Goal: Task Accomplishment & Management: Manage account settings

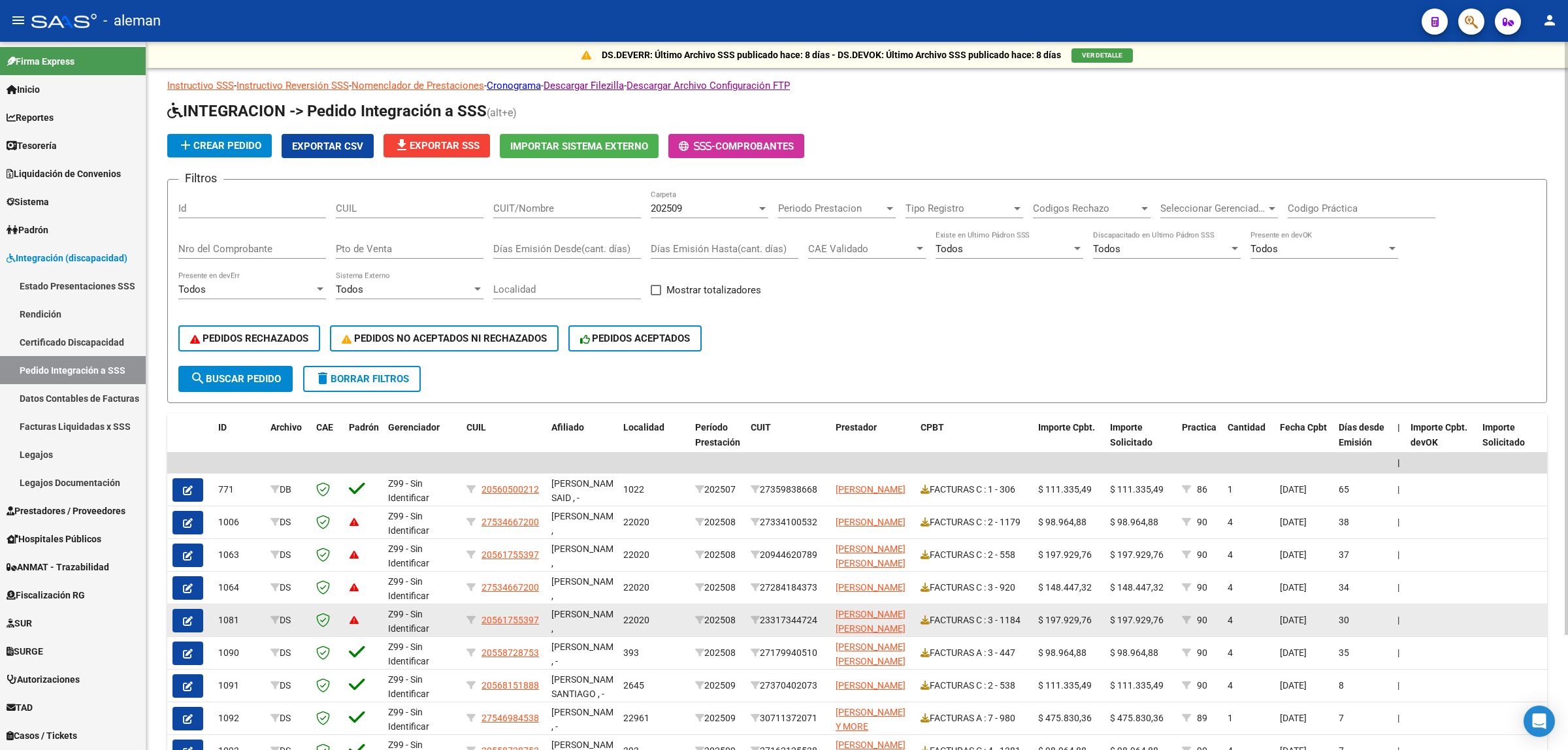
scroll to position [1, 0]
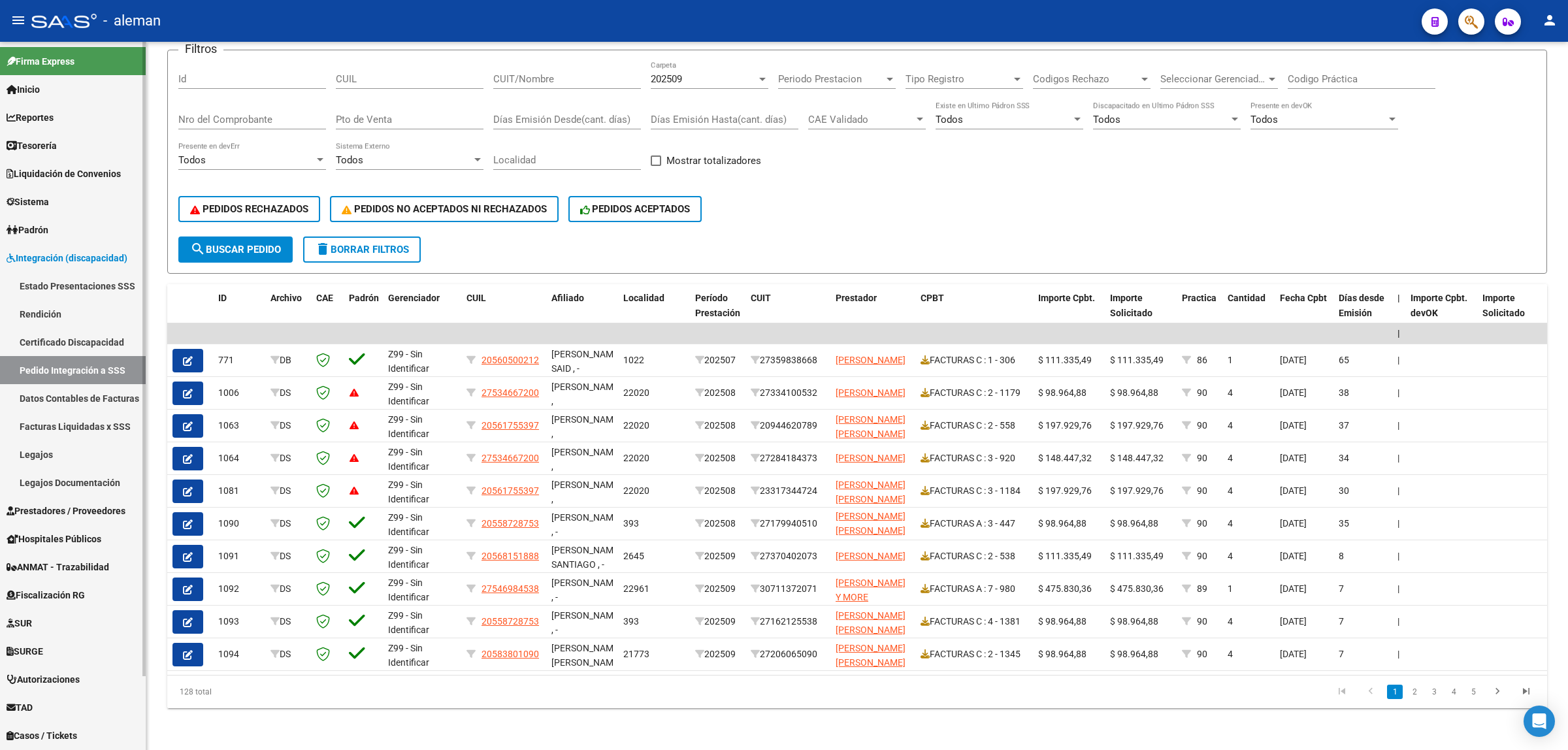
click at [74, 508] on span "Prestadores / Proveedores" at bounding box center [66, 511] width 119 height 15
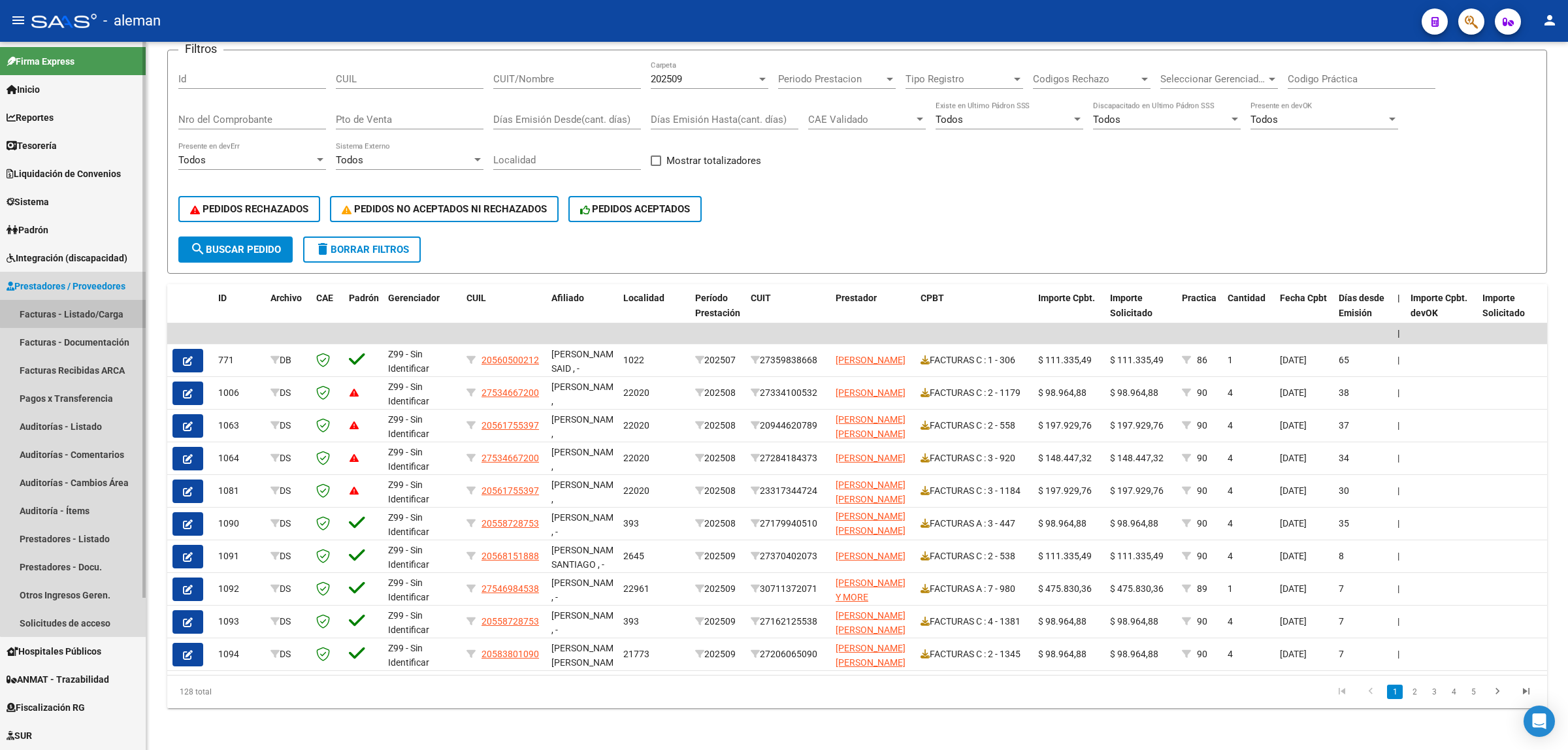
click at [77, 308] on link "Facturas - Listado/Carga" at bounding box center [73, 314] width 146 height 28
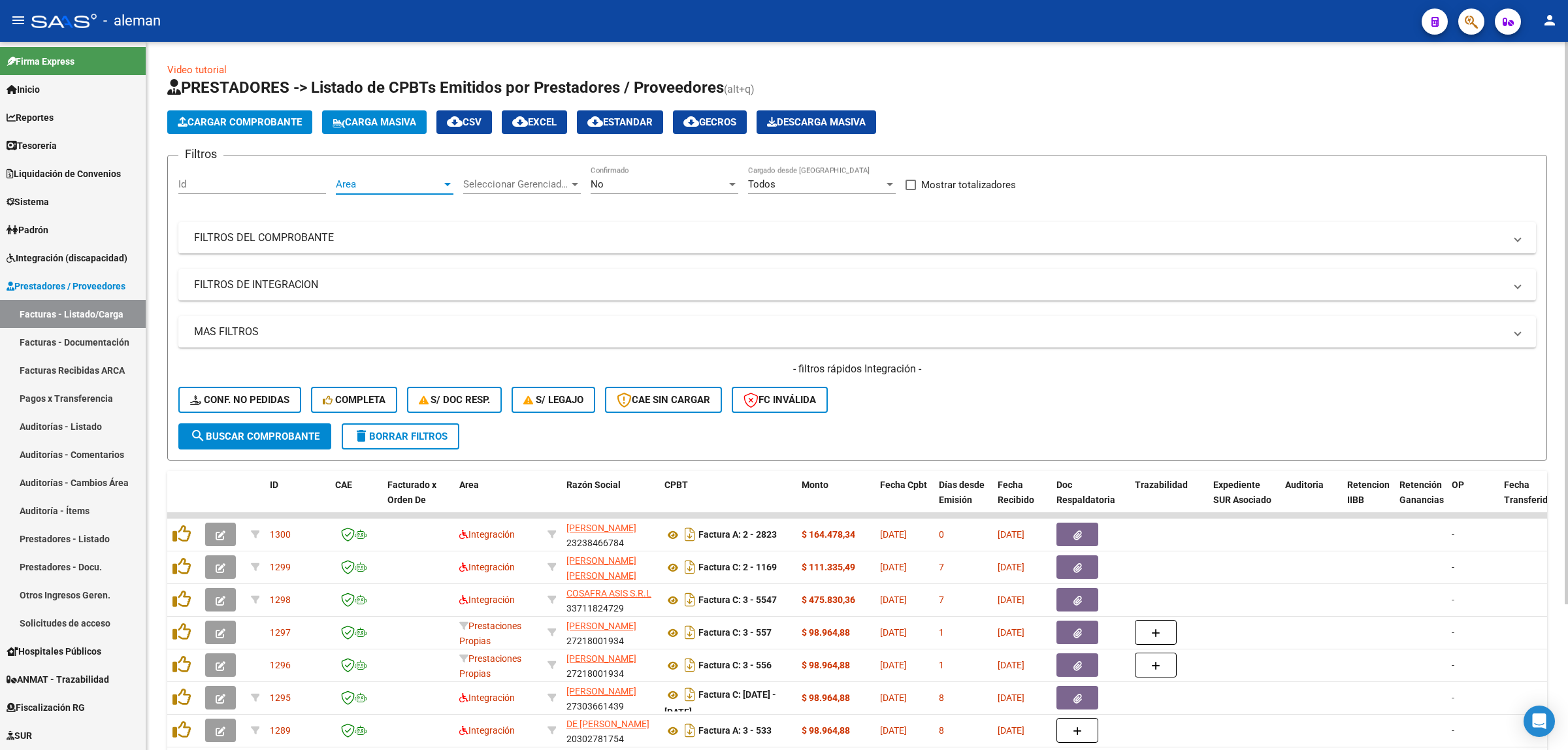
click at [444, 186] on div at bounding box center [447, 184] width 12 height 10
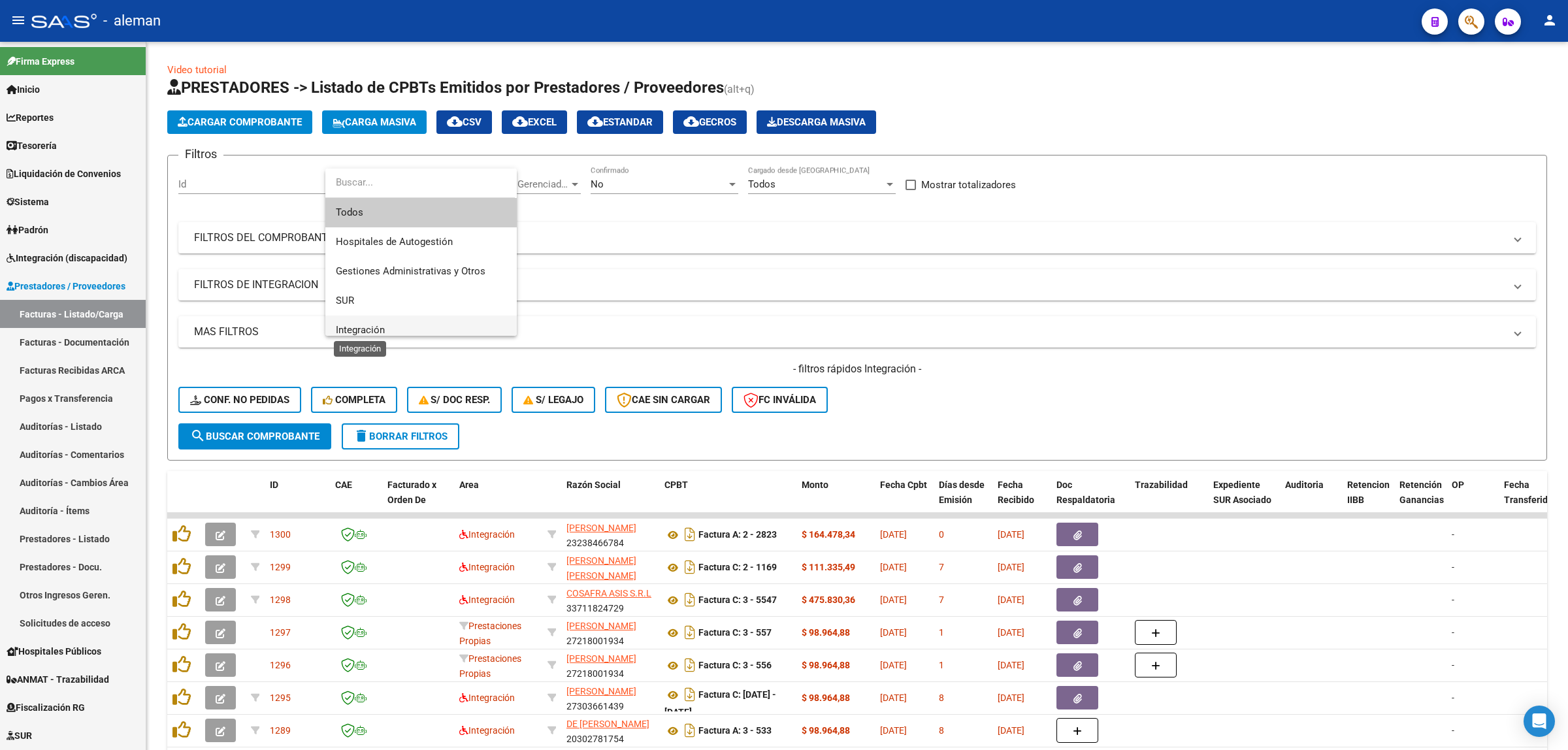
click at [383, 325] on span "Integración" at bounding box center [360, 330] width 49 height 12
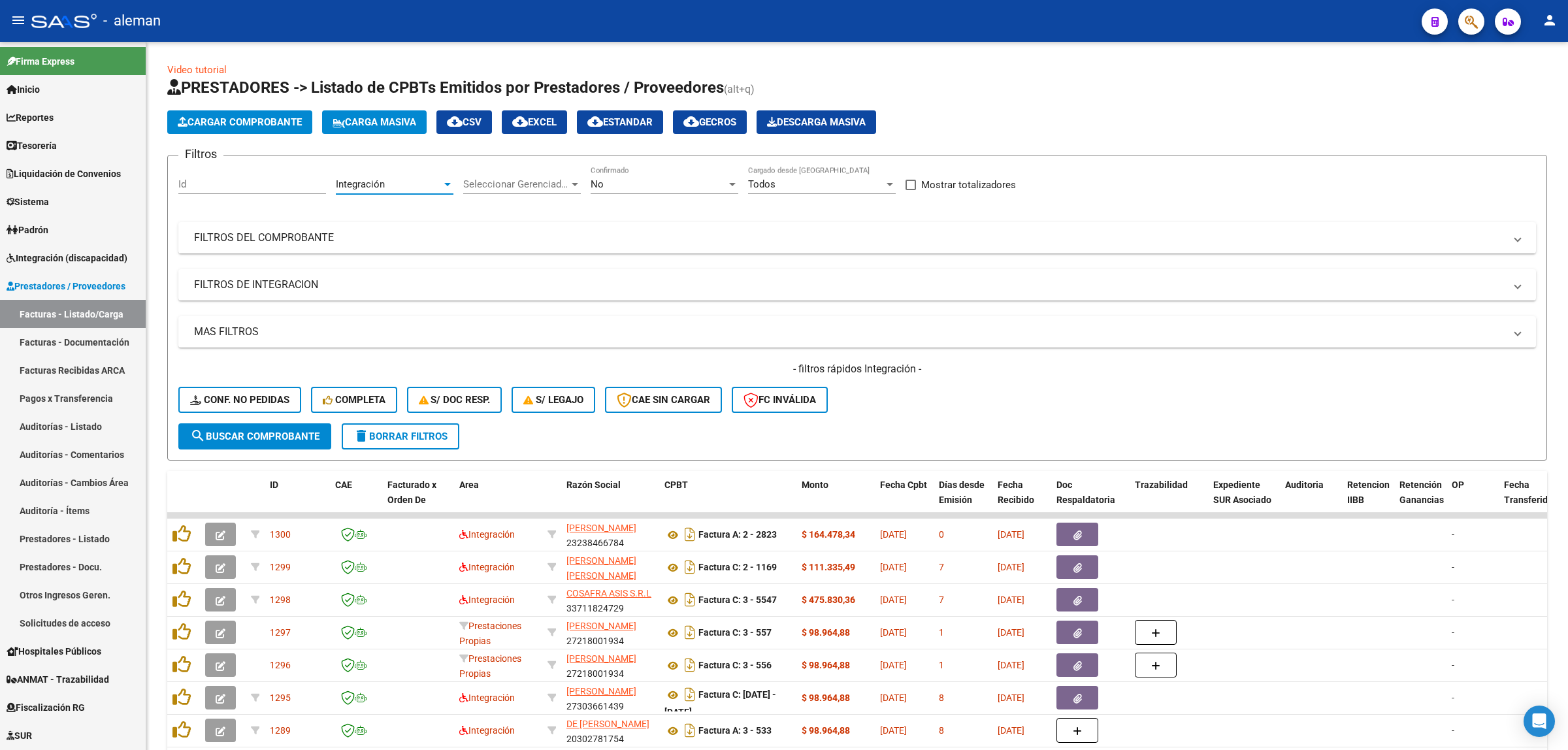
scroll to position [8, 0]
click at [288, 430] on span "search Buscar Comprobante" at bounding box center [255, 436] width 129 height 12
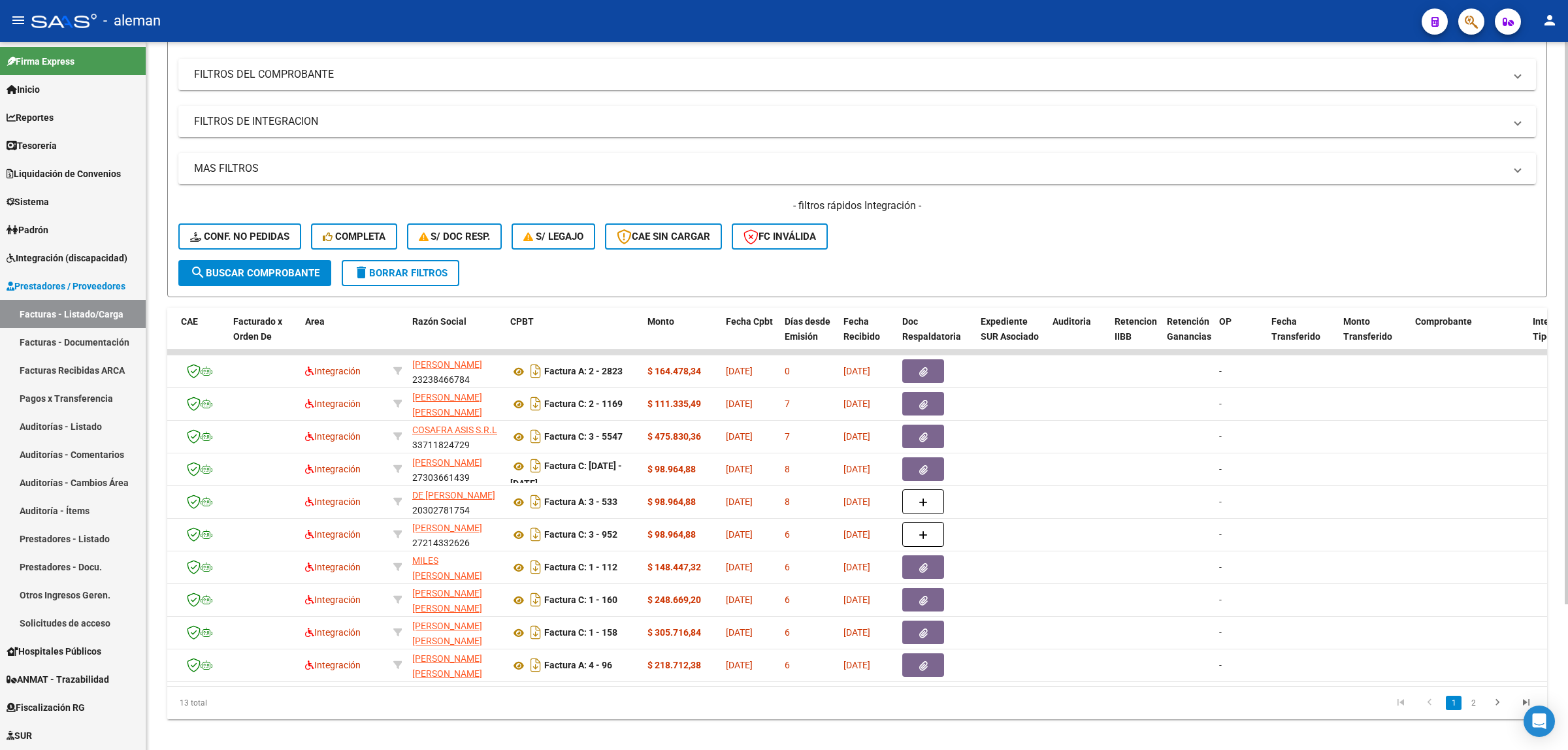
scroll to position [0, 0]
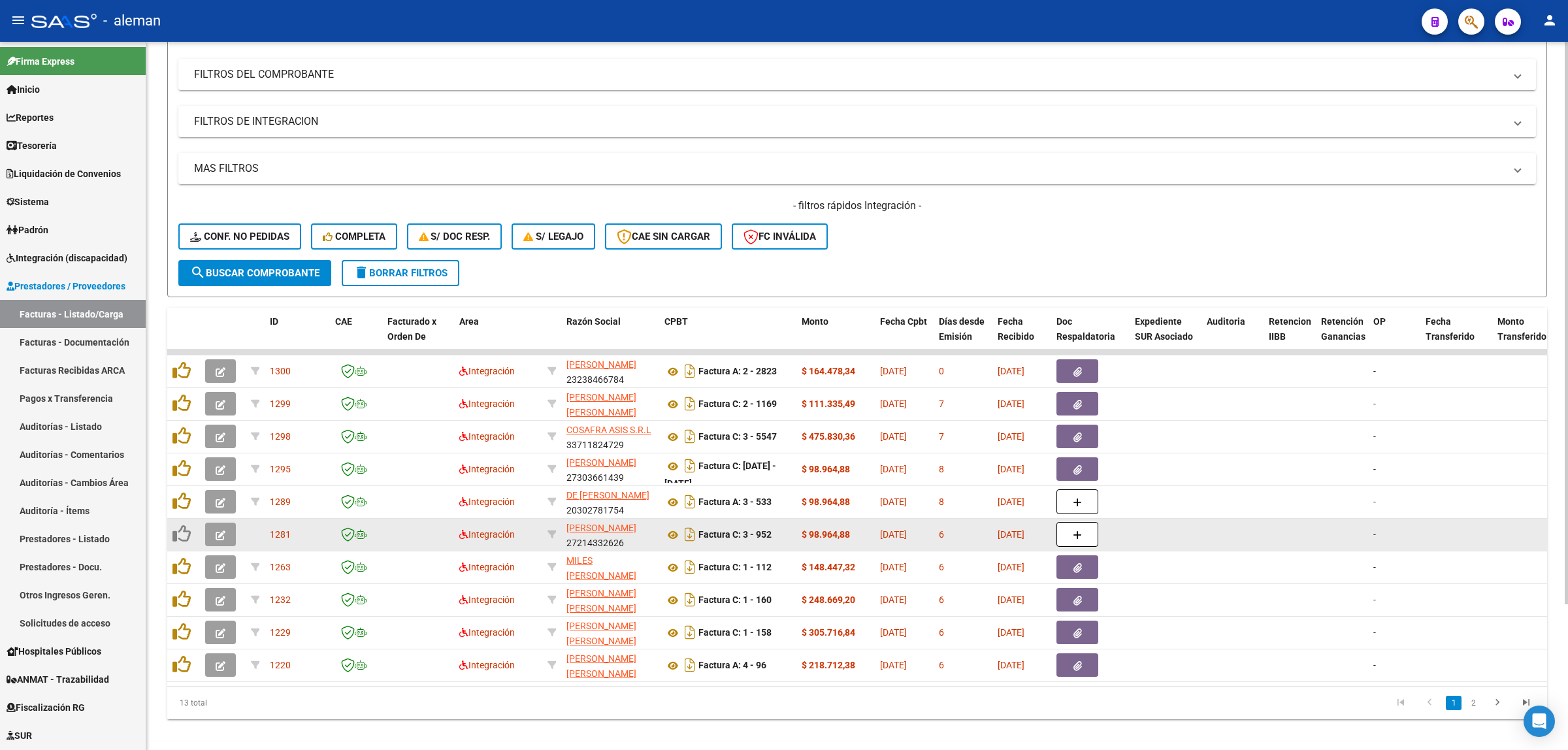
click at [223, 539] on button "button" at bounding box center [220, 534] width 31 height 24
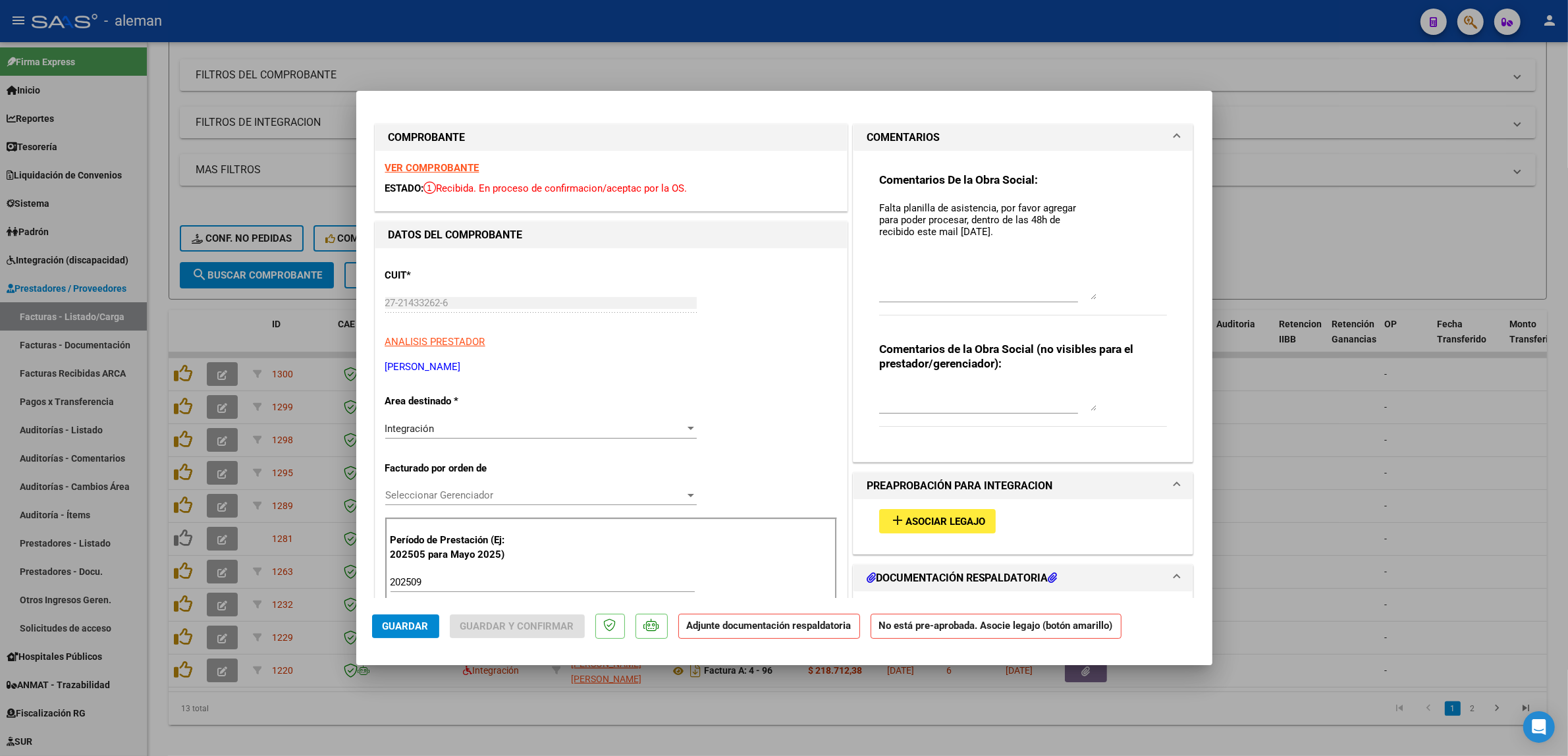
drag, startPoint x: 1086, startPoint y: 224, endPoint x: 1129, endPoint y: 297, distance: 84.7
click at [1129, 297] on div "Comentarios De la Obra Social: Falta planilla de asistencia, por favor agregar …" at bounding box center [1023, 251] width 288 height 158
click at [879, 212] on textarea "Falta planilla de asistencia, por favor agregar para poder procesar, dentro de …" at bounding box center [987, 250] width 217 height 99
drag, startPoint x: 871, startPoint y: 205, endPoint x: 1021, endPoint y: 229, distance: 151.9
click at [1021, 229] on textarea "1 AVISO-Falta planilla de asistencia, por favor agregar para poder procesar, de…" at bounding box center [987, 250] width 217 height 99
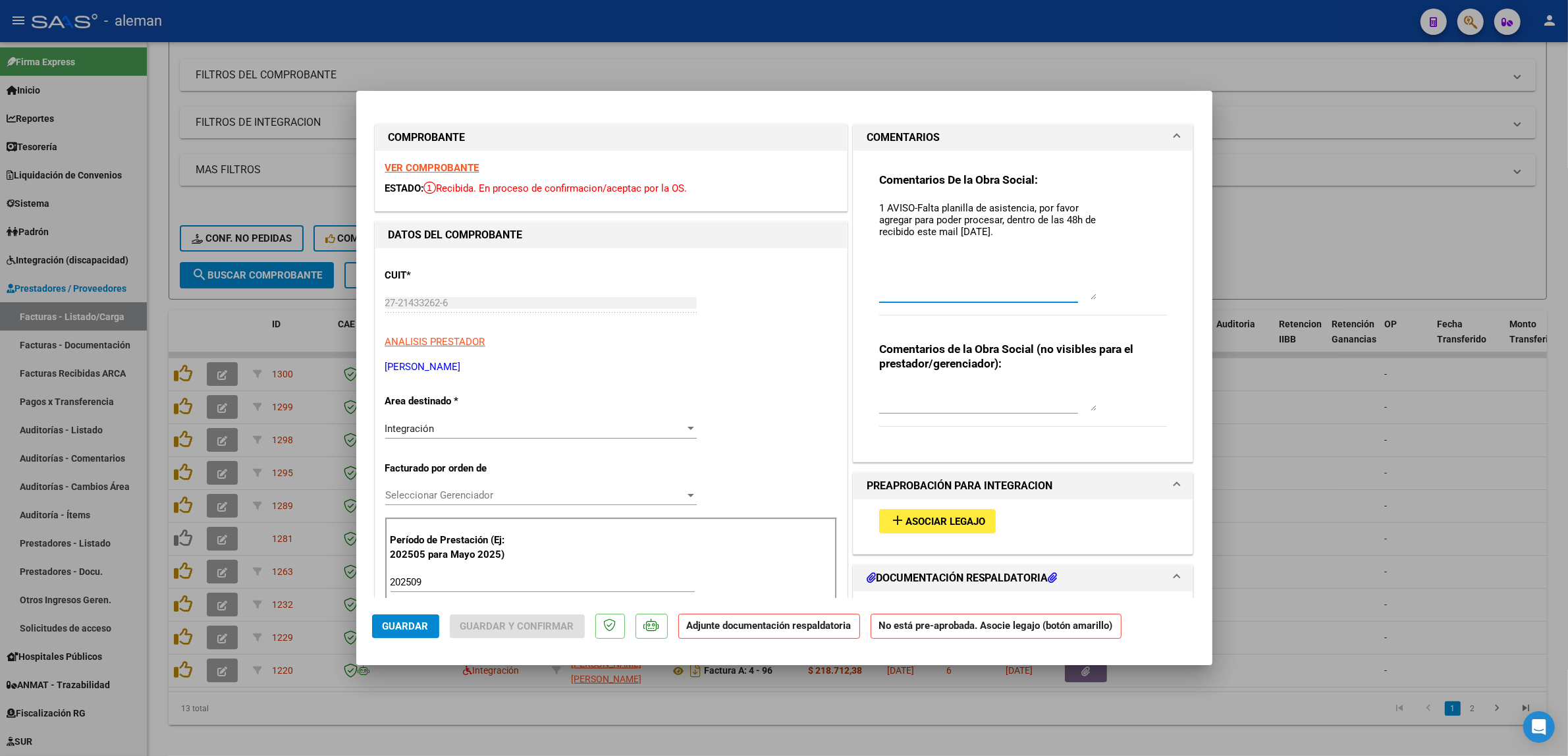
click at [869, 205] on div "Comentarios De la Obra Social: 1 AVISO-Falta planilla de asistencia, por favor …" at bounding box center [1023, 300] width 308 height 300
click at [879, 205] on textarea "1 AVISO-Falta planilla de asistencia, por favor agregar para poder procesar, de…" at bounding box center [987, 250] width 217 height 99
paste textarea "1 AVISO-Falta planilla de asistencia, por favor agregar para poder procesar, de…"
click at [879, 209] on textarea "1 AVISO-Falta planilla de asistencia, por favor agregar para poder procesar, de…" at bounding box center [987, 250] width 217 height 99
click at [1067, 224] on textarea "2 AVISO-Falta planilla de asistencia, por favor agregar para poder procesar, de…" at bounding box center [987, 250] width 217 height 99
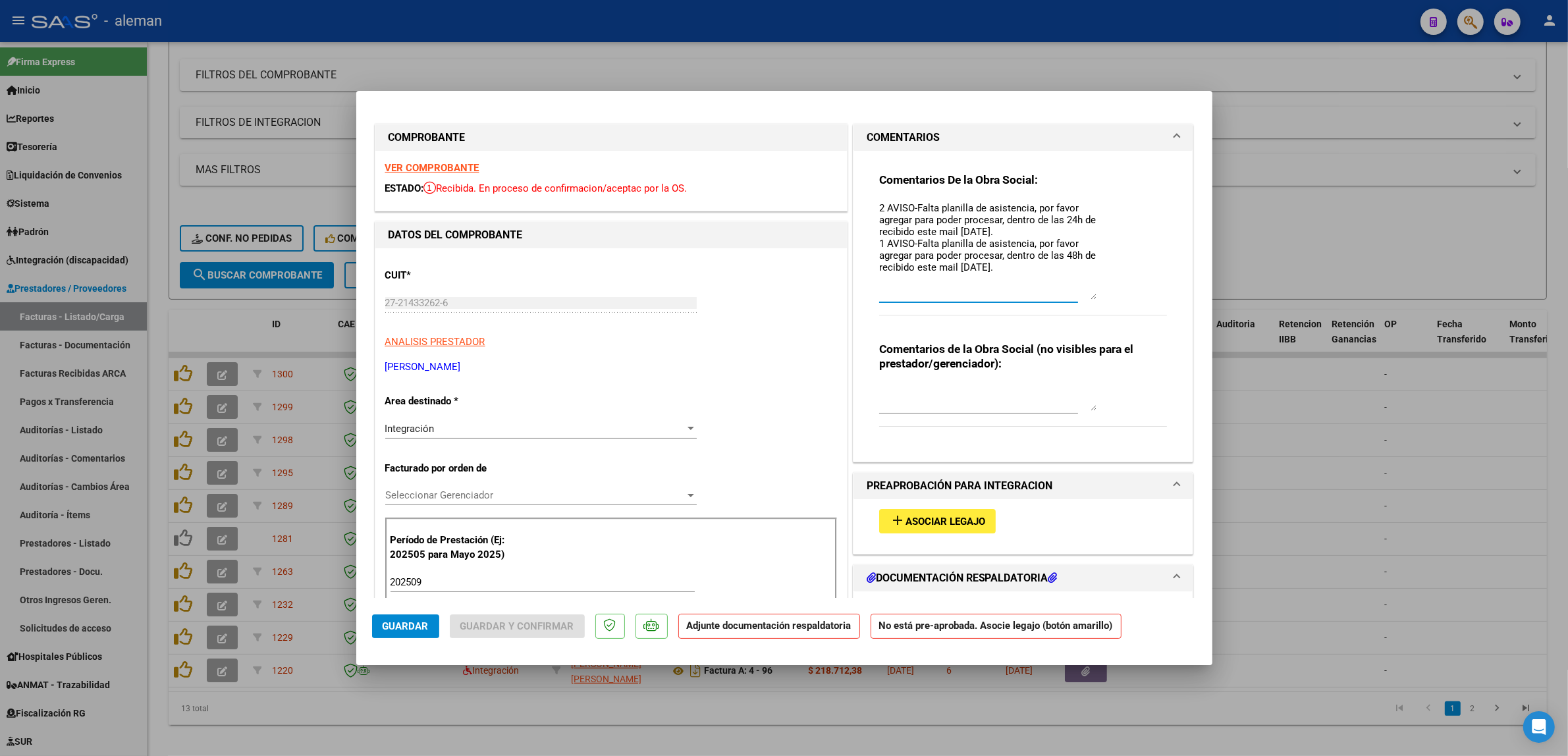
click at [972, 231] on textarea "2 AVISO-Falta planilla de asistencia, por favor agregar para poder procesar, de…" at bounding box center [987, 250] width 217 height 99
type textarea "2 AVISO-Falta planilla de asistencia, por favor agregar para poder procesar, de…"
click at [423, 630] on span "Guardar" at bounding box center [406, 626] width 46 height 12
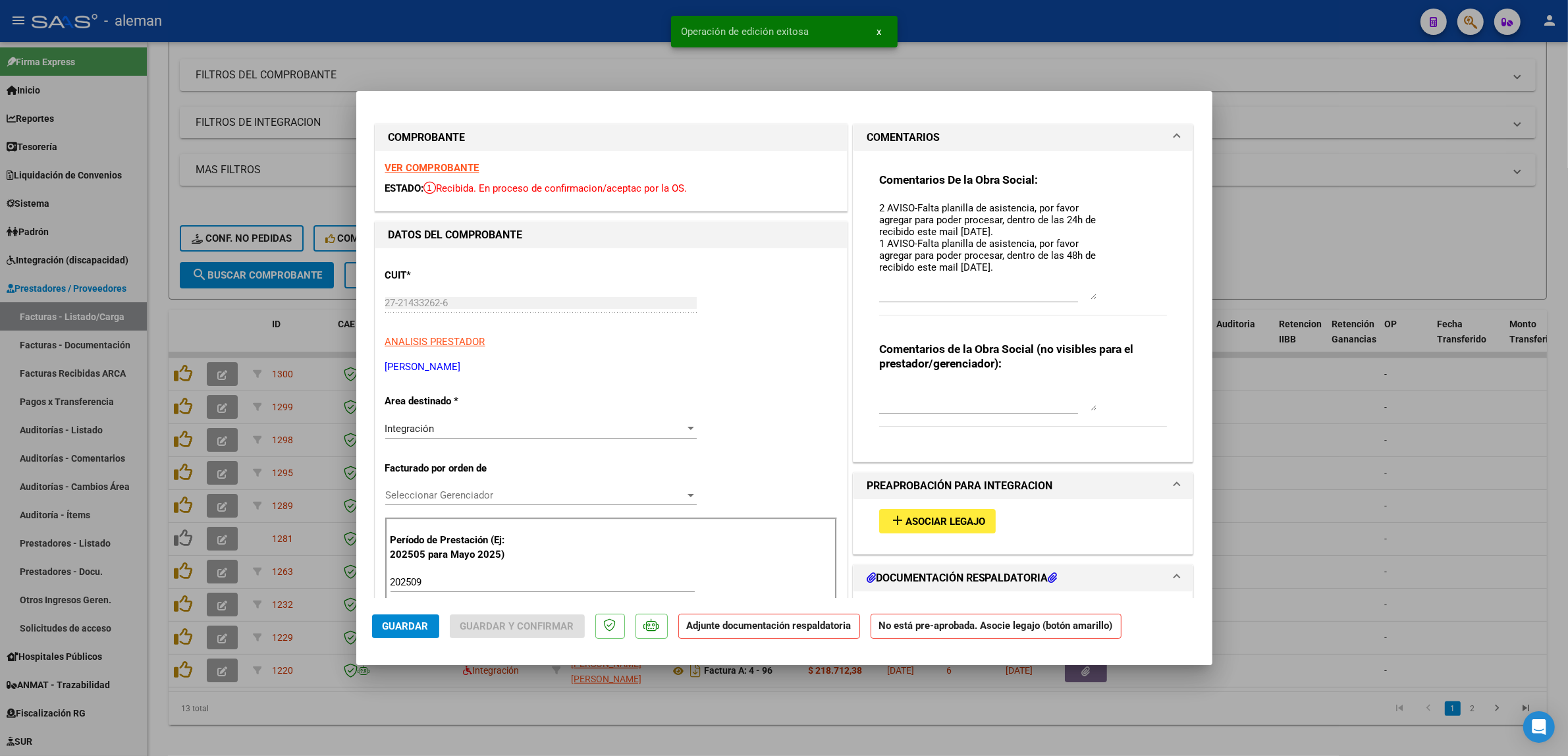
click at [1288, 503] on div at bounding box center [784, 378] width 1568 height 756
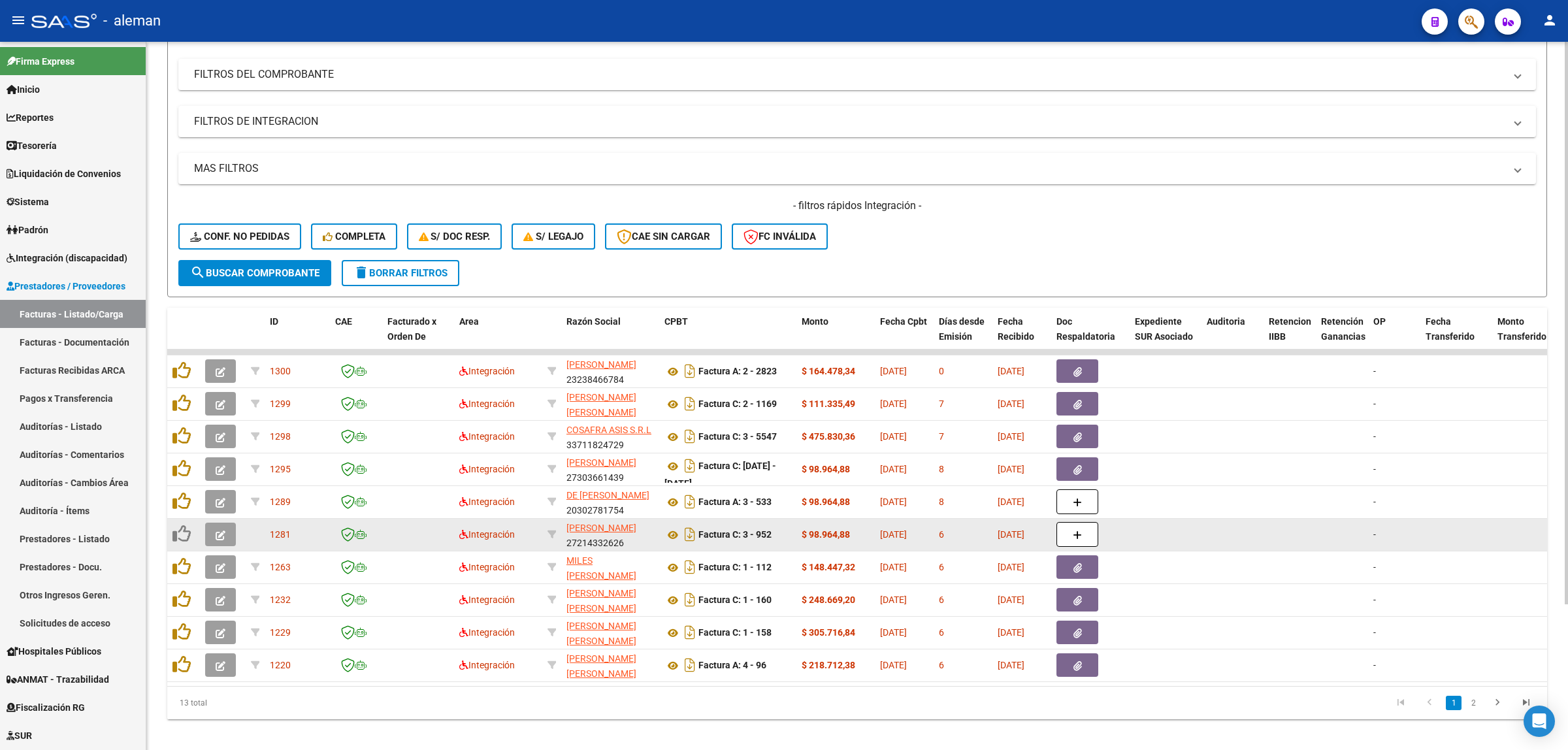
click at [216, 531] on icon "button" at bounding box center [220, 536] width 10 height 10
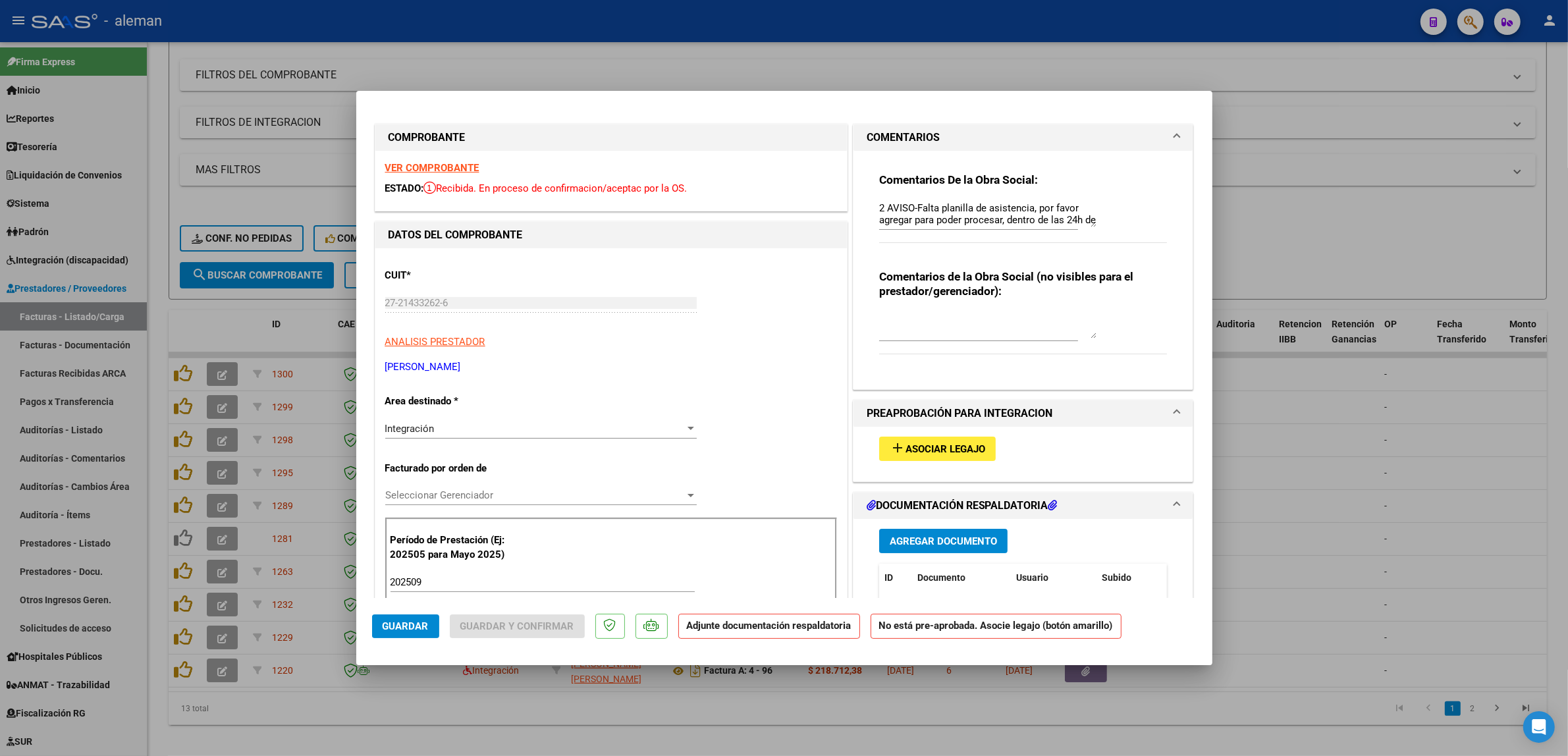
click at [1354, 556] on div at bounding box center [784, 378] width 1568 height 756
type input "$ 0,00"
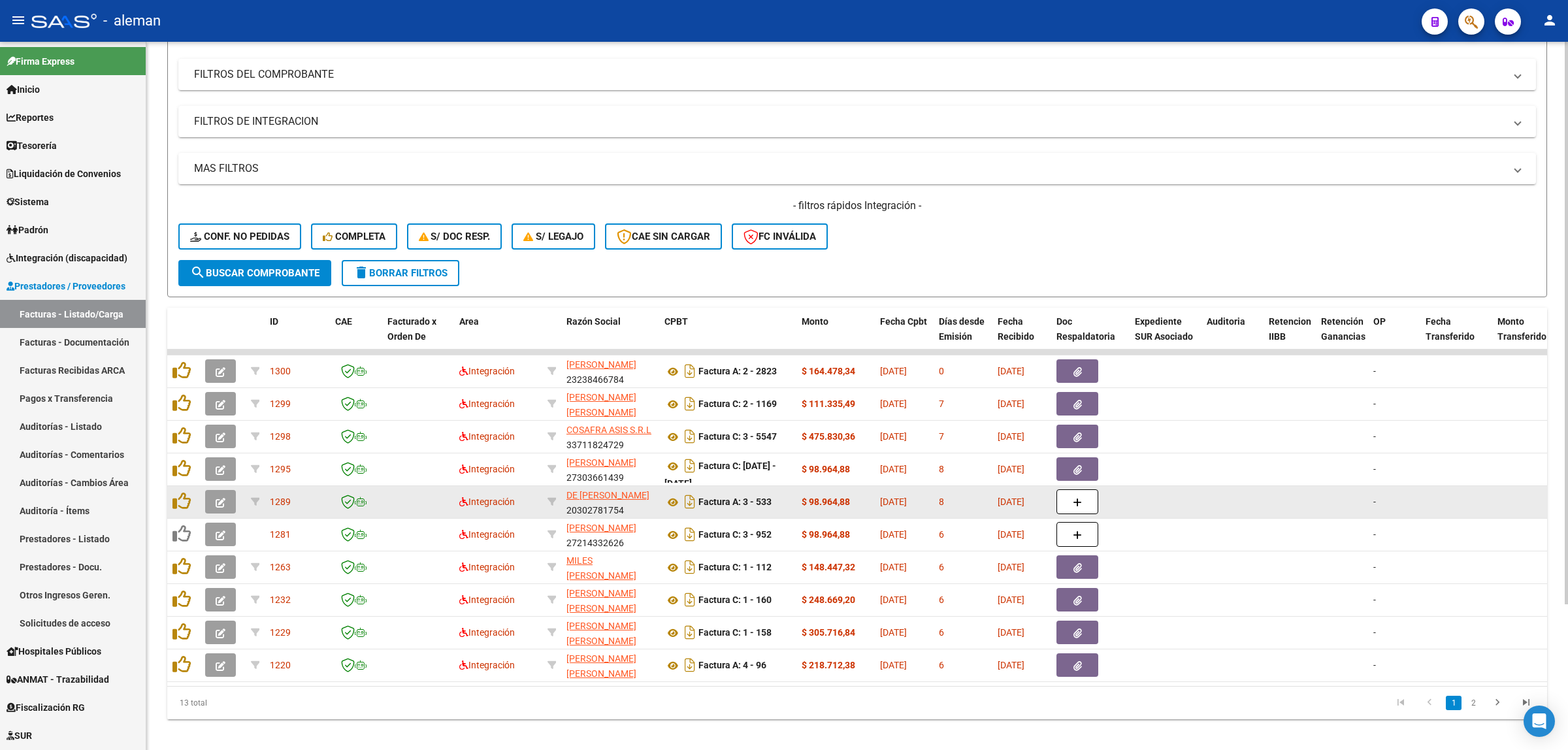
click at [232, 505] on button "button" at bounding box center [220, 502] width 31 height 24
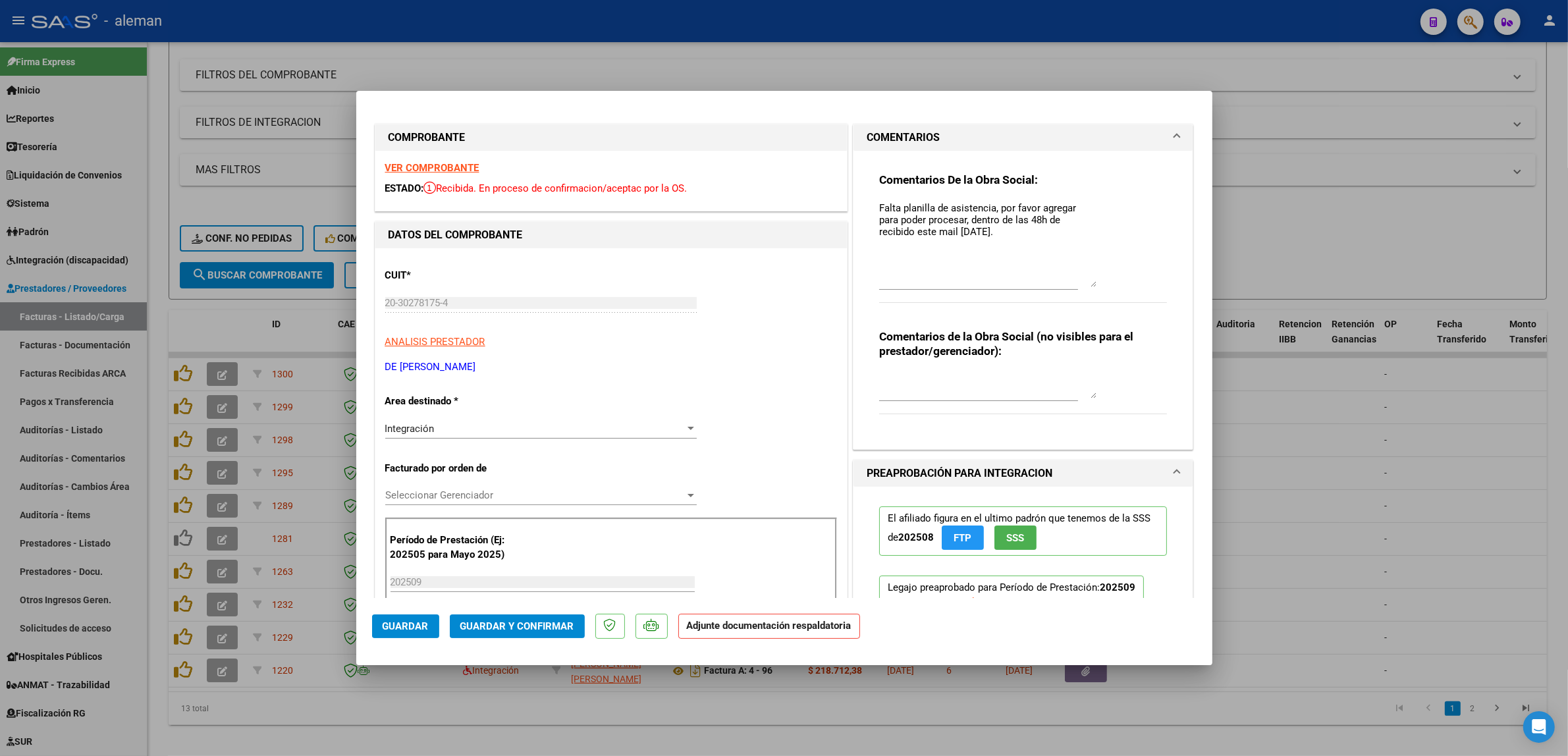
drag, startPoint x: 1085, startPoint y: 224, endPoint x: 1112, endPoint y: 285, distance: 66.7
click at [1112, 285] on div "Comentarios De la Obra Social: Falta planilla de asistencia, por favor agregar …" at bounding box center [1023, 245] width 288 height 145
click at [870, 212] on div "Comentarios De la Obra Social: Falta planilla de asistencia, por favor agregar …" at bounding box center [1023, 294] width 308 height 288
click at [879, 208] on textarea "Falta planilla de asistencia, por favor agregar para poder procesar, dentro de …" at bounding box center [987, 244] width 217 height 87
click at [870, 206] on div "Comentarios De la Obra Social: 1 AVISO-Falta planilla de asistencia, por favor …" at bounding box center [1023, 294] width 308 height 288
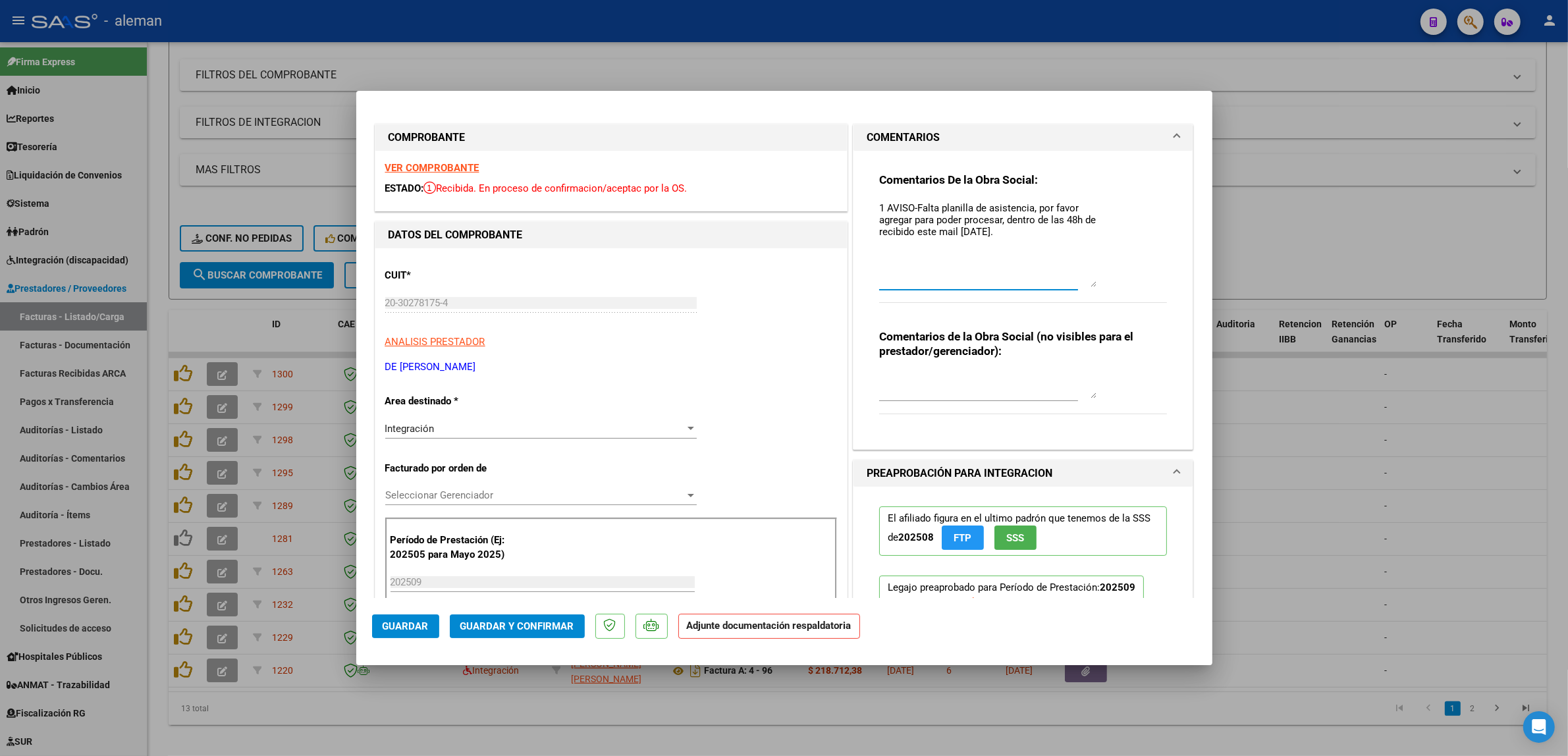
drag, startPoint x: 874, startPoint y: 211, endPoint x: 1045, endPoint y: 233, distance: 172.4
click at [1045, 233] on textarea "1 AVISO-Falta planilla de asistencia, por favor agregar para poder procesar, de…" at bounding box center [987, 244] width 217 height 87
click at [879, 206] on textarea "1 AVISO-Falta planilla de asistencia, por favor agregar para poder procesar, de…" at bounding box center [987, 244] width 217 height 87
paste textarea "1 AVISO-Falta planilla de asistencia, por favor agregar para poder procesar, de…"
click at [880, 205] on textarea "1 AVISO-Falta planilla de asistencia, por favor agregar para poder procesar, de…" at bounding box center [987, 244] width 217 height 87
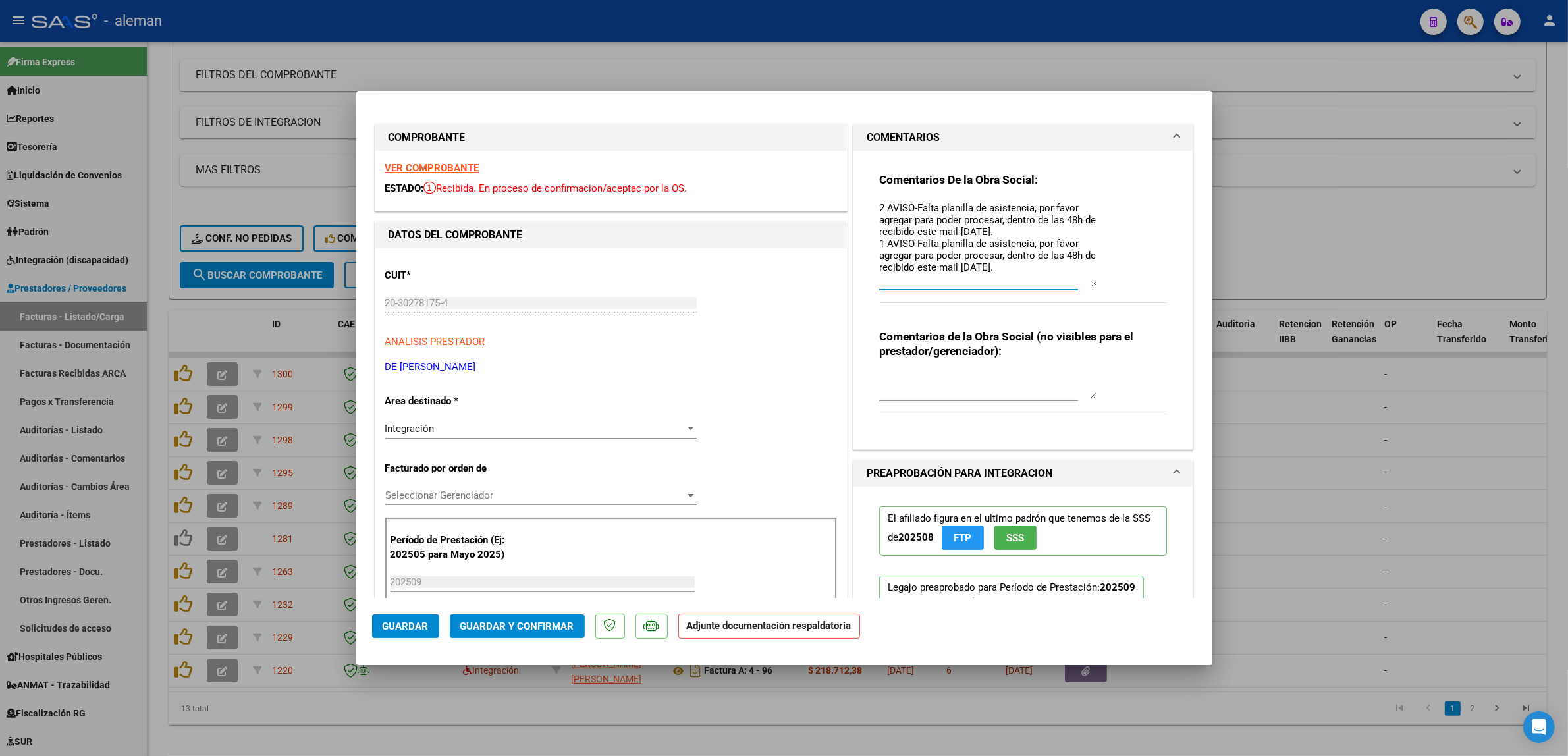
click at [973, 235] on textarea "2 AVISO-Falta planilla de asistencia, por favor agregar para poder procesar, de…" at bounding box center [987, 244] width 217 height 87
click at [1069, 223] on textarea "2 AVISO-Falta planilla de asistencia, por favor agregar para poder procesar, de…" at bounding box center [987, 244] width 217 height 87
type textarea "2 AVISO-Falta planilla de asistencia, por favor agregar para poder procesar, de…"
click at [406, 623] on span "Guardar" at bounding box center [406, 626] width 46 height 12
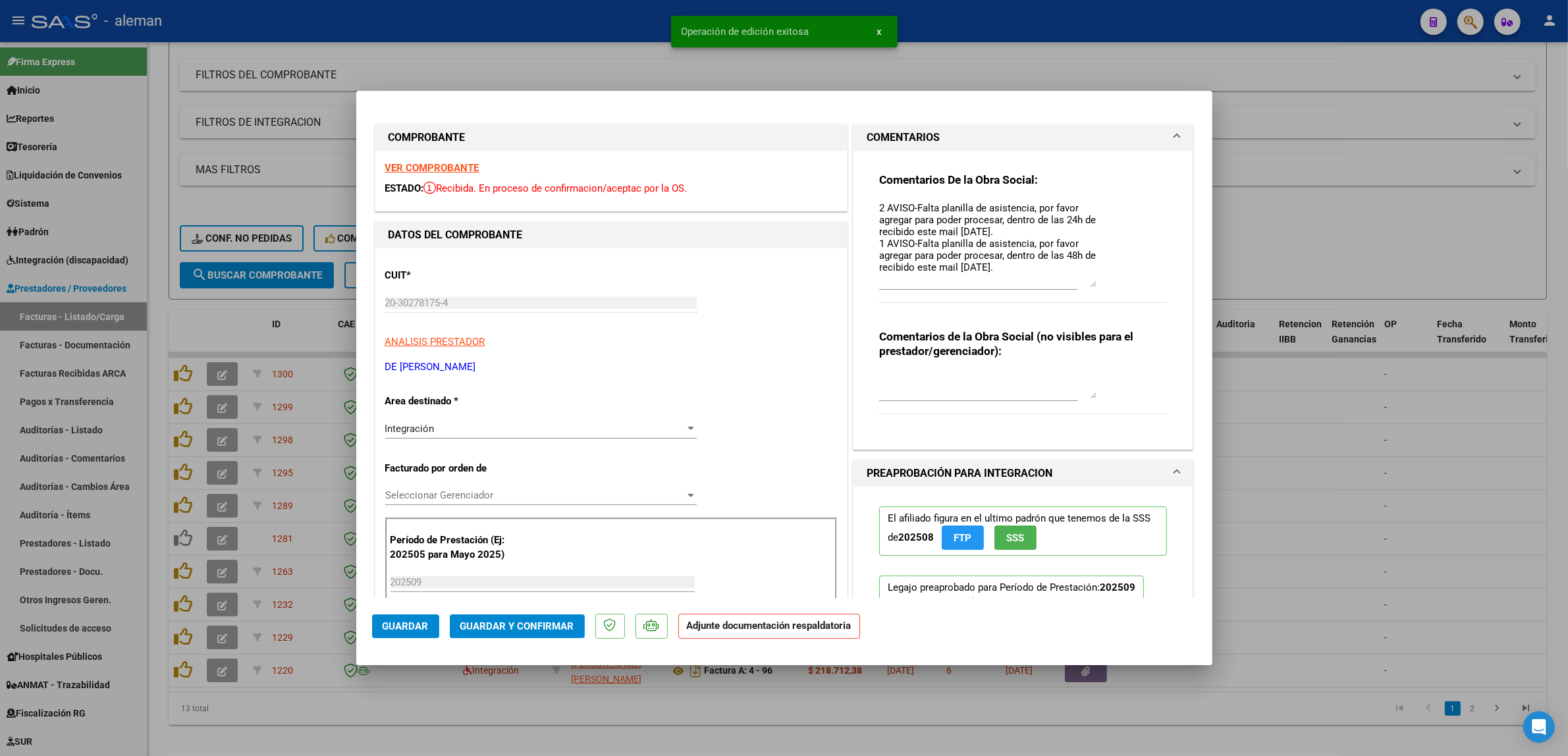
click at [1335, 554] on div at bounding box center [784, 378] width 1568 height 756
type input "$ 0,00"
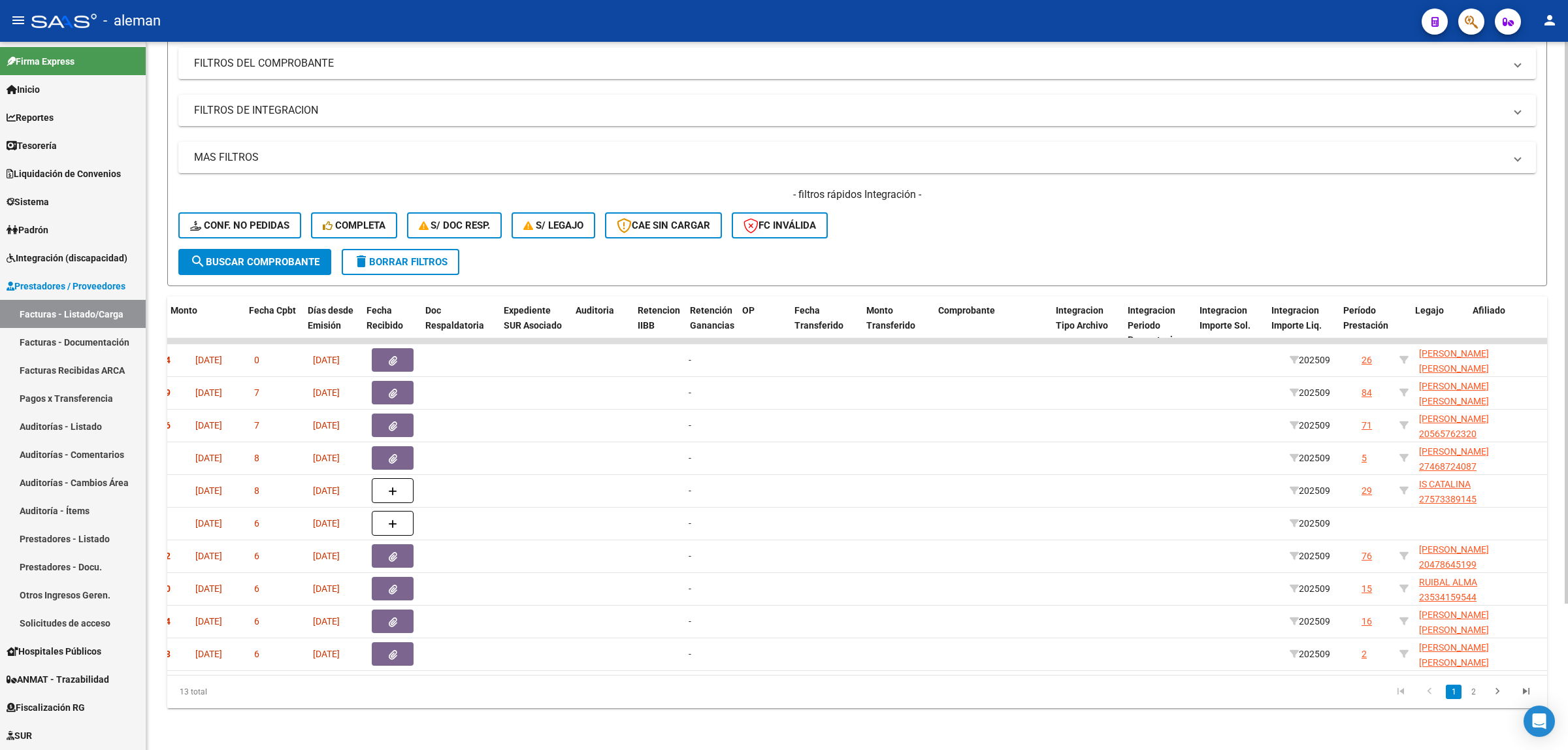
scroll to position [0, 631]
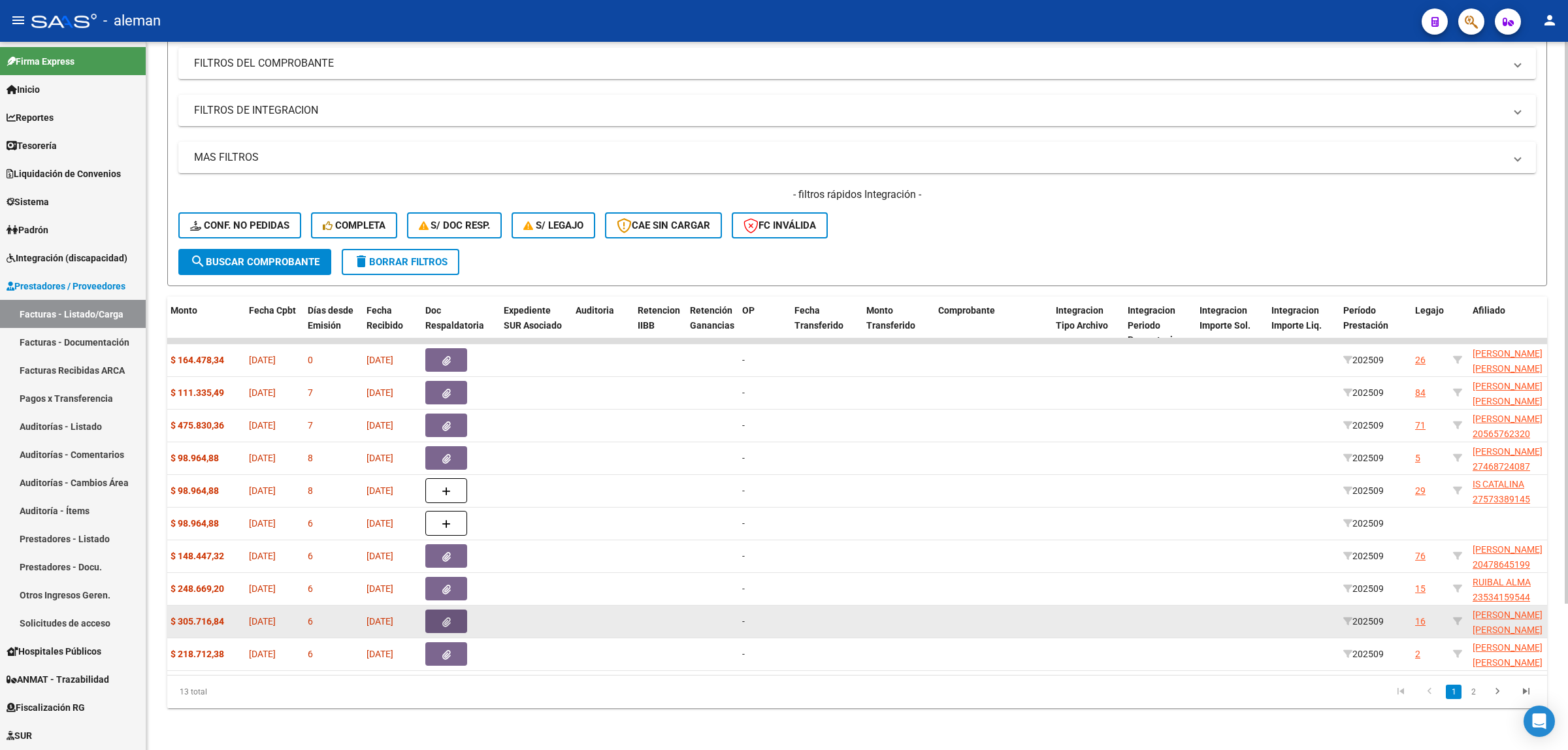
click at [452, 610] on button "button" at bounding box center [446, 622] width 42 height 24
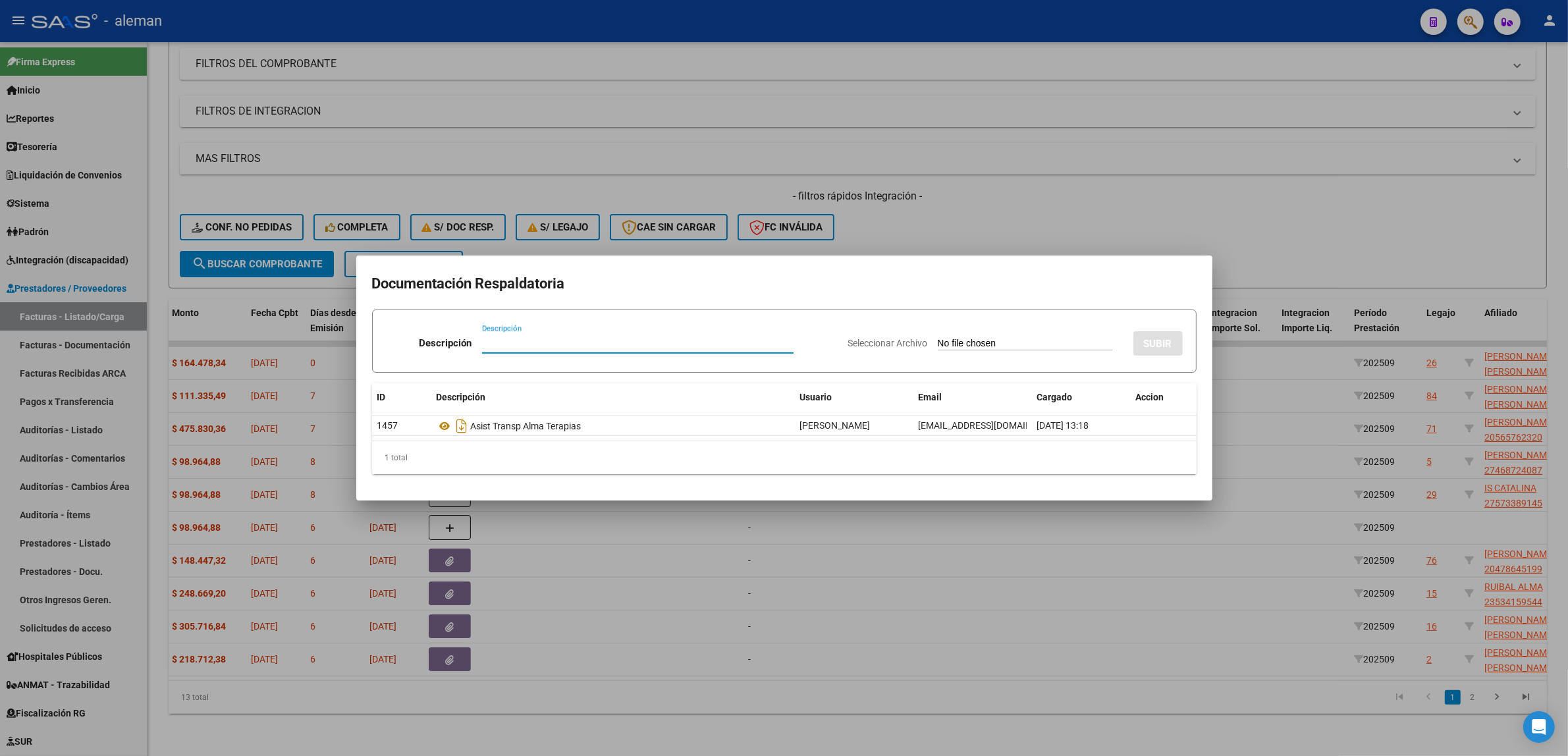
click at [438, 577] on div at bounding box center [784, 378] width 1568 height 756
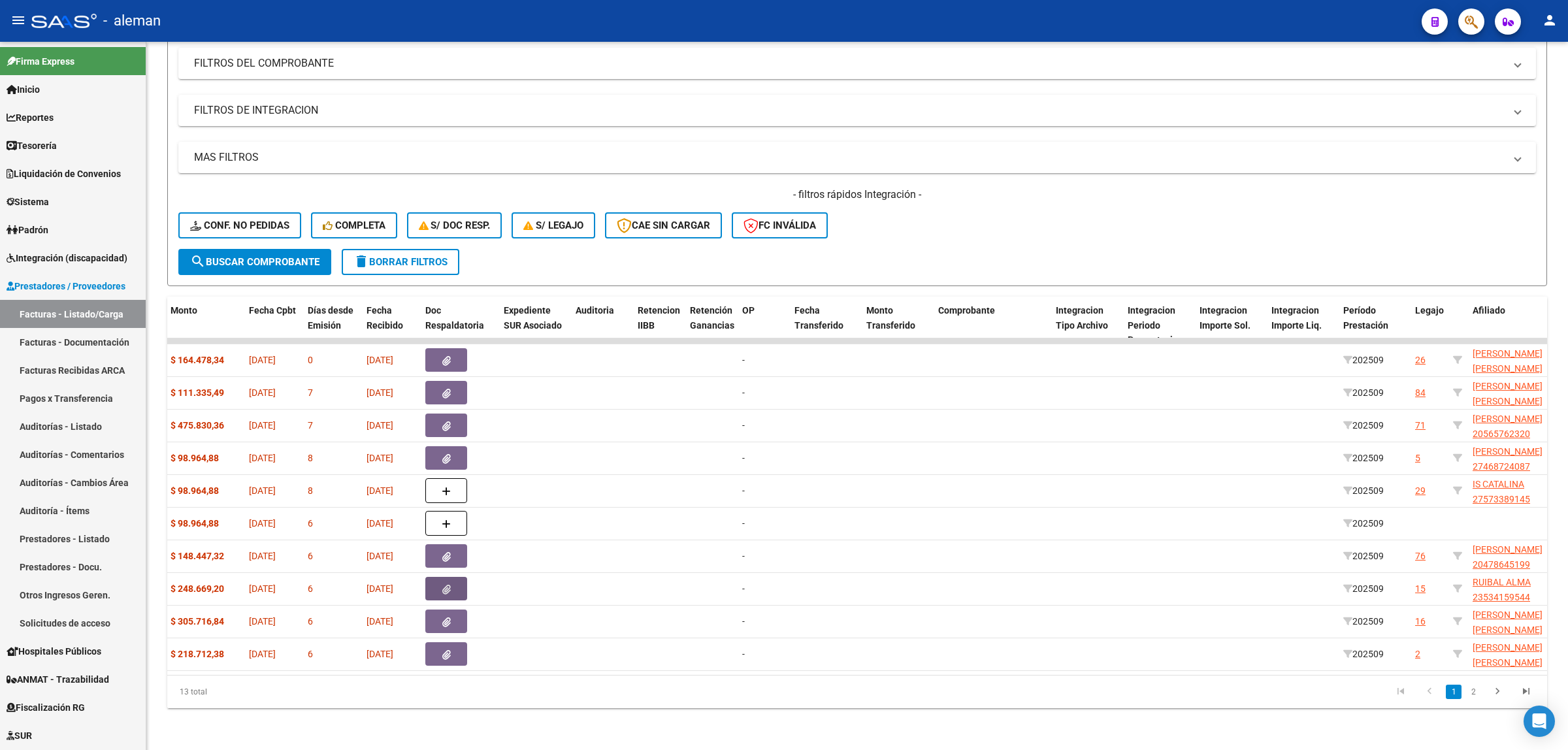
click at [435, 577] on button "button" at bounding box center [446, 589] width 42 height 24
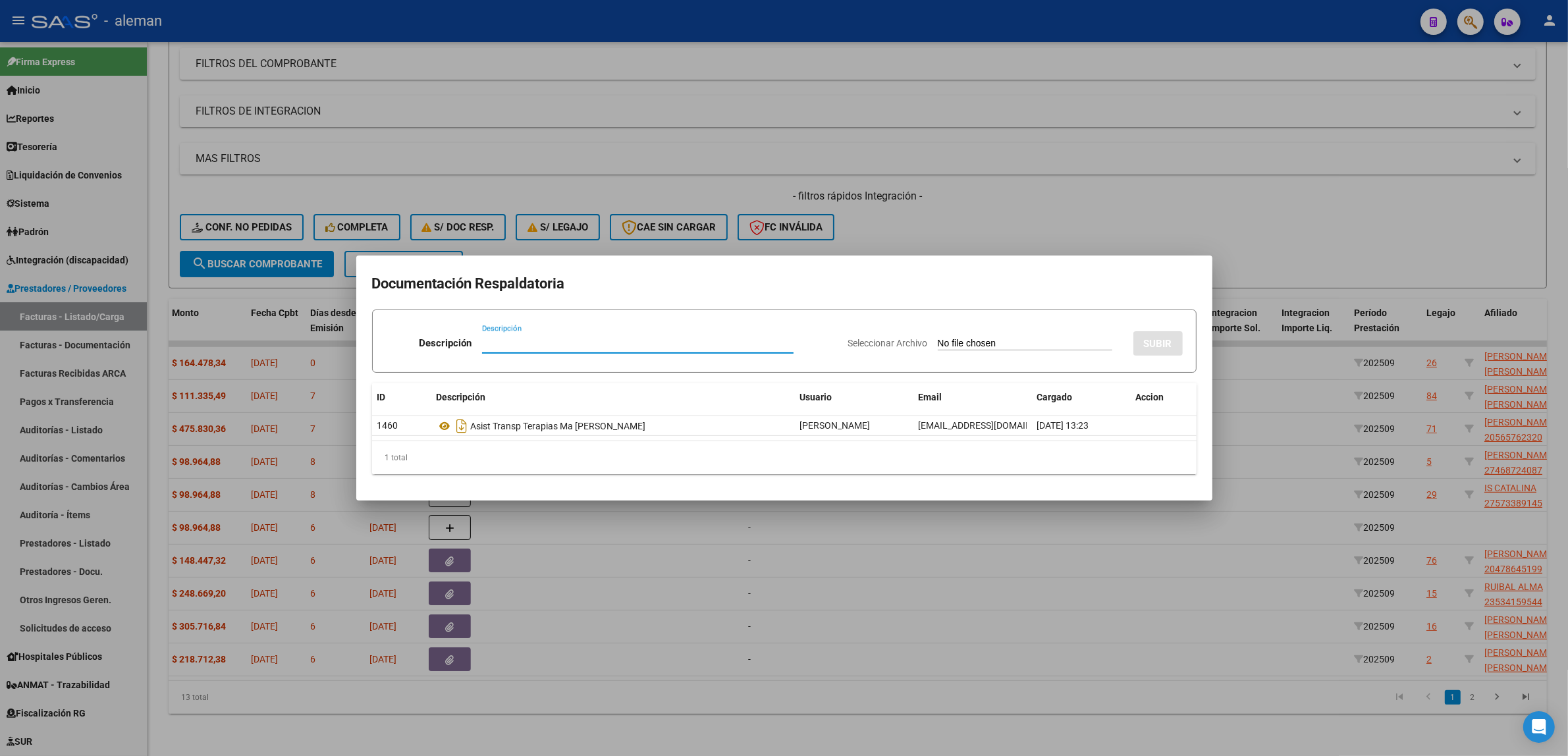
click at [579, 585] on div at bounding box center [784, 378] width 1568 height 756
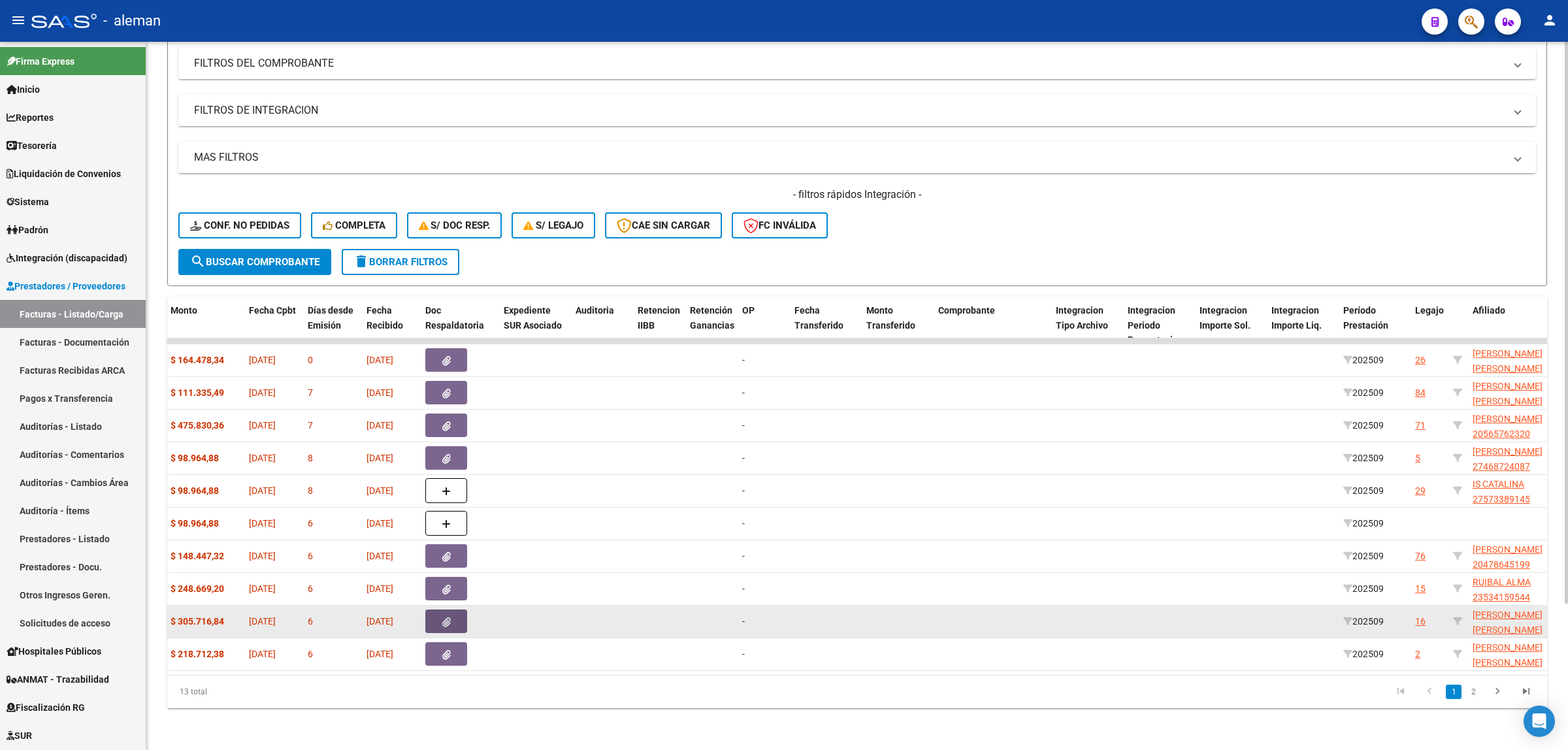
click at [458, 610] on button "button" at bounding box center [446, 622] width 42 height 24
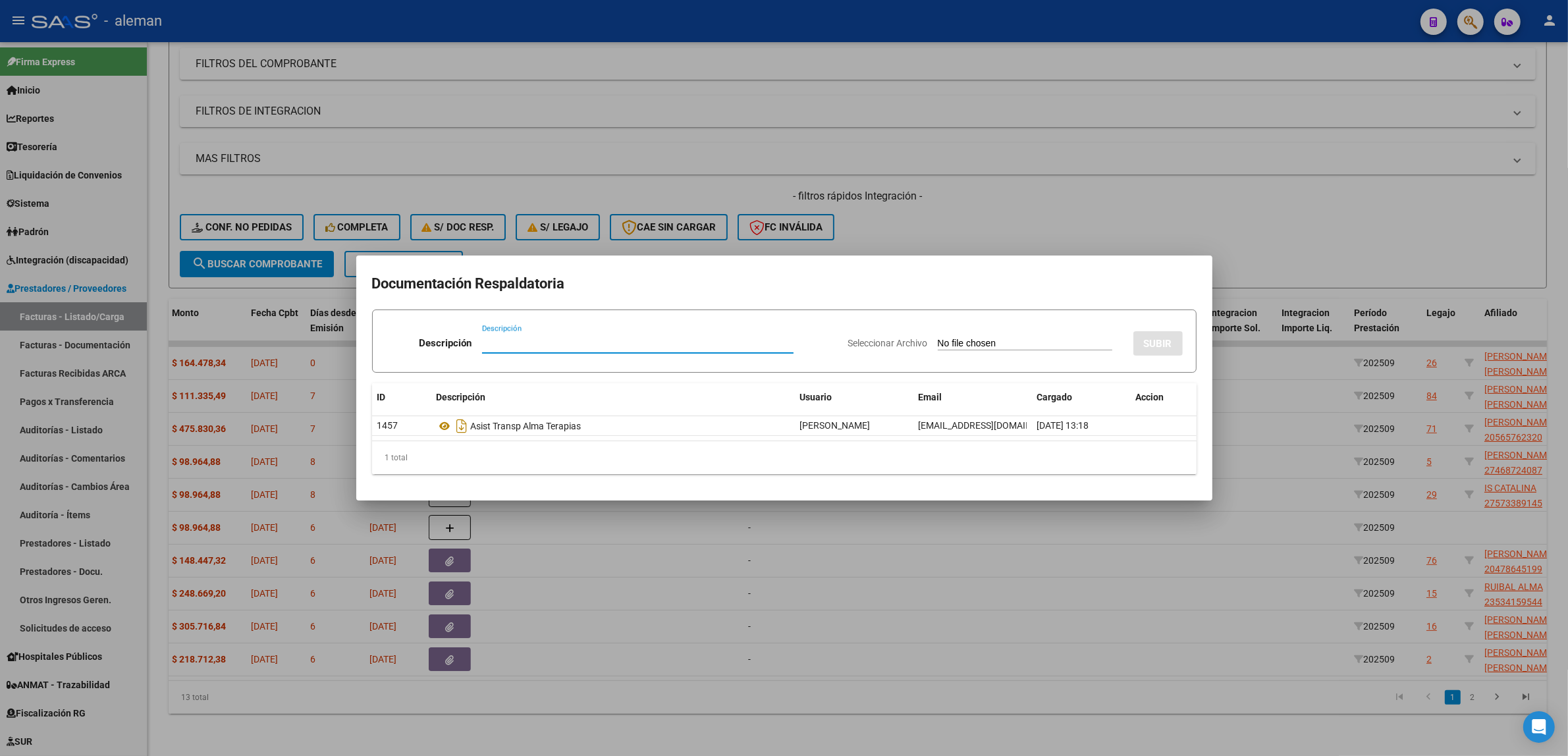
click at [626, 609] on div at bounding box center [784, 378] width 1568 height 756
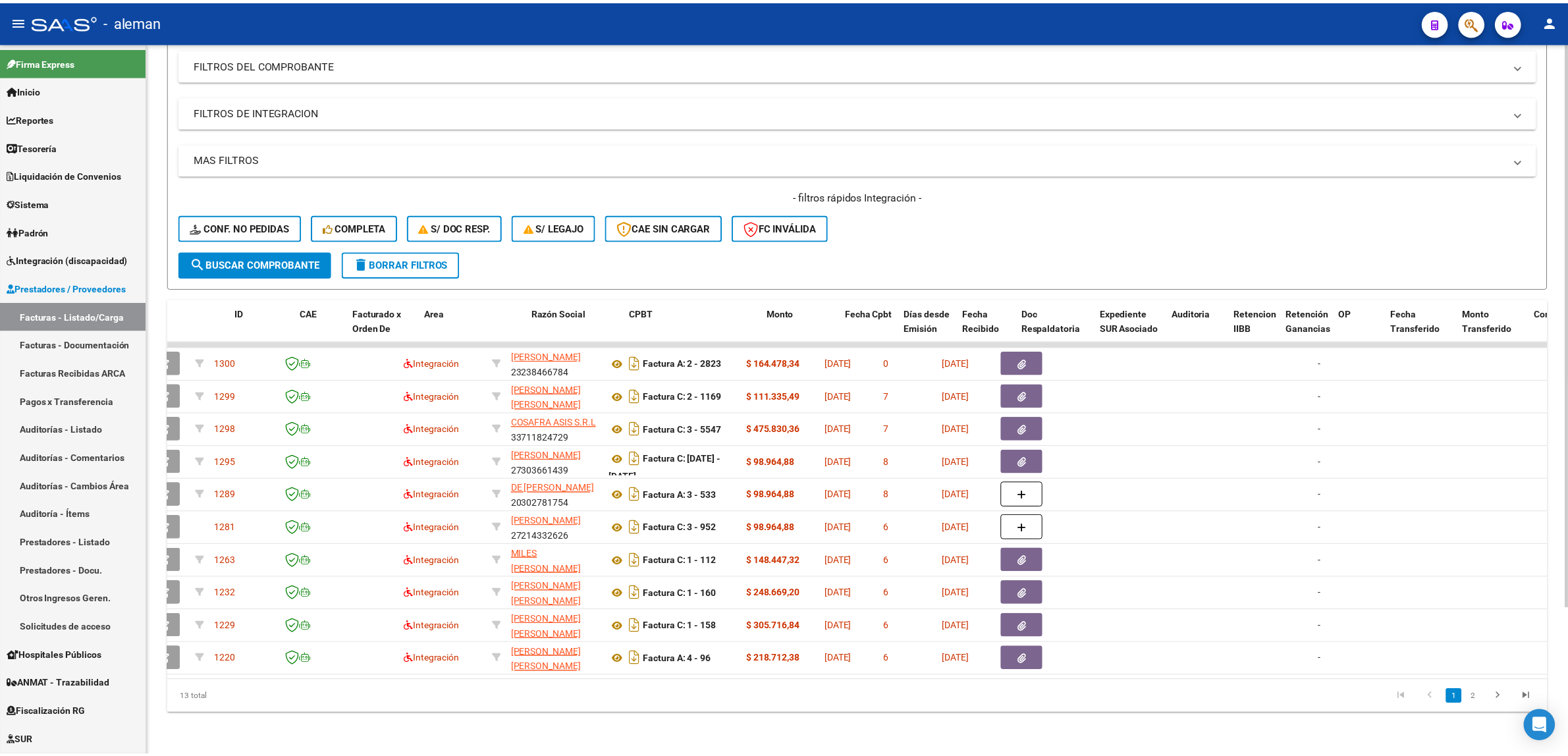
scroll to position [0, 0]
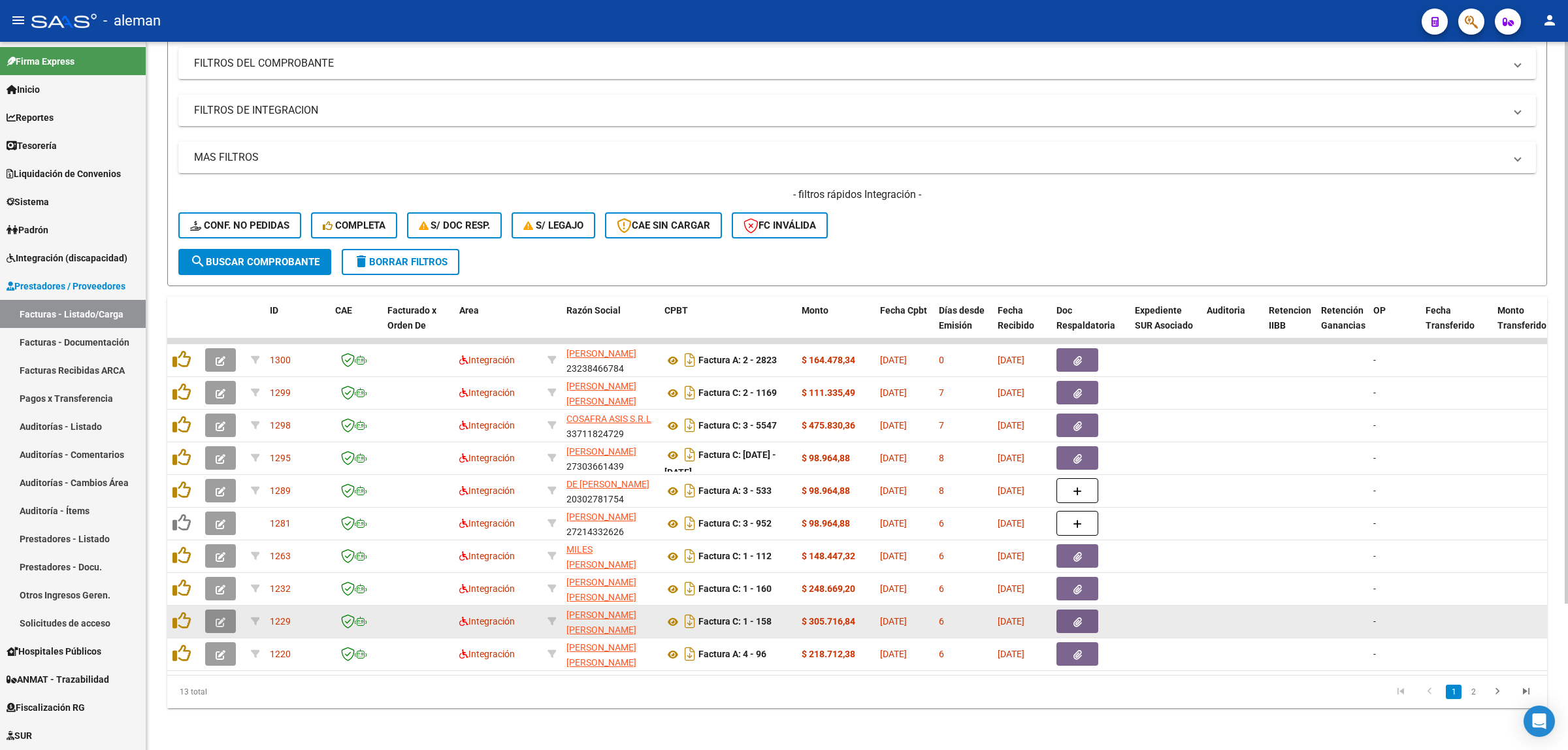
click at [223, 617] on icon "button" at bounding box center [220, 622] width 10 height 10
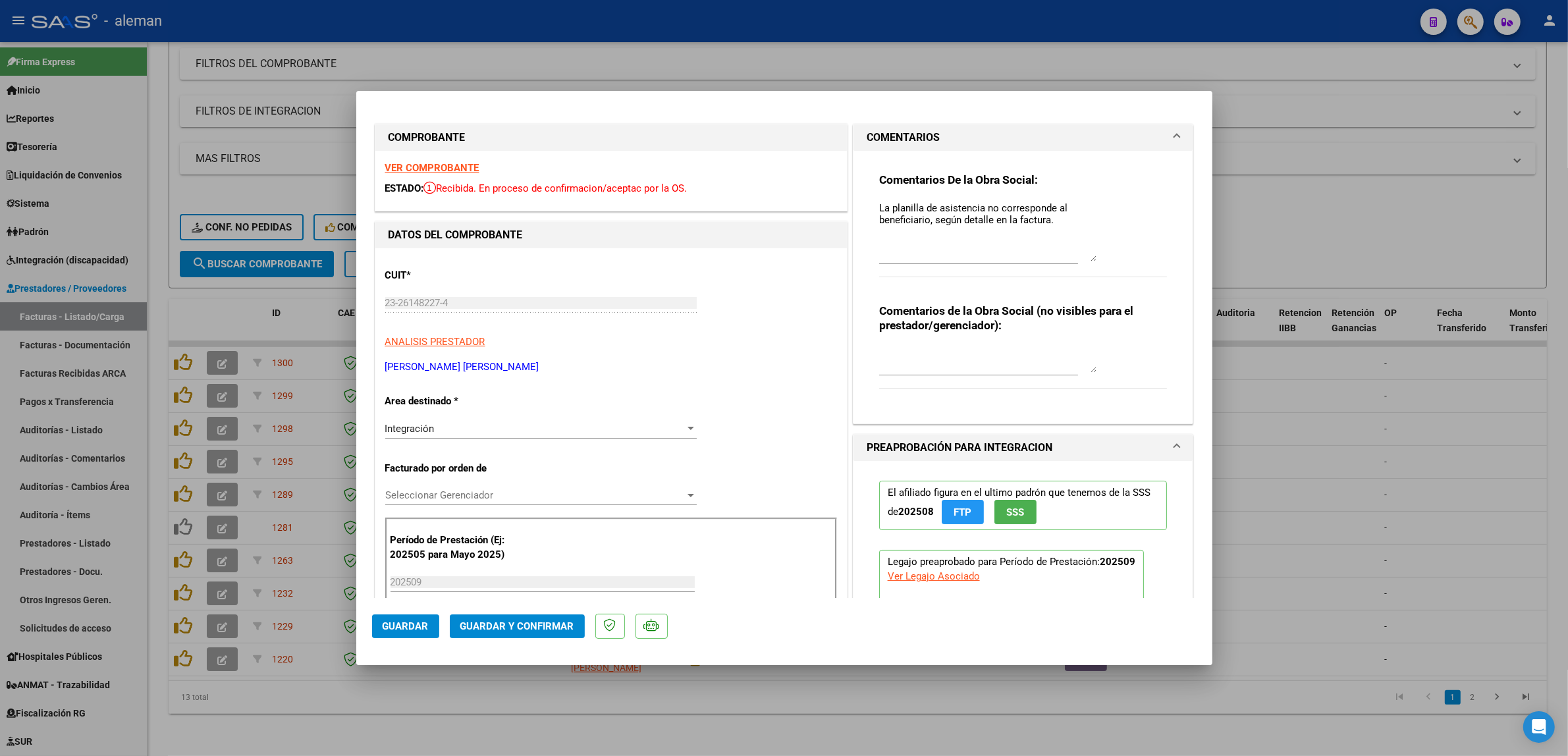
drag, startPoint x: 1086, startPoint y: 226, endPoint x: 1111, endPoint y: 261, distance: 43.0
click at [1111, 261] on div "Comentarios De la Obra Social: La planilla de asistencia no corresponde al bene…" at bounding box center [1023, 232] width 288 height 120
click at [870, 205] on div "Comentarios De la Obra Social: La planilla de asistencia no corresponde al bene…" at bounding box center [1023, 281] width 308 height 262
click at [879, 209] on textarea "La planilla de asistencia no corresponde al beneficiario, según detalle en la f…" at bounding box center [987, 231] width 217 height 60
drag, startPoint x: 871, startPoint y: 205, endPoint x: 1072, endPoint y: 225, distance: 202.0
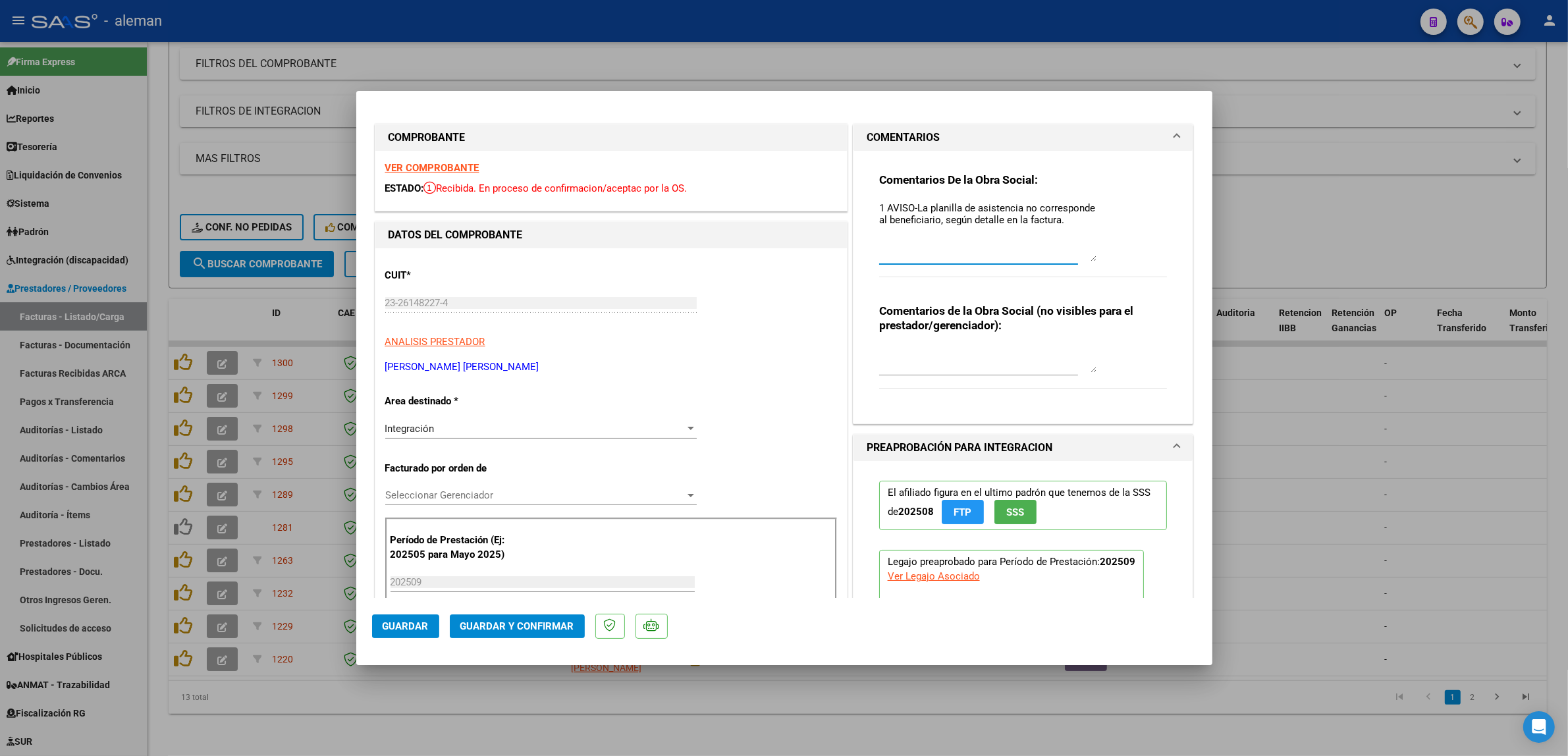
click at [1072, 225] on textarea "1 AVISO-La planilla de asistencia no corresponde al beneficiario, según detalle…" at bounding box center [987, 231] width 217 height 60
click at [879, 206] on textarea "1 AVISO-La planilla de asistencia no corresponde al beneficiario, según detalle…" at bounding box center [987, 231] width 217 height 60
paste textarea "1 AVISO-La planilla de asistencia no corresponde al beneficiario, según detalle…"
click at [916, 229] on textarea "1 AVISO-La planilla de asistencia no corresponde al beneficiario, según detalle…" at bounding box center [987, 231] width 217 height 60
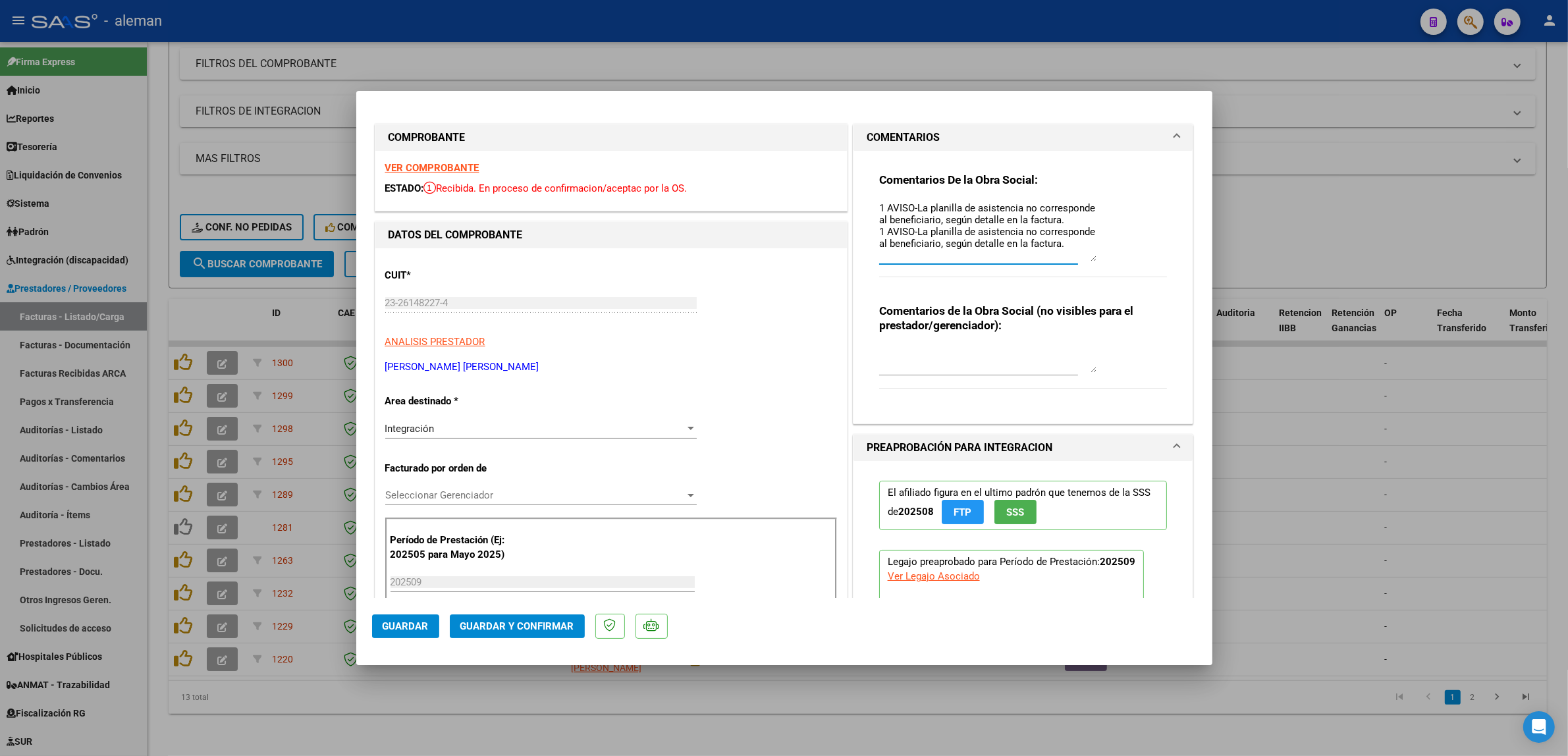
click at [951, 243] on textarea "1 AVISO-La planilla de asistencia no corresponde al beneficiario, según detalle…" at bounding box center [987, 231] width 217 height 60
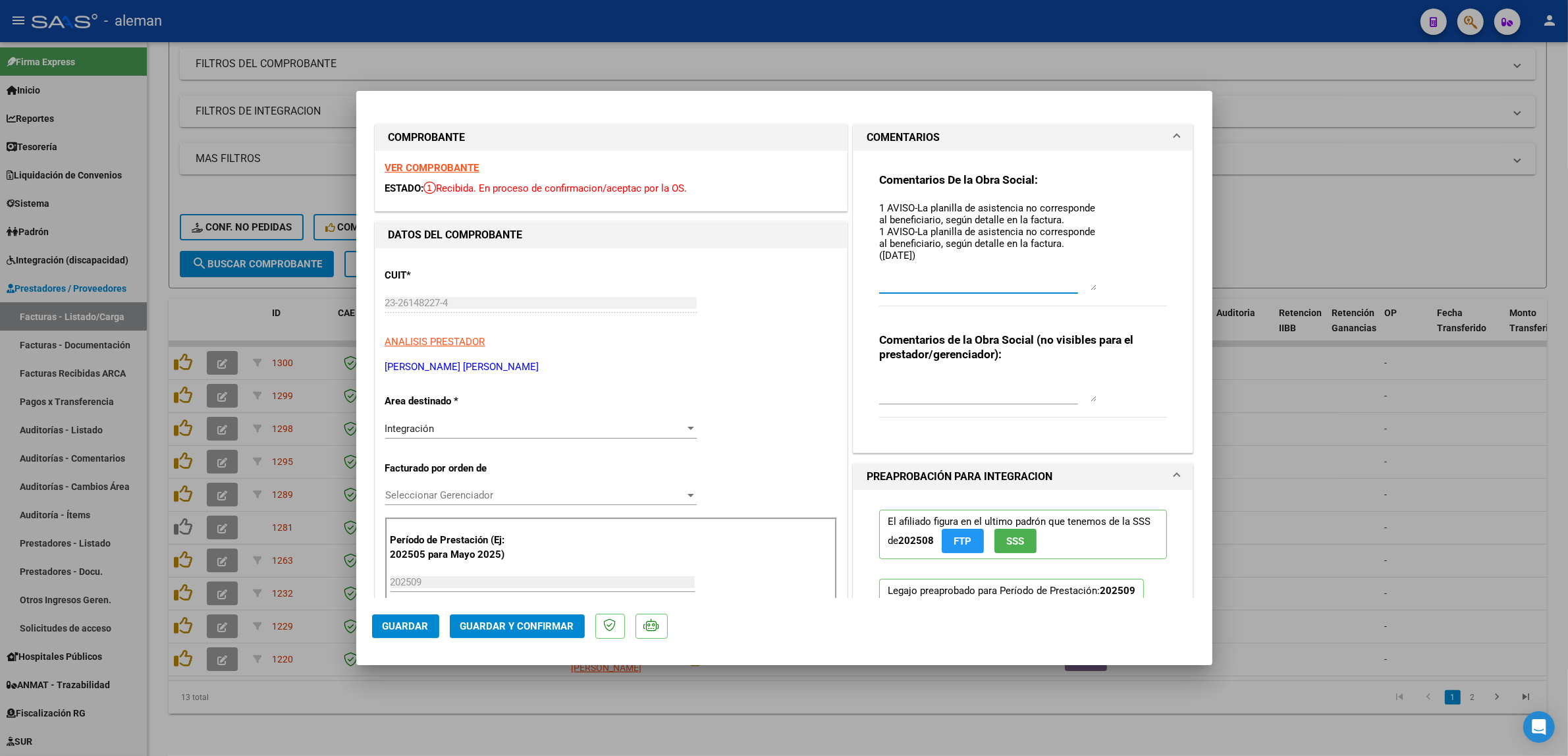
scroll to position [0, 0]
drag, startPoint x: 1085, startPoint y: 257, endPoint x: 1105, endPoint y: 286, distance: 35.2
click at [1105, 286] on div "Comentarios De la Obra Social: 1 AVISO-La planilla de asistencia no corresponde…" at bounding box center [1023, 246] width 288 height 148
click at [879, 204] on textarea "1 AVISO-La planilla de asistencia no corresponde al beneficiario, según detalle…" at bounding box center [987, 245] width 217 height 89
click at [1057, 221] on textarea "2 AVISO-La planilla de asistencia no corresponde al beneficiario, según detalle…" at bounding box center [987, 245] width 217 height 89
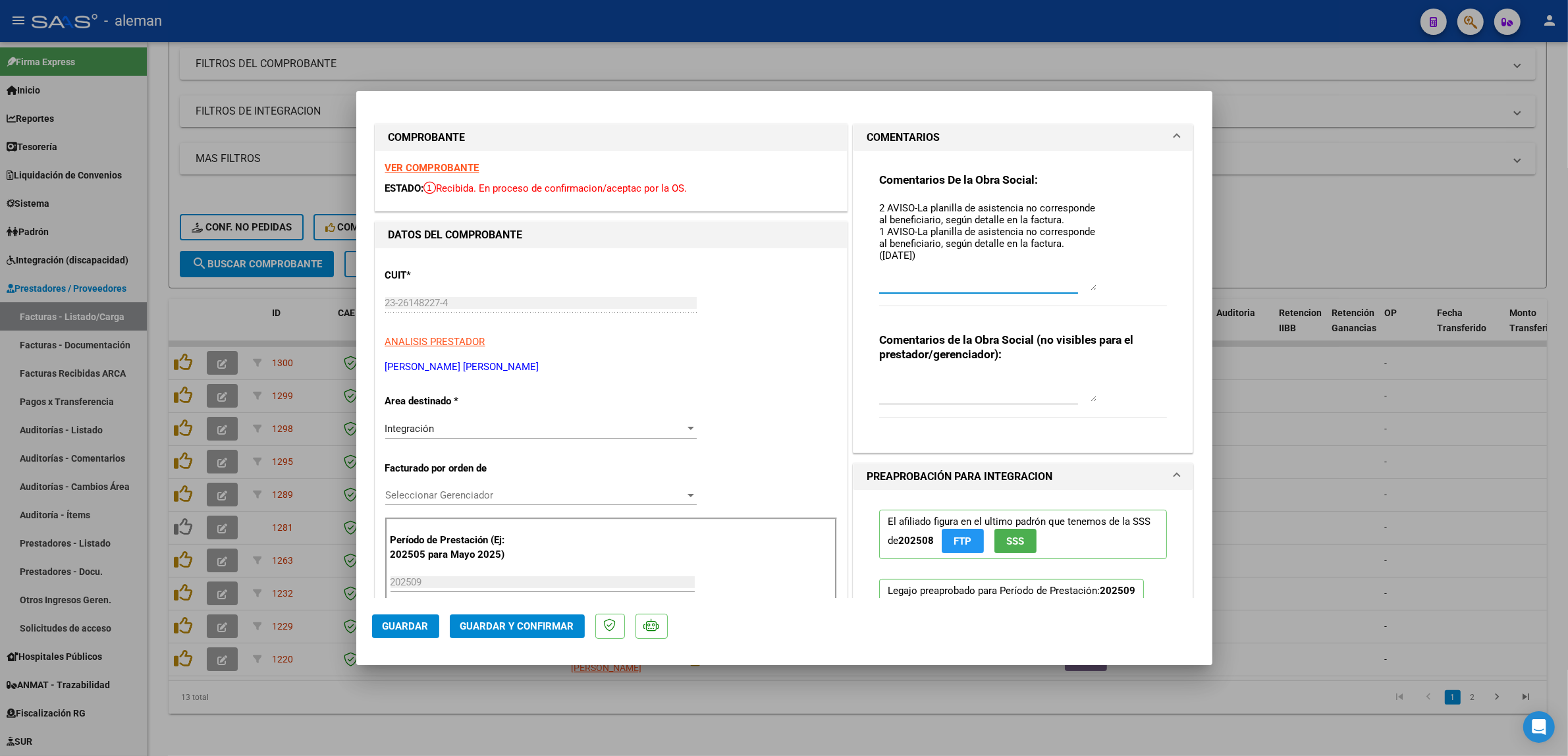
paste textarea "([DATE])"
type textarea "2 AVISO-La planilla de asistencia no corresponde al beneficiario, según detalle…"
click at [420, 631] on span "Guardar" at bounding box center [406, 626] width 46 height 12
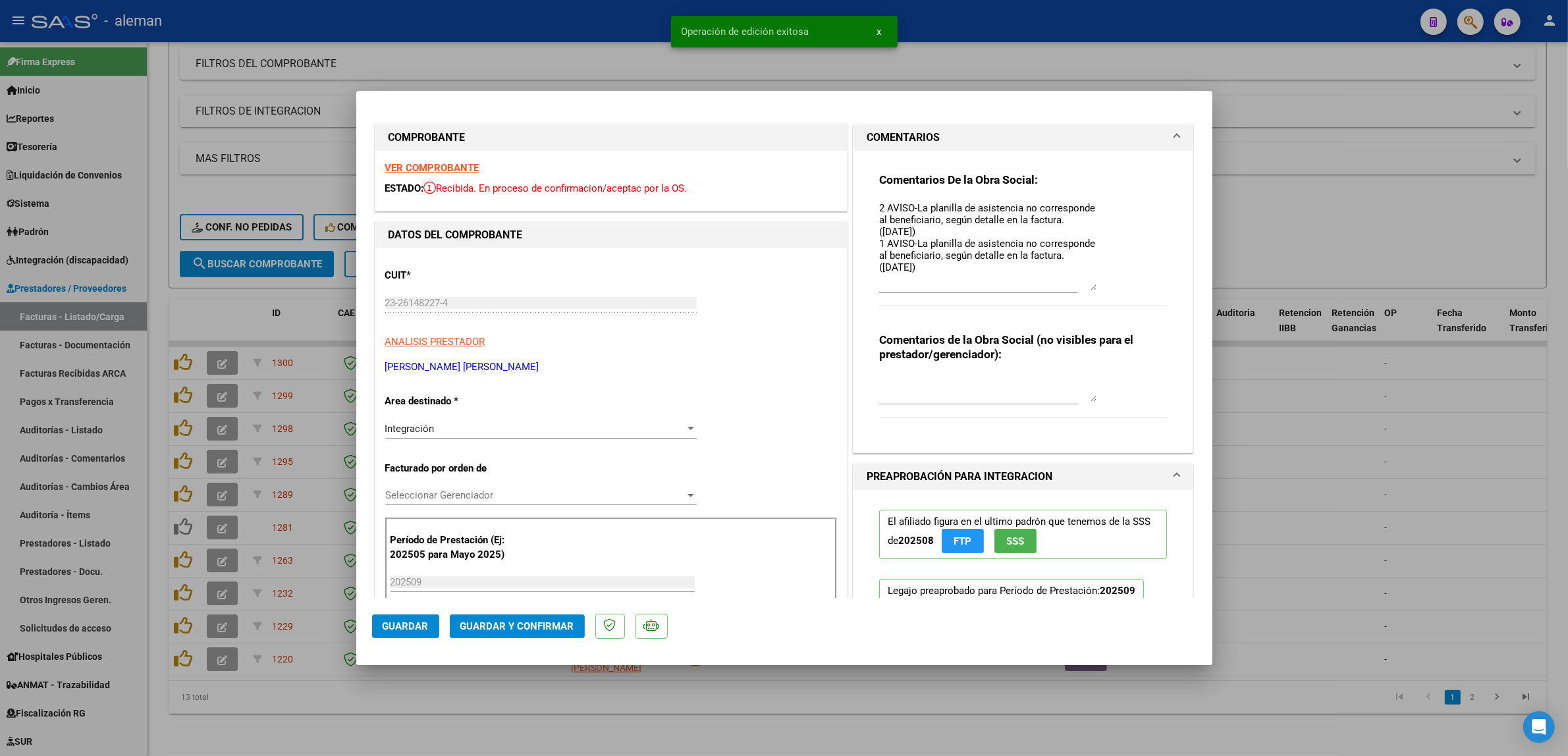
click at [1269, 553] on div at bounding box center [784, 378] width 1568 height 756
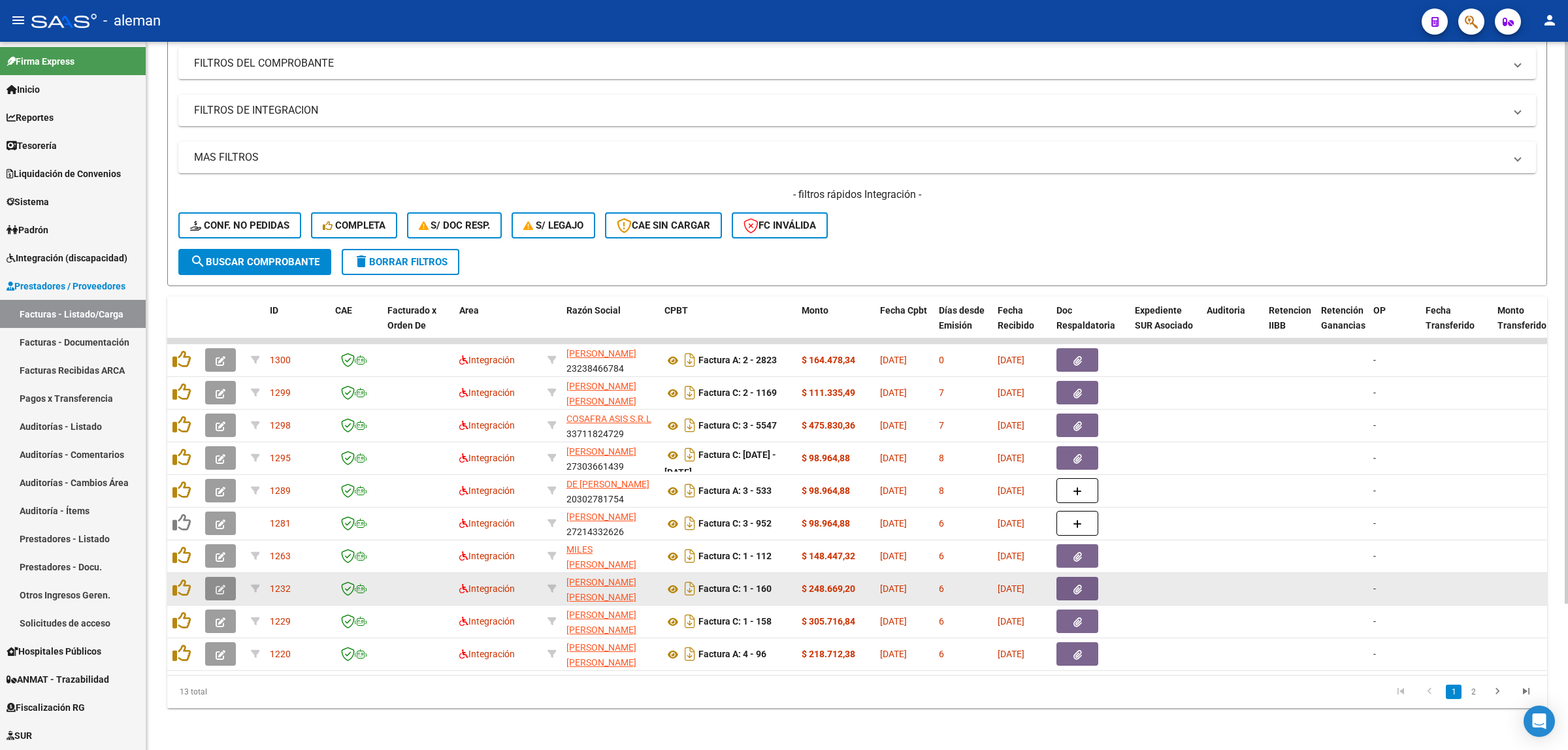
click at [224, 585] on icon "button" at bounding box center [220, 590] width 10 height 10
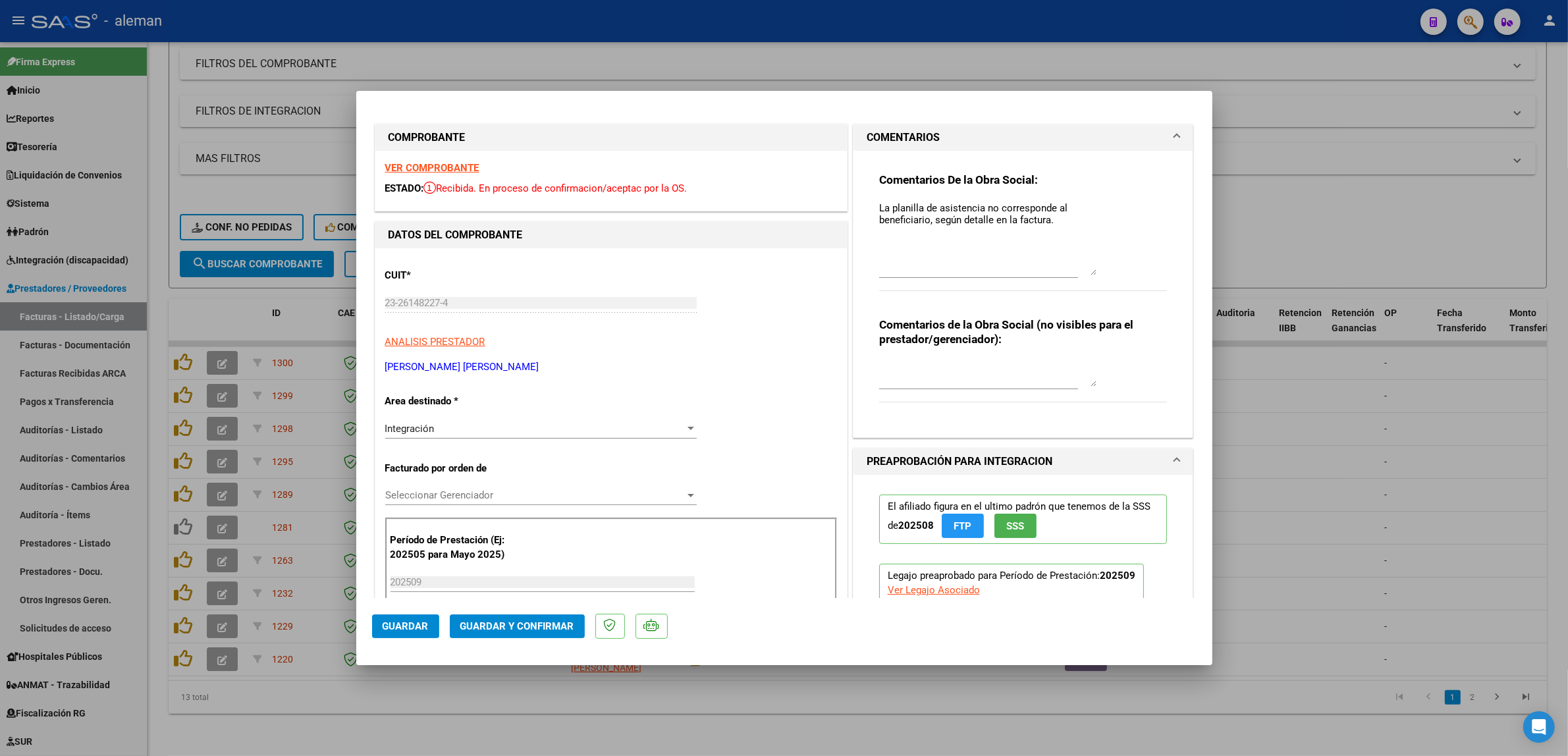
drag, startPoint x: 1087, startPoint y: 224, endPoint x: 1107, endPoint y: 274, distance: 53.9
click at [1107, 274] on div "Comentarios De la Obra Social: La planilla de asistencia no corresponde al bene…" at bounding box center [1023, 238] width 288 height 133
click at [225, 620] on div at bounding box center [784, 378] width 1568 height 756
type input "$ 0,00"
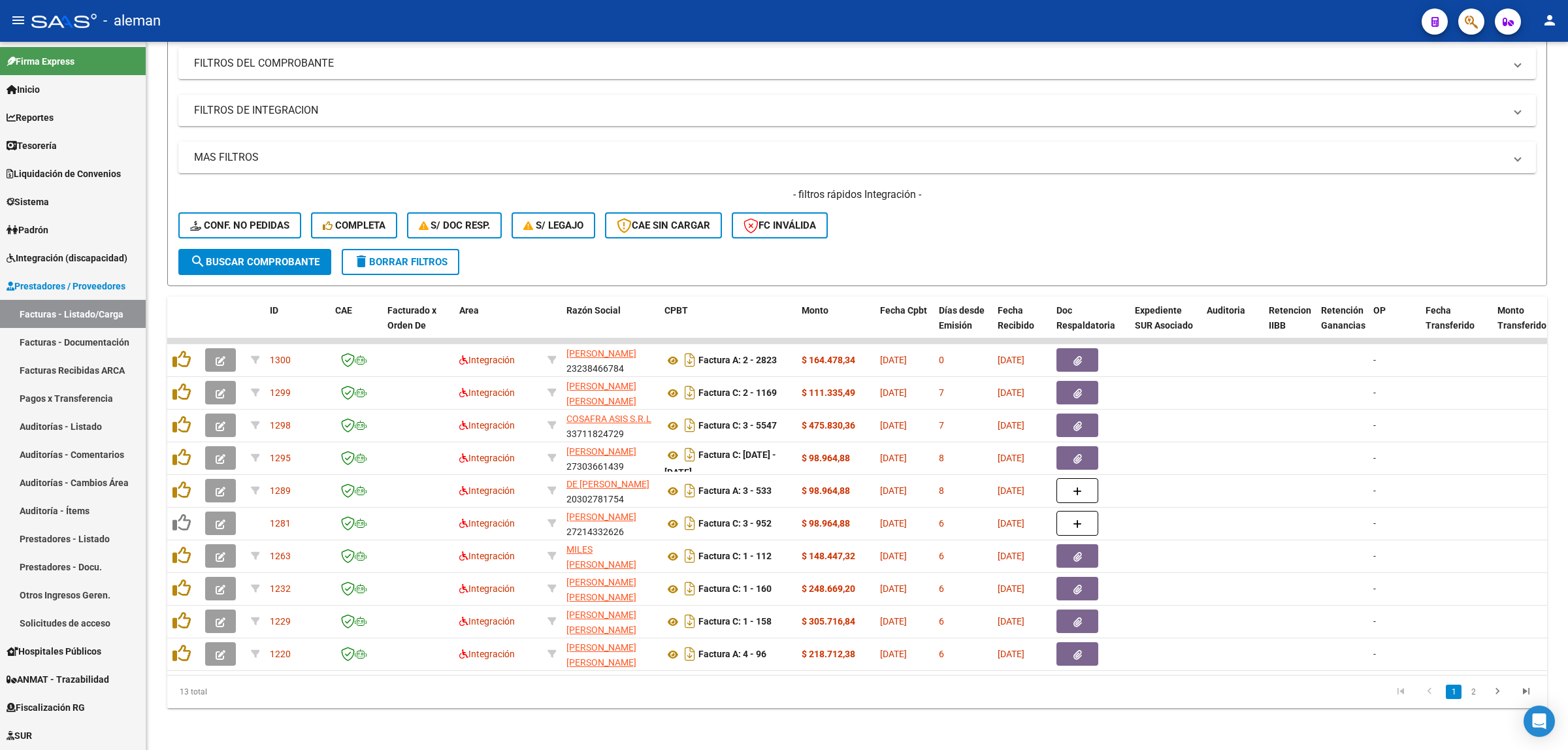
click at [223, 615] on button "button" at bounding box center [220, 622] width 31 height 24
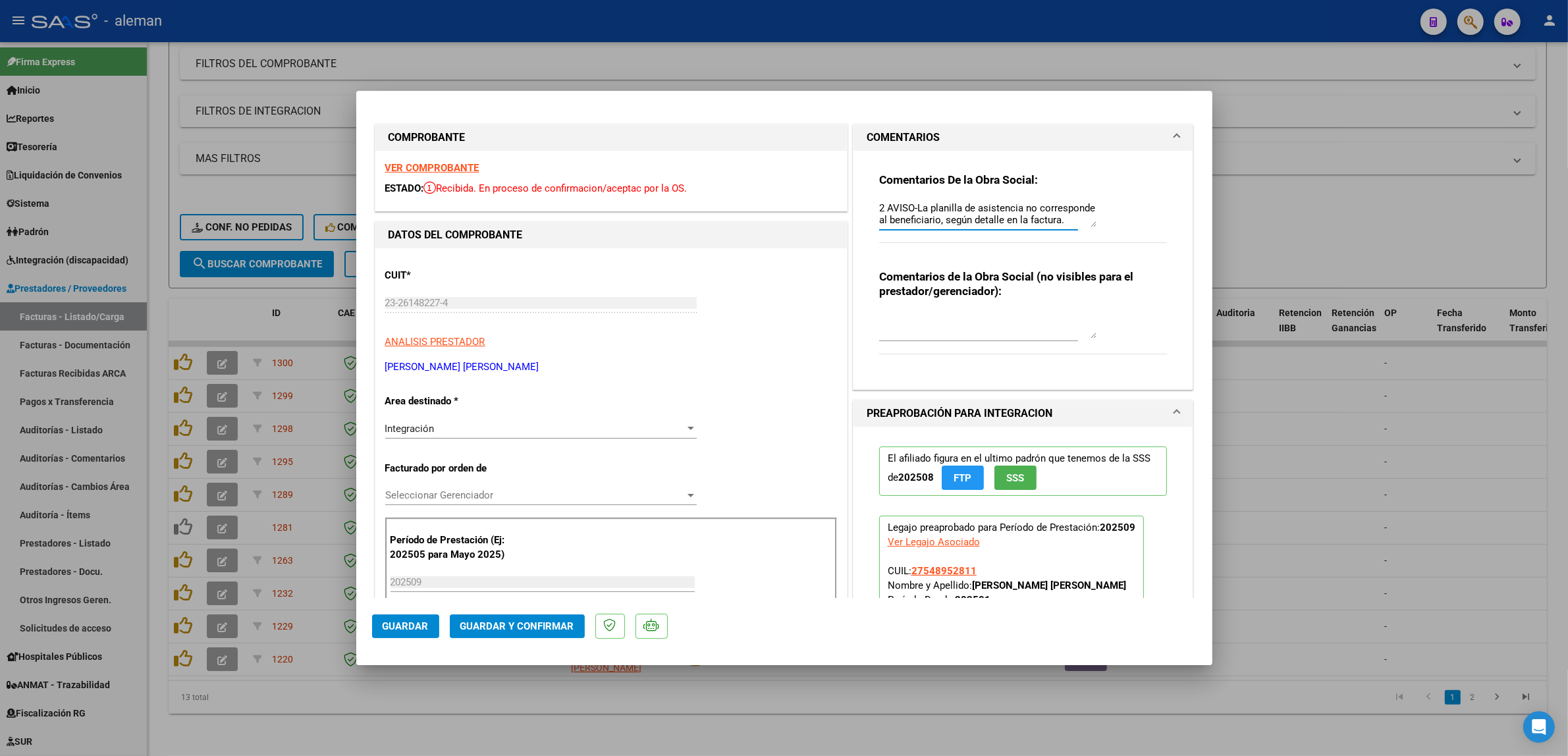
drag, startPoint x: 1082, startPoint y: 227, endPoint x: 1098, endPoint y: 252, distance: 29.7
click at [1098, 252] on div "Comentarios De la Obra Social: 2 AVISO-La planilla de asistencia no corresponde…" at bounding box center [1023, 214] width 288 height 85
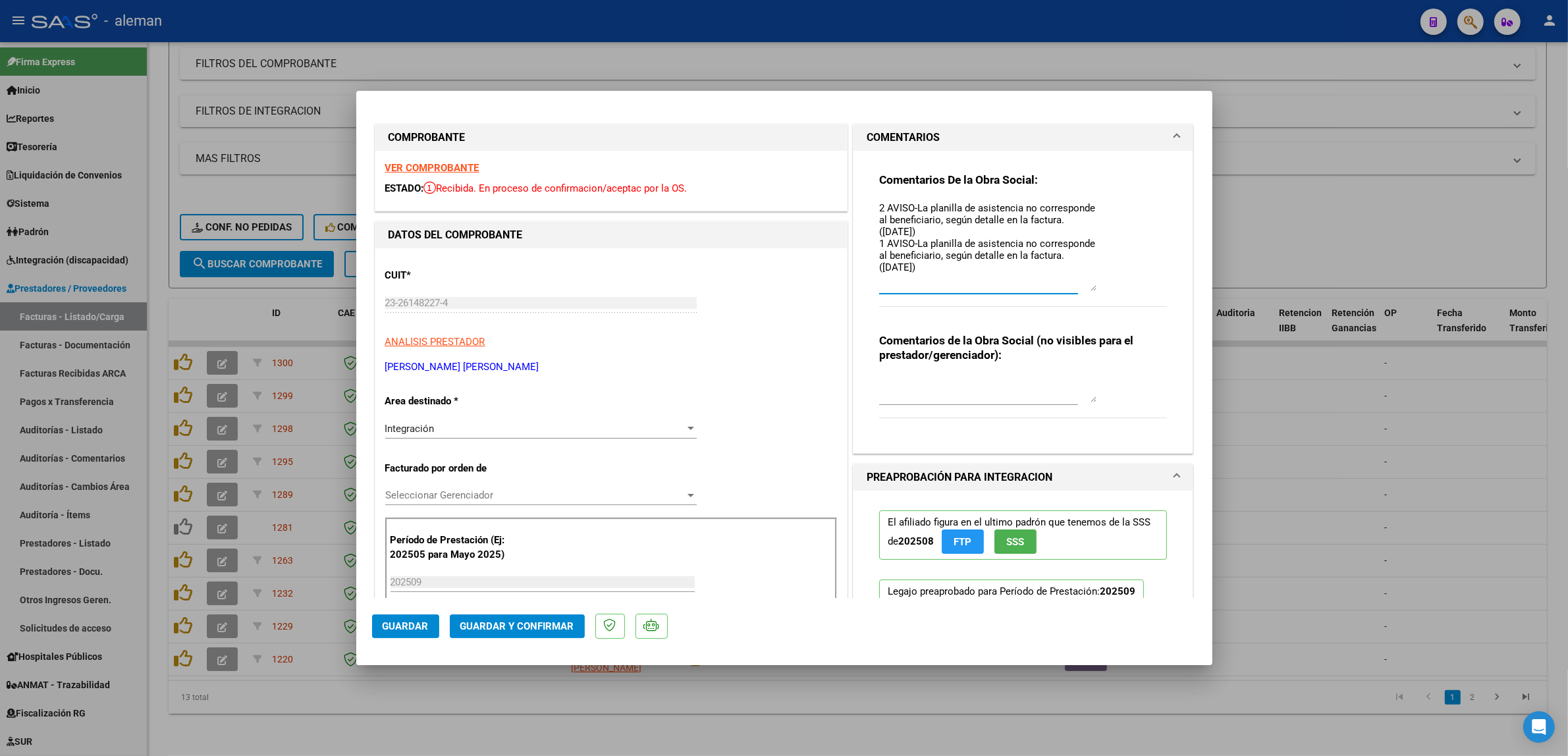
drag, startPoint x: 1087, startPoint y: 221, endPoint x: 1124, endPoint y: 285, distance: 73.9
click at [1124, 285] on div "Comentarios De la Obra Social: 2 AVISO-La planilla de asistencia no corresponde…" at bounding box center [1023, 247] width 288 height 149
click at [1018, 272] on textarea "2 AVISO-La planilla de asistencia no corresponde al beneficiario, según detalle…" at bounding box center [987, 246] width 217 height 90
drag, startPoint x: 874, startPoint y: 205, endPoint x: 970, endPoint y: 271, distance: 116.5
click at [970, 271] on textarea "2 AVISO-La planilla de asistencia no corresponde al beneficiario, según detalle…" at bounding box center [987, 246] width 217 height 90
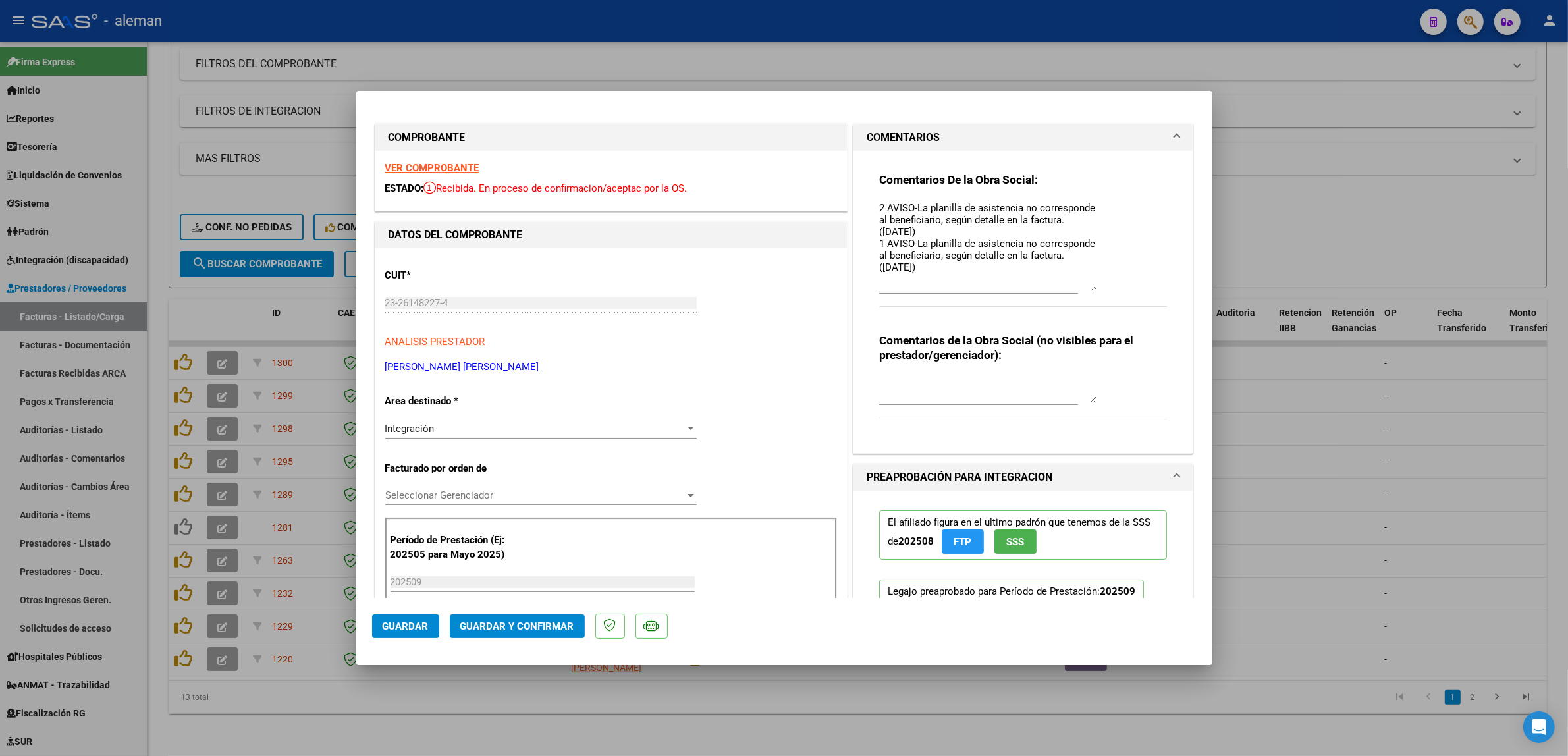
click at [1266, 425] on div at bounding box center [784, 378] width 1568 height 756
type input "$ 0,00"
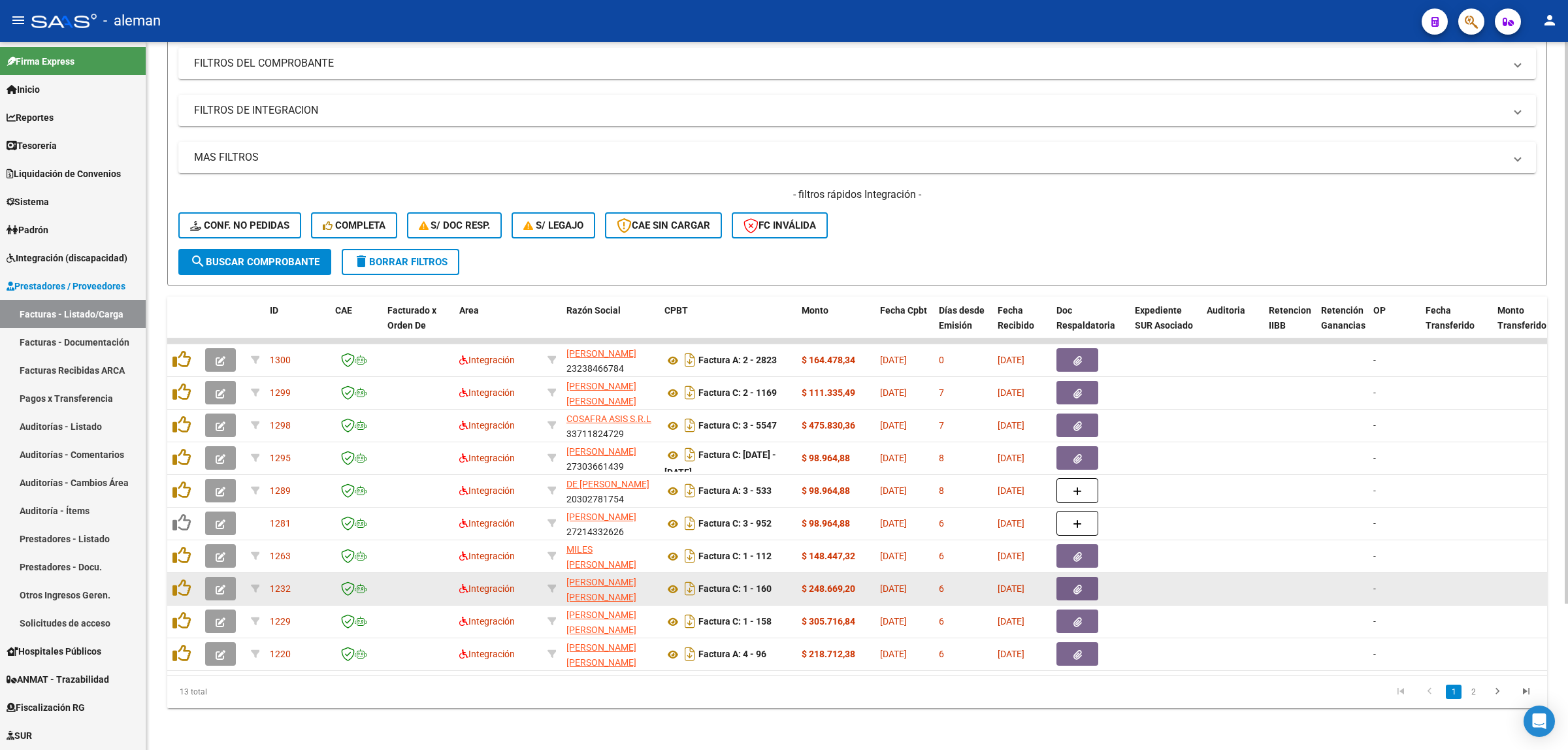
click at [211, 577] on button "button" at bounding box center [220, 589] width 31 height 24
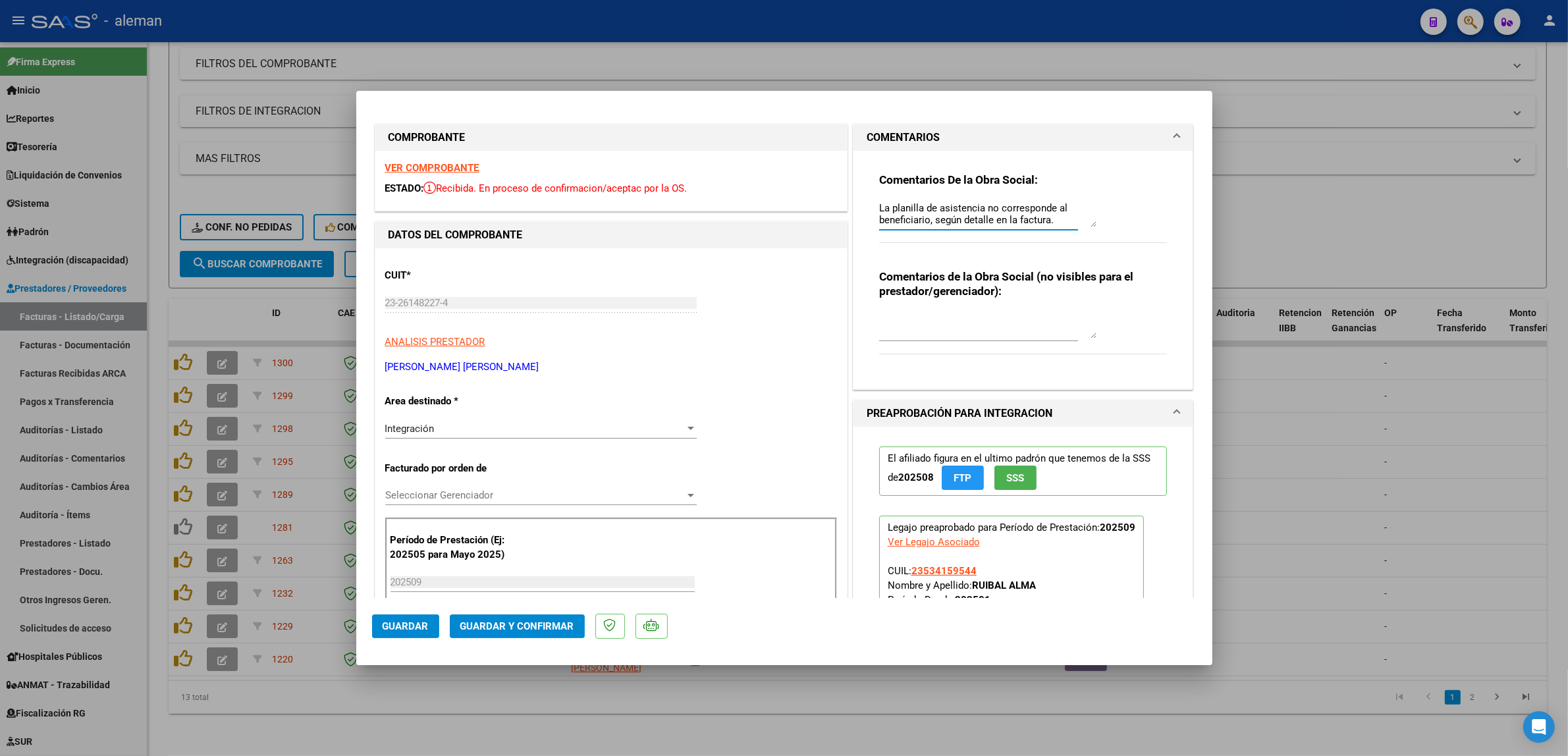
drag, startPoint x: 1087, startPoint y: 227, endPoint x: 1095, endPoint y: 239, distance: 14.4
click at [1095, 239] on div "Comentarios De la Obra Social: La planilla de asistencia no corresponde al bene…" at bounding box center [1023, 214] width 288 height 85
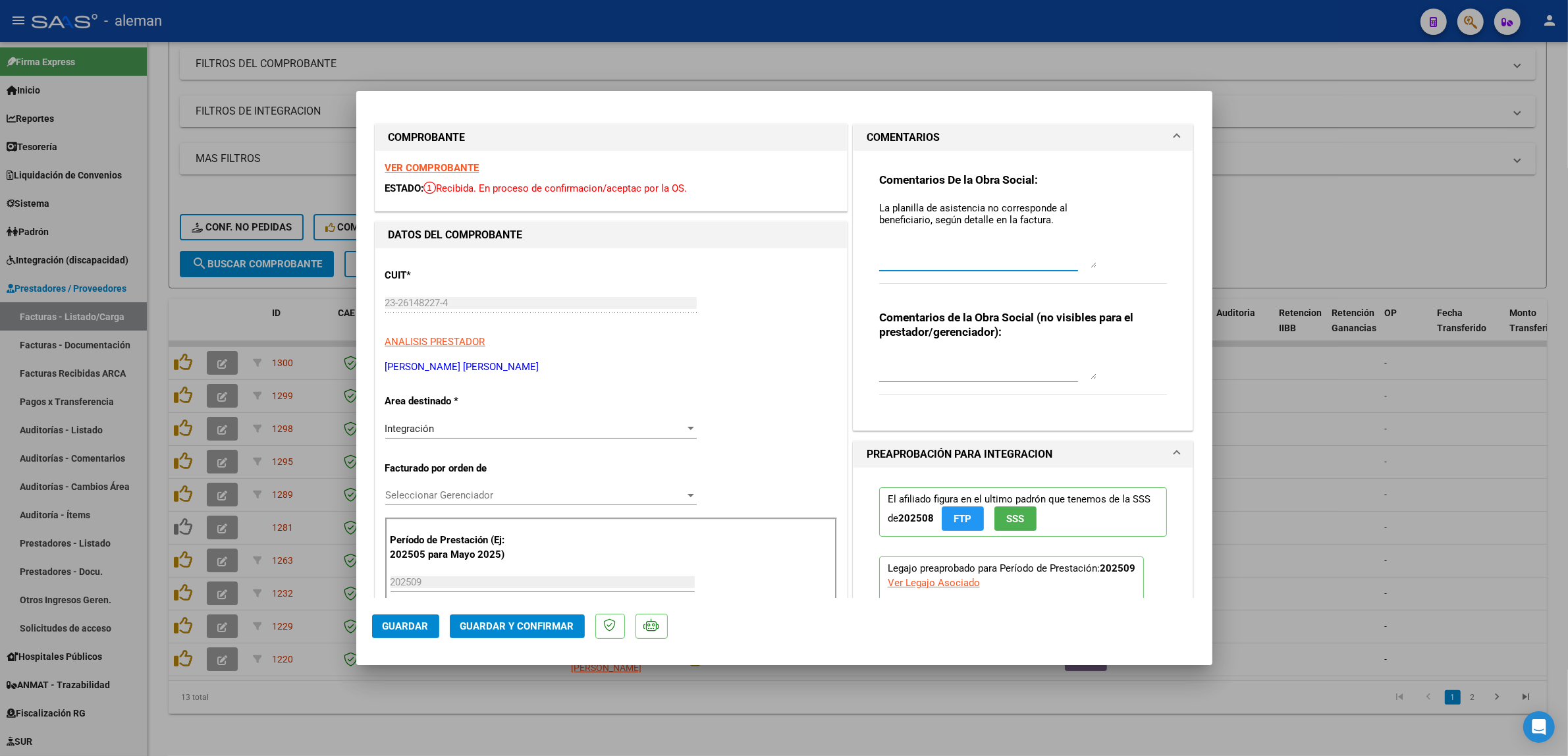
drag, startPoint x: 1086, startPoint y: 224, endPoint x: 1105, endPoint y: 265, distance: 45.2
click at [1105, 265] on div "Comentarios De la Obra Social: La planilla de asistencia no corresponde al bene…" at bounding box center [1023, 235] width 288 height 126
drag, startPoint x: 873, startPoint y: 208, endPoint x: 1048, endPoint y: 227, distance: 176.0
click at [1048, 227] on textarea "La planilla de asistencia no corresponde al beneficiario, según detalle en la f…" at bounding box center [987, 235] width 217 height 68
paste textarea "2 AVISO-La planilla de asistencia no corresponde al beneficiario, según detalle…"
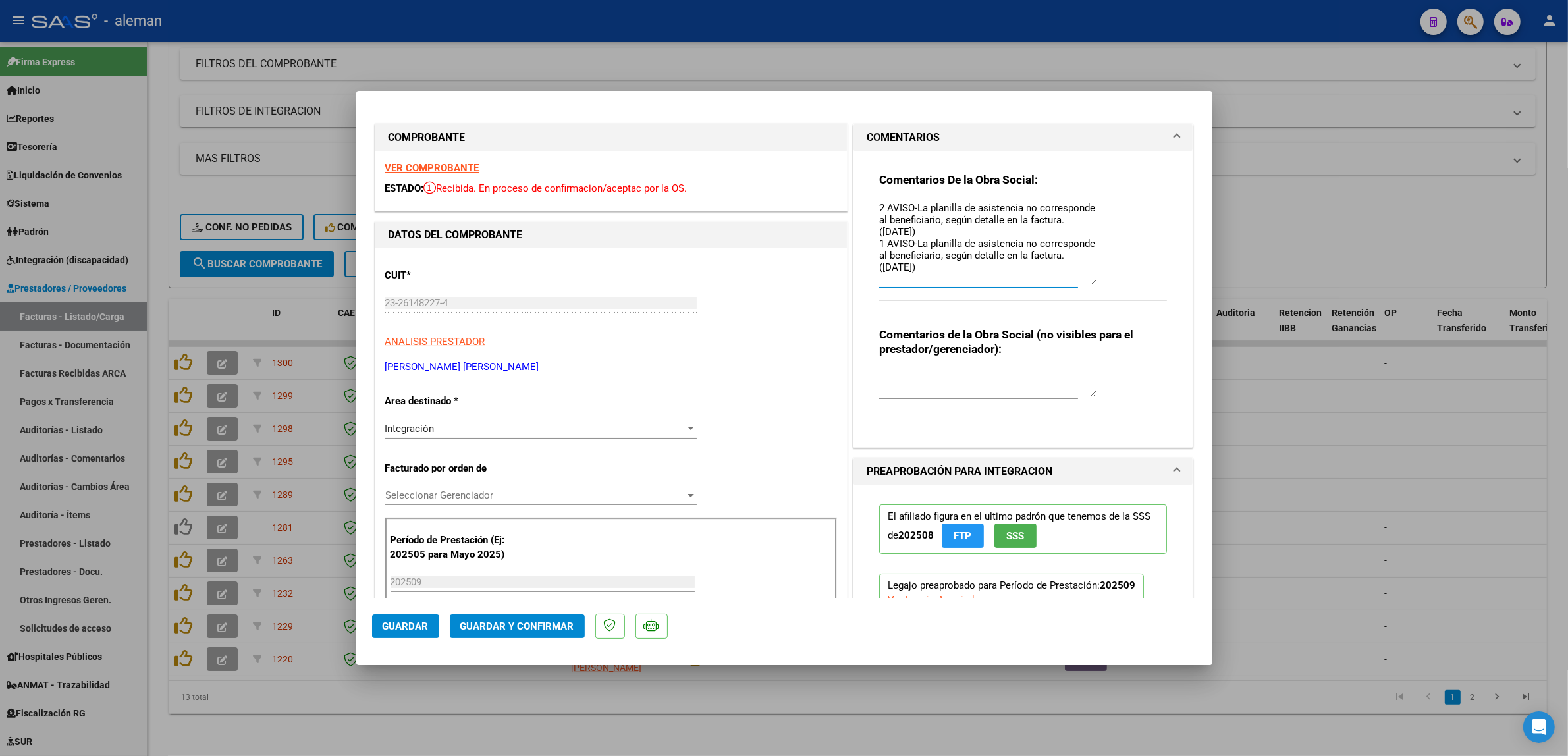
drag, startPoint x: 1085, startPoint y: 265, endPoint x: 1097, endPoint y: 283, distance: 21.6
click at [1097, 283] on div "Comentarios De la Obra Social: 2 AVISO-La planilla de asistencia no corresponde…" at bounding box center [1023, 243] width 288 height 143
type textarea "2 AVISO-La planilla de asistencia no corresponde al beneficiario, según detalle…"
click at [409, 629] on span "Guardar" at bounding box center [406, 626] width 46 height 12
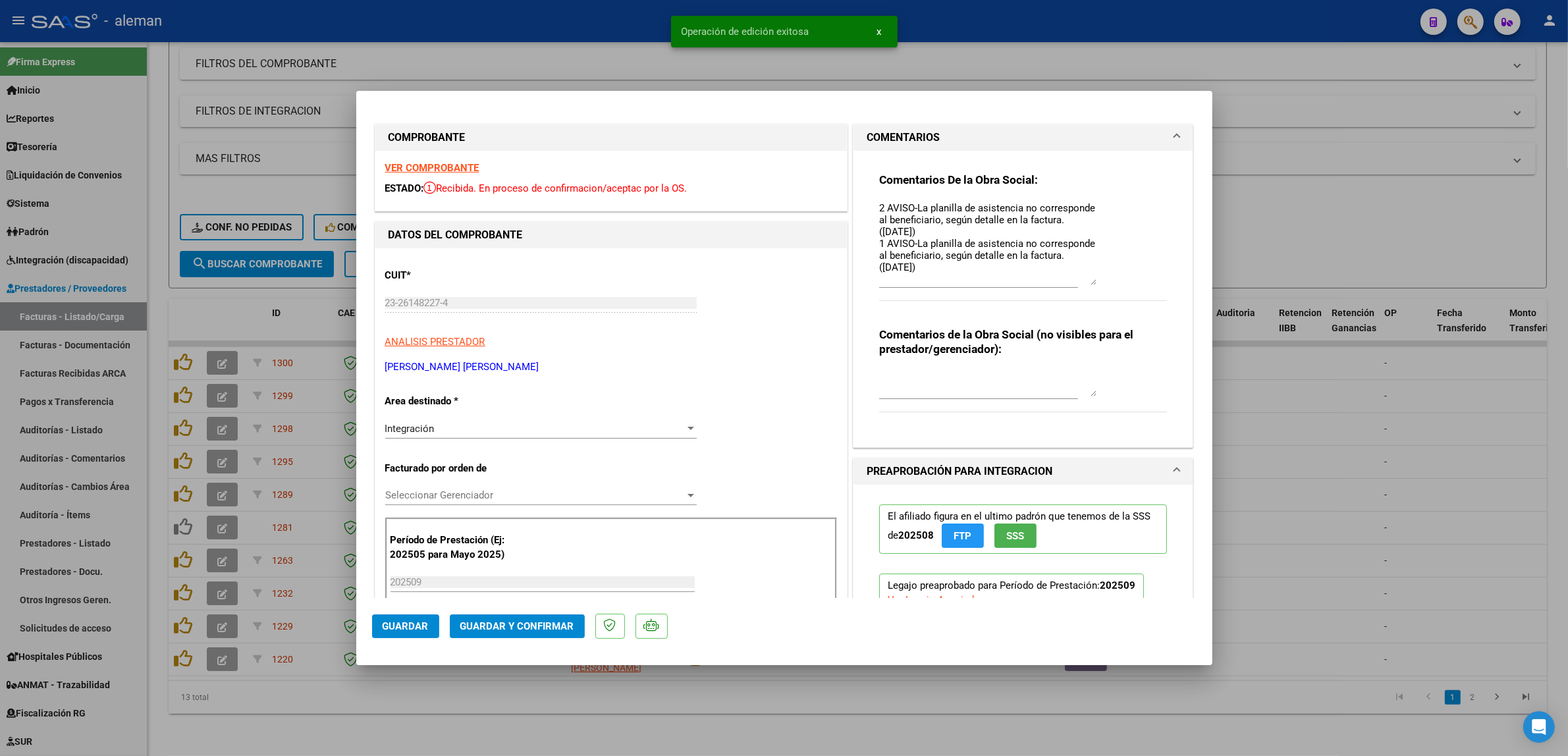
click at [1363, 432] on div at bounding box center [784, 378] width 1568 height 756
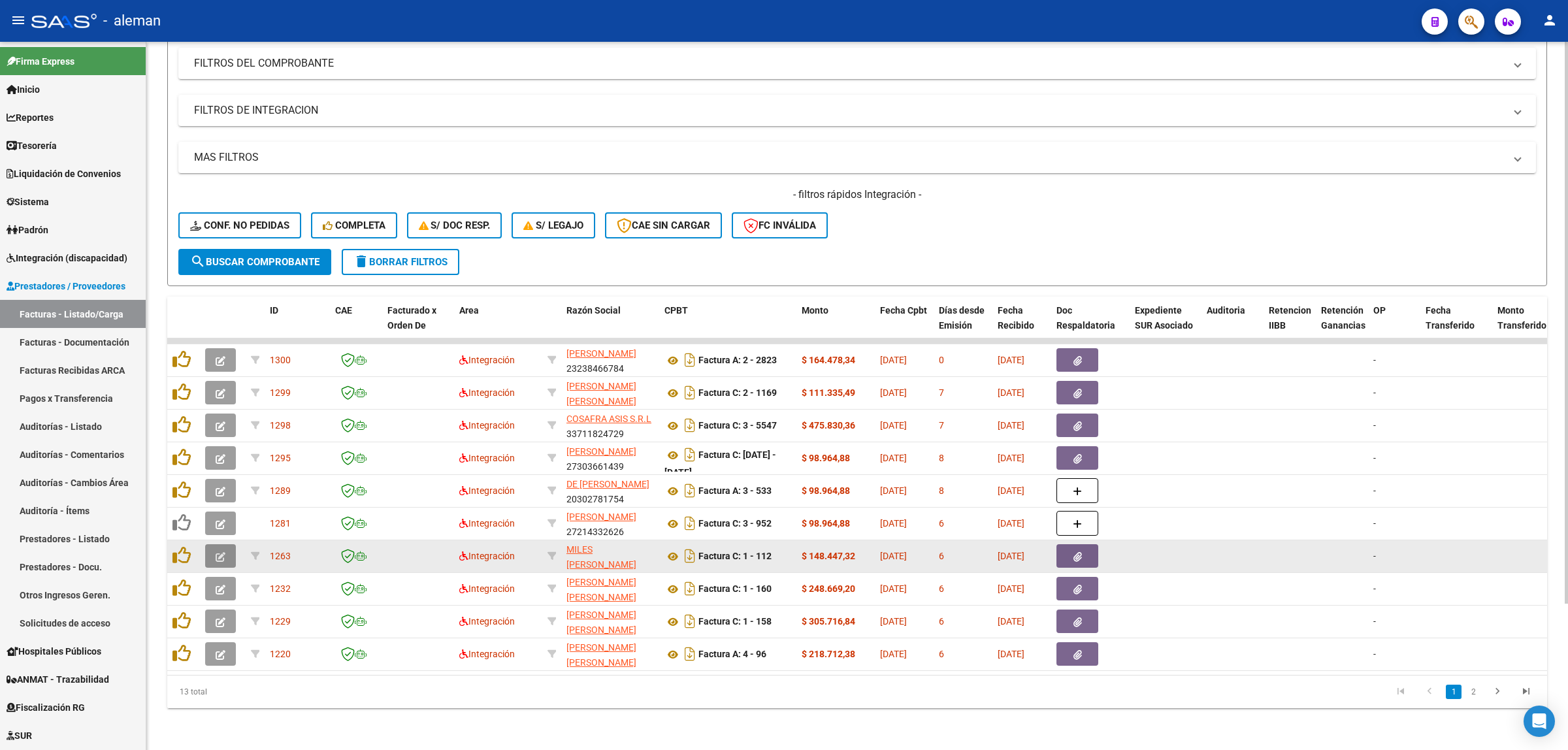
click at [231, 549] on button "button" at bounding box center [220, 556] width 31 height 24
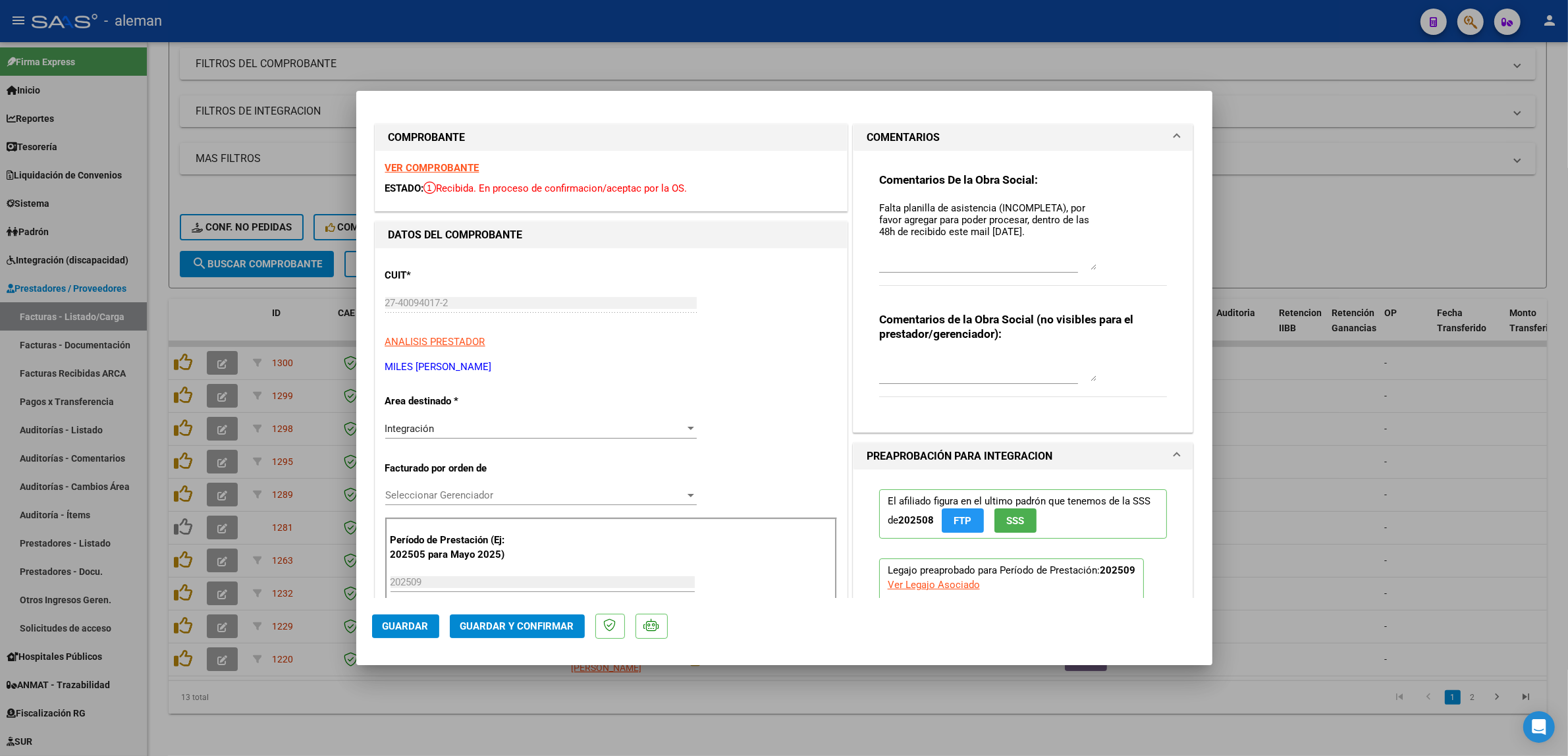
drag, startPoint x: 1082, startPoint y: 219, endPoint x: 1108, endPoint y: 262, distance: 50.2
click at [1108, 262] on div "Comentarios De la Obra Social: Falta planilla de asistencia (INCOMPLETA), por f…" at bounding box center [1023, 236] width 288 height 128
click at [869, 204] on div "Comentarios De la Obra Social: Falta planilla de asistencia (INCOMPLETA), por f…" at bounding box center [1023, 286] width 308 height 271
click at [870, 203] on div "Comentarios De la Obra Social: Falta planilla de asistencia (INCOMPLETA), por f…" at bounding box center [1023, 286] width 308 height 271
click at [879, 207] on textarea "Falta planilla de asistencia (INCOMPLETA), por favor agregar para poder procesa…" at bounding box center [987, 236] width 217 height 69
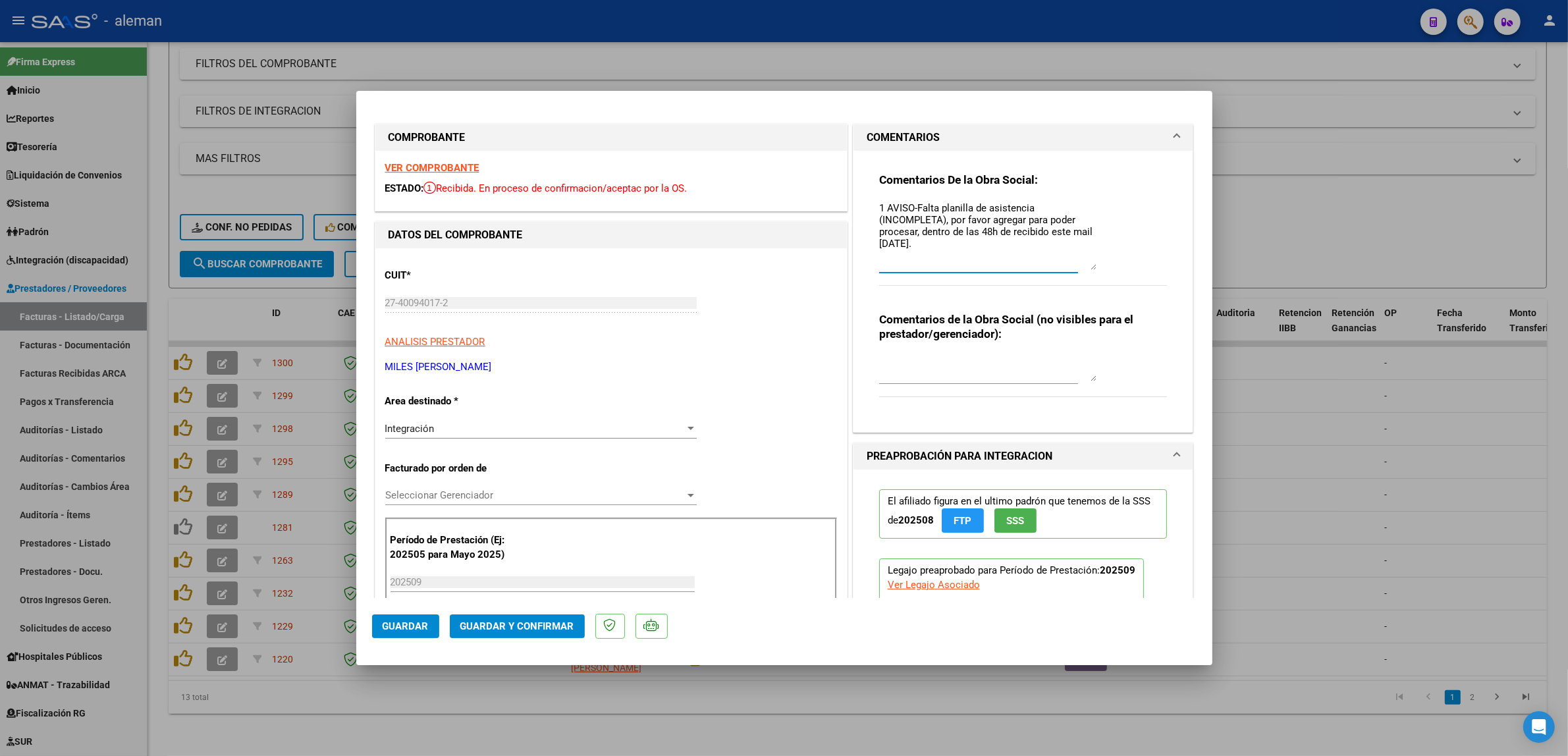
click at [879, 208] on textarea "1 AVISO-Falta planilla de asistencia (INCOMPLETA), por favor agregar para poder…" at bounding box center [987, 236] width 217 height 69
paste textarea "1 AVISO-Falta planilla de asistencia (INCOMPLETA), por favor agregar para poder…"
click at [904, 243] on textarea "1 AVISO-Falta planilla de asistencia (INCOMPLETA), por favor agregar para poder…" at bounding box center [987, 236] width 217 height 69
click at [879, 211] on textarea "1 AVISO-Falta planilla de asistencia (INCOMPLETA), por favor agregar para poder…" at bounding box center [987, 236] width 217 height 69
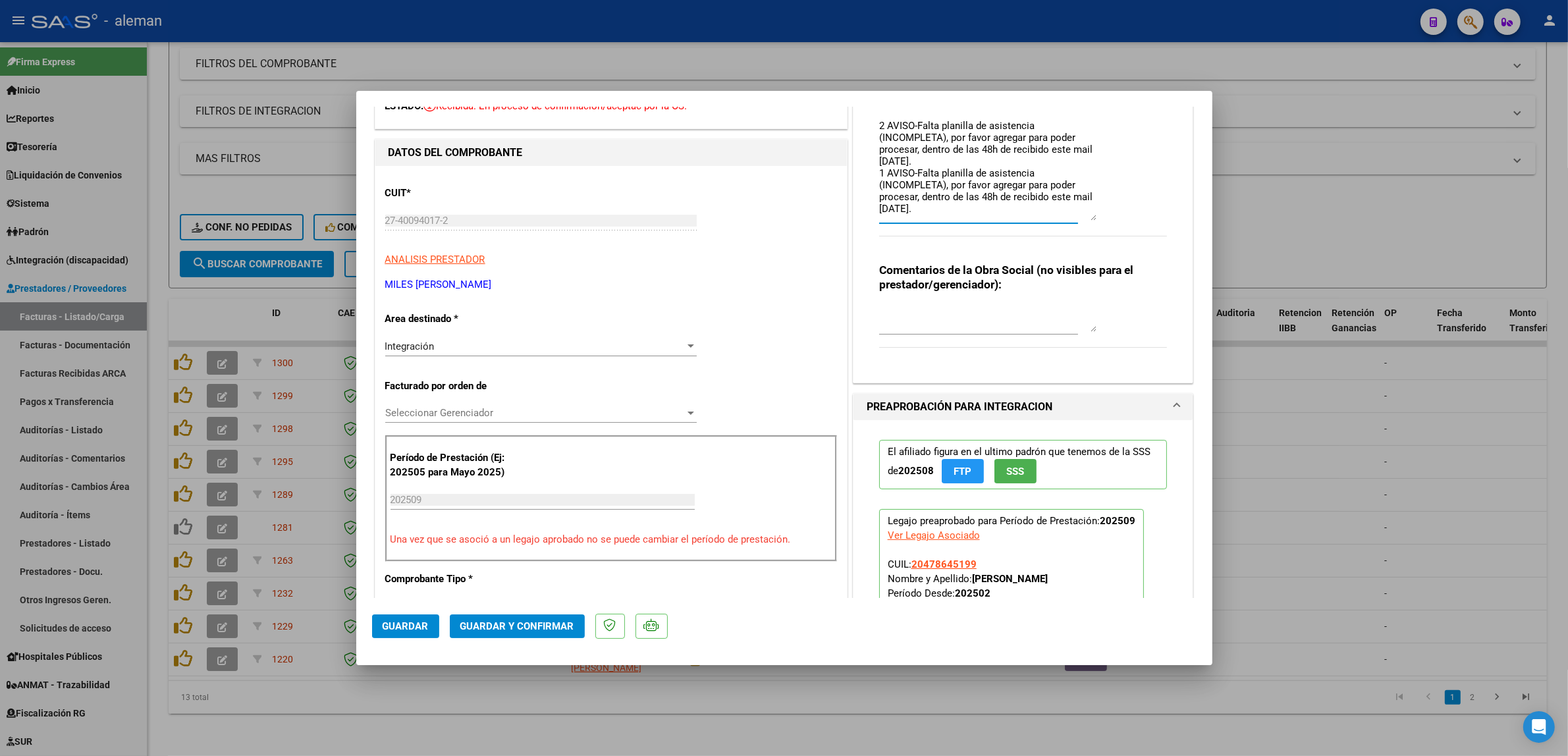
drag, startPoint x: 1088, startPoint y: 186, endPoint x: 1098, endPoint y: 219, distance: 34.5
click at [1098, 219] on div "Comentarios De la Obra Social: 2 AVISO-Falta planilla de asistencia (INCOMPLETA…" at bounding box center [1023, 170] width 288 height 161
click at [976, 152] on textarea "2 AVISO-Falta planilla de asistencia (INCOMPLETA), por favor agregar para poder…" at bounding box center [987, 169] width 217 height 102
type textarea "2 AVISO-Falta planilla de asistencia (INCOMPLETA), por favor agregar para poder…"
click at [427, 634] on button "Guardar" at bounding box center [406, 627] width 68 height 24
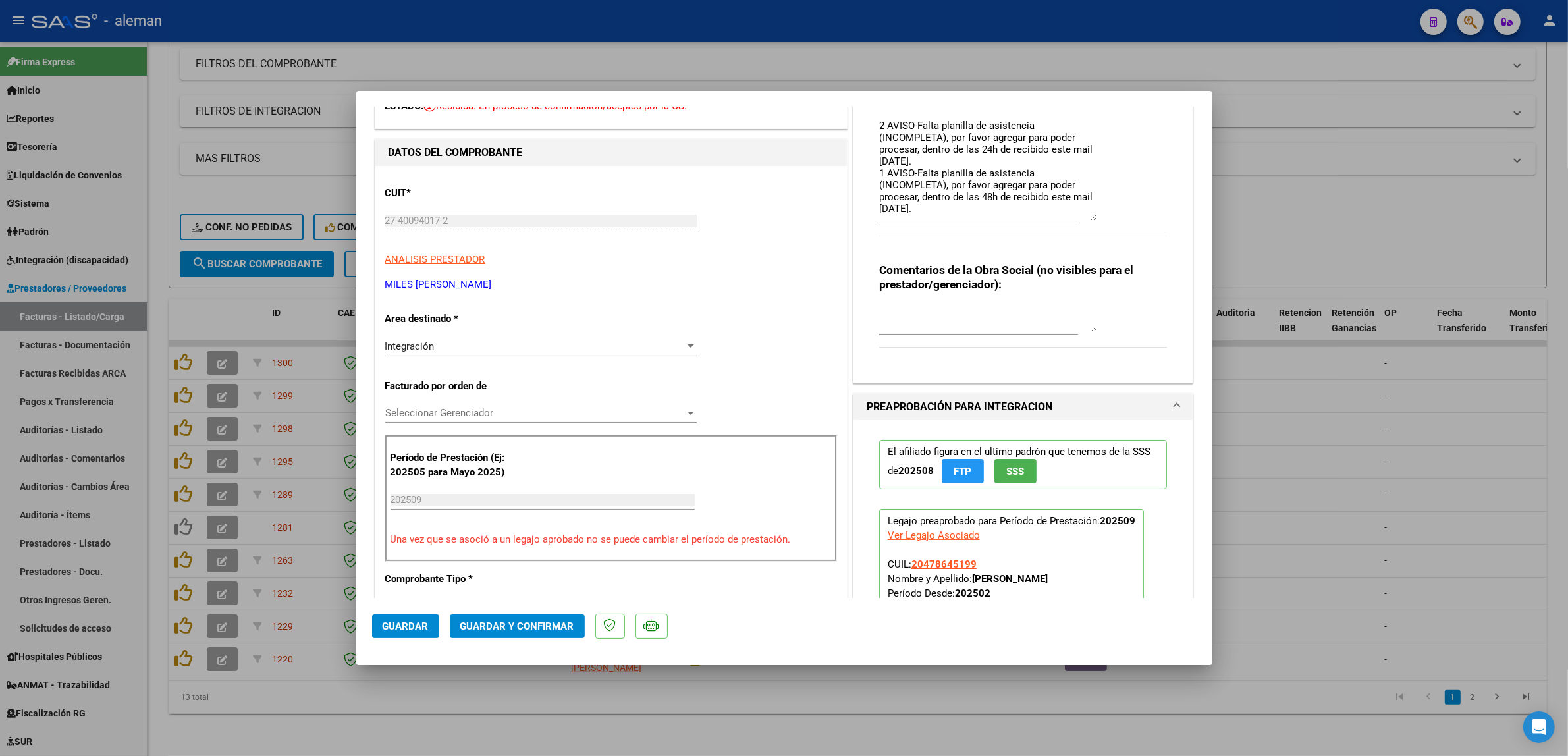
click at [1364, 537] on div at bounding box center [784, 378] width 1568 height 756
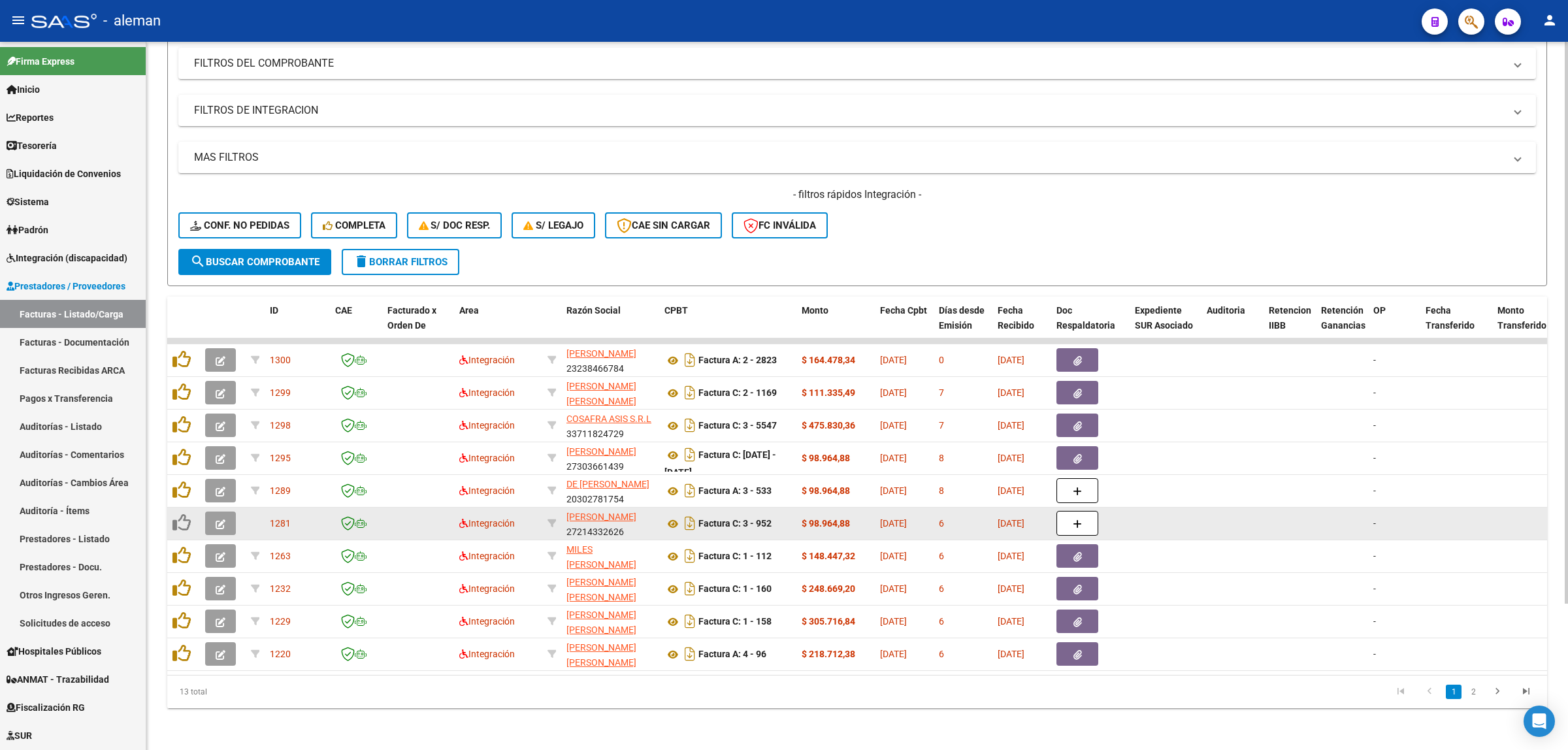
click at [216, 520] on icon "button" at bounding box center [220, 525] width 10 height 10
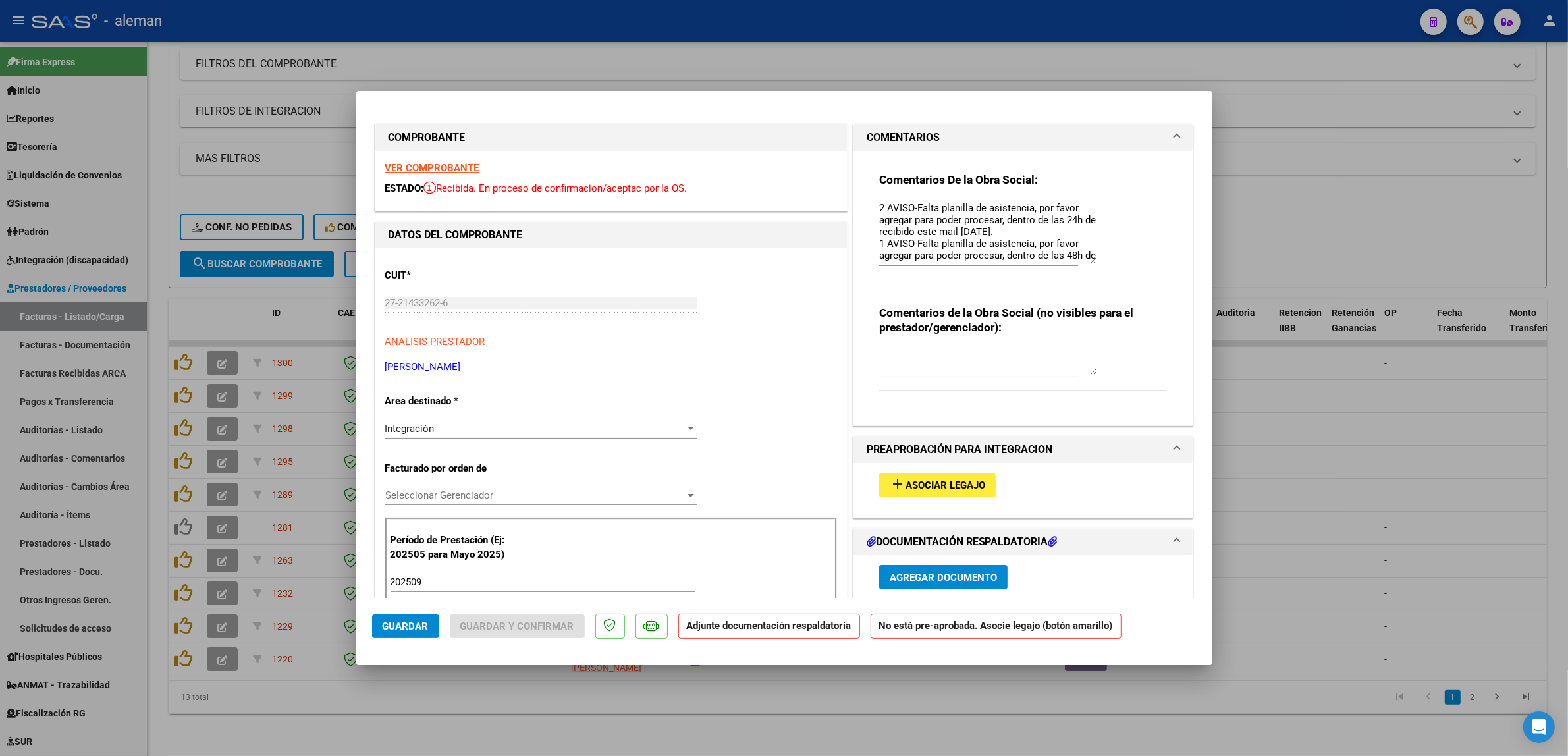
drag, startPoint x: 1084, startPoint y: 222, endPoint x: 1100, endPoint y: 257, distance: 38.5
click at [1100, 257] on div "Comentarios De la Obra Social: 2 AVISO-Falta planilla de asistencia, por favor …" at bounding box center [1023, 233] width 288 height 121
click at [1329, 475] on div at bounding box center [784, 378] width 1568 height 756
type input "$ 0,00"
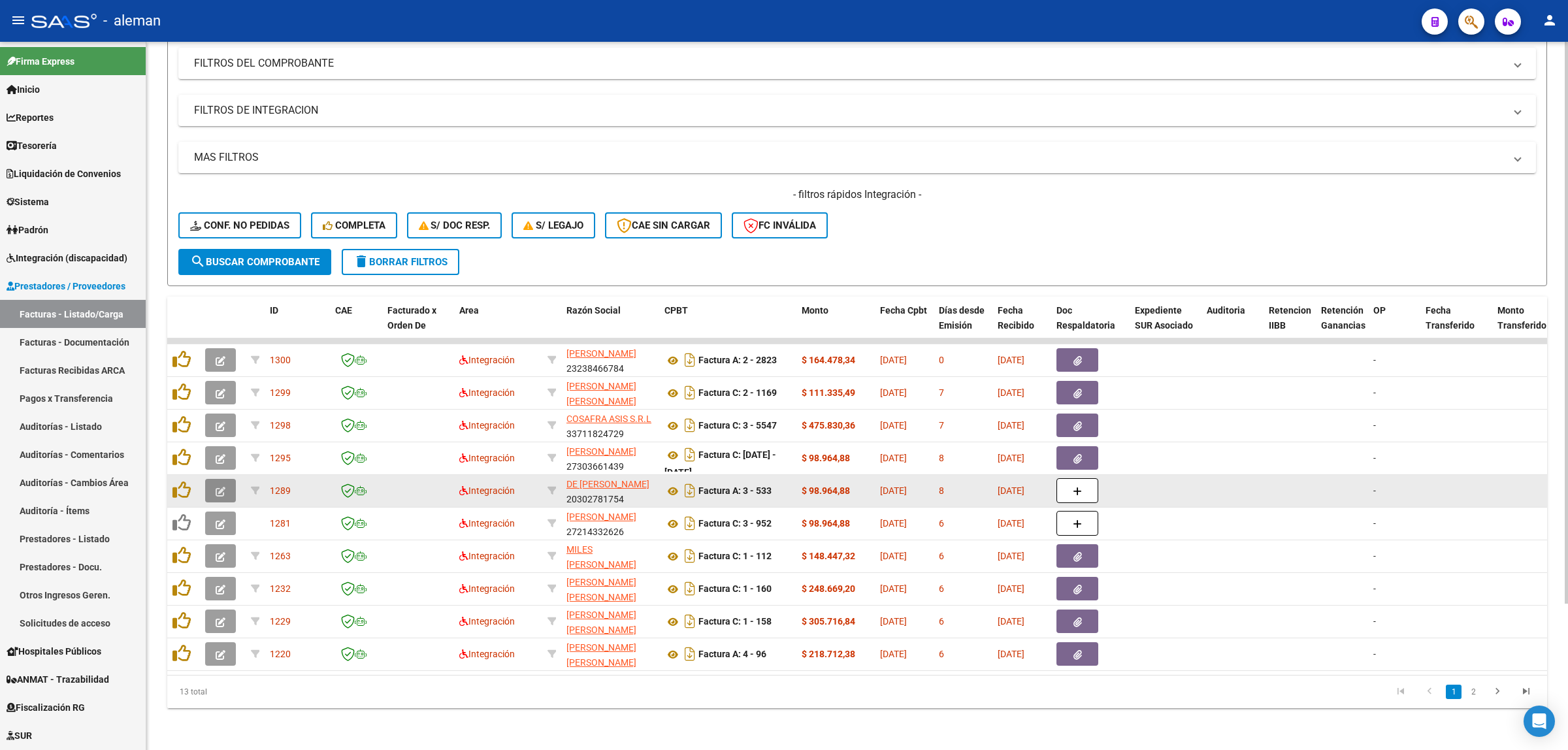
click at [214, 479] on button "button" at bounding box center [220, 491] width 31 height 24
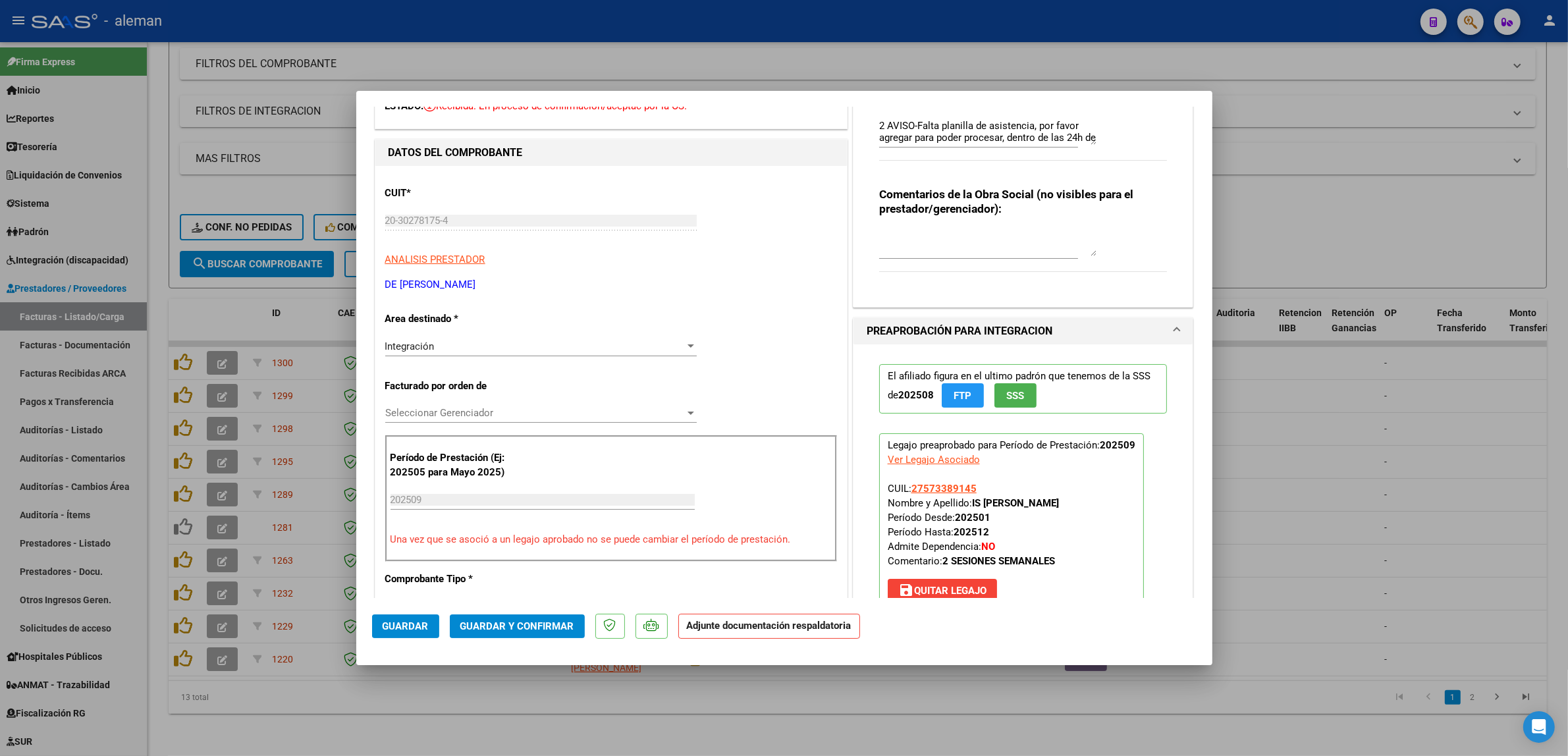
click at [1313, 508] on div at bounding box center [784, 378] width 1568 height 756
type input "$ 0,00"
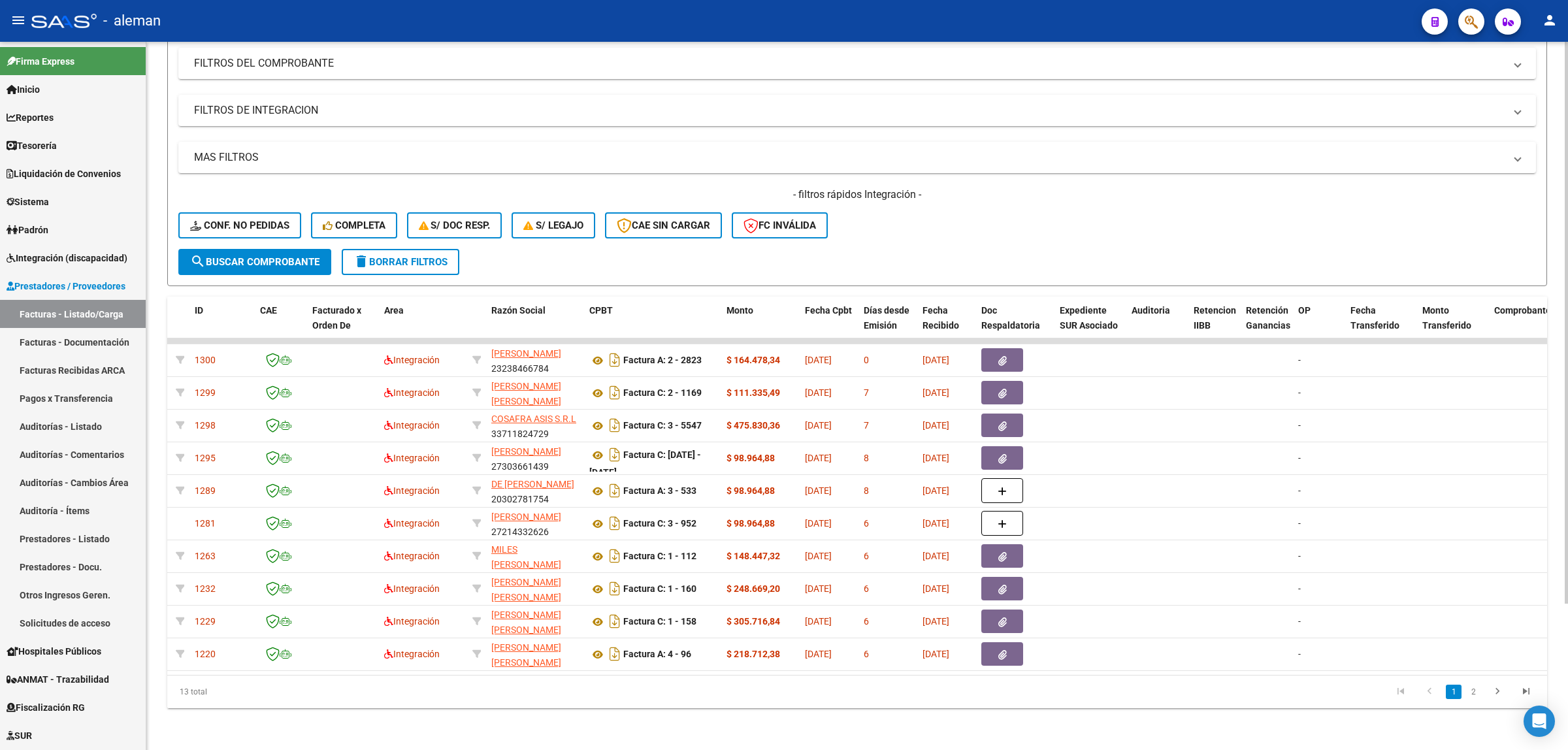
scroll to position [0, 0]
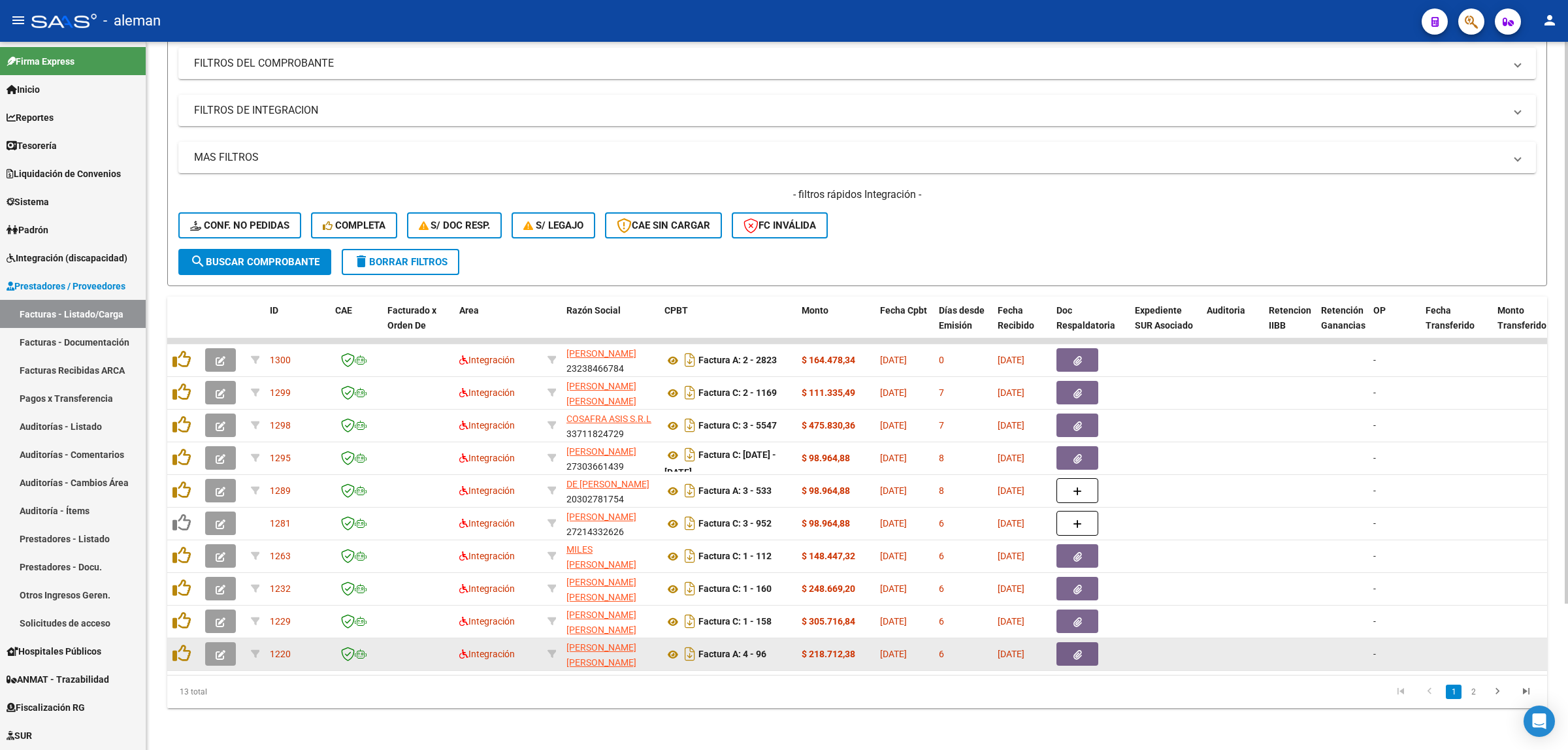
click at [225, 647] on button "button" at bounding box center [220, 654] width 31 height 24
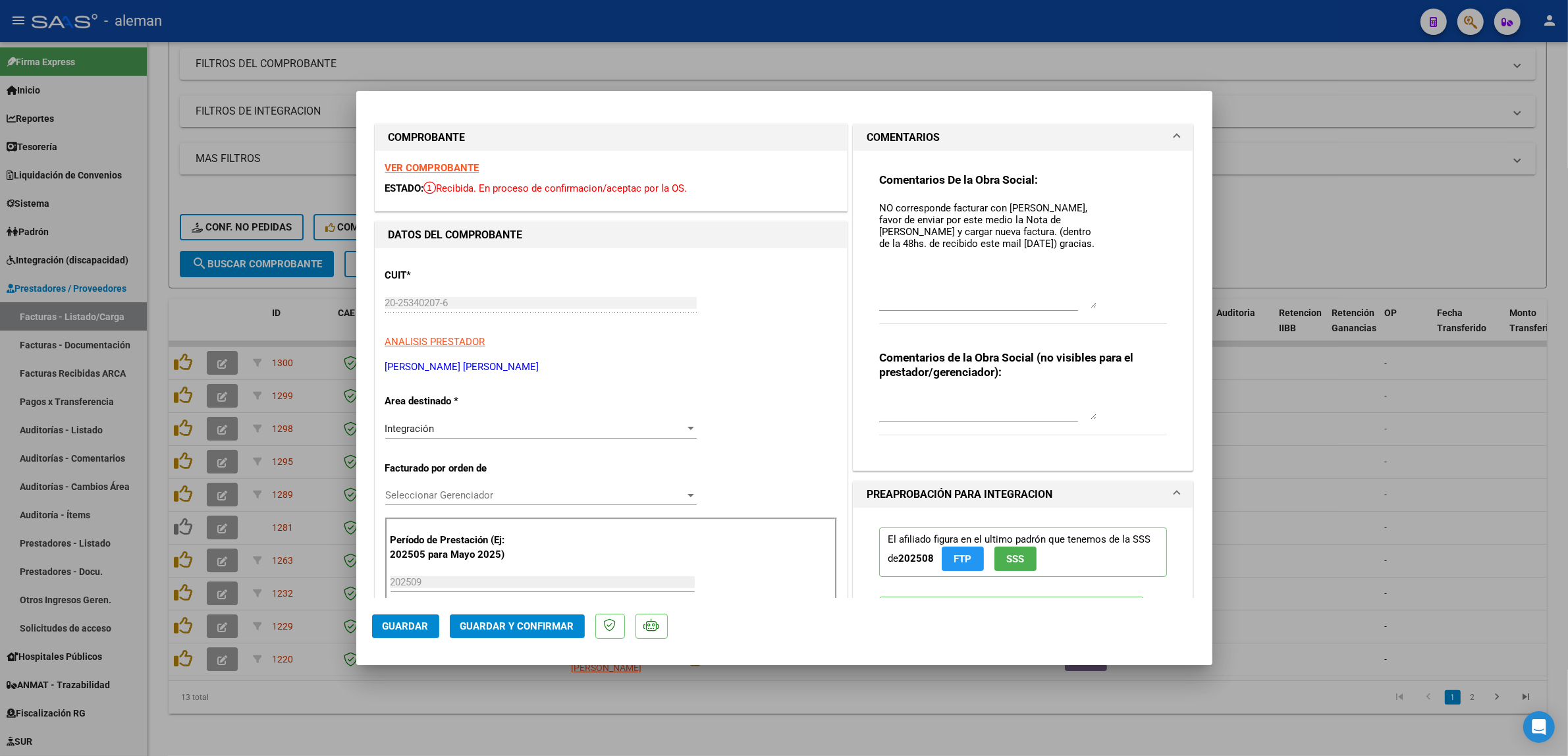
drag, startPoint x: 1087, startPoint y: 221, endPoint x: 1118, endPoint y: 302, distance: 86.7
click at [1118, 302] on div "Comentarios De la Obra Social: NO corresponde facturar con [PERSON_NAME], favor…" at bounding box center [1023, 255] width 288 height 166
click at [869, 205] on div "Comentarios De la Obra Social: NO corresponde facturar con [PERSON_NAME], favor…" at bounding box center [1023, 305] width 308 height 309
click at [870, 205] on div "Comentarios De la Obra Social: NO corresponde facturar con [PERSON_NAME], favor…" at bounding box center [1023, 305] width 308 height 309
click at [879, 206] on textarea "NO corresponde facturar con [PERSON_NAME], favor de enviar por este medio la No…" at bounding box center [987, 255] width 217 height 108
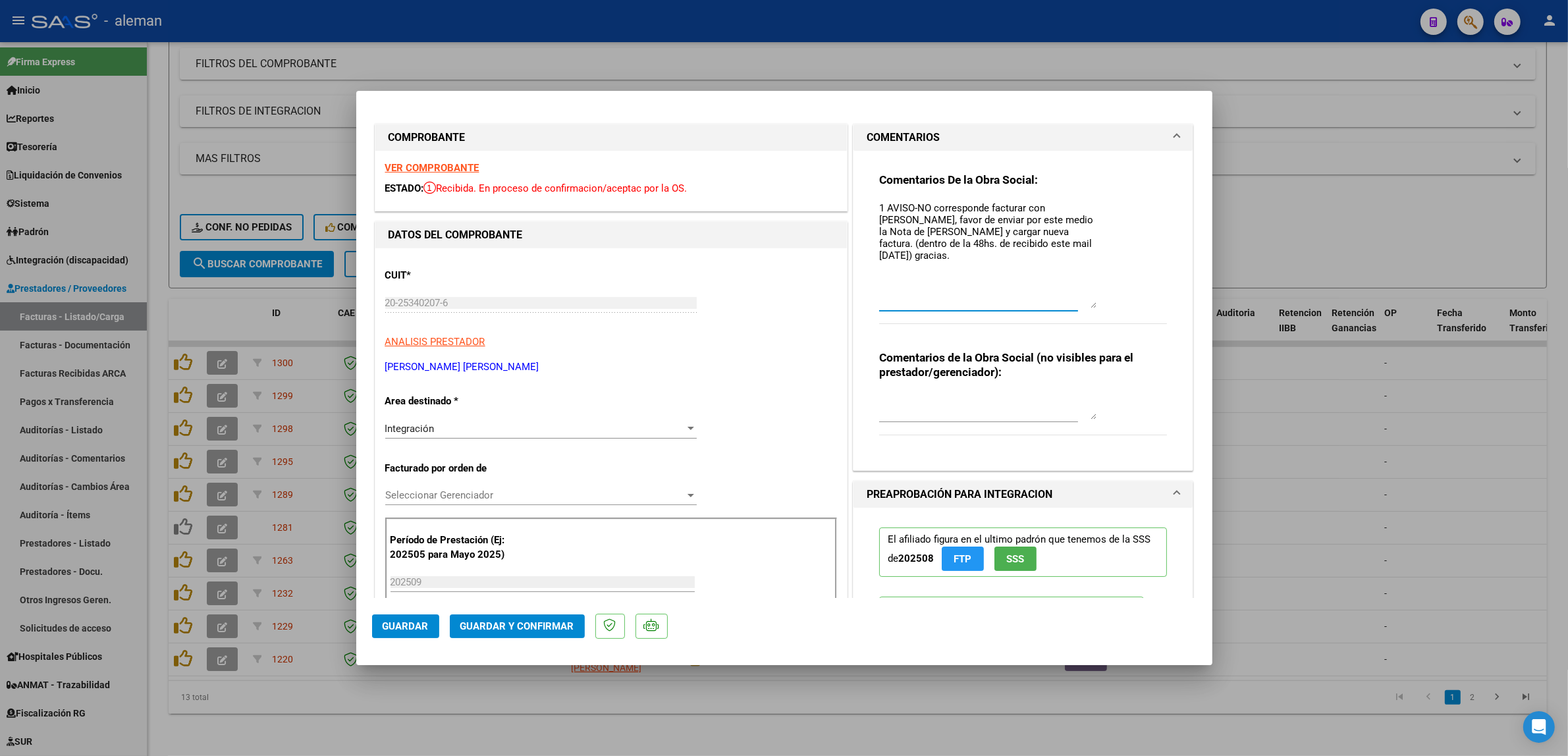
click at [870, 207] on div "Comentarios De la Obra Social: 1 AVISO-NO corresponde facturar con [PERSON_NAME…" at bounding box center [1023, 305] width 308 height 309
click at [879, 206] on textarea "1 AVISO-NO corresponde facturar con [PERSON_NAME], favor de enviar por este med…" at bounding box center [987, 255] width 217 height 108
paste textarea "1 AVISO-NO corresponde facturar con [PERSON_NAME], favor de enviar por este med…"
click at [880, 243] on textarea "1 AVISO-NO corresponde facturar con [PERSON_NAME], favor de enviar por este med…" at bounding box center [987, 255] width 217 height 108
click at [999, 251] on textarea "1 AVISO-NO corresponde facturar con [PERSON_NAME], favor de enviar por este med…" at bounding box center [987, 255] width 217 height 108
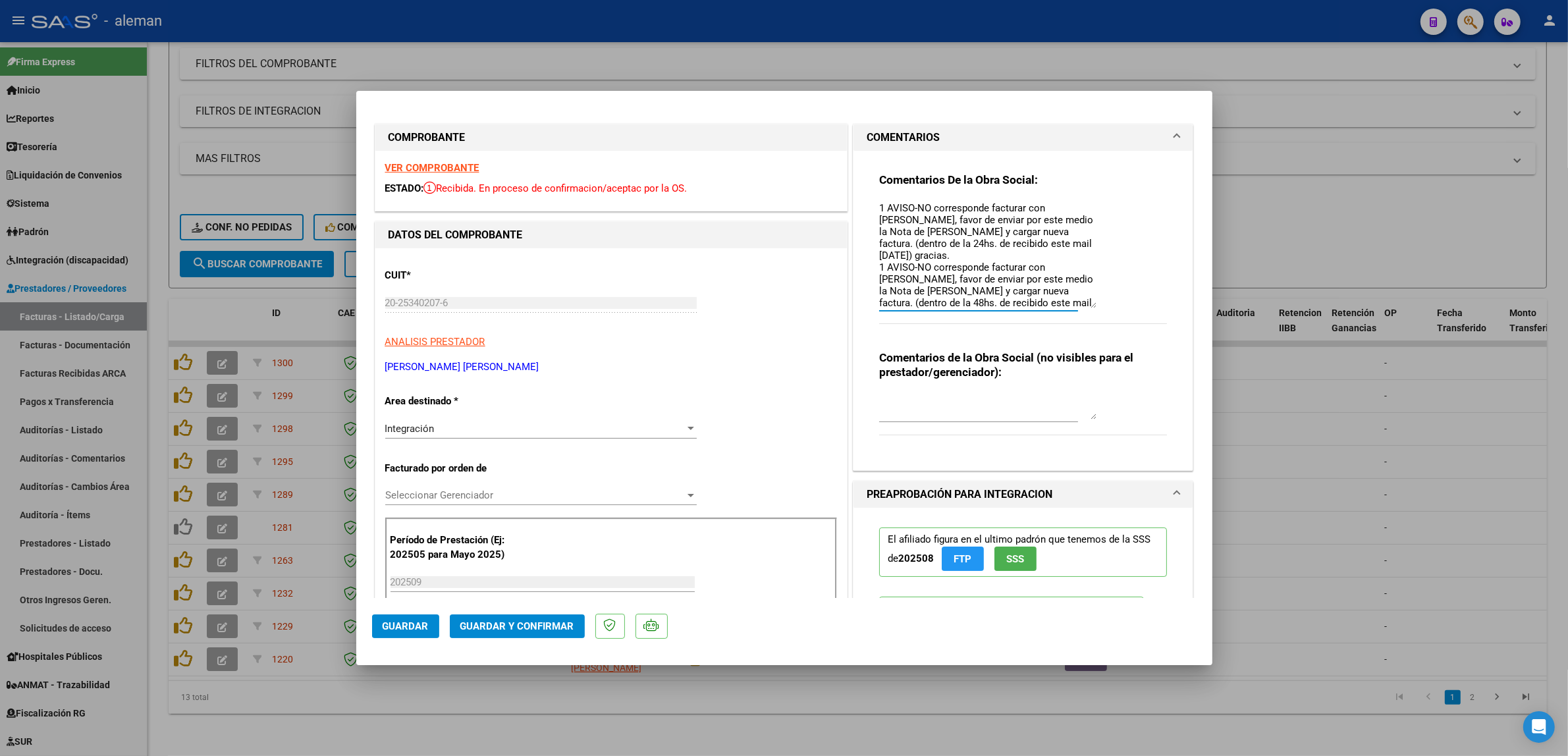
click at [998, 249] on textarea "1 AVISO-NO corresponde facturar con [PERSON_NAME], favor de enviar por este med…" at bounding box center [987, 255] width 217 height 108
click at [879, 211] on textarea "1 AVISO-NO corresponde facturar con [PERSON_NAME], favor de enviar por este med…" at bounding box center [987, 255] width 217 height 108
type textarea "2 AVISO-NO corresponde facturar con [PERSON_NAME], favor de enviar por este med…"
click at [399, 632] on button "Guardar" at bounding box center [406, 627] width 68 height 24
click at [1317, 492] on div at bounding box center [784, 378] width 1568 height 756
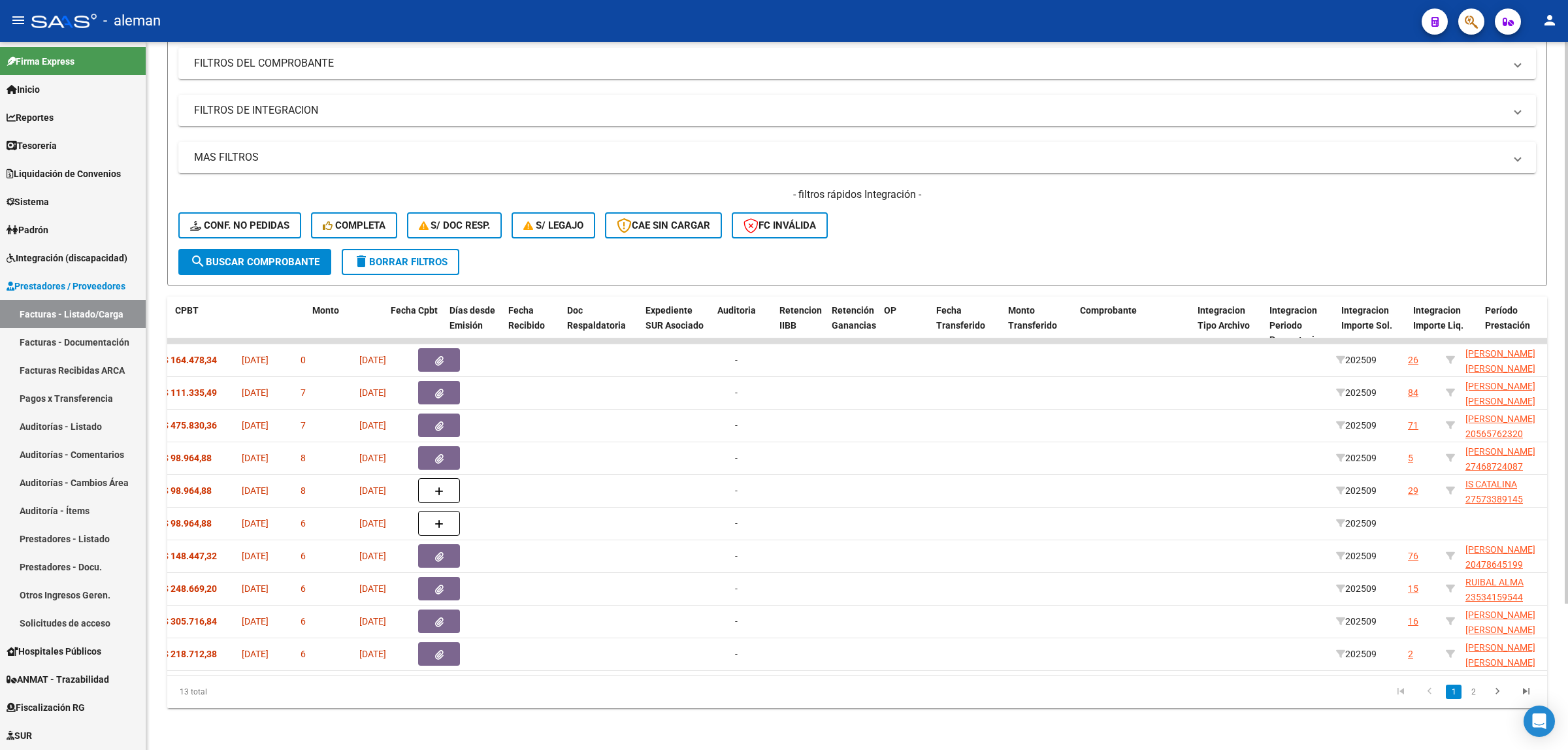
scroll to position [0, 489]
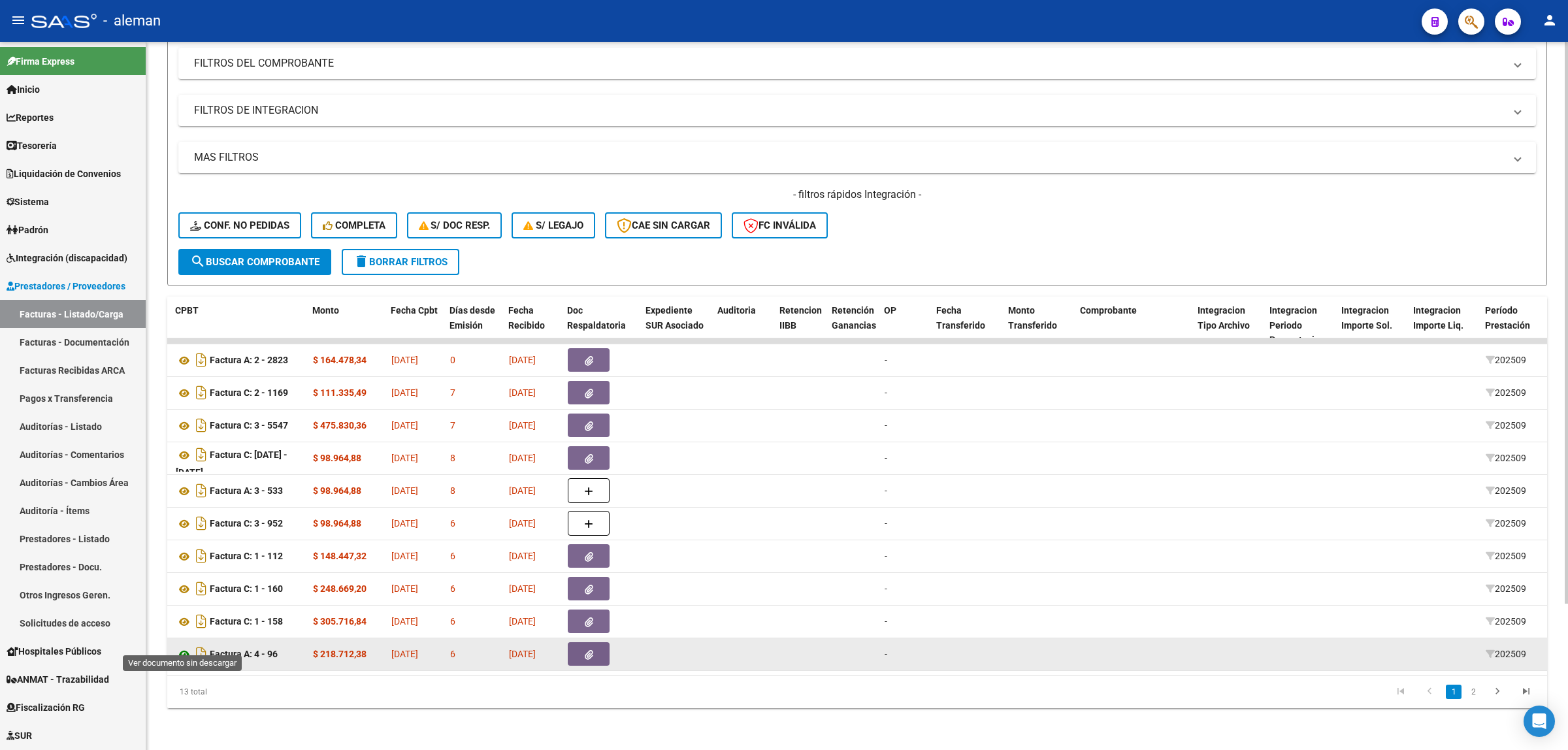
click at [183, 647] on icon at bounding box center [184, 654] width 17 height 15
click at [578, 647] on button "button" at bounding box center [589, 654] width 42 height 24
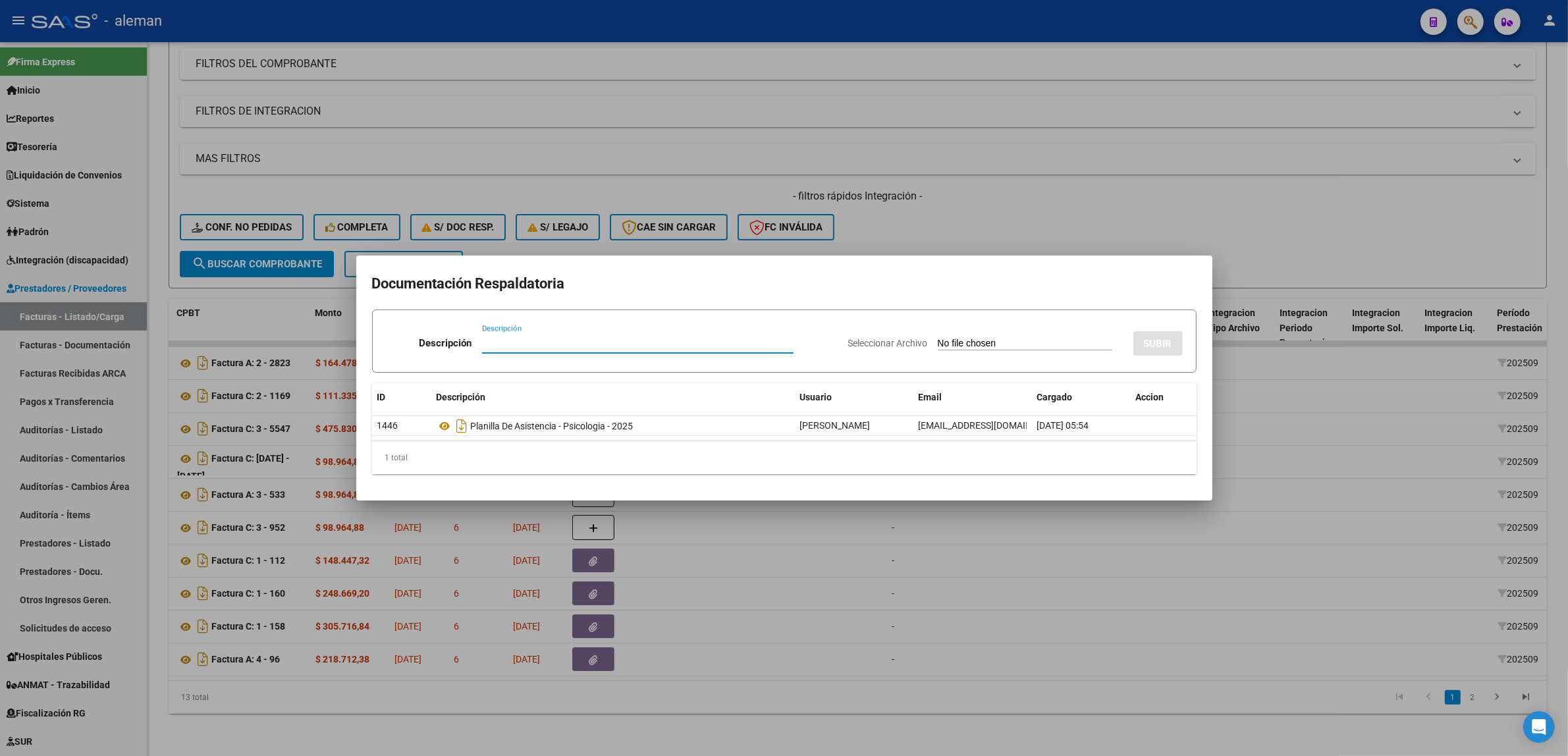
click at [722, 649] on div at bounding box center [784, 378] width 1568 height 756
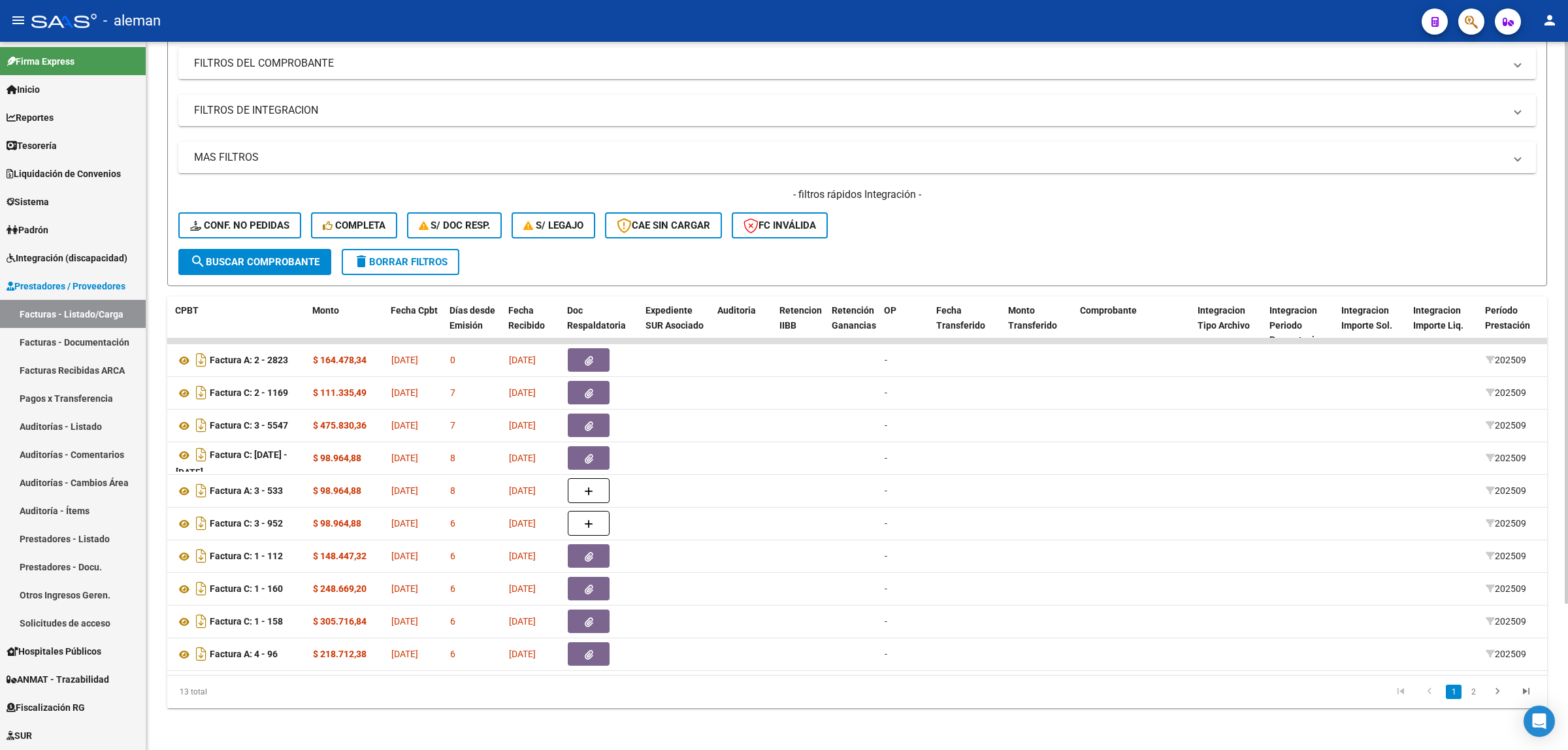
click at [784, 691] on datatable-pager "1 2" at bounding box center [994, 692] width 1093 height 22
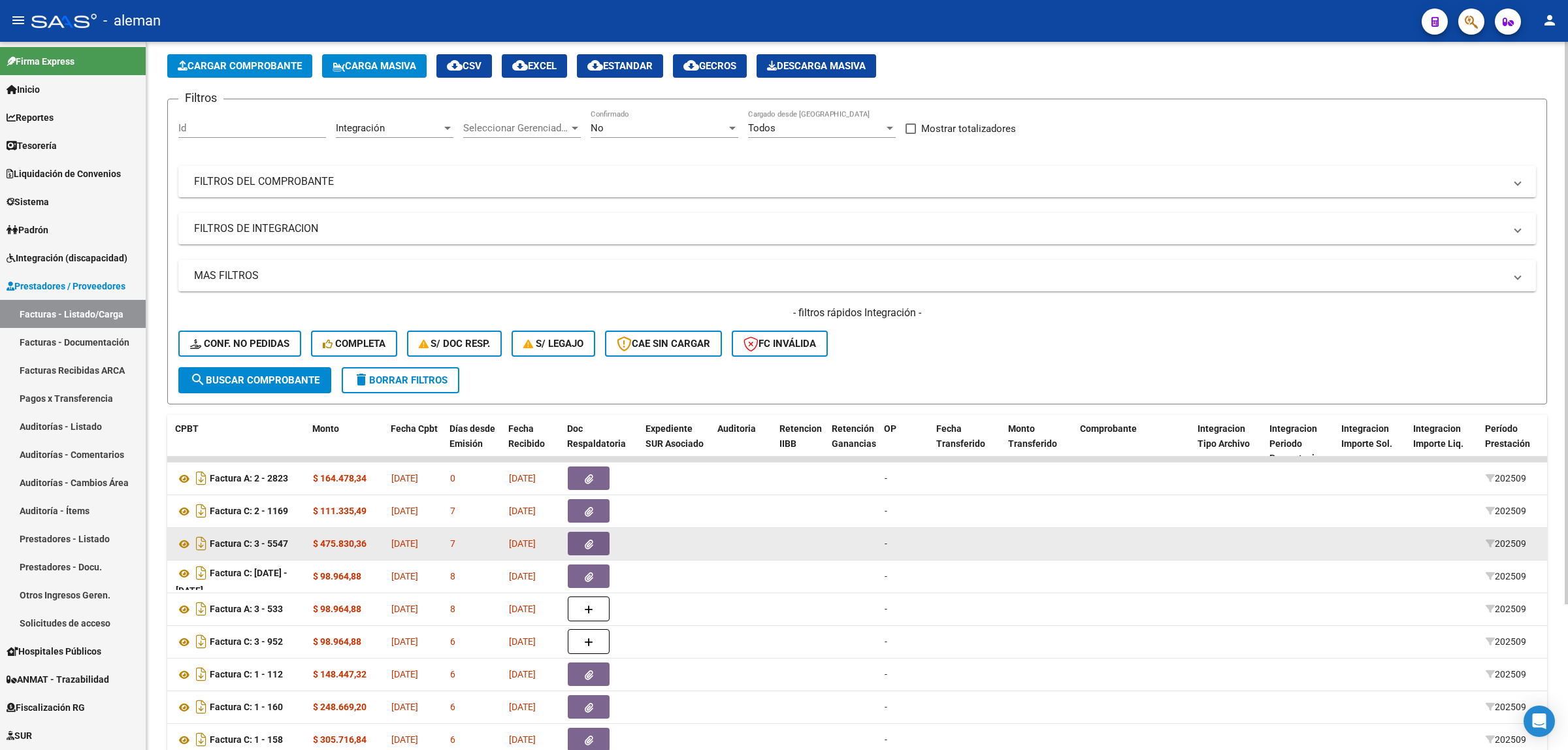
scroll to position [0, 0]
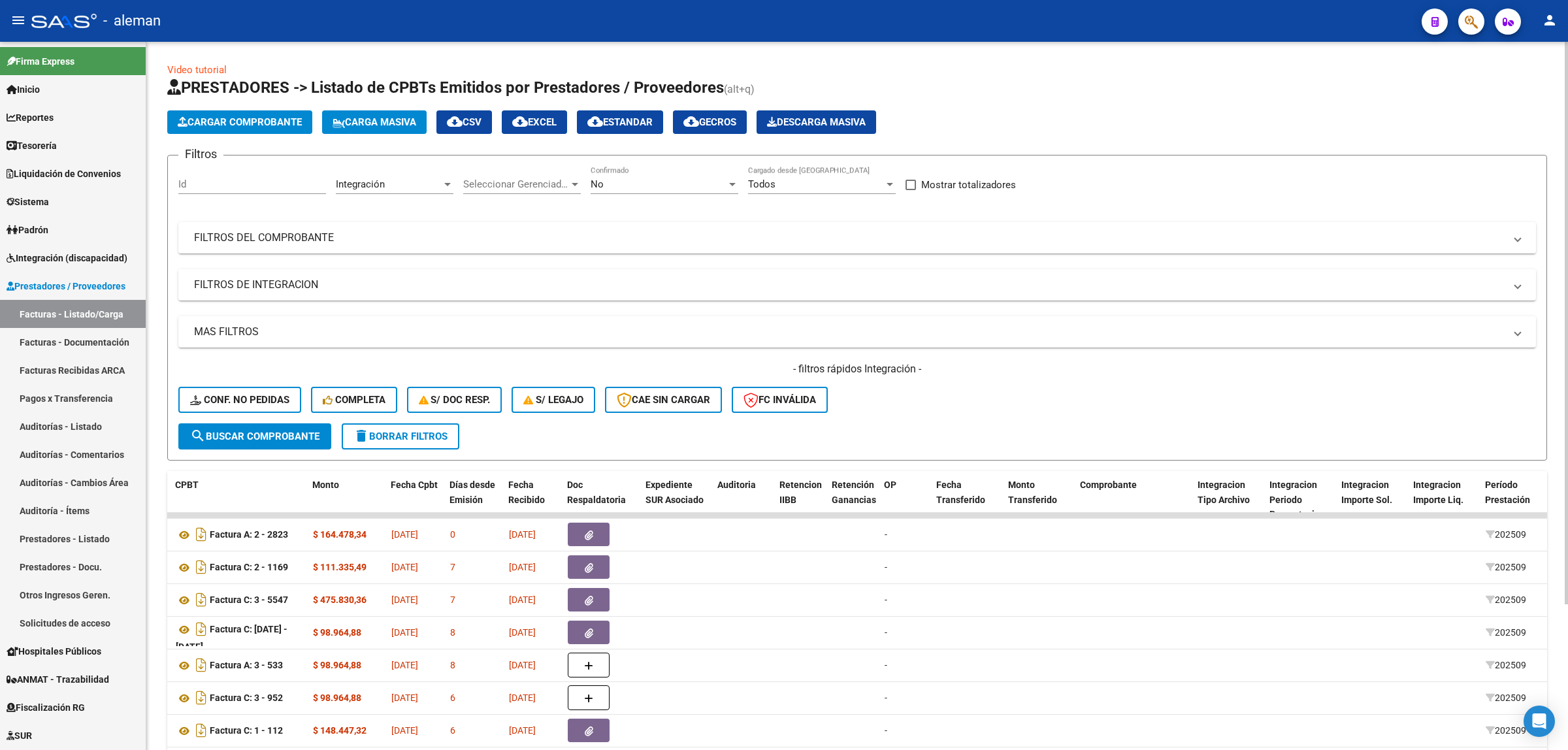
click at [557, 125] on span "cloud_download EXCEL" at bounding box center [534, 122] width 45 height 12
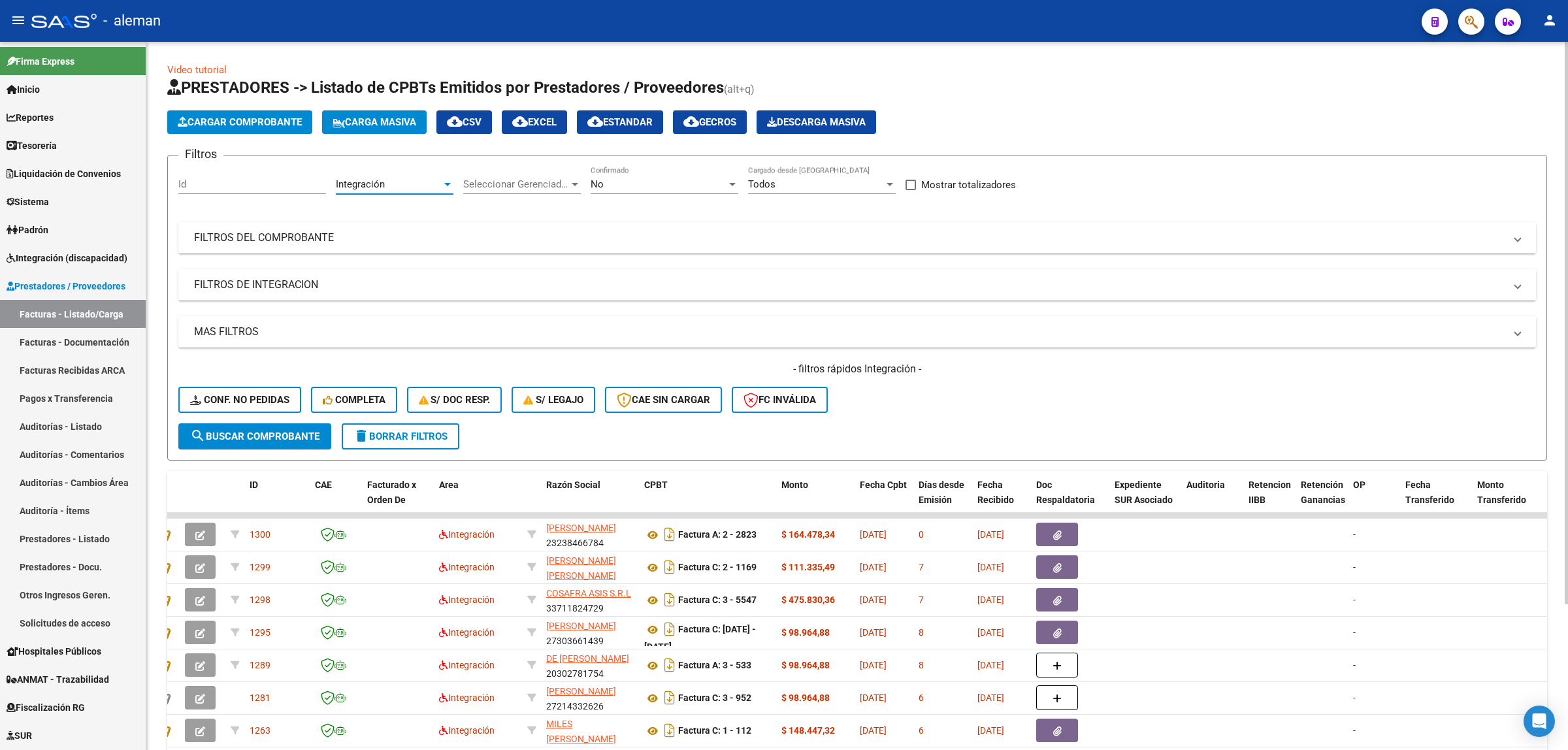
click at [446, 183] on div at bounding box center [447, 184] width 6 height 3
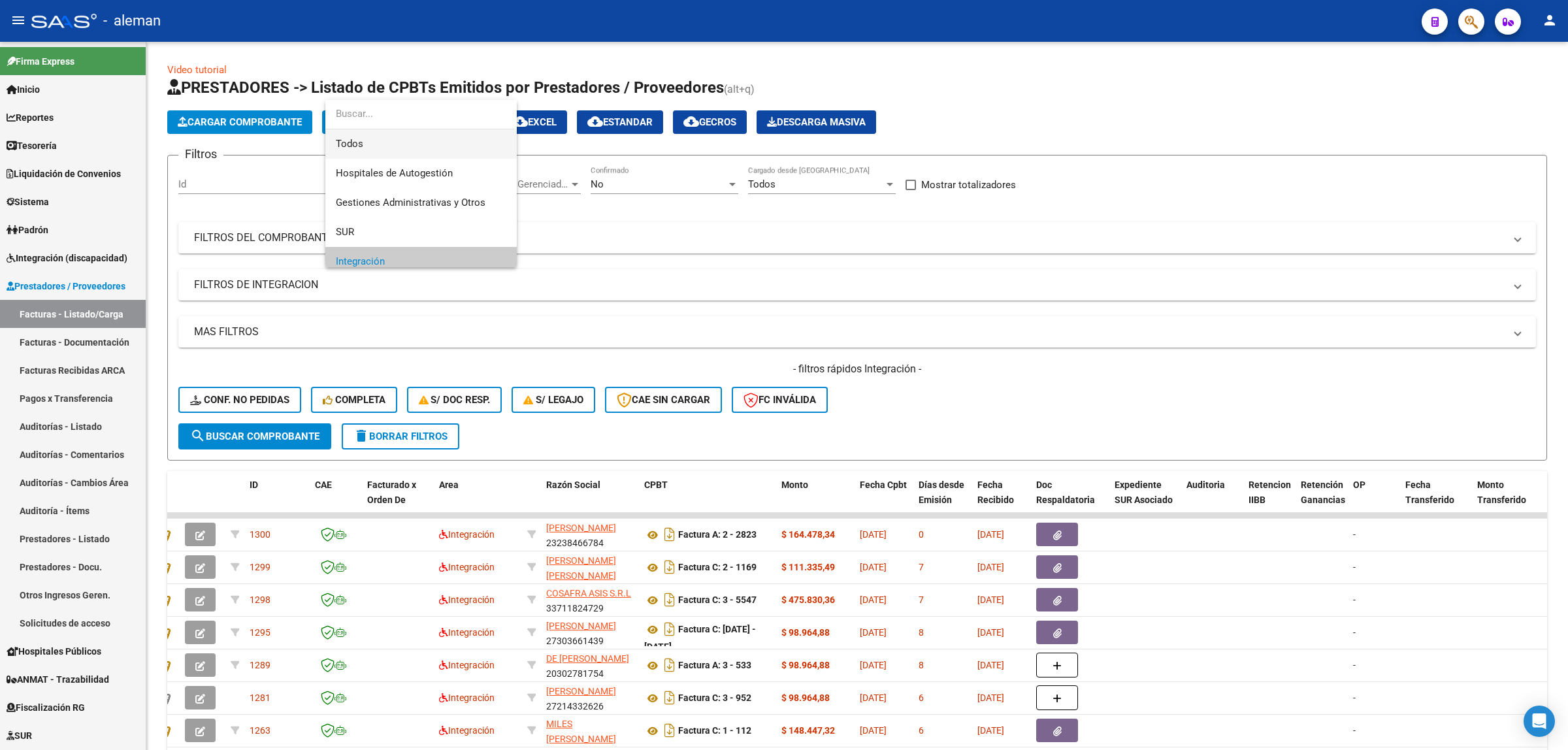
click at [377, 150] on span "Todos" at bounding box center [421, 144] width 170 height 29
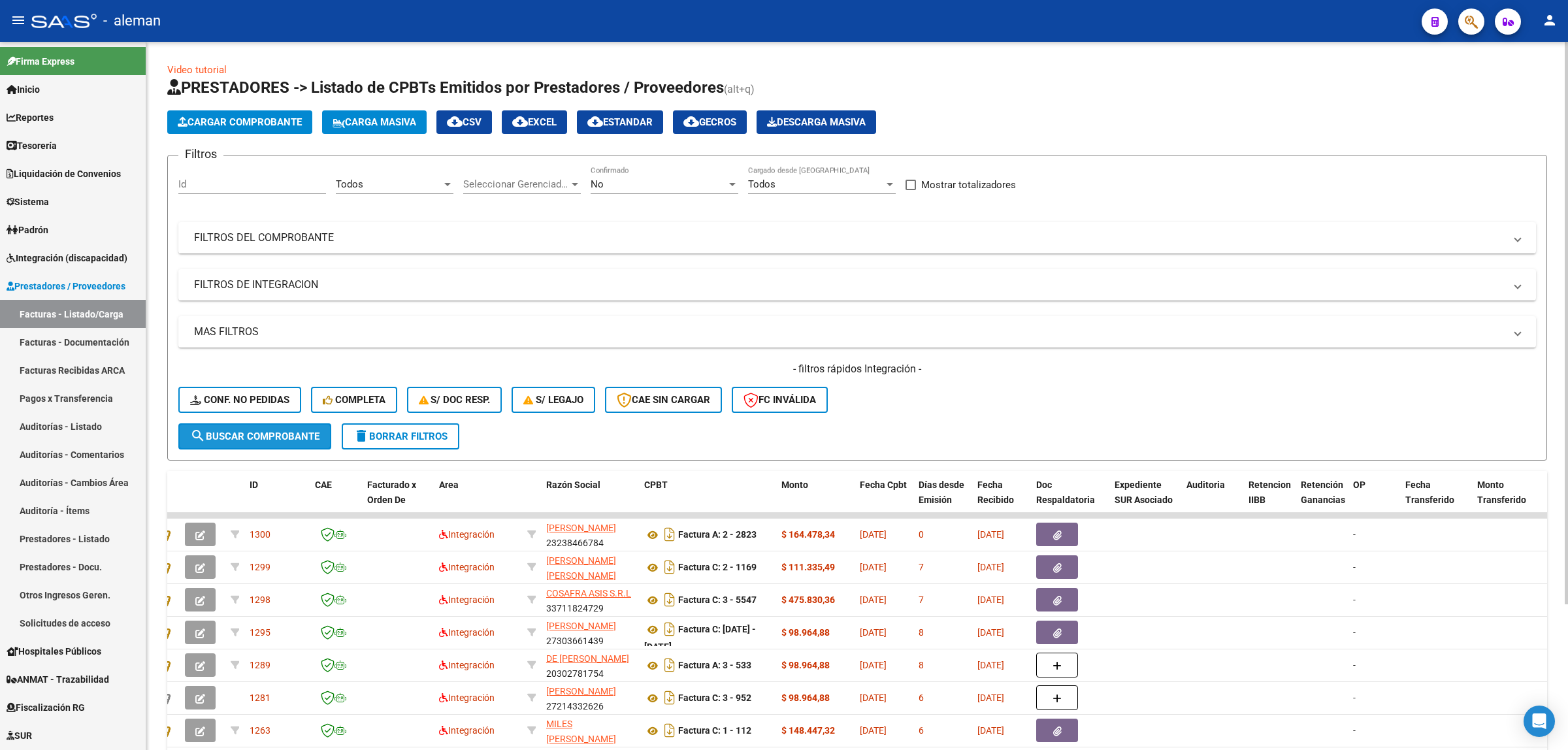
click at [218, 427] on button "search Buscar Comprobante" at bounding box center [255, 436] width 153 height 26
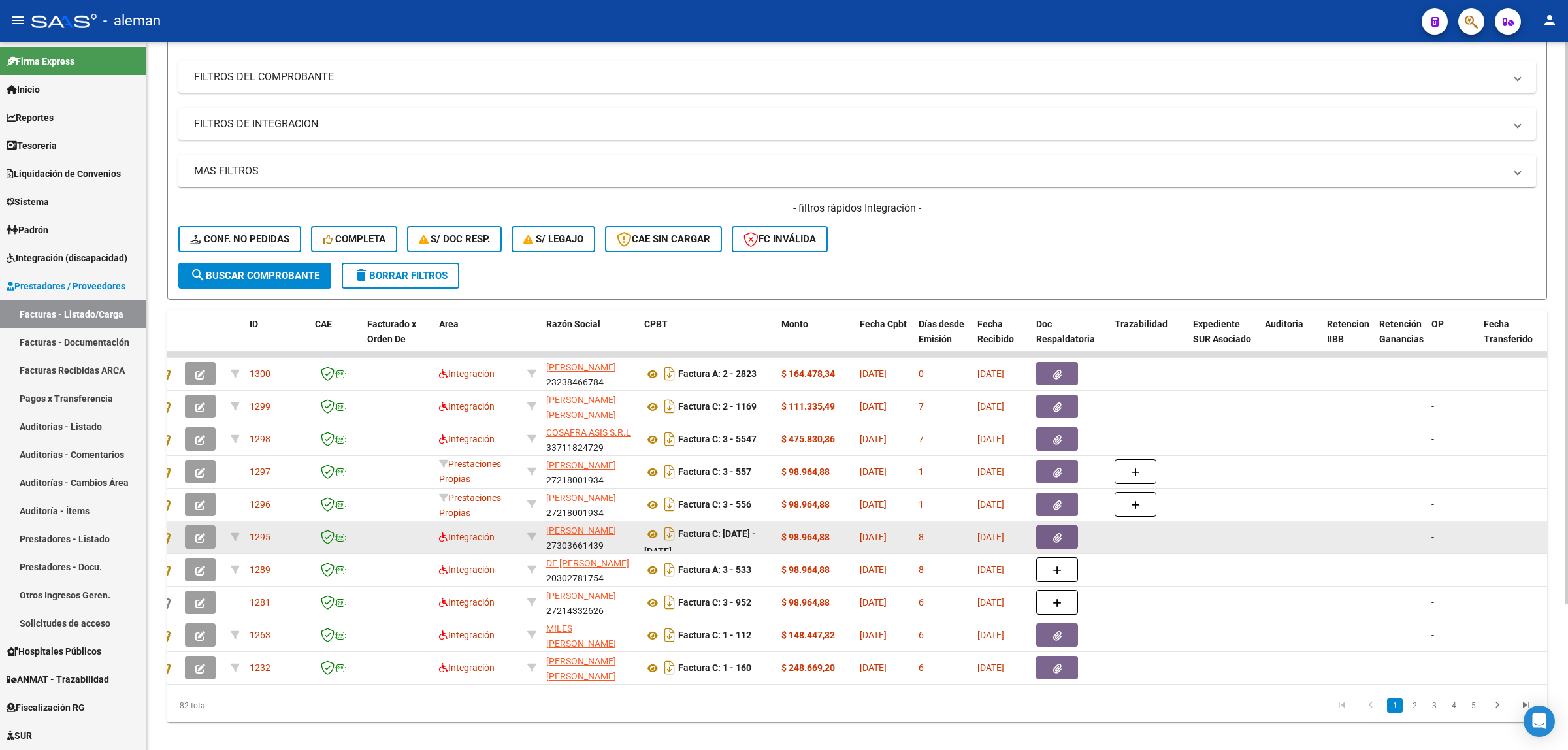
scroll to position [163, 0]
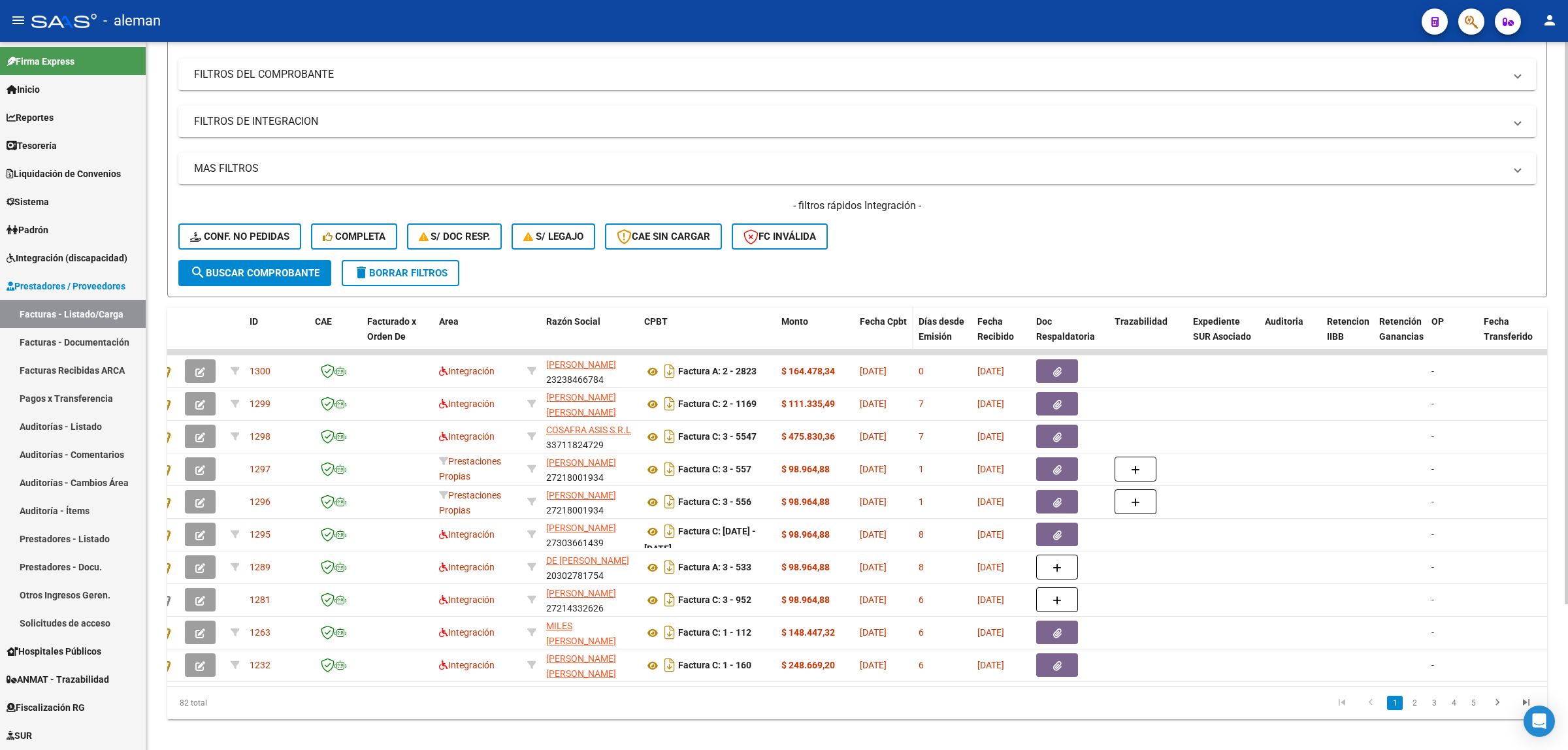
click at [882, 321] on span "Fecha Cpbt" at bounding box center [883, 321] width 47 height 10
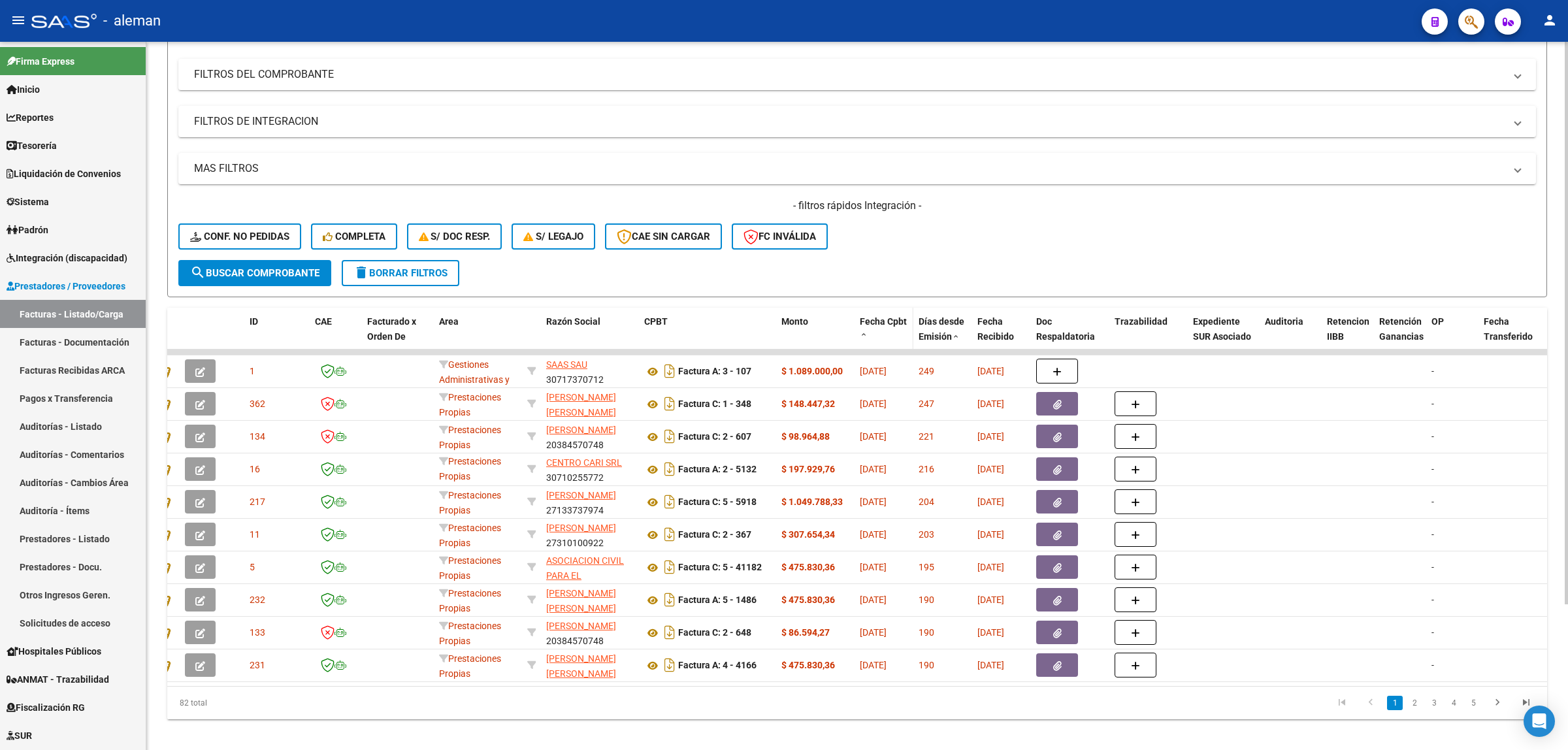
click at [882, 321] on span "Fecha Cpbt" at bounding box center [883, 321] width 47 height 10
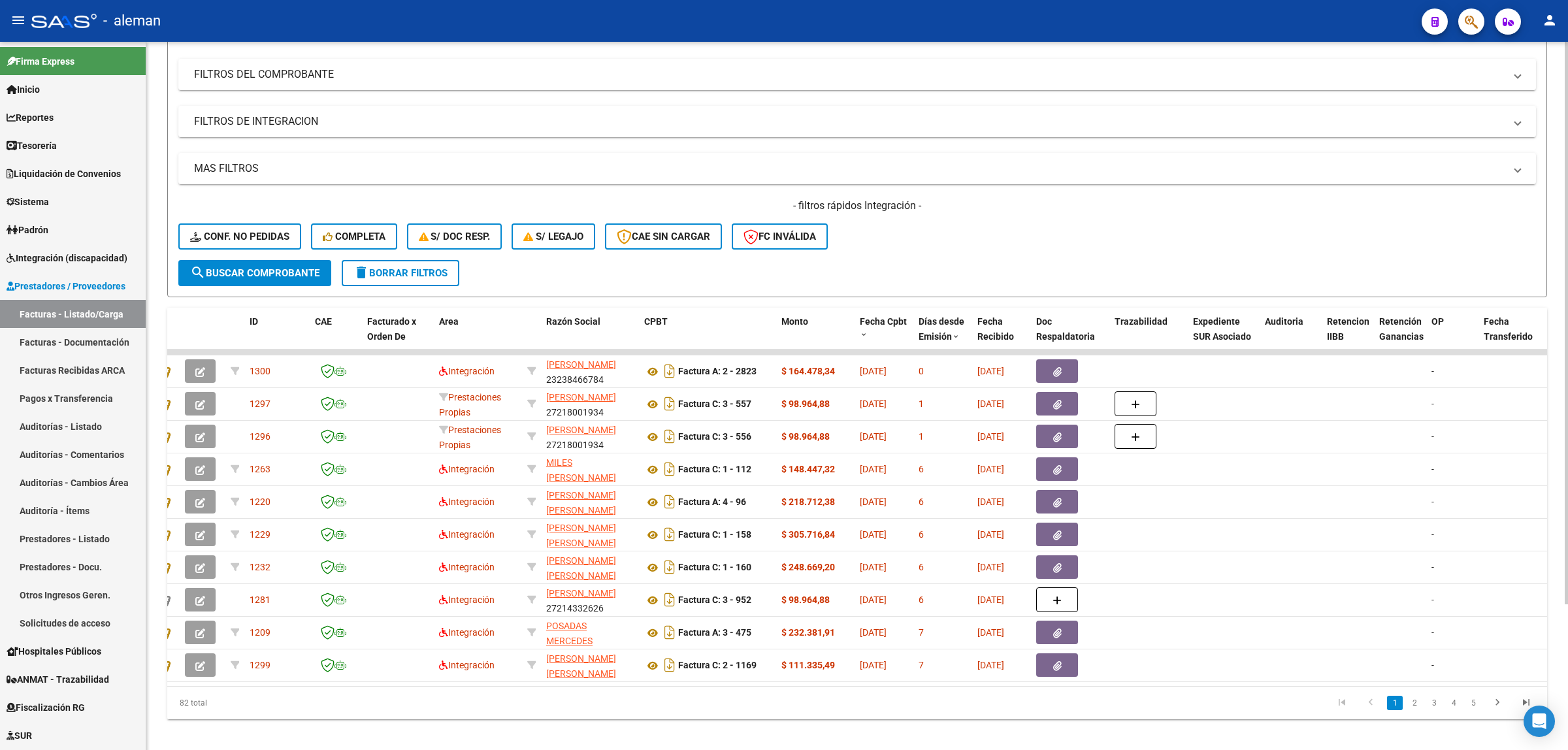
scroll to position [0, 0]
click at [63, 291] on span "Prestadores / Proveedores" at bounding box center [66, 286] width 119 height 15
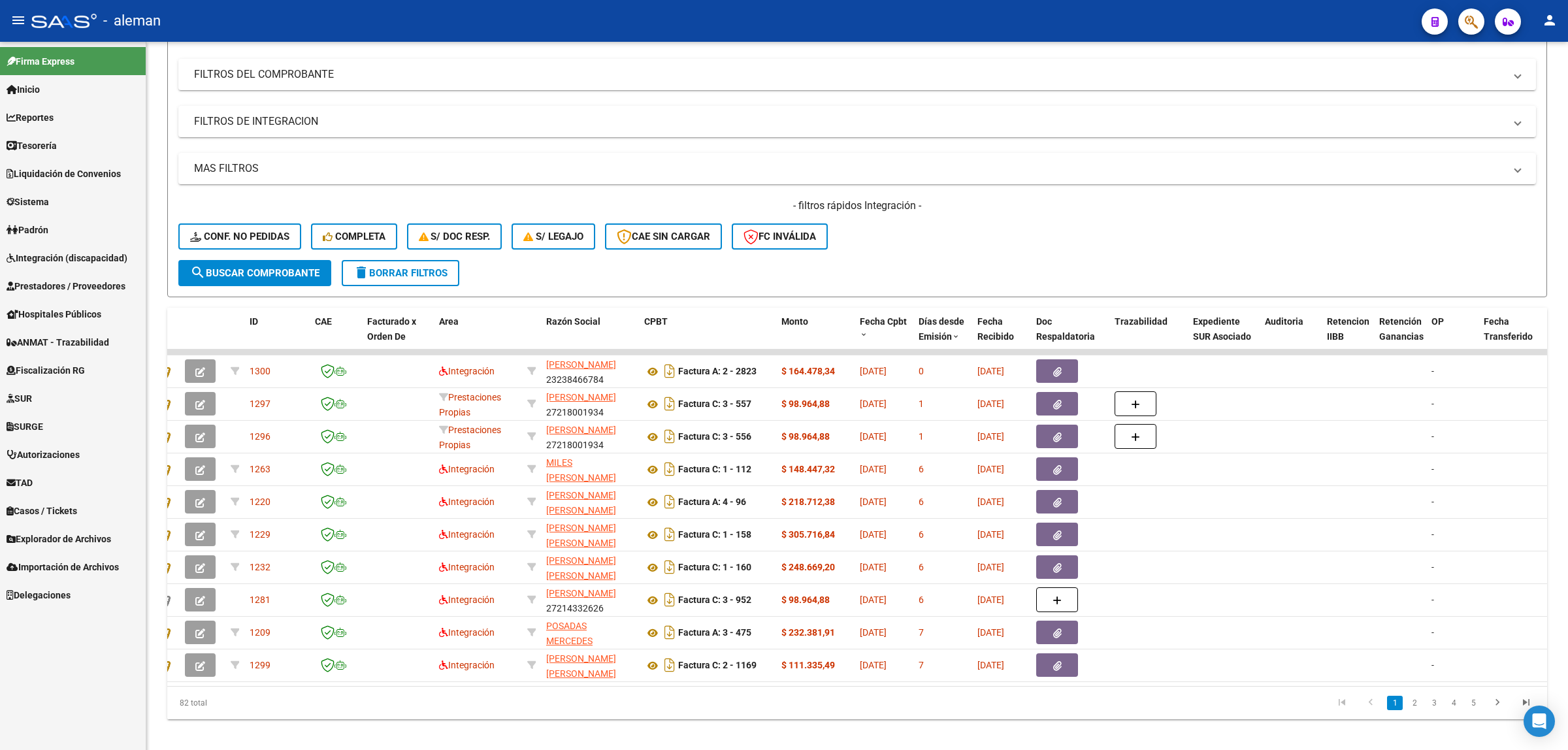
click at [62, 291] on span "Prestadores / Proveedores" at bounding box center [66, 286] width 119 height 15
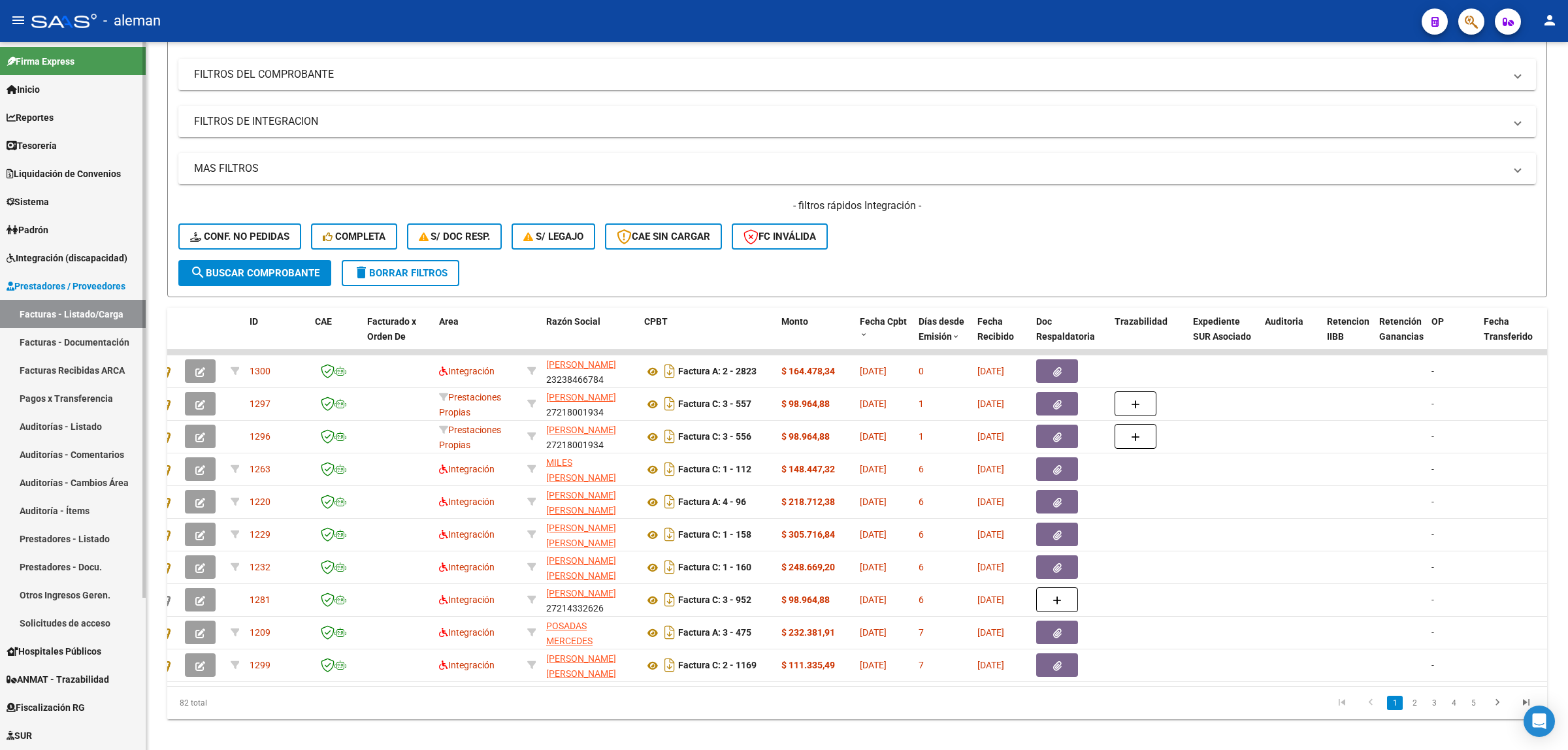
click at [56, 376] on link "Facturas Recibidas ARCA" at bounding box center [73, 370] width 146 height 28
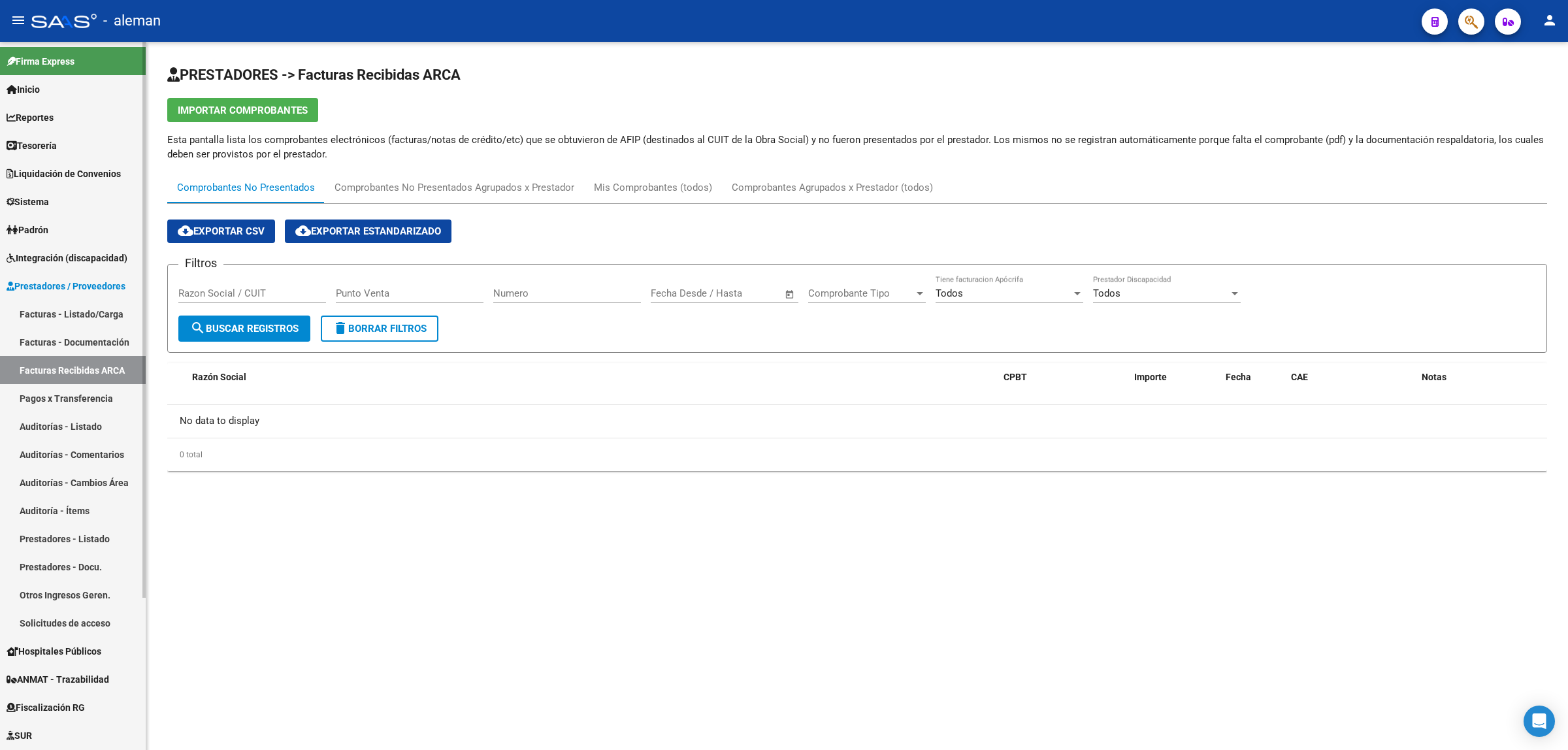
click at [69, 309] on link "Facturas - Listado/Carga" at bounding box center [73, 314] width 146 height 28
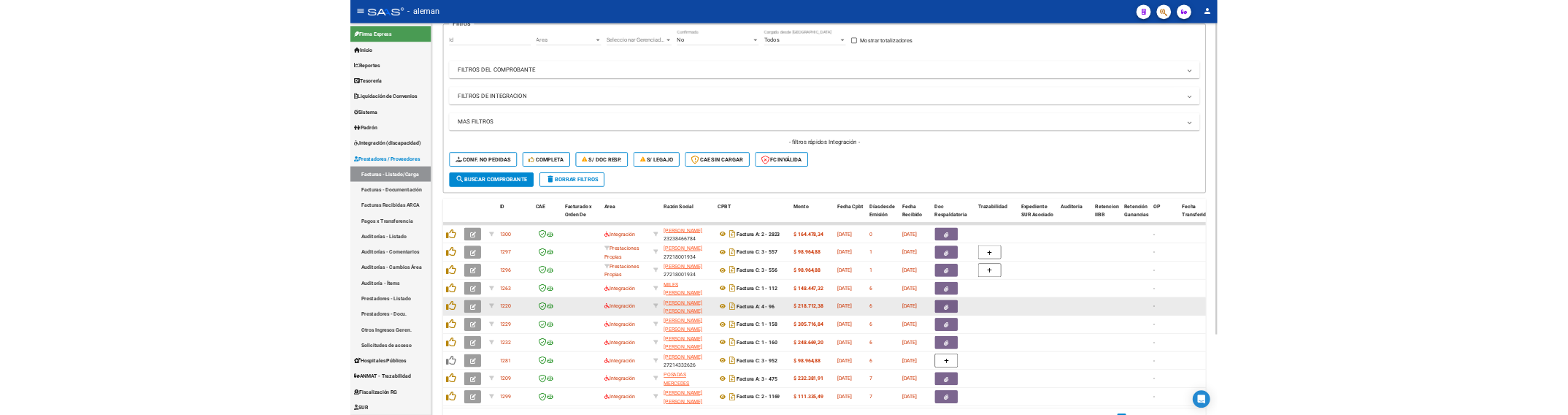
scroll to position [183, 0]
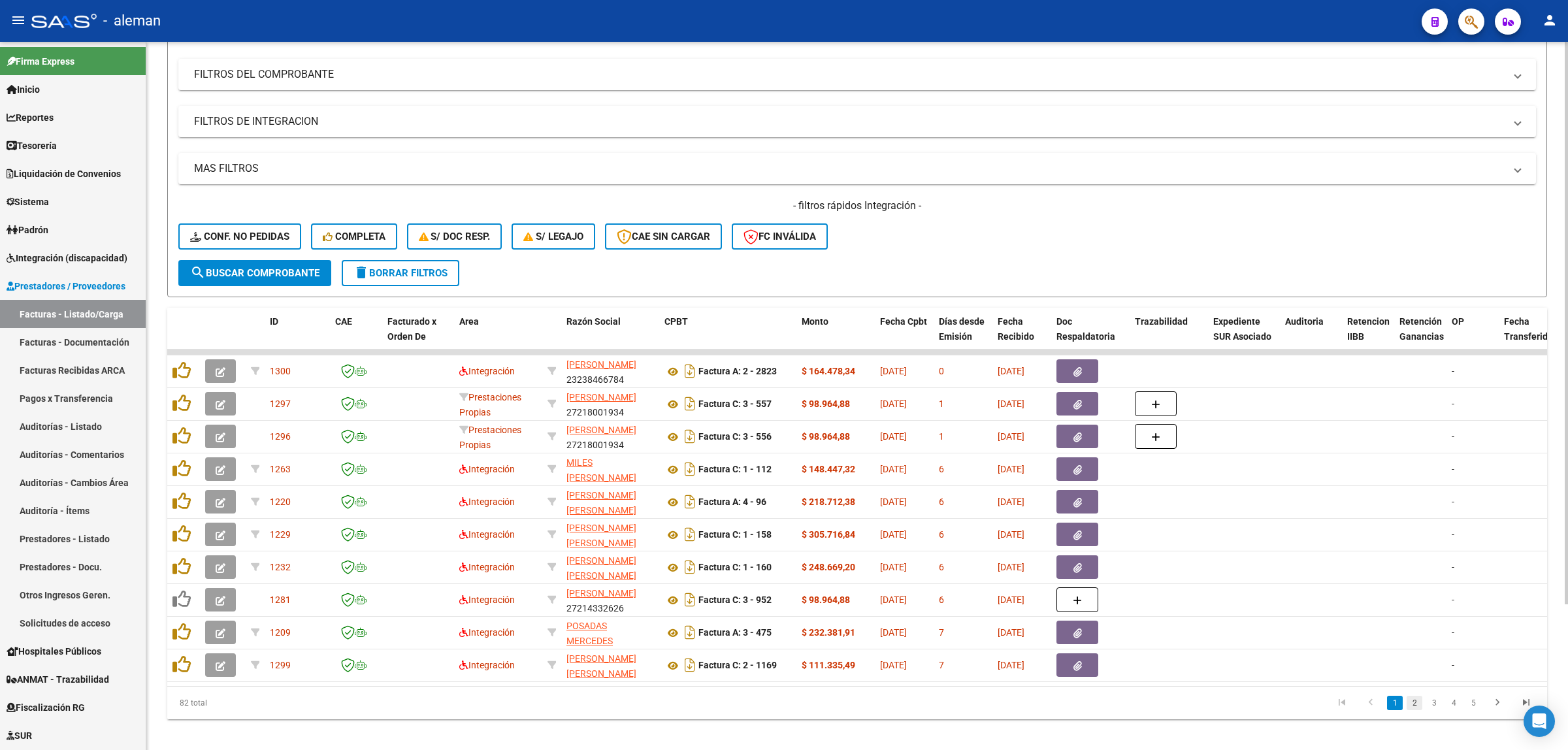
click at [1415, 710] on link "2" at bounding box center [1415, 703] width 15 height 15
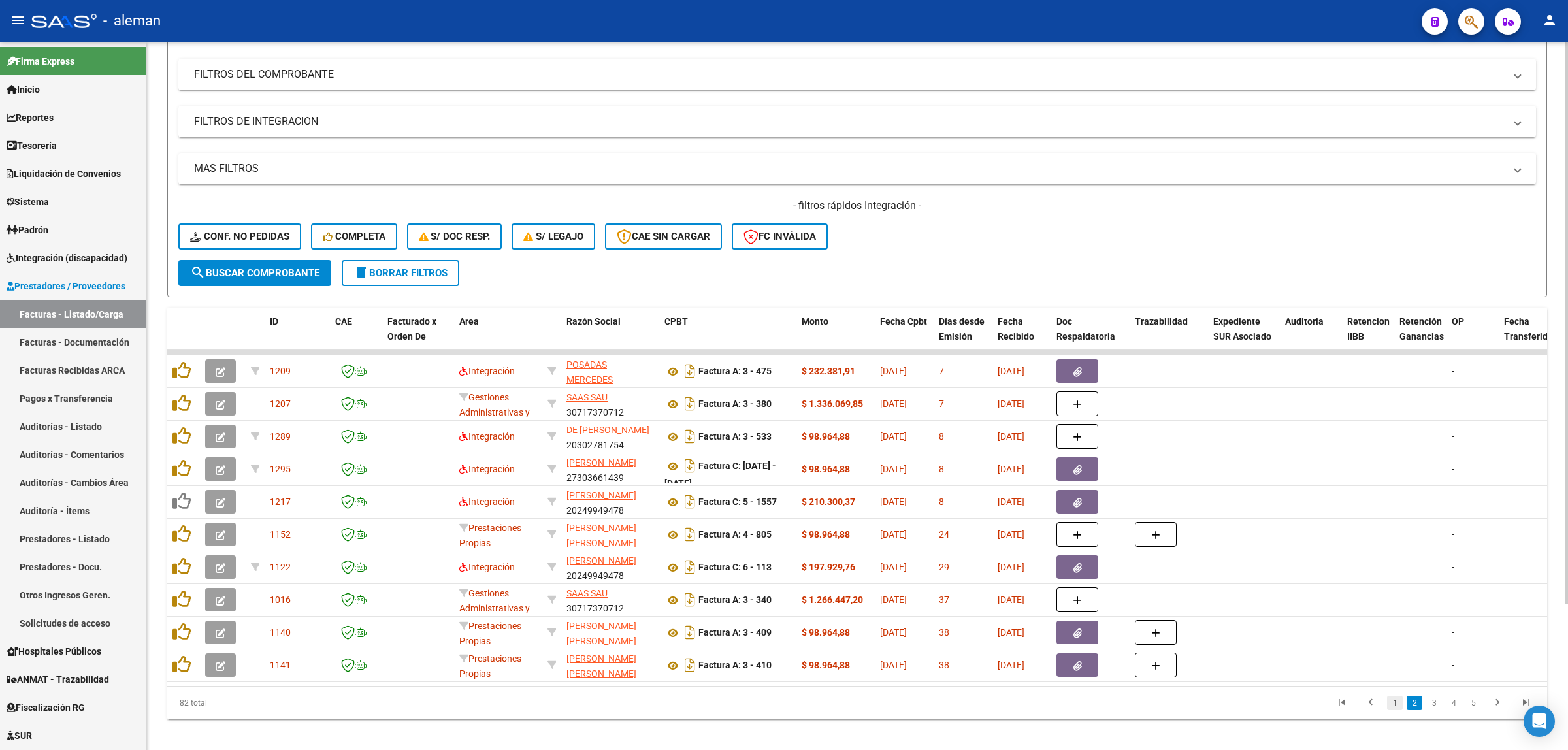
click at [1395, 710] on link "1" at bounding box center [1395, 703] width 15 height 15
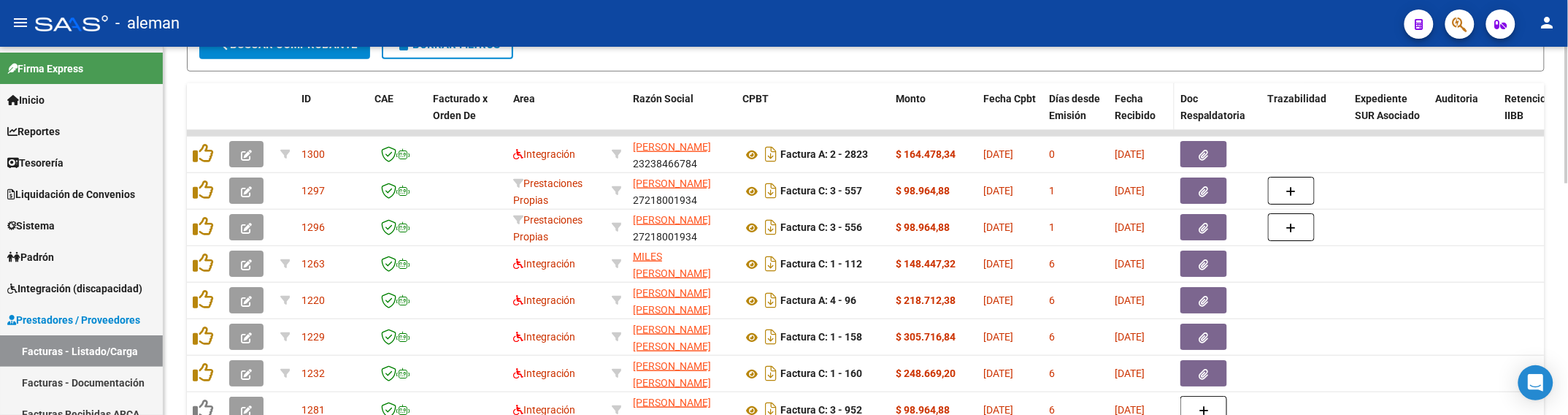
scroll to position [456, 0]
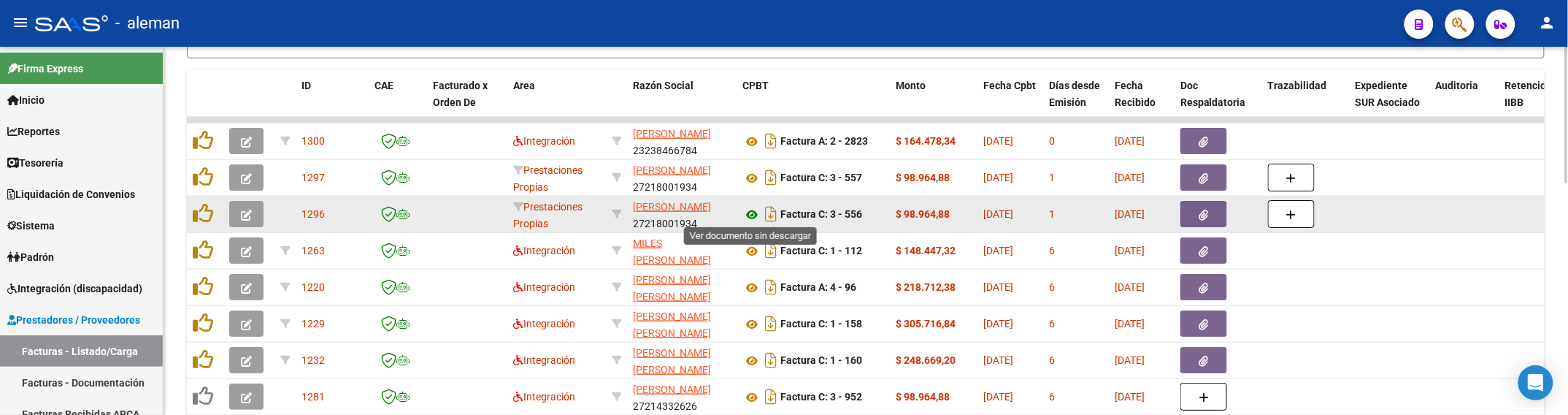
click at [754, 211] on icon at bounding box center [752, 215] width 19 height 17
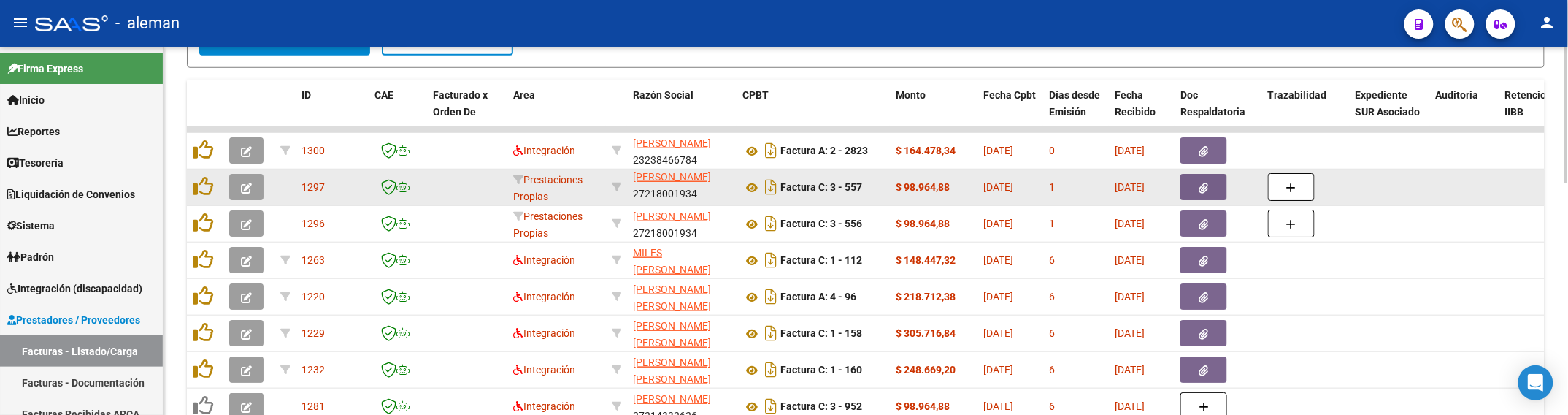
scroll to position [19, 0]
drag, startPoint x: 705, startPoint y: 192, endPoint x: 637, endPoint y: 195, distance: 68.1
click at [637, 195] on div "[PERSON_NAME] 27218001934" at bounding box center [682, 186] width 98 height 30
copy div "27218001934"
click at [753, 183] on icon at bounding box center [752, 187] width 19 height 17
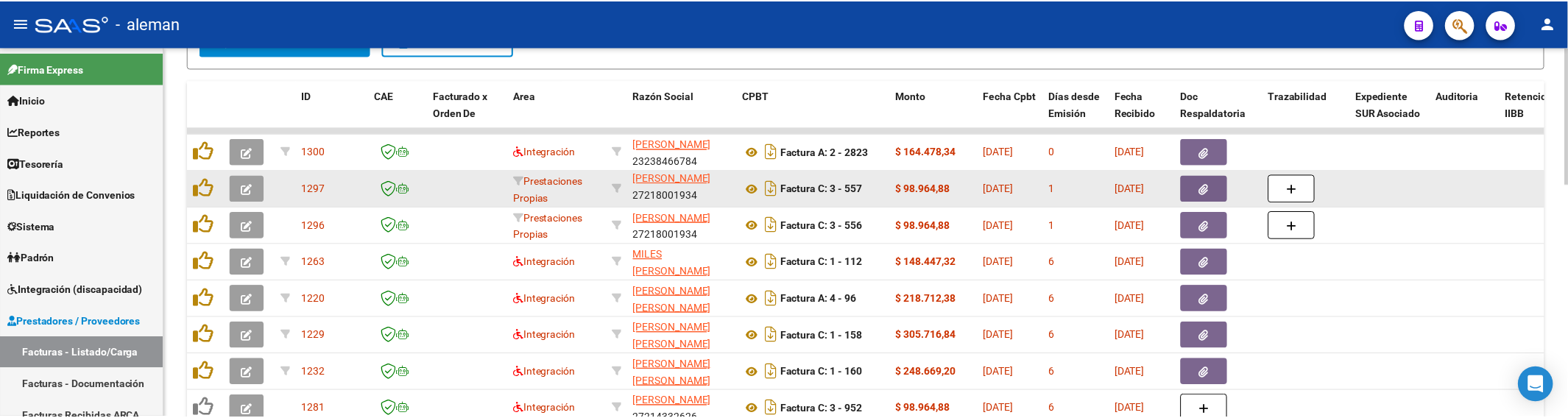
scroll to position [0, 0]
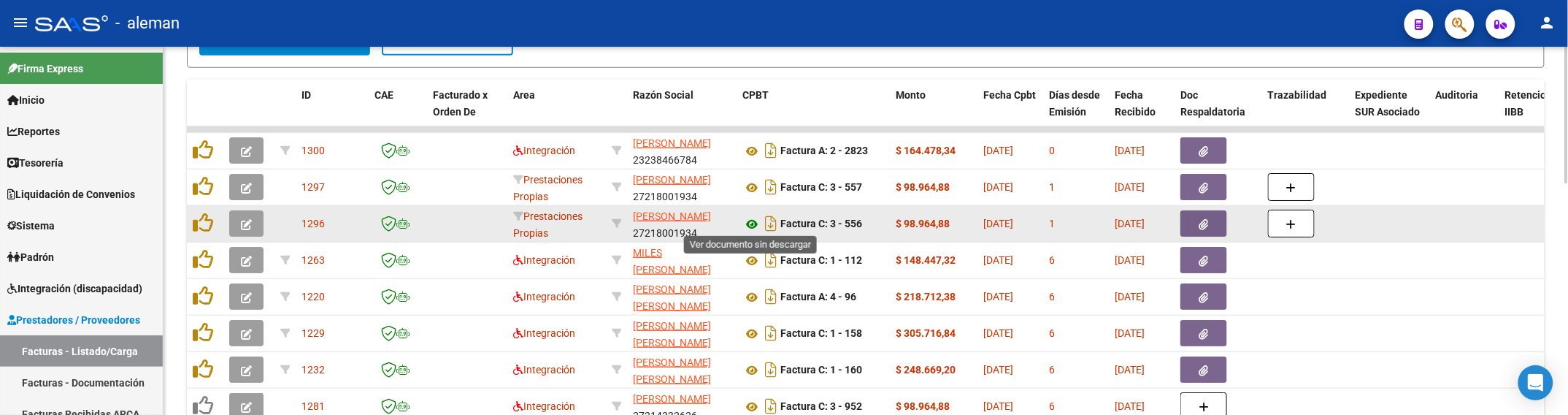
click at [753, 216] on icon at bounding box center [752, 224] width 19 height 17
click at [252, 226] on button "button" at bounding box center [246, 224] width 34 height 27
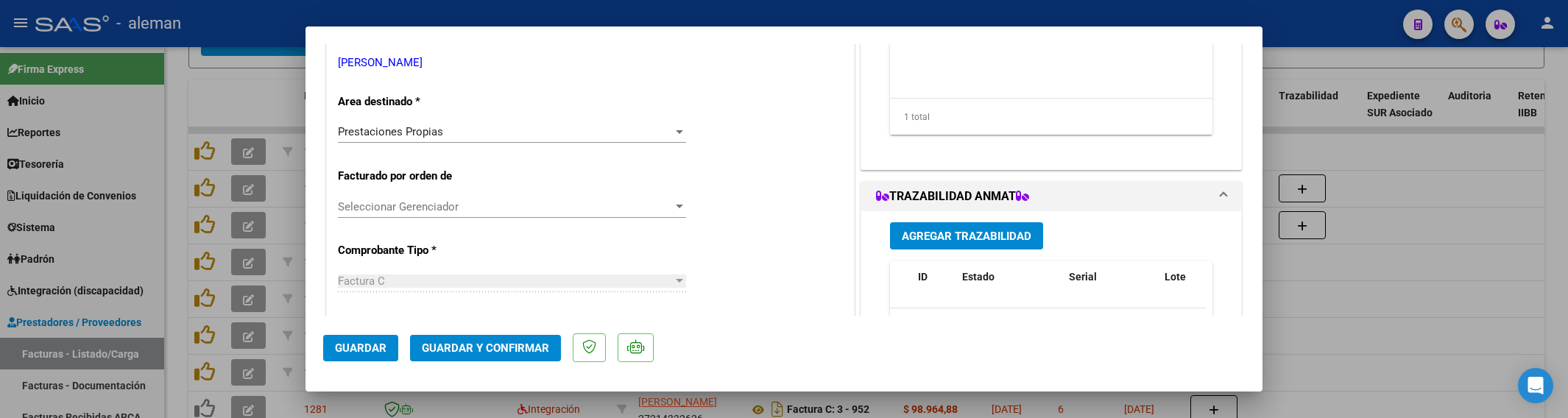
scroll to position [180, 0]
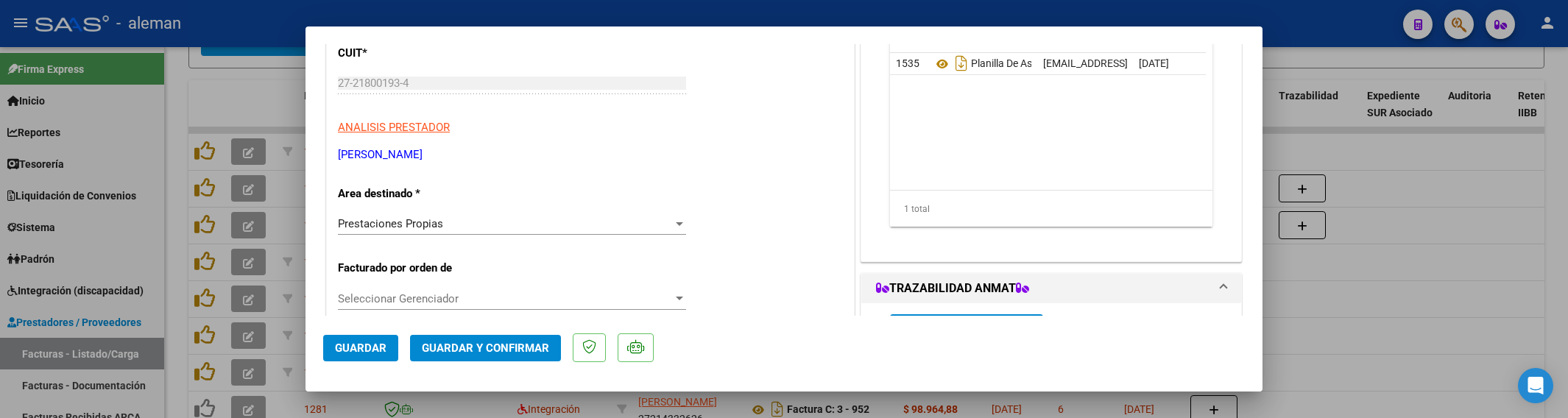
click at [676, 222] on div at bounding box center [679, 224] width 7 height 4
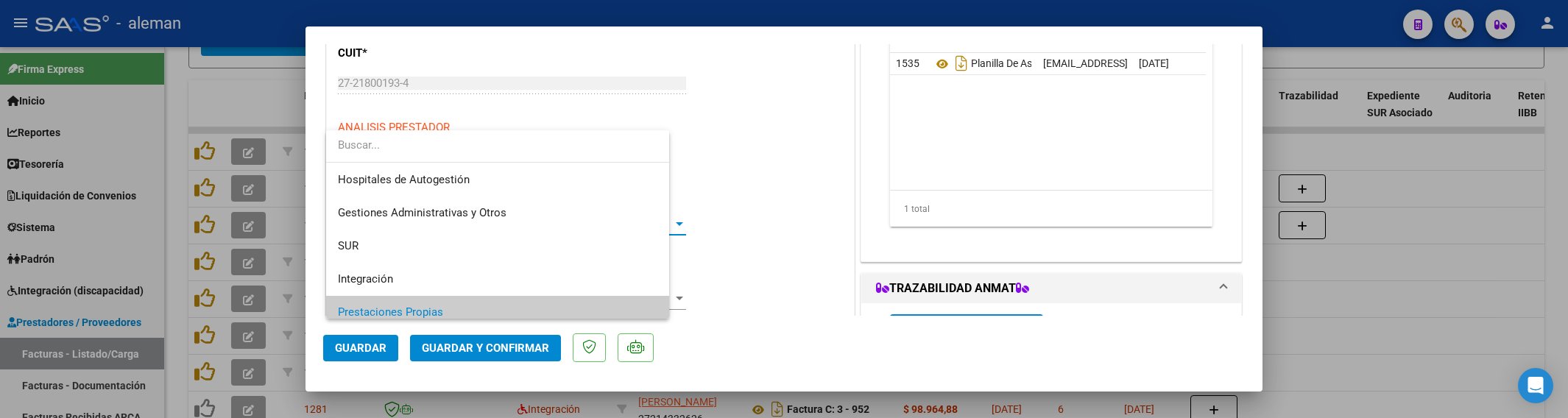
scroll to position [88, 0]
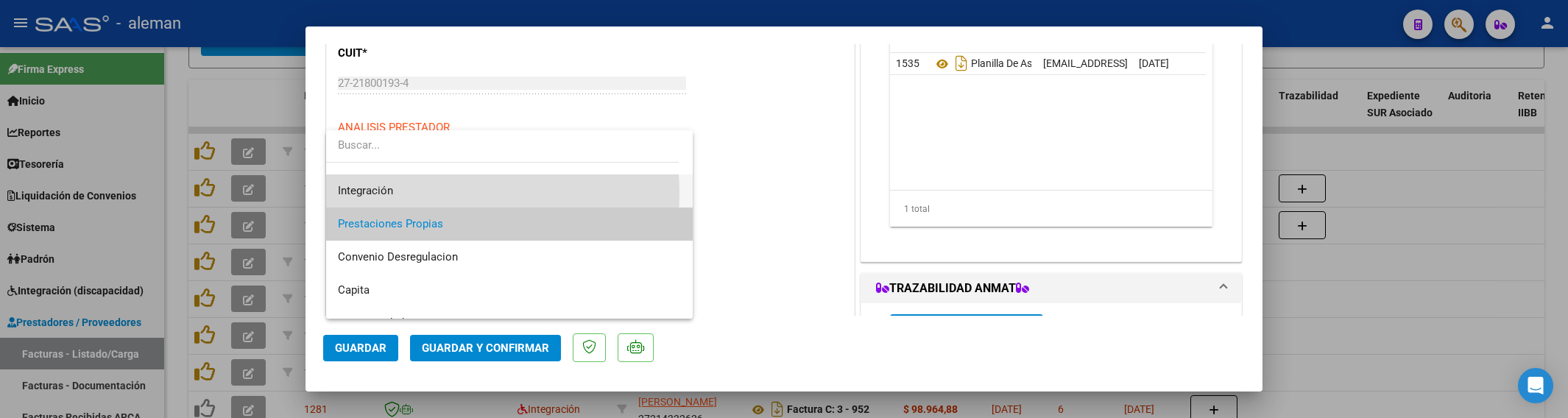
click at [438, 192] on span "Integración" at bounding box center [509, 191] width 343 height 33
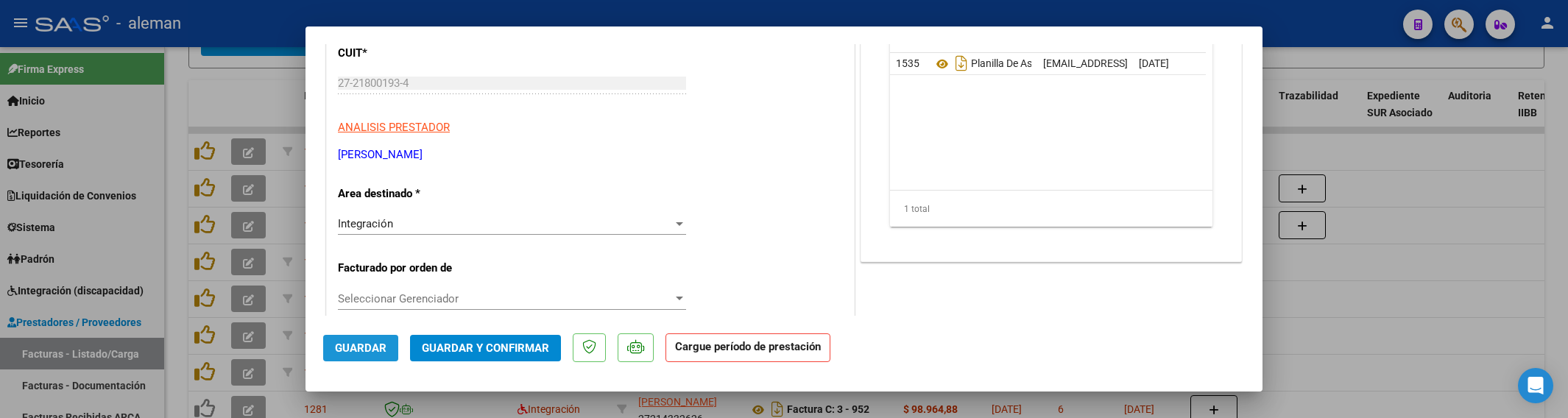
click at [372, 340] on button "Guardar" at bounding box center [361, 348] width 75 height 27
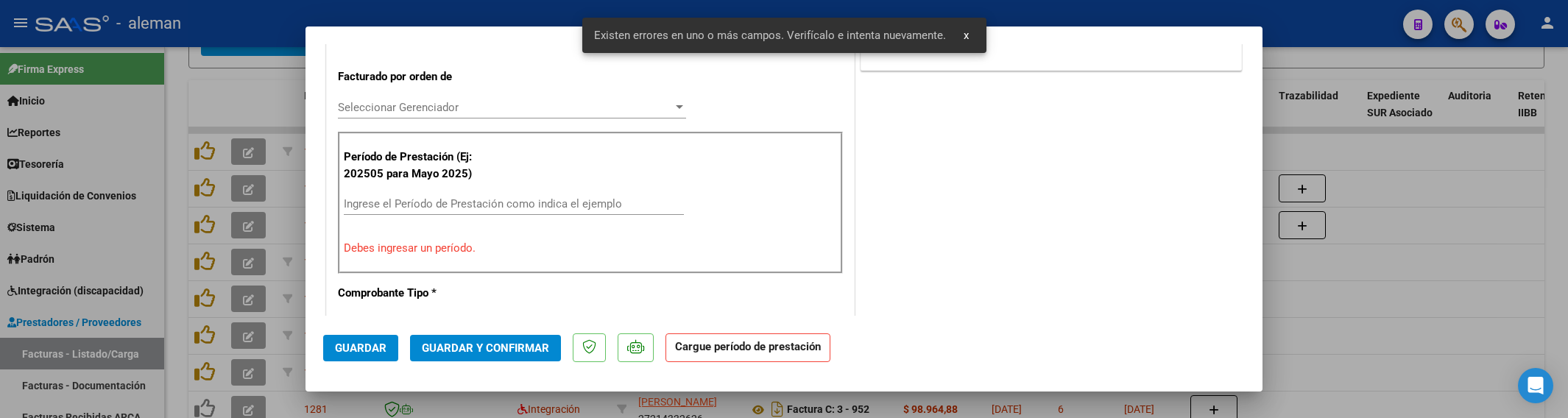
scroll to position [380, 0]
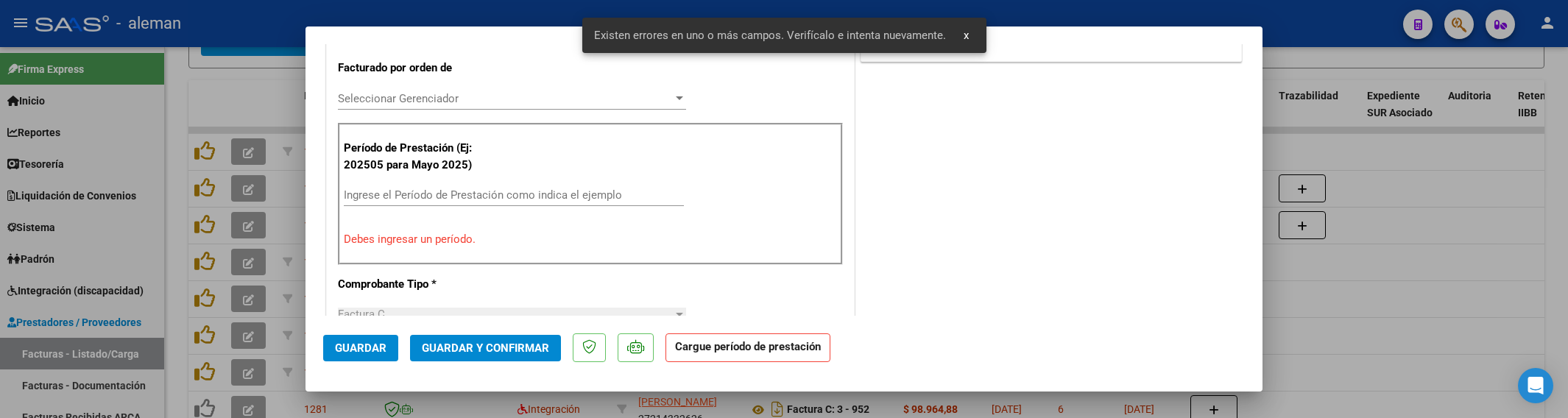
click at [468, 196] on input "Ingrese el Período de Prestación como indica el ejemplo" at bounding box center [513, 195] width 340 height 13
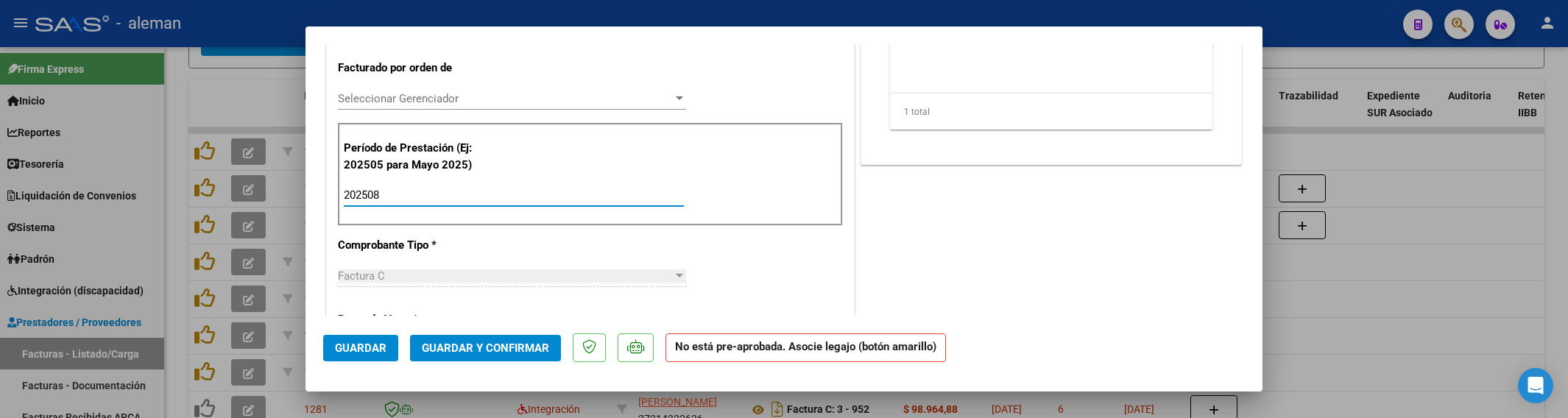
type input "202508"
click at [354, 346] on span "Guardar" at bounding box center [361, 348] width 52 height 13
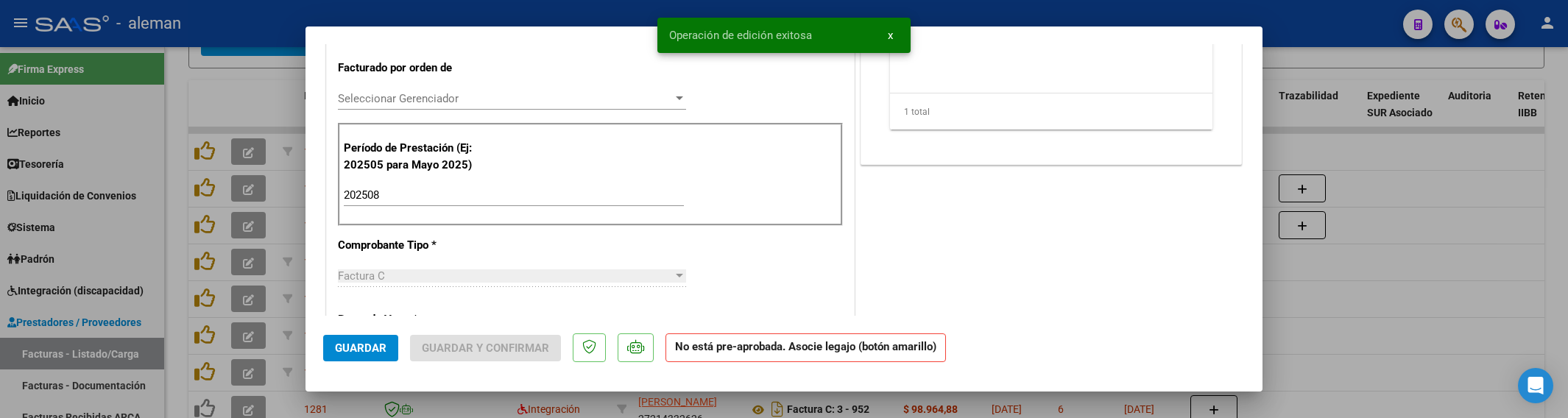
click at [1357, 259] on div at bounding box center [784, 209] width 1568 height 418
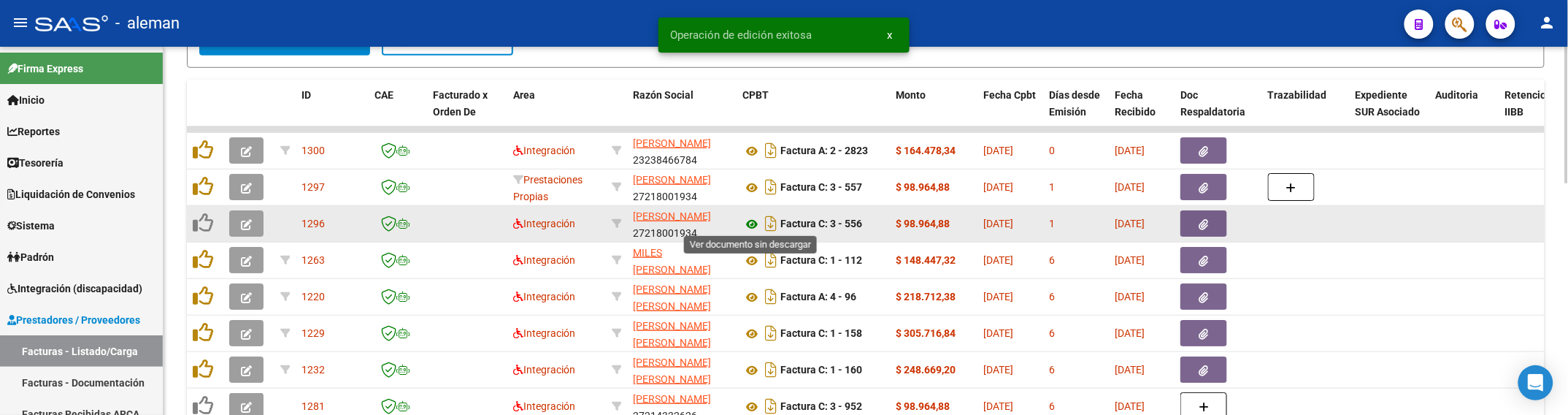
click at [755, 222] on icon at bounding box center [752, 224] width 19 height 17
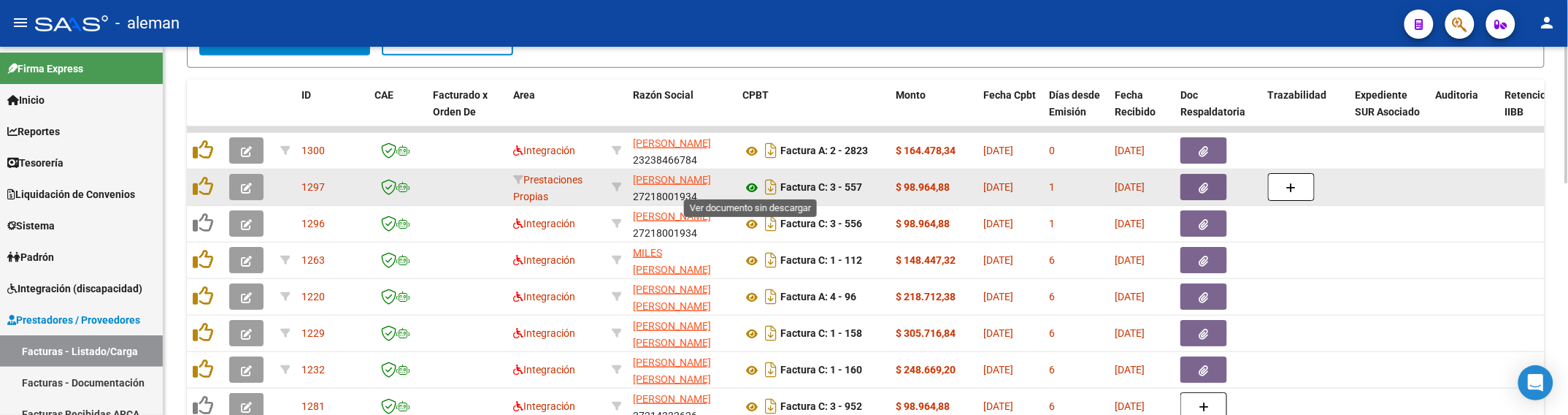
click at [754, 183] on icon at bounding box center [752, 187] width 19 height 17
click at [247, 183] on icon "button" at bounding box center [246, 188] width 11 height 11
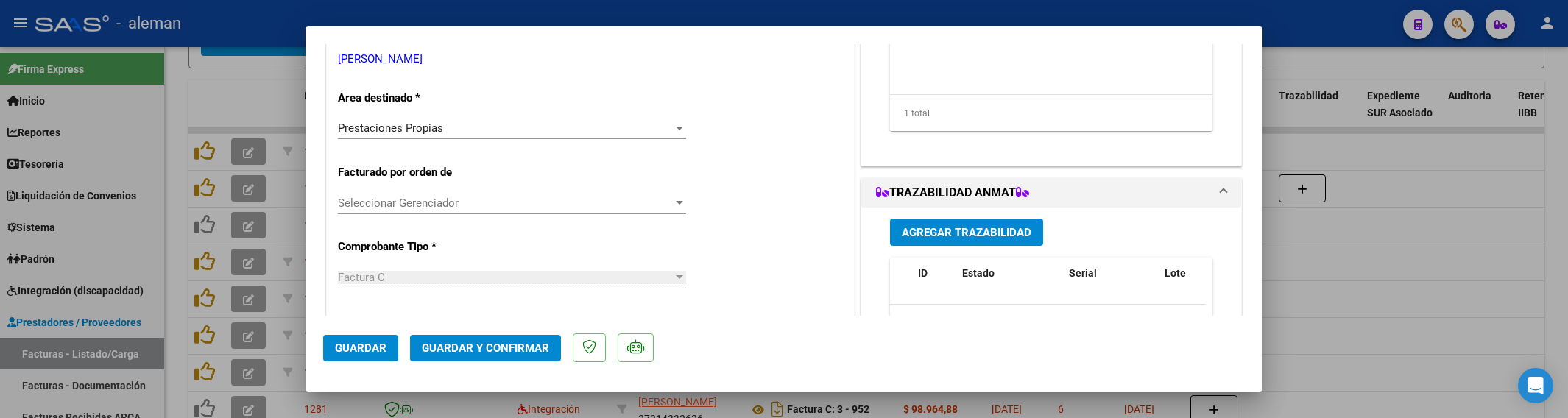
scroll to position [184, 0]
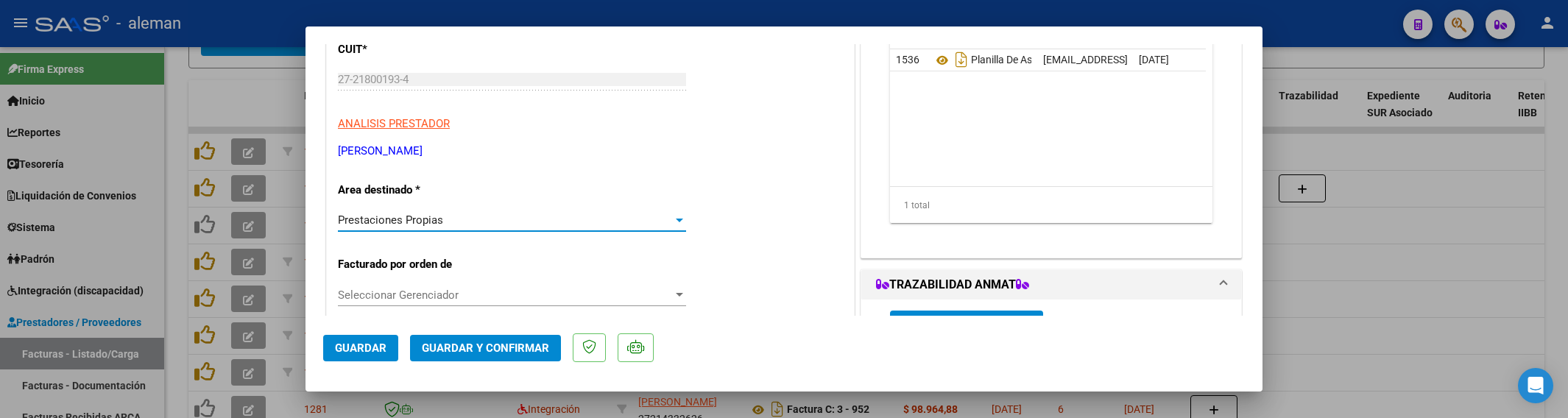
click at [676, 221] on div at bounding box center [679, 220] width 7 height 4
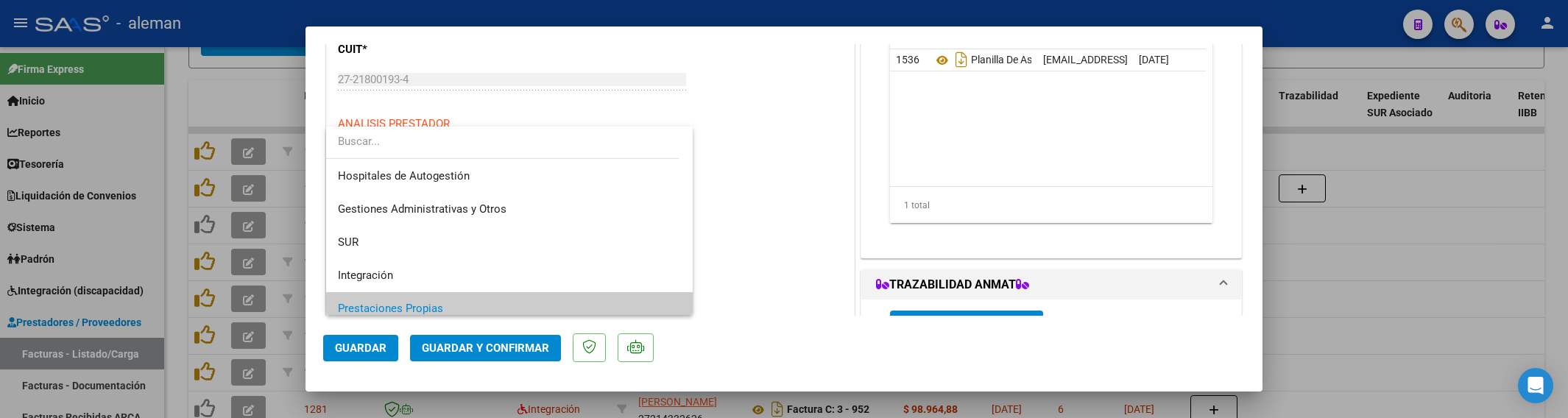
scroll to position [88, 0]
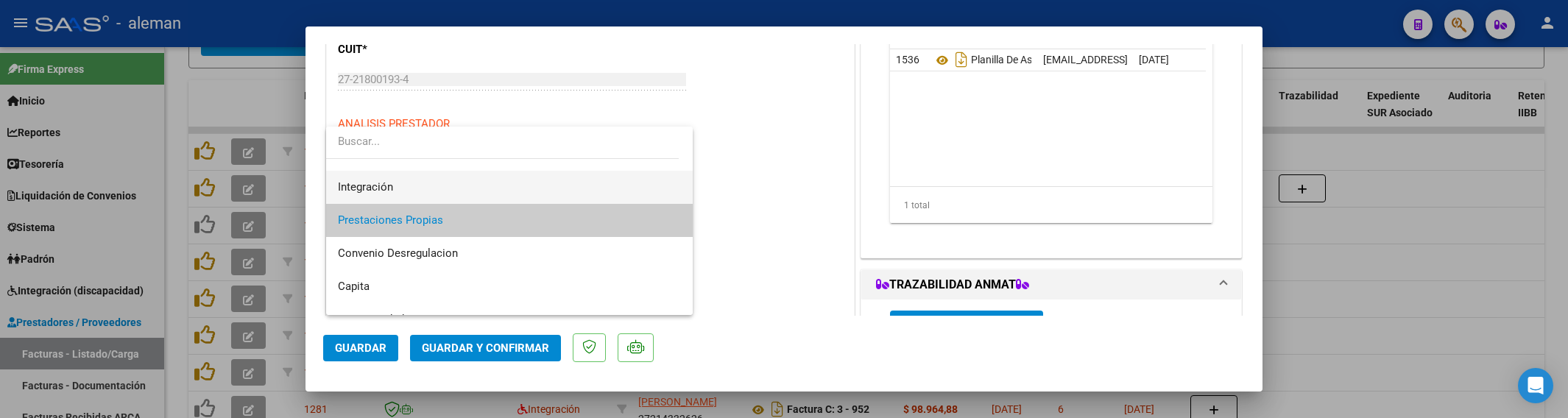
click at [402, 182] on span "Integración" at bounding box center [509, 187] width 343 height 33
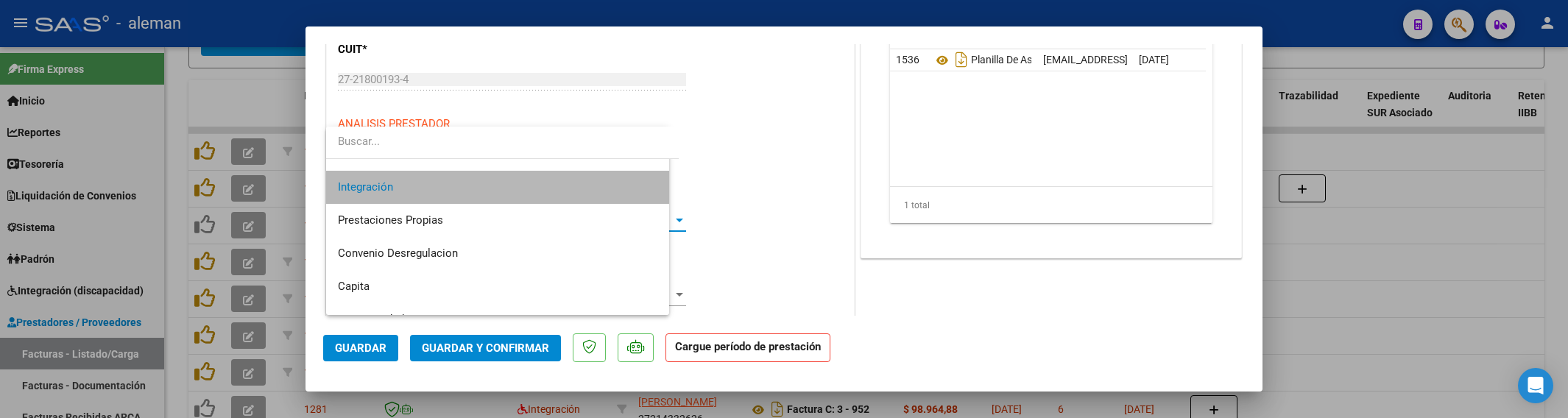
scroll to position [99, 0]
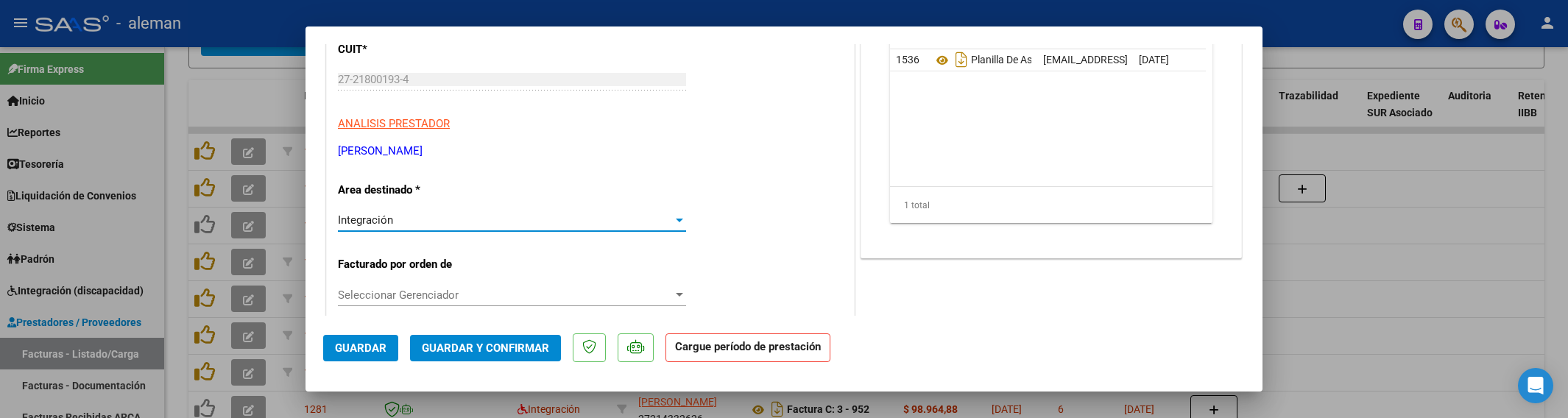
click at [376, 344] on span "Guardar" at bounding box center [361, 348] width 52 height 13
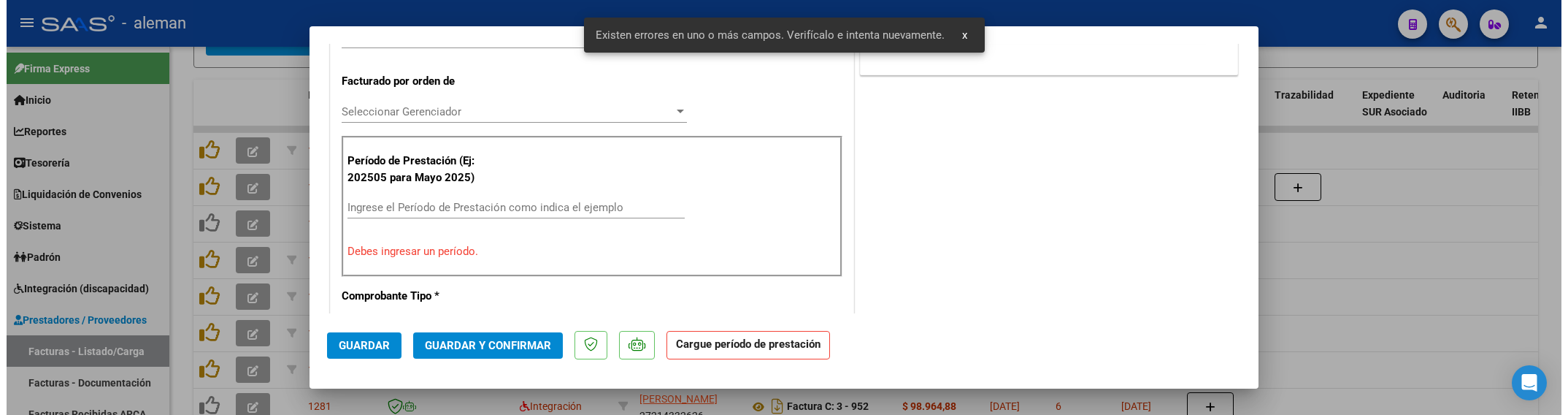
scroll to position [378, 0]
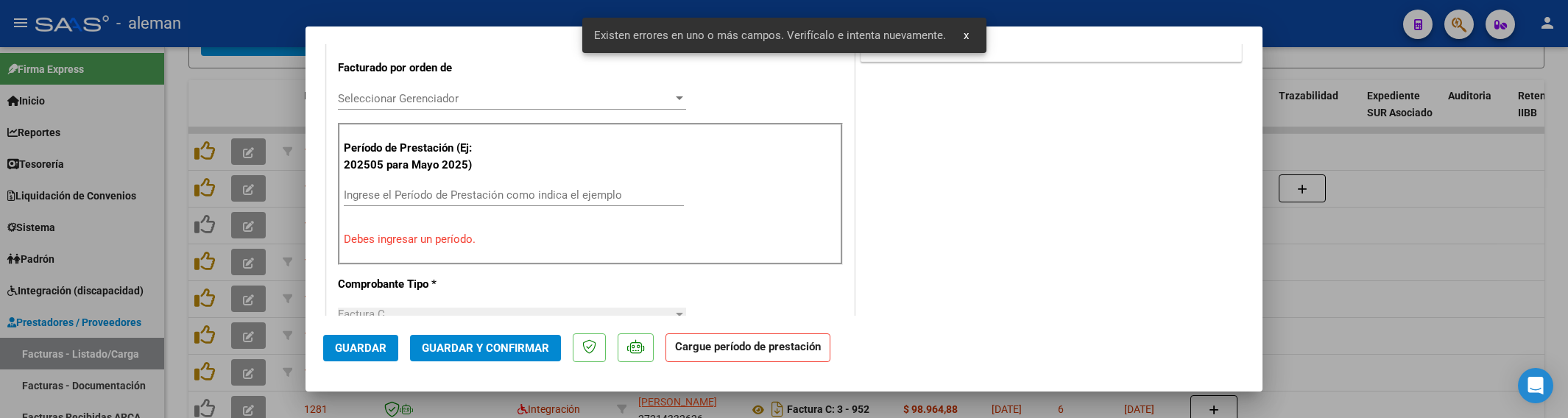
click at [964, 33] on span "x" at bounding box center [966, 35] width 6 height 13
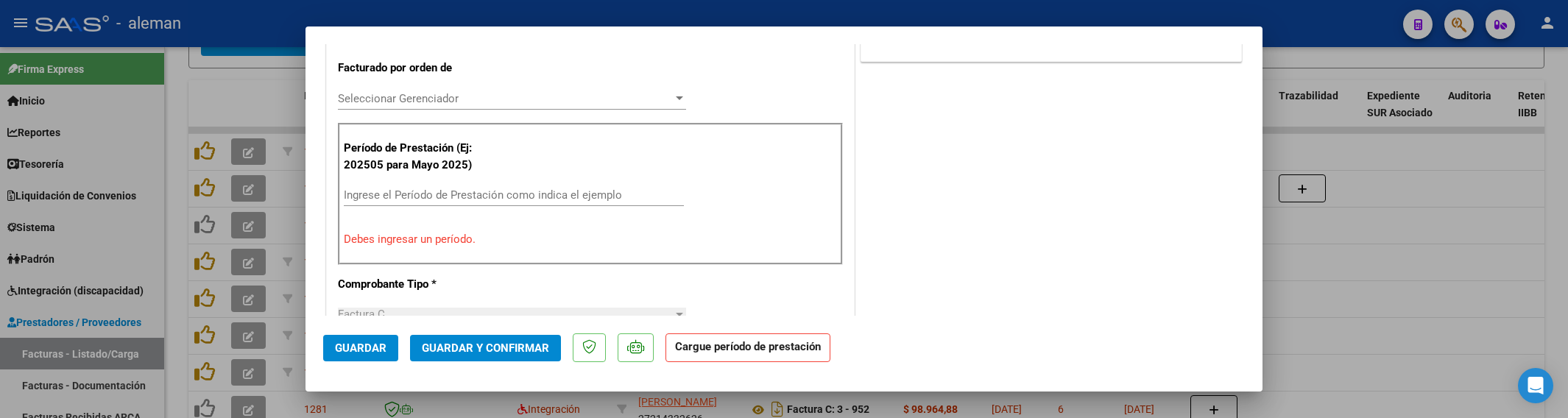
click at [475, 196] on input "Ingrese el Período de Prestación como indica el ejemplo" at bounding box center [513, 195] width 340 height 13
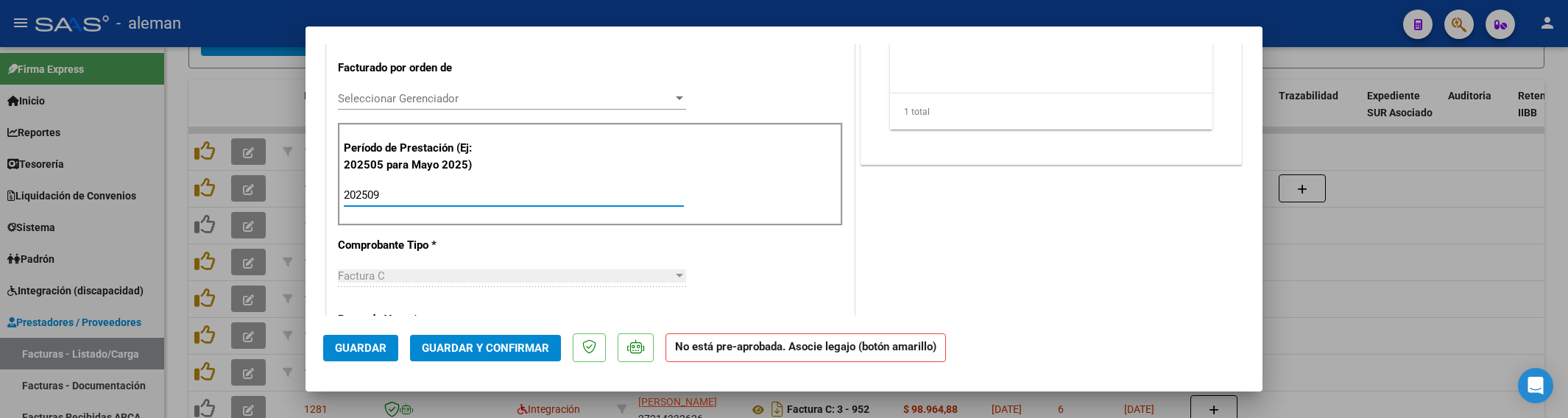
type input "202509"
click at [384, 346] on span "Guardar" at bounding box center [361, 348] width 52 height 13
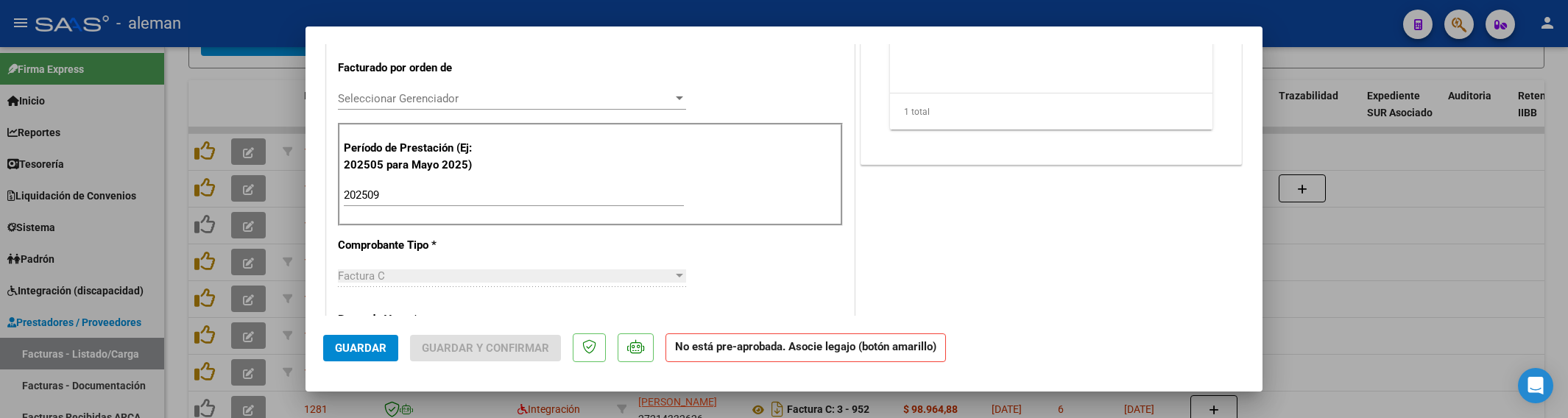
click at [1352, 299] on div at bounding box center [784, 209] width 1568 height 418
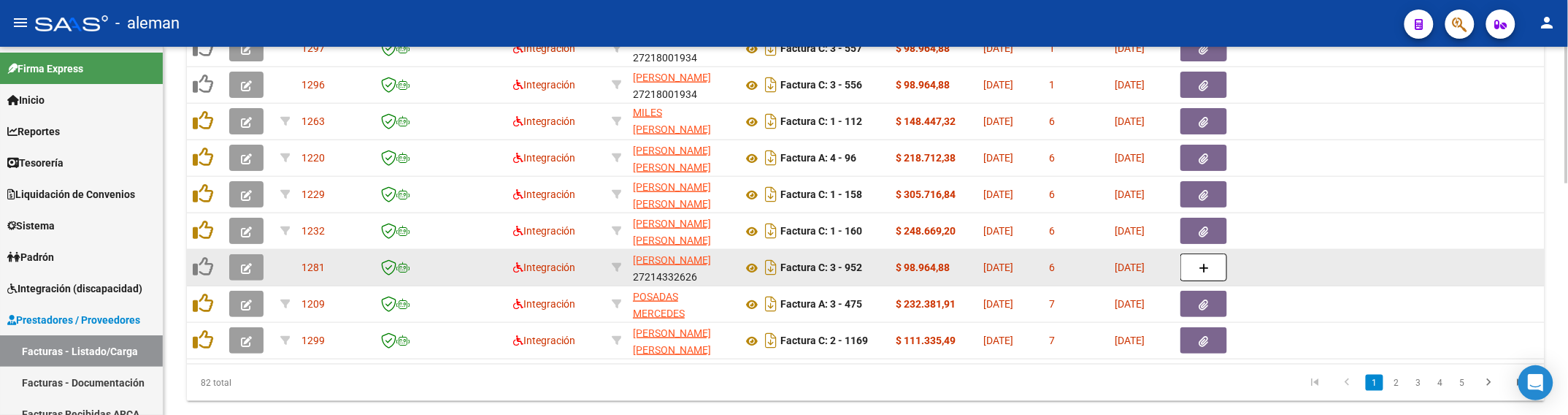
scroll to position [630, 0]
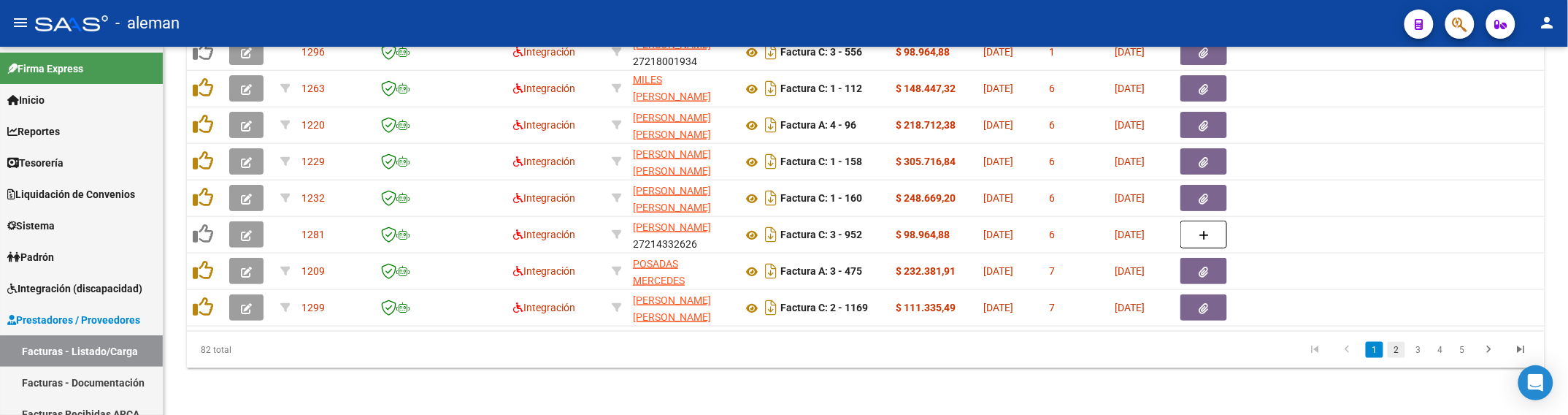
click at [1395, 356] on link "2" at bounding box center [1397, 349] width 17 height 16
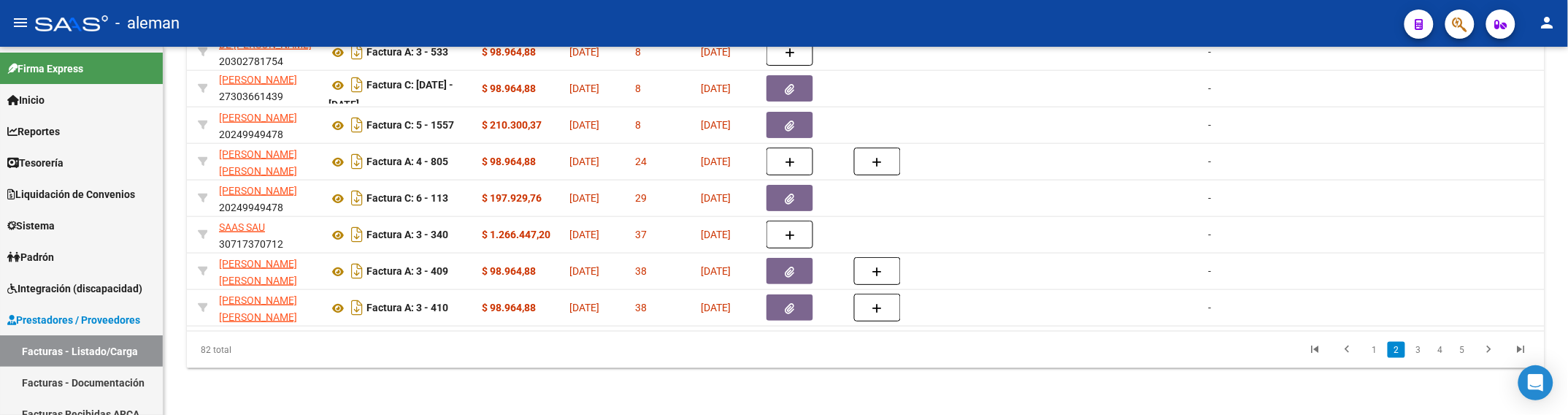
scroll to position [0, 0]
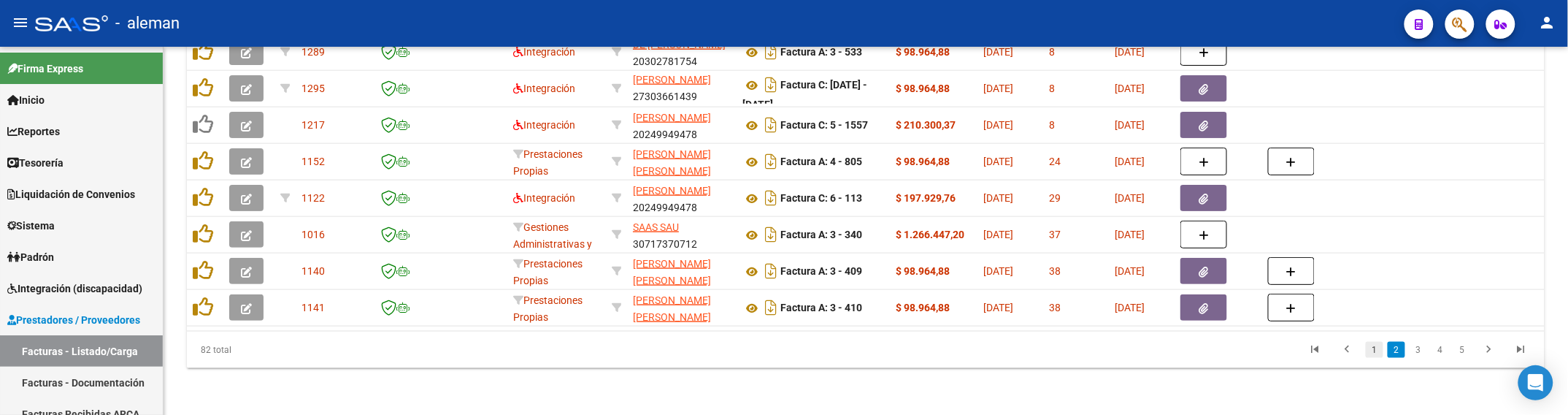
click at [1369, 348] on link "1" at bounding box center [1375, 349] width 17 height 16
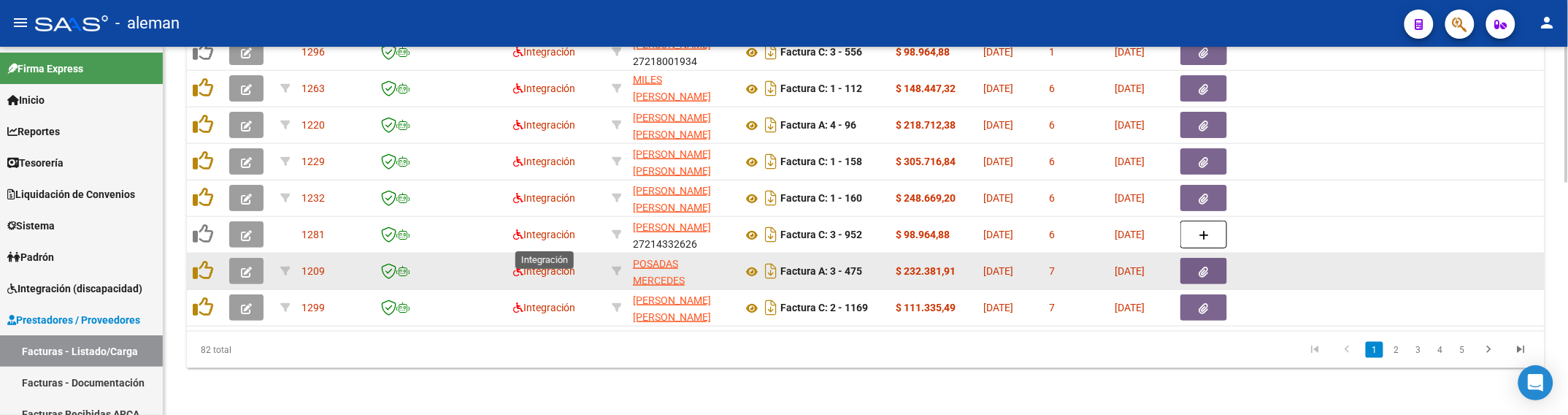
scroll to position [630, 0]
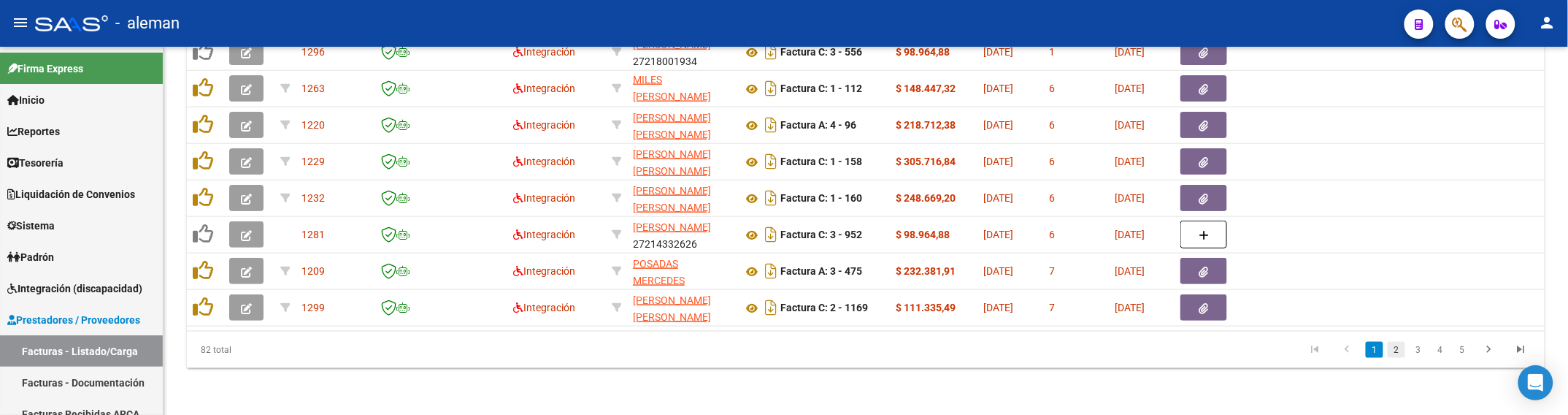
click at [1396, 353] on link "2" at bounding box center [1397, 349] width 17 height 16
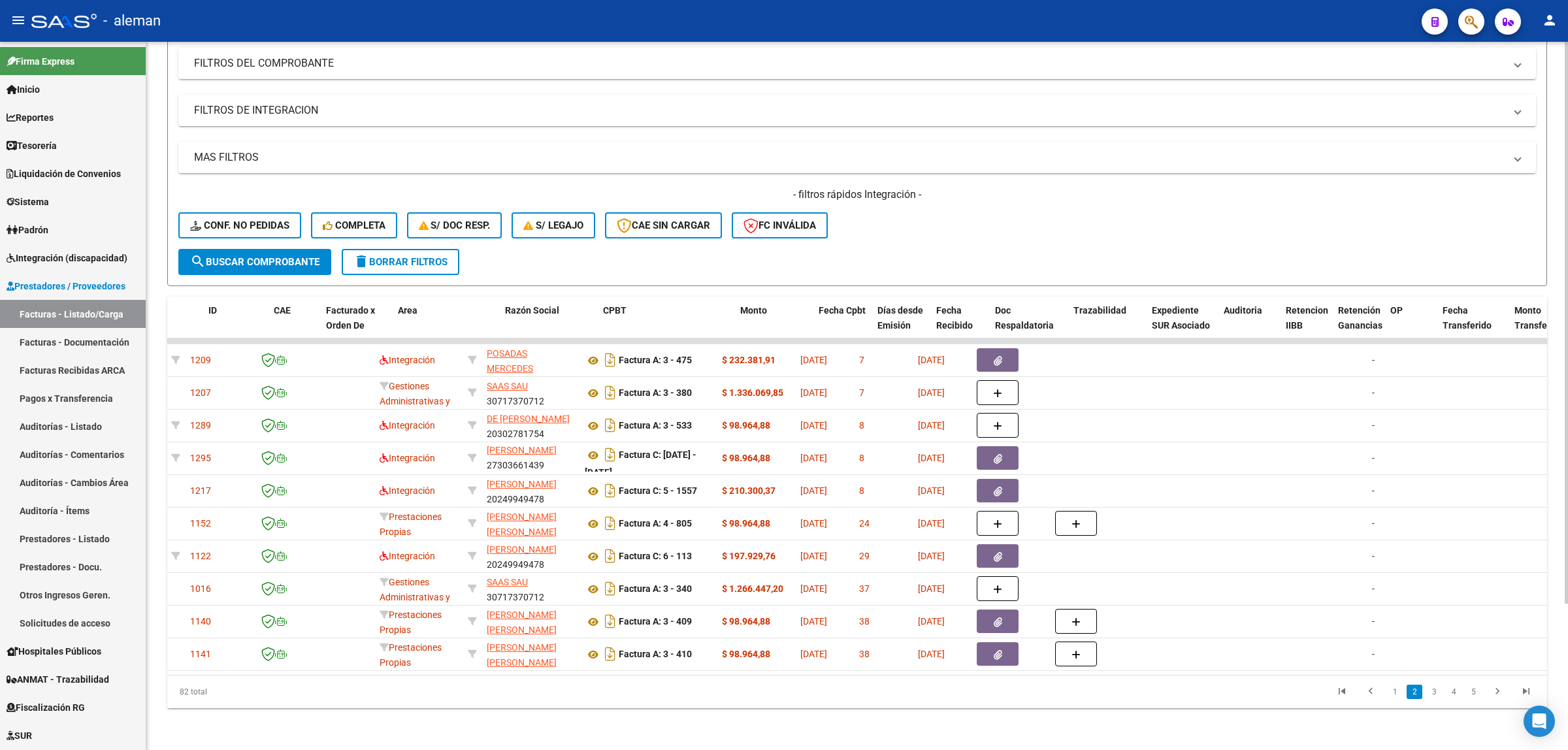
scroll to position [0, 0]
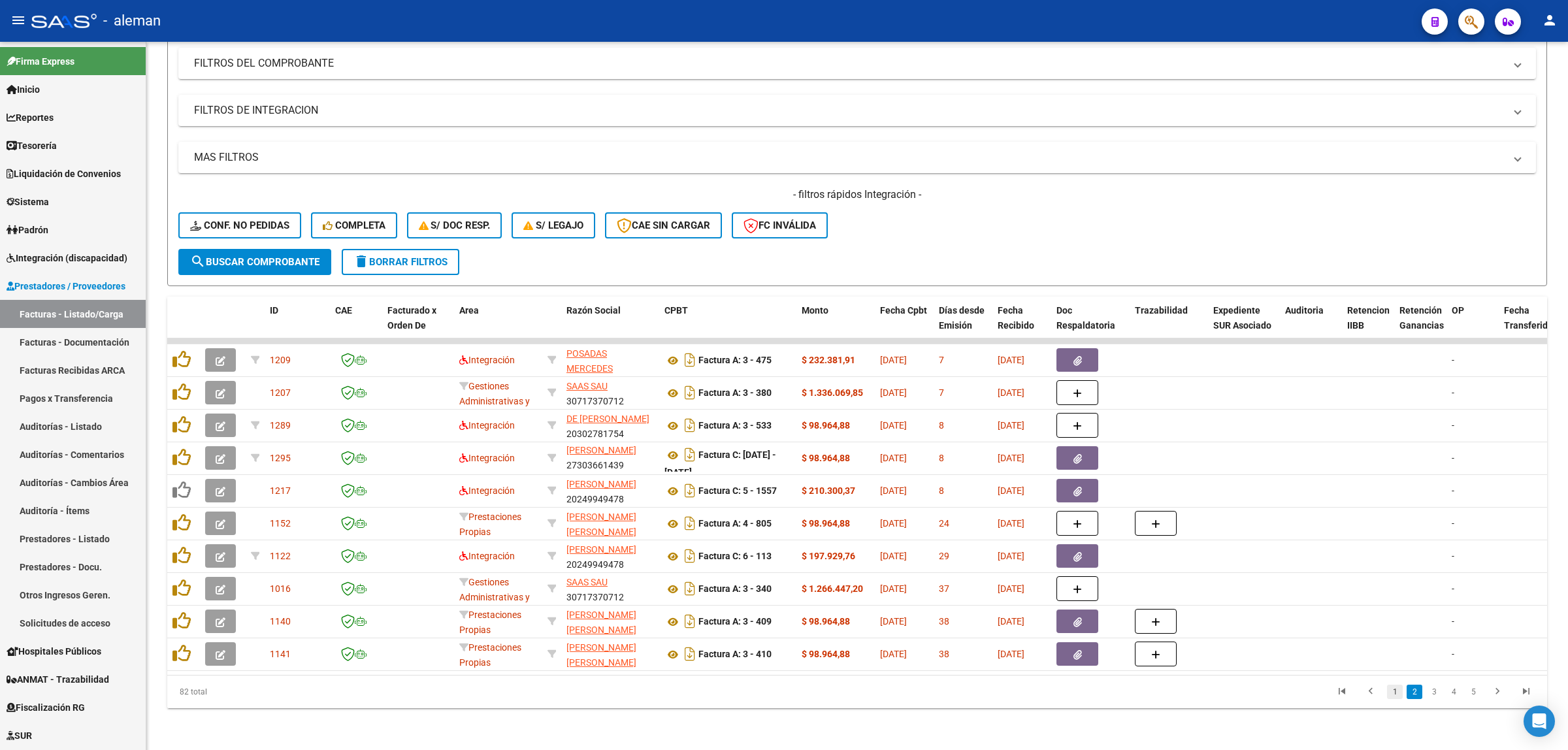
click at [1392, 697] on link "1" at bounding box center [1395, 692] width 15 height 15
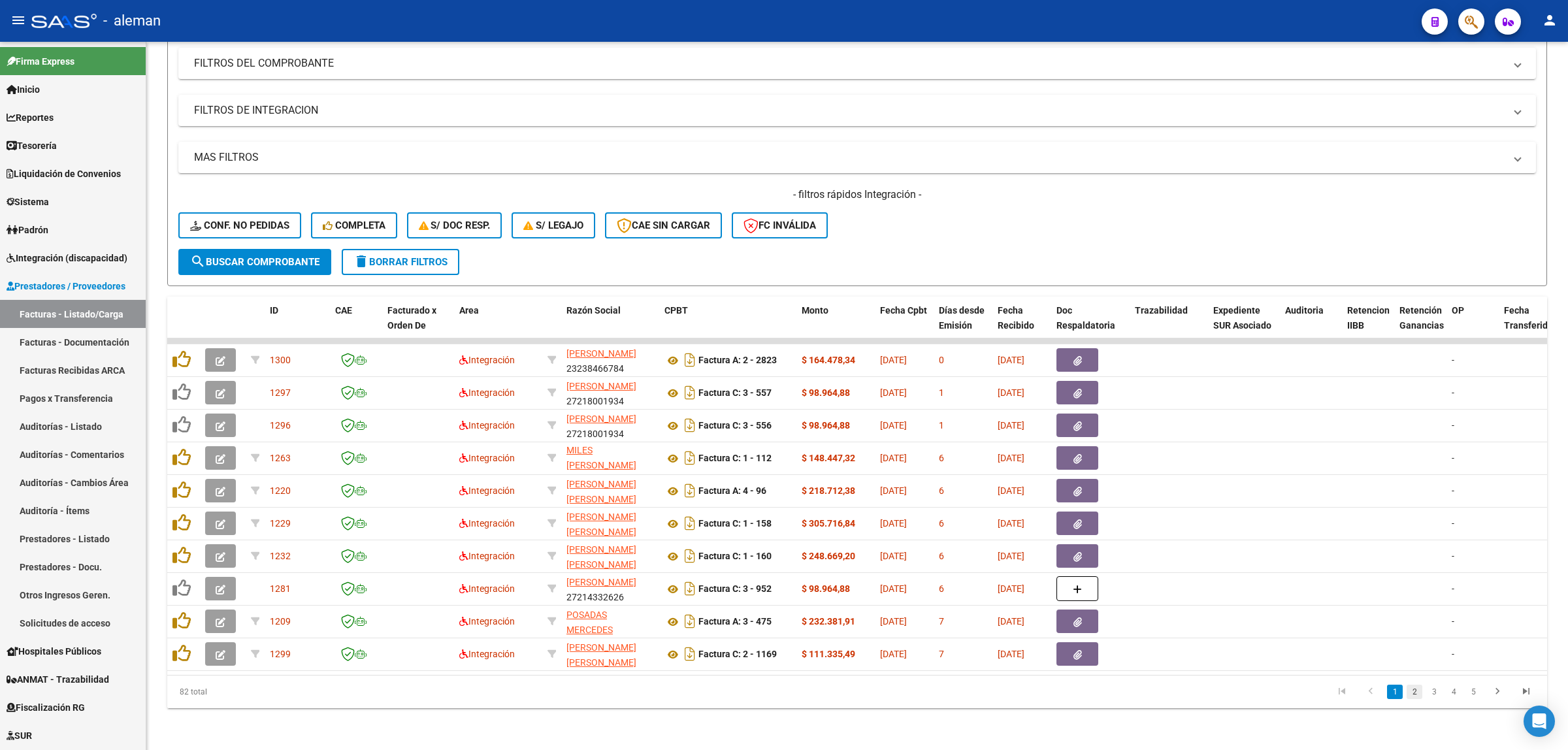
click at [1410, 696] on link "2" at bounding box center [1415, 692] width 15 height 15
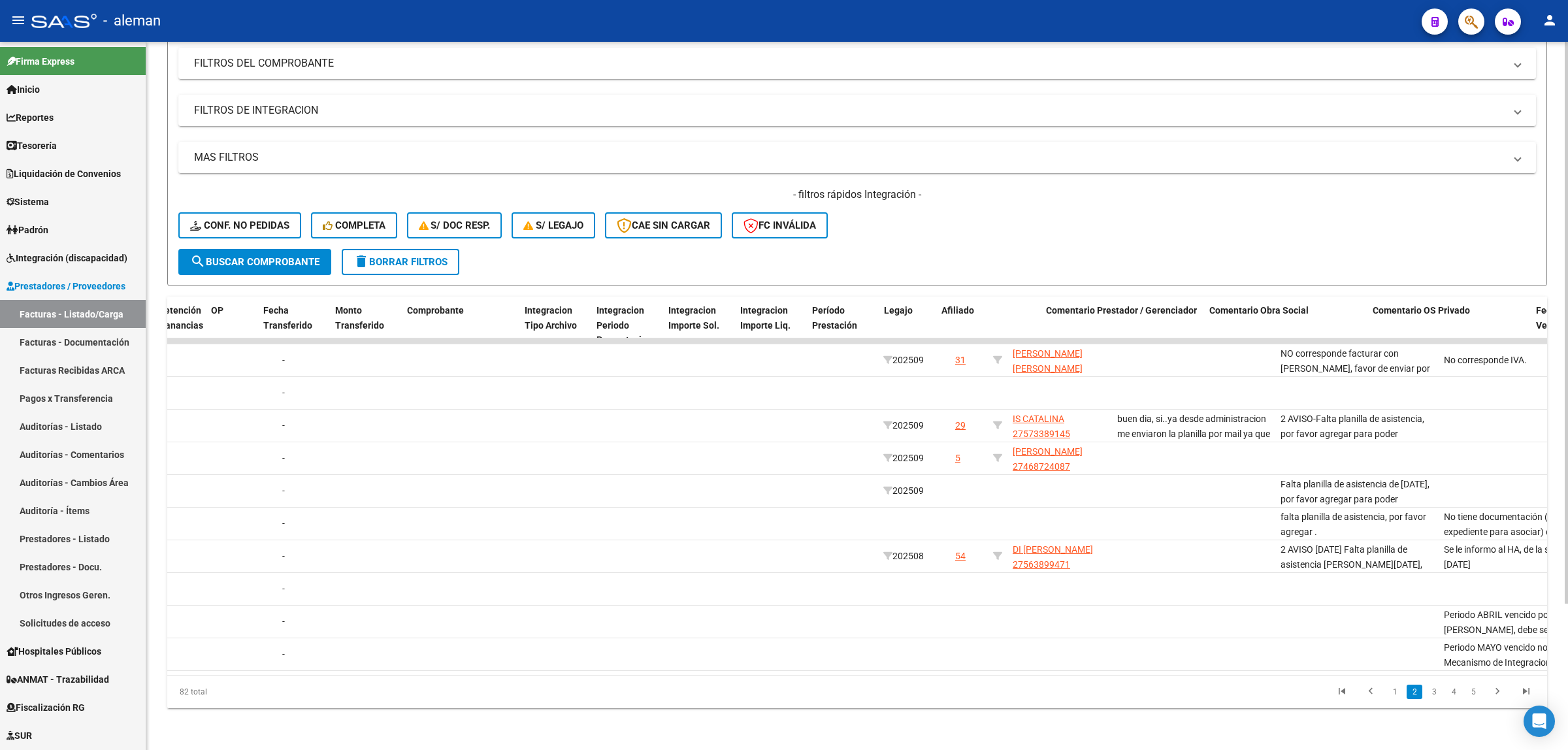
scroll to position [0, 1240]
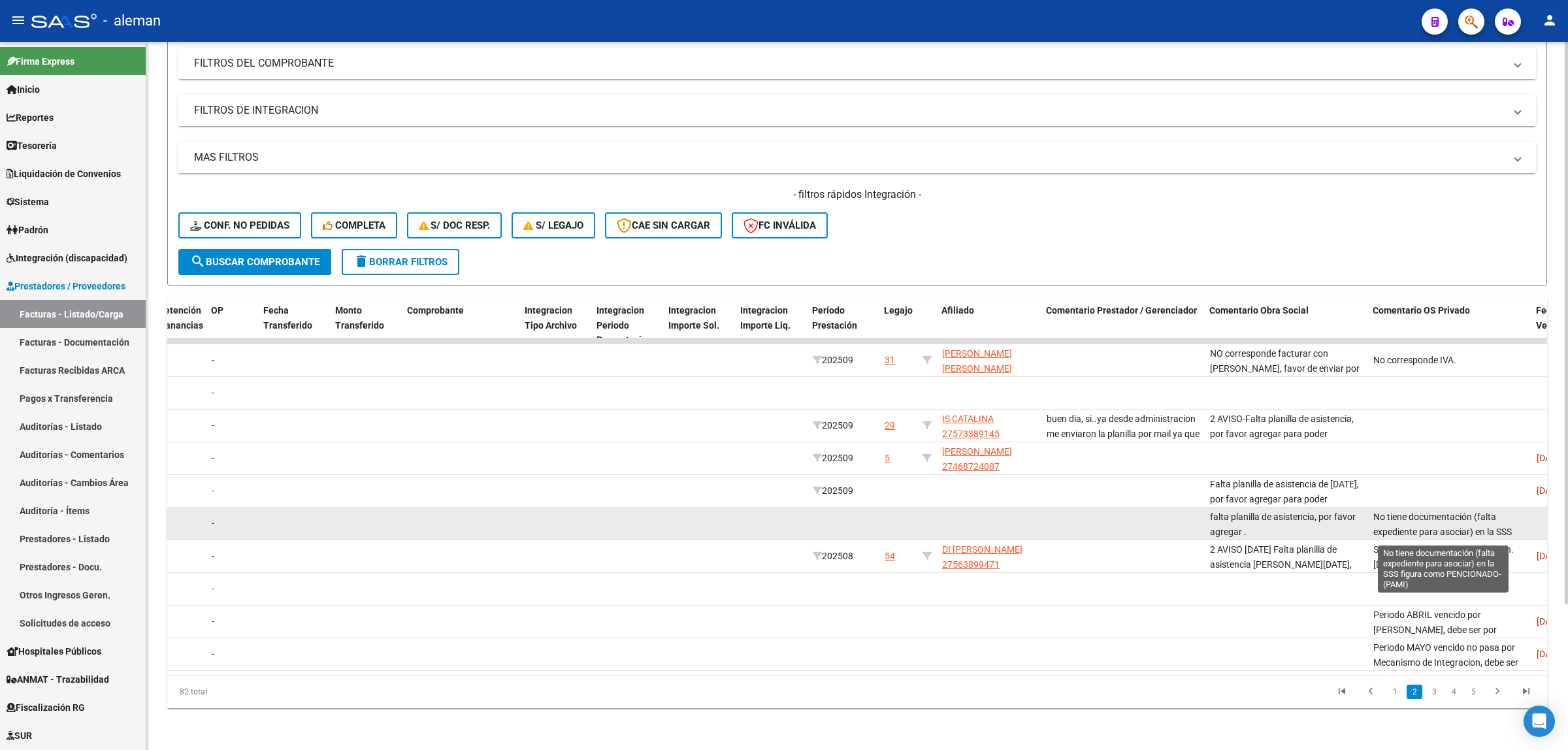
click at [1428, 518] on span "No tiene documentación (falta expediente para asociar) en la SSS figura como PE…" at bounding box center [1443, 532] width 140 height 40
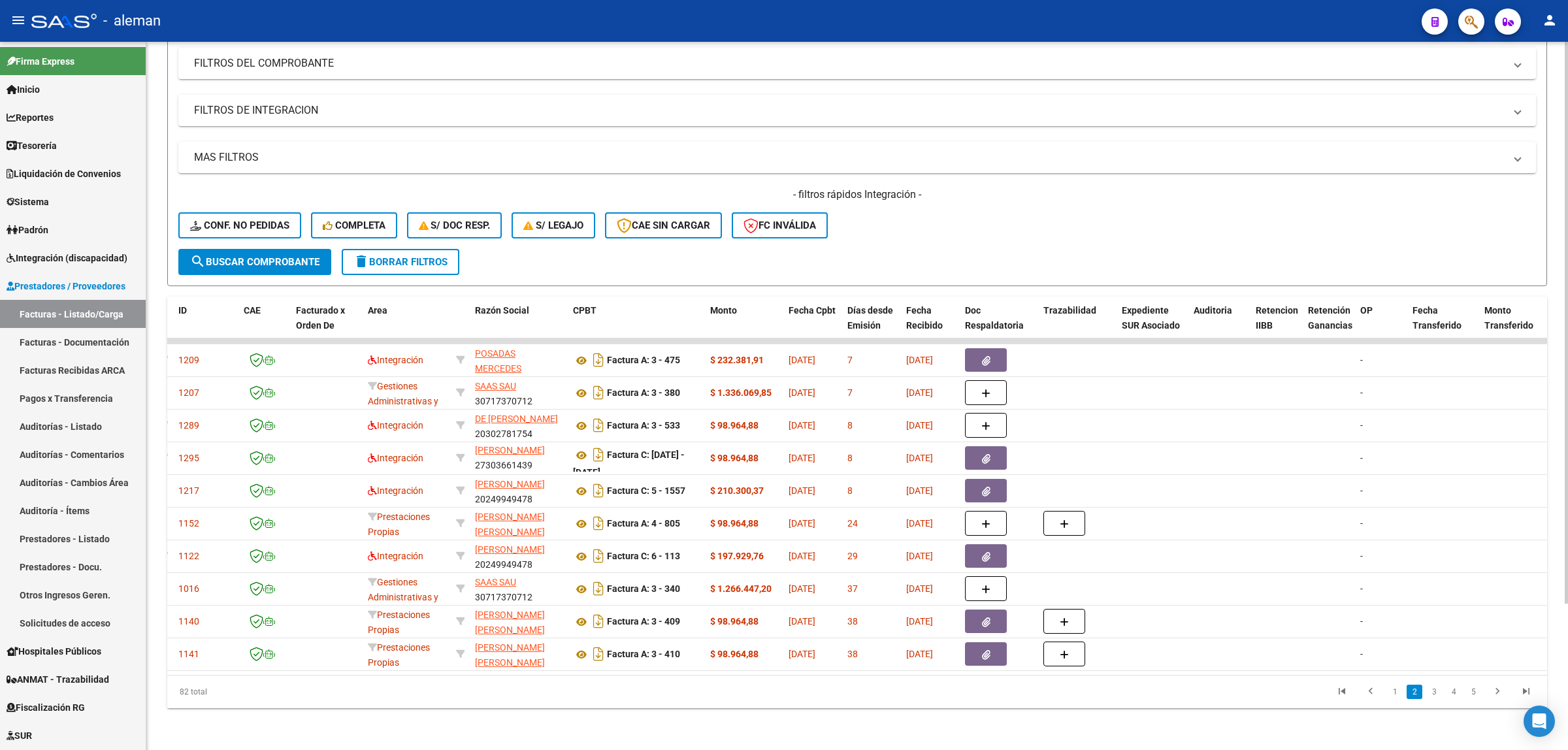
scroll to position [0, 0]
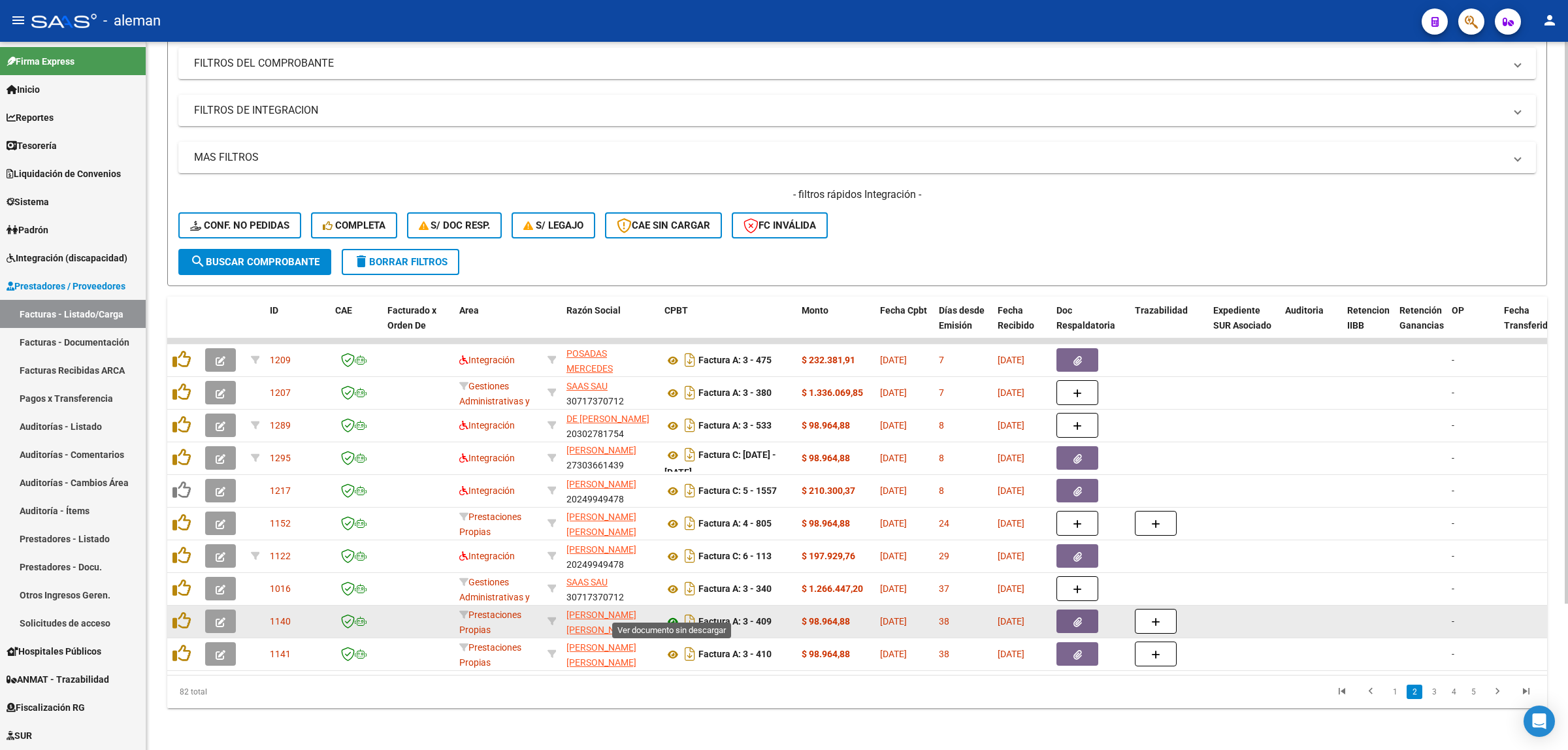
click at [670, 614] on icon at bounding box center [673, 622] width 17 height 15
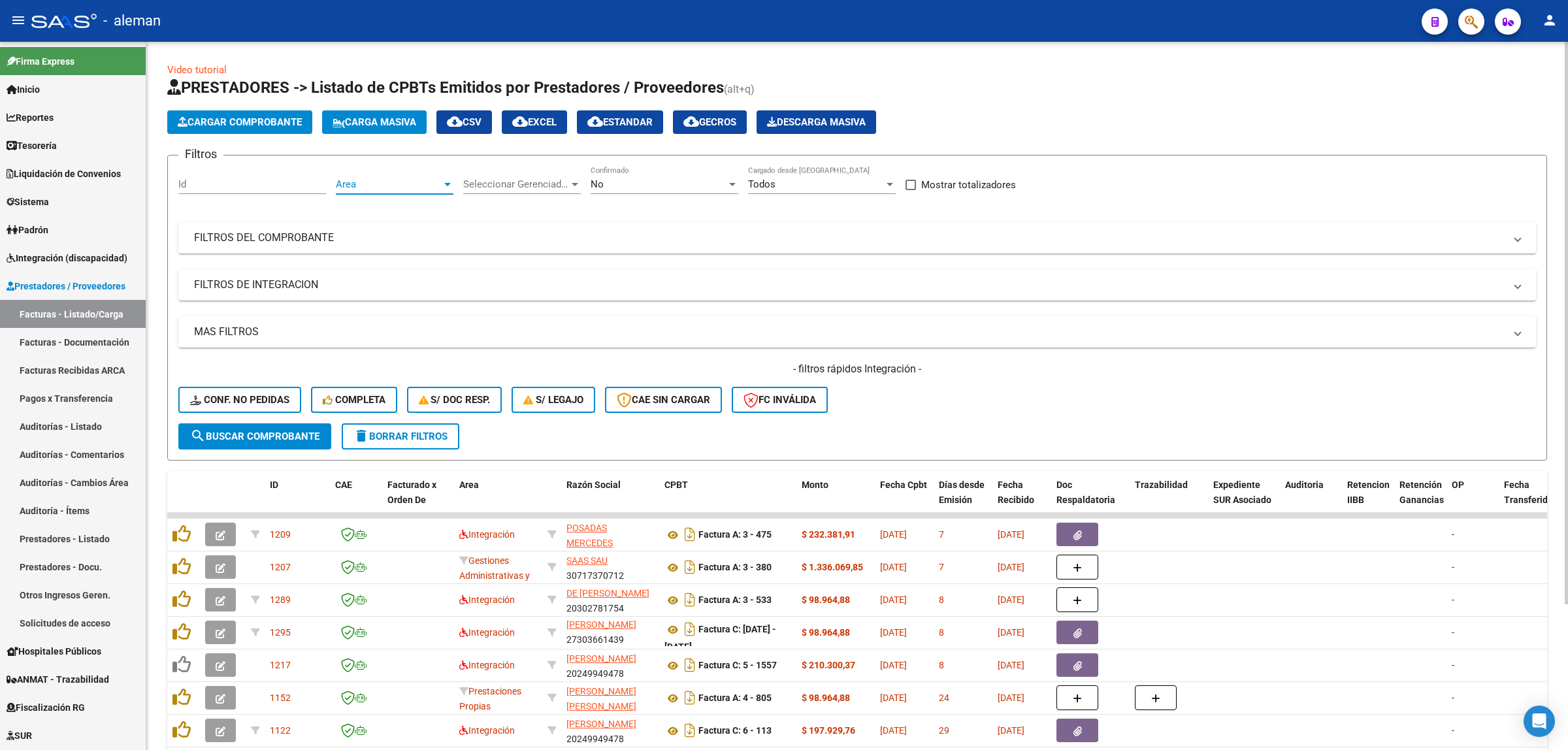
click at [448, 183] on div at bounding box center [447, 184] width 6 height 3
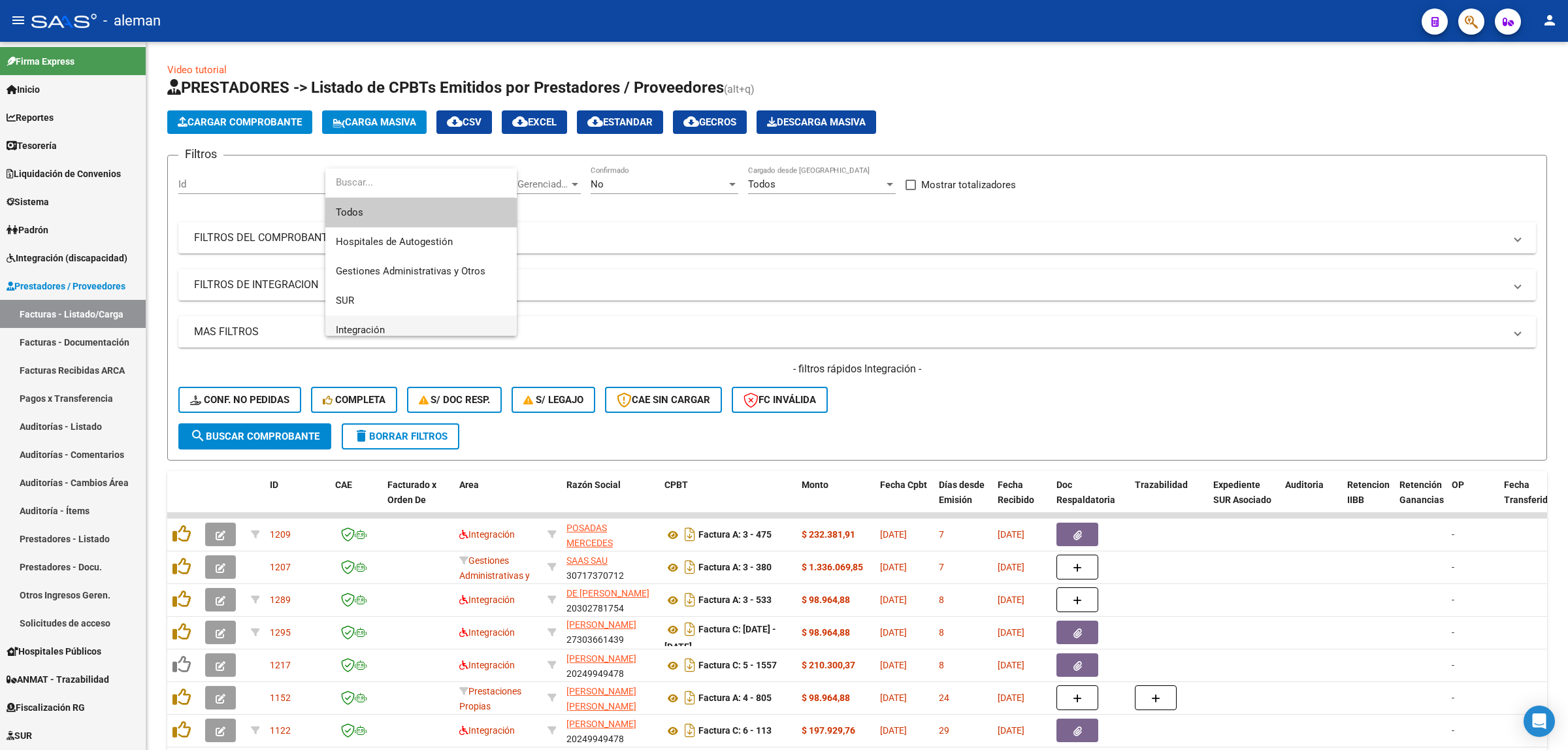
click at [353, 322] on span "Integración" at bounding box center [421, 330] width 170 height 29
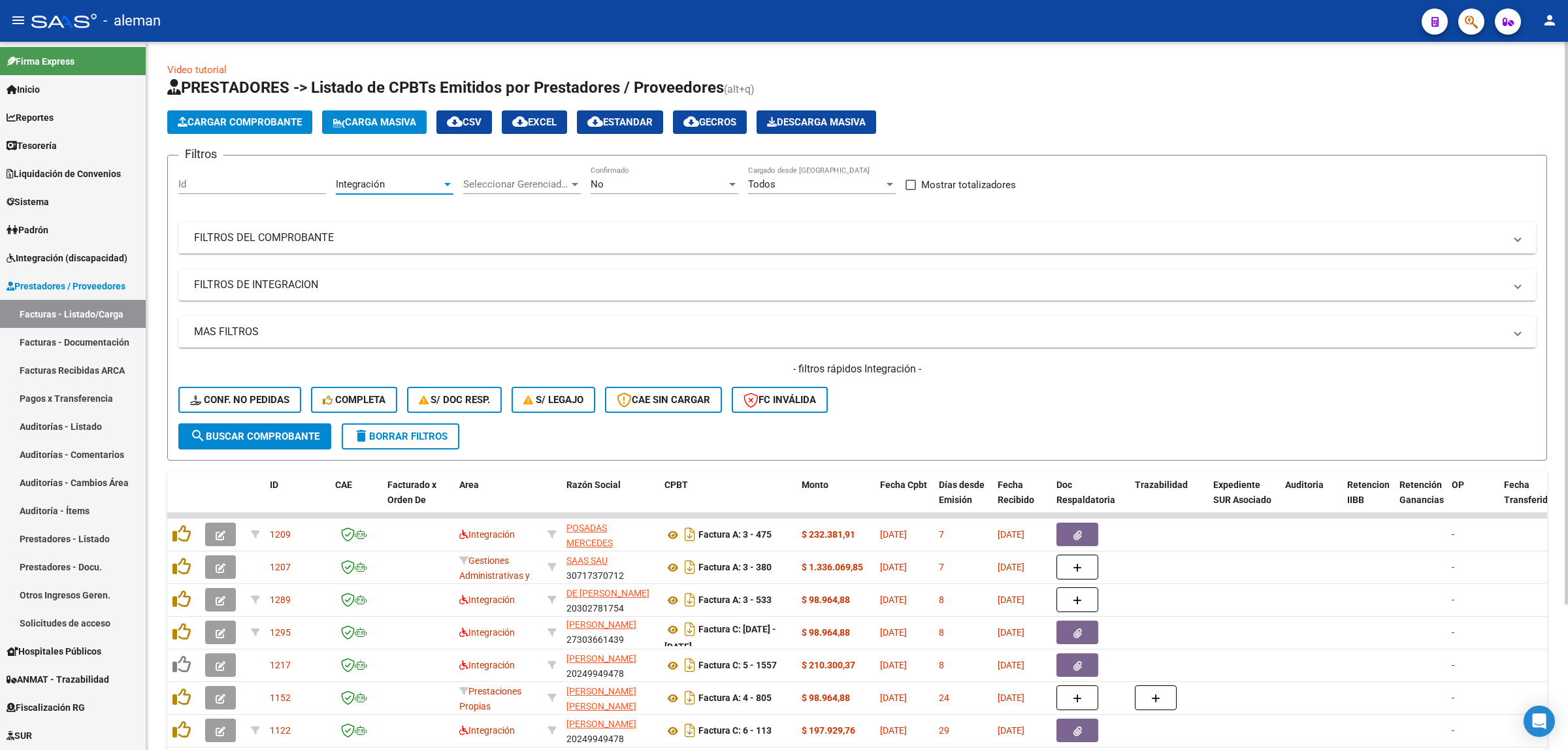
click at [271, 432] on span "search Buscar Comprobante" at bounding box center [255, 436] width 129 height 12
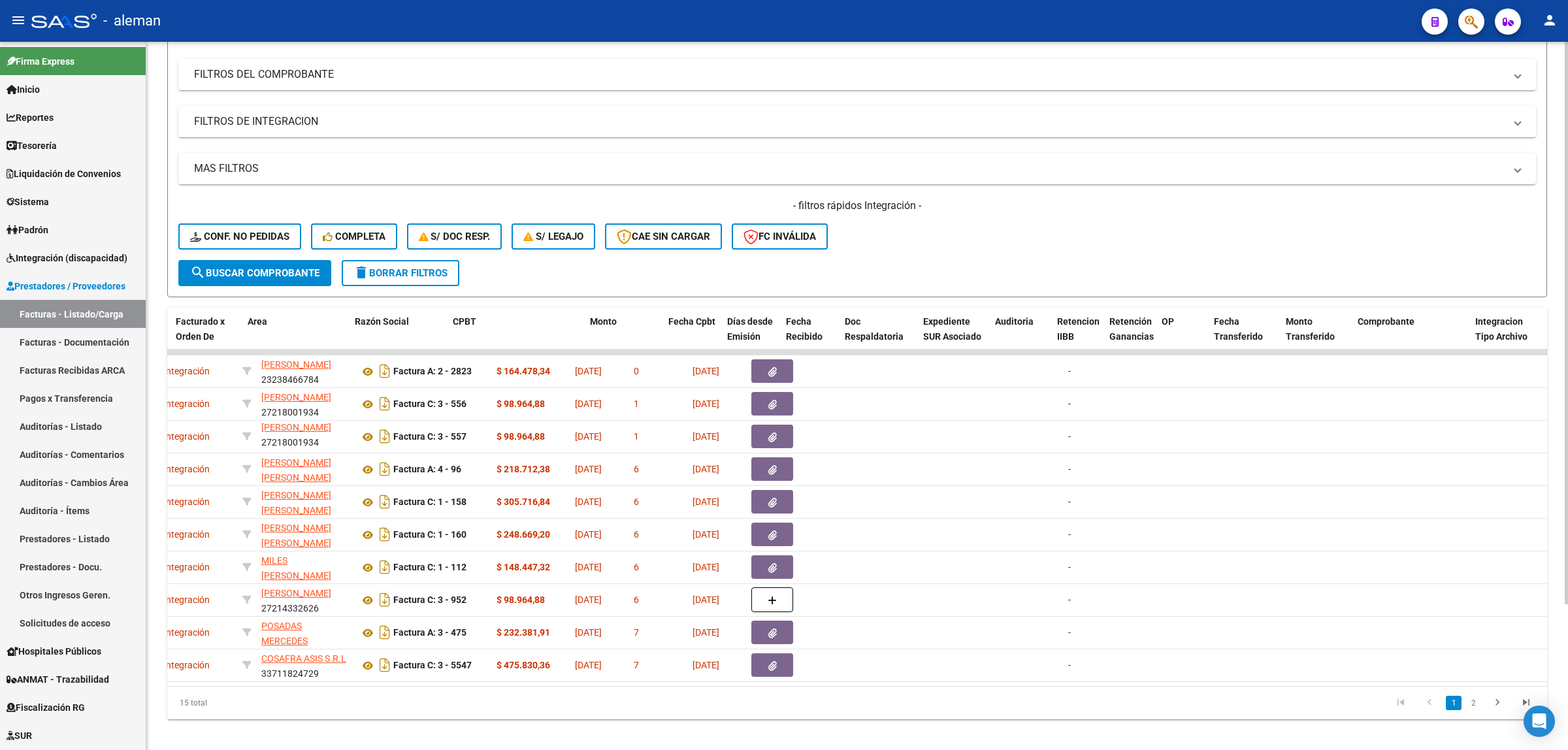
scroll to position [0, 101]
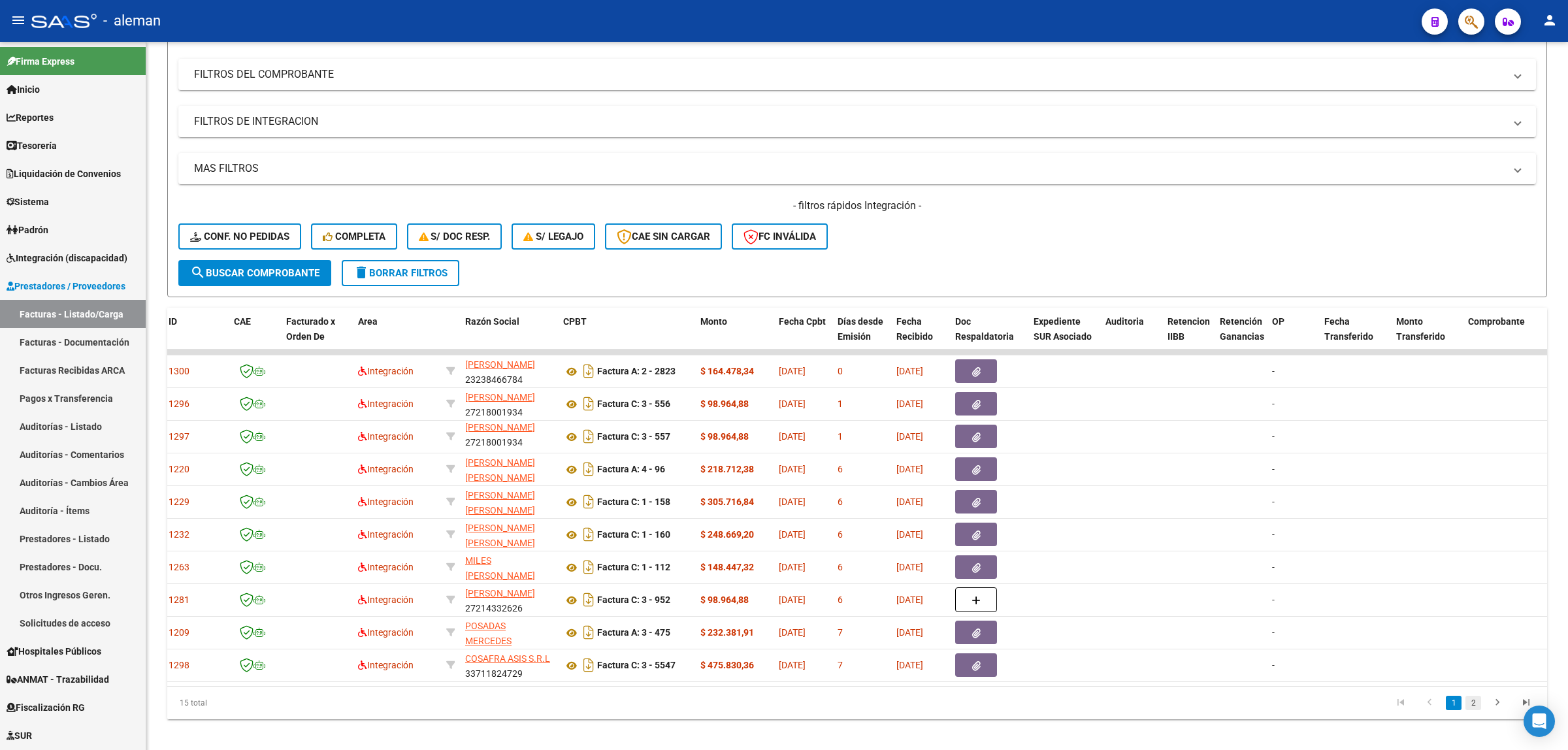
click at [1472, 710] on link "2" at bounding box center [1473, 703] width 15 height 15
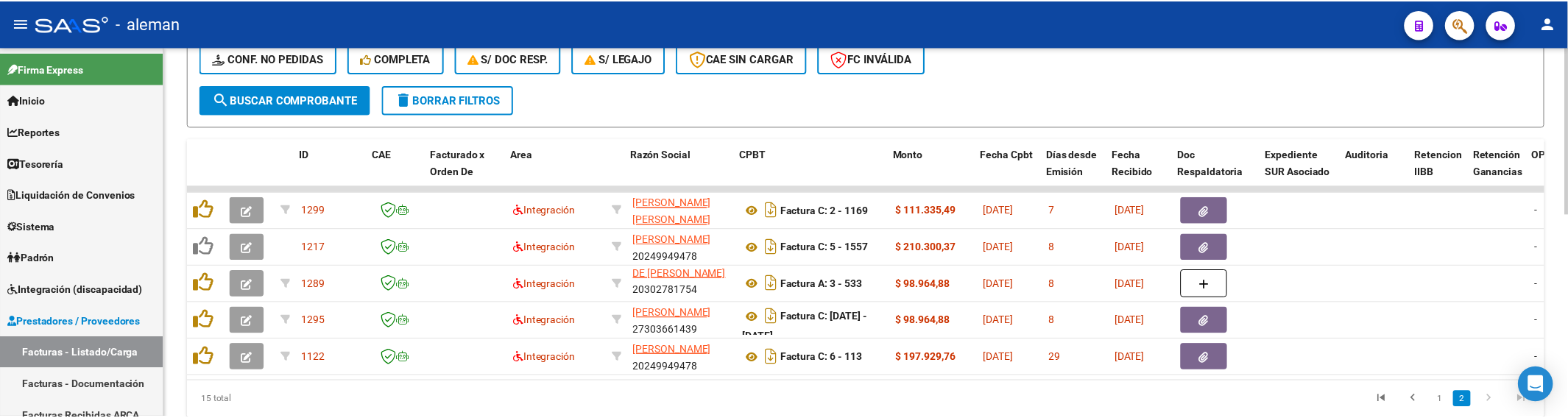
scroll to position [0, 2]
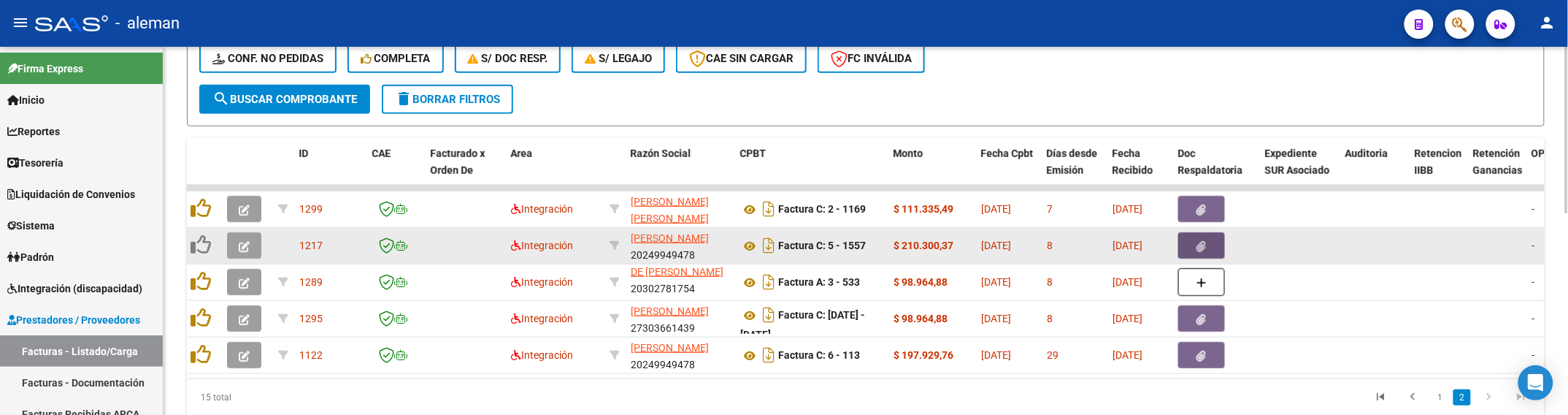
click at [1205, 246] on icon "button" at bounding box center [1202, 247] width 9 height 11
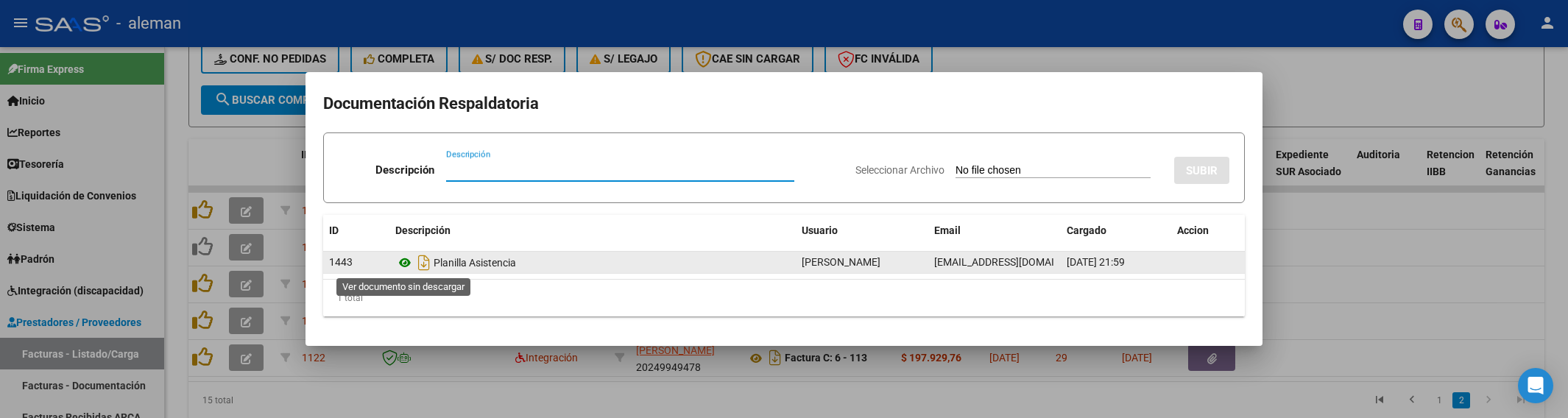
click at [405, 262] on icon at bounding box center [405, 262] width 19 height 17
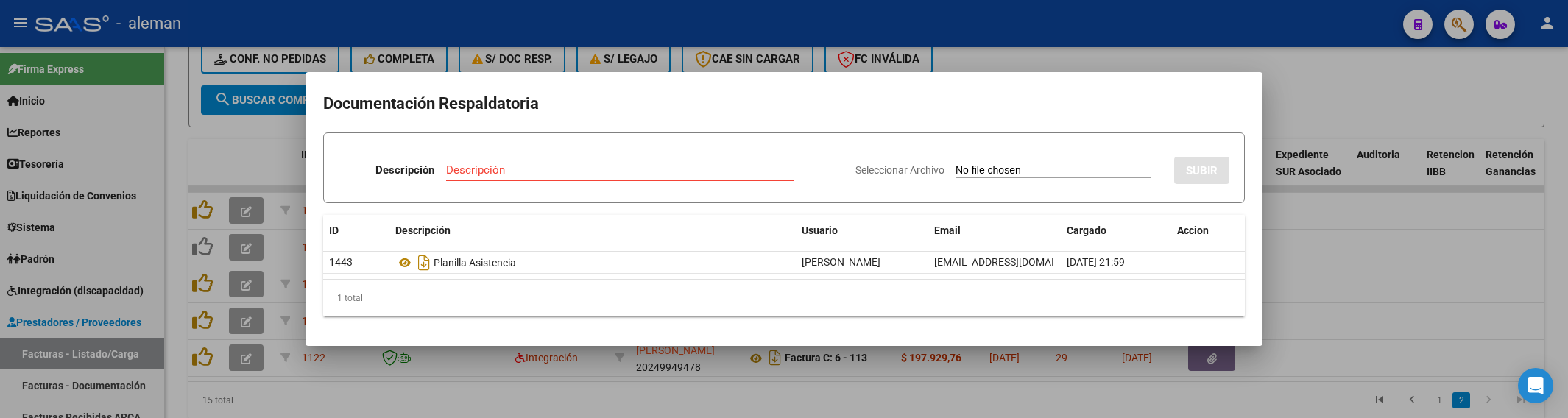
click at [1309, 291] on div at bounding box center [784, 209] width 1568 height 418
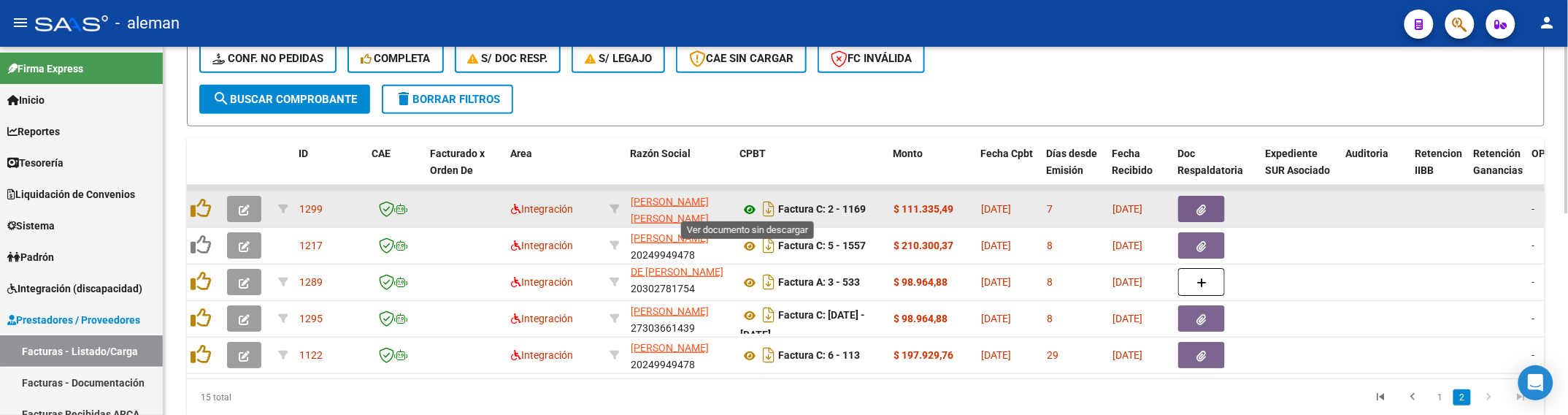
click at [752, 206] on icon at bounding box center [750, 210] width 19 height 17
click at [1203, 208] on icon "button" at bounding box center [1202, 210] width 9 height 11
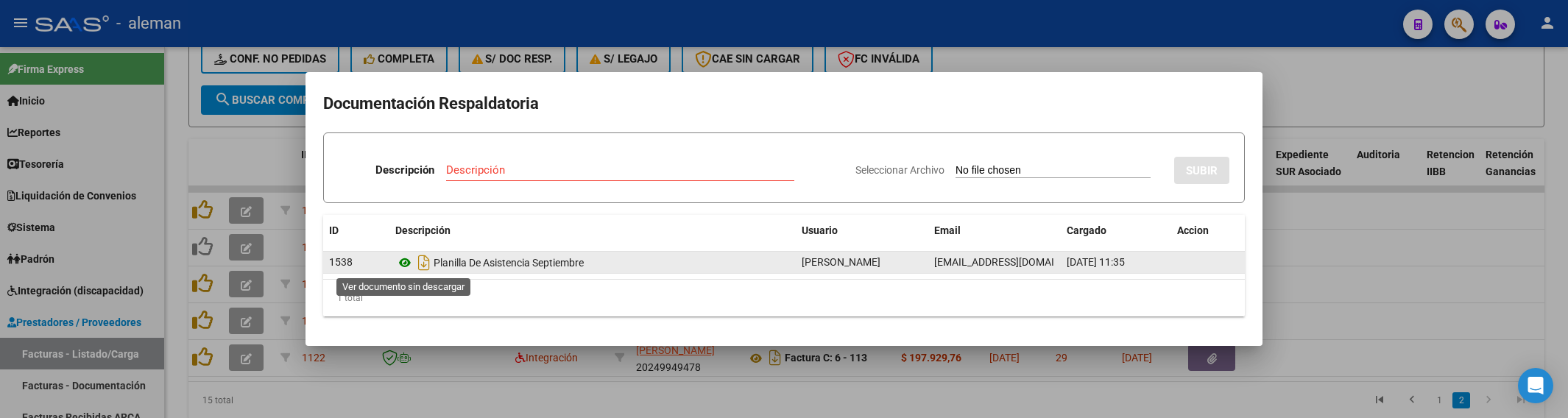
click at [406, 267] on icon at bounding box center [405, 262] width 19 height 17
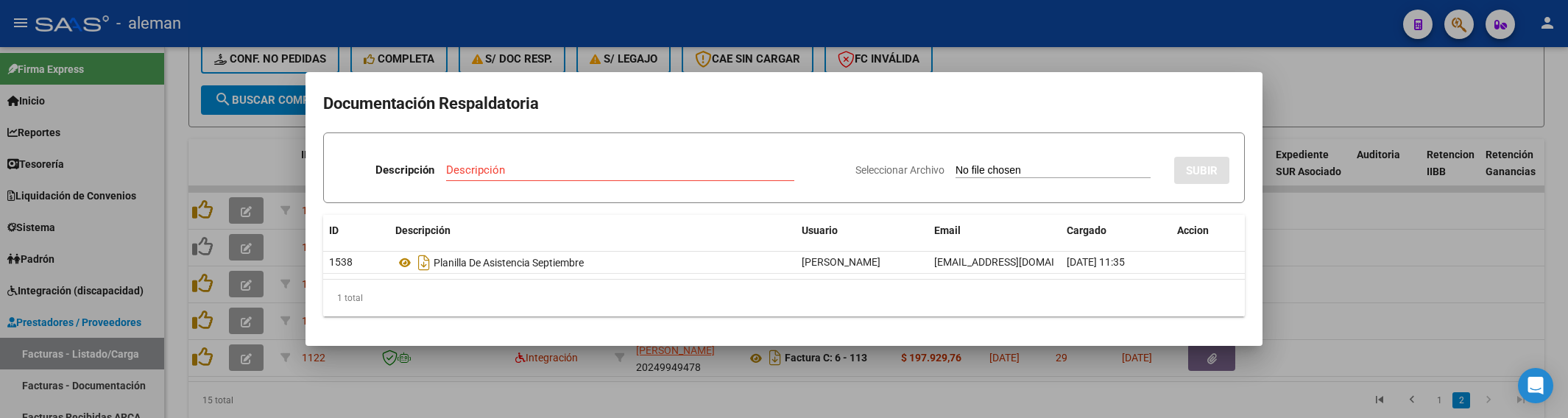
click at [1350, 281] on div at bounding box center [784, 209] width 1568 height 418
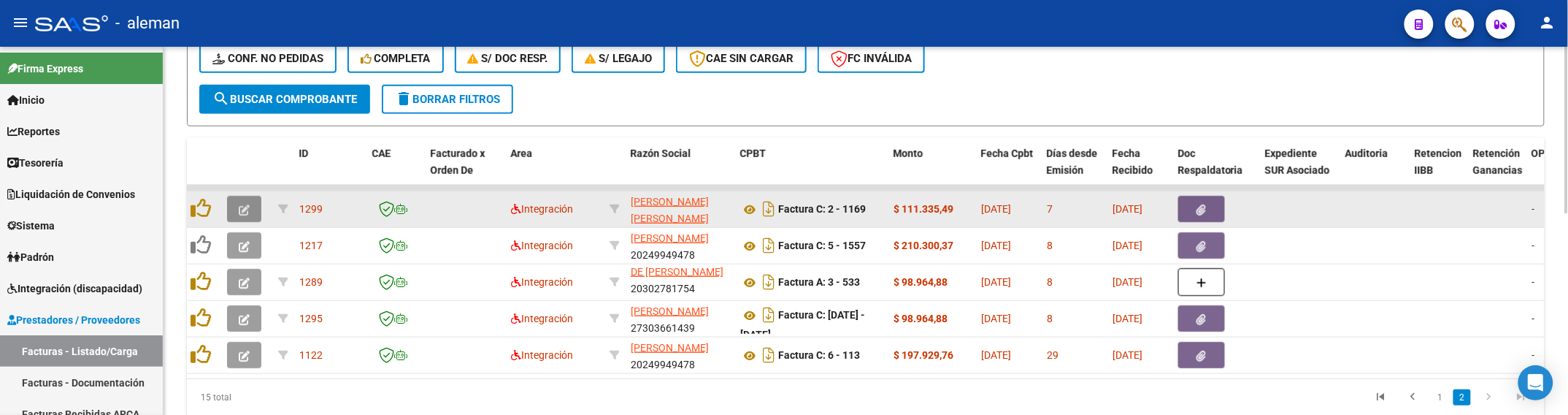
click at [238, 214] on button "button" at bounding box center [244, 209] width 34 height 27
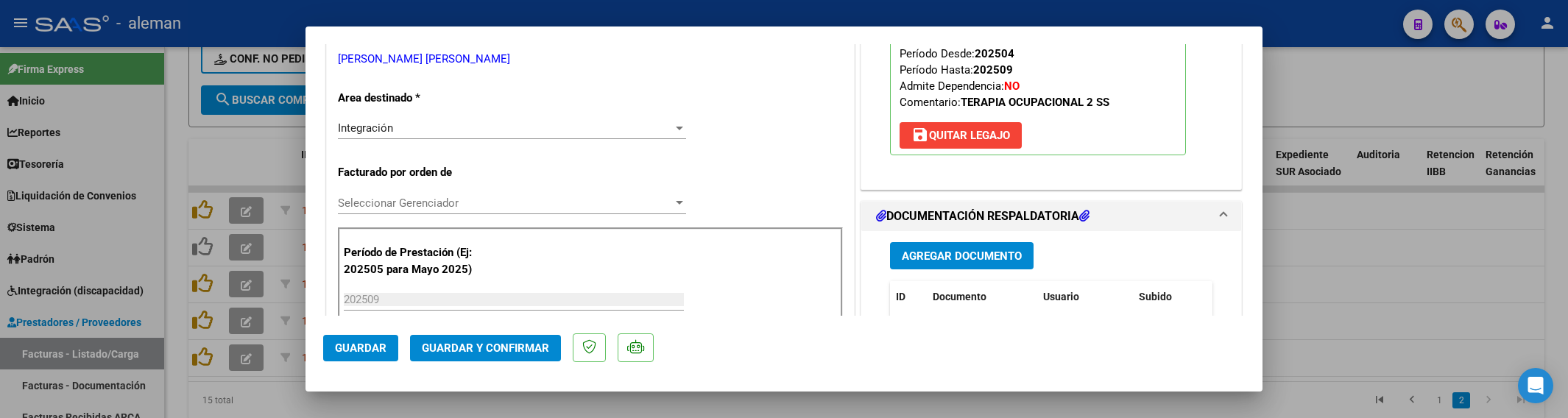
scroll to position [552, 0]
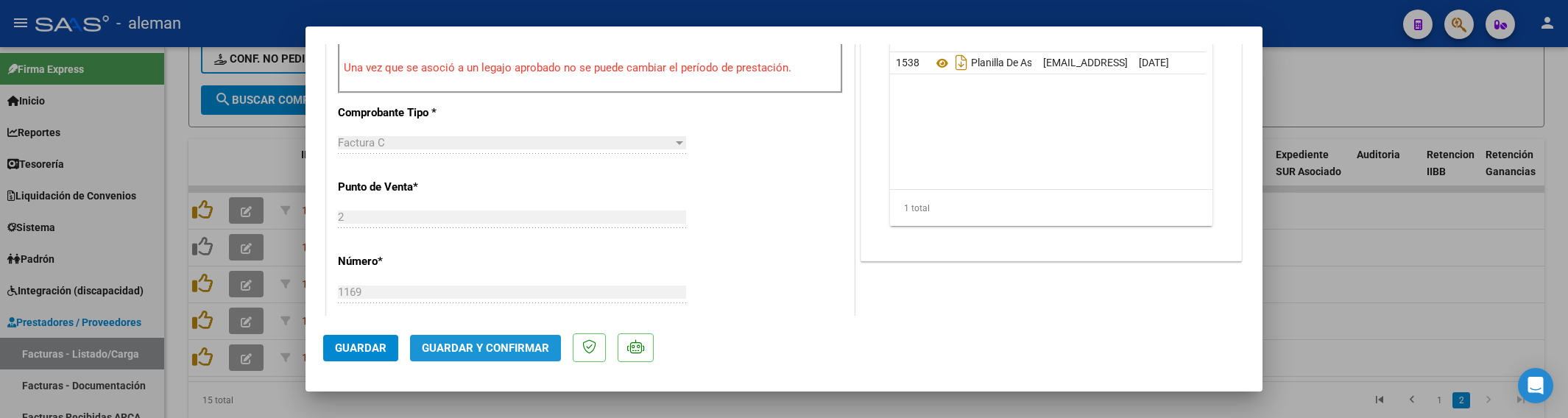
click at [505, 354] on button "Guardar y Confirmar" at bounding box center [486, 348] width 151 height 27
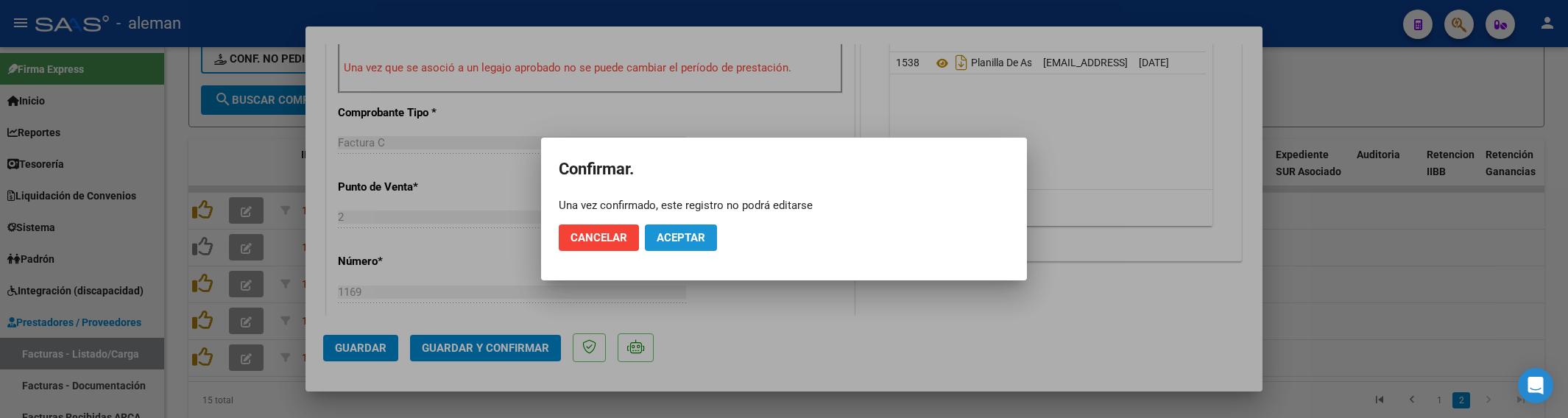
click at [703, 240] on span "Aceptar" at bounding box center [681, 237] width 49 height 13
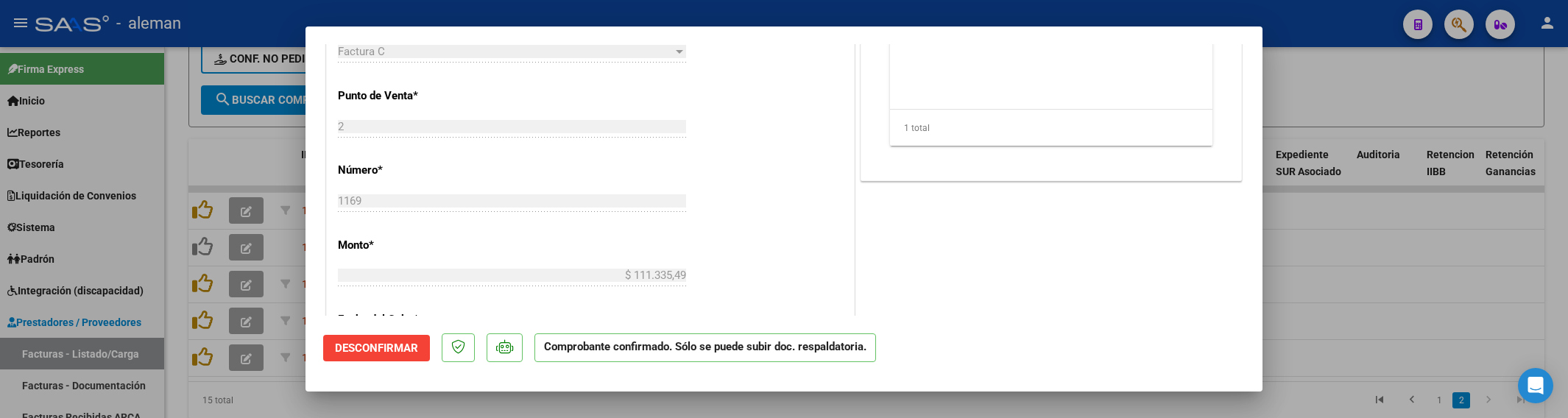
click at [1307, 325] on div at bounding box center [784, 209] width 1568 height 418
type input "$ 0,00"
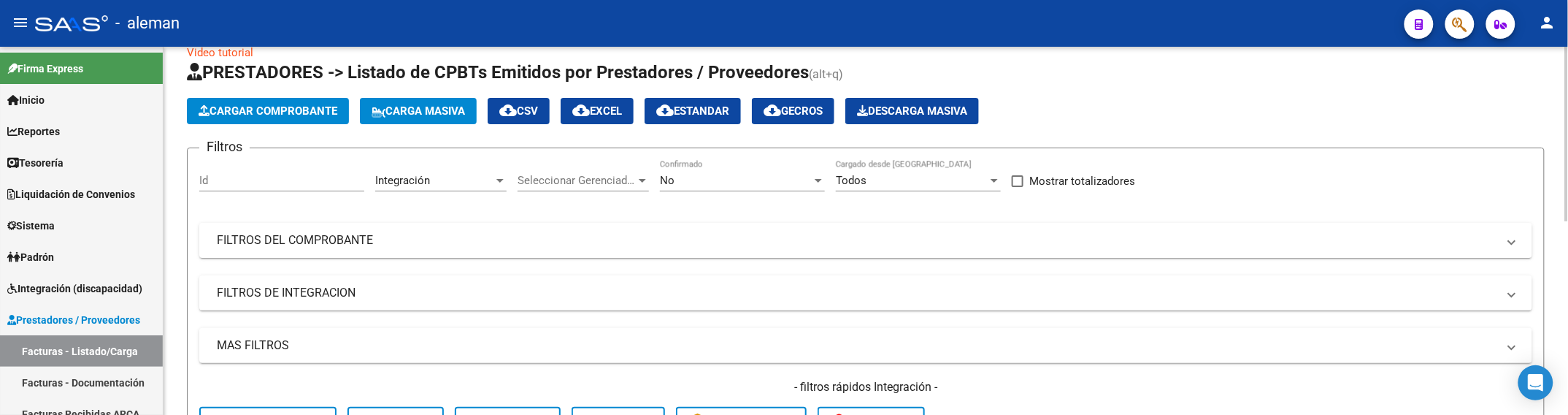
scroll to position [23, 0]
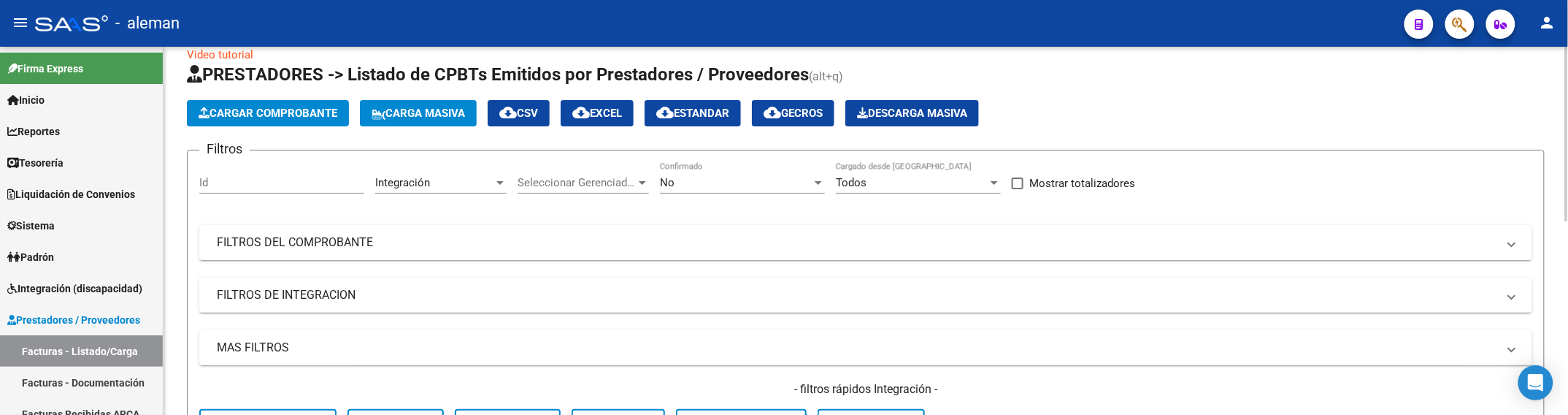
click at [608, 111] on span "cloud_download EXCEL" at bounding box center [597, 113] width 50 height 13
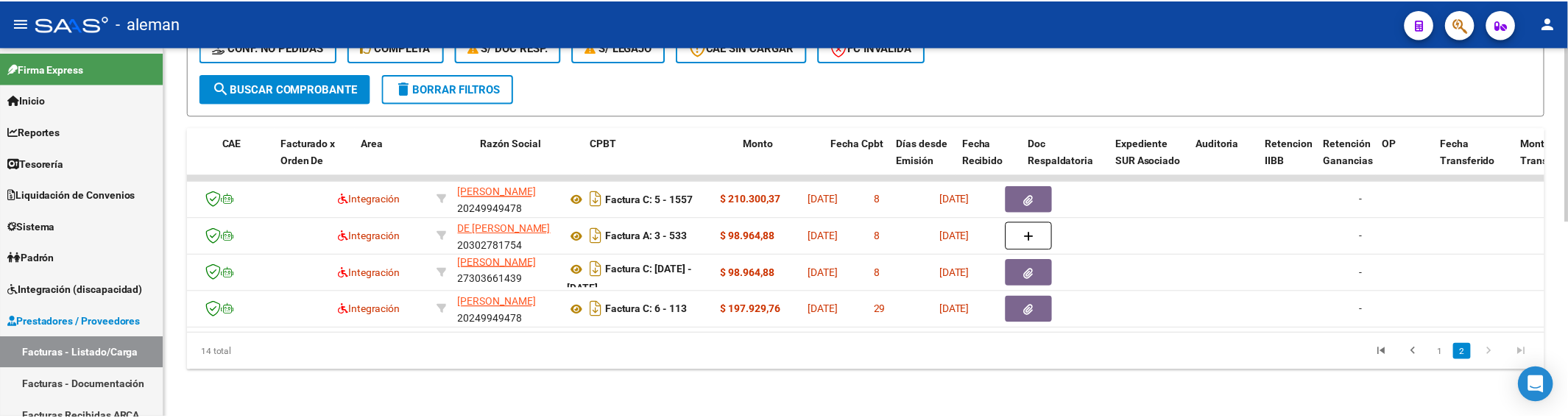
scroll to position [0, 0]
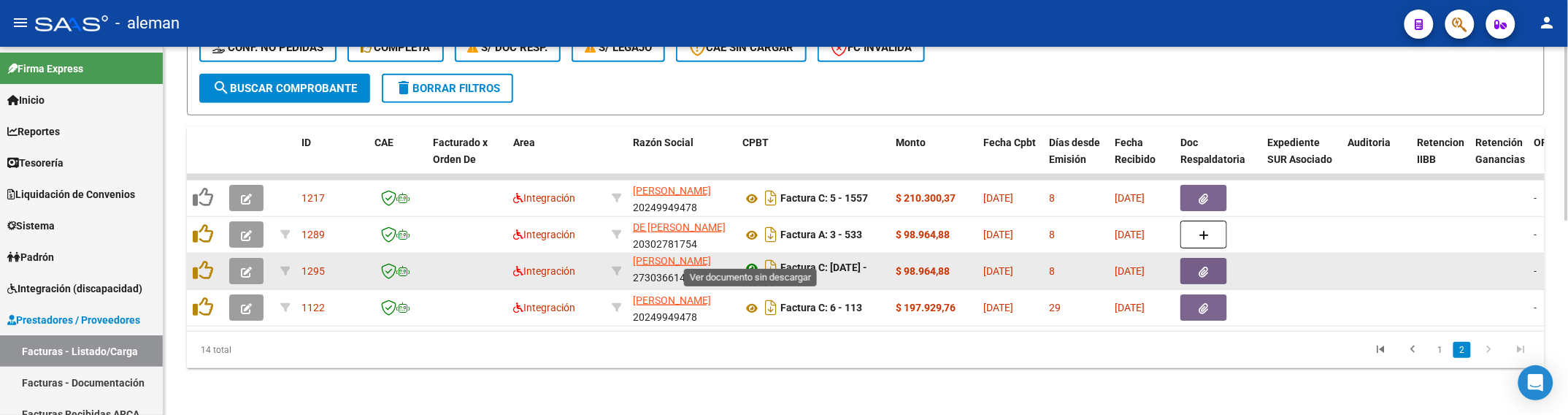
click at [749, 260] on icon at bounding box center [752, 268] width 19 height 17
click at [1214, 260] on button "button" at bounding box center [1204, 271] width 47 height 27
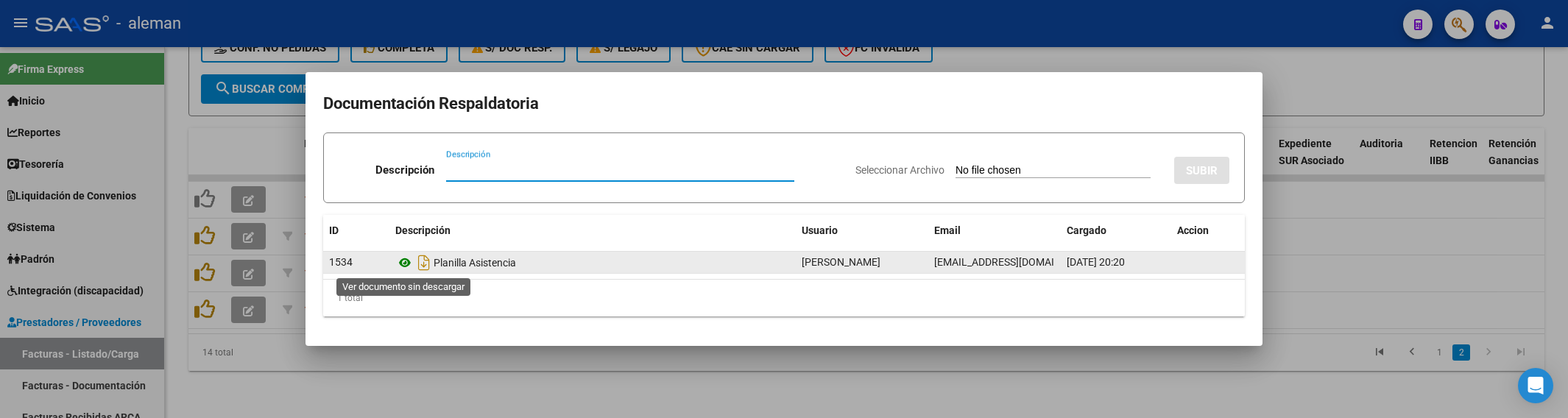
click at [405, 266] on icon at bounding box center [405, 262] width 19 height 17
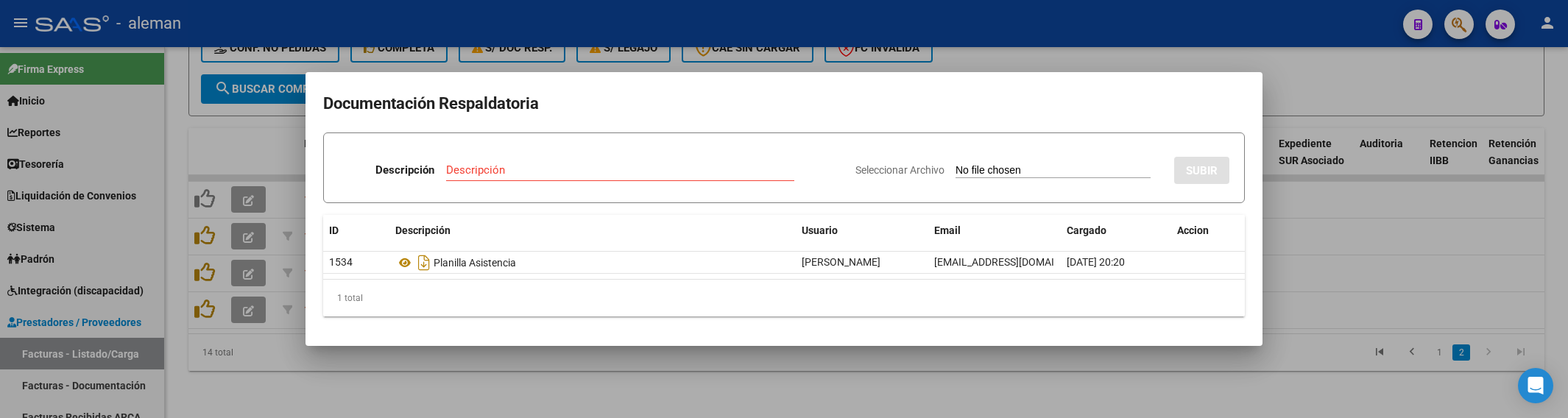
click at [1302, 237] on div at bounding box center [784, 209] width 1568 height 418
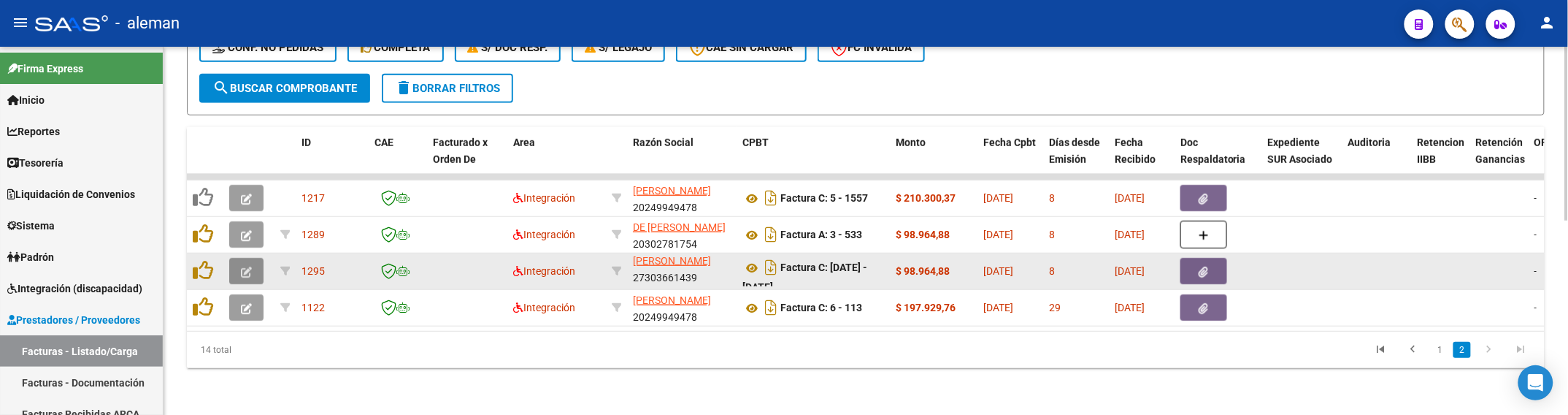
click at [245, 264] on button "button" at bounding box center [246, 271] width 34 height 27
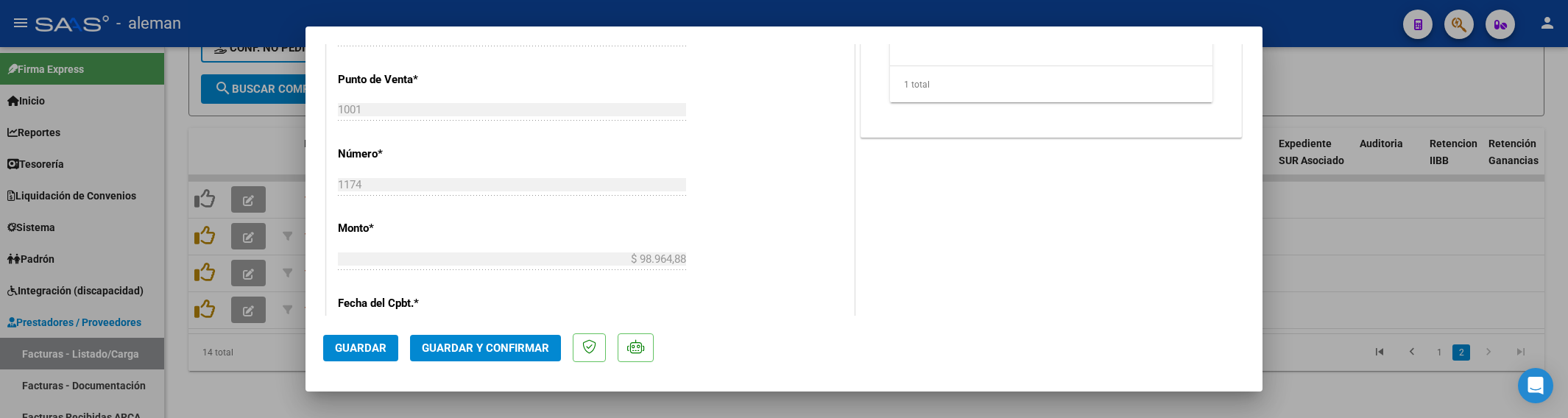
scroll to position [736, 0]
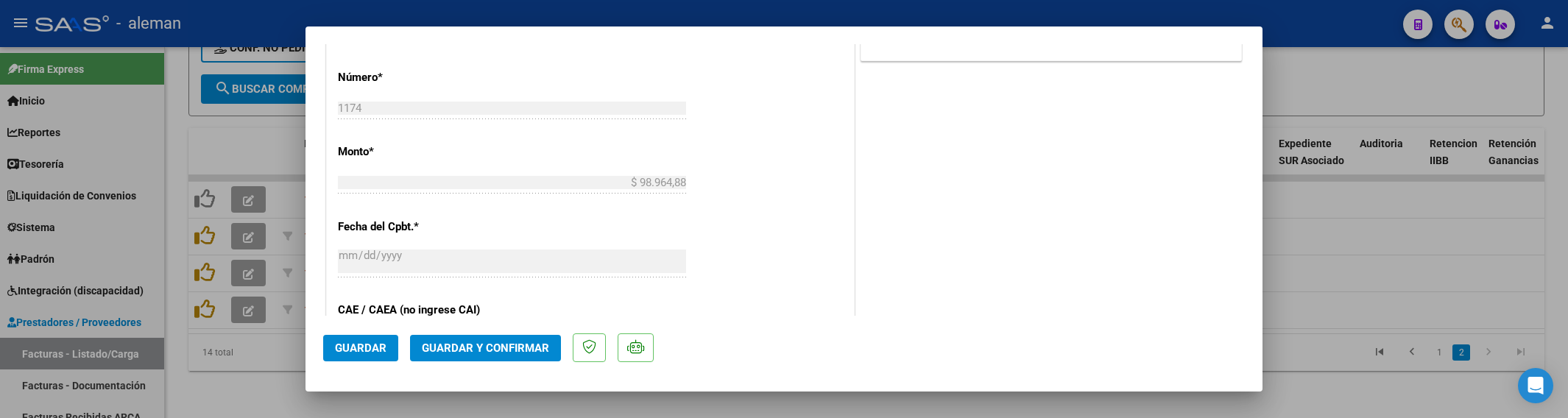
click at [472, 350] on span "Guardar y Confirmar" at bounding box center [486, 348] width 127 height 13
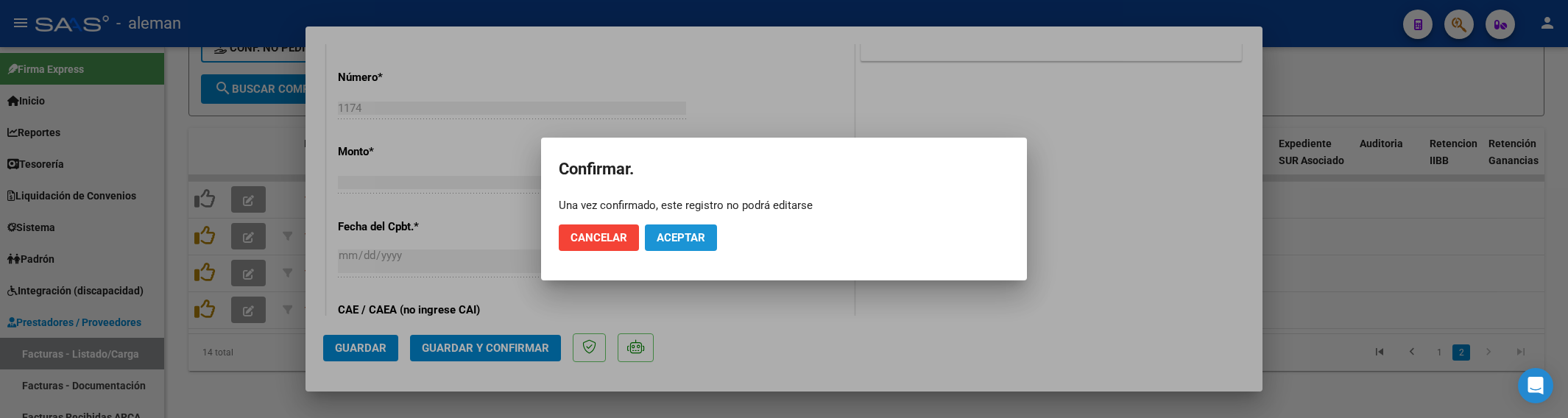
click at [696, 237] on span "Aceptar" at bounding box center [681, 237] width 49 height 13
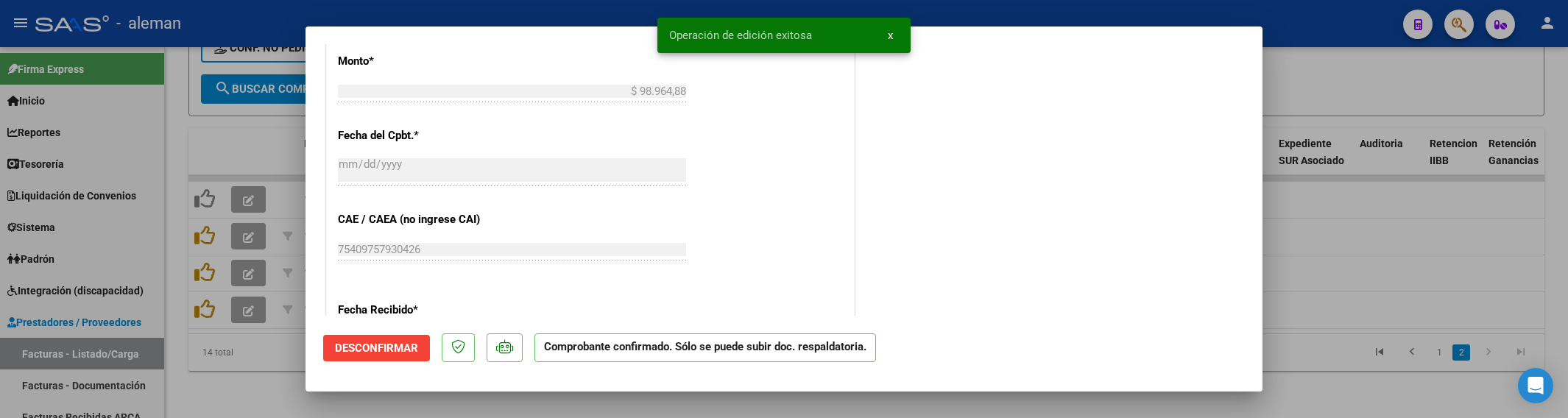
click at [1329, 241] on div at bounding box center [784, 209] width 1568 height 418
type input "$ 0,00"
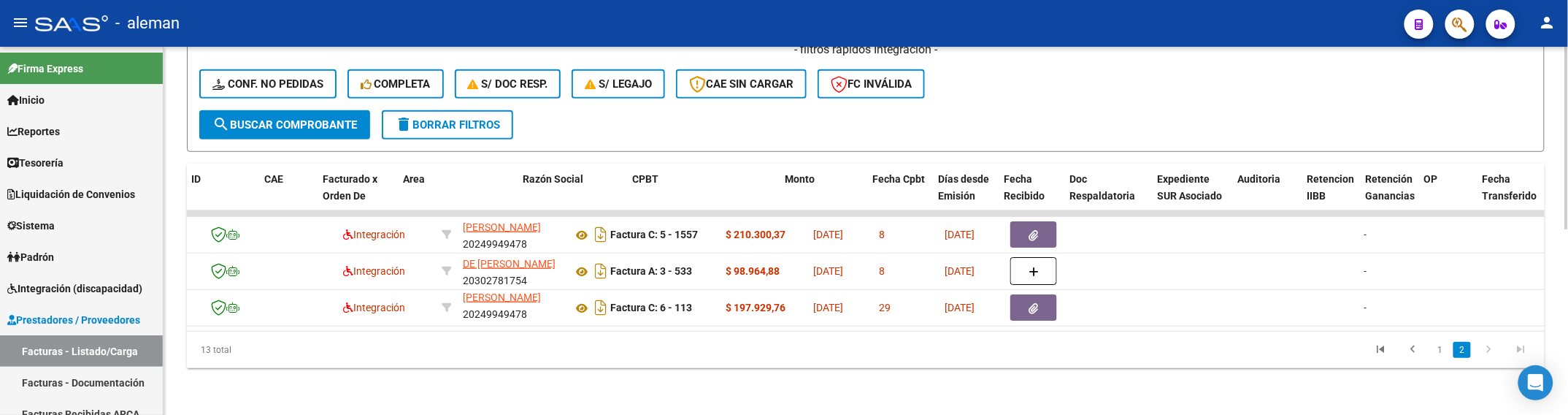
scroll to position [0, 0]
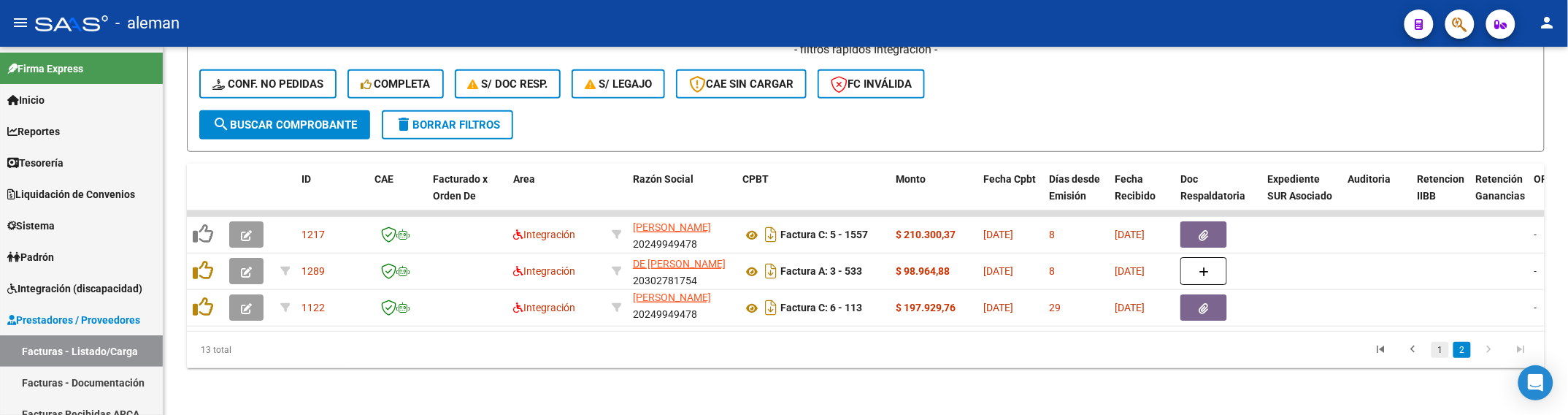
click at [1443, 349] on link "1" at bounding box center [1440, 349] width 17 height 16
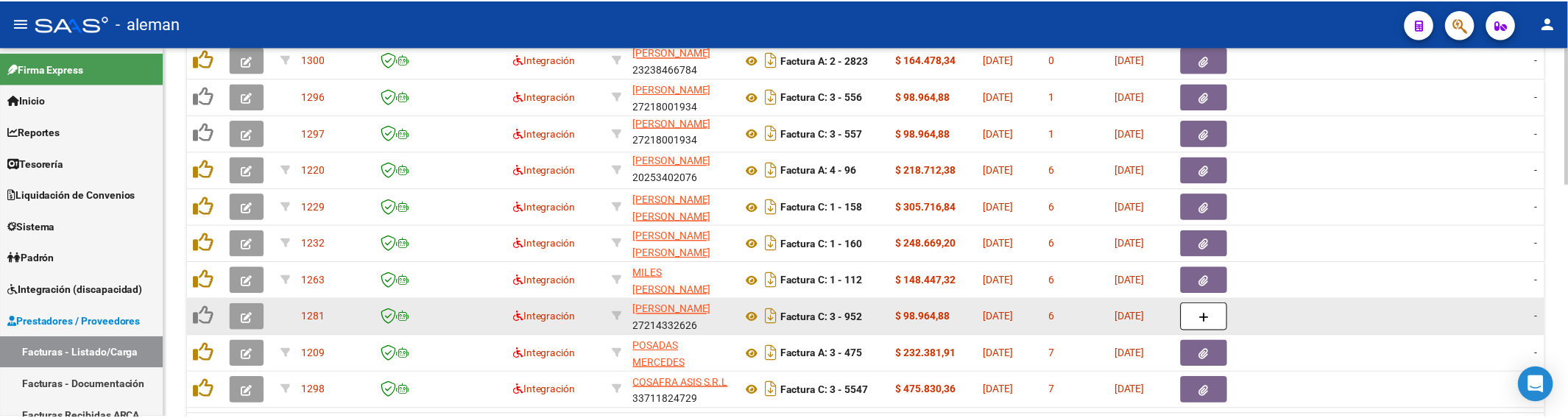
scroll to position [450, 0]
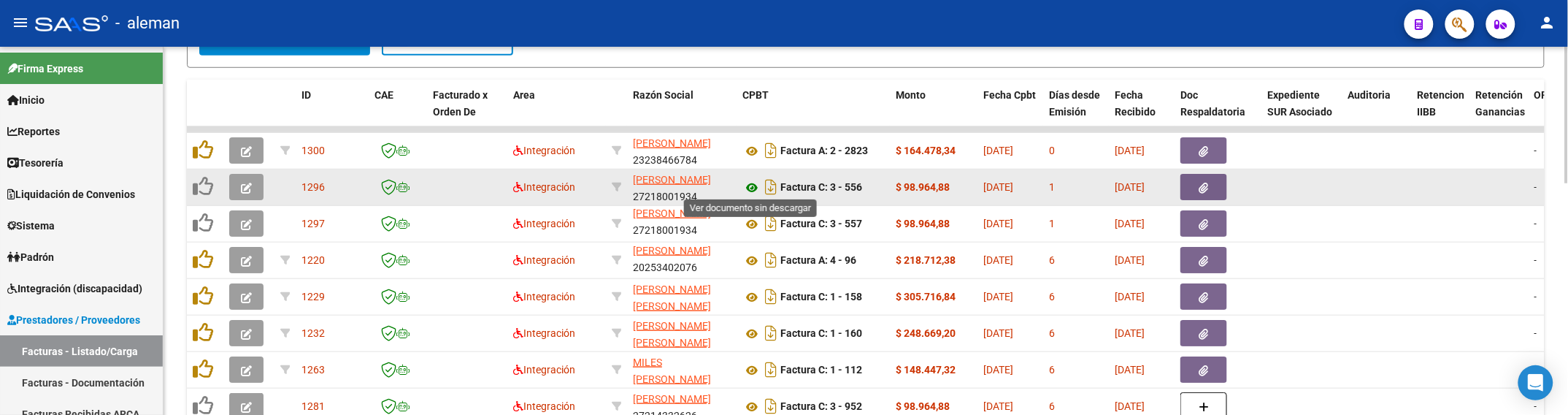
click at [750, 183] on icon at bounding box center [752, 187] width 19 height 17
click at [245, 187] on icon "button" at bounding box center [246, 188] width 11 height 11
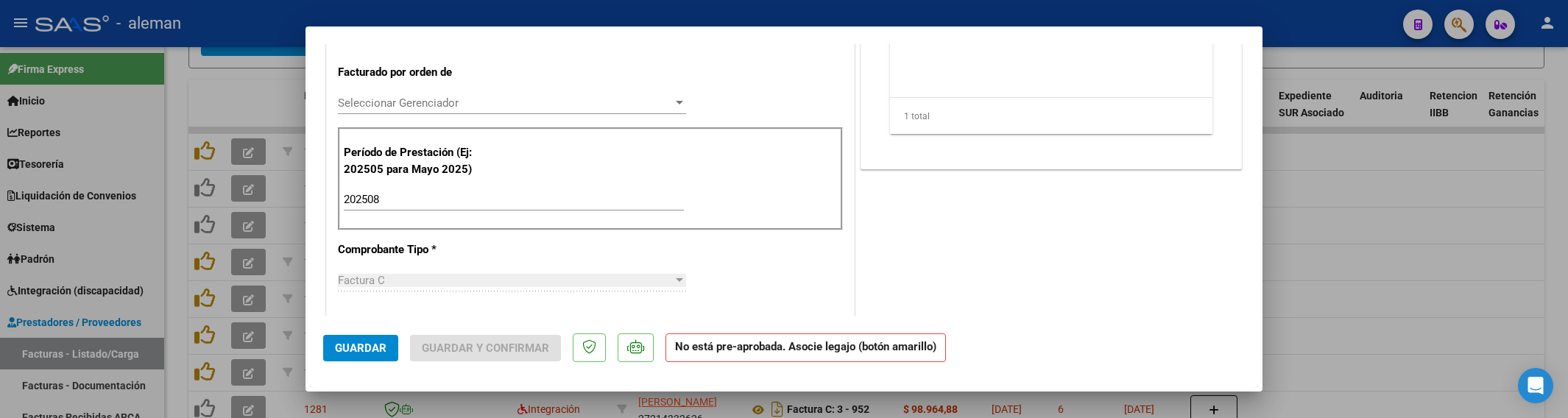
scroll to position [368, 0]
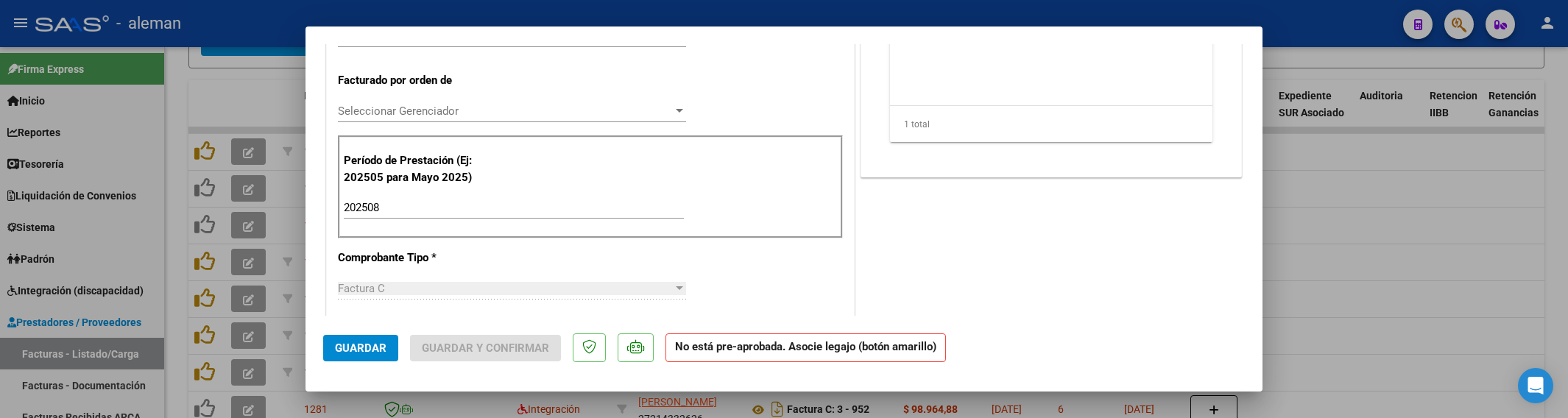
click at [1370, 250] on div at bounding box center [784, 209] width 1568 height 418
type input "$ 0,00"
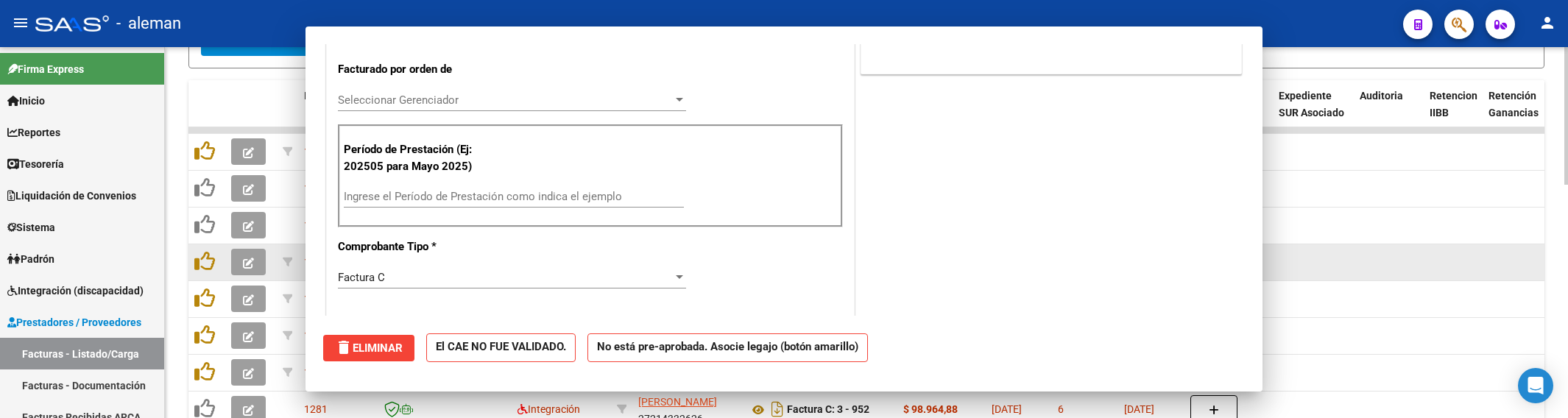
scroll to position [0, 0]
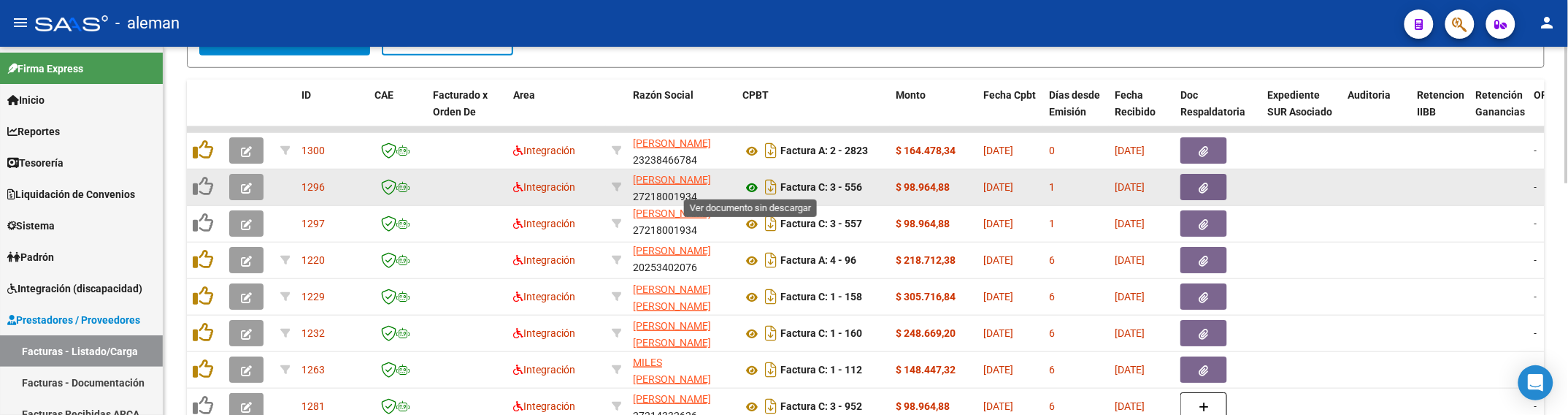
click at [756, 183] on icon at bounding box center [752, 187] width 19 height 17
click at [241, 187] on icon "button" at bounding box center [246, 188] width 11 height 11
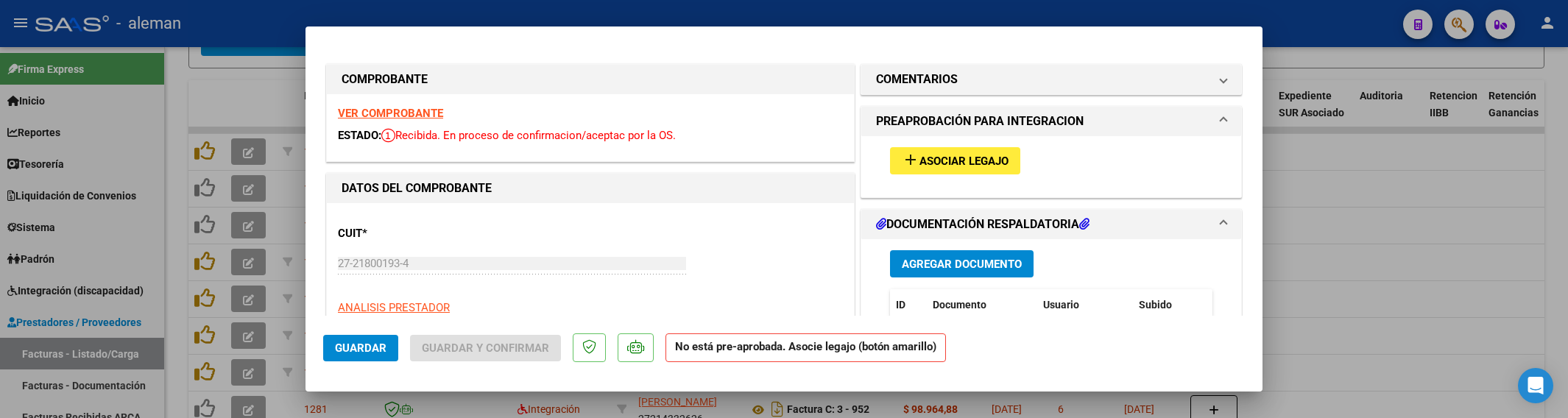
click at [989, 164] on span "Asociar Legajo" at bounding box center [964, 161] width 89 height 13
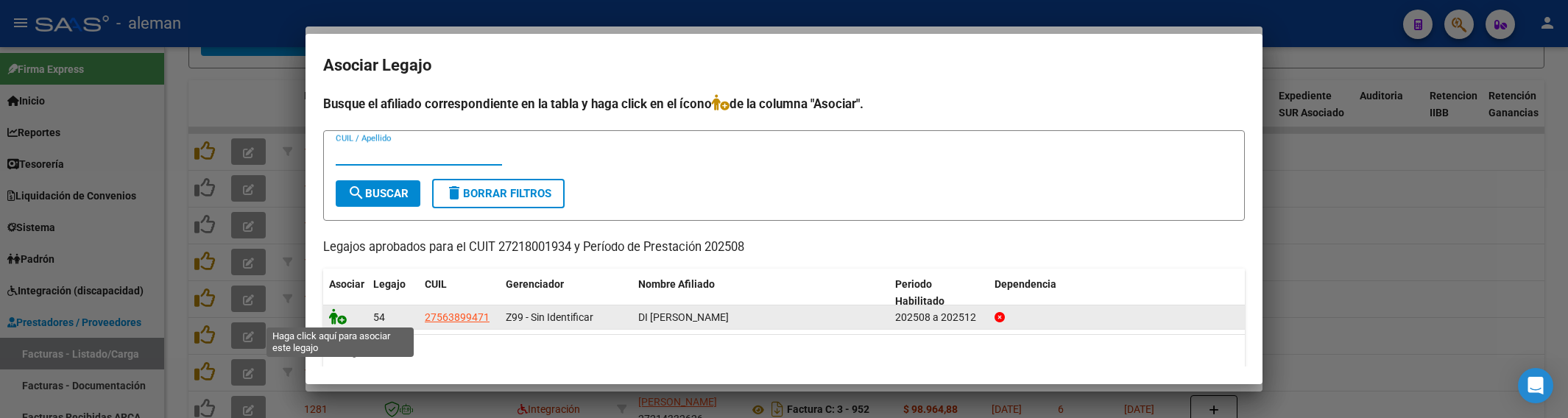
click at [336, 318] on icon at bounding box center [338, 316] width 17 height 16
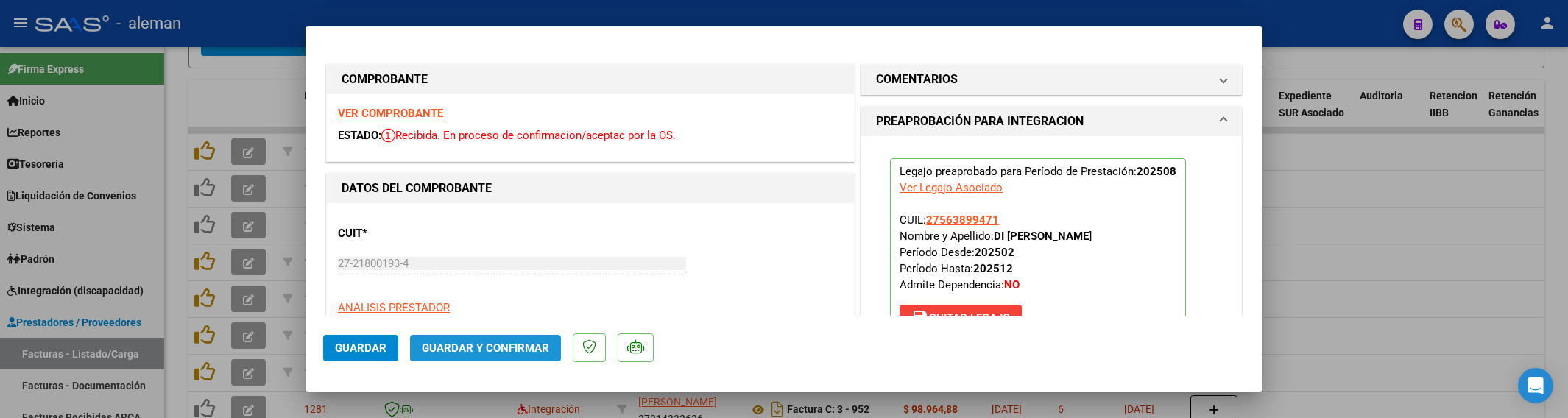
click at [497, 346] on span "Guardar y Confirmar" at bounding box center [486, 348] width 127 height 13
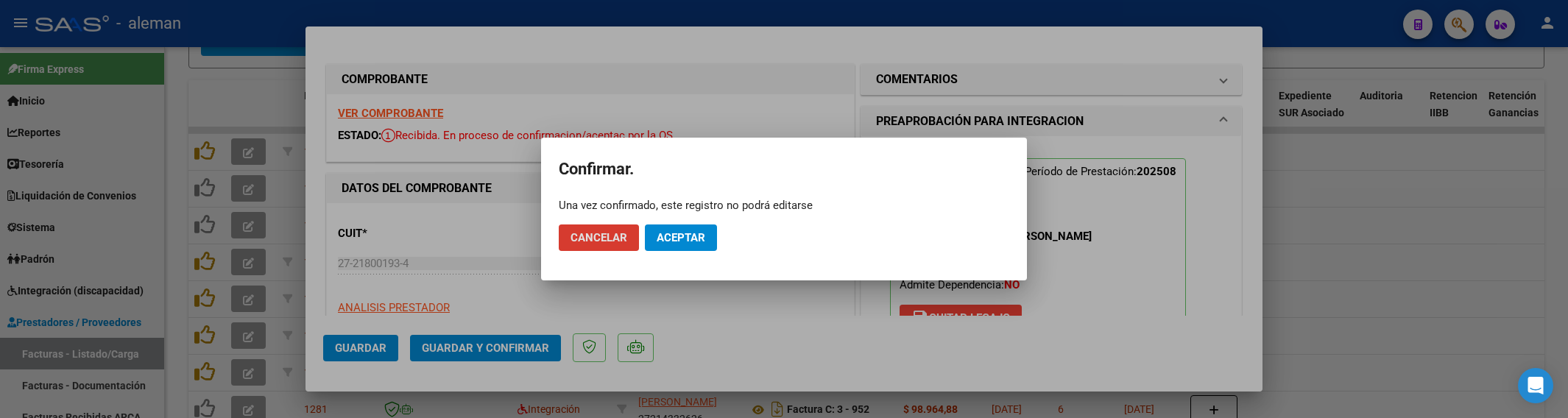
click at [703, 234] on span "Aceptar" at bounding box center [681, 237] width 49 height 13
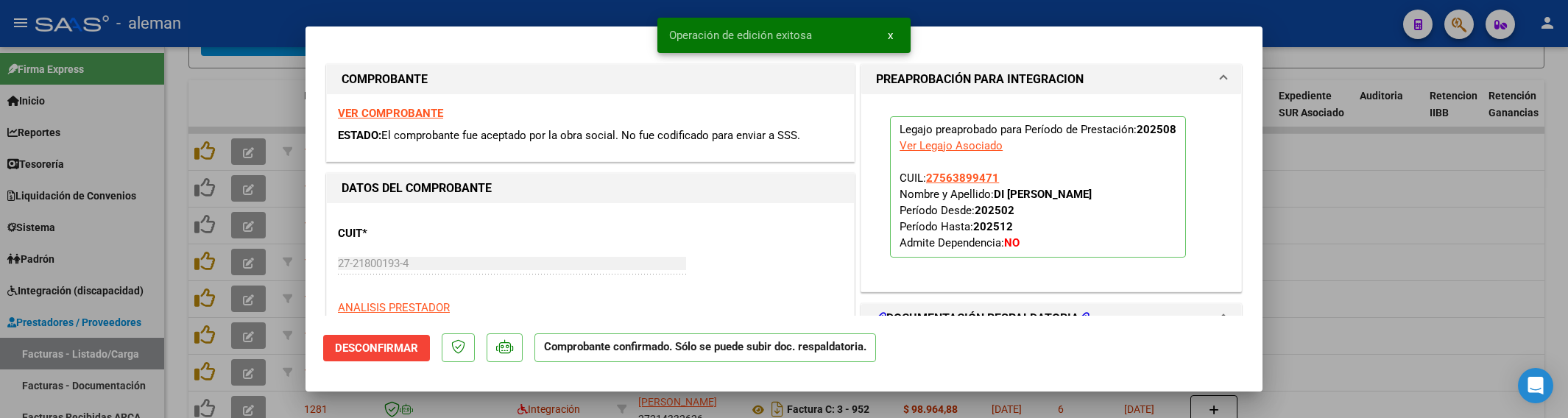
click at [1342, 265] on div at bounding box center [784, 209] width 1568 height 418
type input "$ 0,00"
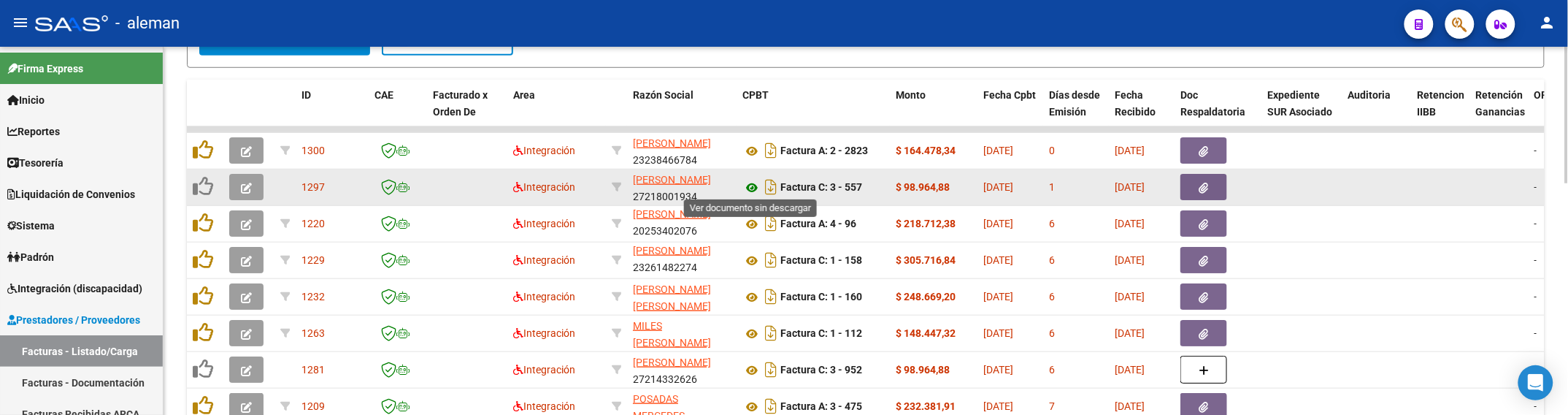
click at [755, 183] on icon at bounding box center [752, 187] width 19 height 17
click at [247, 183] on icon "button" at bounding box center [246, 188] width 11 height 11
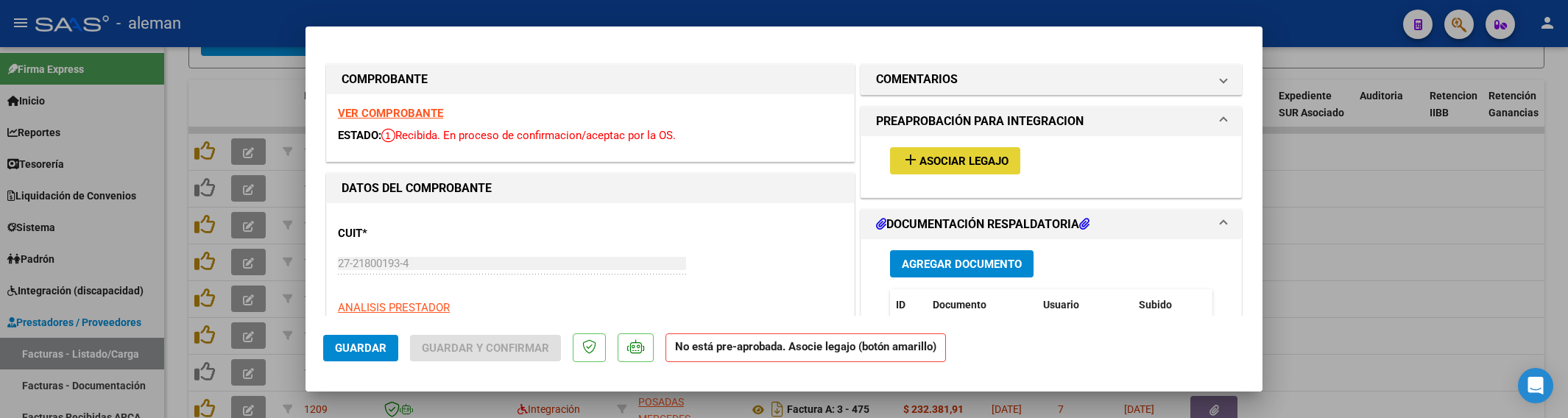
click at [1001, 162] on span "Asociar Legajo" at bounding box center [964, 161] width 89 height 13
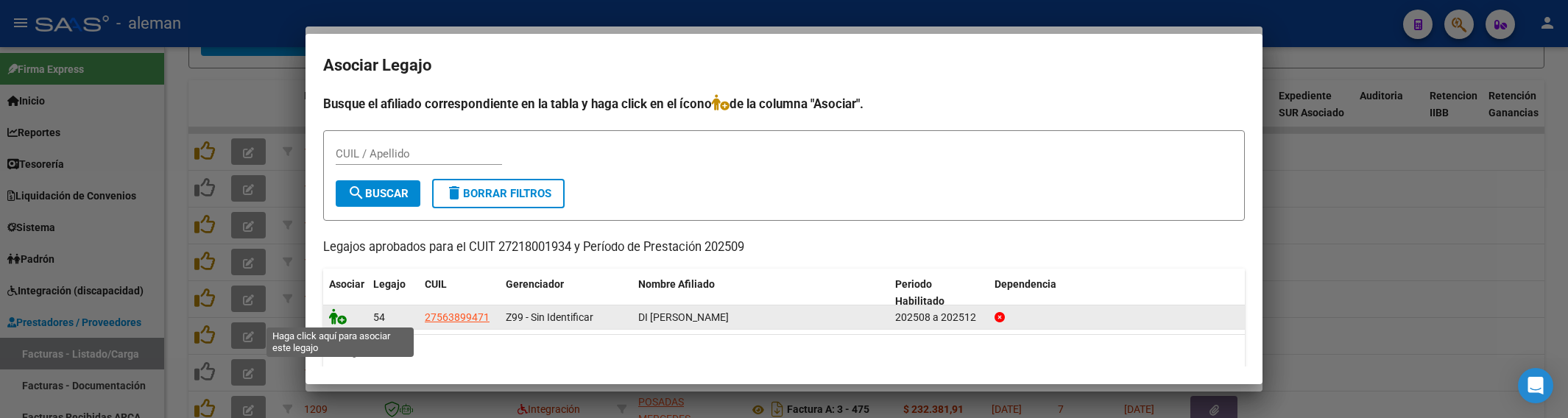
click at [336, 315] on icon at bounding box center [338, 316] width 17 height 16
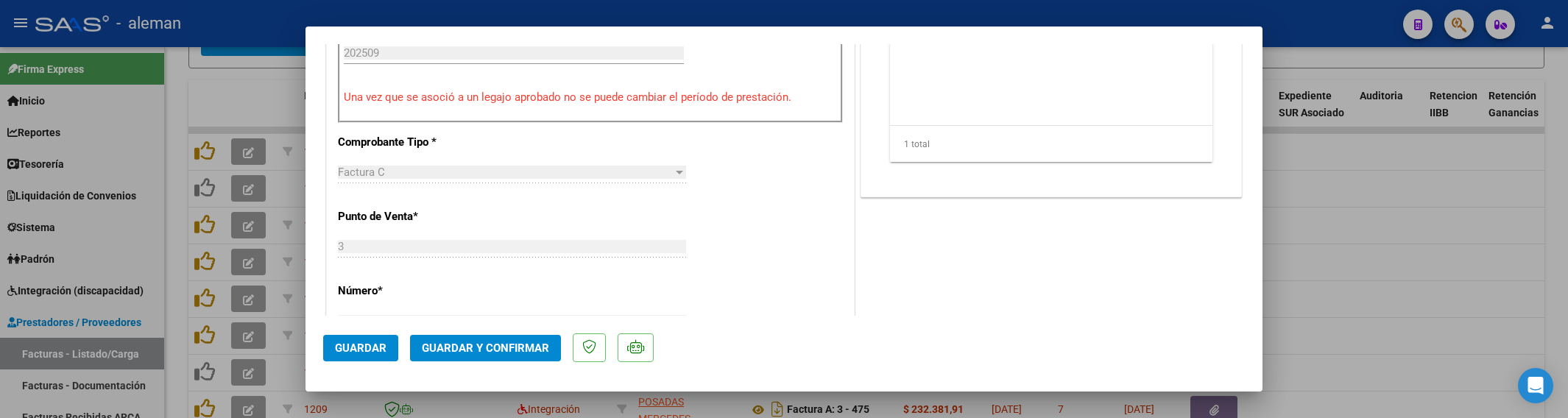
scroll to position [552, 0]
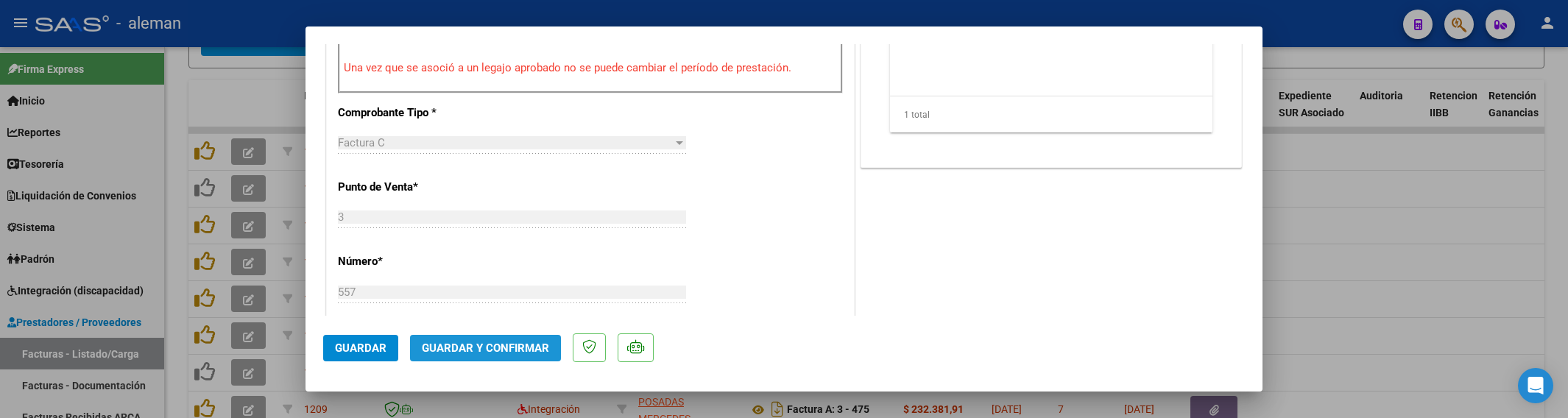
click at [514, 347] on span "Guardar y Confirmar" at bounding box center [486, 348] width 127 height 13
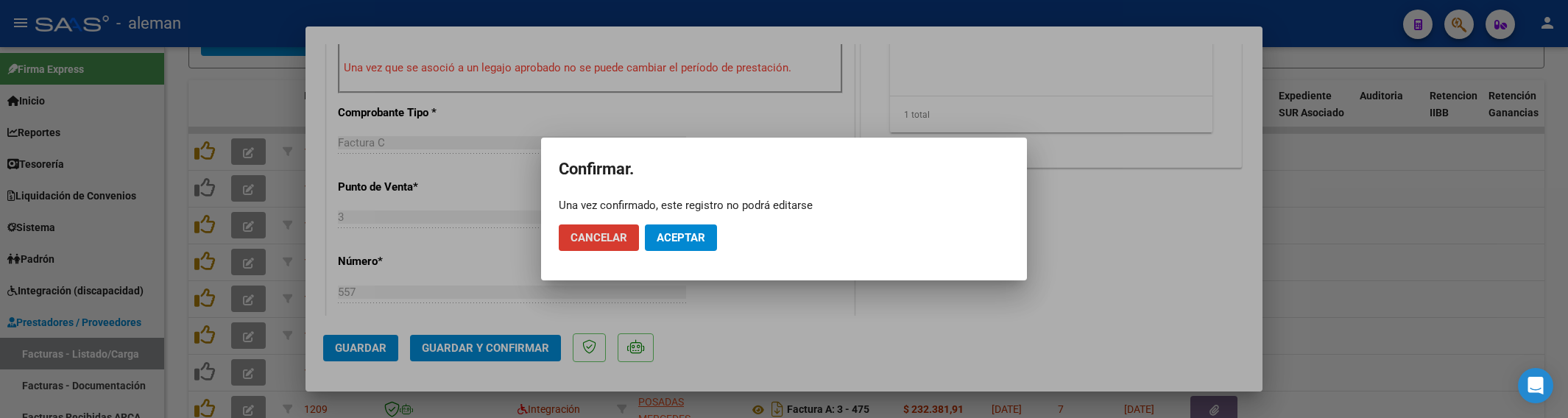
click at [672, 233] on span "Aceptar" at bounding box center [681, 237] width 49 height 13
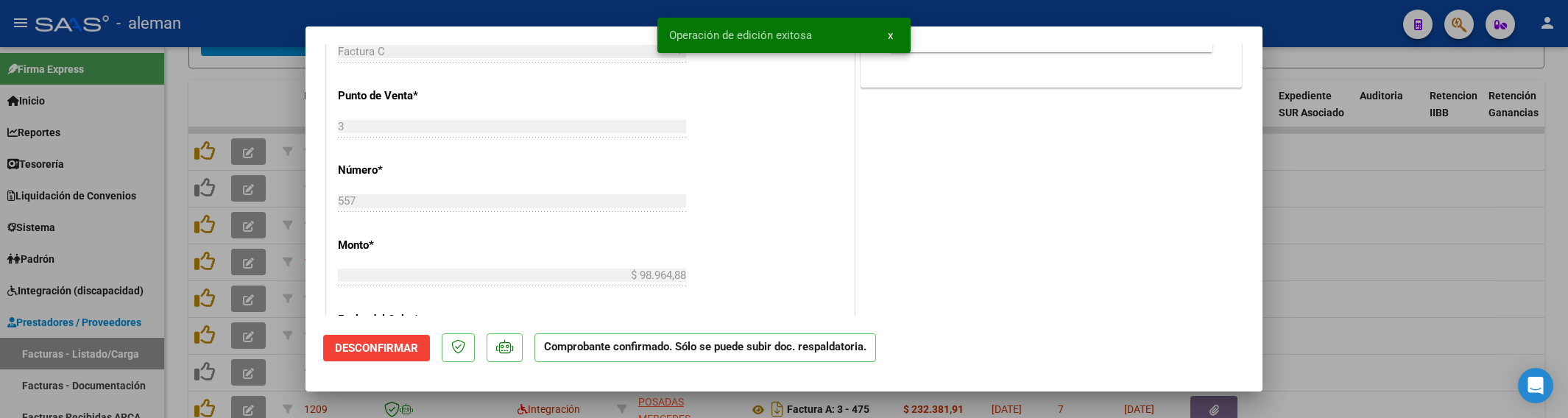
click at [1337, 321] on div at bounding box center [784, 209] width 1568 height 418
type input "$ 0,00"
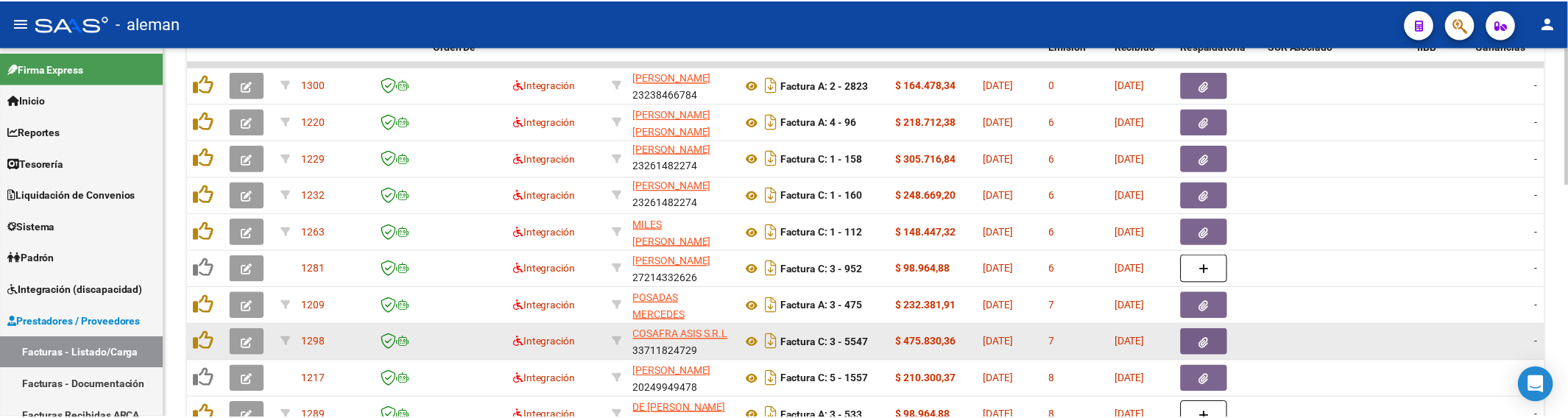
scroll to position [542, 0]
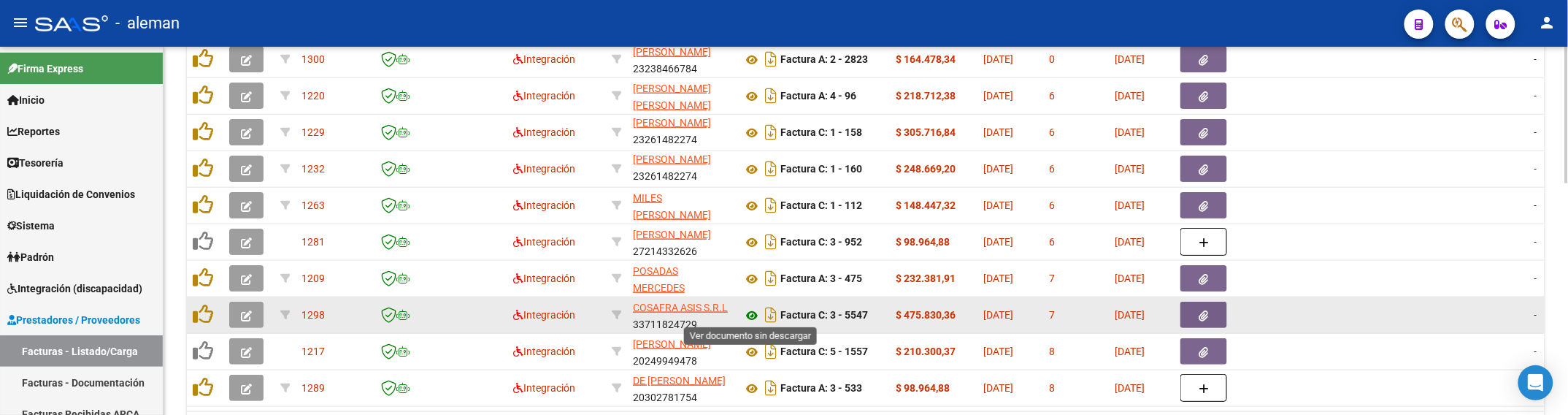
click at [749, 310] on icon at bounding box center [752, 315] width 19 height 17
click at [1199, 310] on icon "button" at bounding box center [1204, 316] width 9 height 11
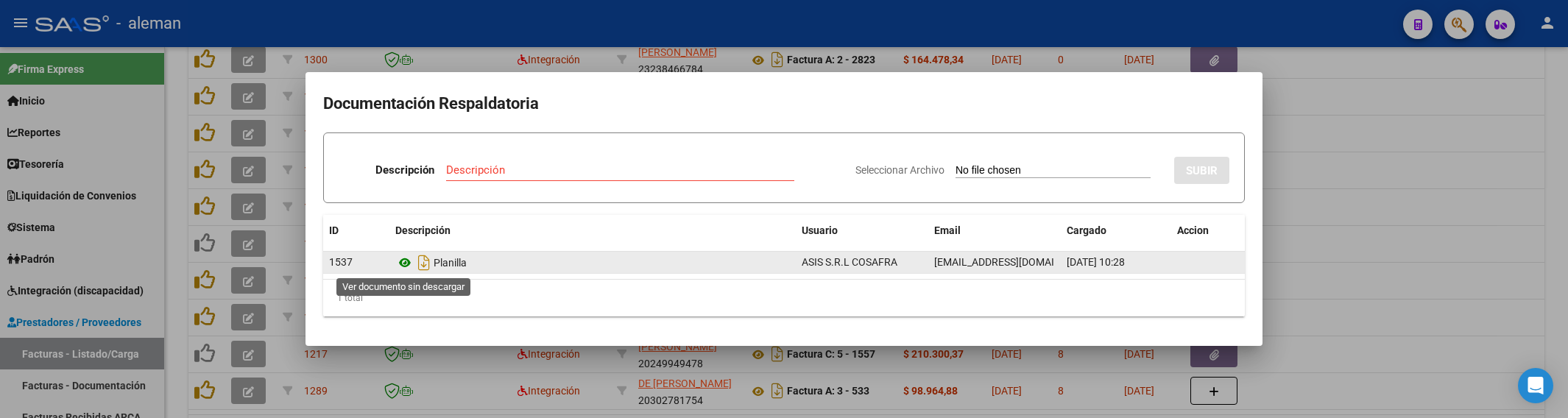
click at [402, 262] on icon at bounding box center [405, 262] width 19 height 17
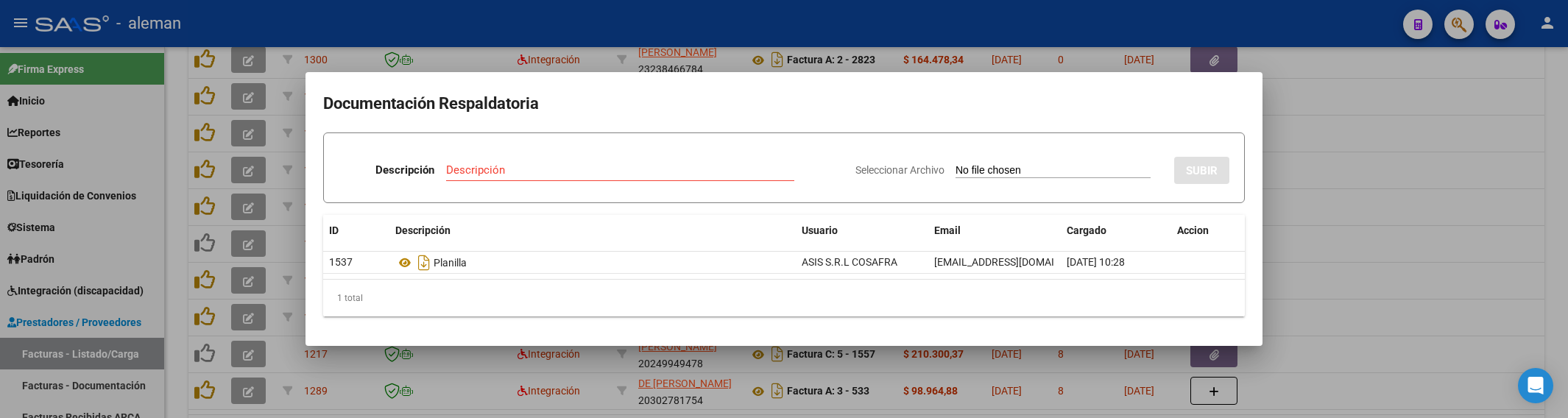
click at [1383, 241] on div at bounding box center [784, 209] width 1568 height 418
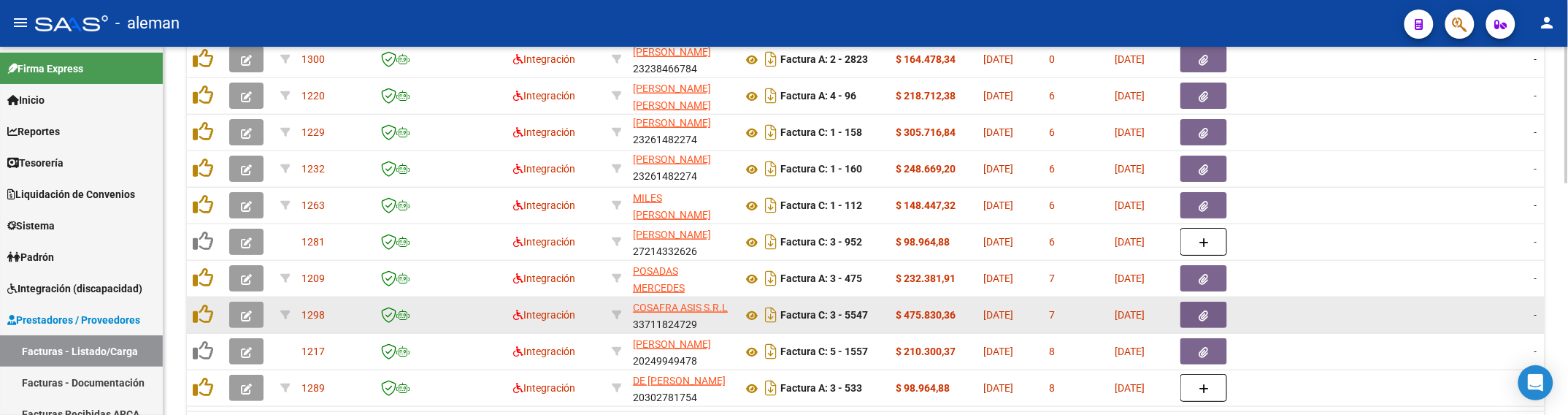
click at [237, 314] on button "button" at bounding box center [246, 315] width 34 height 27
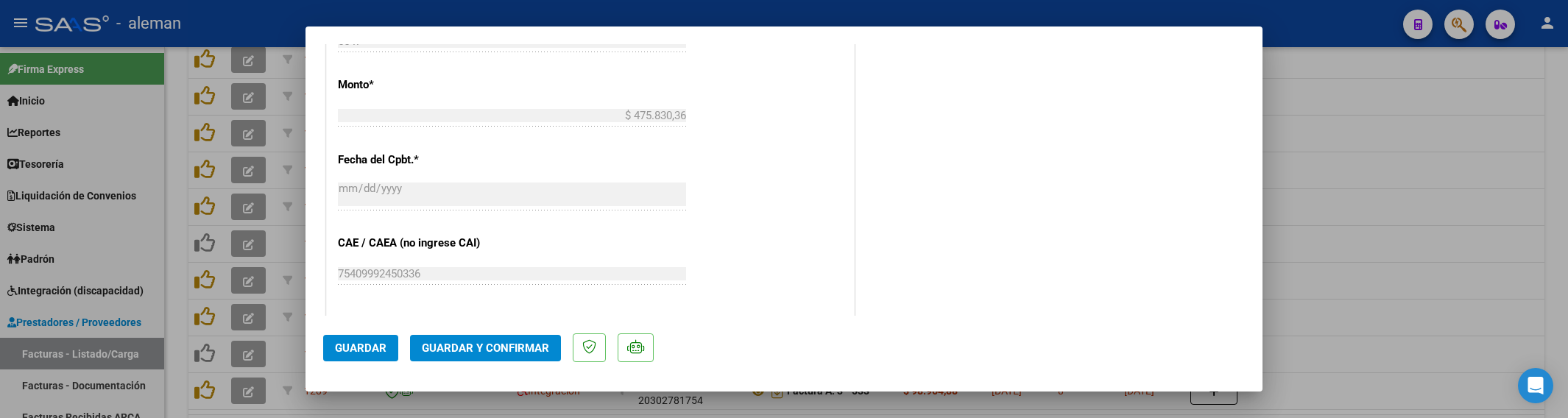
scroll to position [828, 0]
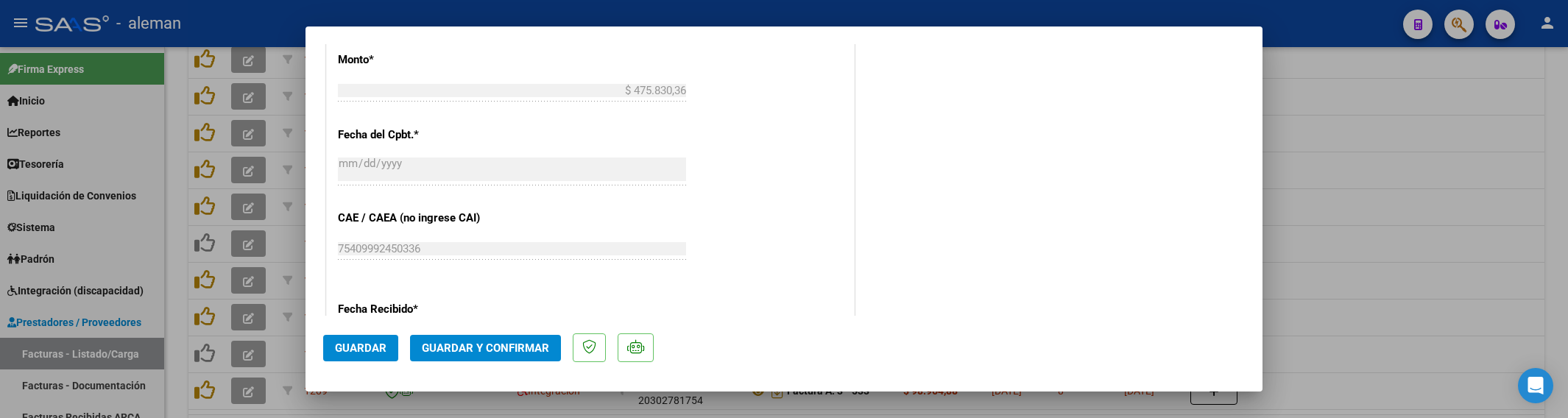
click at [528, 357] on button "Guardar y Confirmar" at bounding box center [486, 348] width 151 height 27
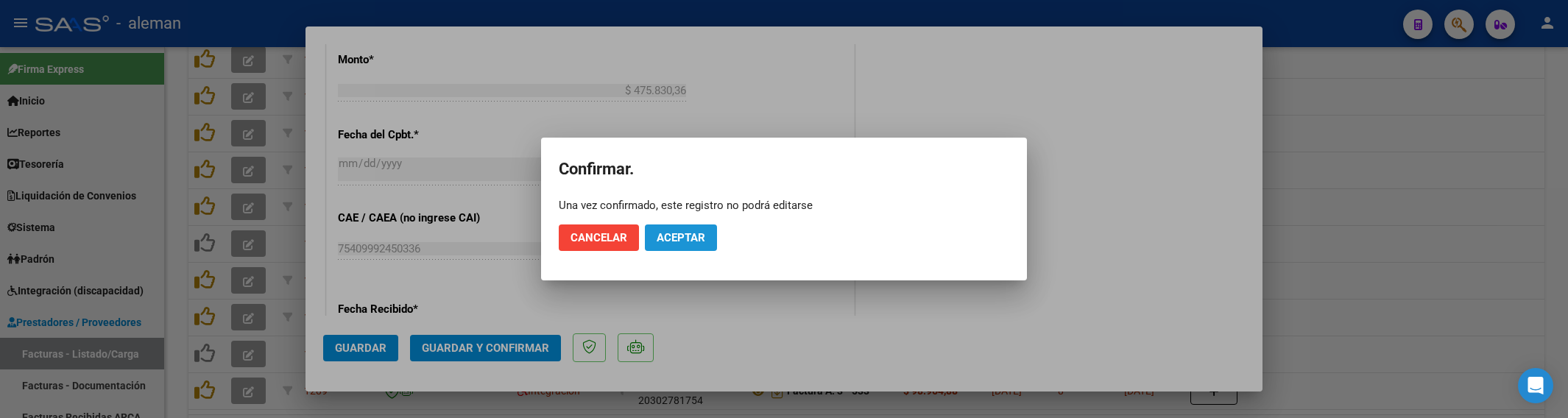
click at [701, 245] on button "Aceptar" at bounding box center [681, 238] width 72 height 27
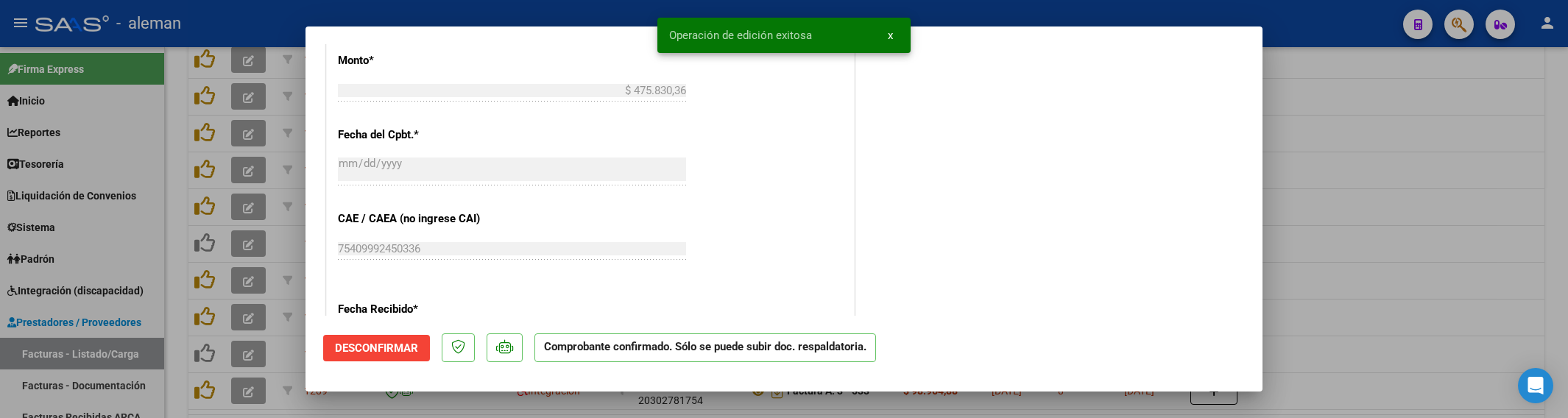
click at [1342, 293] on div at bounding box center [784, 209] width 1568 height 418
type input "$ 0,00"
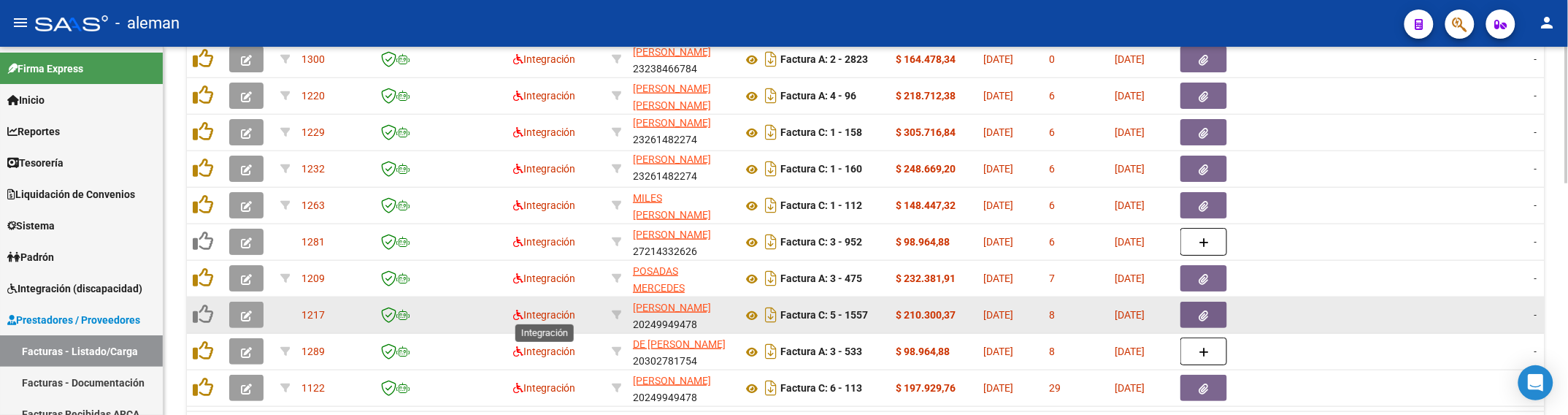
scroll to position [447, 0]
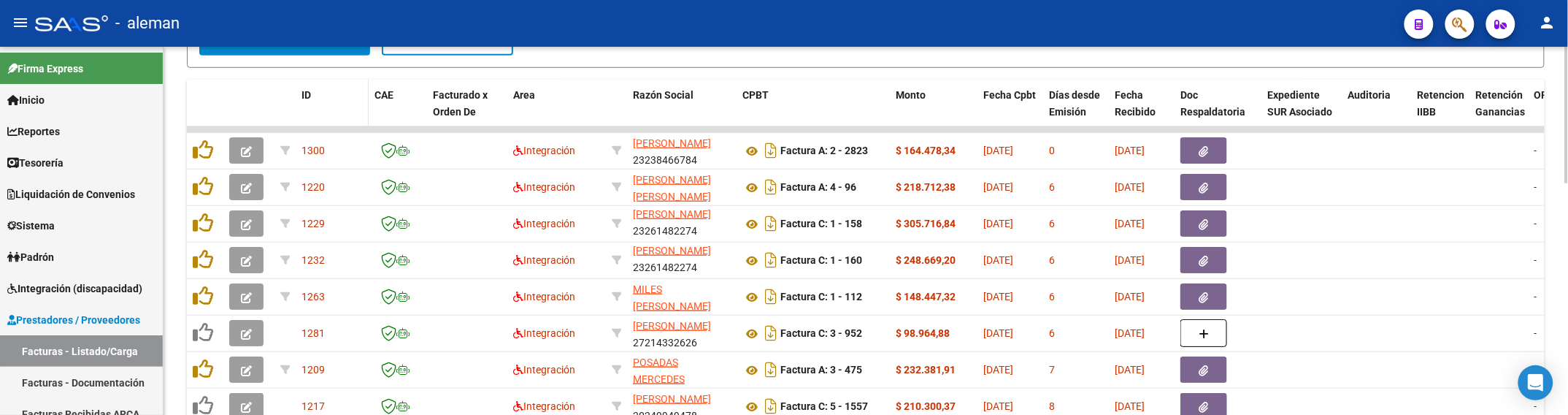
click at [311, 95] on div "ID" at bounding box center [332, 95] width 62 height 17
click at [309, 92] on span "ID" at bounding box center [306, 94] width 9 height 12
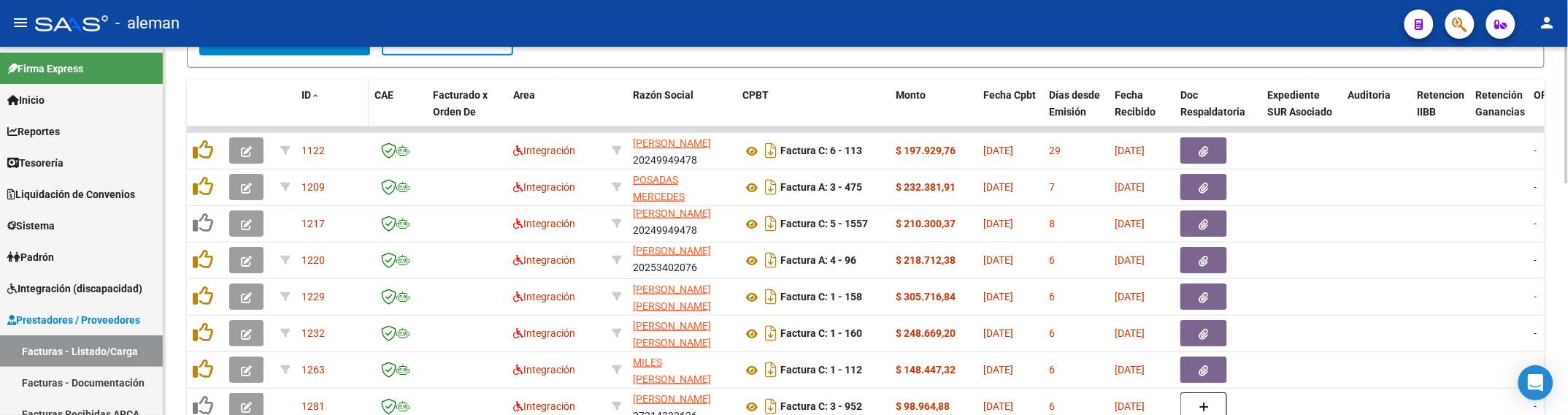
click at [309, 89] on span "ID" at bounding box center [306, 94] width 9 height 12
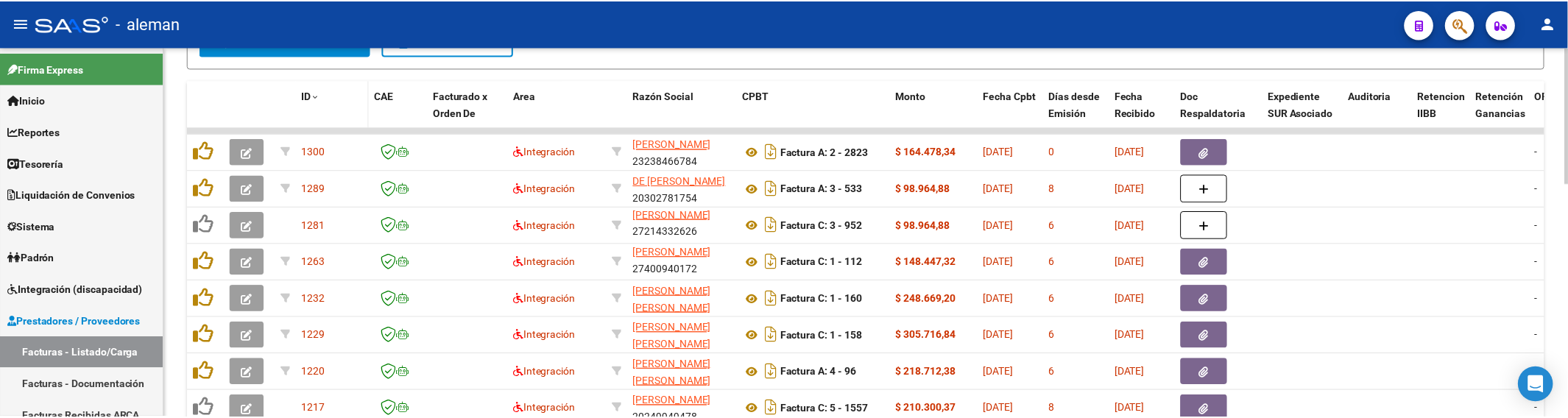
scroll to position [2, 0]
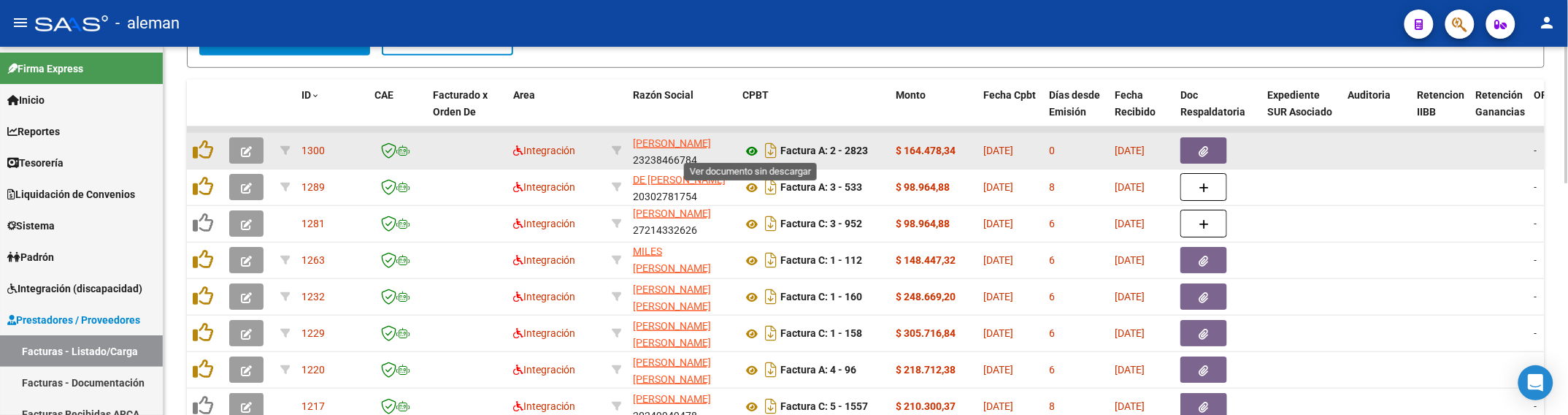
click at [755, 147] on icon at bounding box center [752, 151] width 19 height 17
click at [1216, 151] on button "button" at bounding box center [1204, 151] width 47 height 27
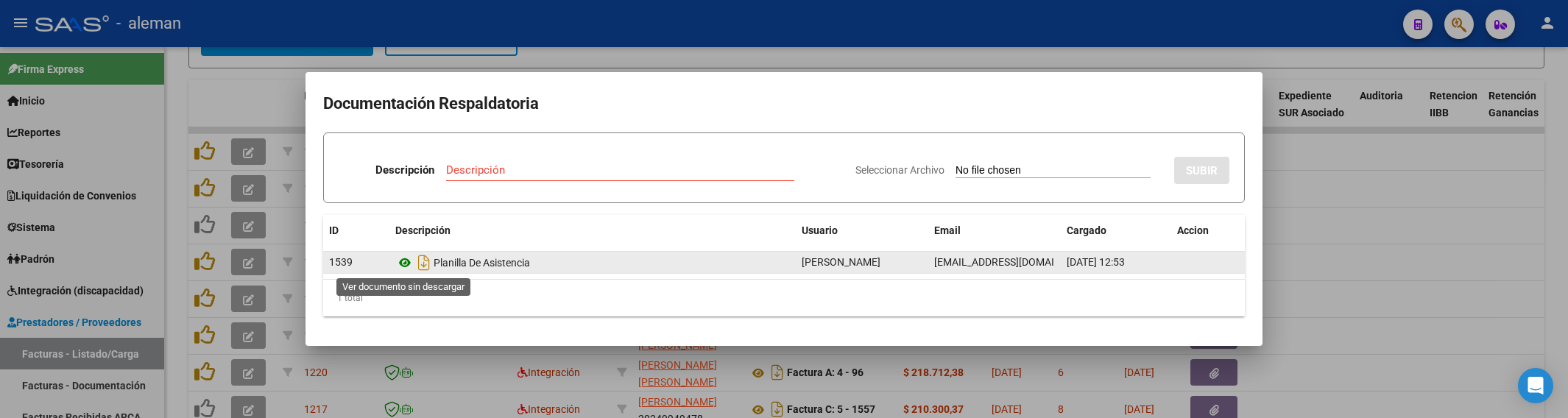
click at [400, 262] on icon at bounding box center [405, 262] width 19 height 17
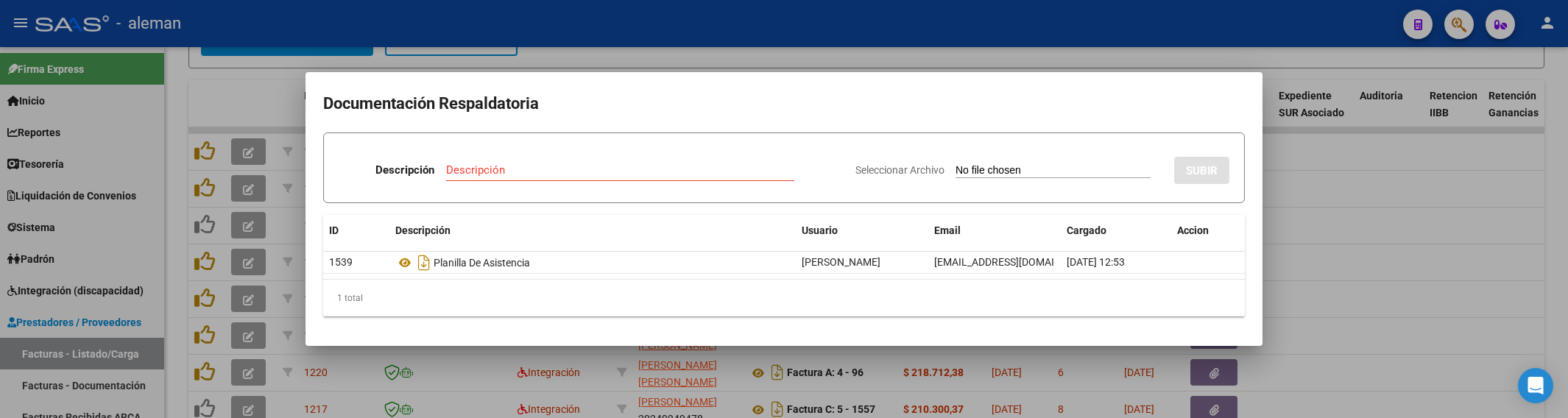
click at [1309, 259] on div at bounding box center [784, 209] width 1568 height 418
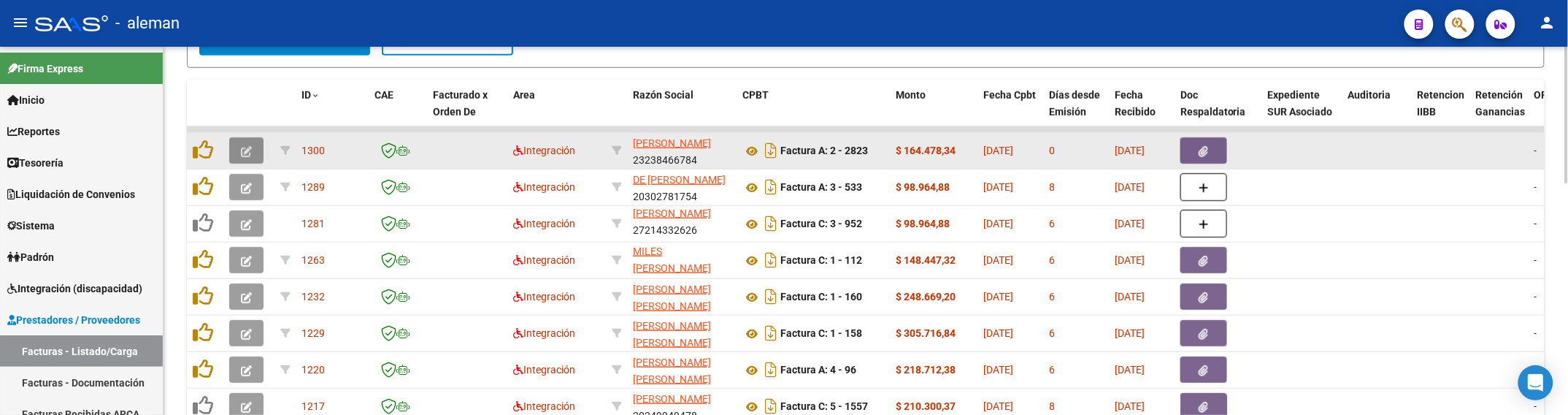
click at [242, 147] on icon "button" at bounding box center [246, 151] width 11 height 11
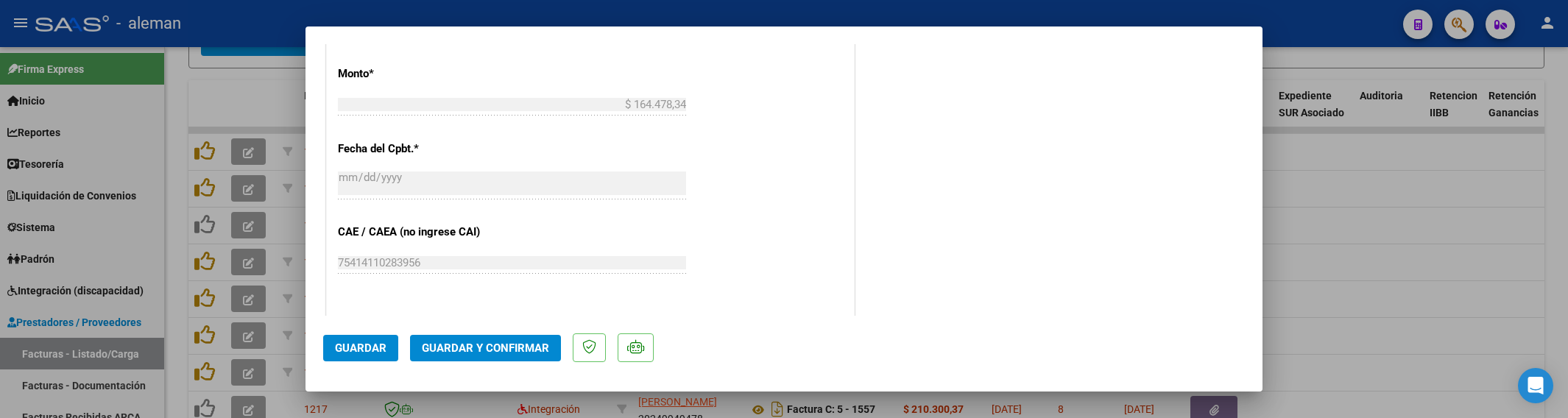
scroll to position [920, 0]
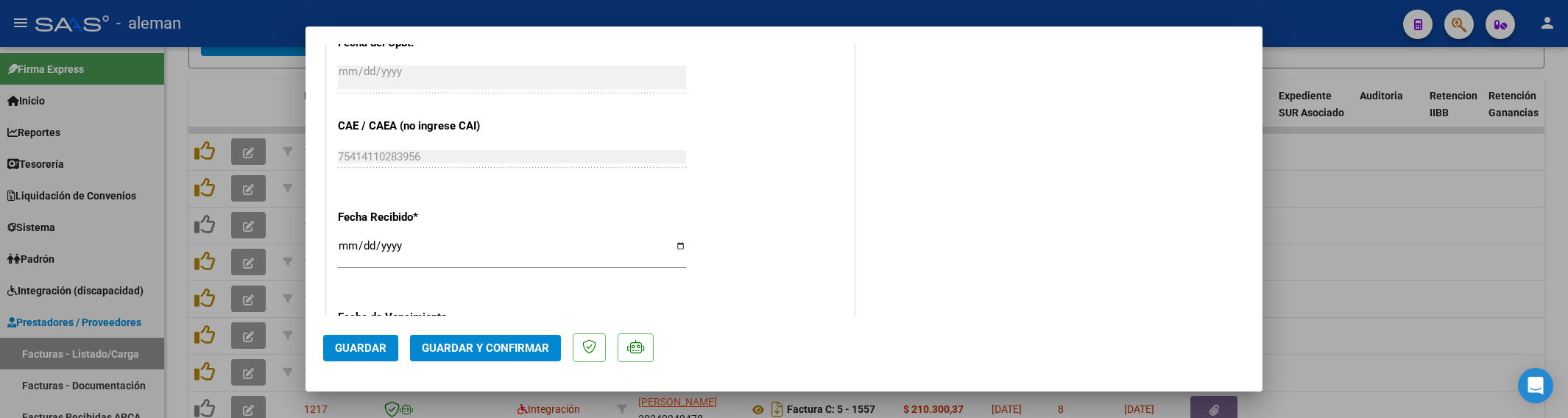
click at [509, 346] on span "Guardar y Confirmar" at bounding box center [486, 348] width 127 height 13
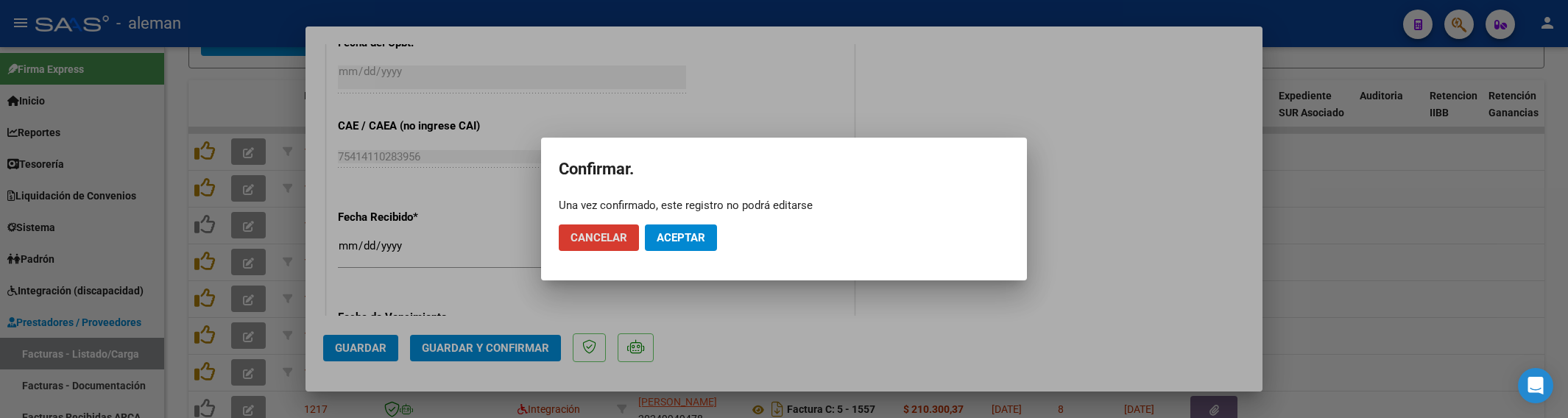
click at [679, 234] on span "Aceptar" at bounding box center [681, 237] width 49 height 13
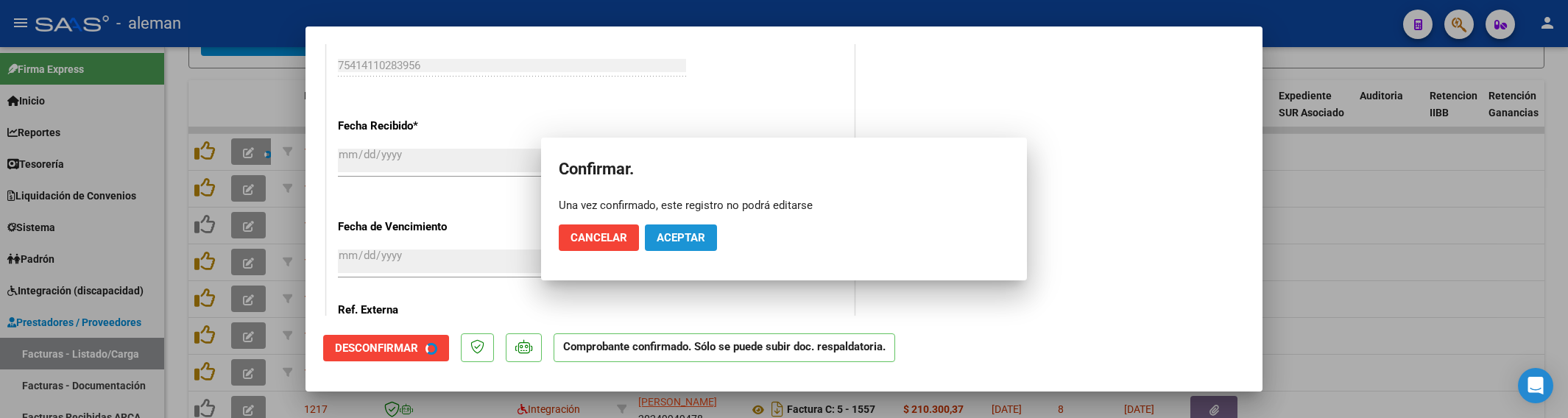
scroll to position [829, 0]
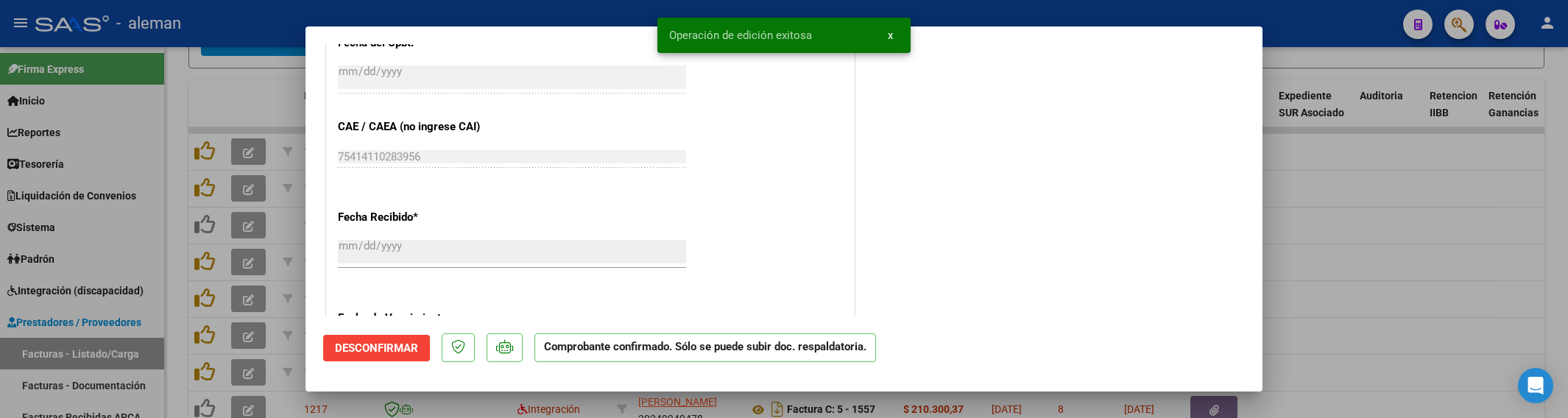
click at [1331, 288] on div at bounding box center [784, 209] width 1568 height 418
type input "$ 0,00"
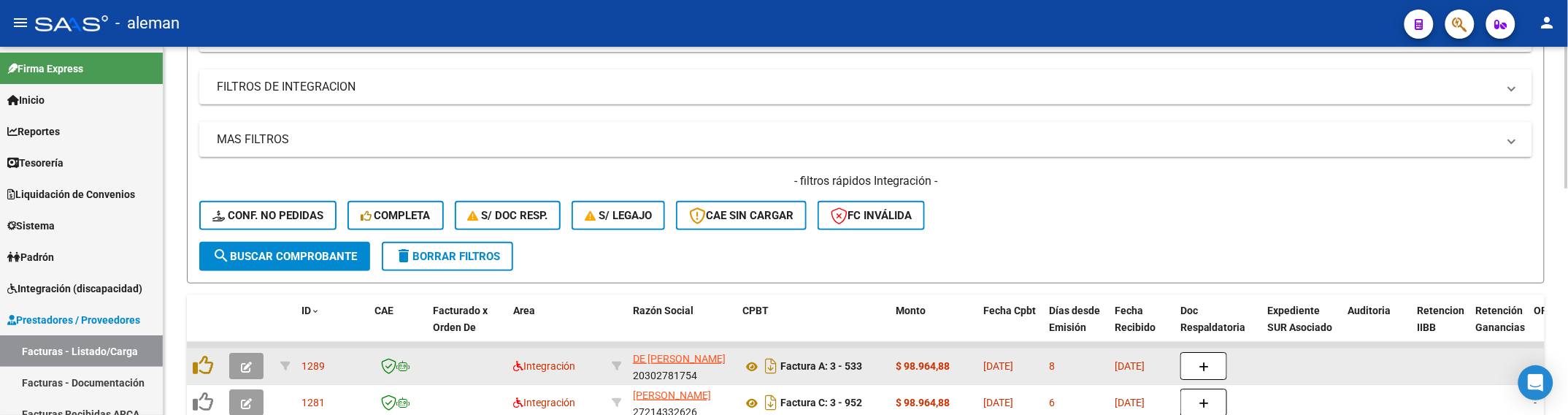
scroll to position [228, 0]
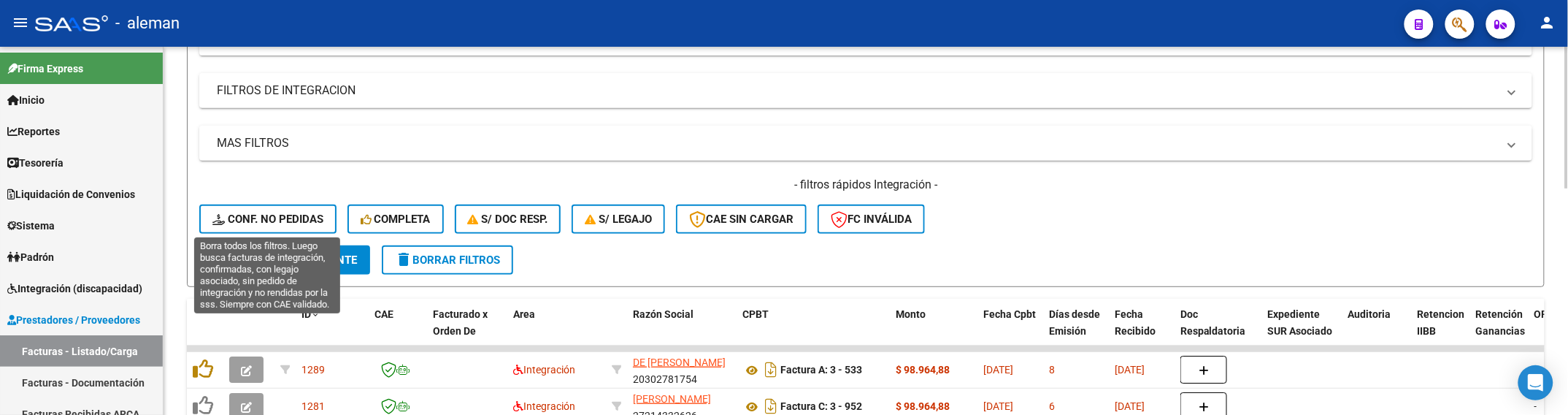
drag, startPoint x: 256, startPoint y: 217, endPoint x: 577, endPoint y: 269, distance: 325.2
click at [256, 216] on span "Conf. no pedidas" at bounding box center [268, 219] width 111 height 13
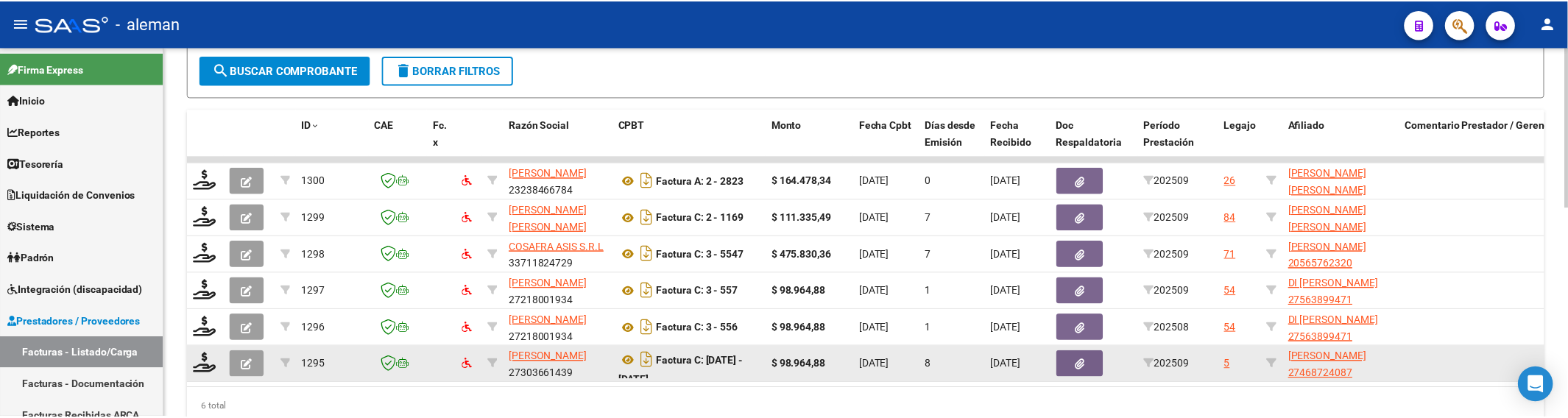
scroll to position [395, 0]
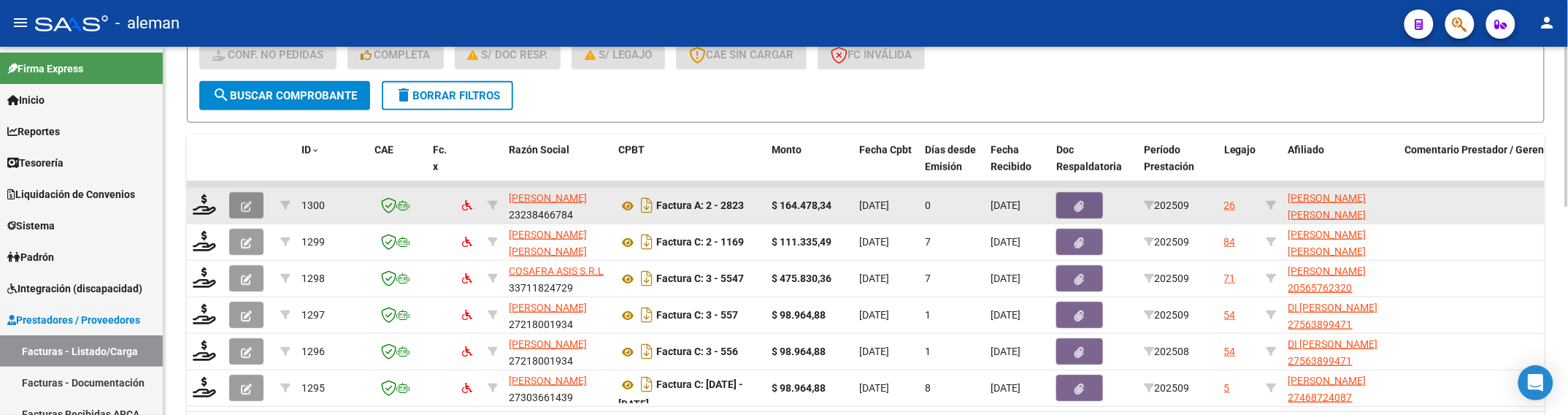
click at [236, 208] on button "button" at bounding box center [246, 205] width 34 height 27
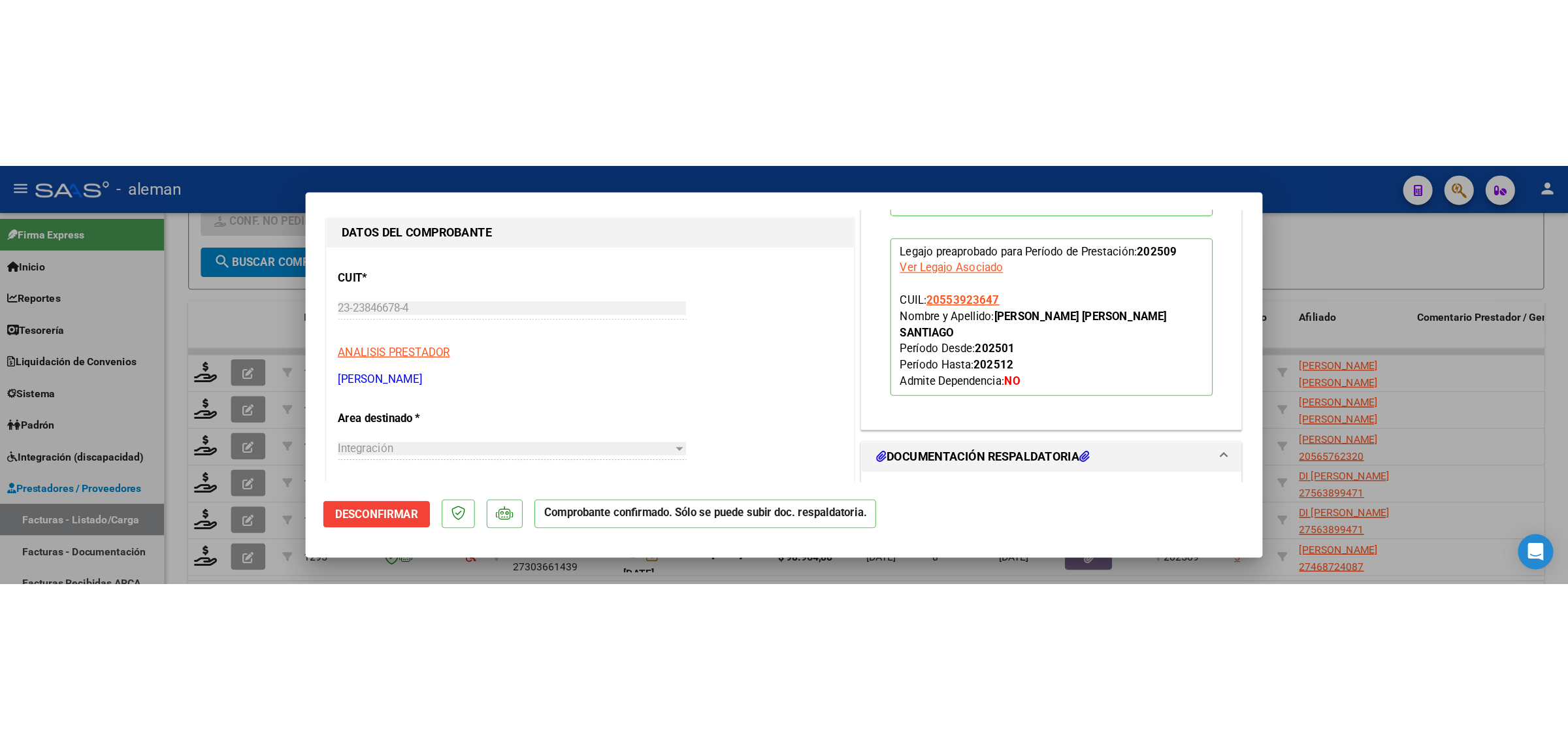
scroll to position [82, 0]
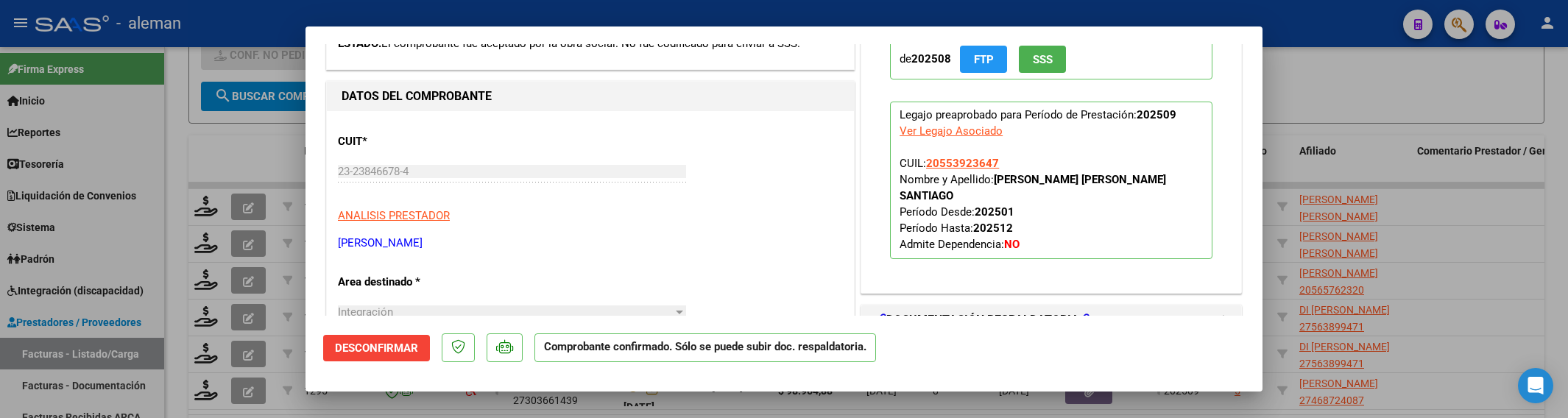
click at [1498, 307] on div at bounding box center [784, 209] width 1568 height 418
type input "$ 0,00"
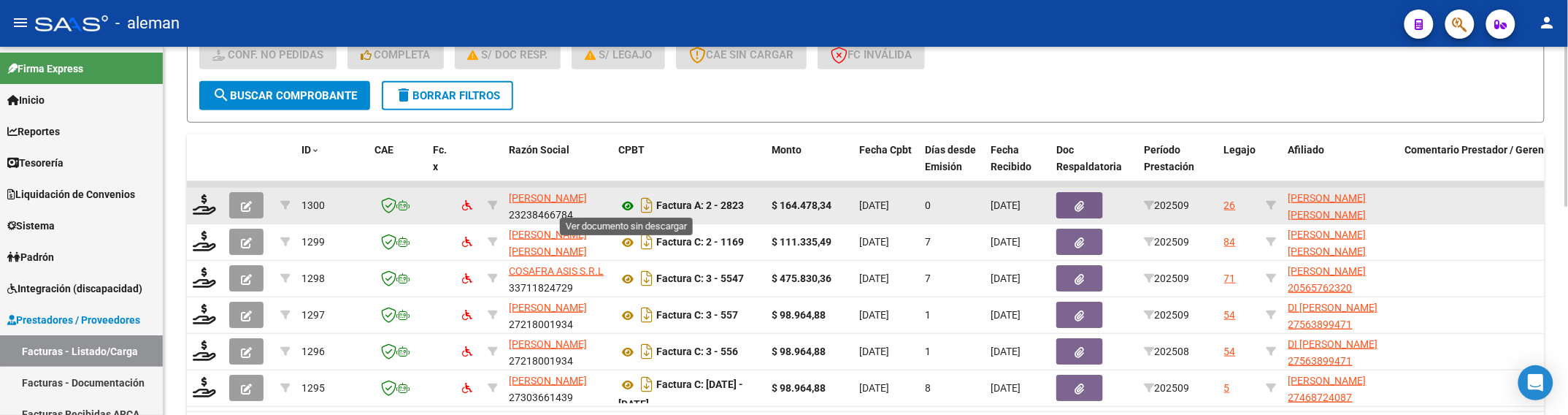
click at [628, 207] on icon at bounding box center [627, 206] width 19 height 17
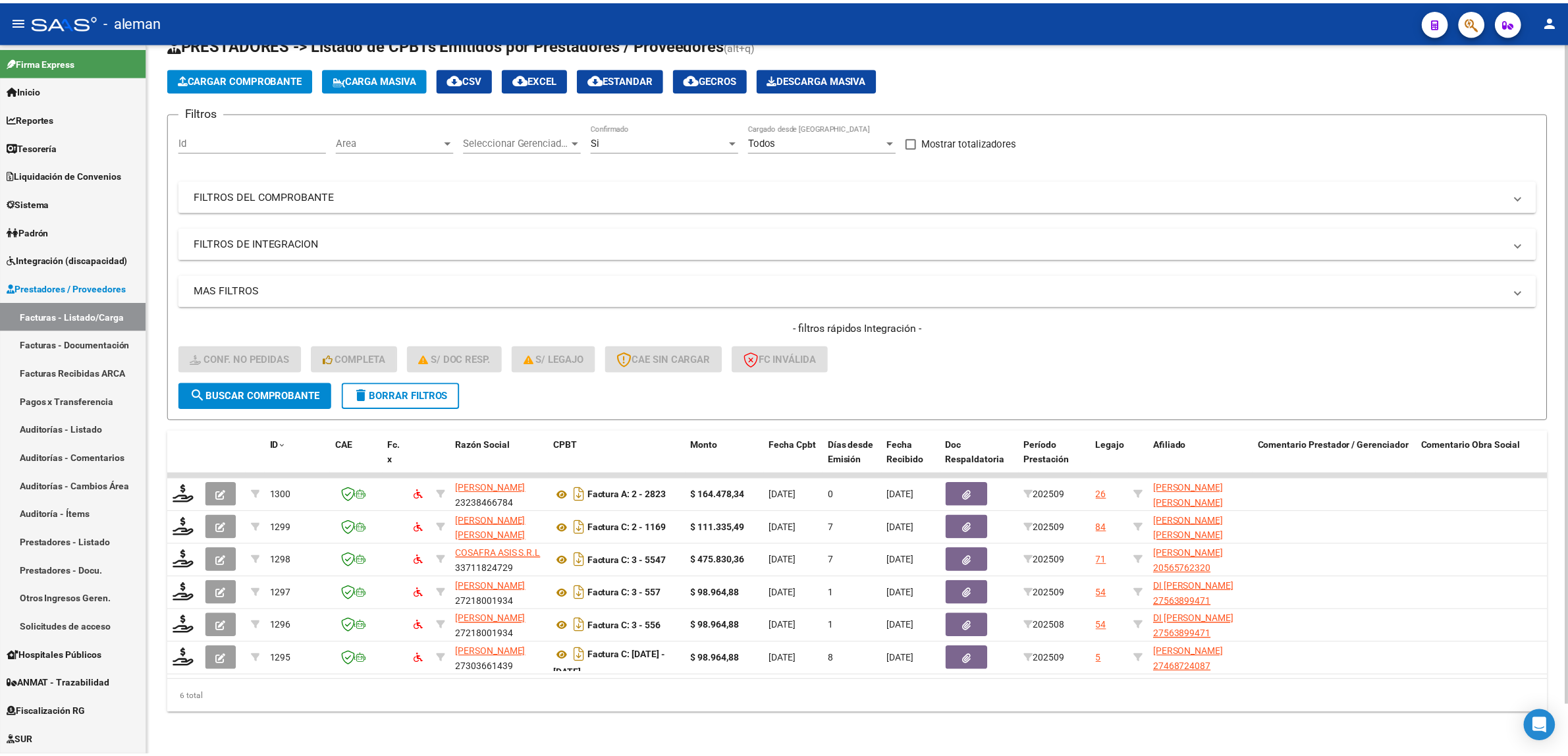
scroll to position [54, 0]
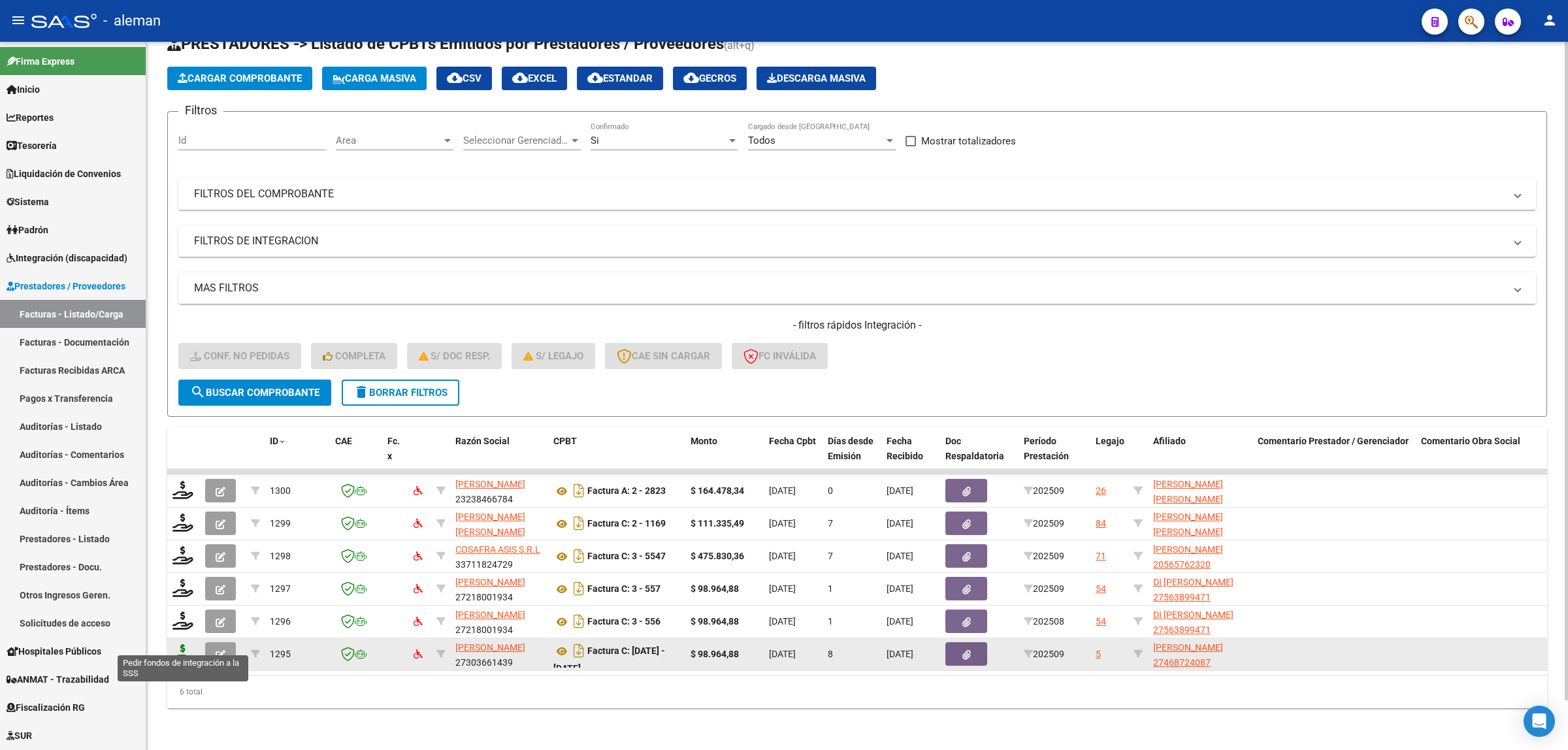
click at [188, 645] on icon at bounding box center [183, 654] width 21 height 18
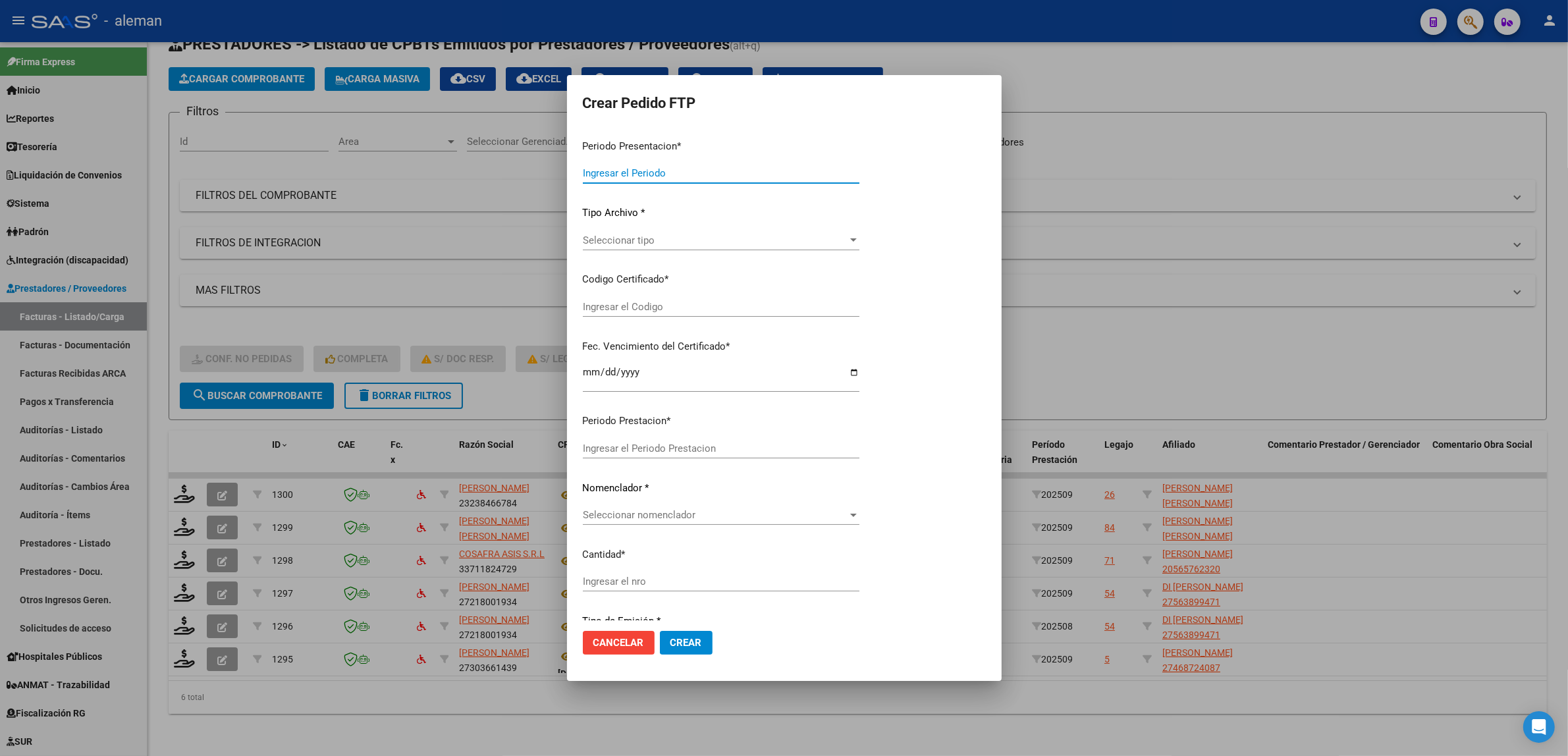
type input "202509"
type input "$ 98.964,88"
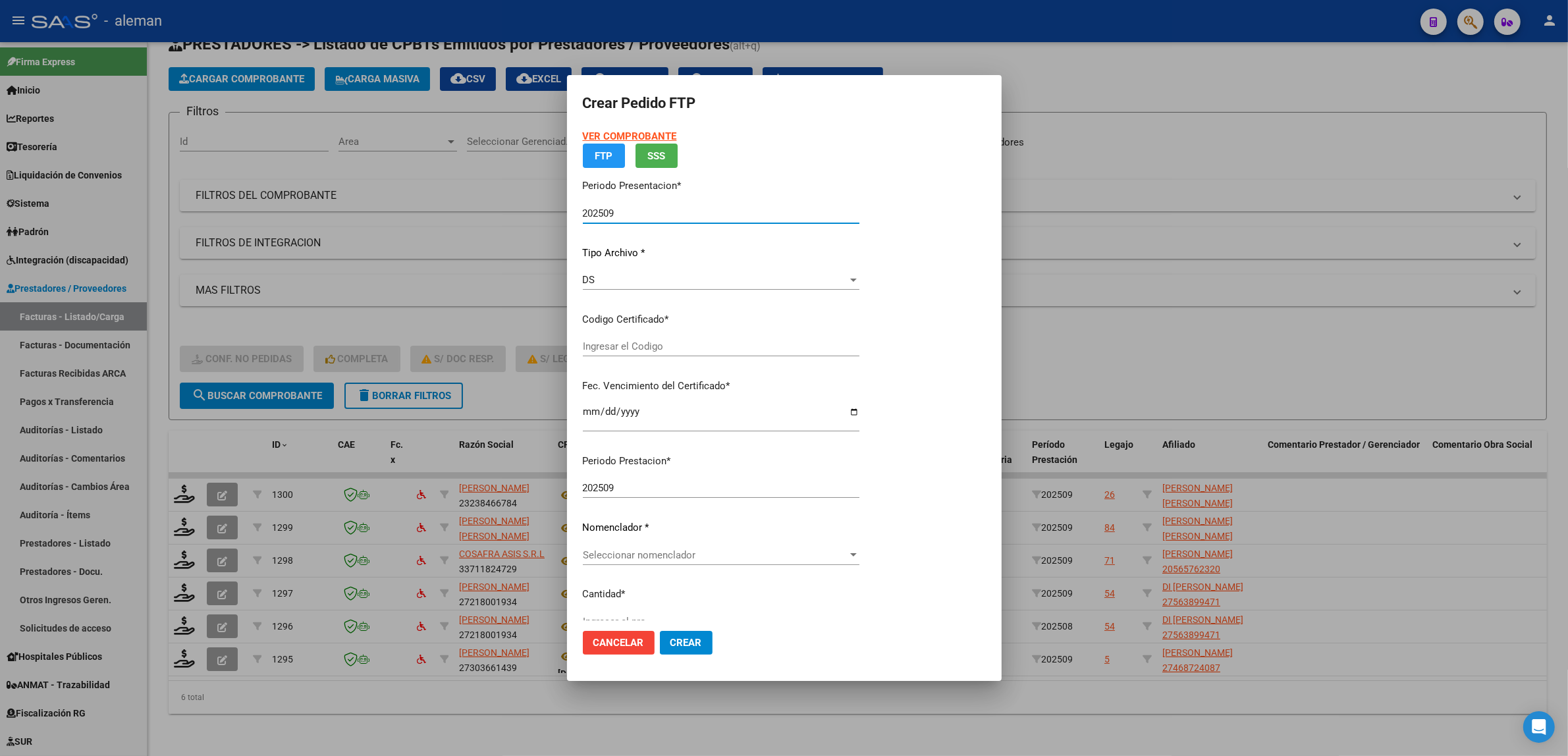
type input "ARG01000468724082025072320350723CIU13650"
type input "[DATE]"
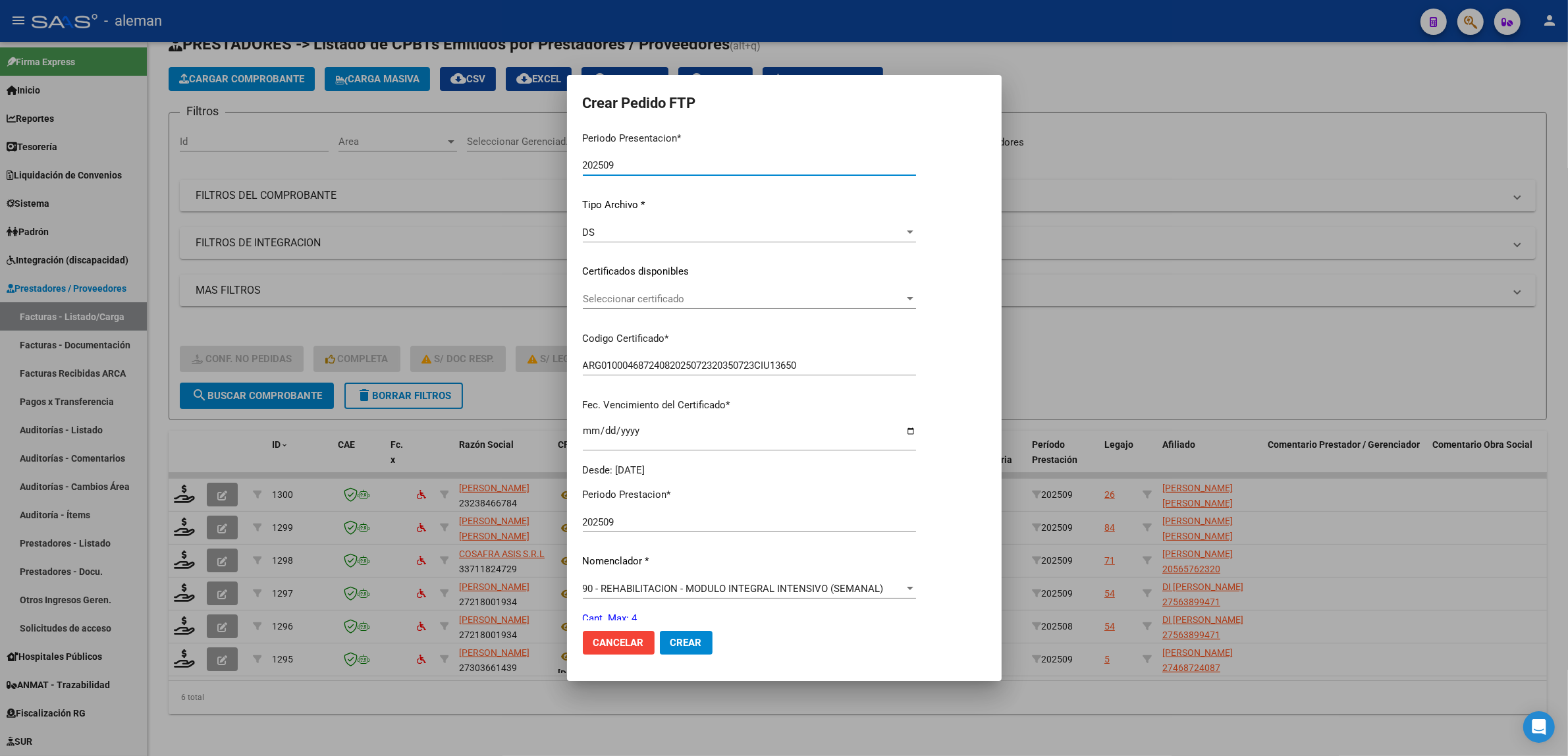
scroll to position [165, 0]
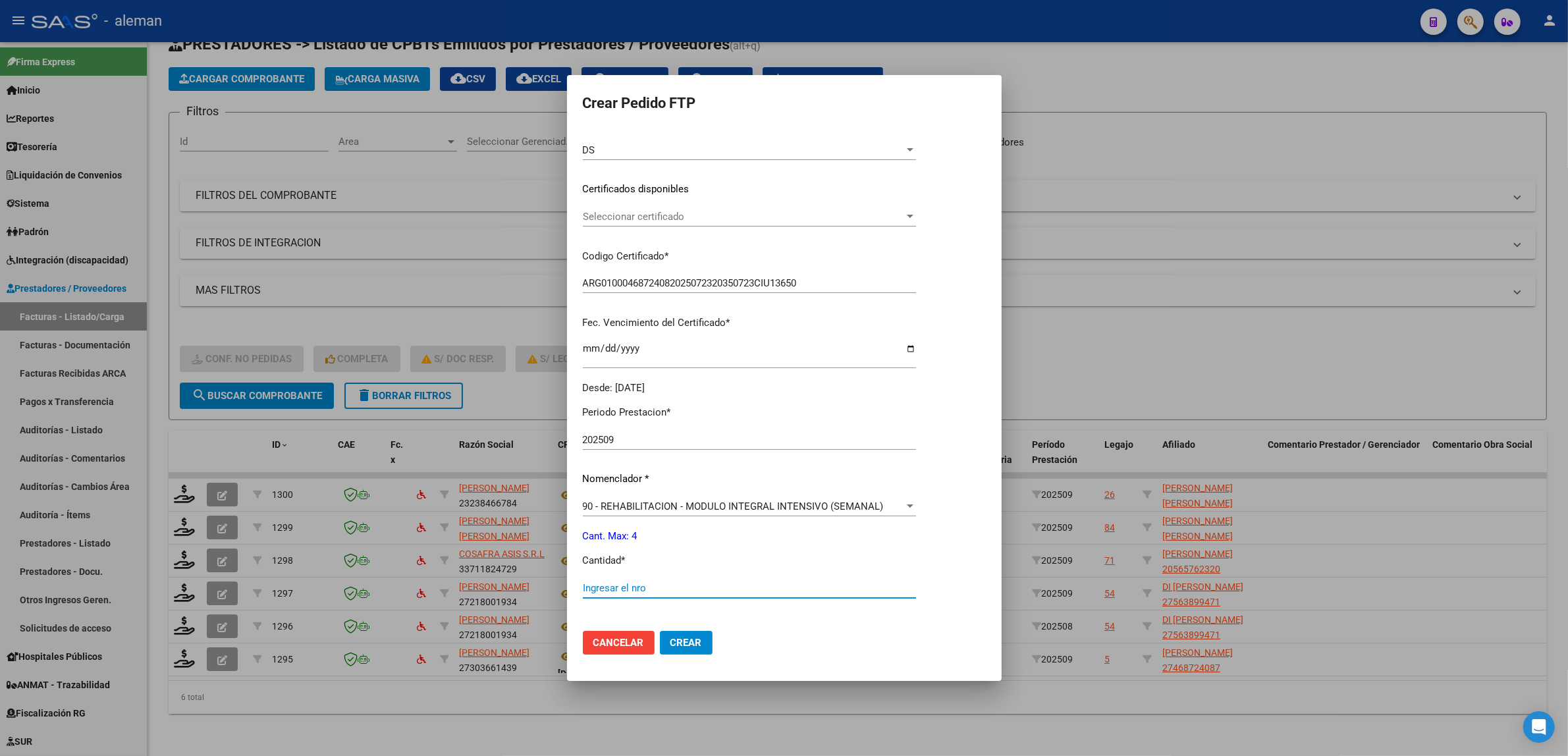
click at [697, 587] on input "Ingresar el nro" at bounding box center [750, 588] width 333 height 12
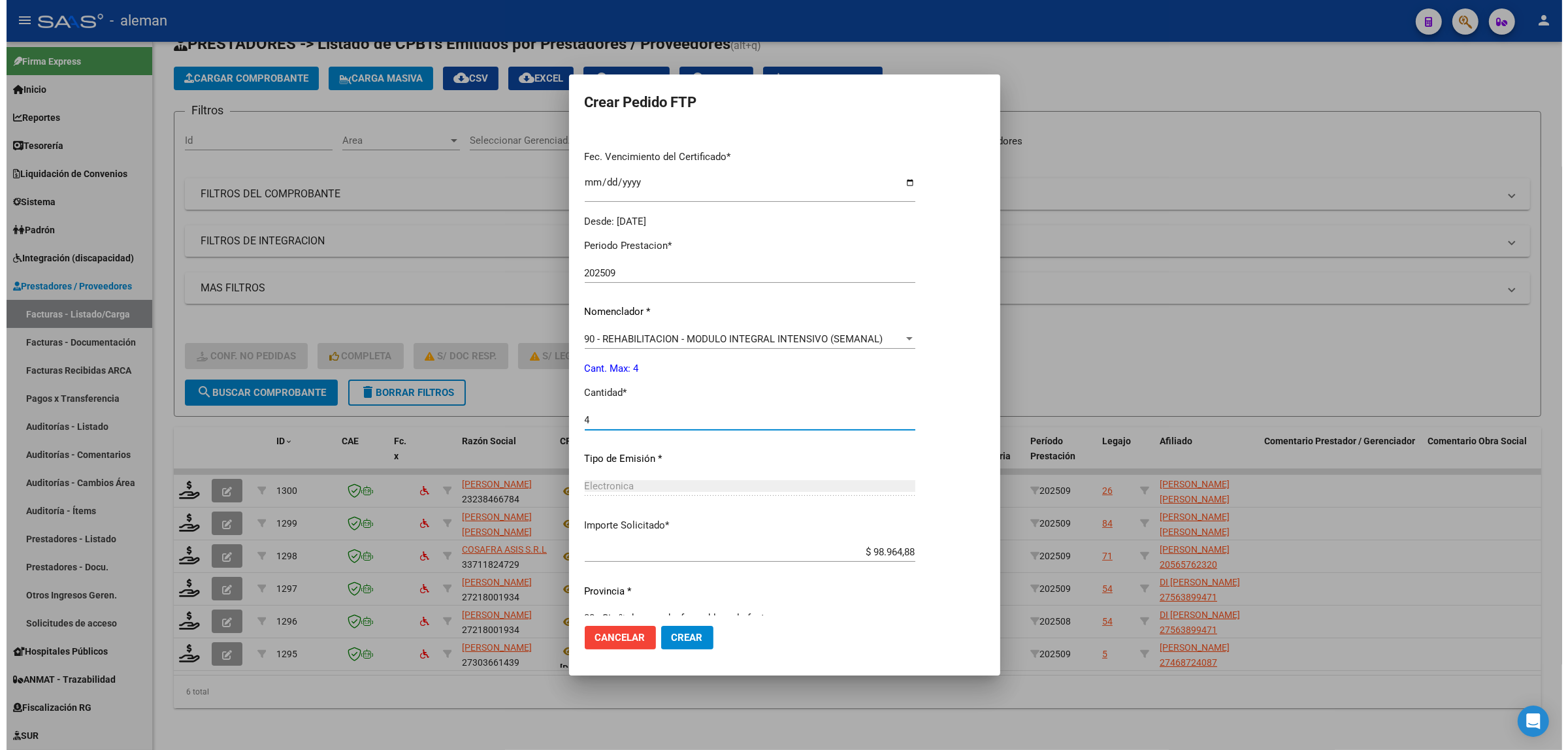
scroll to position [351, 0]
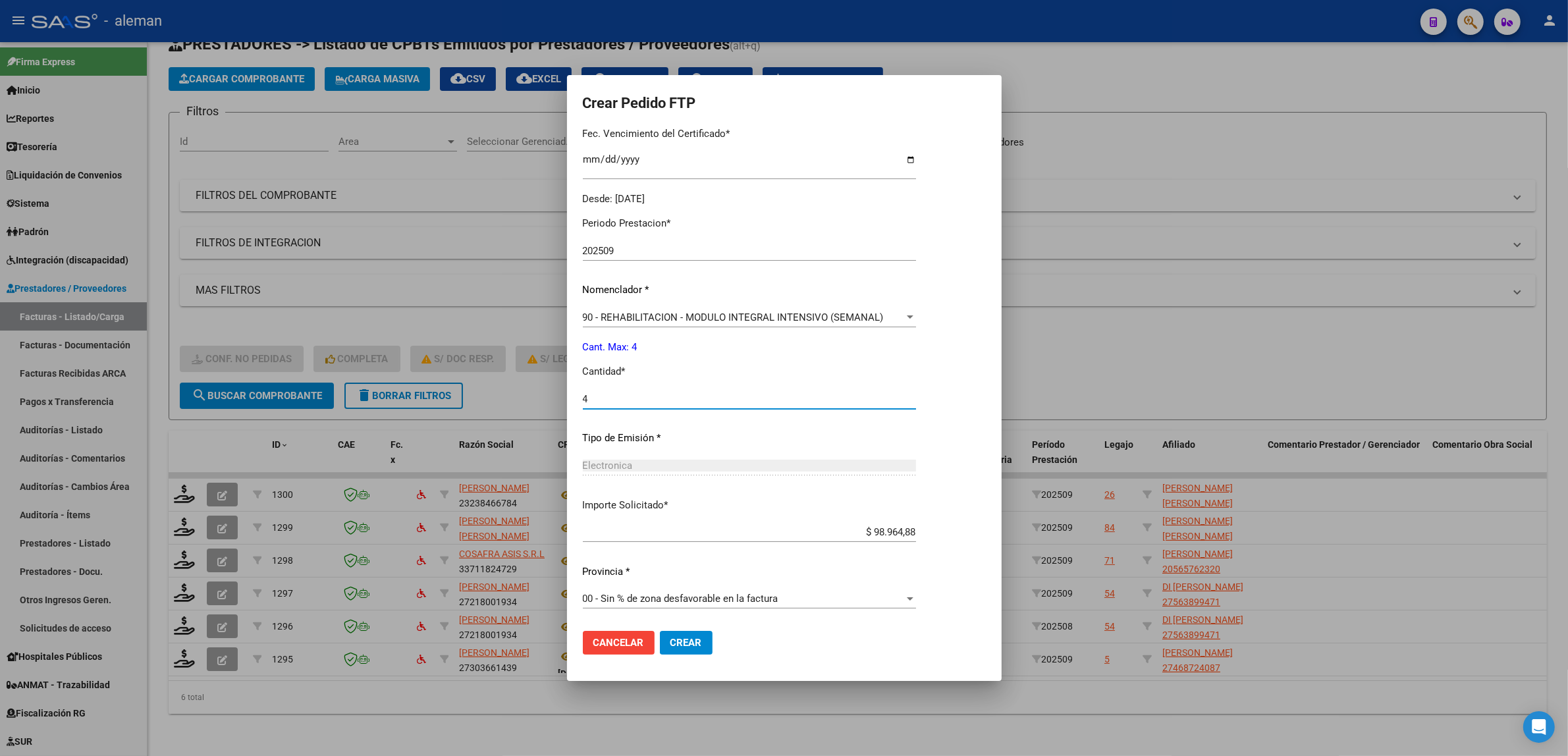
type input "4"
click at [695, 654] on button "Crear" at bounding box center [686, 643] width 53 height 24
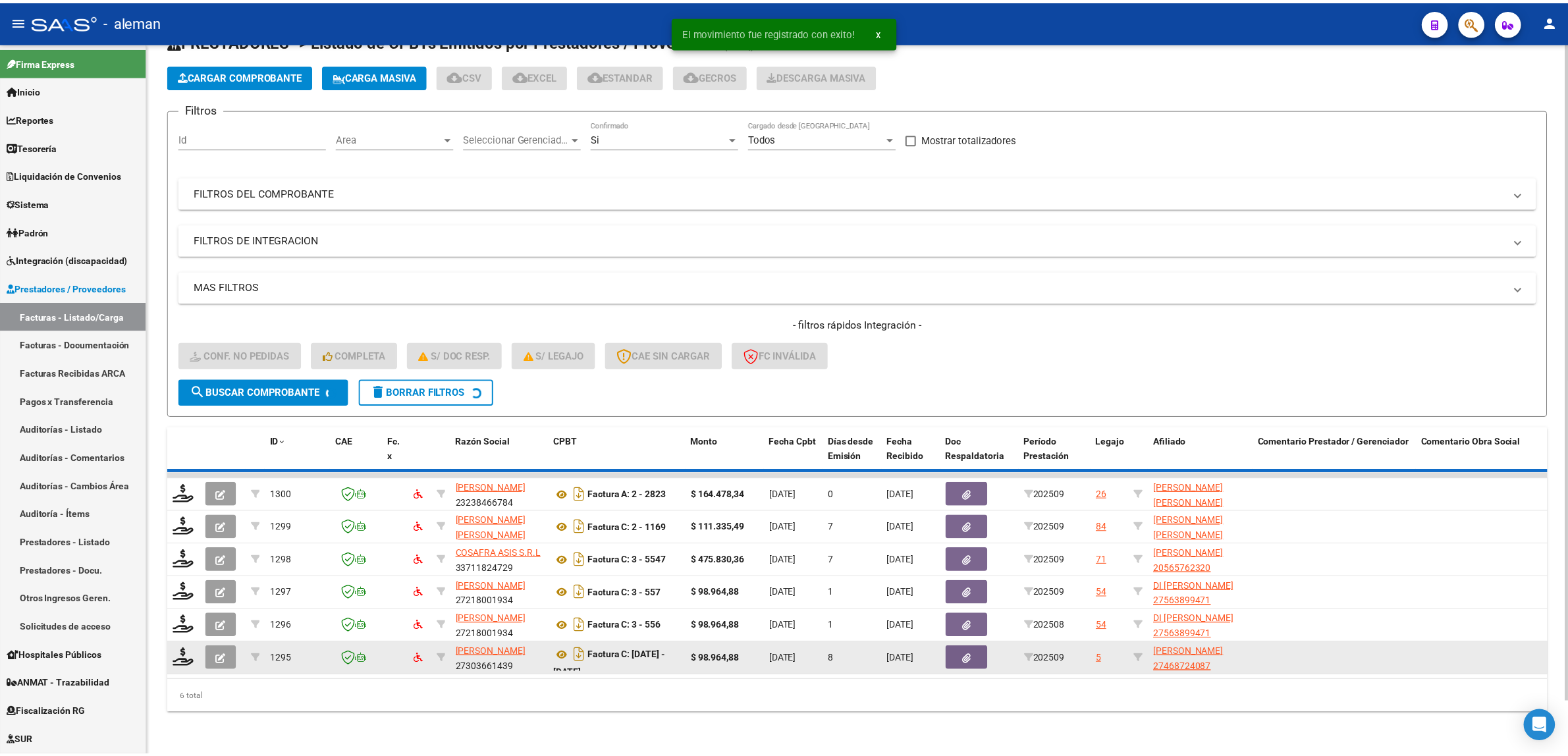
scroll to position [21, 0]
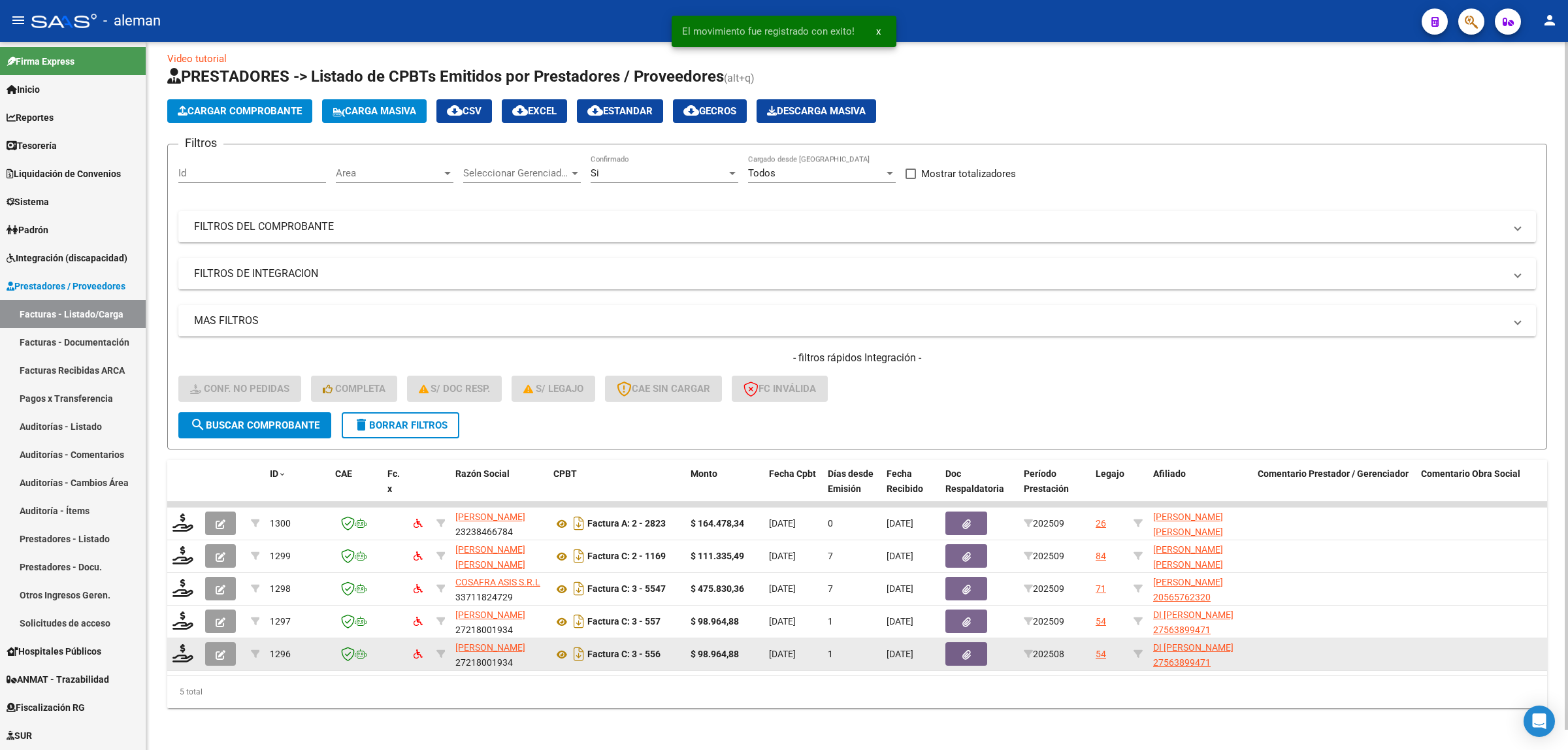
click at [223, 650] on icon "button" at bounding box center [220, 655] width 10 height 10
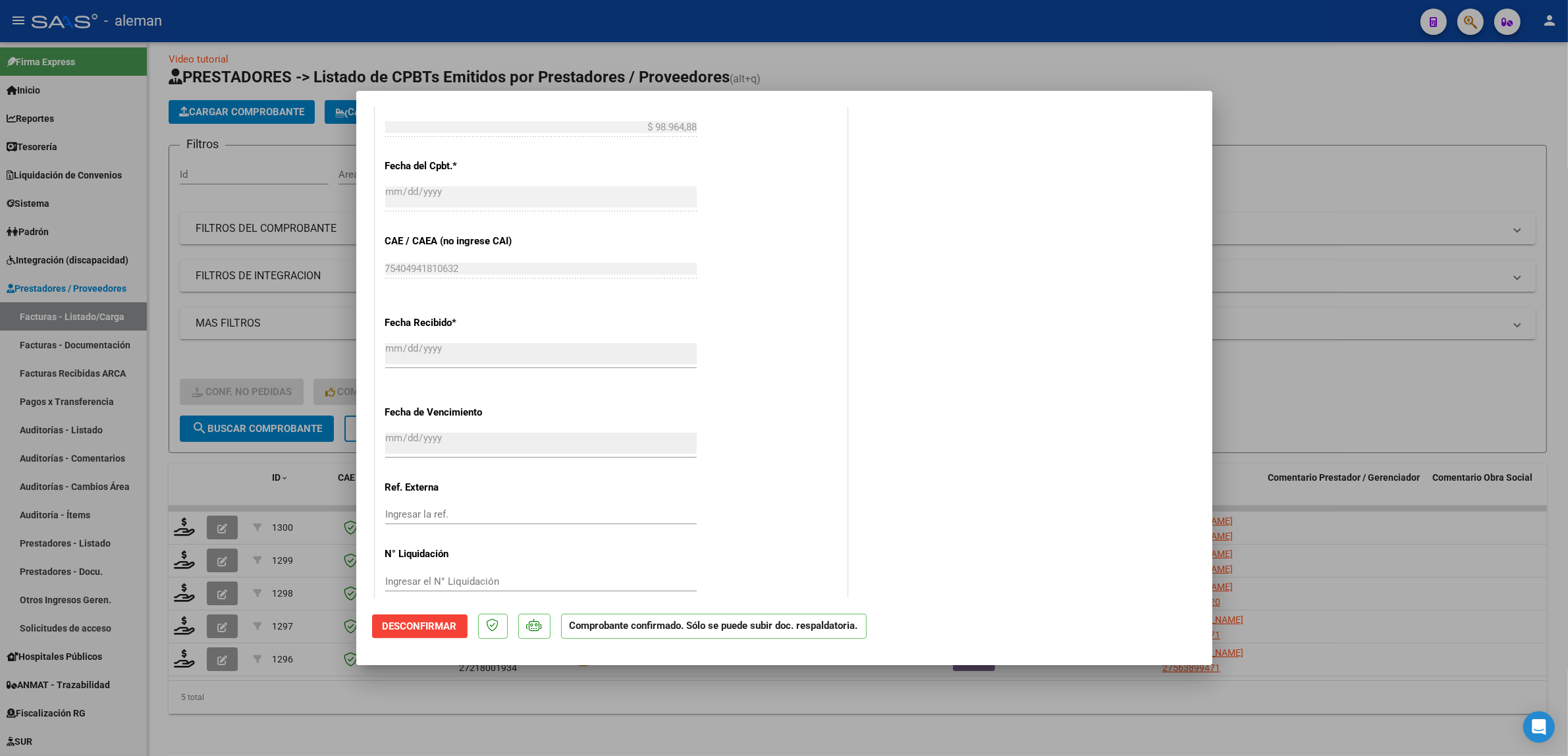
scroll to position [700, 0]
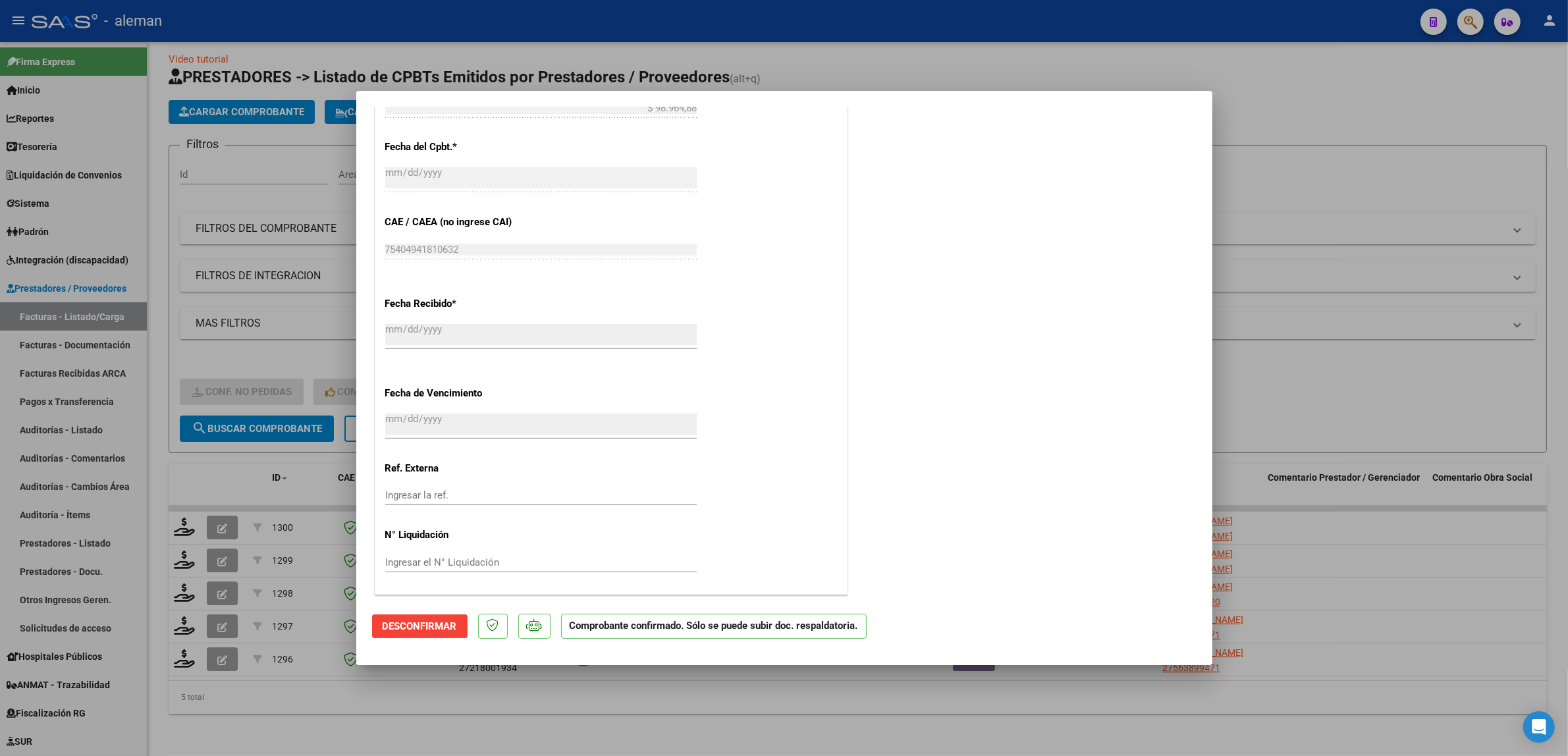
click at [1313, 544] on div at bounding box center [784, 378] width 1568 height 756
type input "$ 0,00"
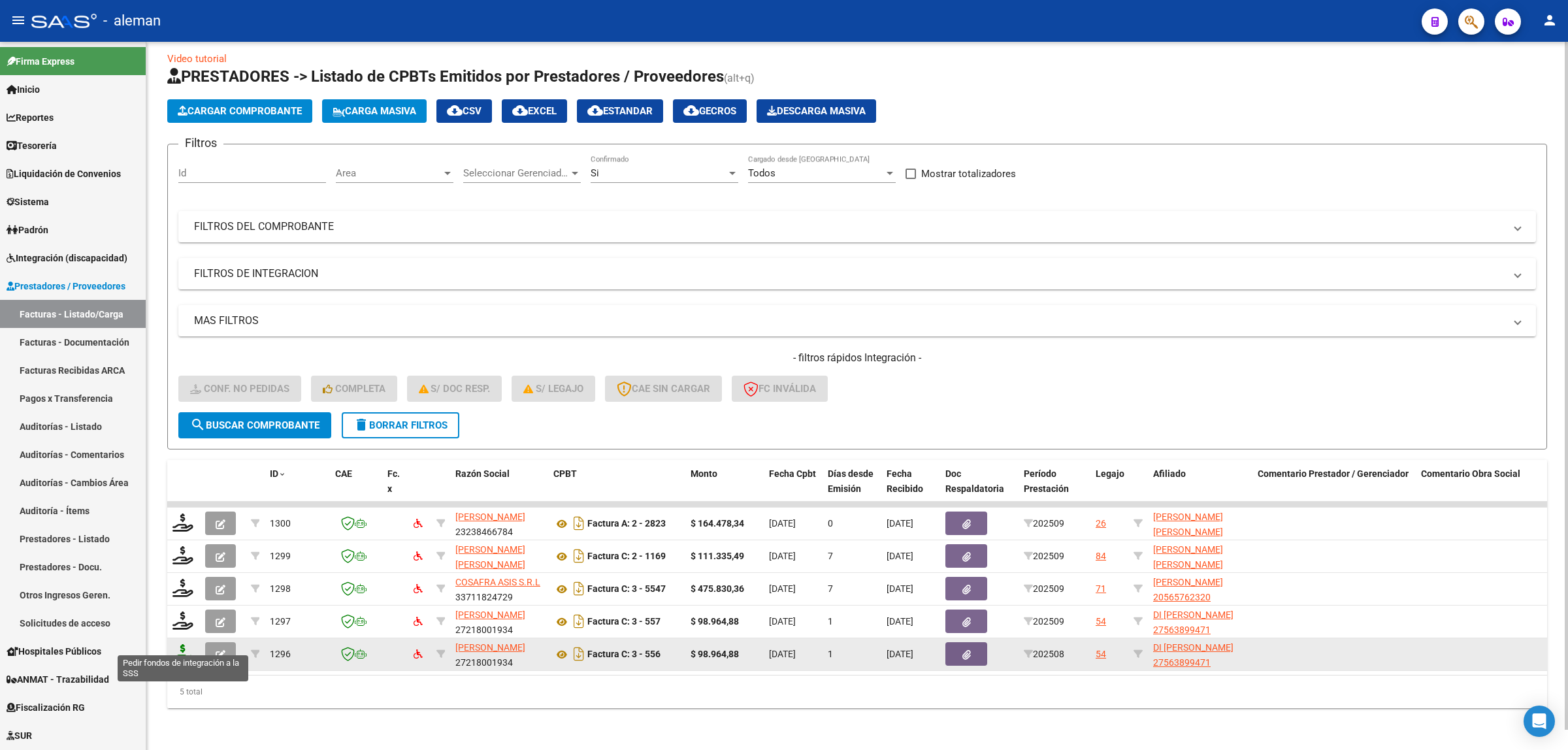
click at [183, 645] on icon at bounding box center [183, 654] width 21 height 18
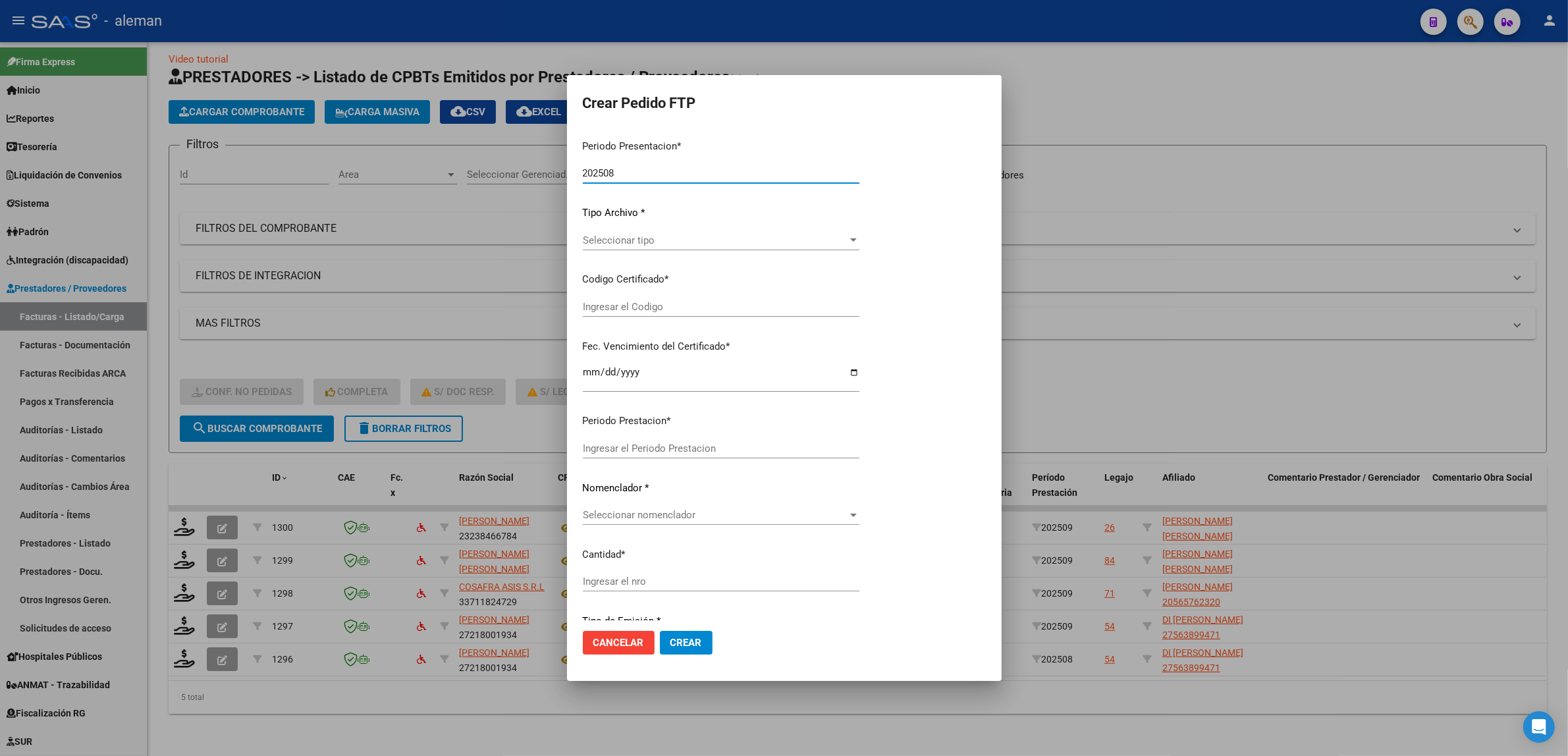
type input "202508"
click at [848, 242] on div at bounding box center [854, 240] width 12 height 11
click at [904, 214] on div at bounding box center [784, 378] width 1568 height 756
click at [1319, 575] on div at bounding box center [784, 378] width 1568 height 756
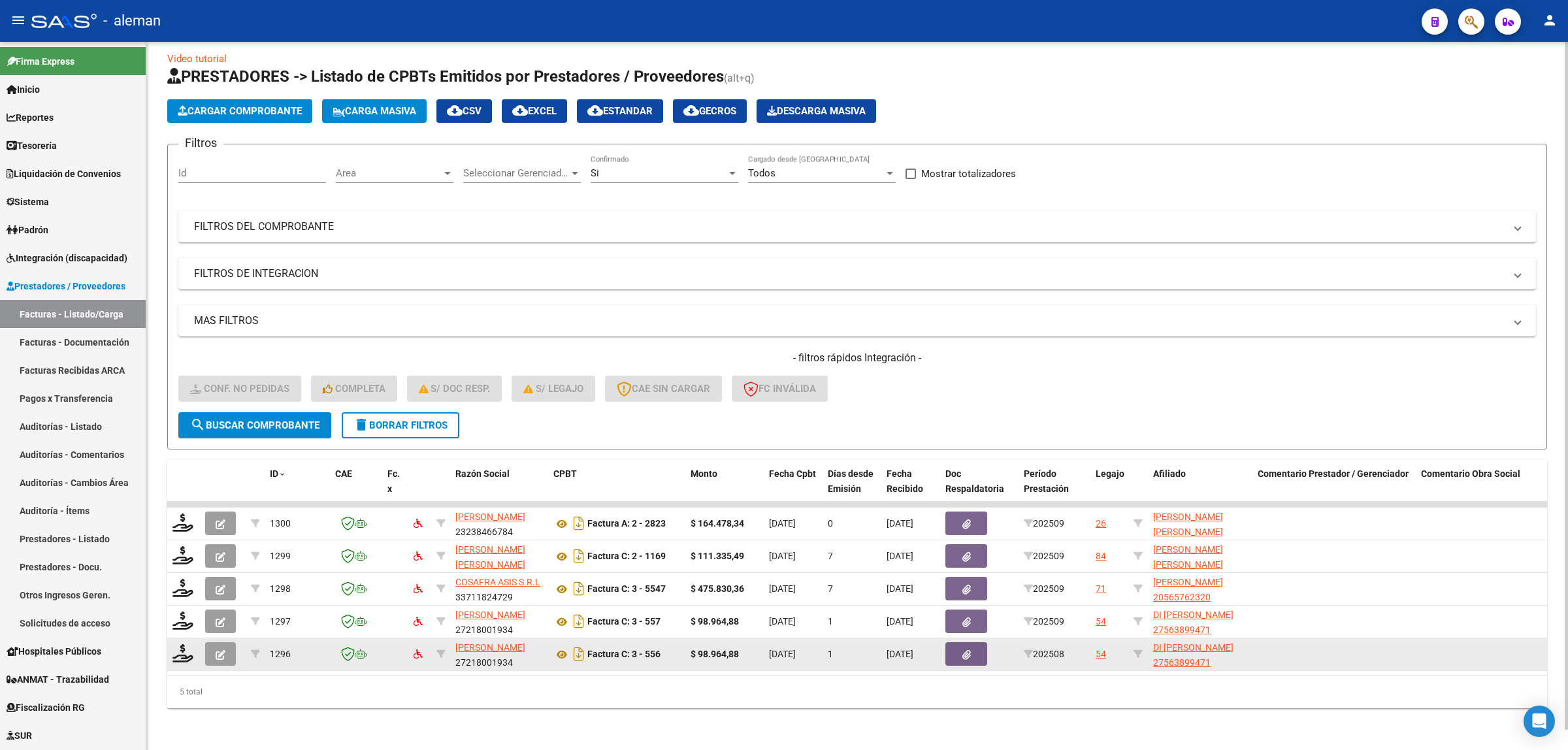
click at [226, 645] on button "button" at bounding box center [220, 654] width 31 height 24
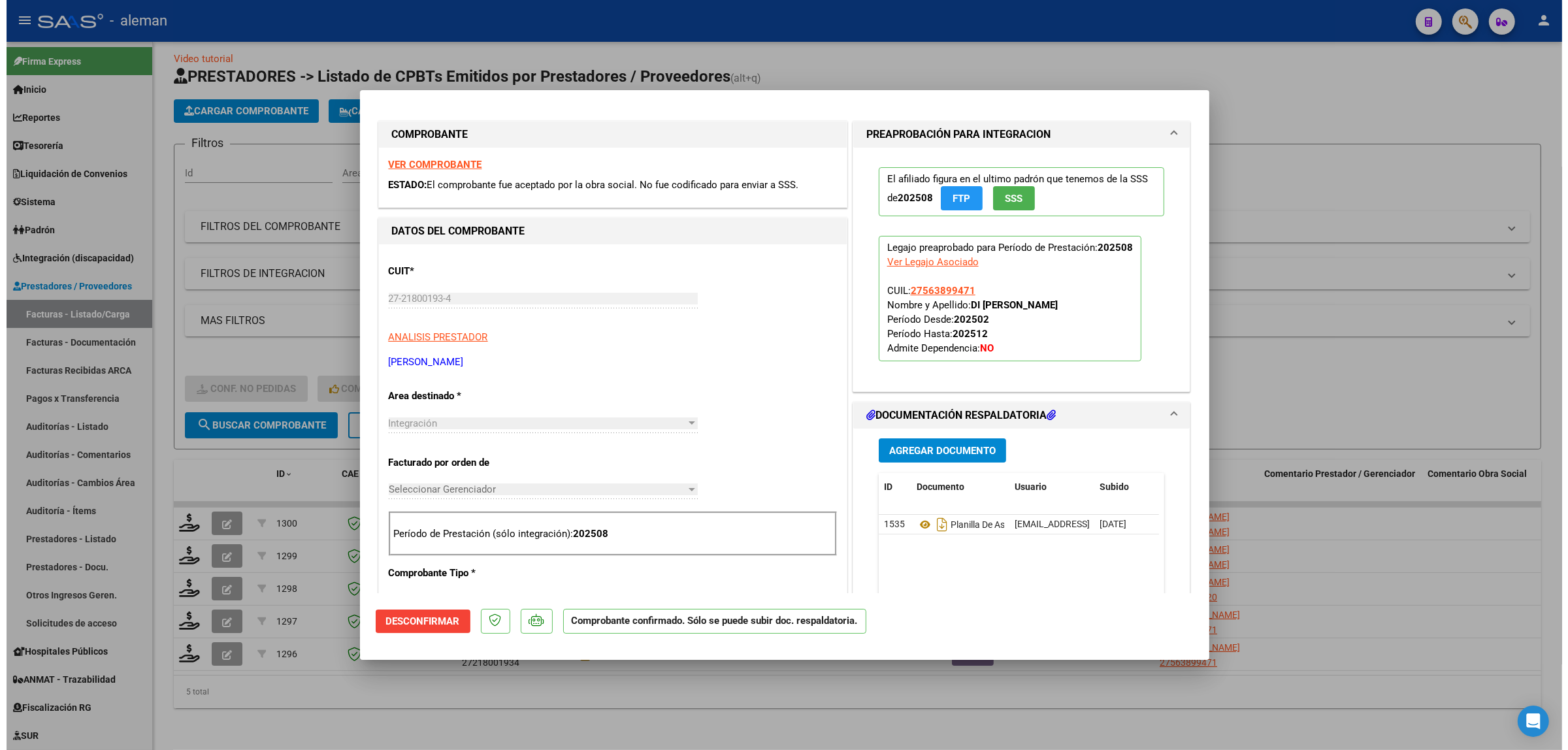
scroll to position [0, 0]
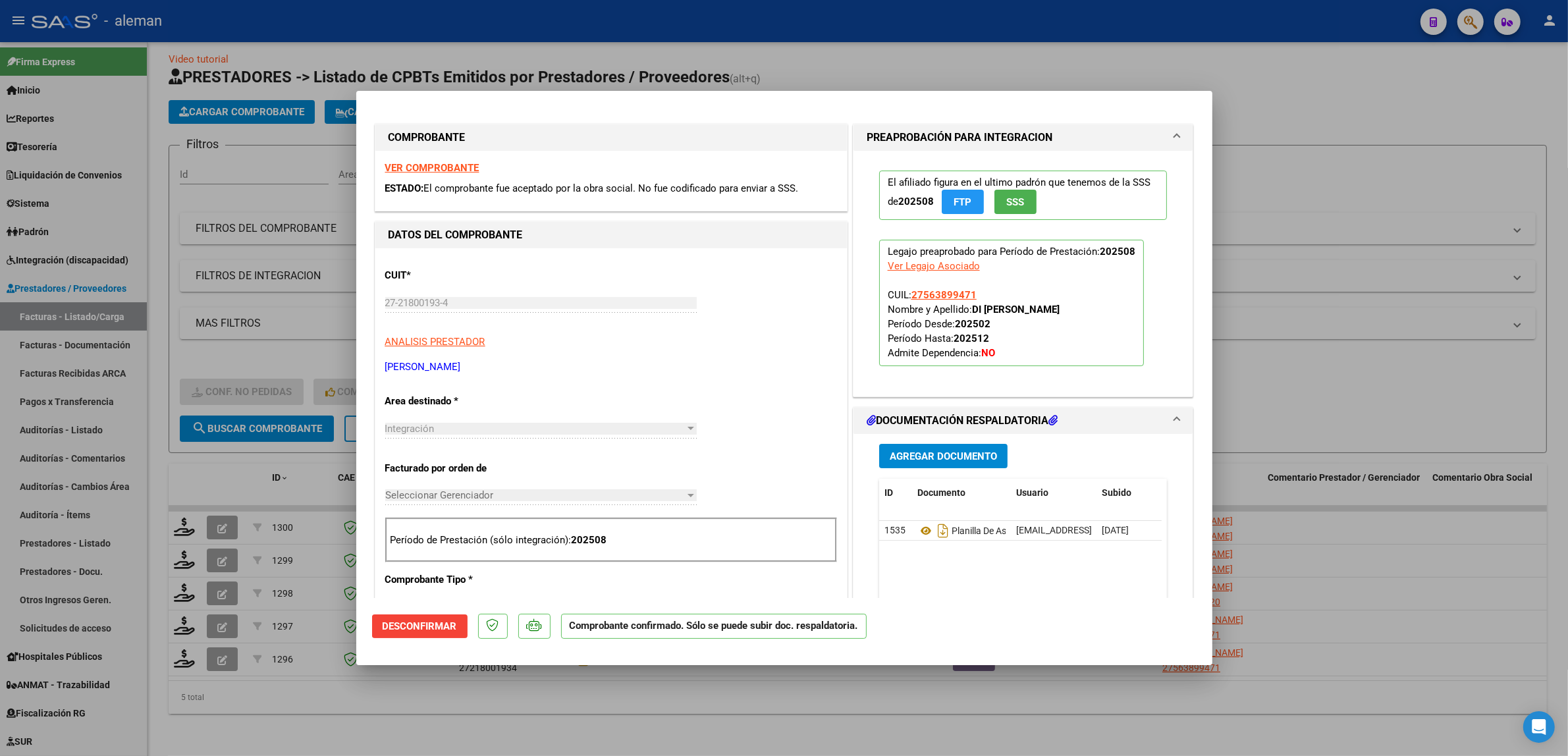
click at [1358, 550] on div at bounding box center [784, 378] width 1568 height 756
type input "$ 0,00"
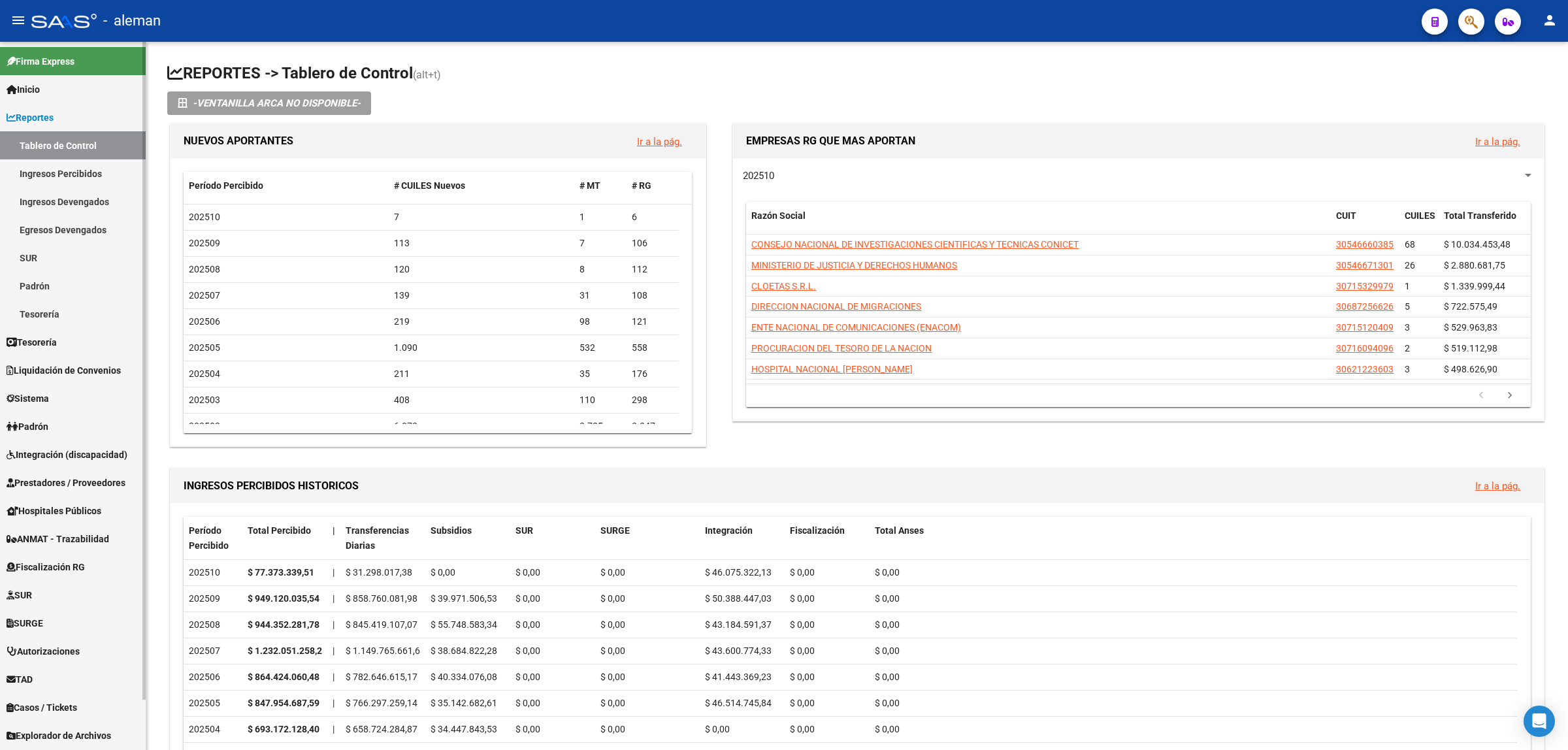
click at [63, 456] on span "Integración (discapacidad)" at bounding box center [66, 455] width 121 height 15
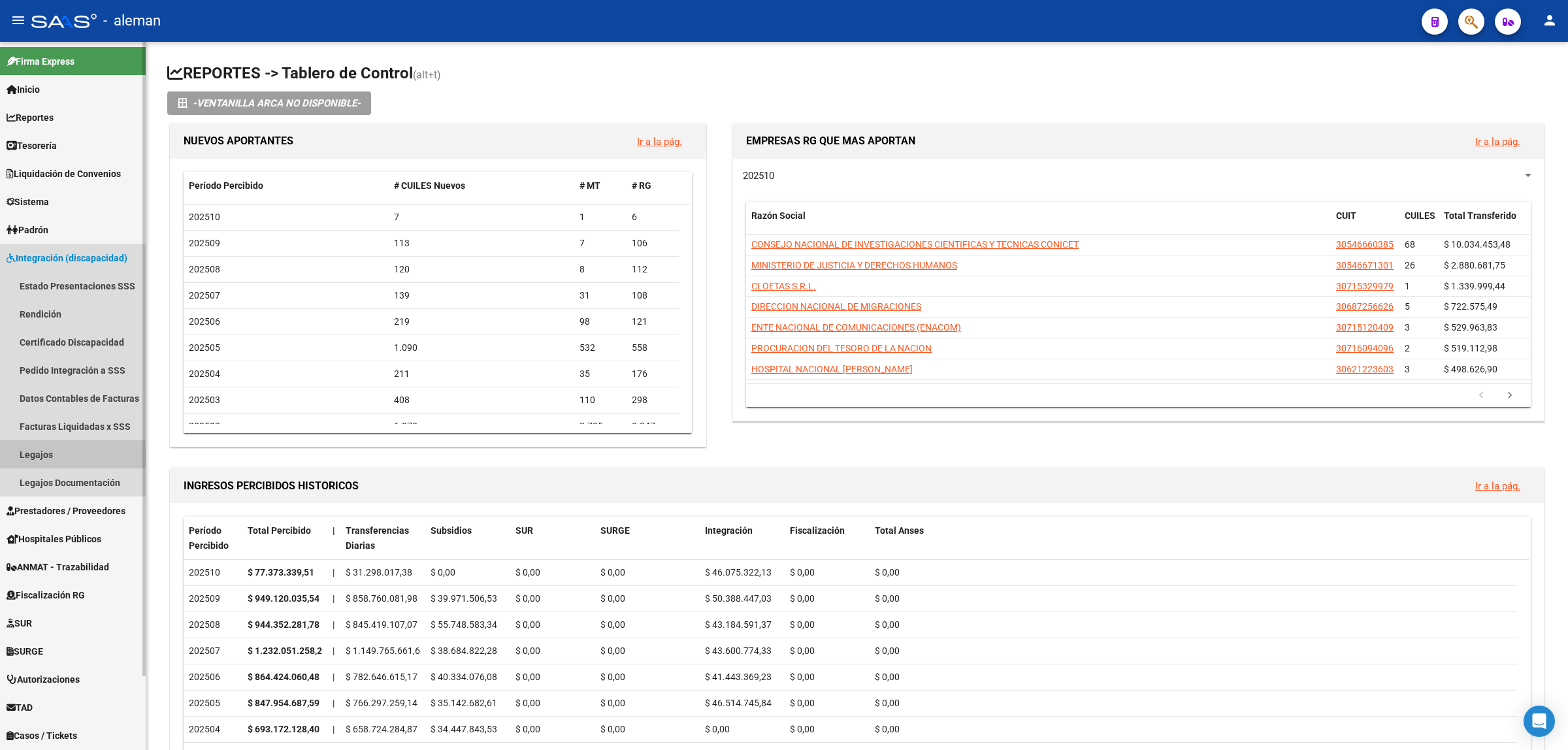
click at [46, 456] on link "Legajos" at bounding box center [73, 454] width 146 height 28
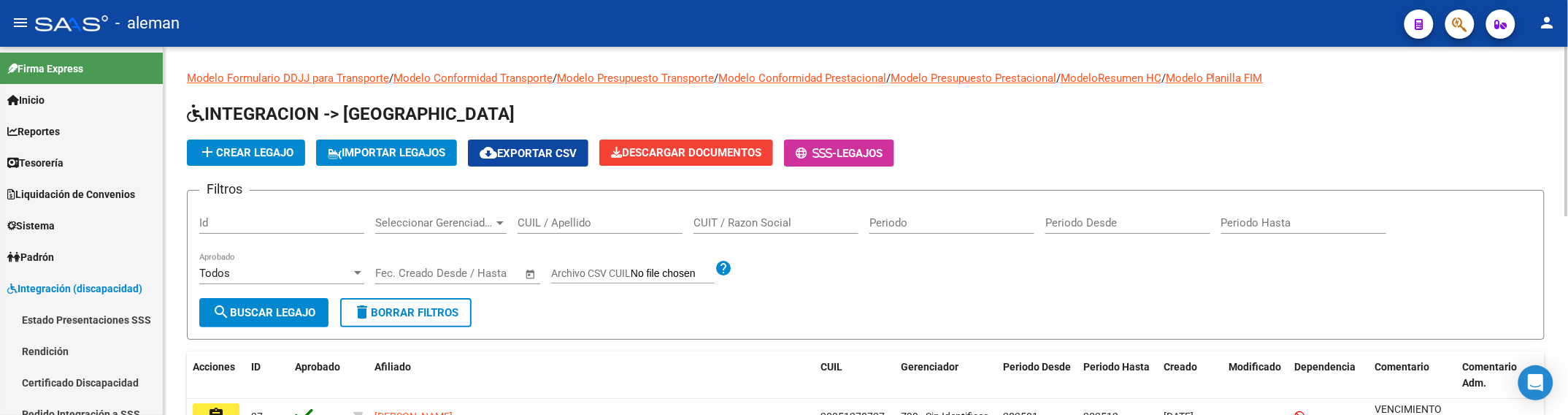
click at [736, 220] on input "CUIT / Razon Social" at bounding box center [776, 222] width 165 height 13
paste input "27218001934"
type input "27218001934"
click at [263, 302] on button "search Buscar Legajo" at bounding box center [264, 312] width 129 height 29
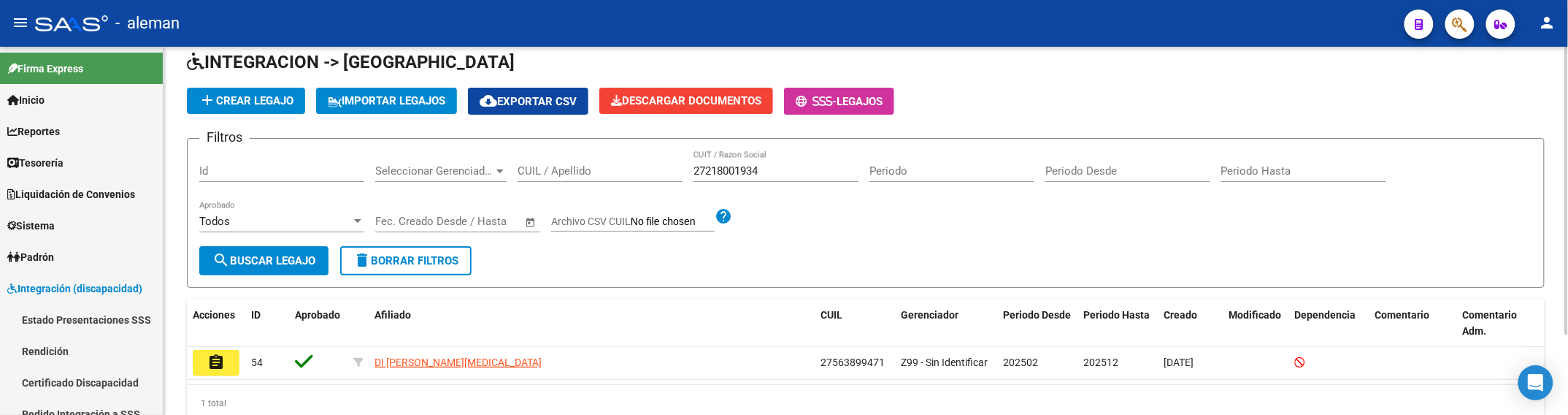
scroll to position [103, 0]
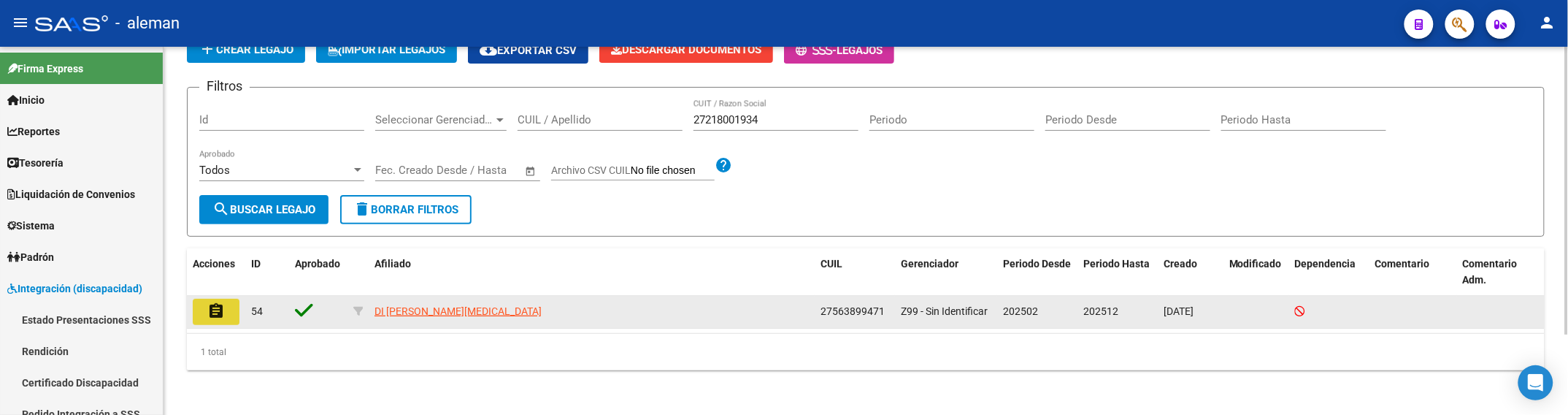
click at [210, 313] on mat-icon "assignment" at bounding box center [216, 311] width 17 height 17
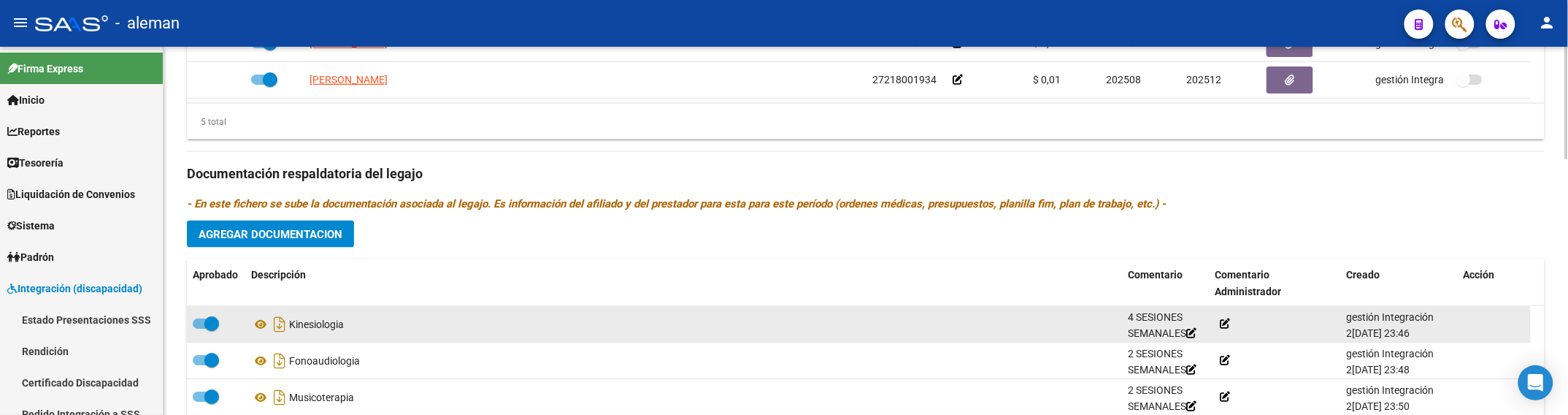
scroll to position [52, 0]
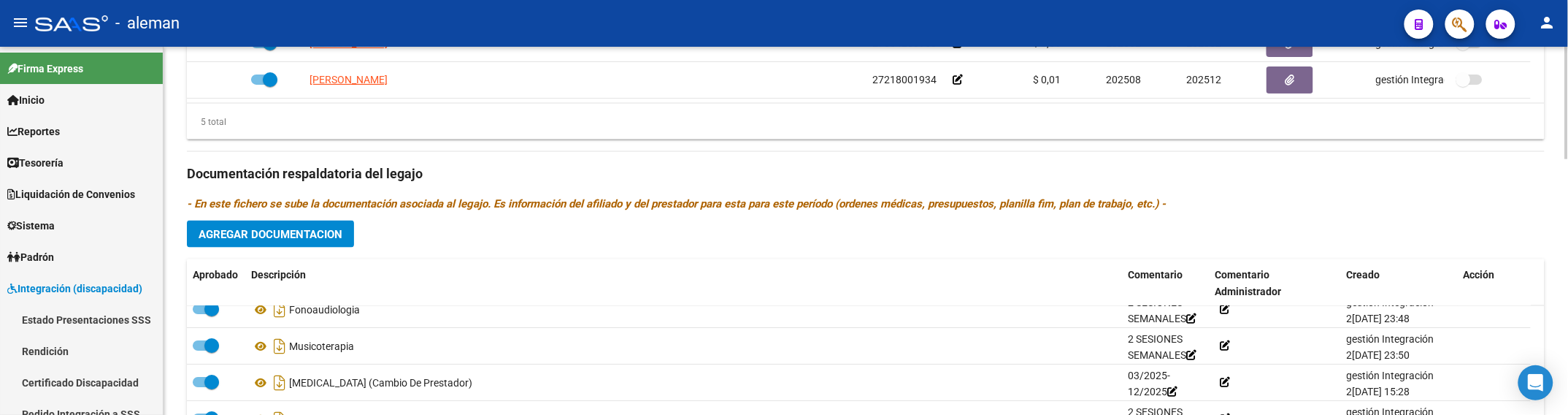
click at [1362, 215] on div "Prestadores asociados al legajo Agregar Prestador Aprobado Prestador CUIT Comen…" at bounding box center [866, 164] width 1358 height 652
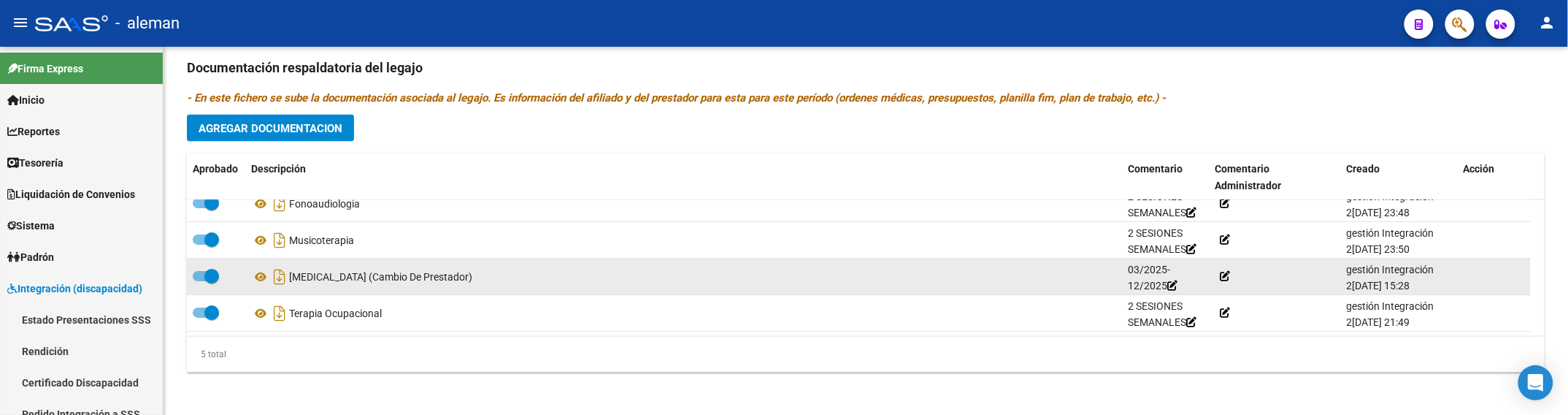
scroll to position [840, 0]
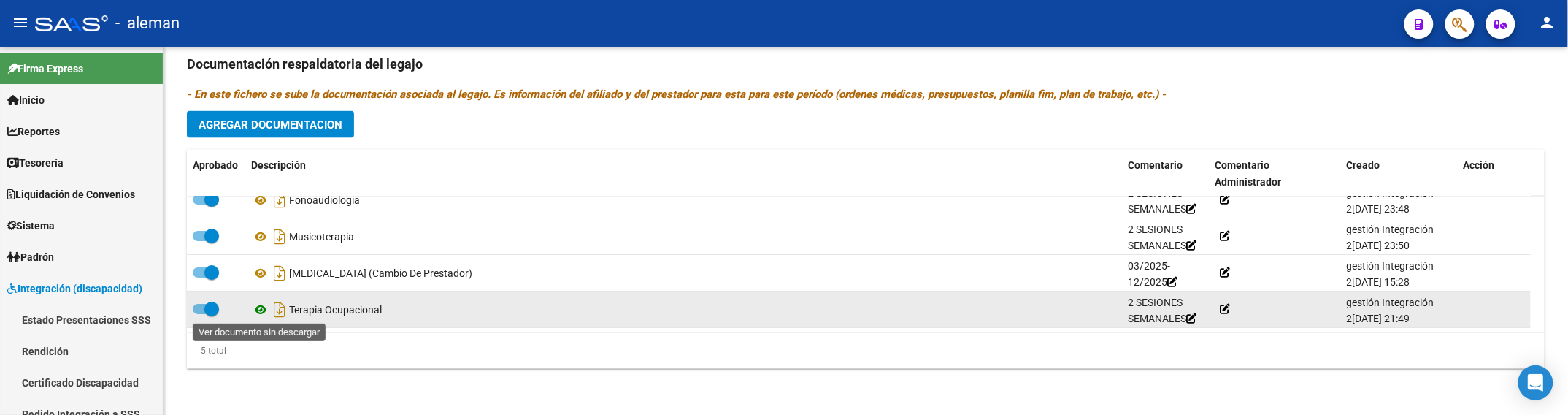
click at [258, 310] on icon at bounding box center [260, 310] width 19 height 17
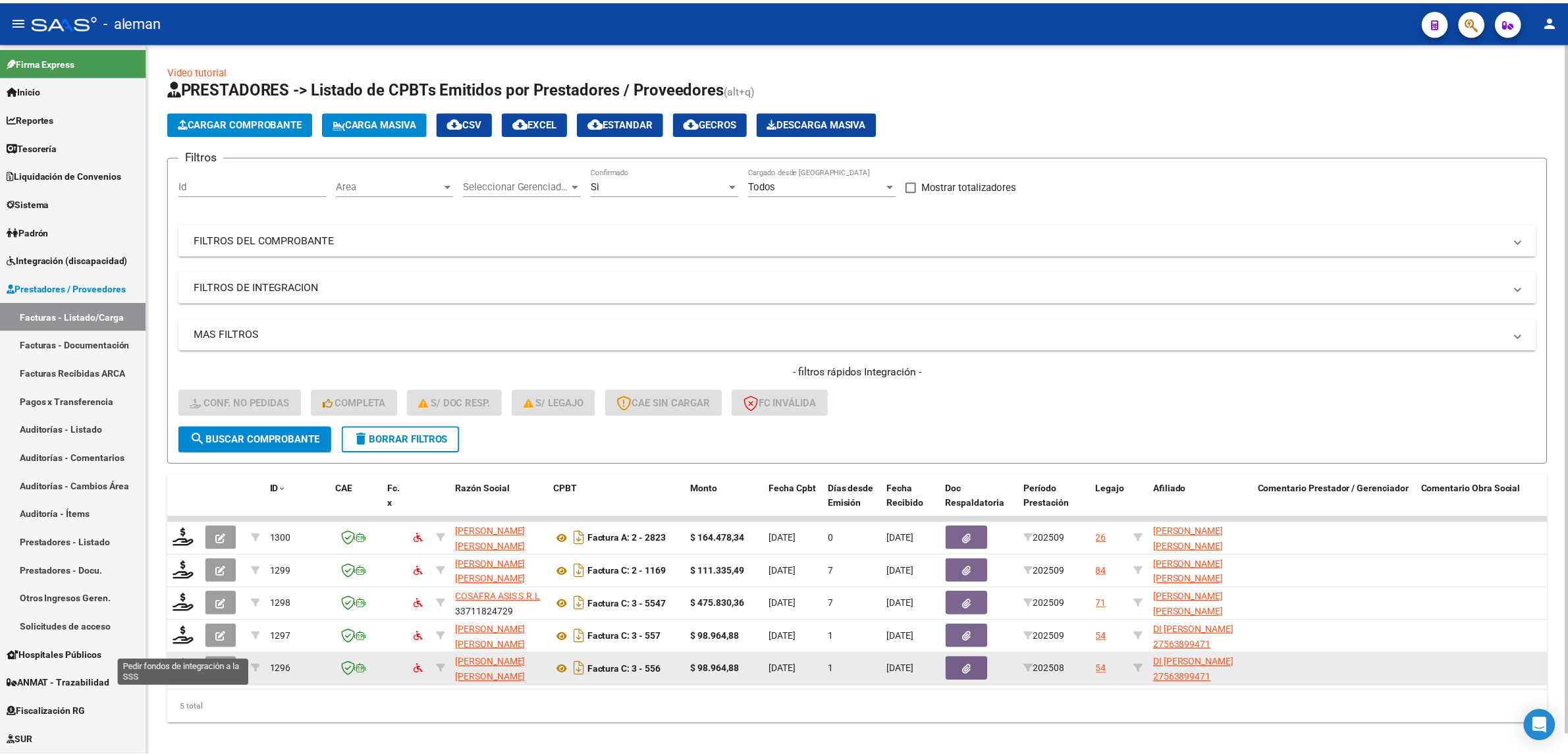
scroll to position [21, 0]
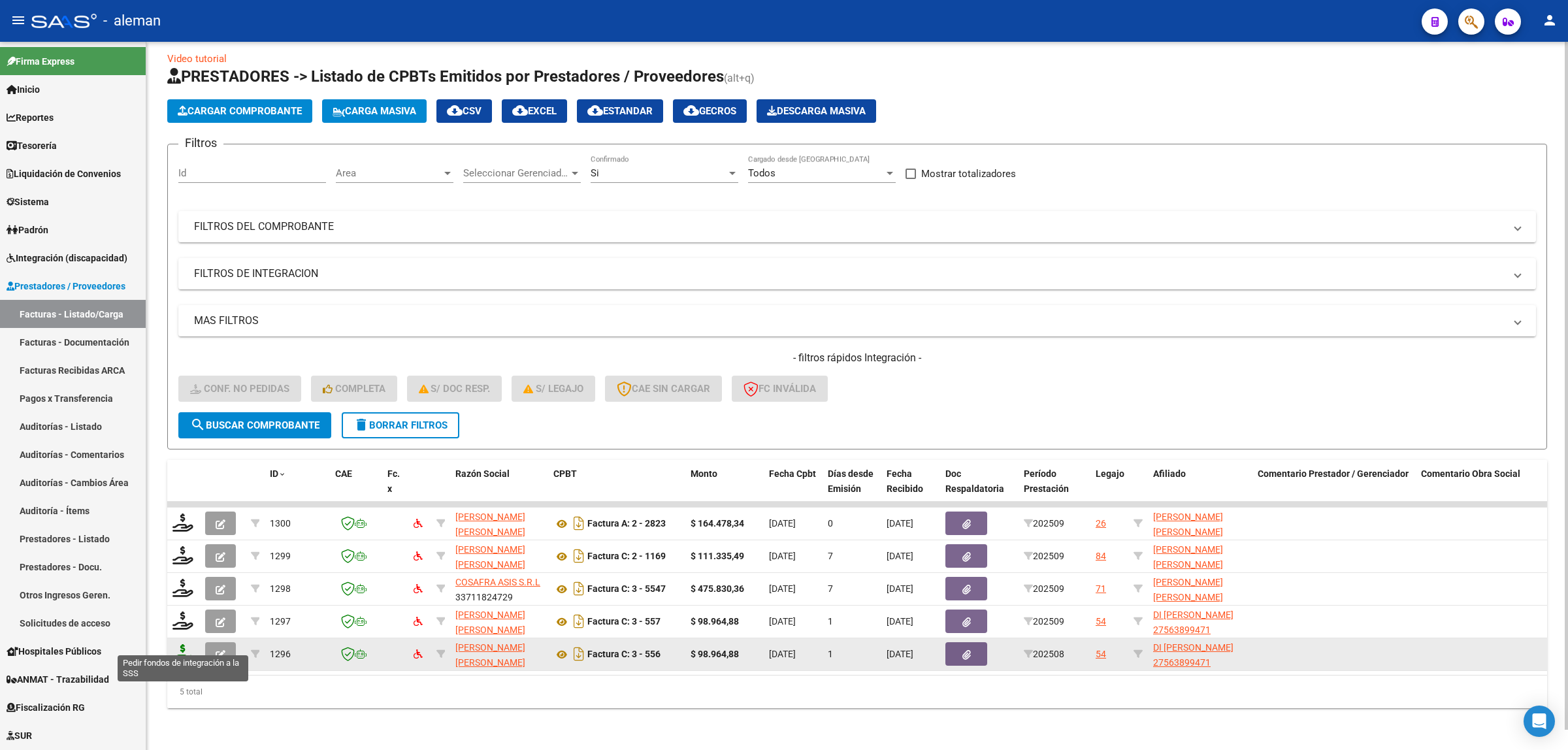
click at [185, 645] on icon at bounding box center [183, 654] width 21 height 18
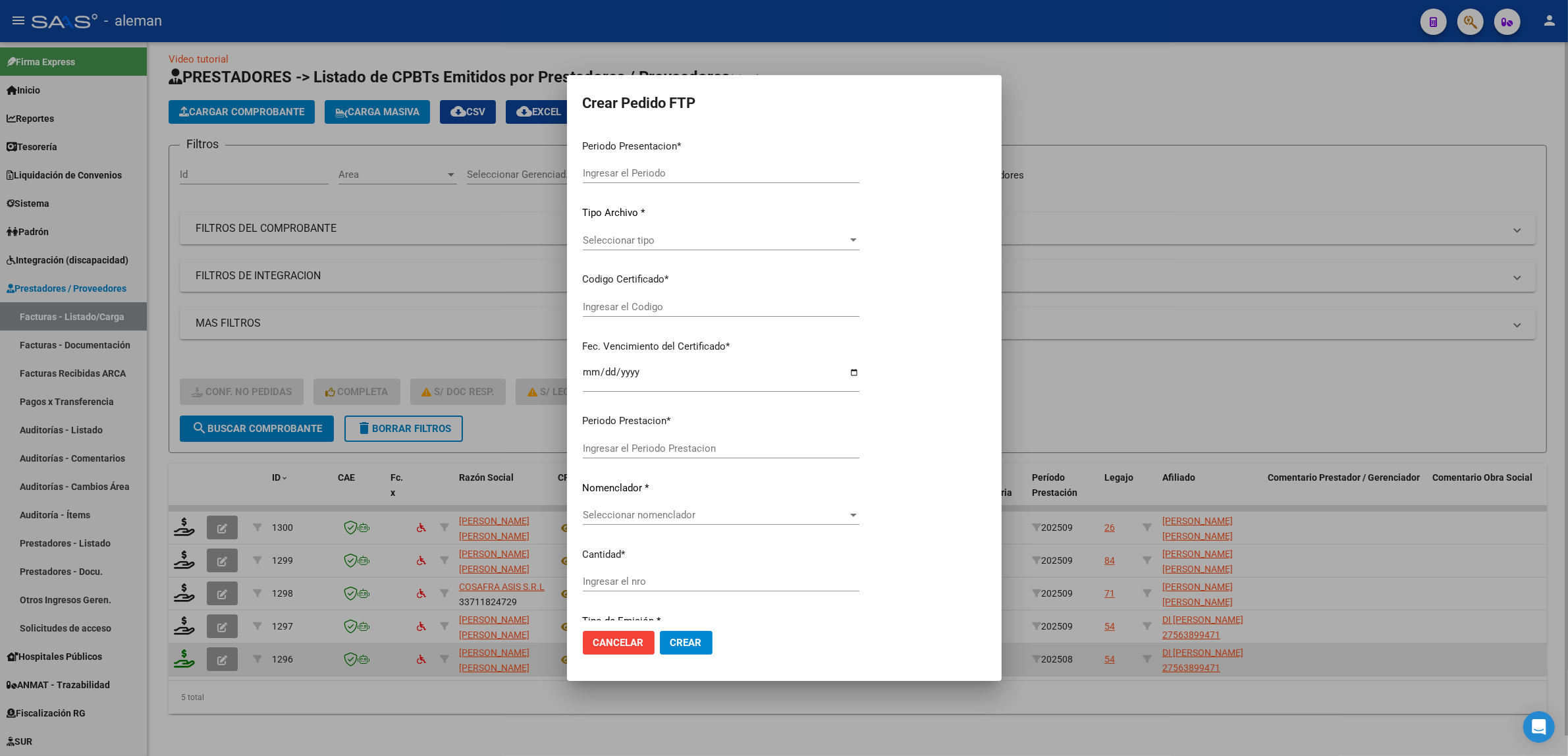
type input "202509"
type input "202508"
type input "$ 98.964,88"
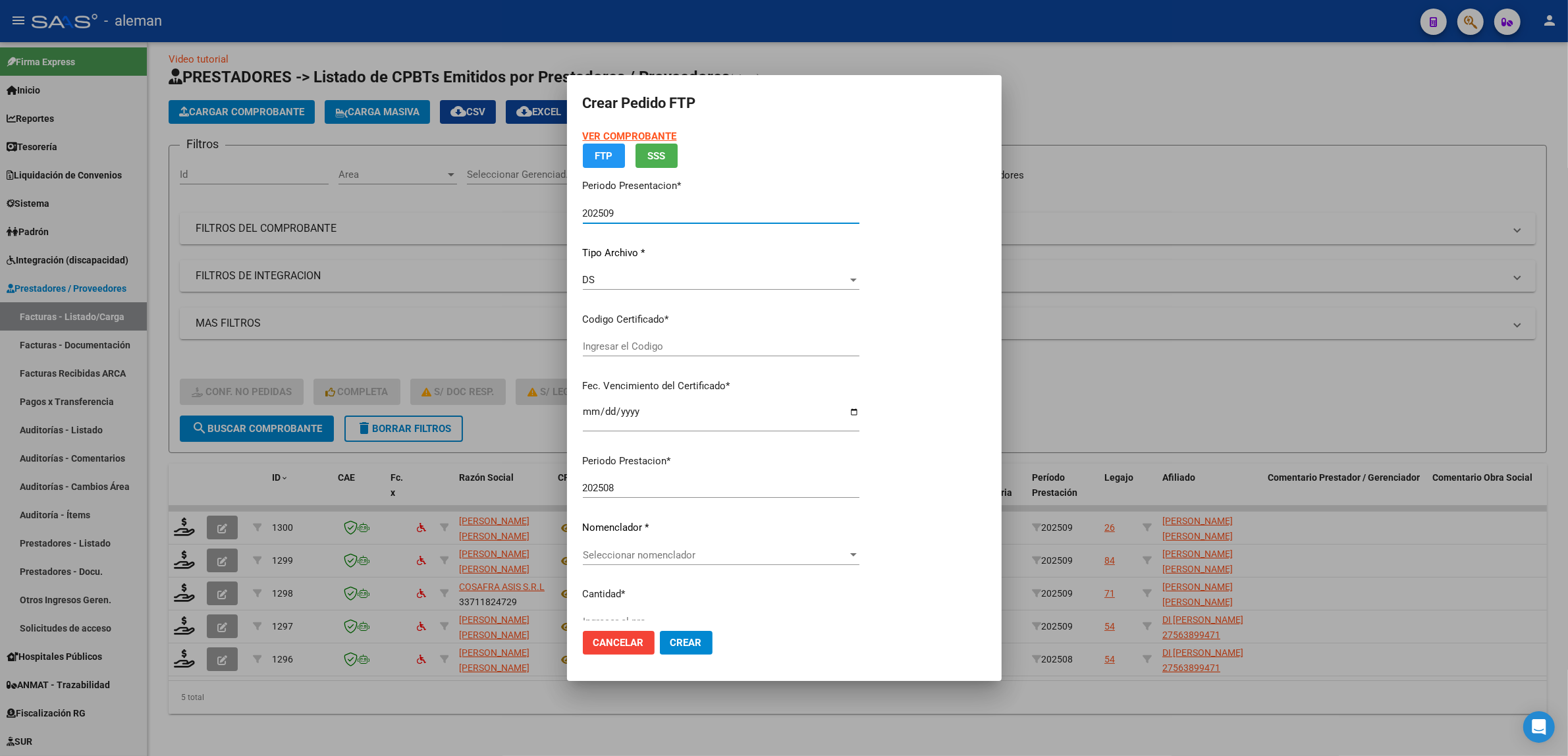
type input "ARG01000563899472021112920261129CBA536"
type input "2026-11-29"
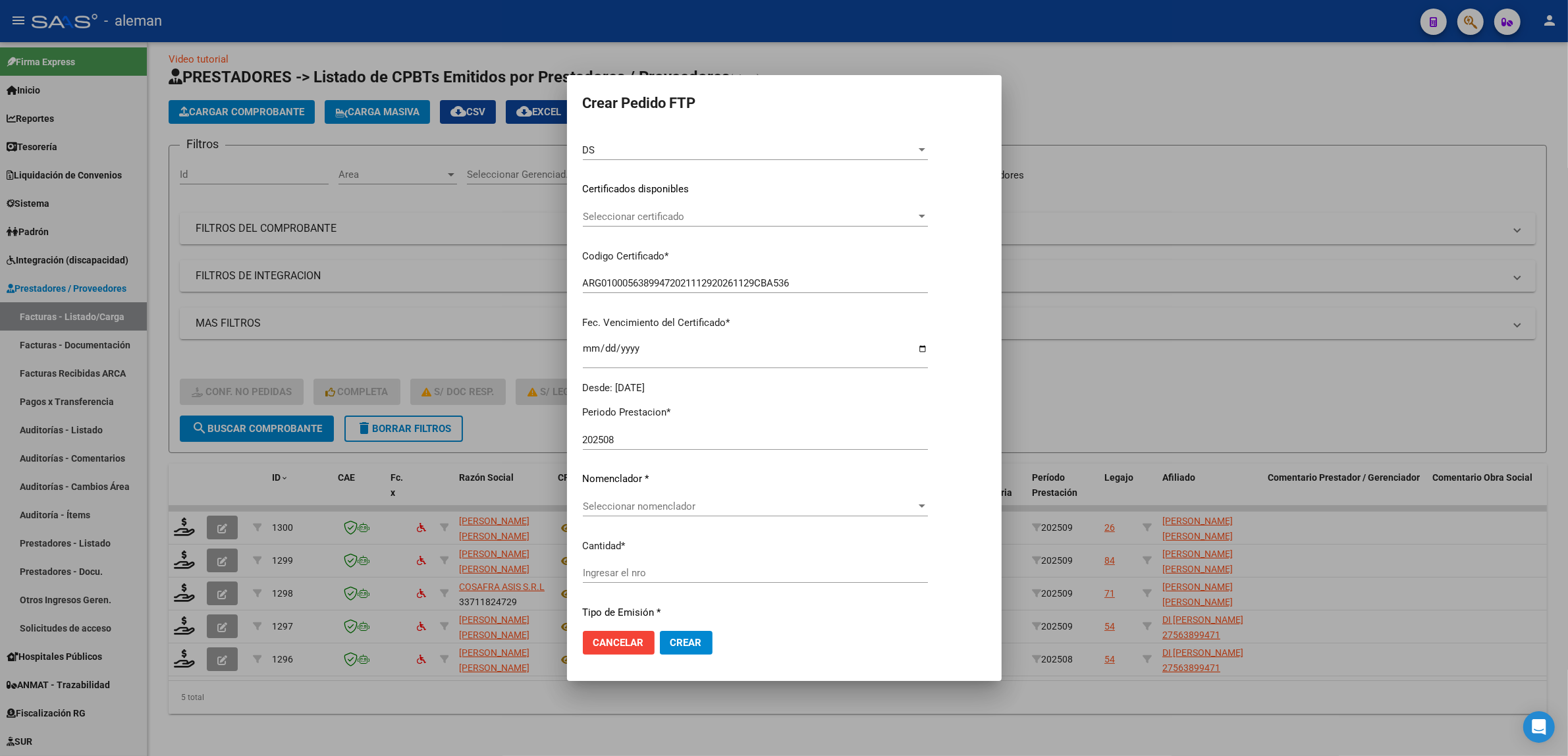
scroll to position [247, 0]
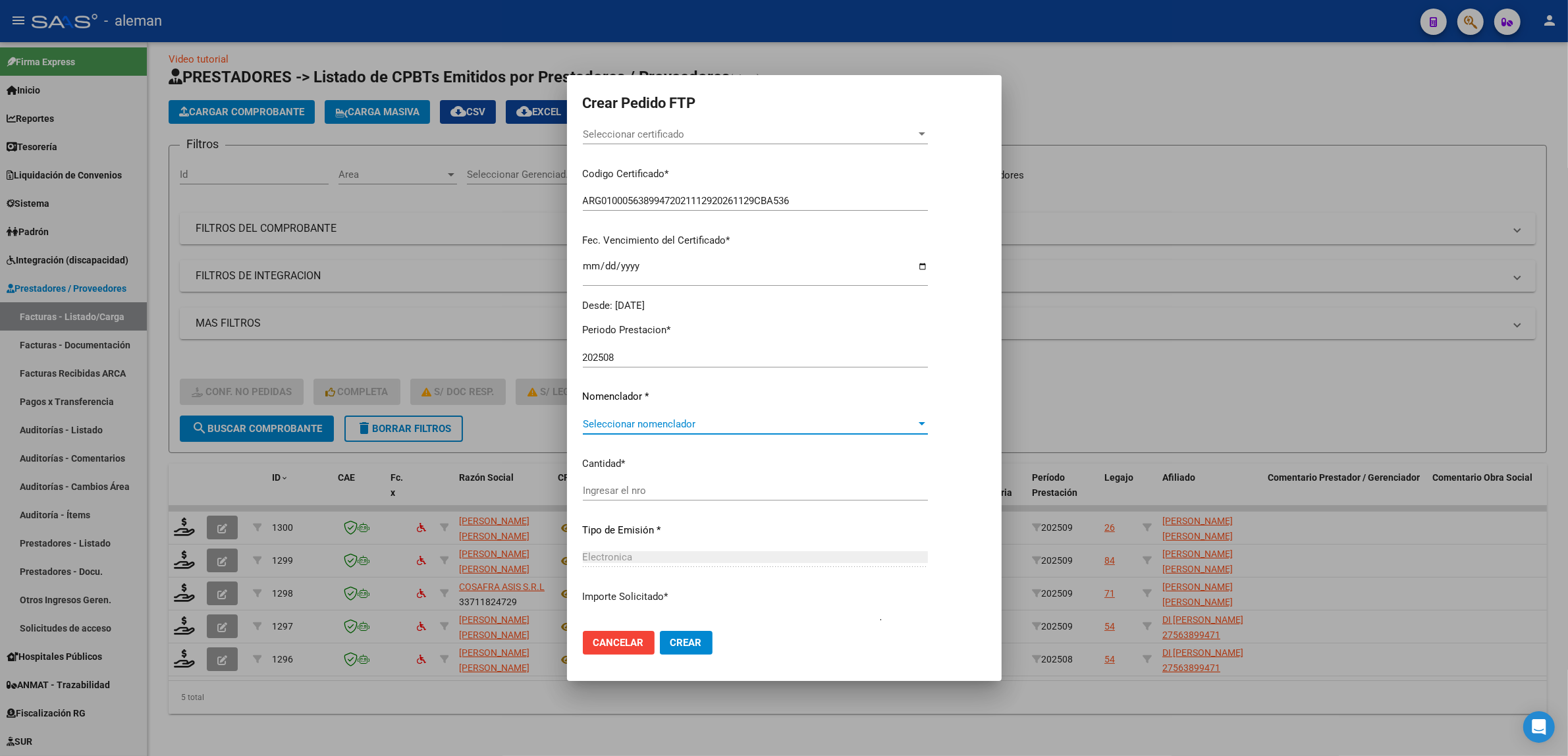
click at [916, 422] on span "Seleccionar nomenclador" at bounding box center [750, 424] width 333 height 12
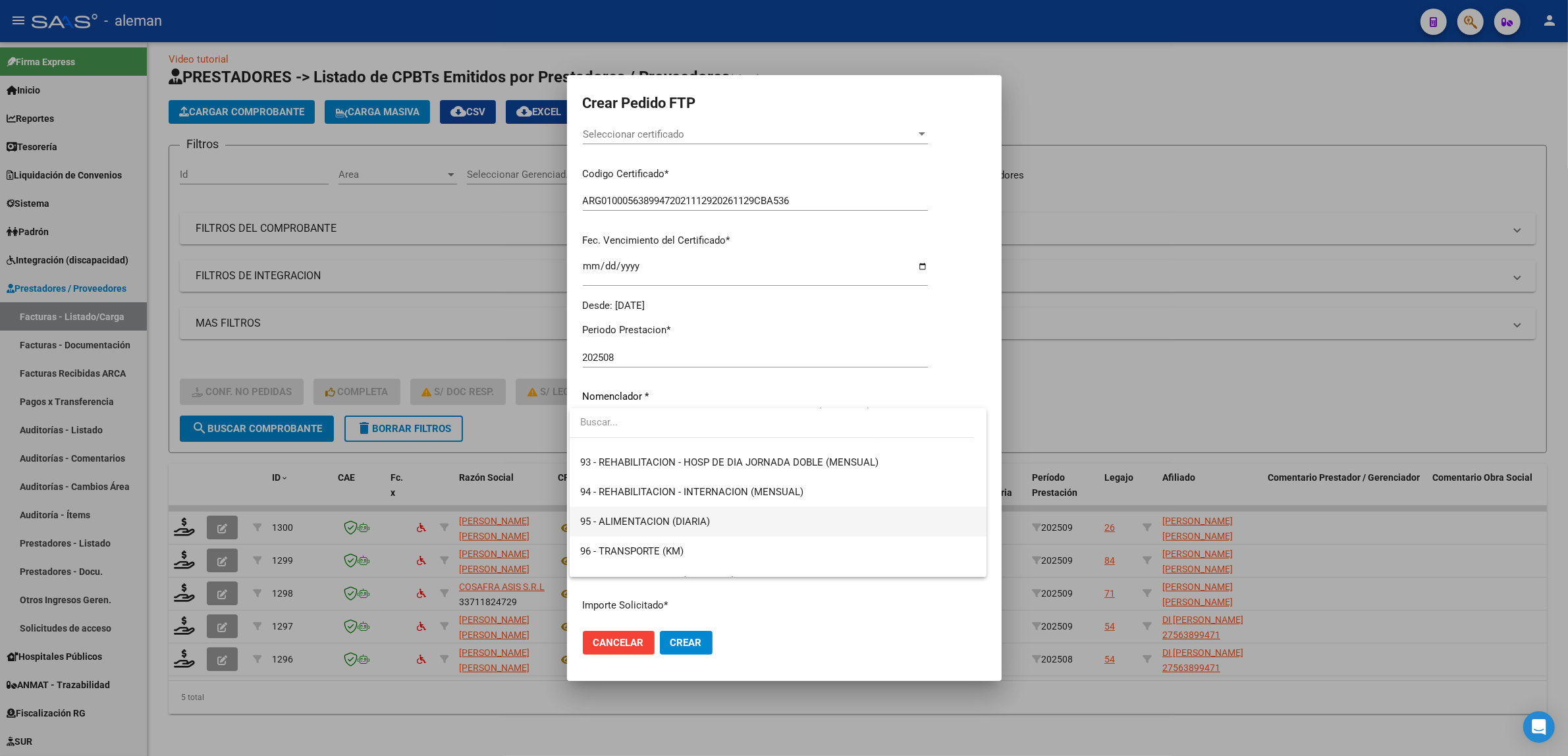
scroll to position [2635, 0]
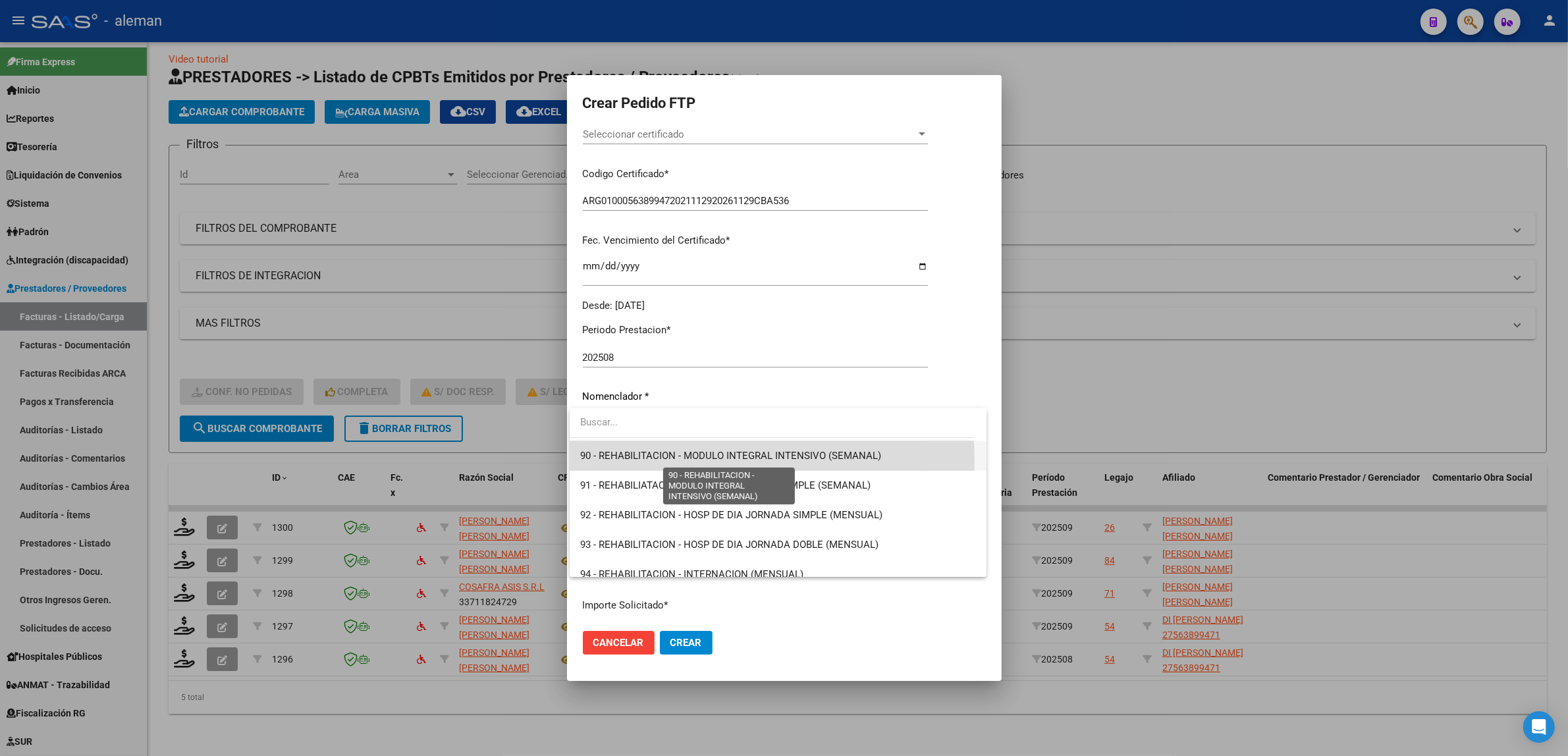
click at [699, 460] on span "90 - REHABILITACION - MODULO INTEGRAL INTENSIVO (SEMANAL)" at bounding box center [731, 456] width 301 height 12
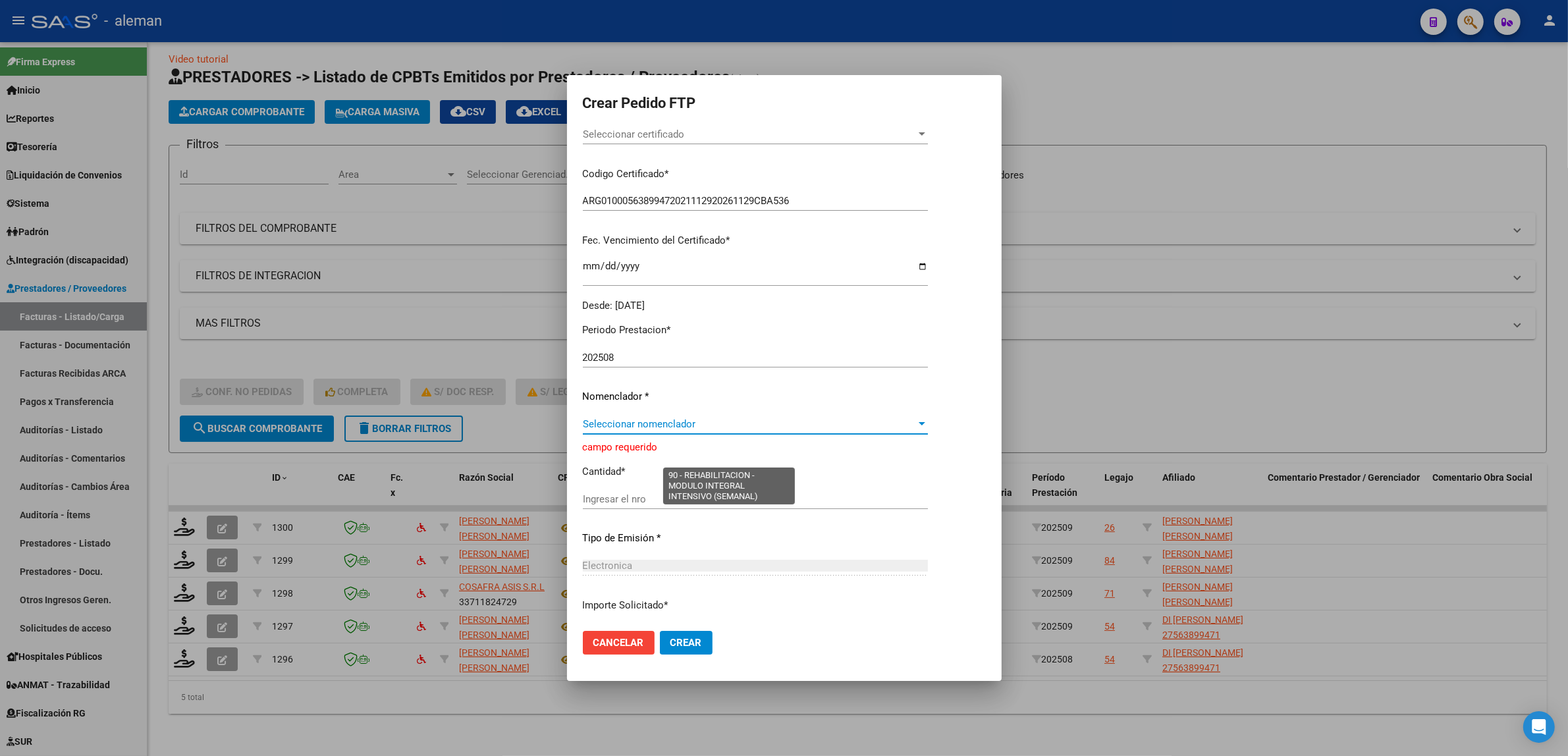
scroll to position [2638, 0]
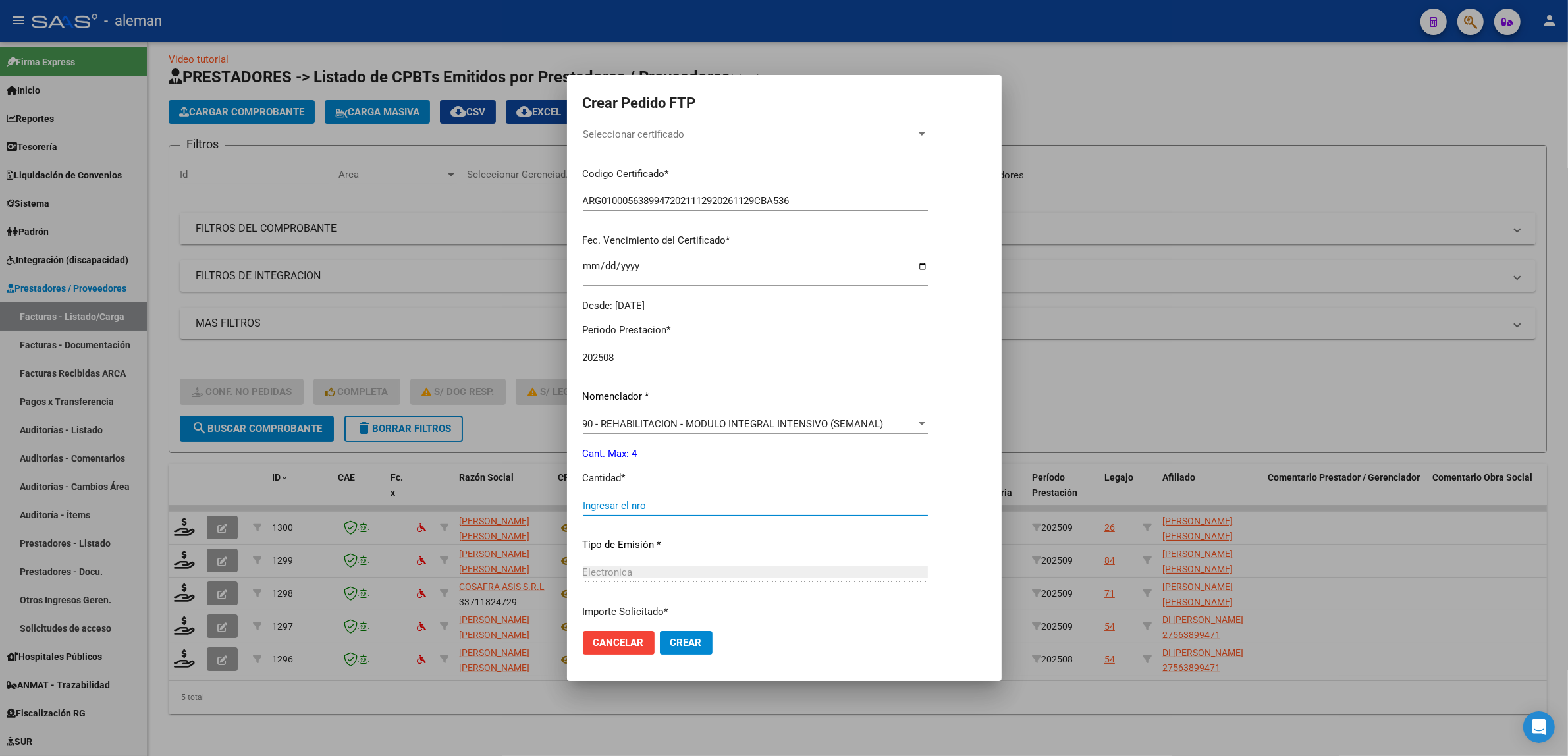
click at [643, 506] on input "Ingresar el nro" at bounding box center [755, 506] width 345 height 12
type input "4"
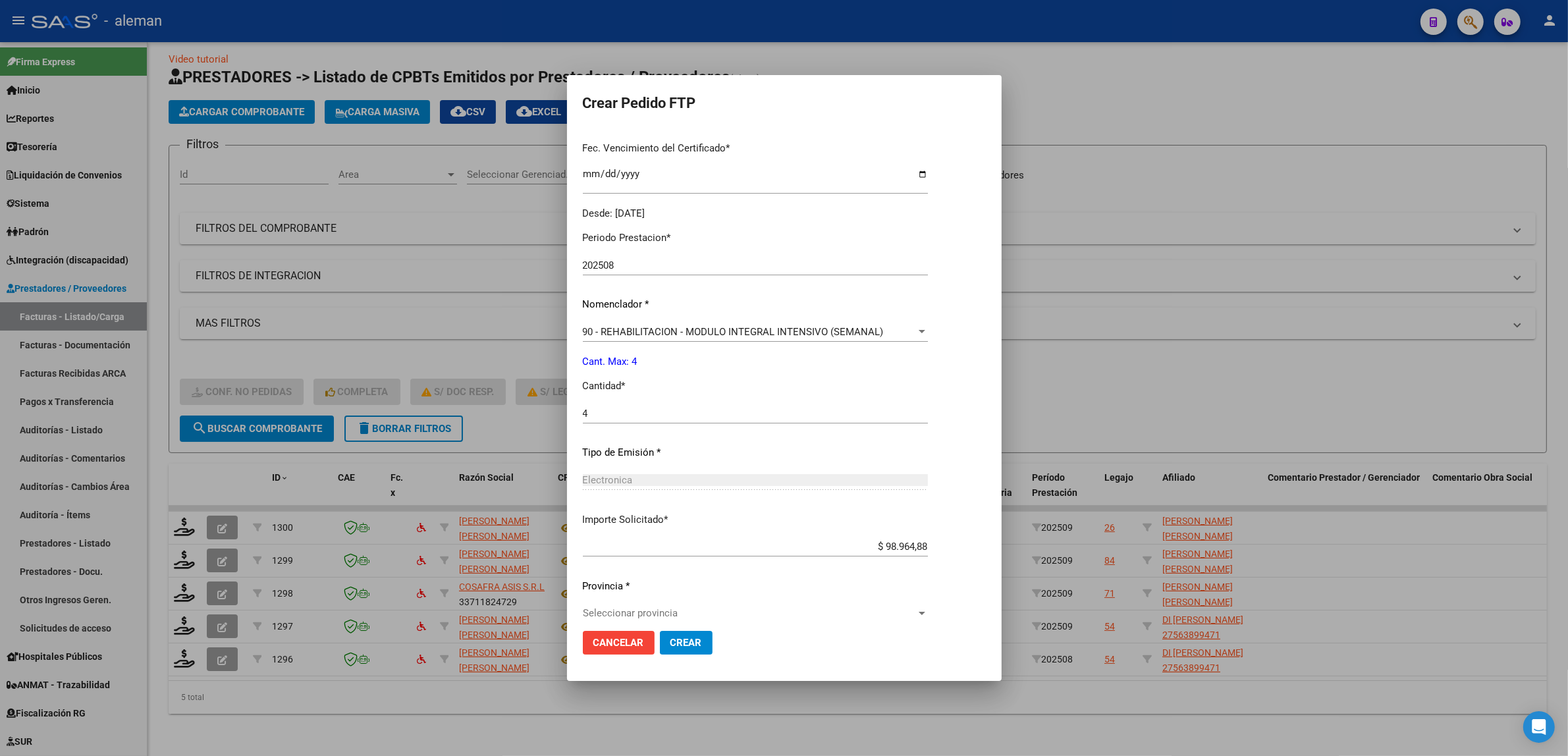
scroll to position [354, 0]
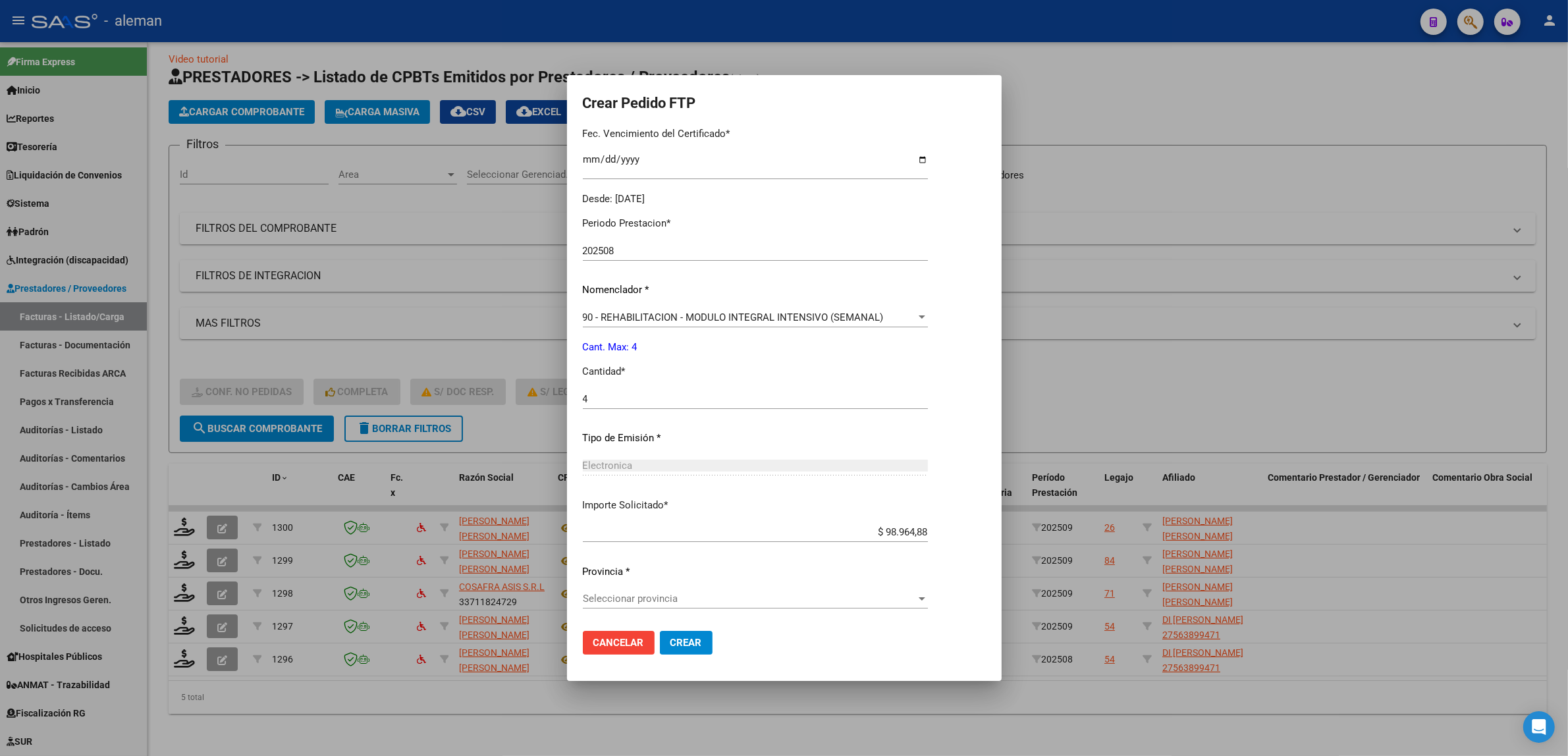
click at [928, 601] on div at bounding box center [922, 598] width 12 height 11
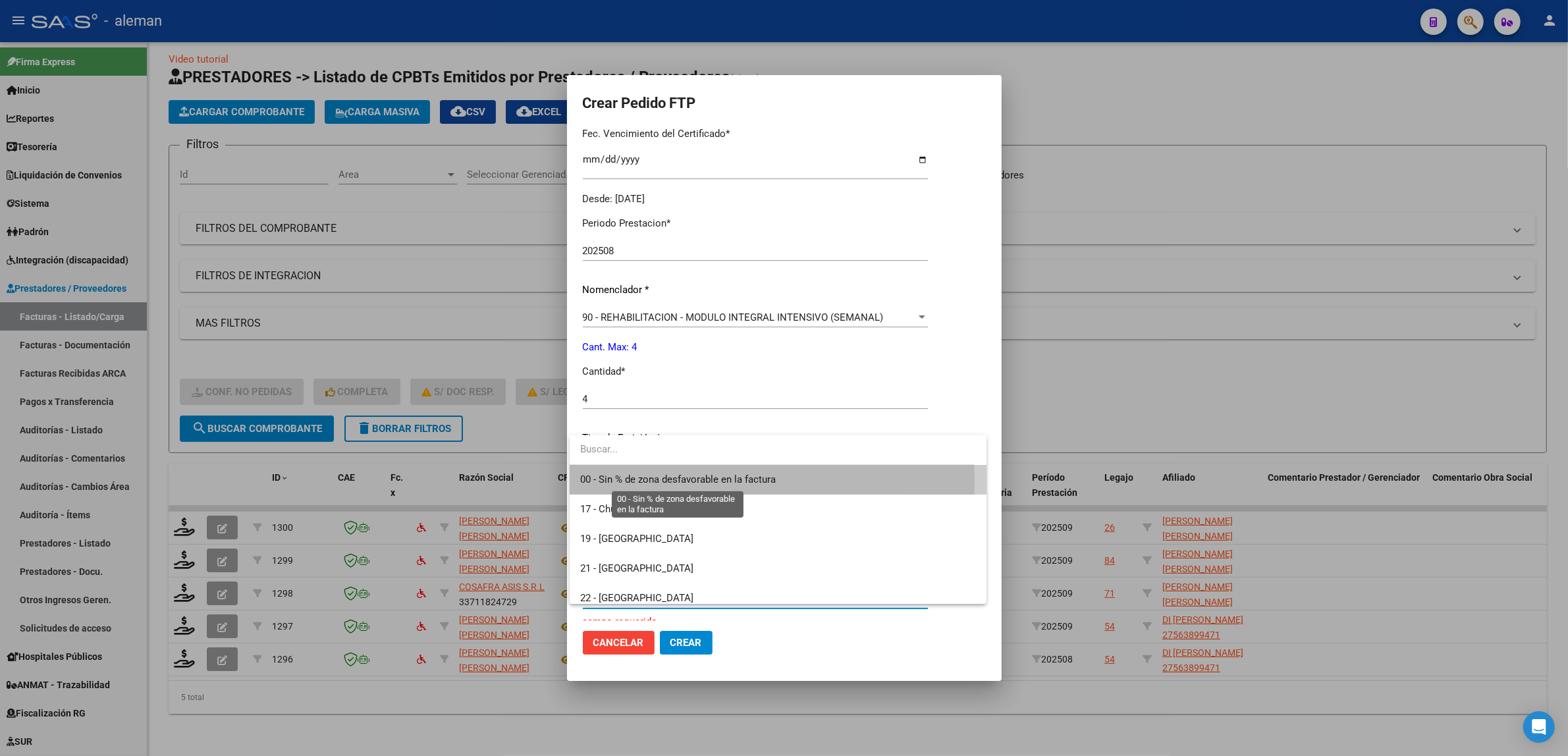
click at [667, 482] on span "00 - Sin % de zona desfavorable en la factura" at bounding box center [678, 479] width 195 height 12
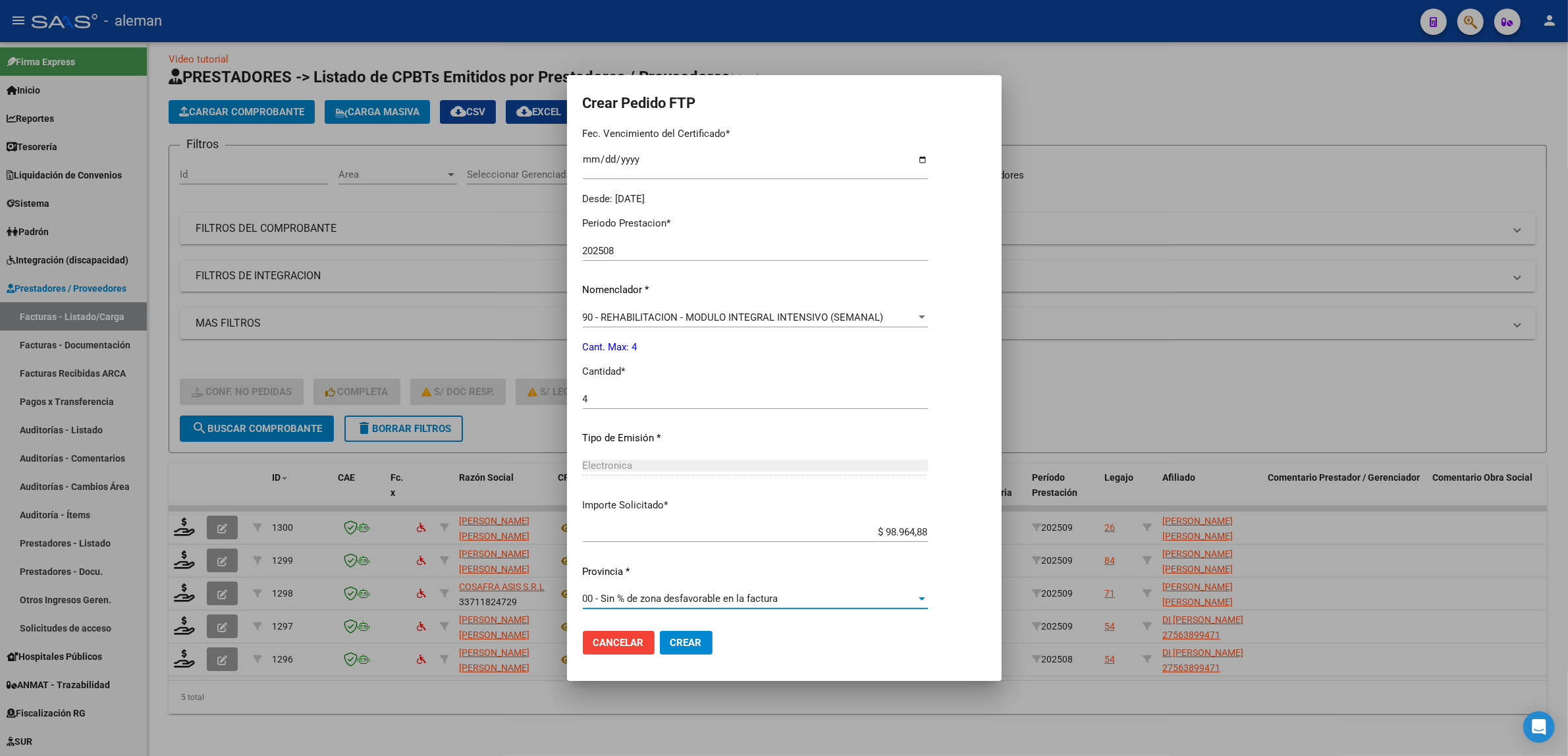
click at [693, 638] on span "Crear" at bounding box center [686, 643] width 32 height 12
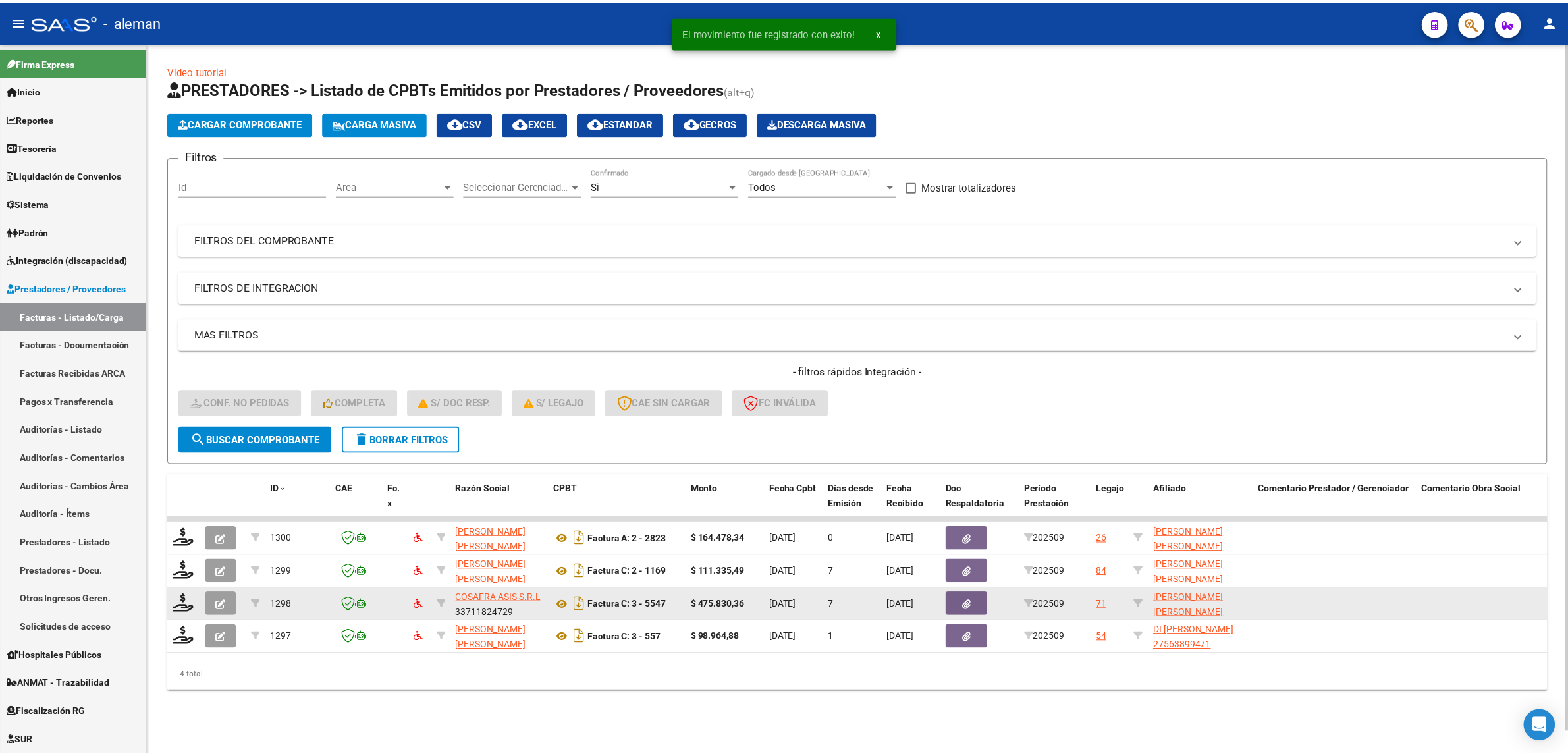
scroll to position [0, 0]
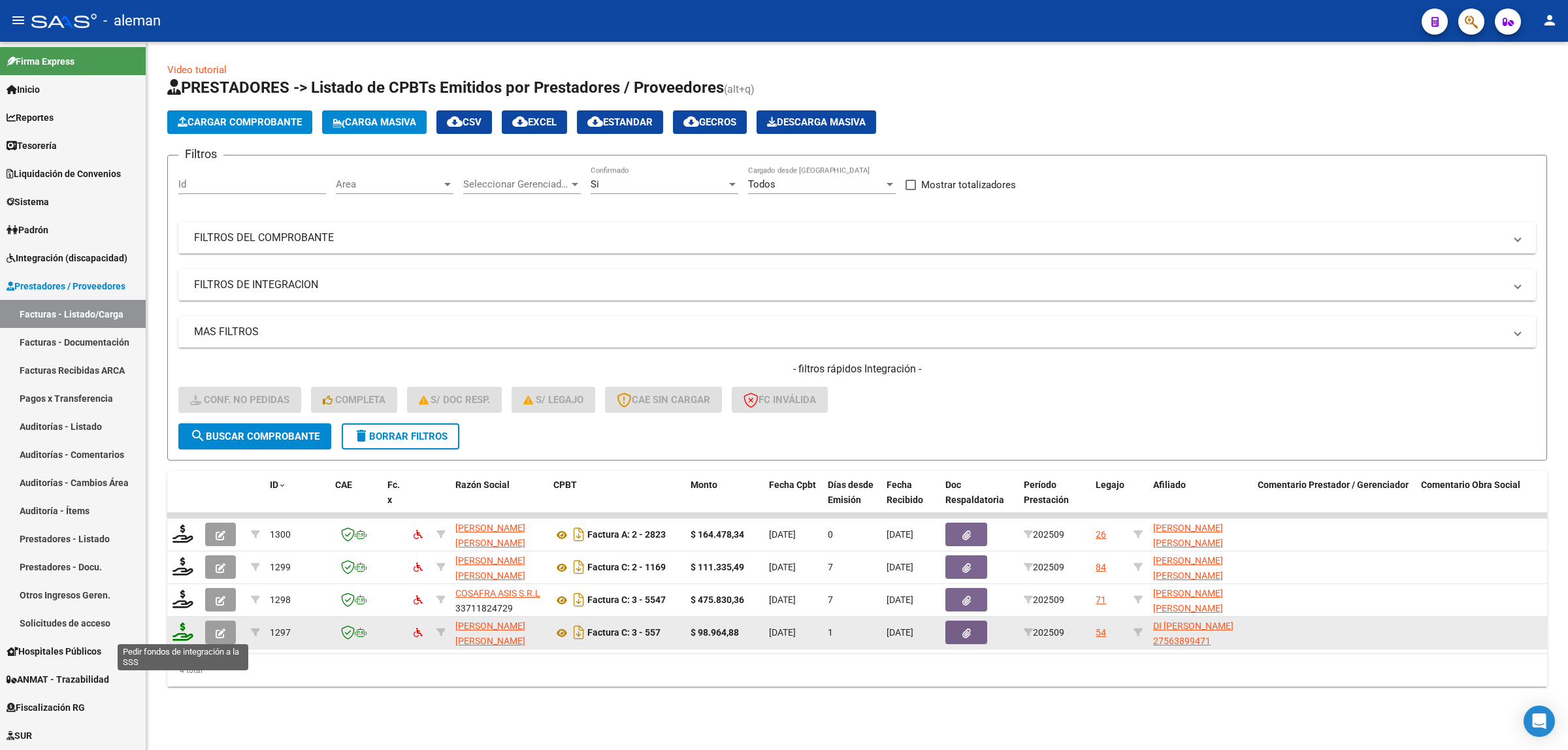
click at [187, 634] on icon at bounding box center [183, 632] width 21 height 18
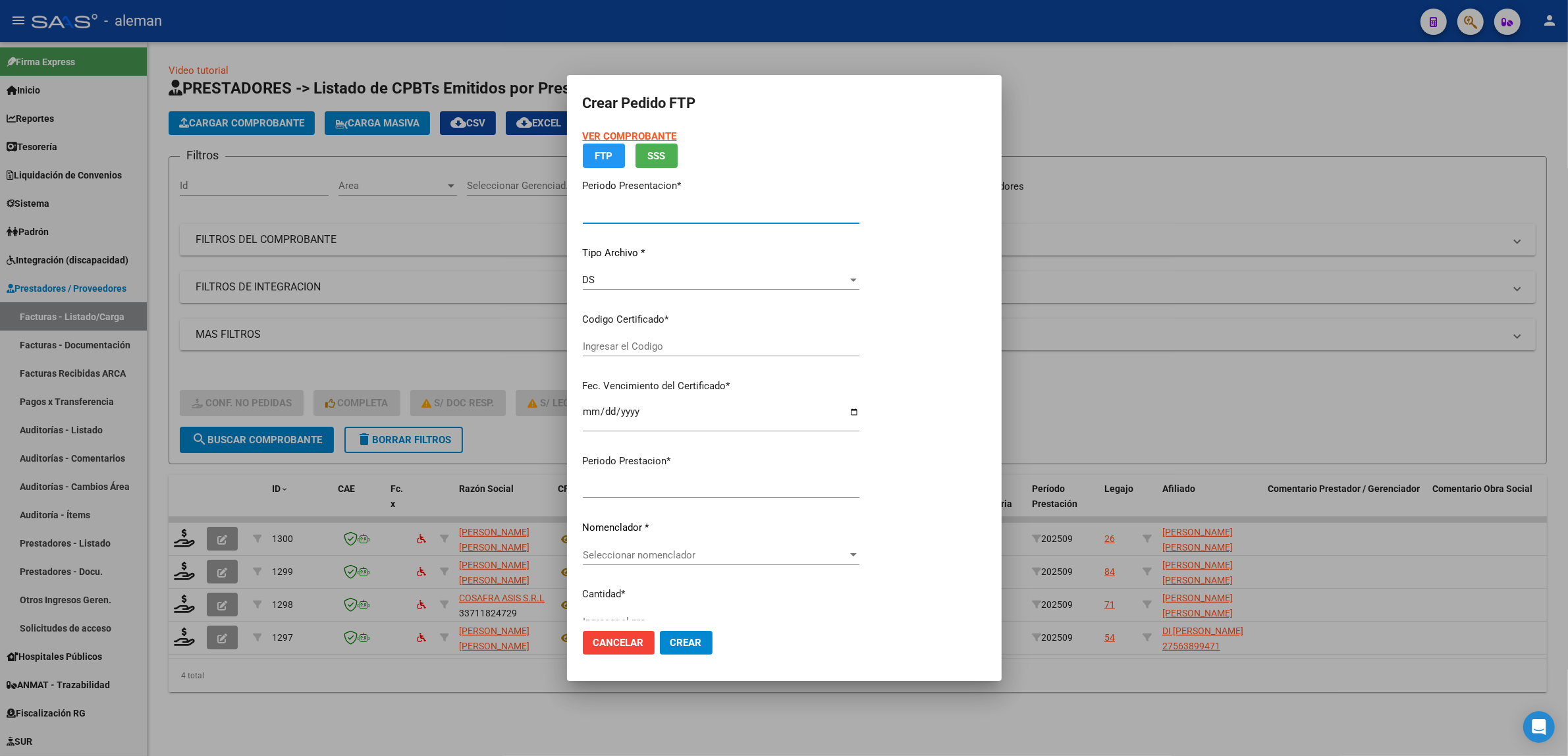
type input "202509"
type input "$ 98.964,88"
type input "ARG01000563899472021112920261129CBA536"
type input "2026-11-29"
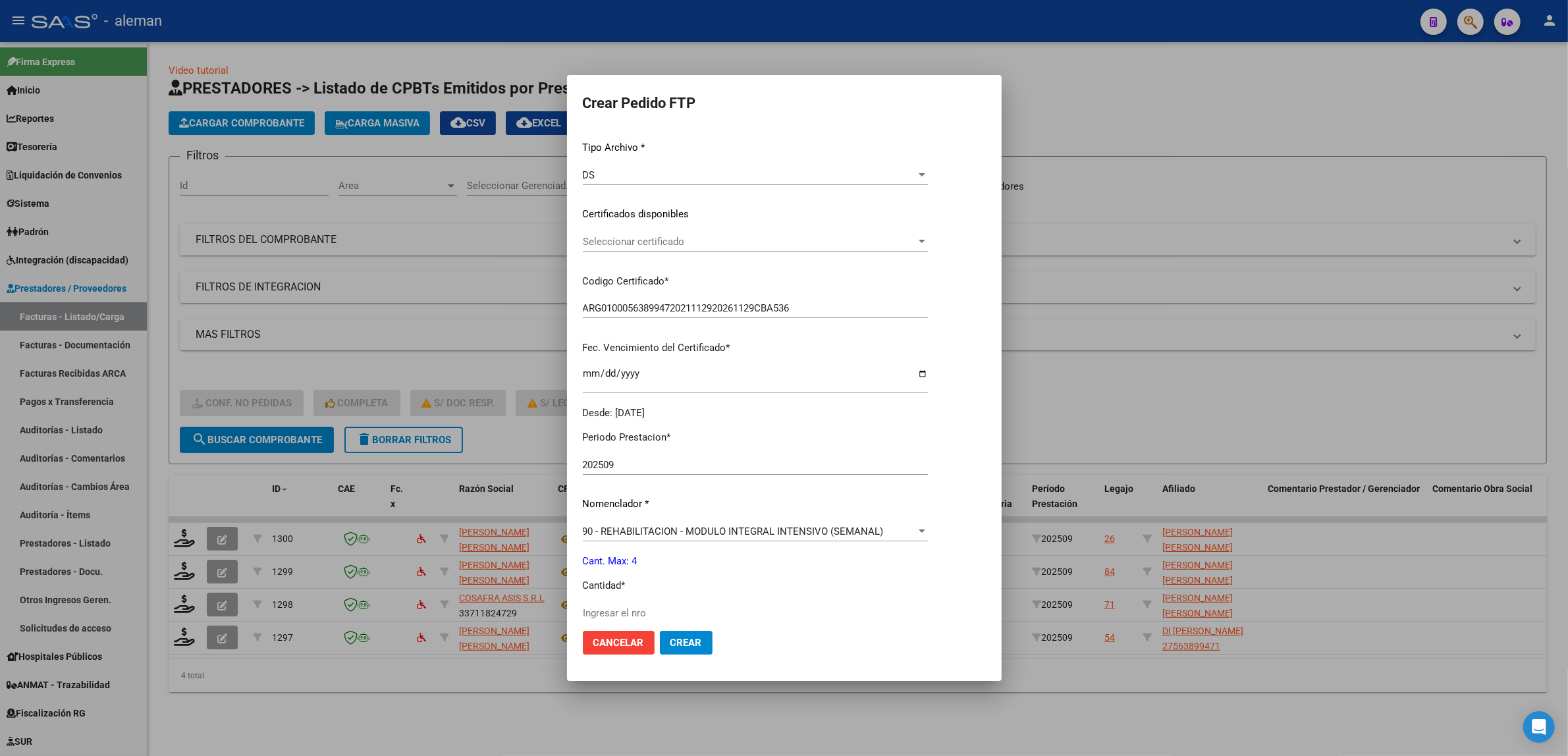
scroll to position [165, 0]
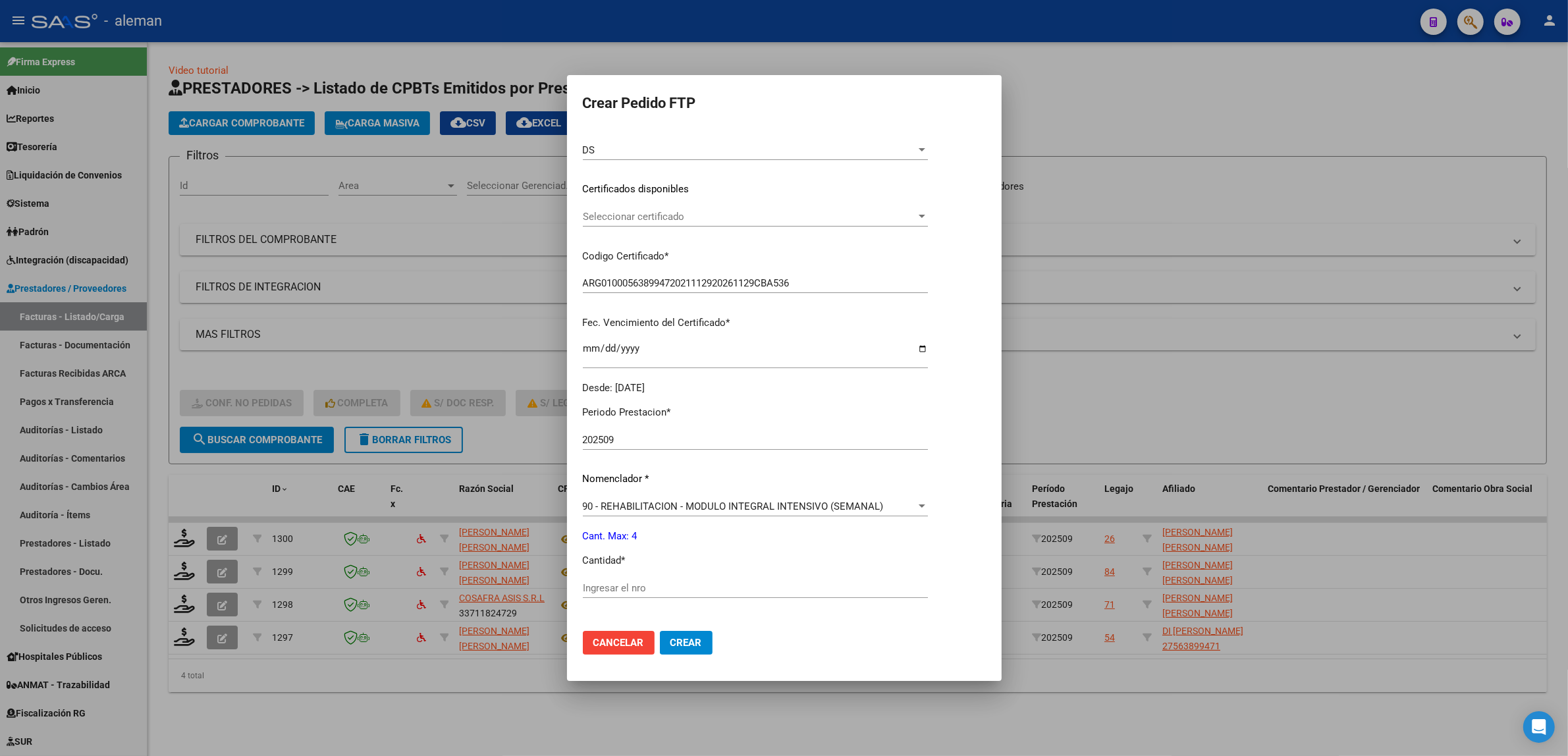
click at [754, 588] on input "Ingresar el nro" at bounding box center [755, 588] width 345 height 12
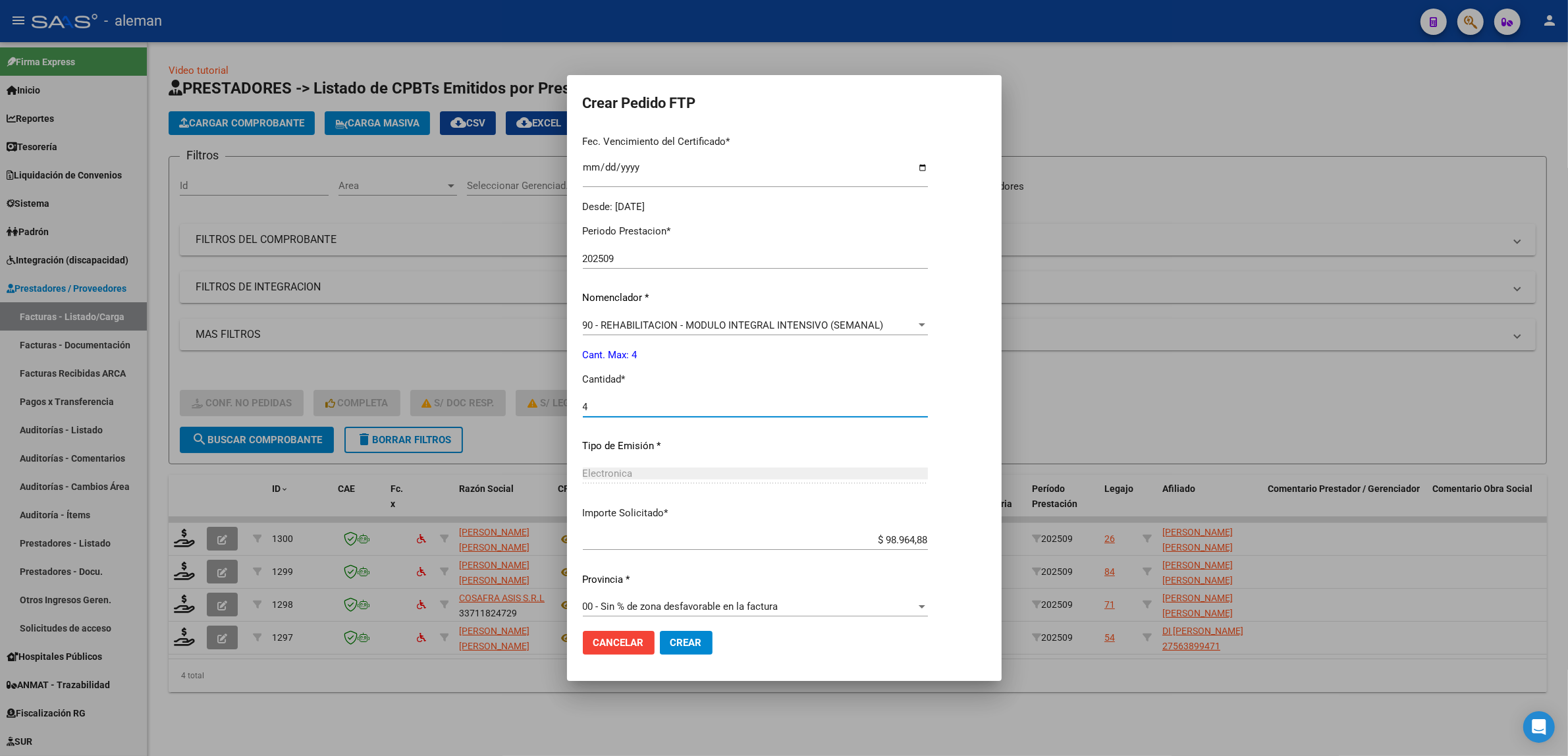
scroll to position [354, 0]
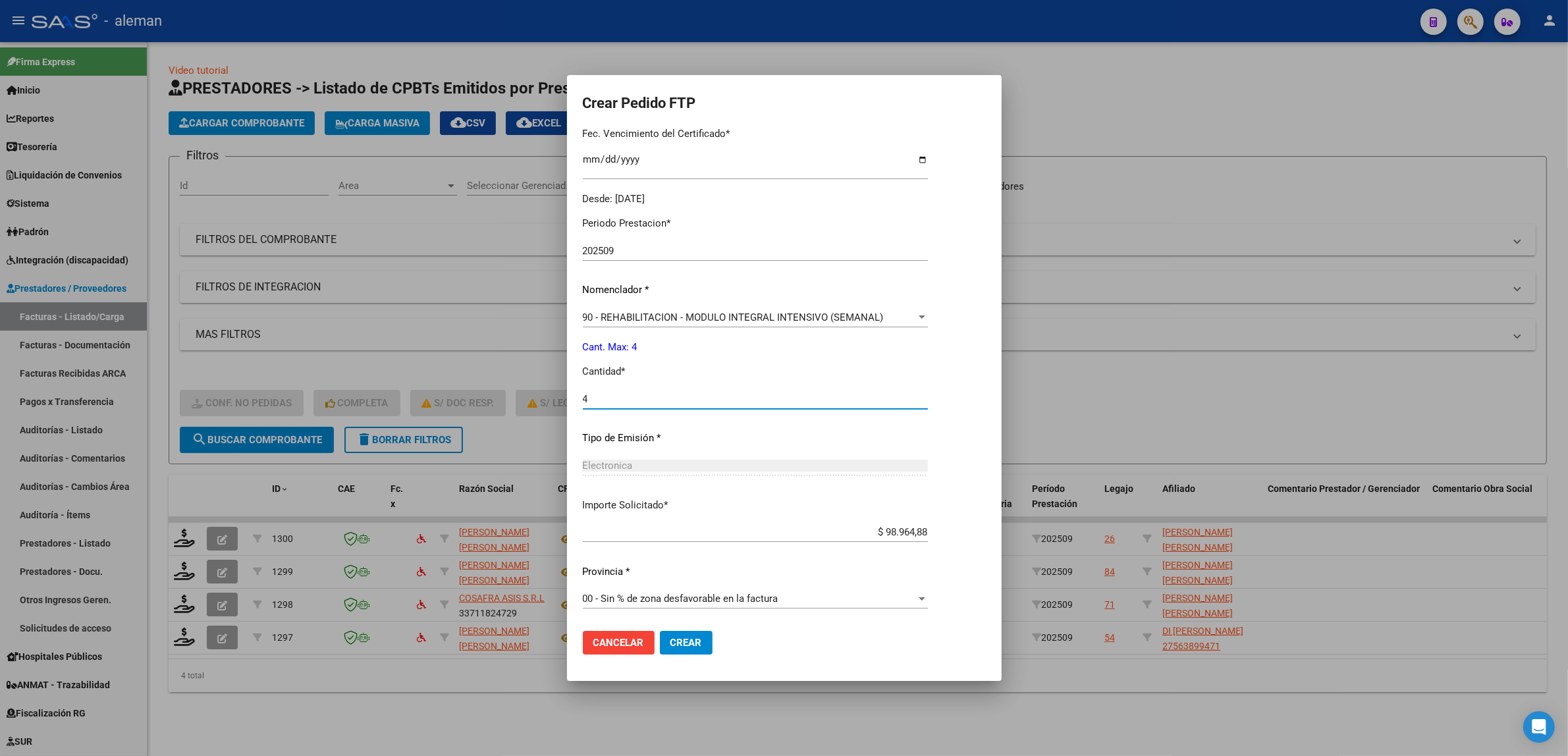
type input "4"
click at [690, 650] on button "Crear" at bounding box center [686, 643] width 53 height 24
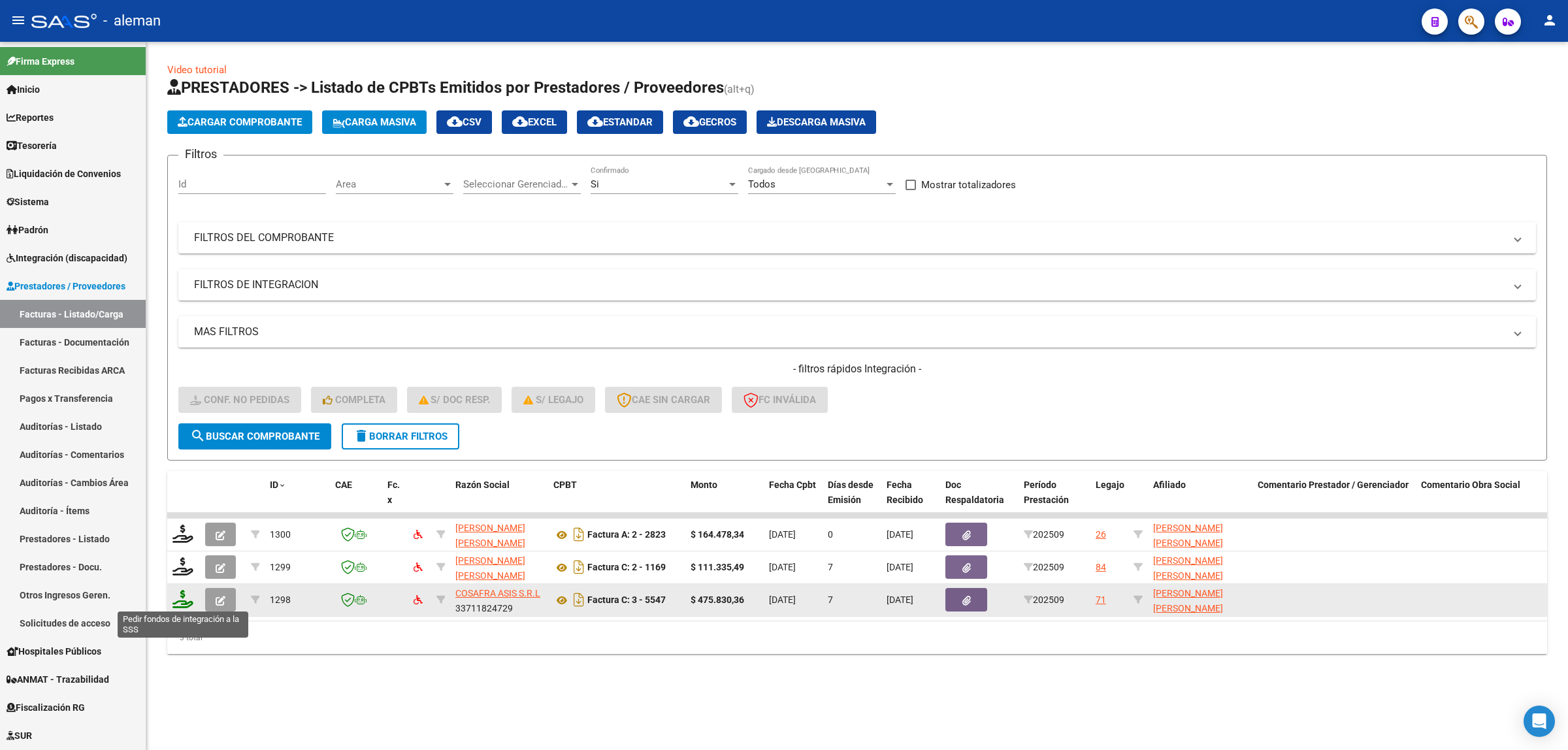
click at [187, 599] on icon at bounding box center [183, 599] width 21 height 18
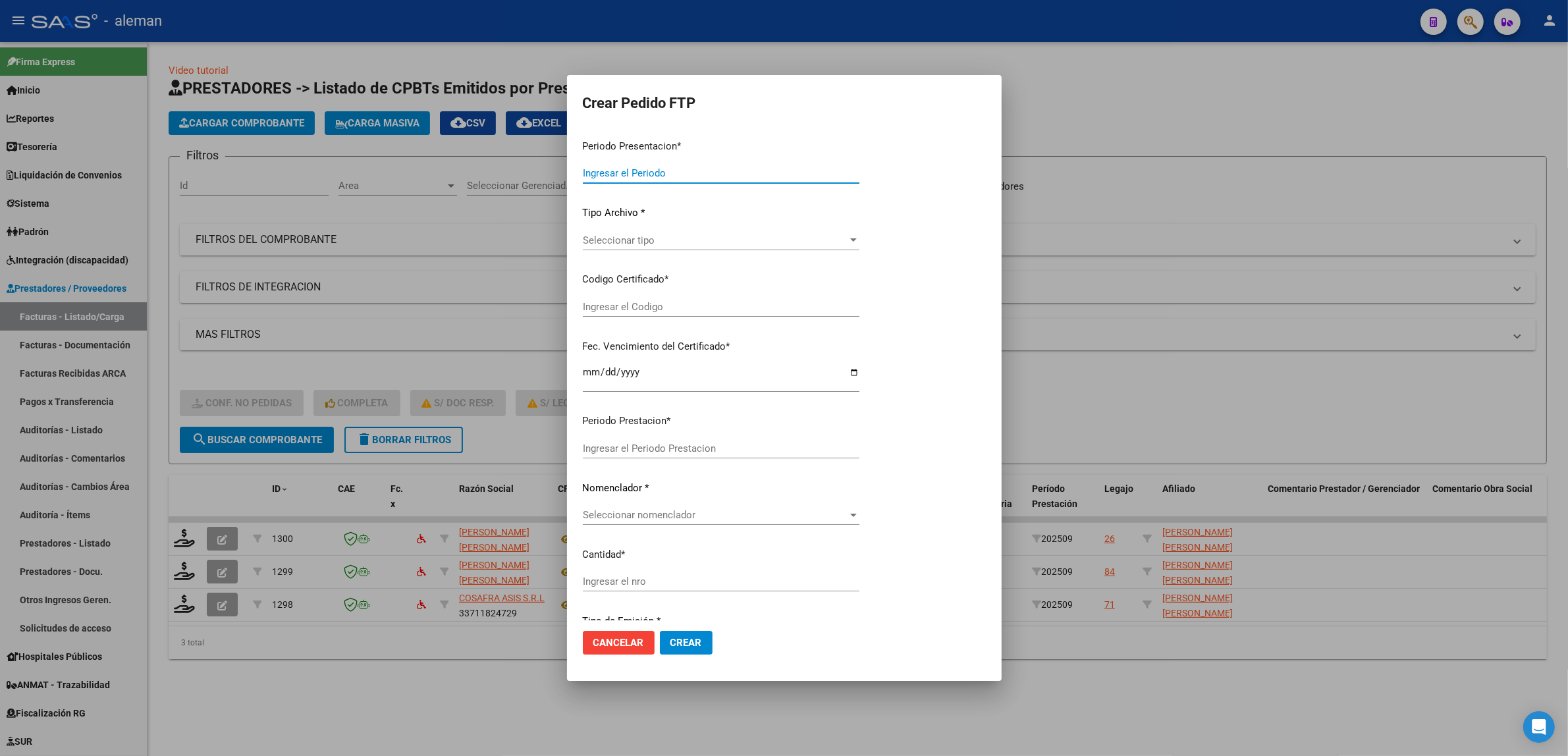
type input "202509"
type input "$ 475.830,36"
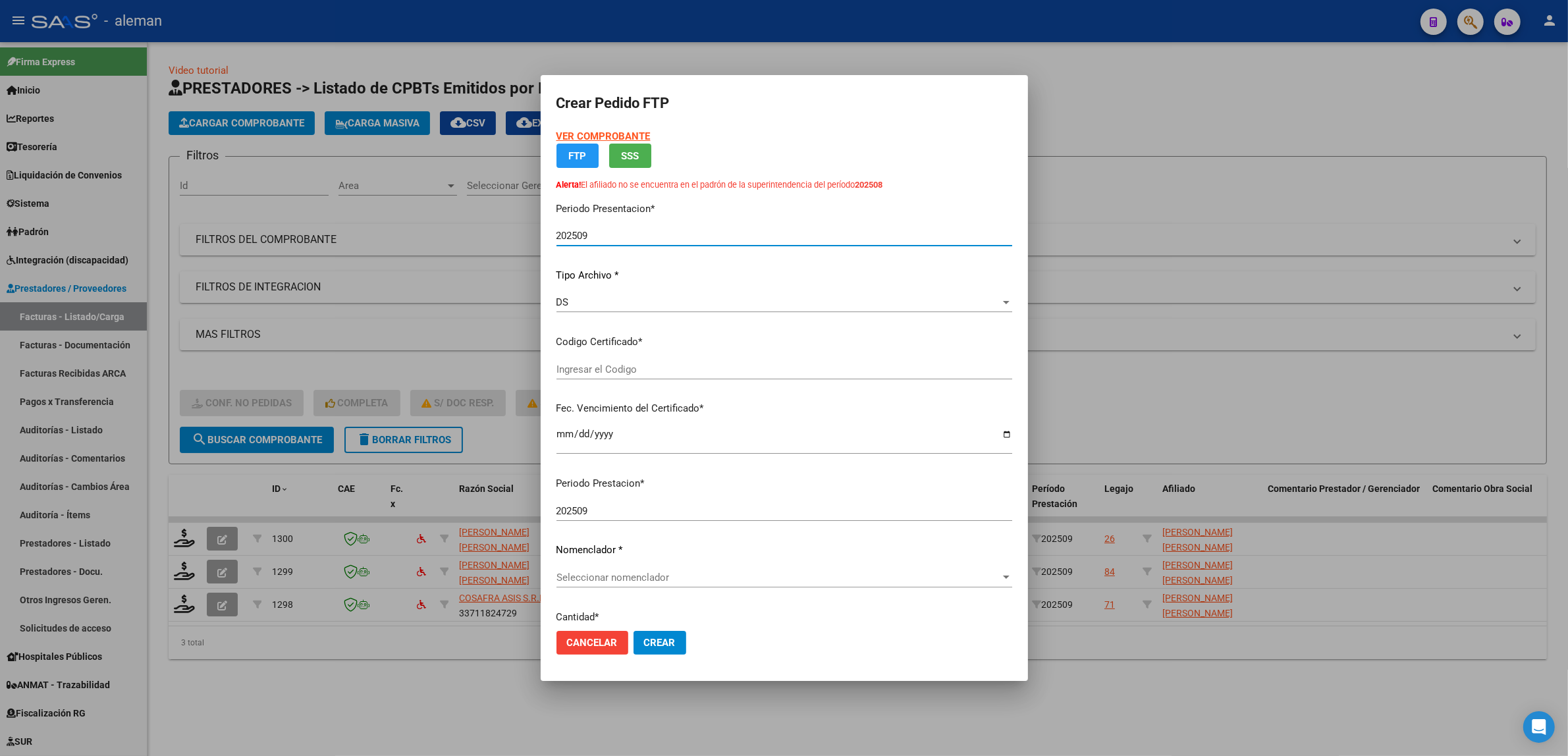
type input "ARG02000565762322021090320240903CBA536"
type input "2024-09-03"
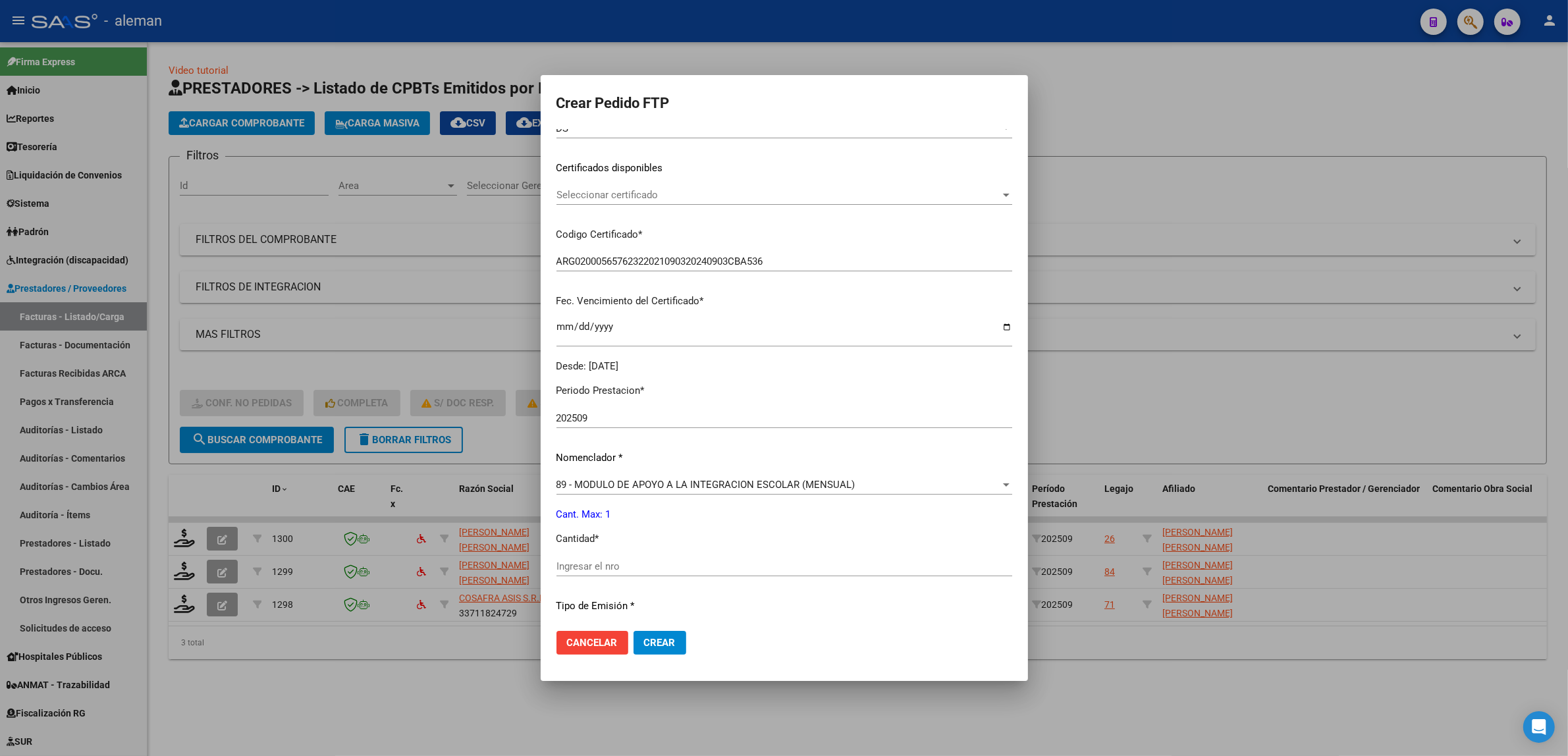
scroll to position [247, 0]
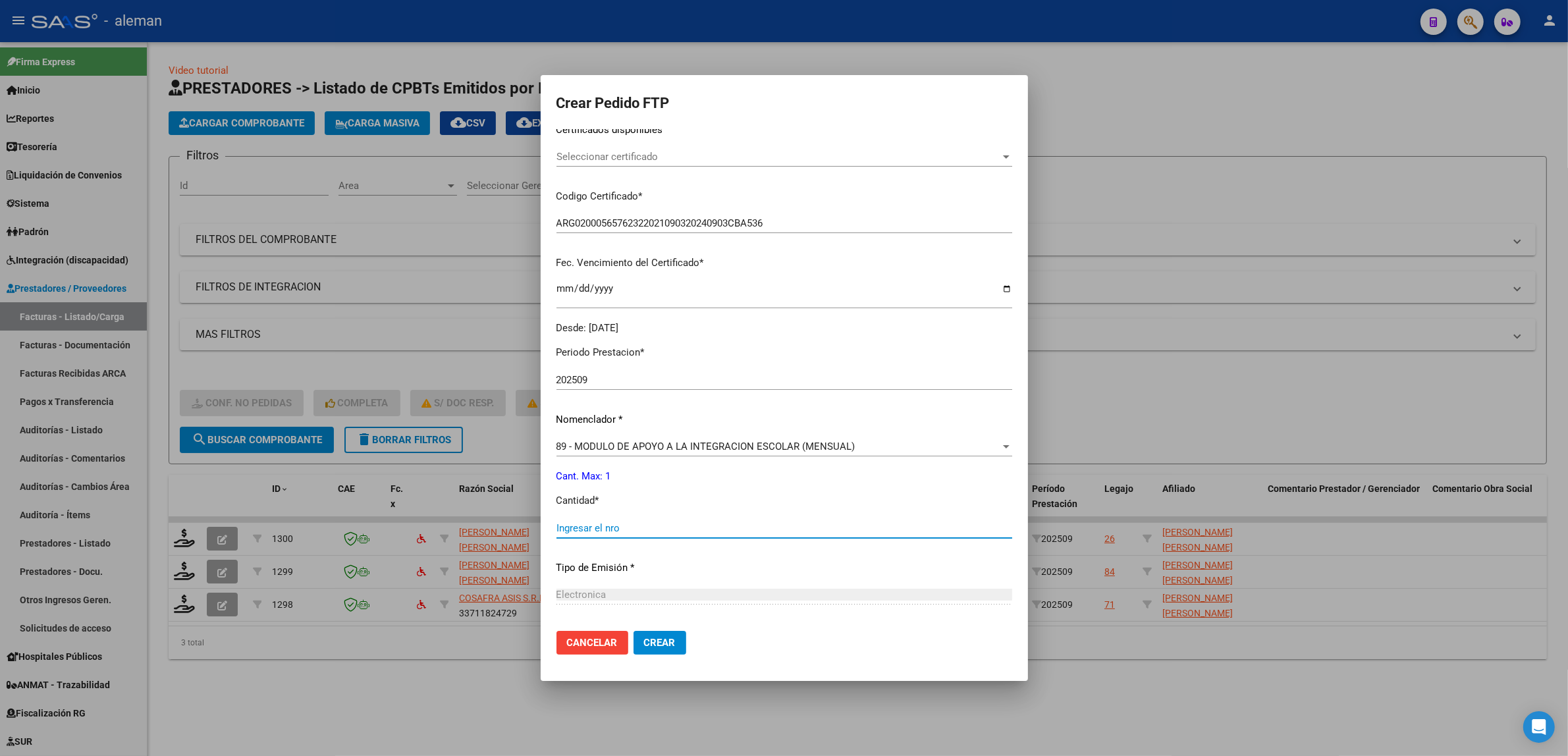
click at [629, 525] on input "Ingresar el nro" at bounding box center [784, 528] width 456 height 12
type input "1"
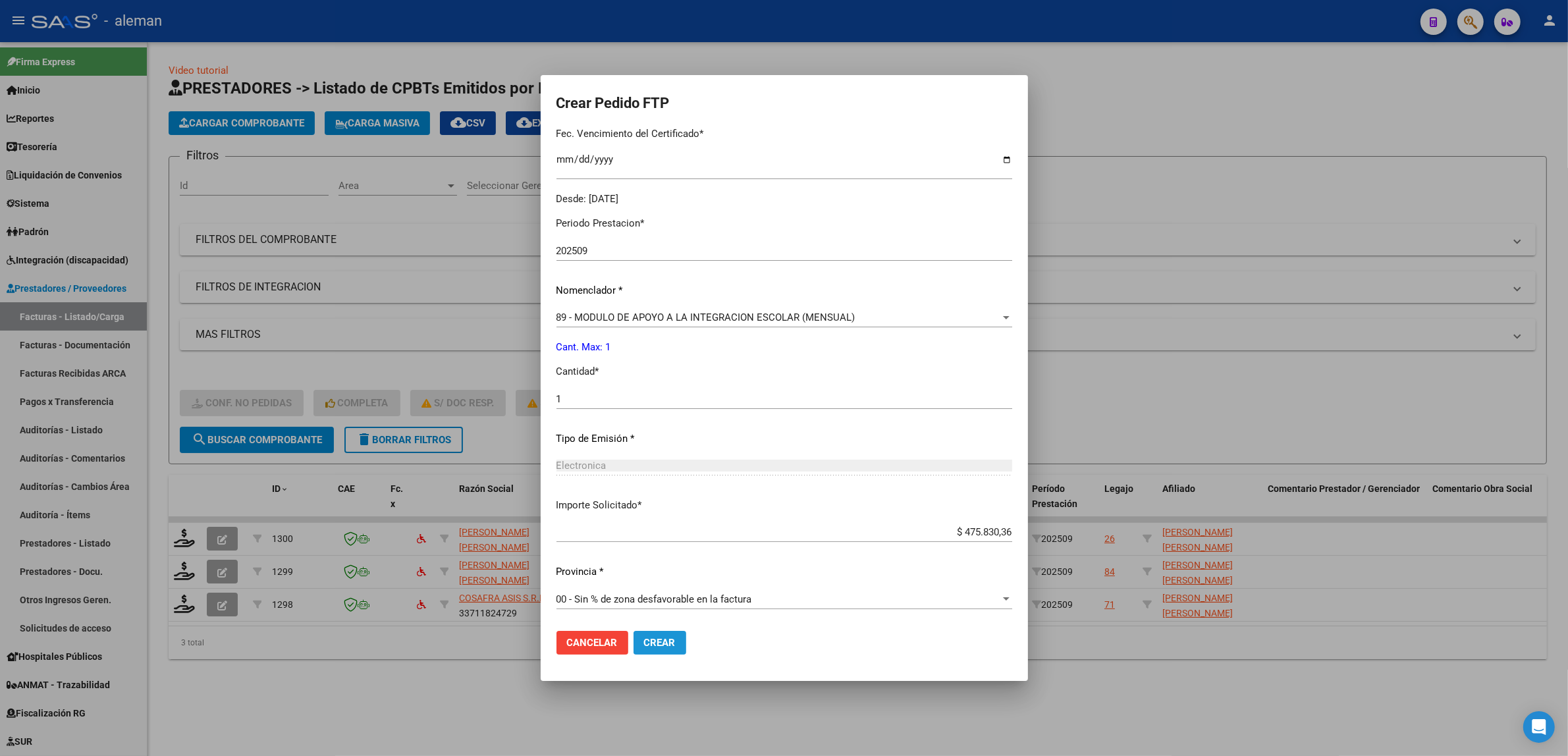
click at [659, 647] on span "Crear" at bounding box center [660, 643] width 32 height 12
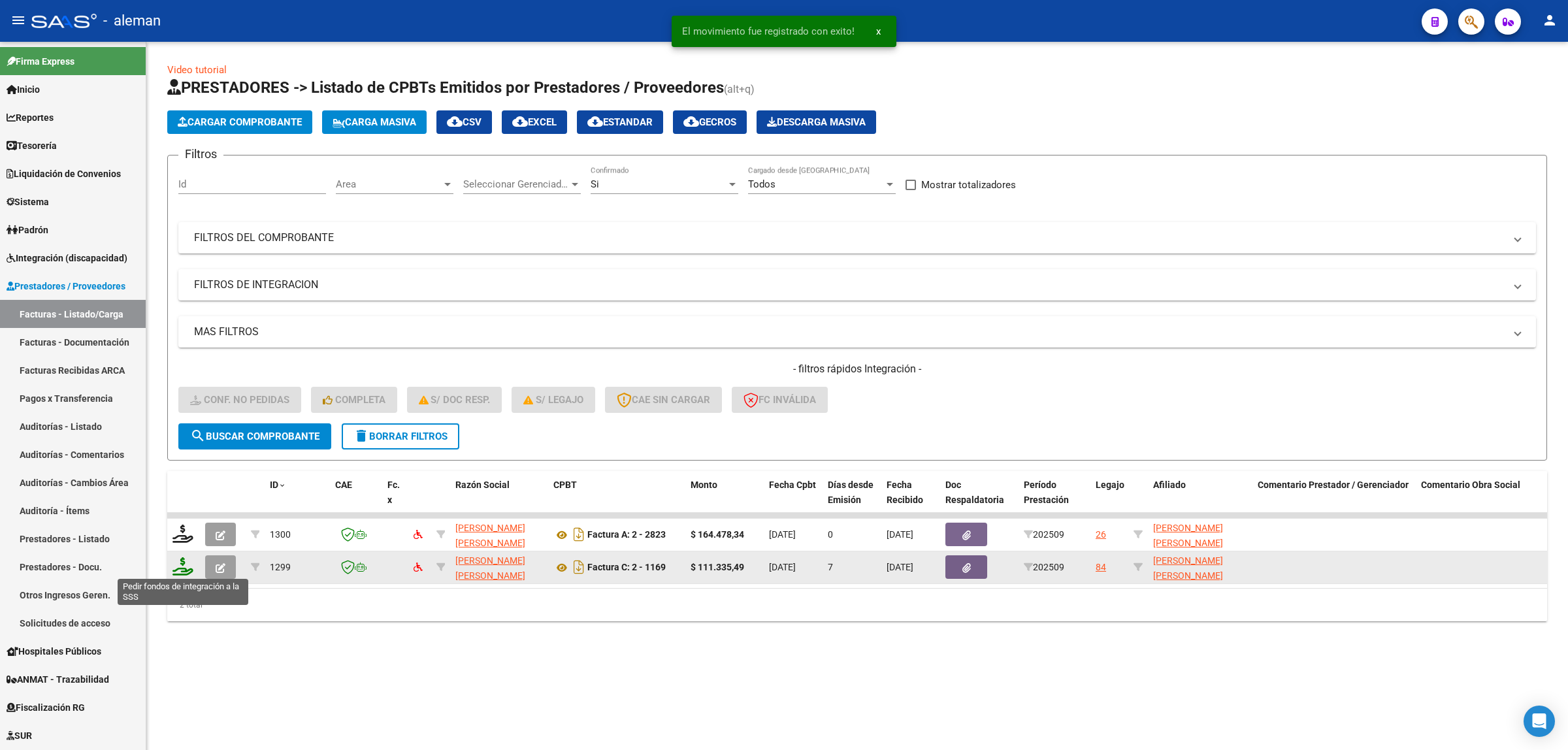
click at [188, 565] on icon at bounding box center [183, 567] width 21 height 18
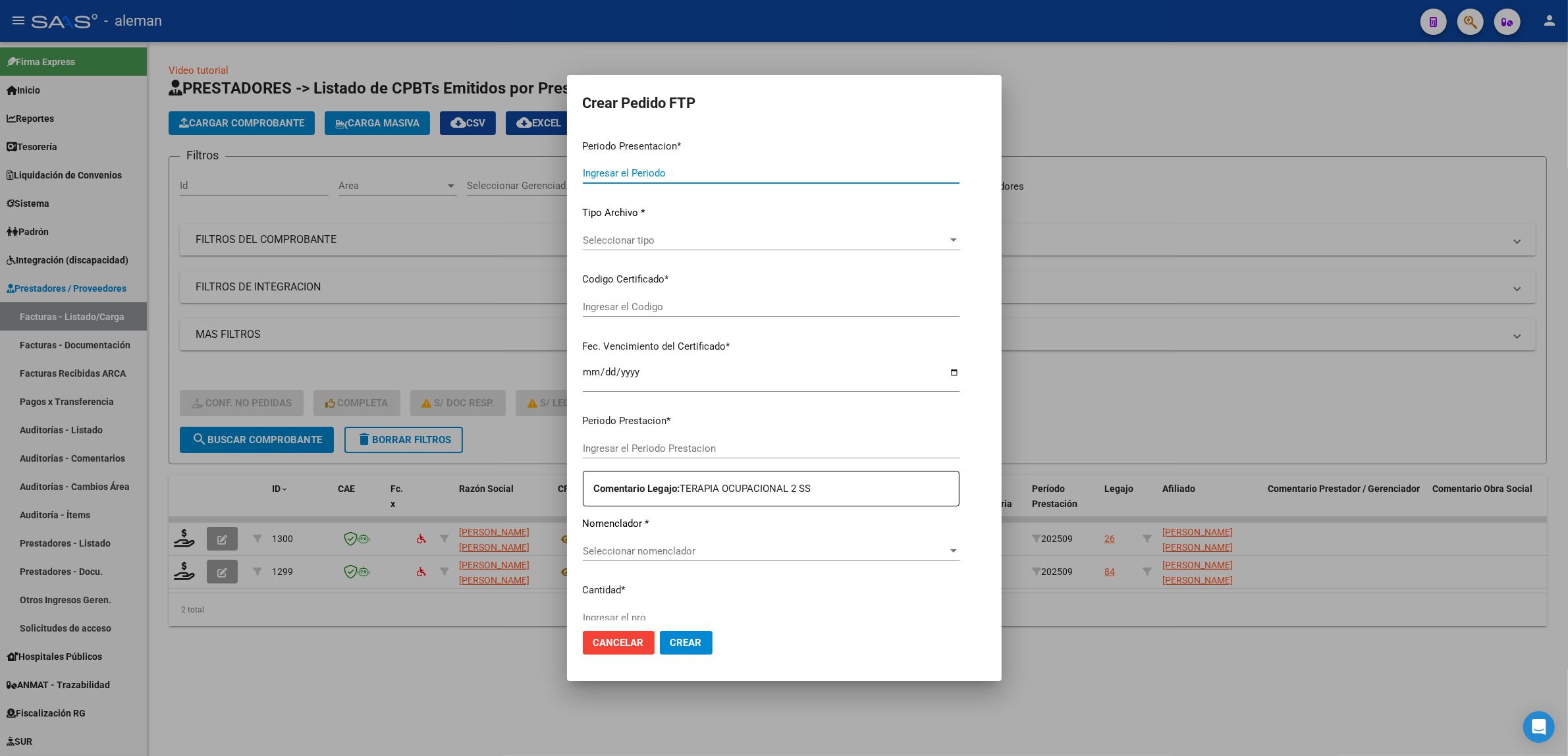
type input "202509"
type input "$ 111.335,49"
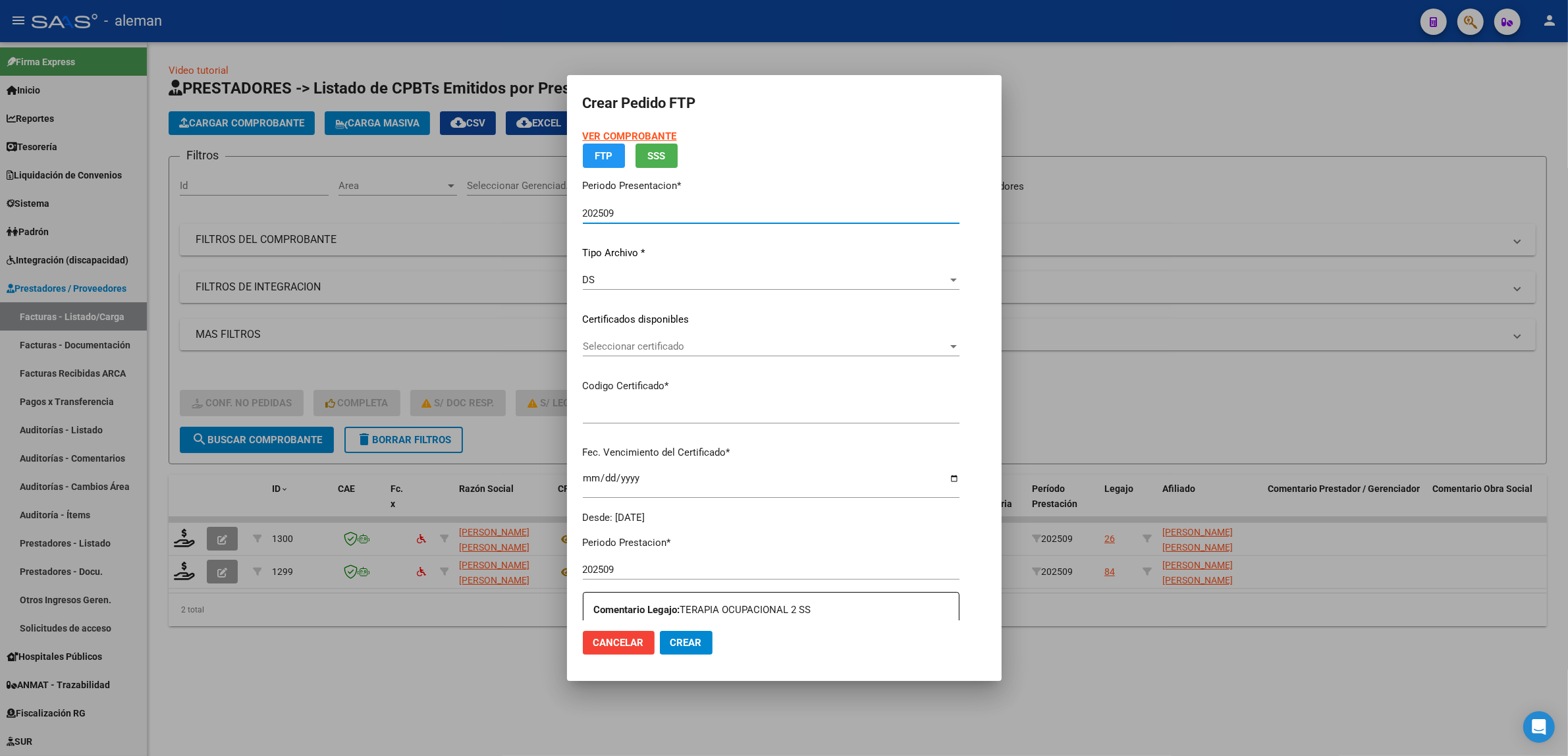
type input "ARG02000487943552018091820250918CBA536"
type input "2026-09-18"
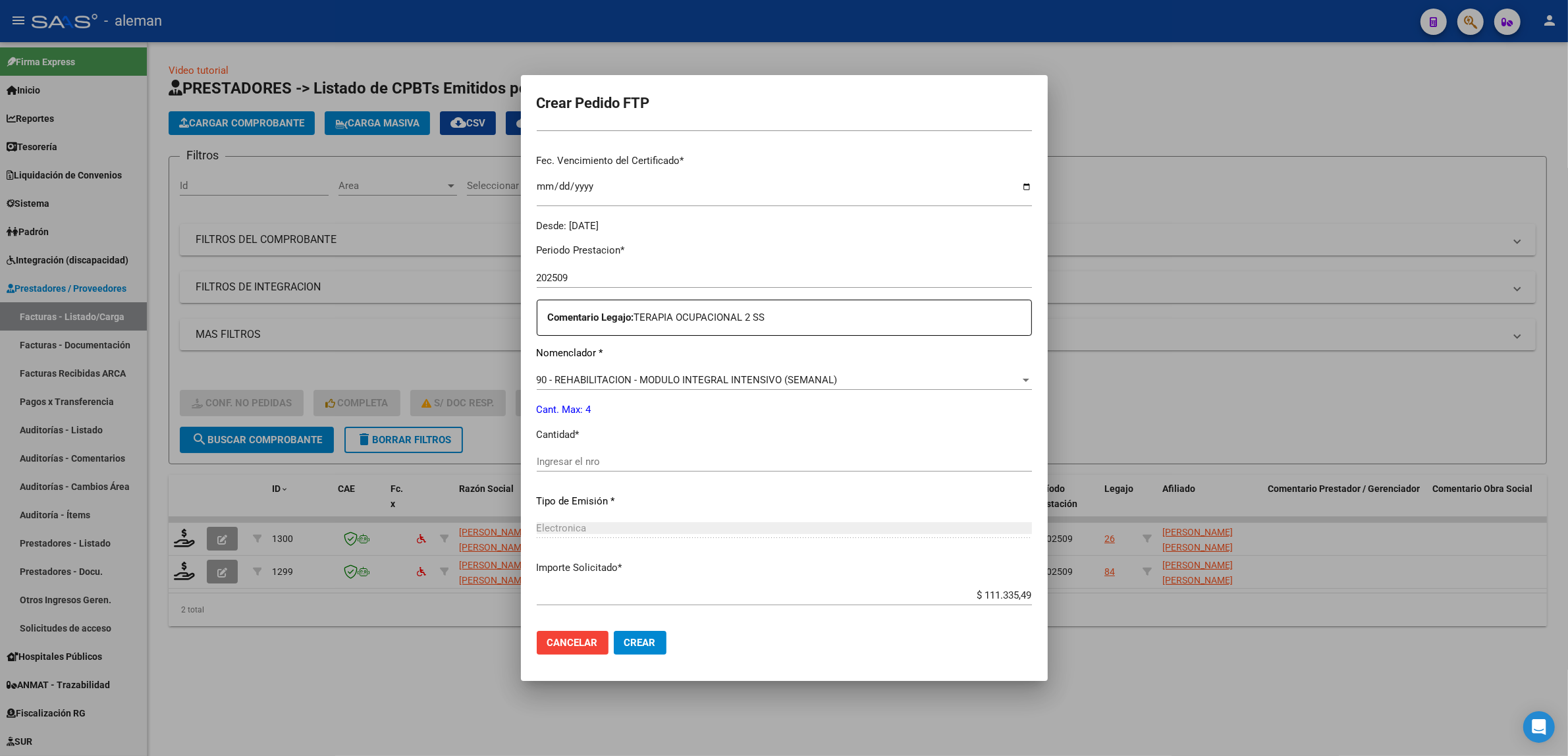
scroll to position [329, 0]
click at [712, 463] on input "Ingresar el nro" at bounding box center [784, 459] width 495 height 12
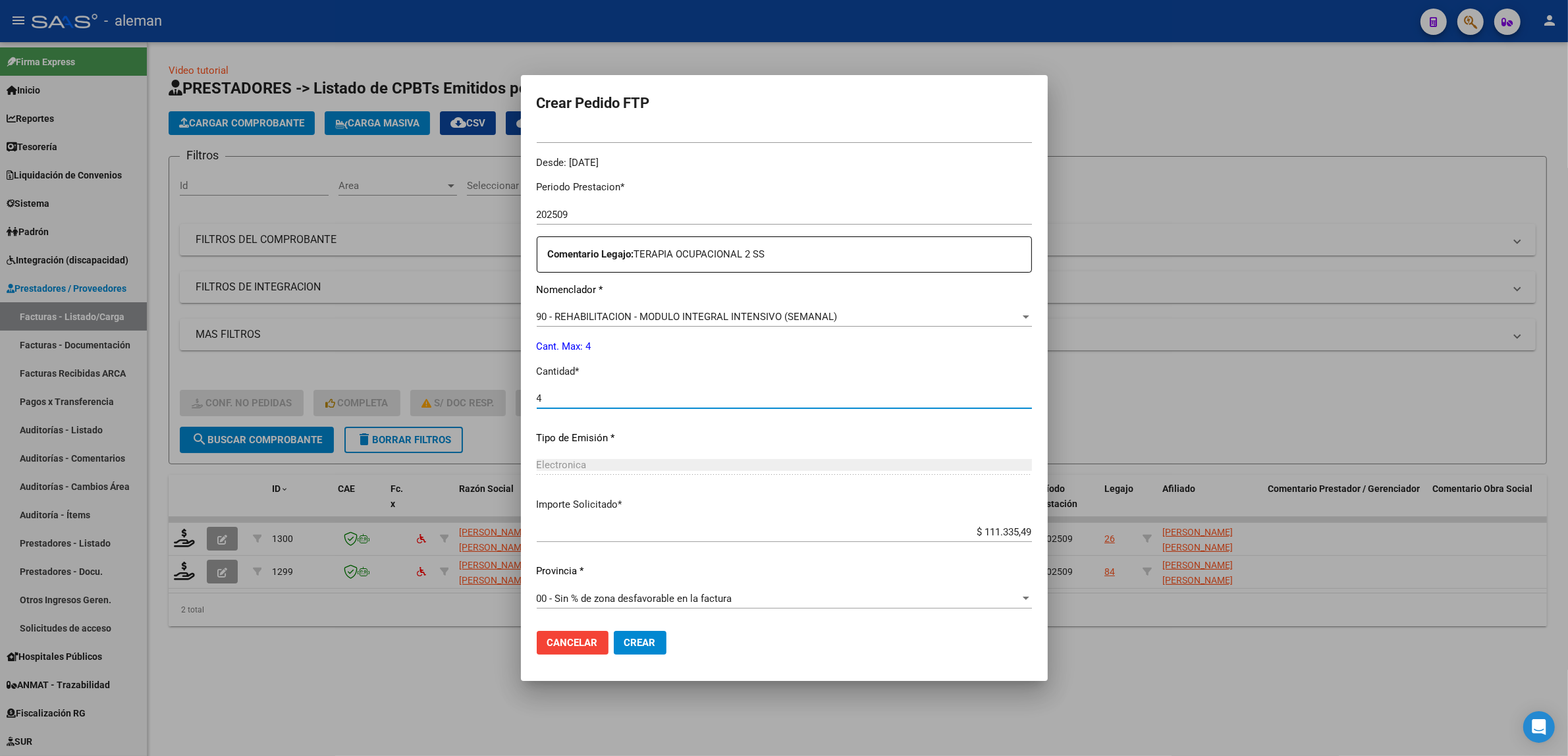
type input "4"
click at [629, 644] on span "Crear" at bounding box center [640, 643] width 32 height 12
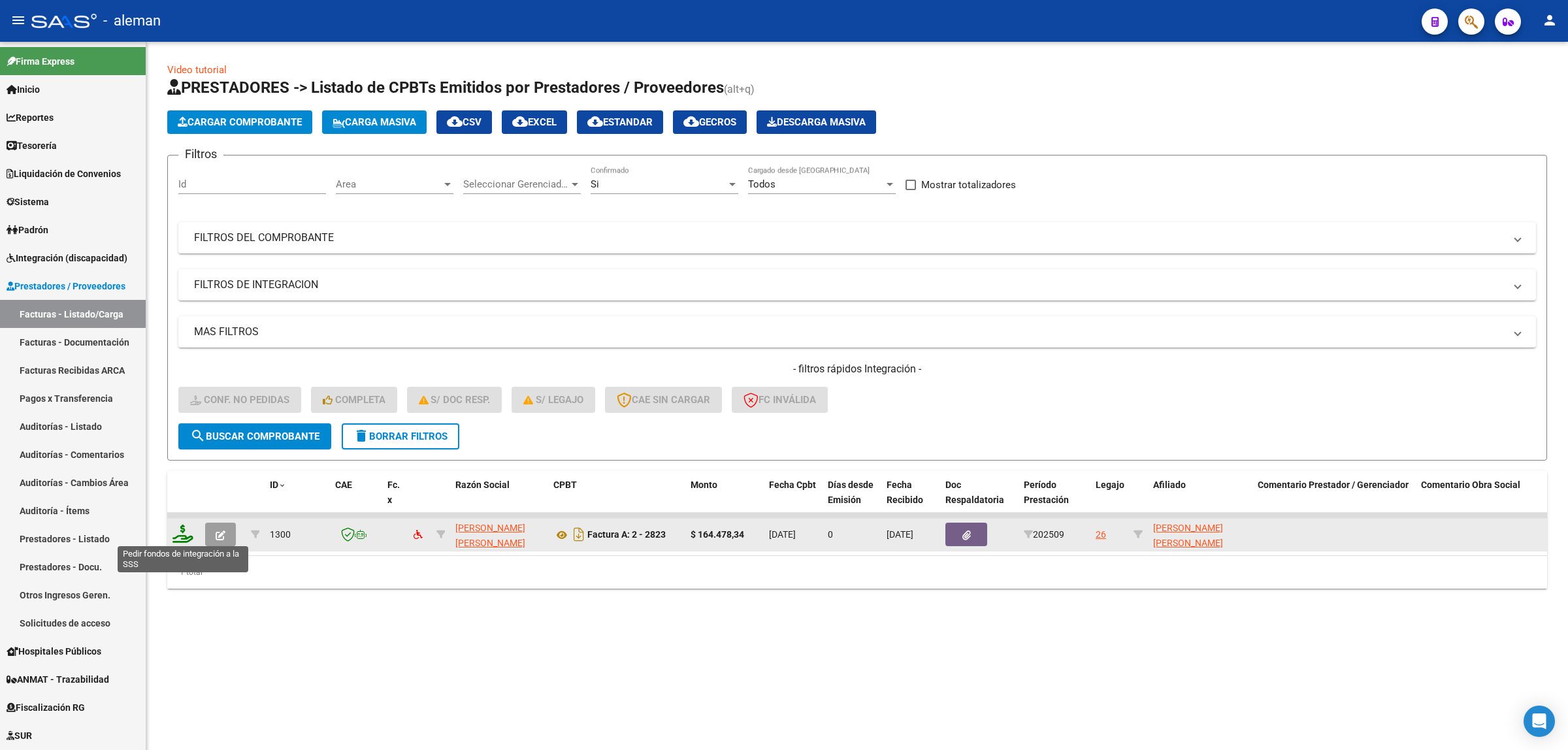
click at [185, 531] on icon at bounding box center [183, 534] width 21 height 18
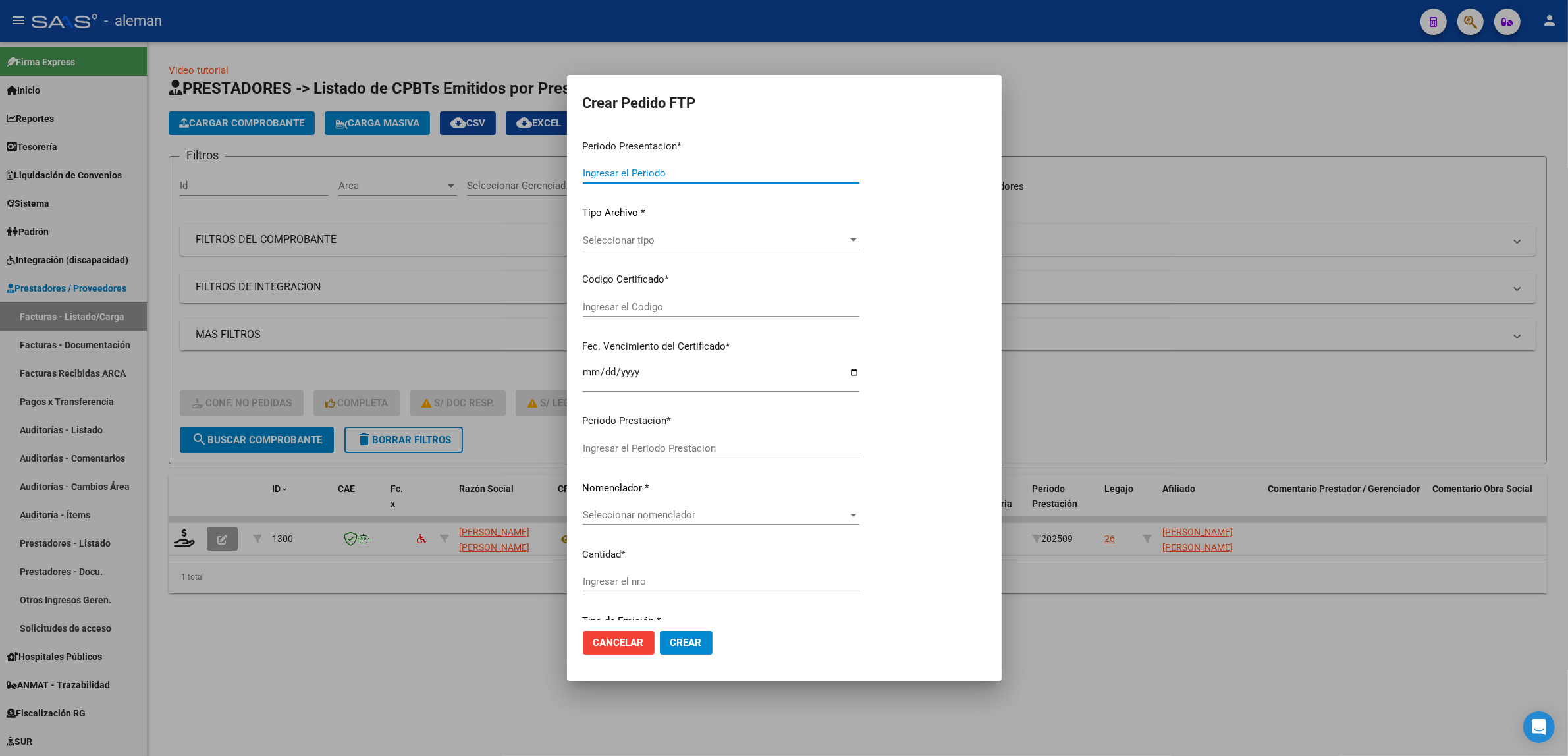
type input "202509"
type input "$ 164.478,34"
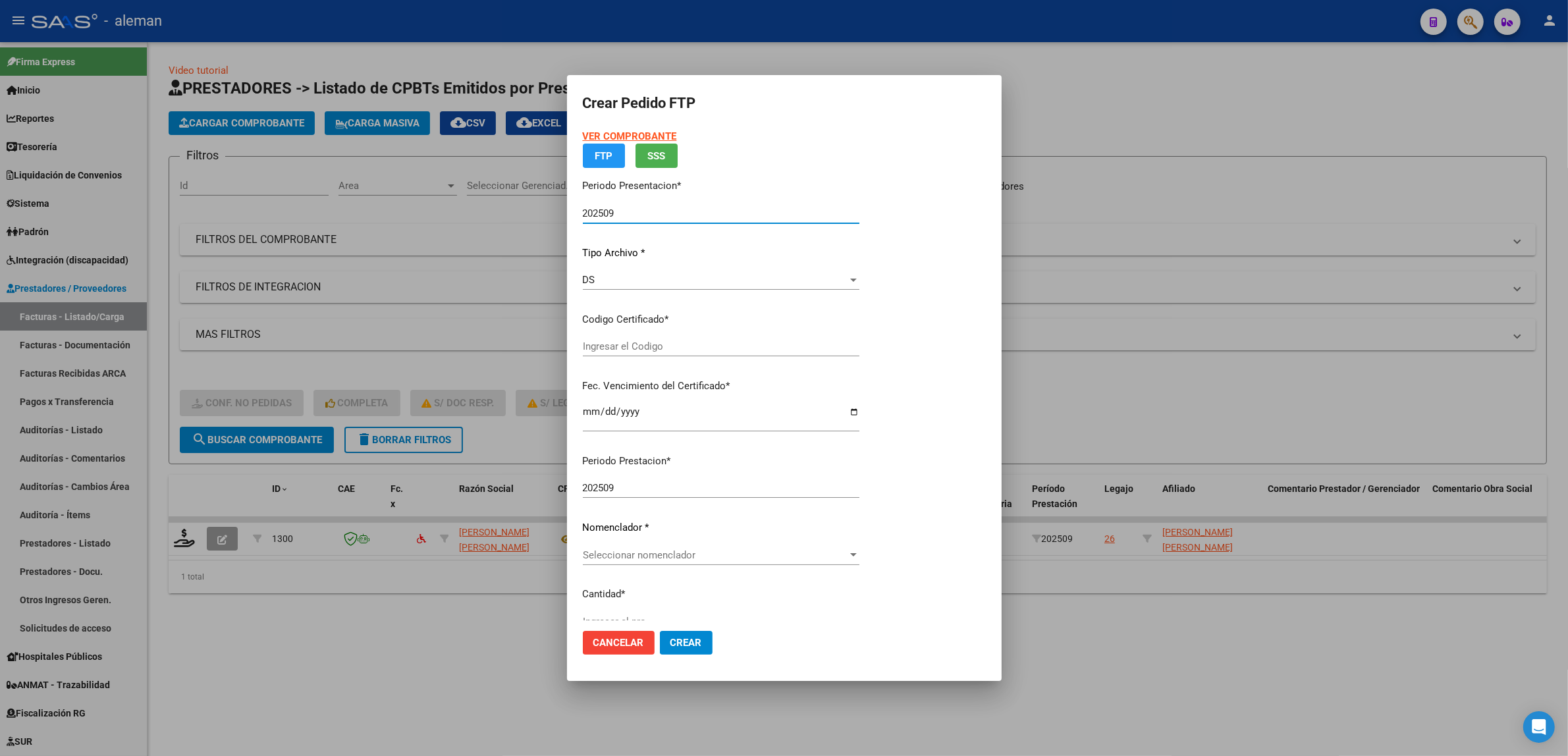
type input "ARG02000553923642022100620271006CBA536"
type input "2027-10-06"
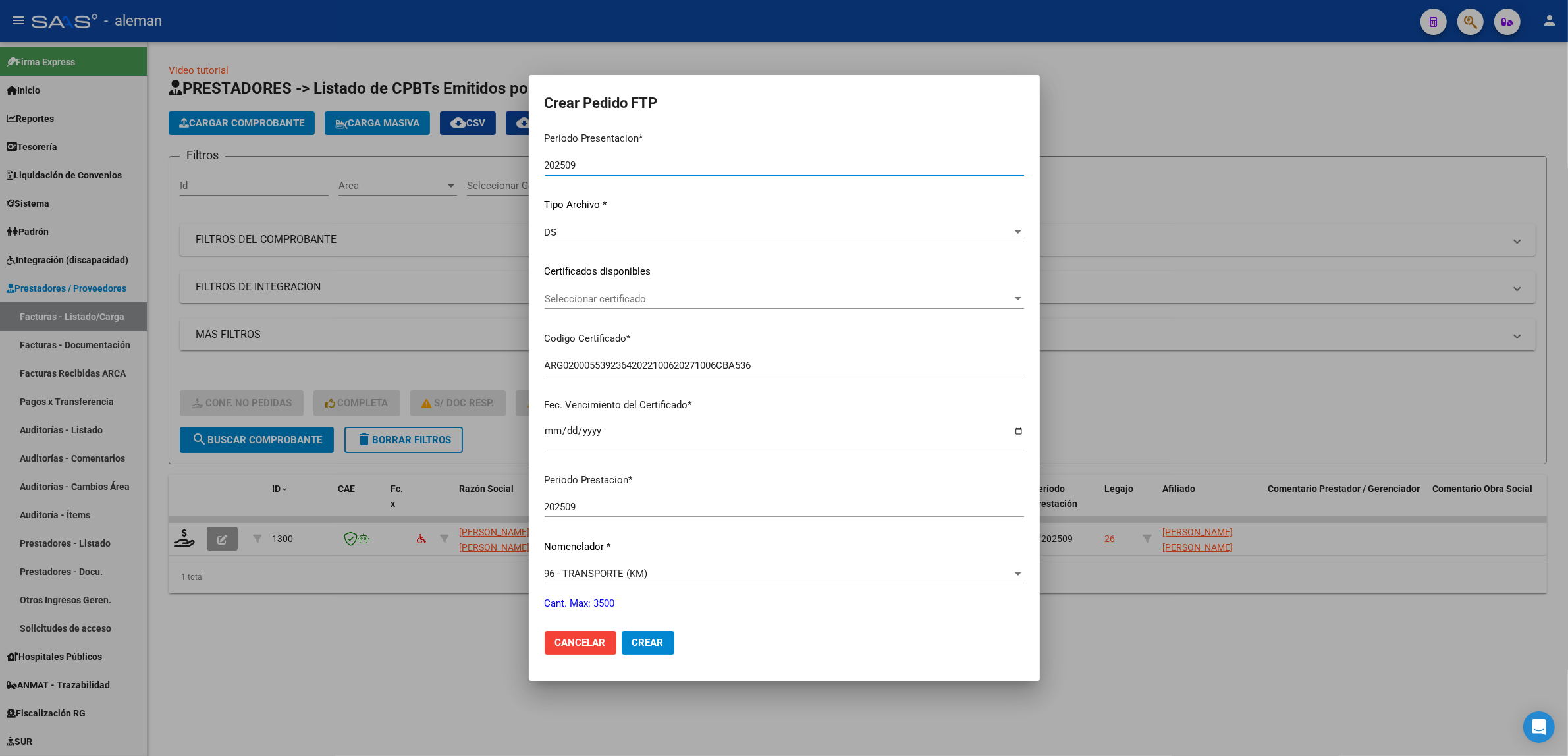
scroll to position [165, 0]
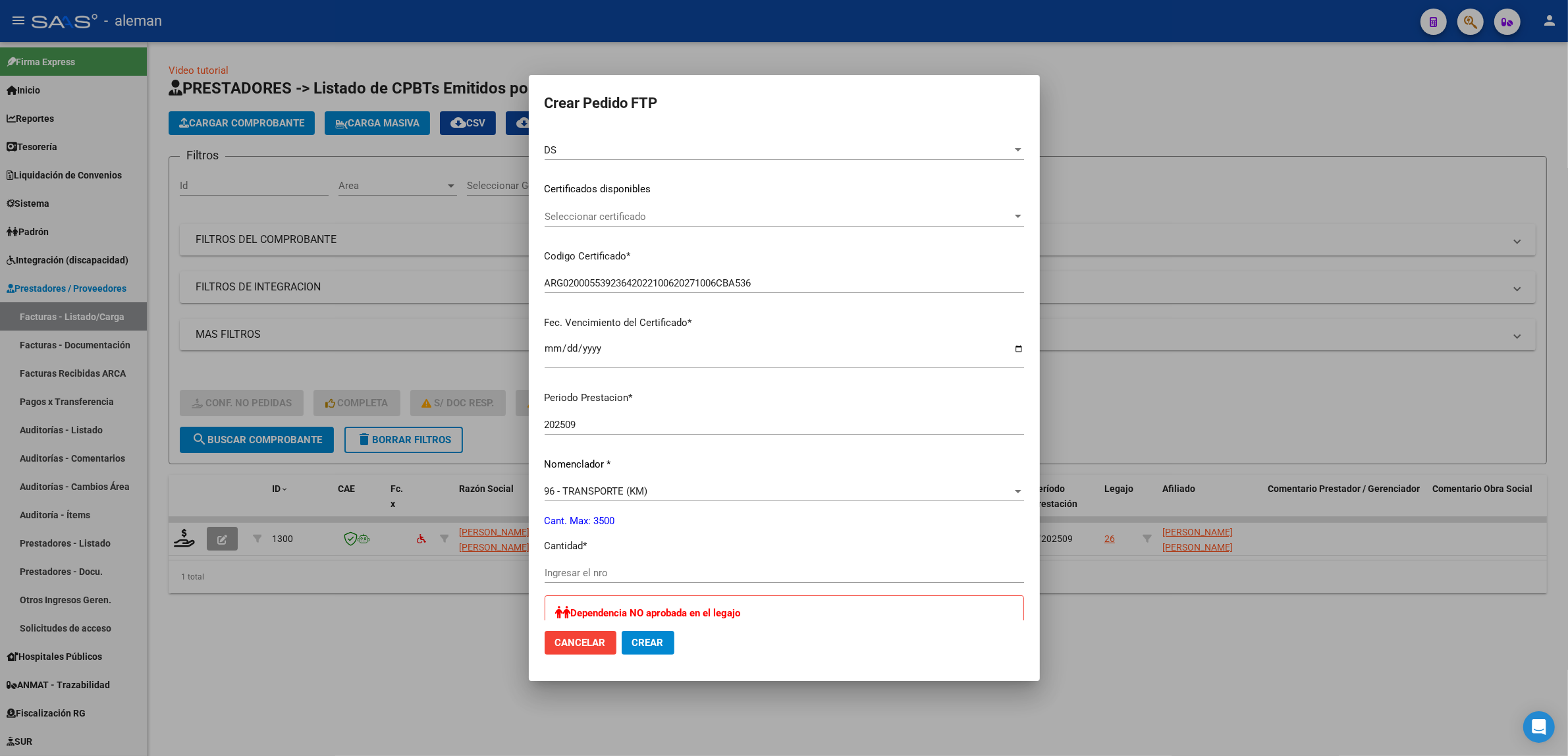
click at [671, 567] on input "Ingresar el nro" at bounding box center [785, 572] width 480 height 12
type input "304"
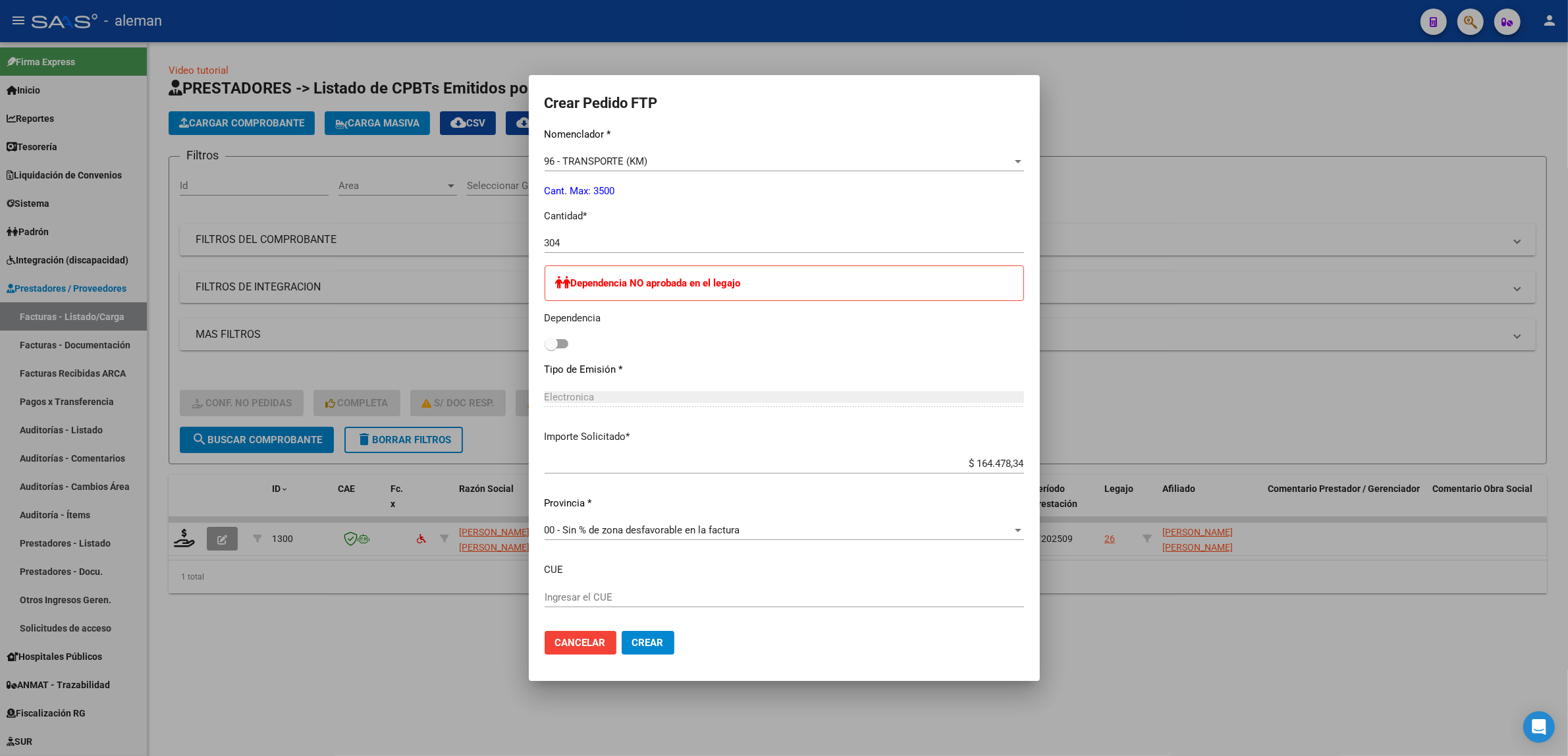
scroll to position [560, 0]
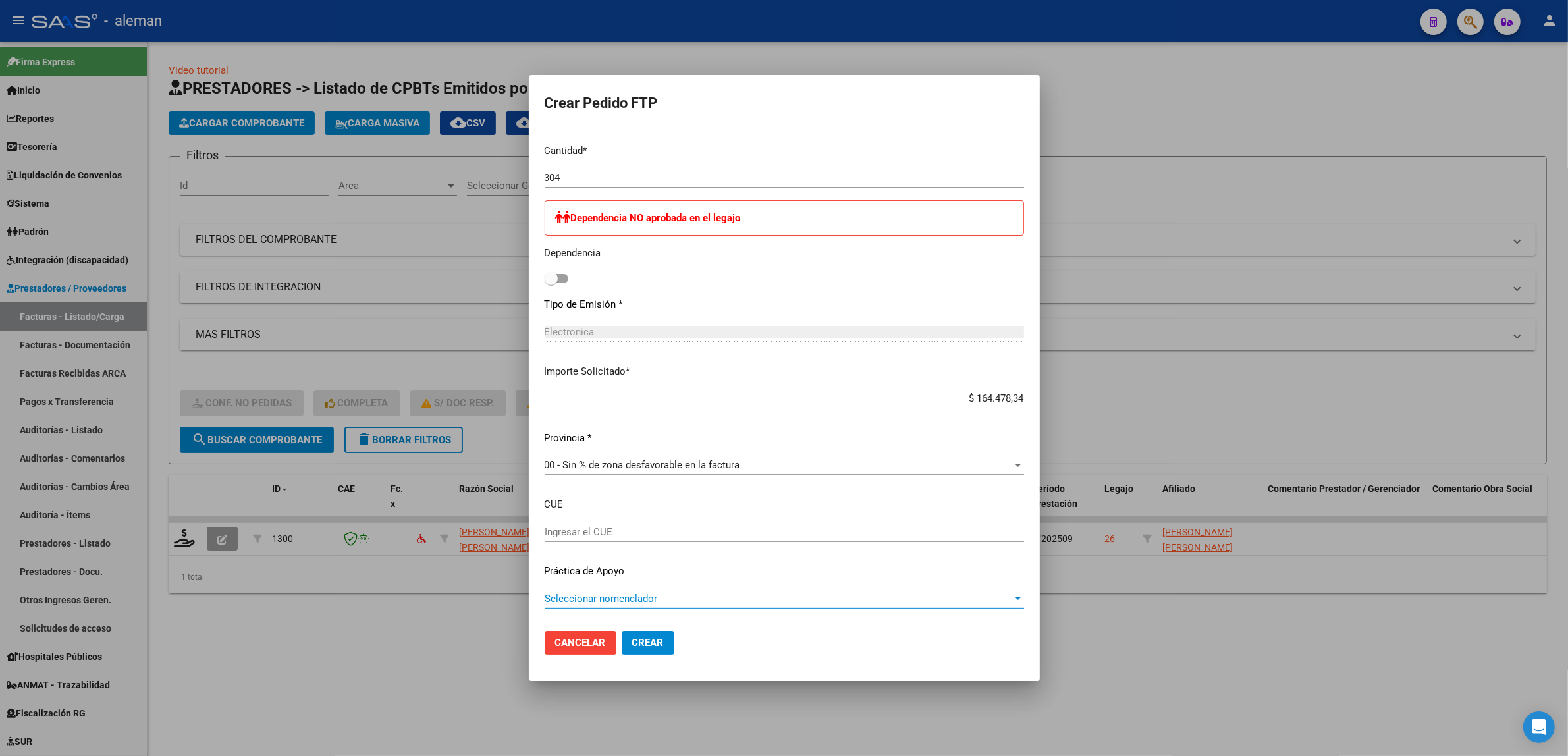
click at [1015, 598] on div at bounding box center [1017, 598] width 6 height 4
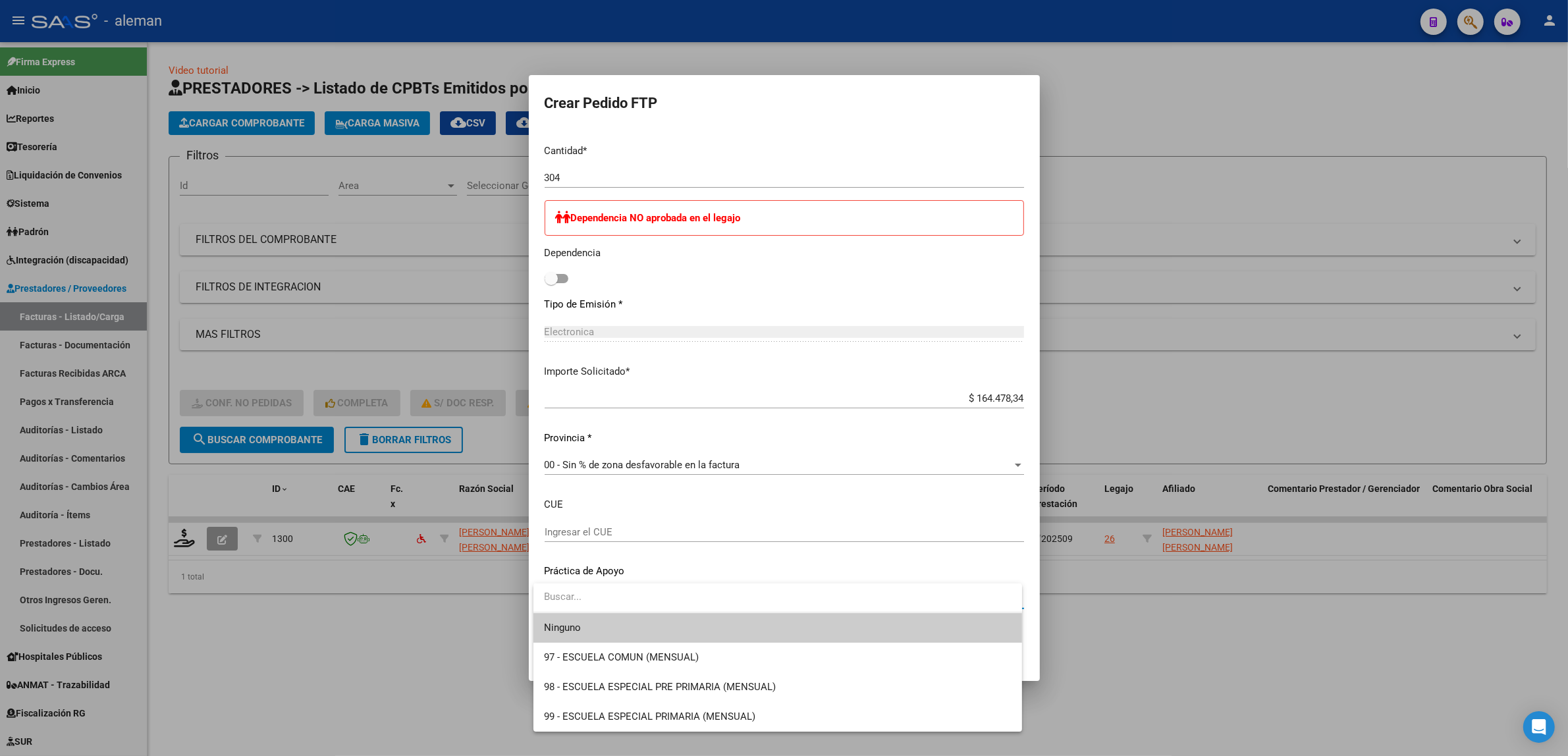
click at [994, 628] on span "Ninguno" at bounding box center [778, 628] width 468 height 30
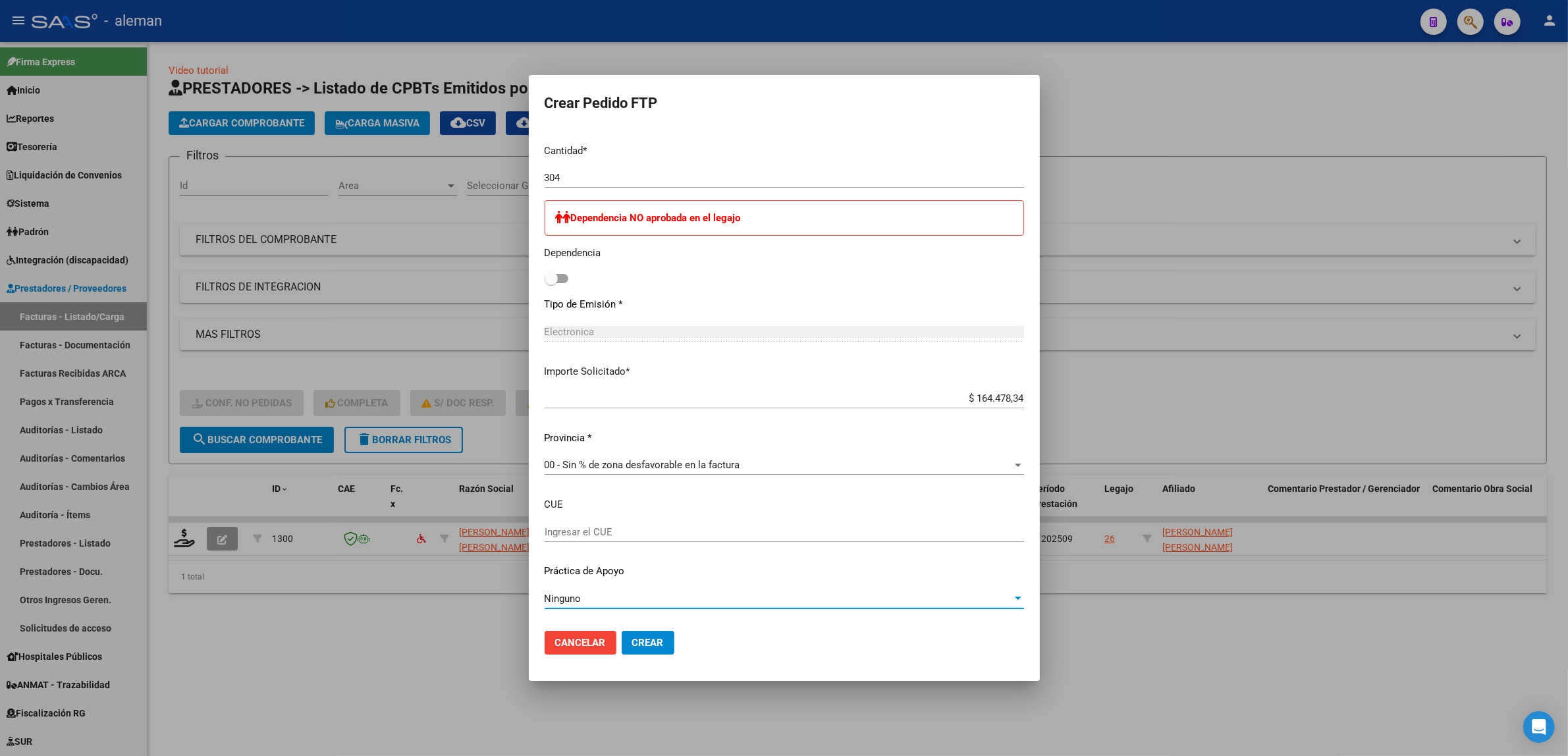
click at [1153, 666] on div at bounding box center [784, 378] width 1568 height 756
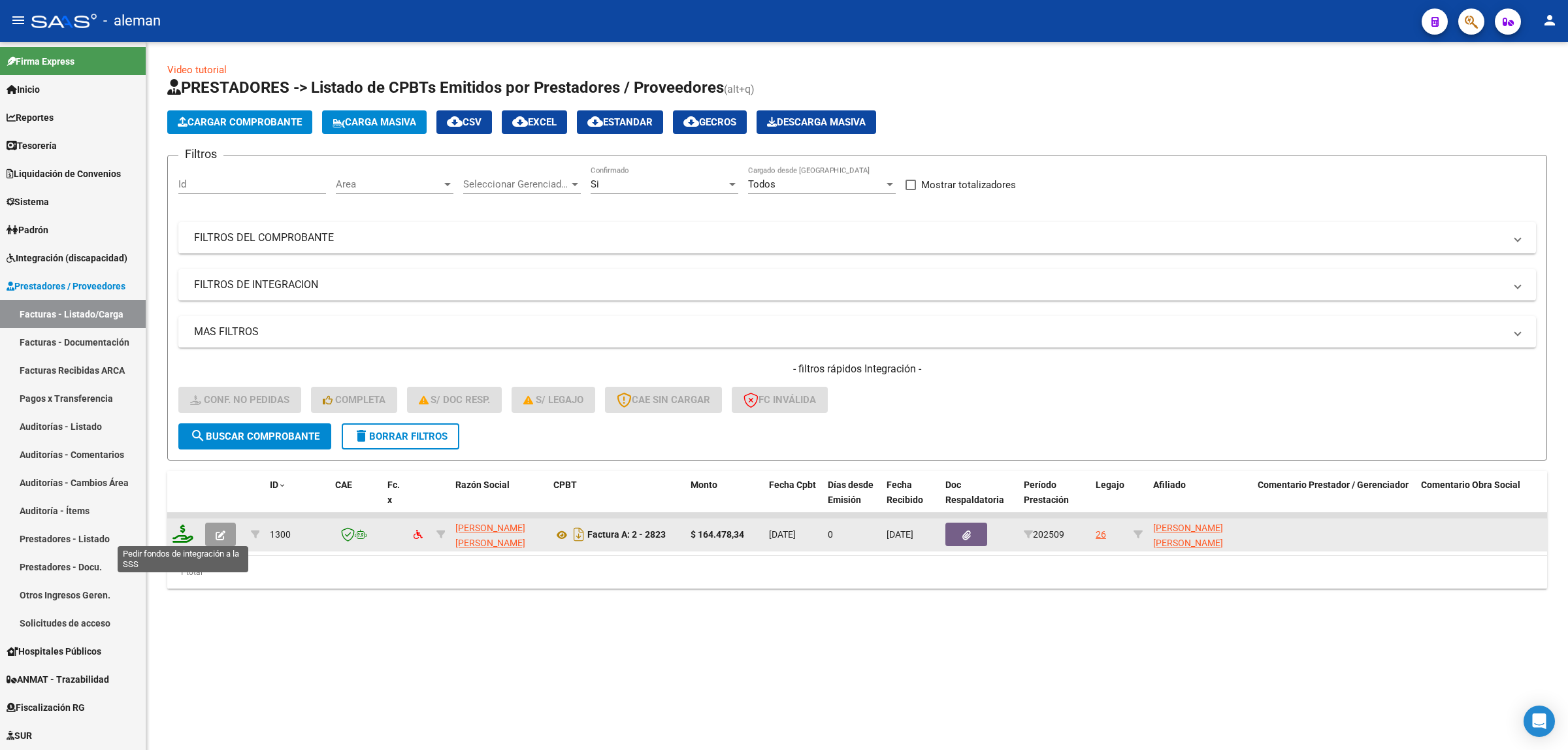
click at [188, 531] on icon at bounding box center [183, 534] width 21 height 18
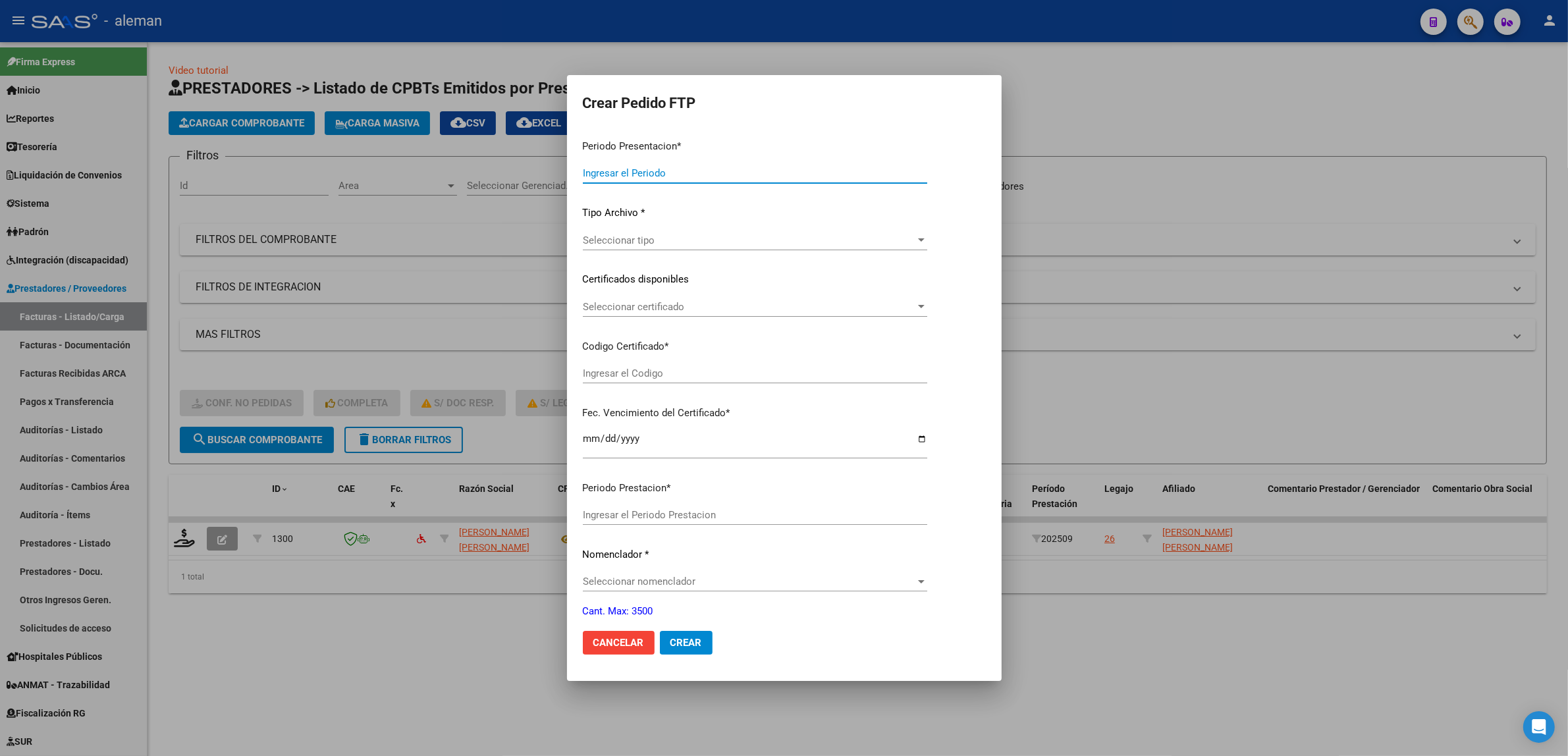
type input "202509"
type input "$ 164.478,34"
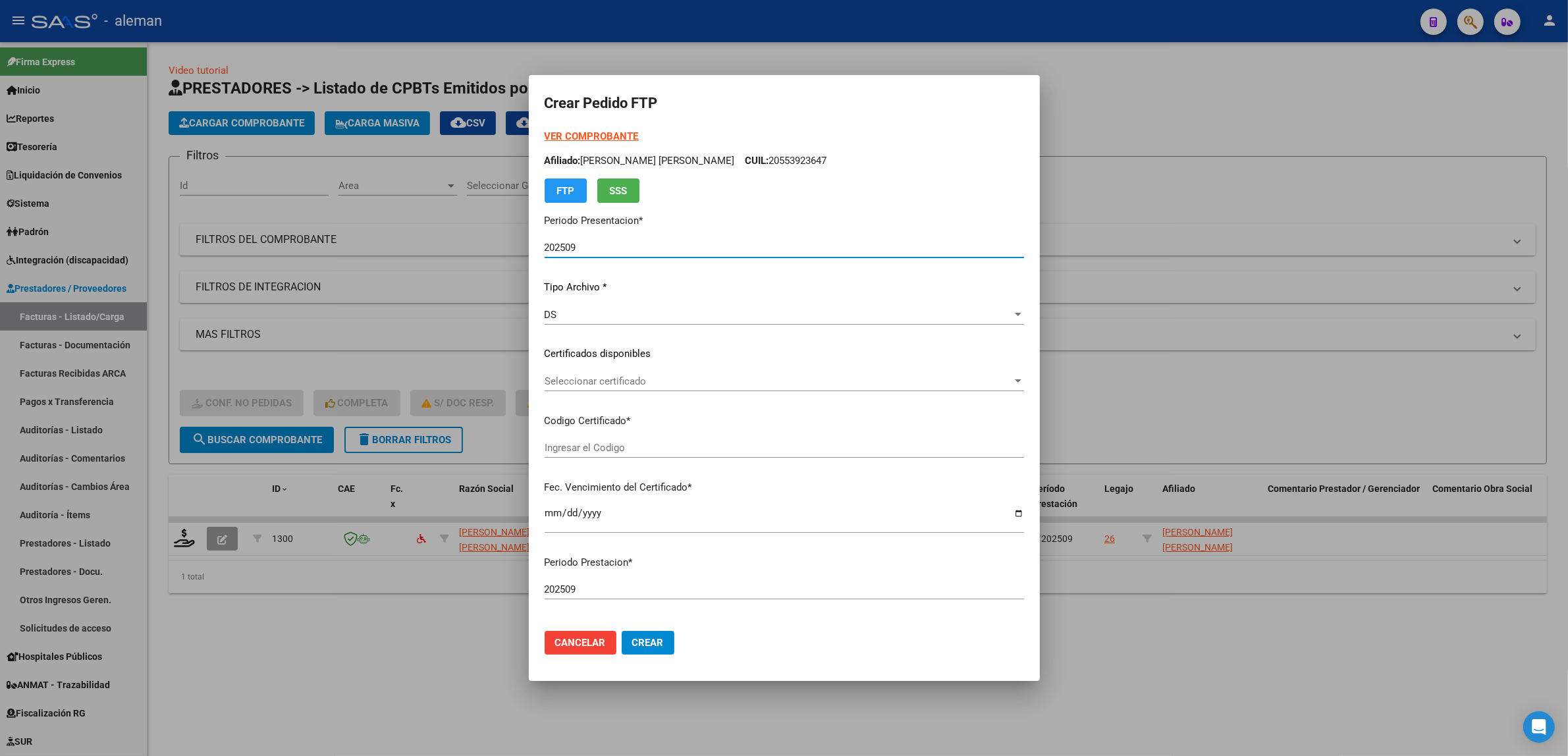
type input "ARG02000553923642022100620271006CBA536"
type input "2027-10-06"
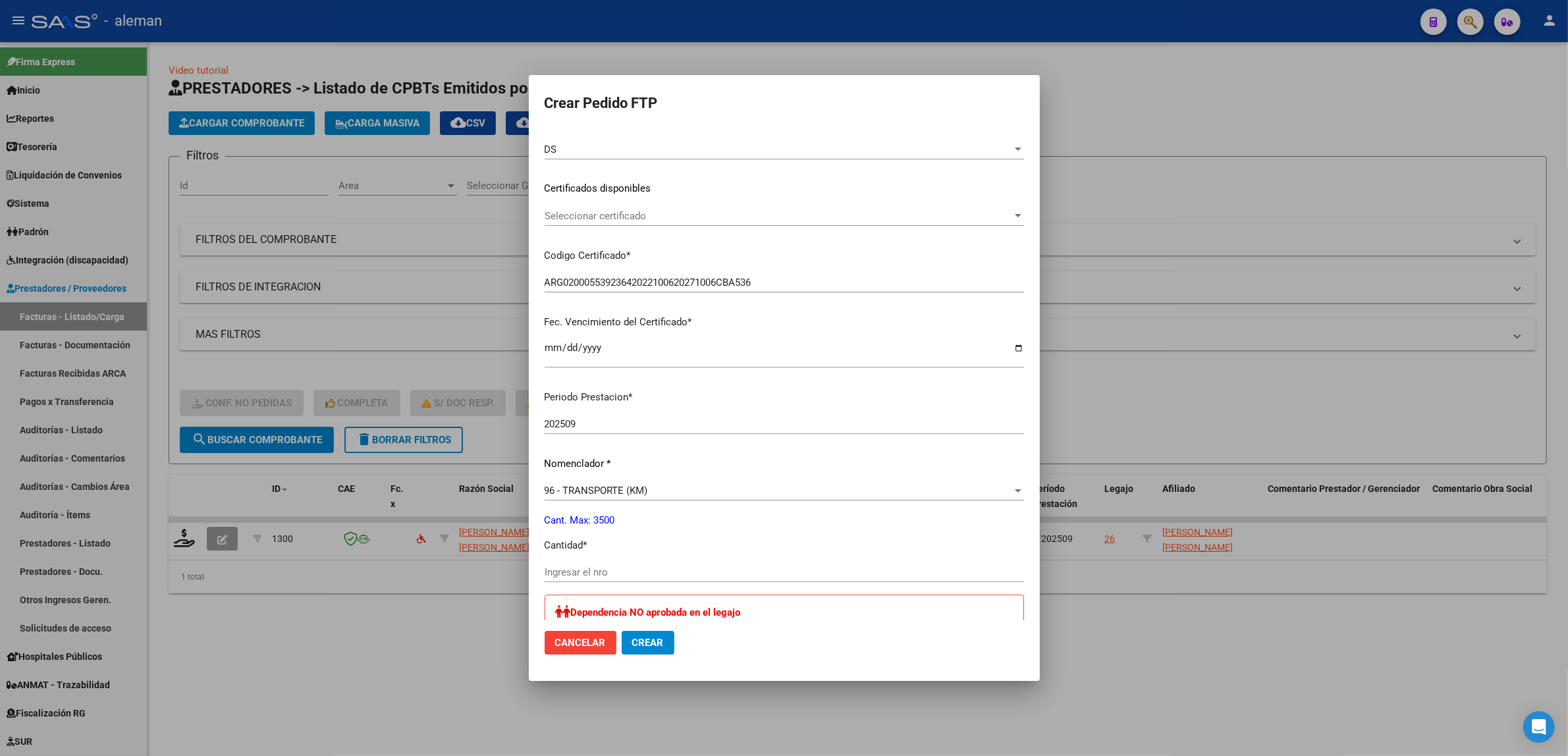
scroll to position [247, 0]
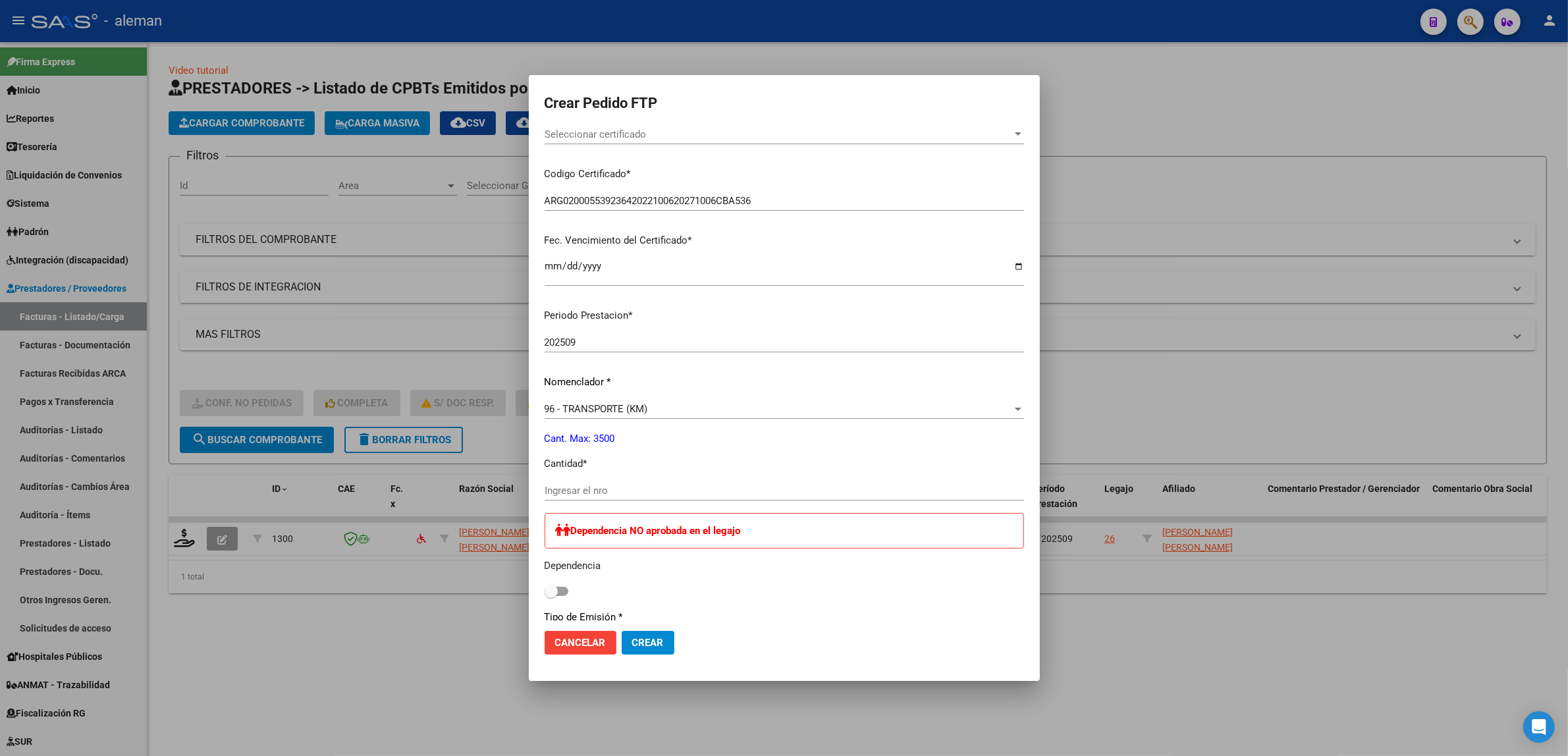
click at [611, 492] on input "Ingresar el nro" at bounding box center [785, 490] width 480 height 12
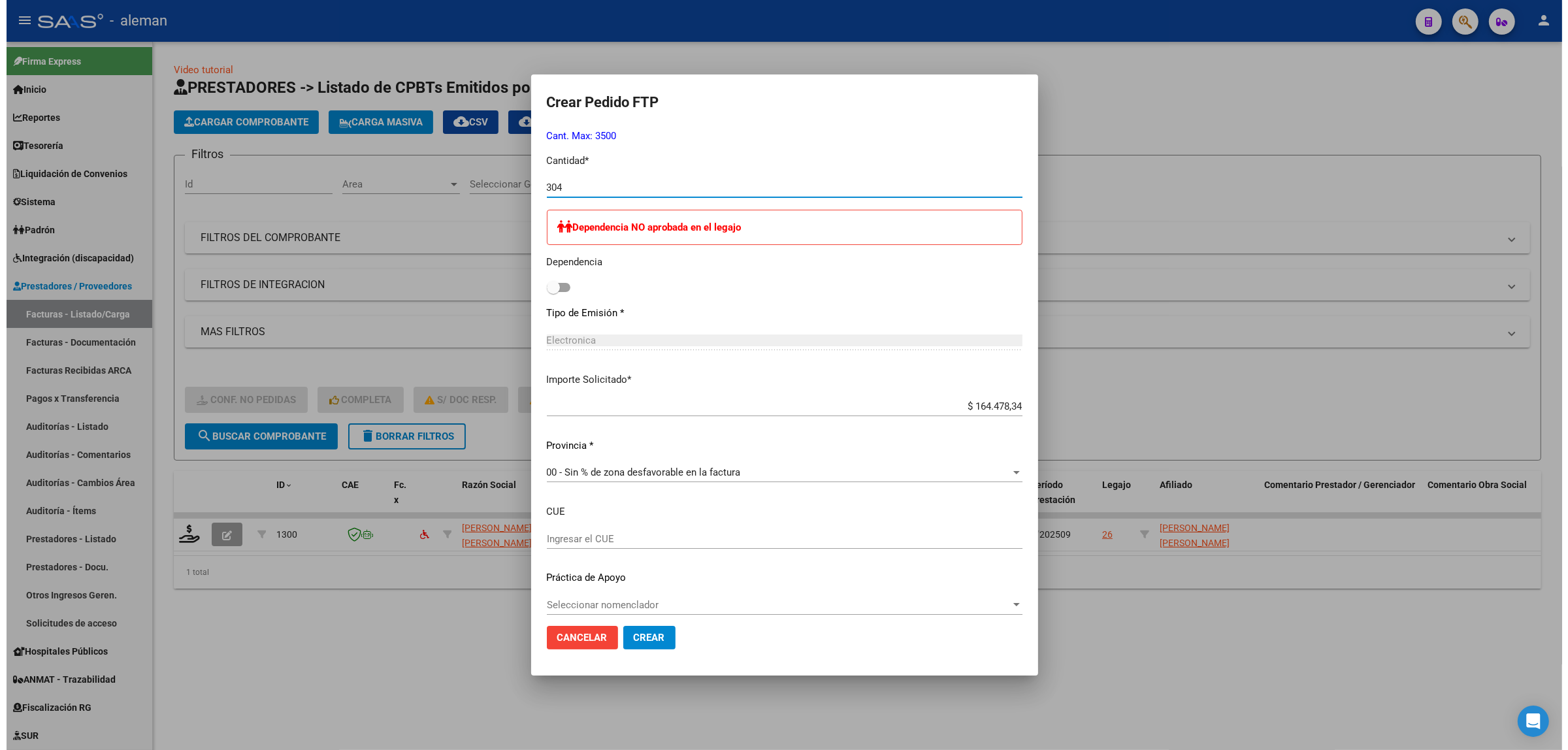
scroll to position [555, 0]
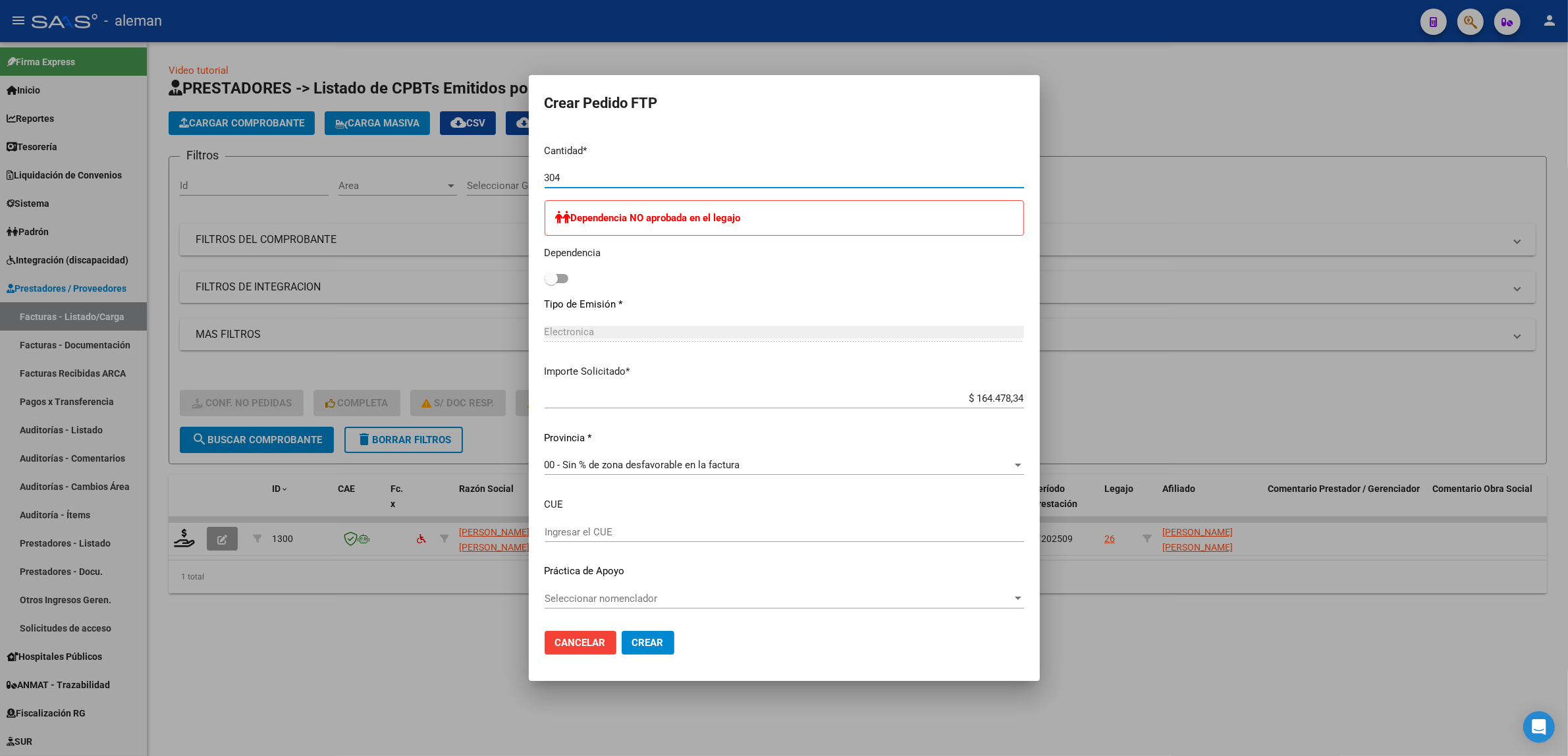
type input "304"
click at [650, 647] on span "Crear" at bounding box center [648, 643] width 32 height 12
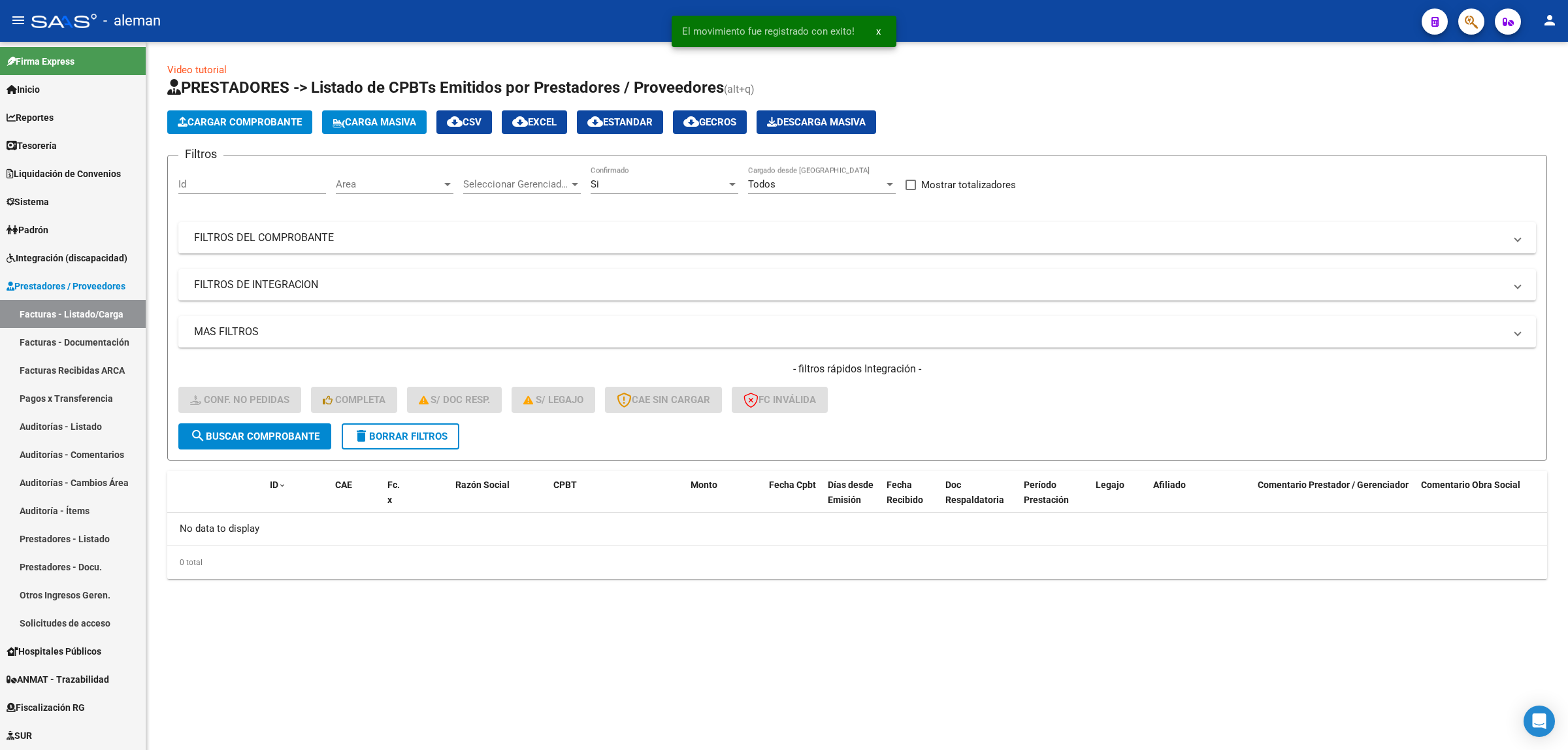
click at [555, 659] on mat-sidenav-content "Video tutorial PRESTADORES -> Listado de CPBTs Emitidos por Prestadores / Prove…" at bounding box center [857, 396] width 1422 height 708
click at [1130, 377] on div "- filtros rápidos Integración - Conf. no pedidas Completa S/ Doc Resp. S/ legaj…" at bounding box center [857, 393] width 1357 height 61
click at [647, 667] on mat-sidenav-content "Video tutorial PRESTADORES -> Listado de CPBTs Emitidos por Prestadores / Prove…" at bounding box center [857, 396] width 1422 height 708
click at [717, 640] on mat-sidenav-content "Video tutorial PRESTADORES -> Listado de CPBTs Emitidos por Prestadores / Prove…" at bounding box center [857, 396] width 1422 height 708
click at [1064, 677] on mat-sidenav-content "Video tutorial PRESTADORES -> Listado de CPBTs Emitidos por Prestadores / Prove…" at bounding box center [857, 396] width 1422 height 708
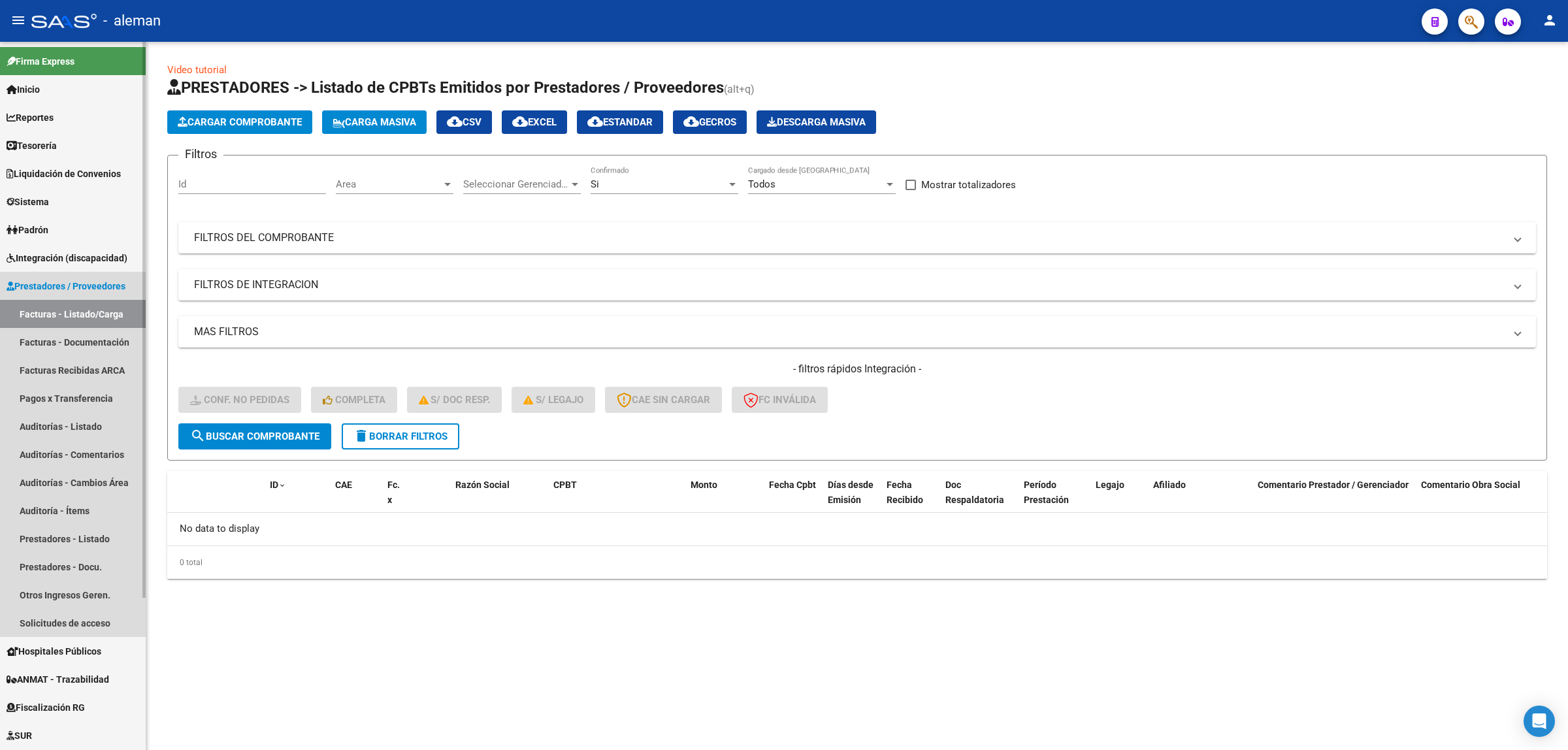
click at [88, 315] on link "Facturas - Listado/Carga" at bounding box center [73, 314] width 146 height 28
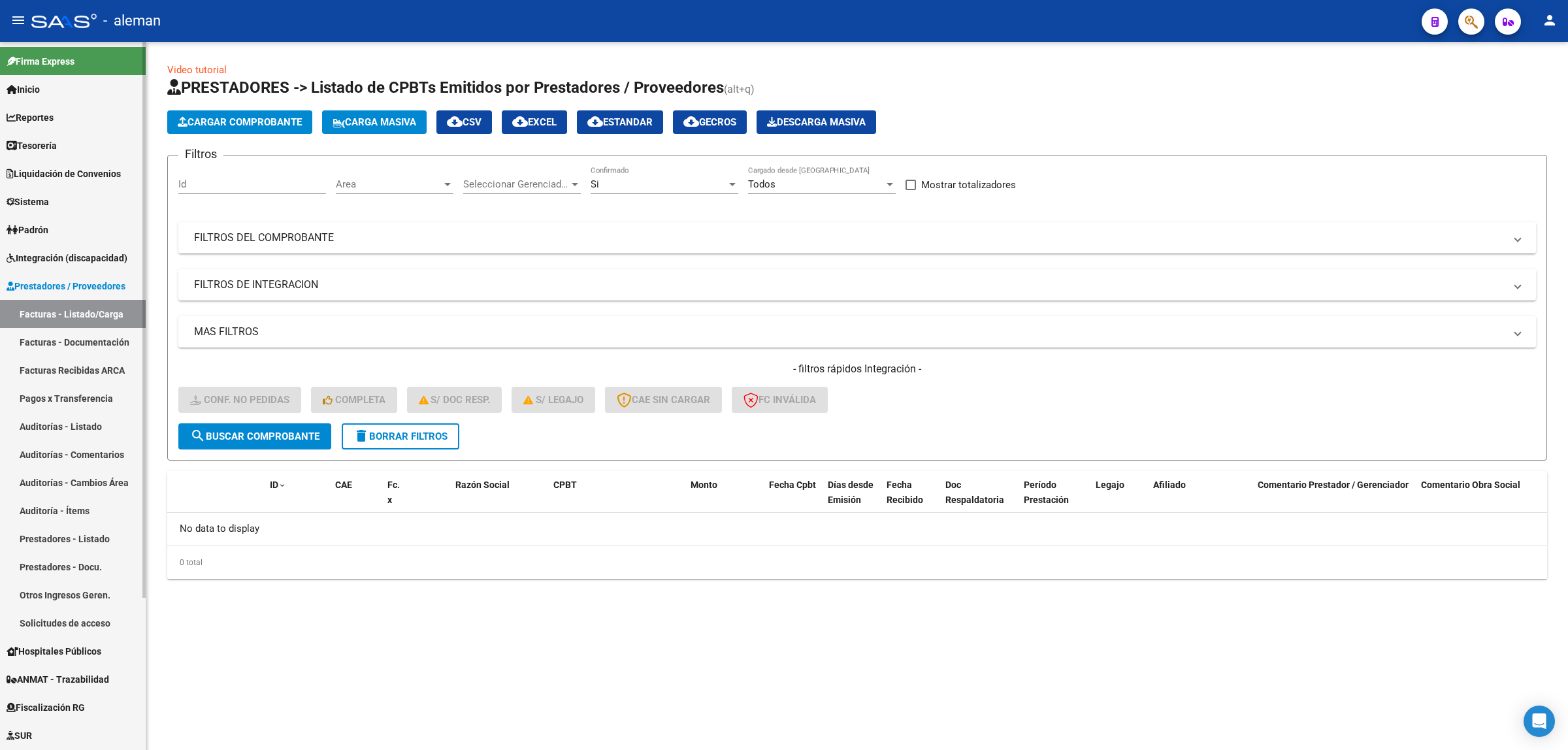
click at [97, 336] on link "Facturas - Documentación" at bounding box center [73, 342] width 146 height 28
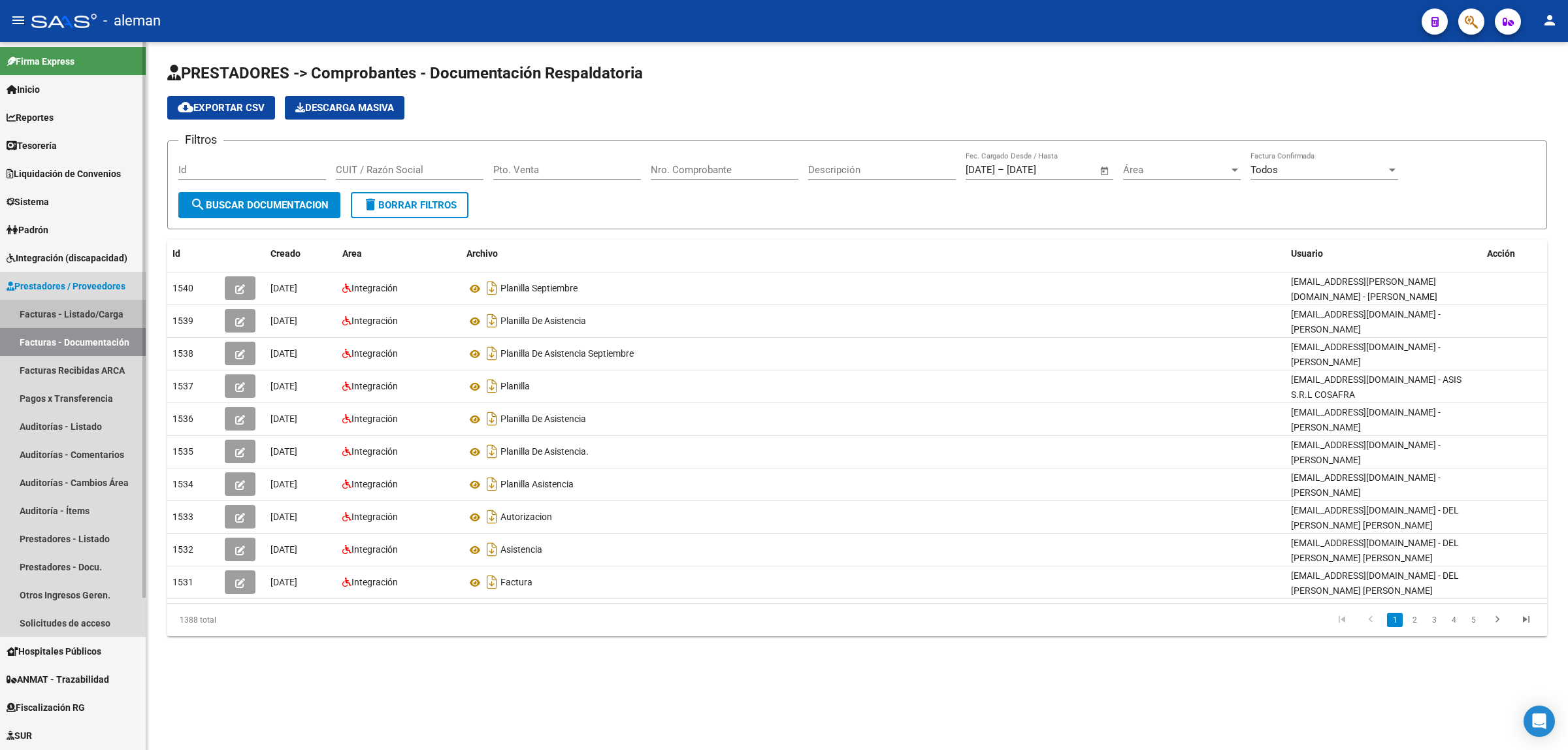
click at [93, 308] on link "Facturas - Listado/Carga" at bounding box center [73, 314] width 146 height 28
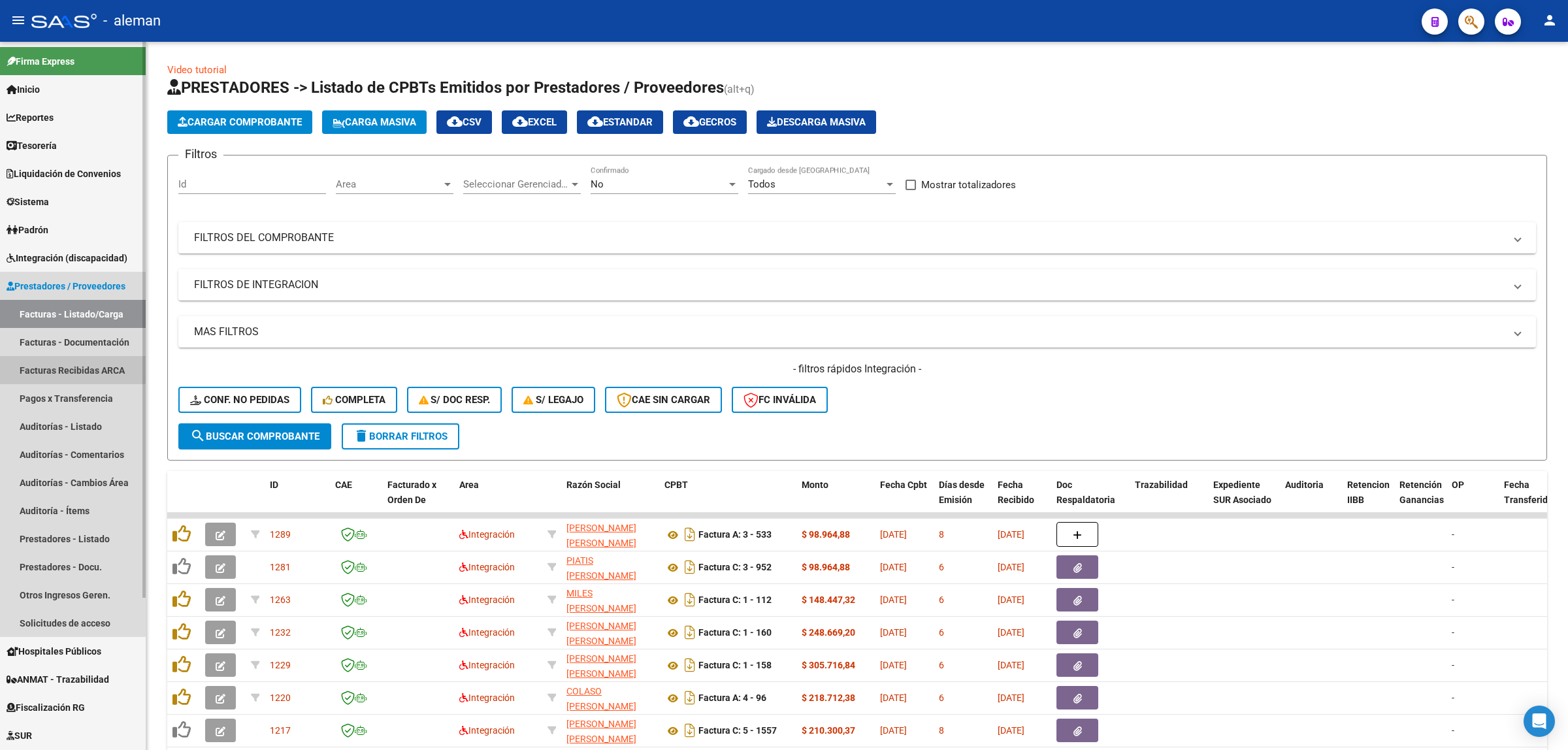
click at [68, 365] on link "Facturas Recibidas ARCA" at bounding box center [73, 370] width 146 height 28
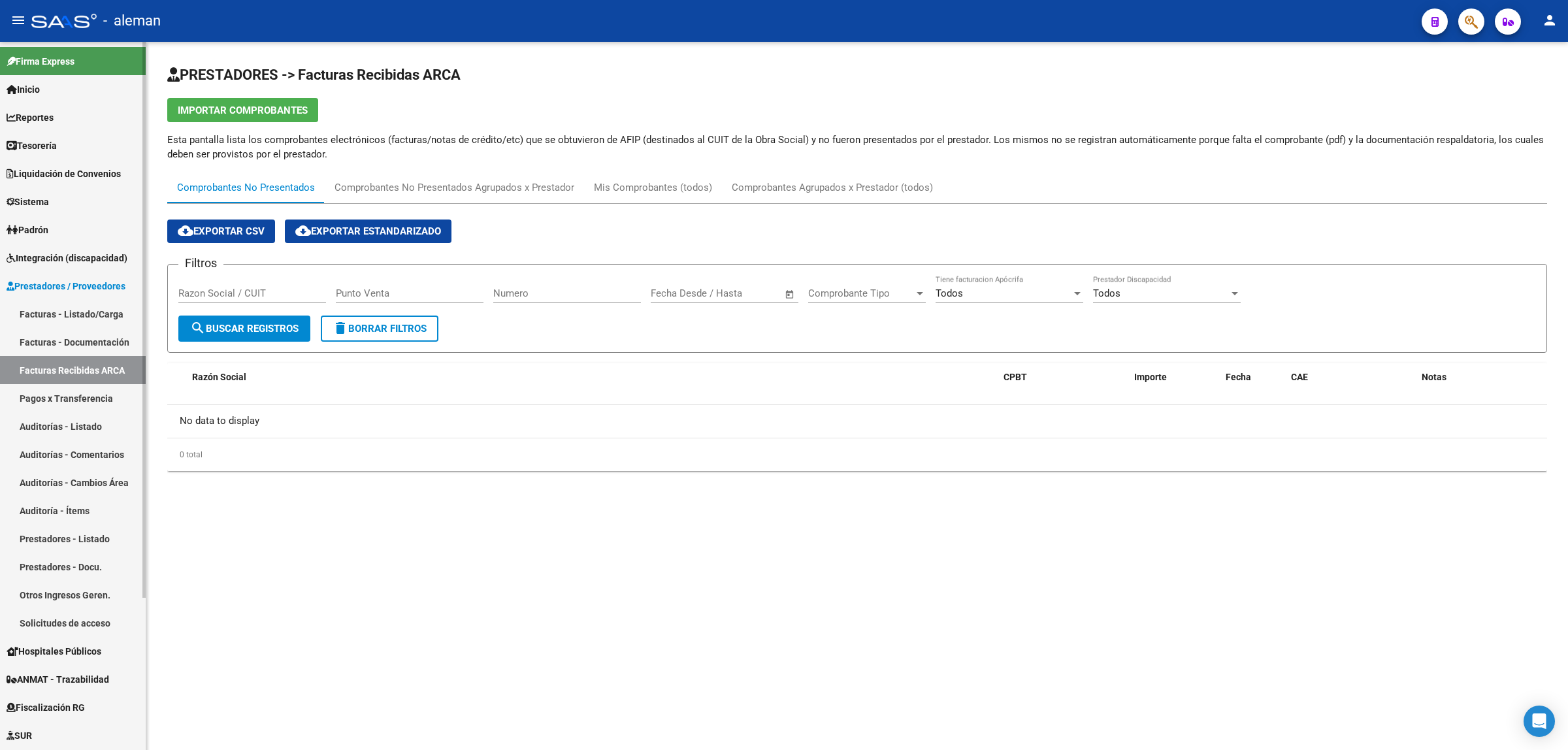
click at [90, 343] on link "Facturas - Documentación" at bounding box center [73, 342] width 146 height 28
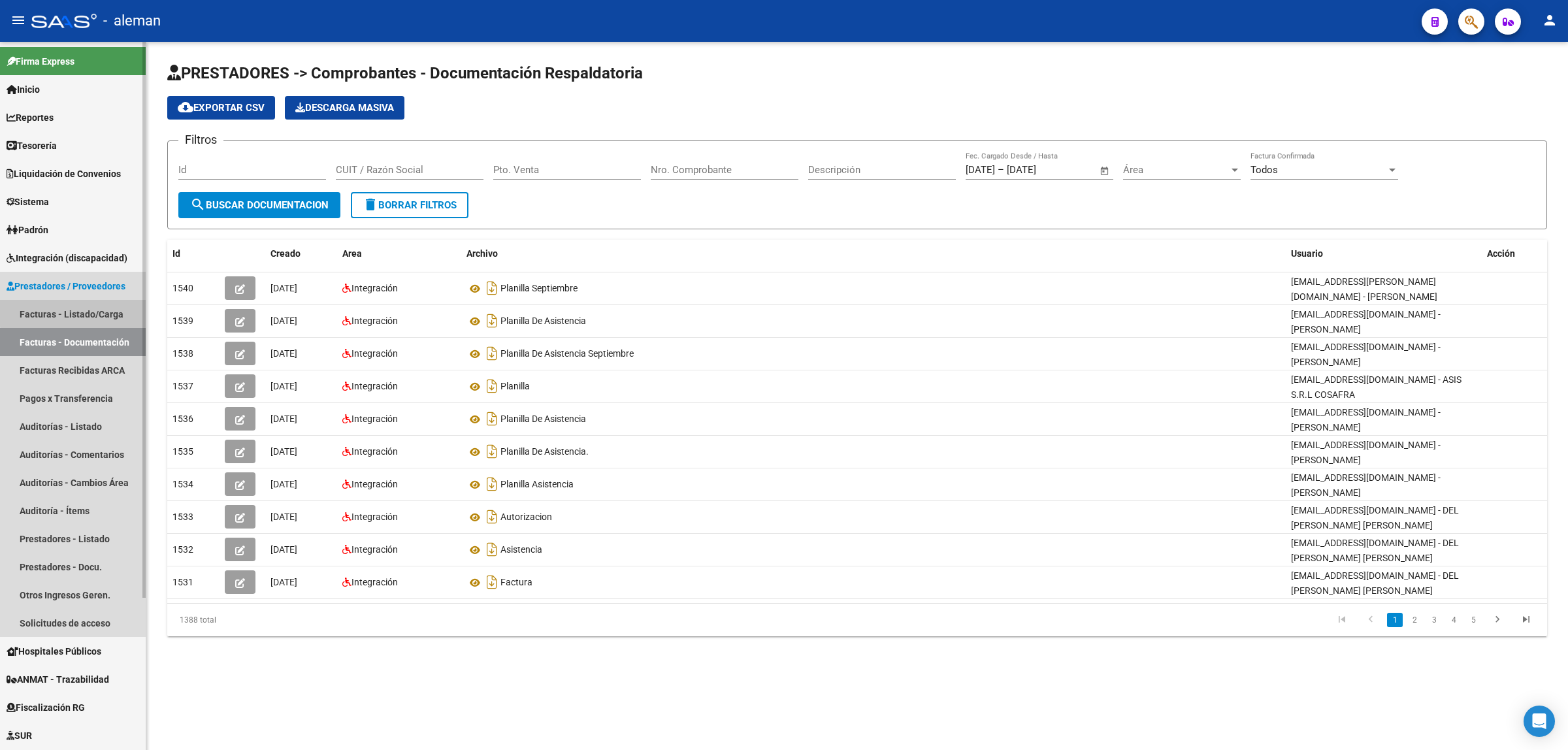
click at [88, 306] on link "Facturas - Listado/Carga" at bounding box center [73, 314] width 146 height 28
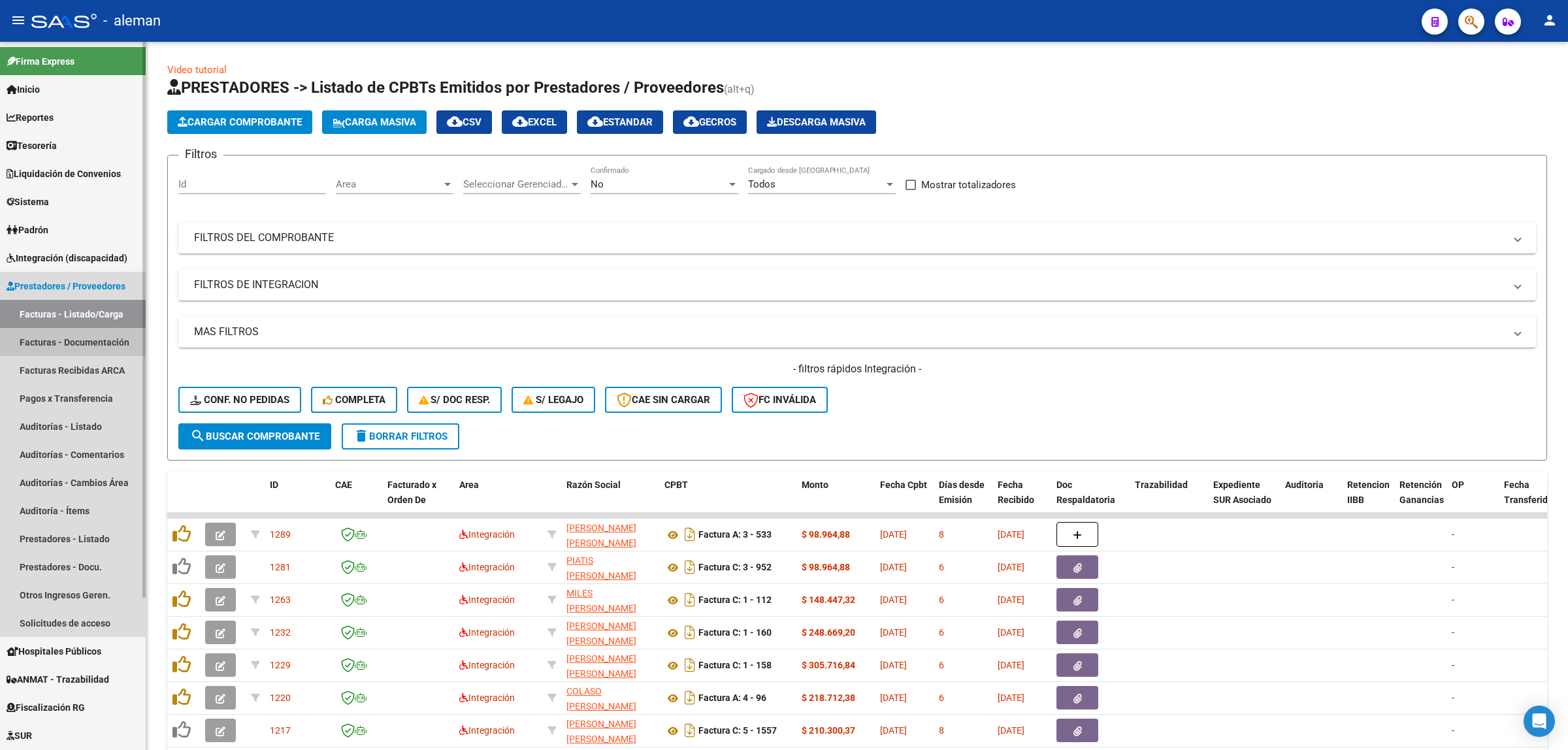
click at [96, 345] on link "Facturas - Documentación" at bounding box center [73, 342] width 146 height 28
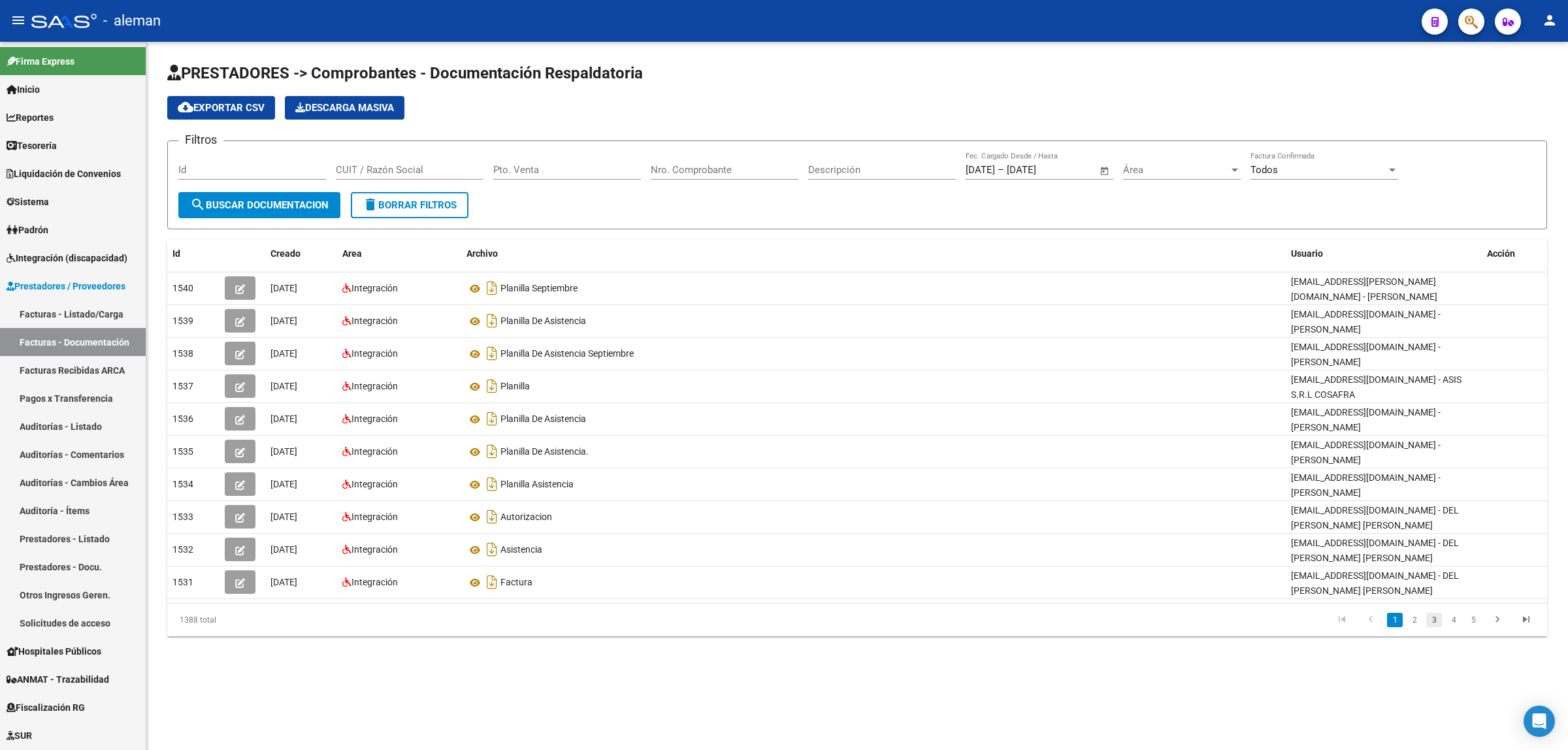
click at [1438, 619] on link "3" at bounding box center [1434, 620] width 15 height 15
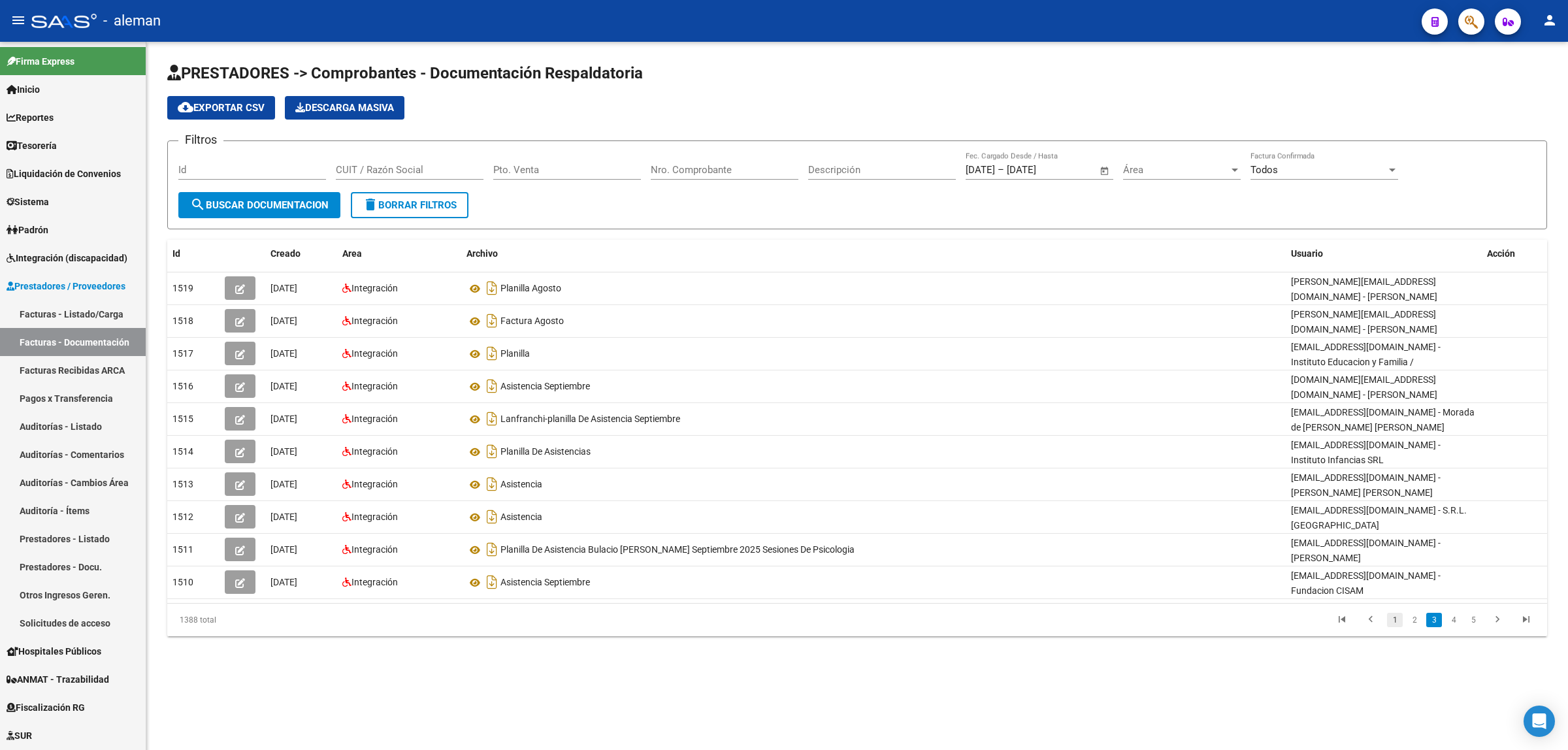
click at [1394, 615] on link "1" at bounding box center [1395, 620] width 15 height 15
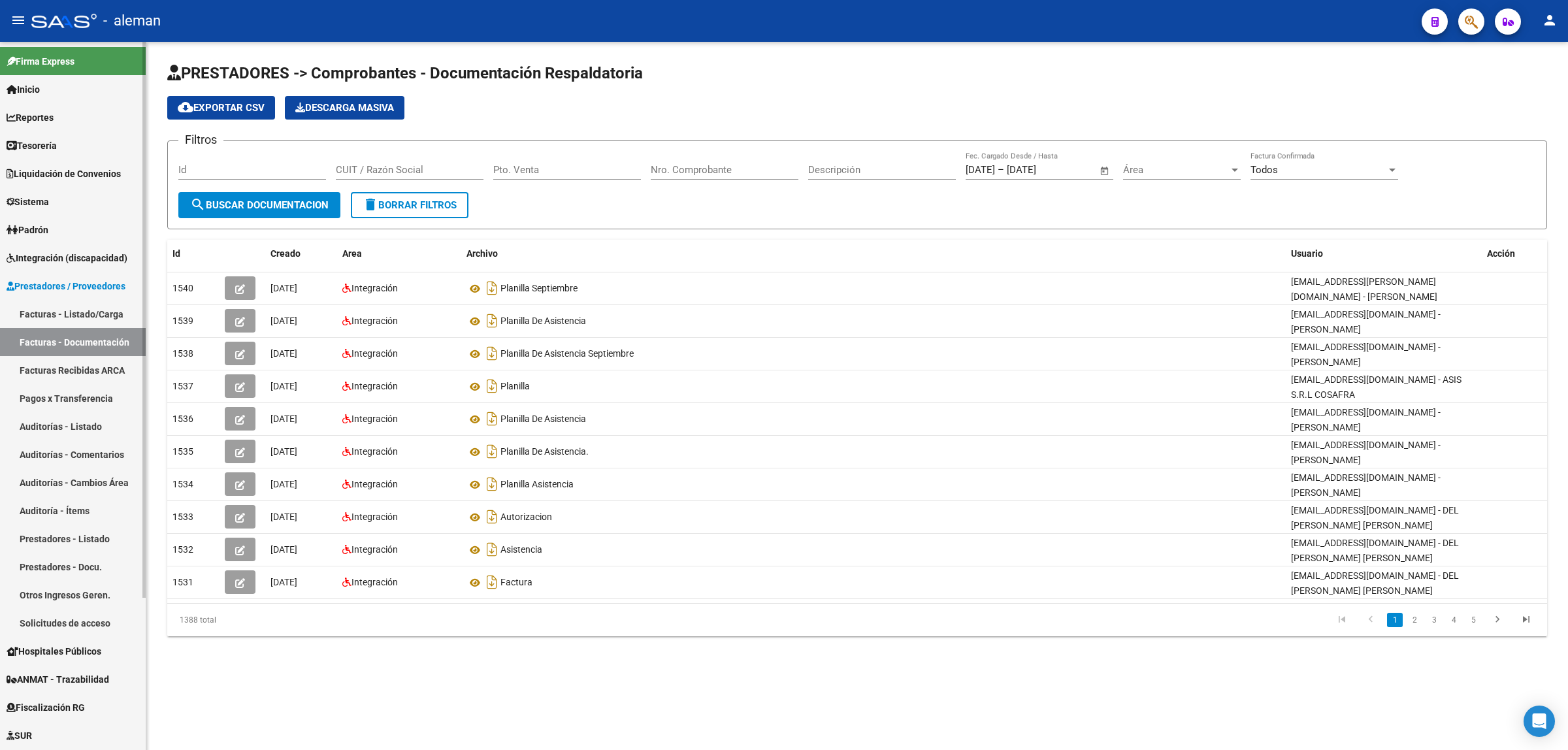
click at [36, 312] on link "Facturas - Listado/Carga" at bounding box center [73, 314] width 146 height 28
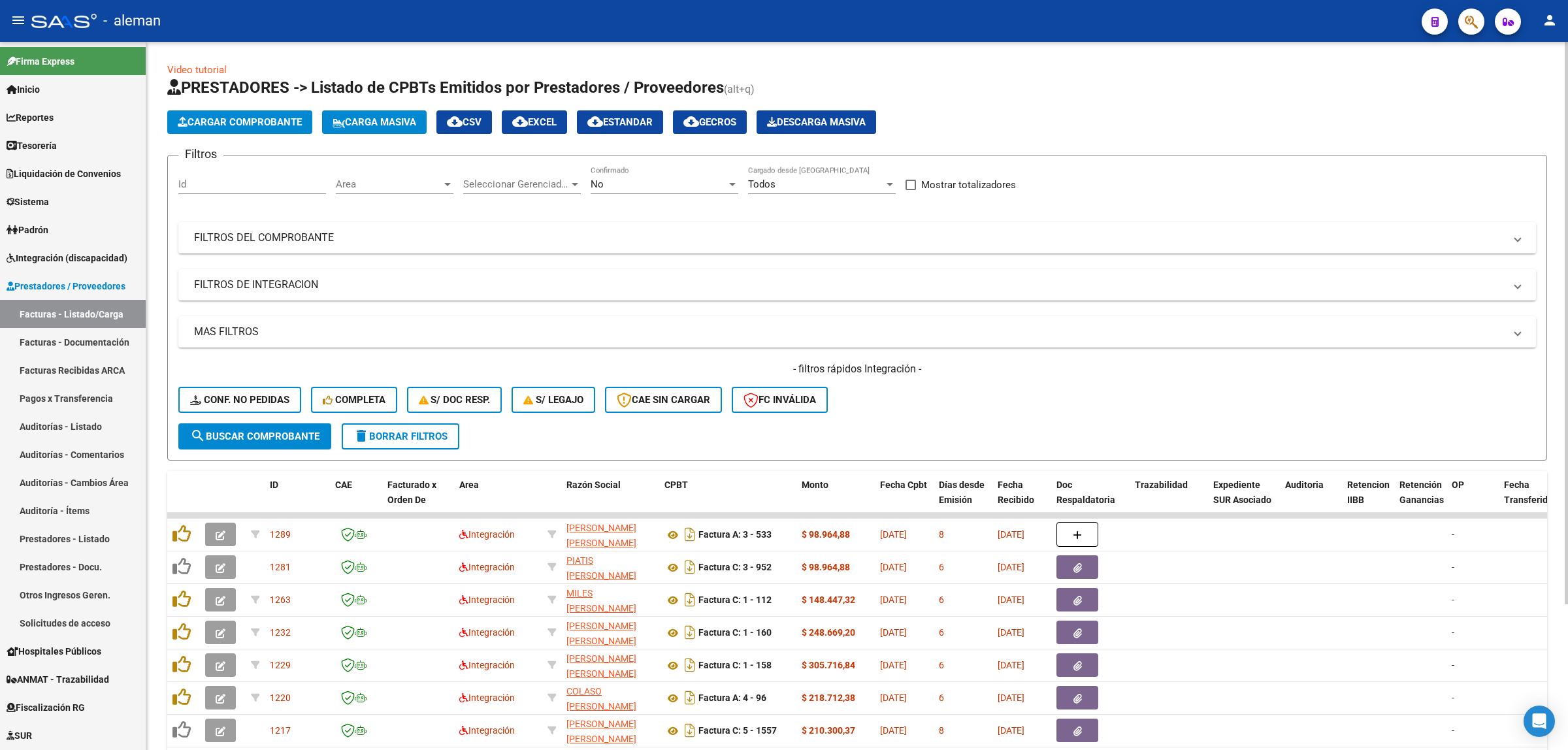
click at [442, 183] on div at bounding box center [447, 184] width 12 height 10
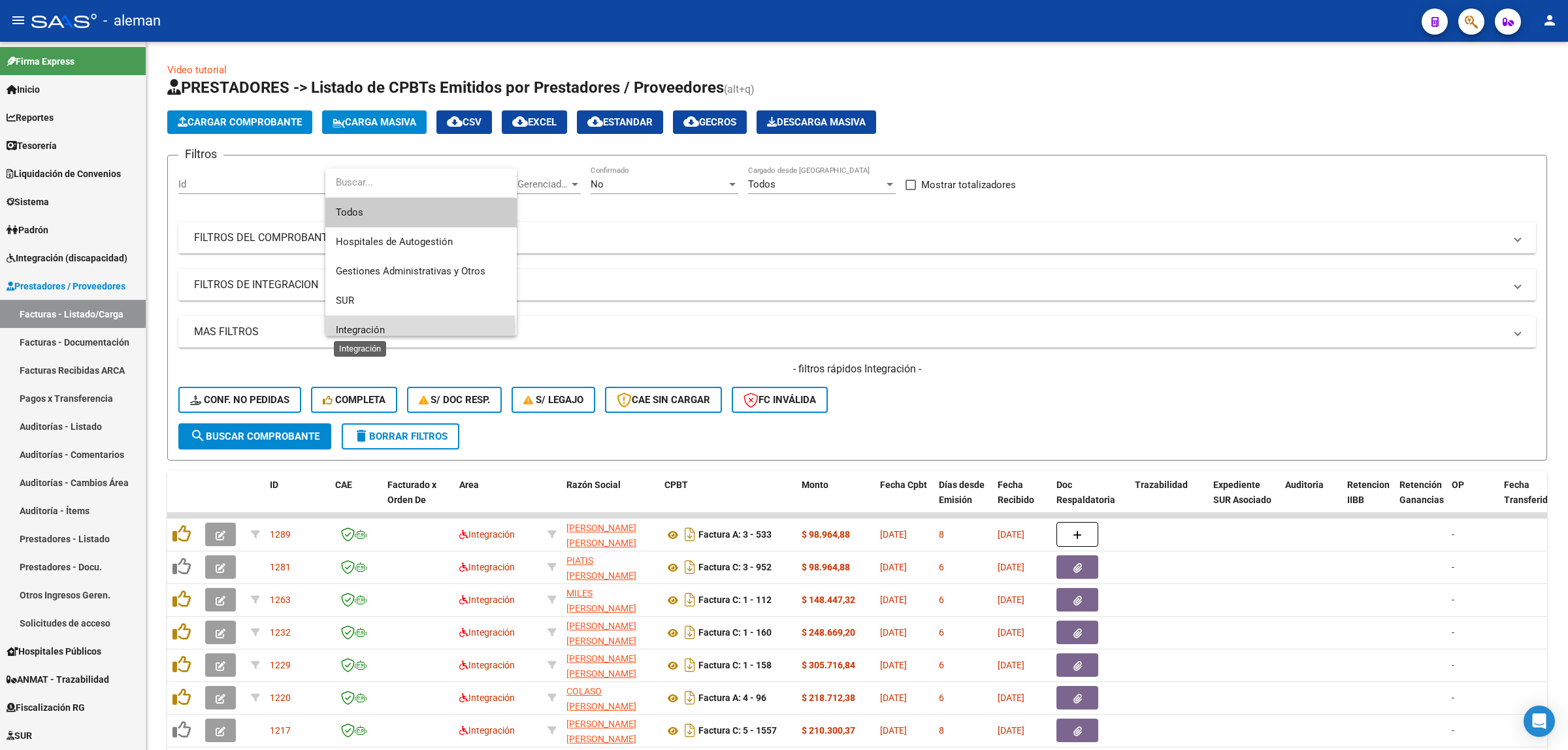
click at [359, 332] on span "Integración" at bounding box center [360, 330] width 49 height 12
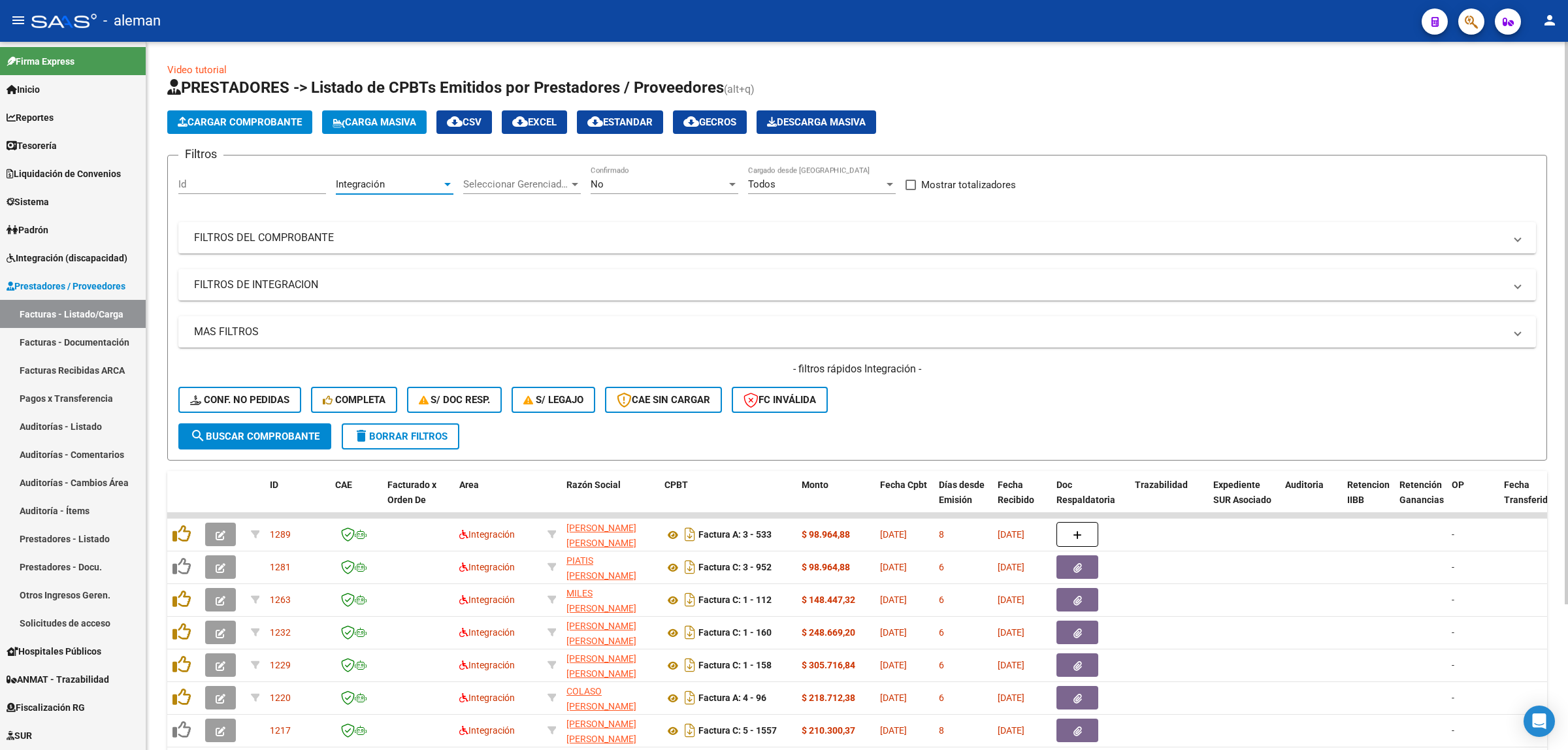
click at [301, 437] on span "search Buscar Comprobante" at bounding box center [255, 436] width 129 height 12
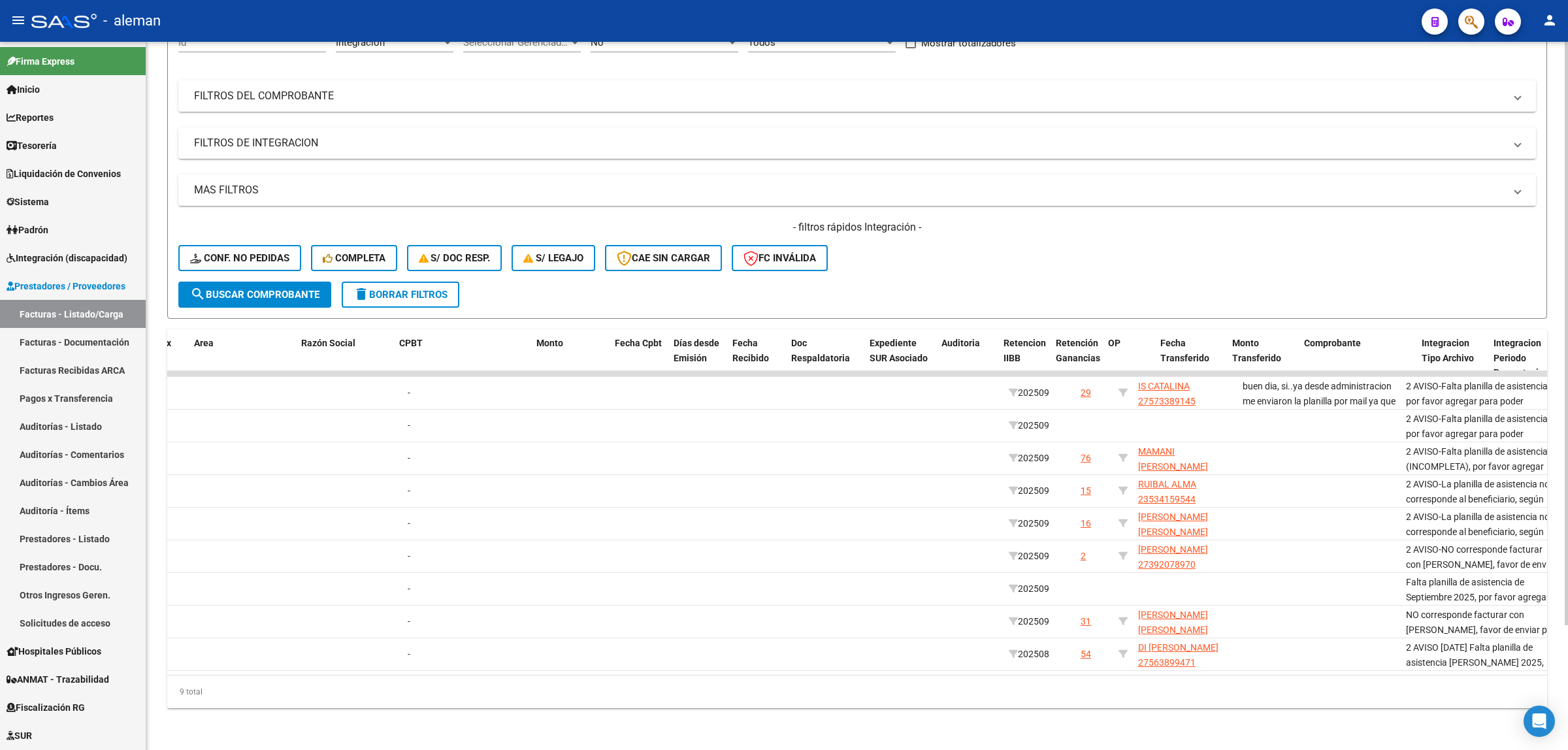
scroll to position [0, 0]
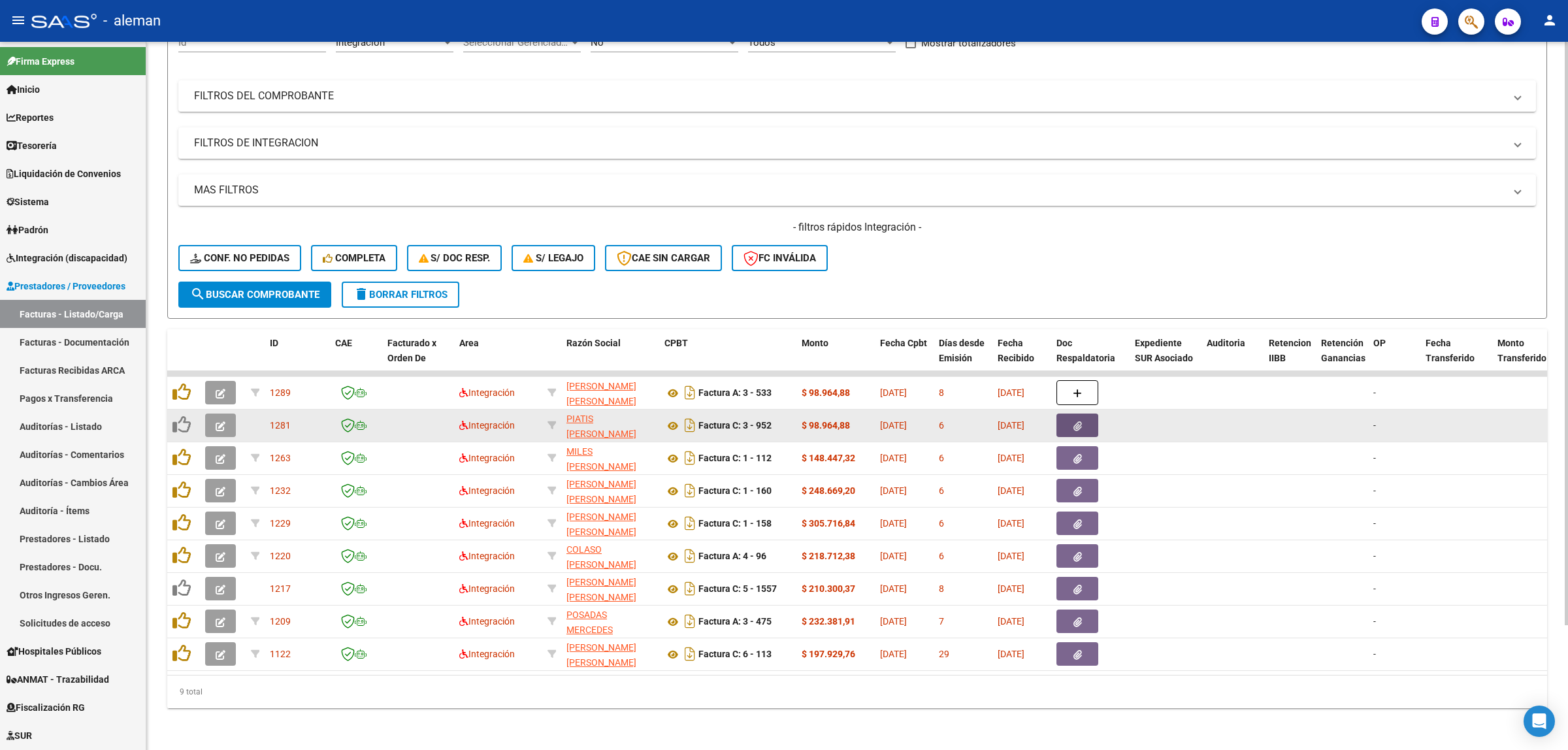
click at [1076, 421] on icon "button" at bounding box center [1078, 426] width 8 height 10
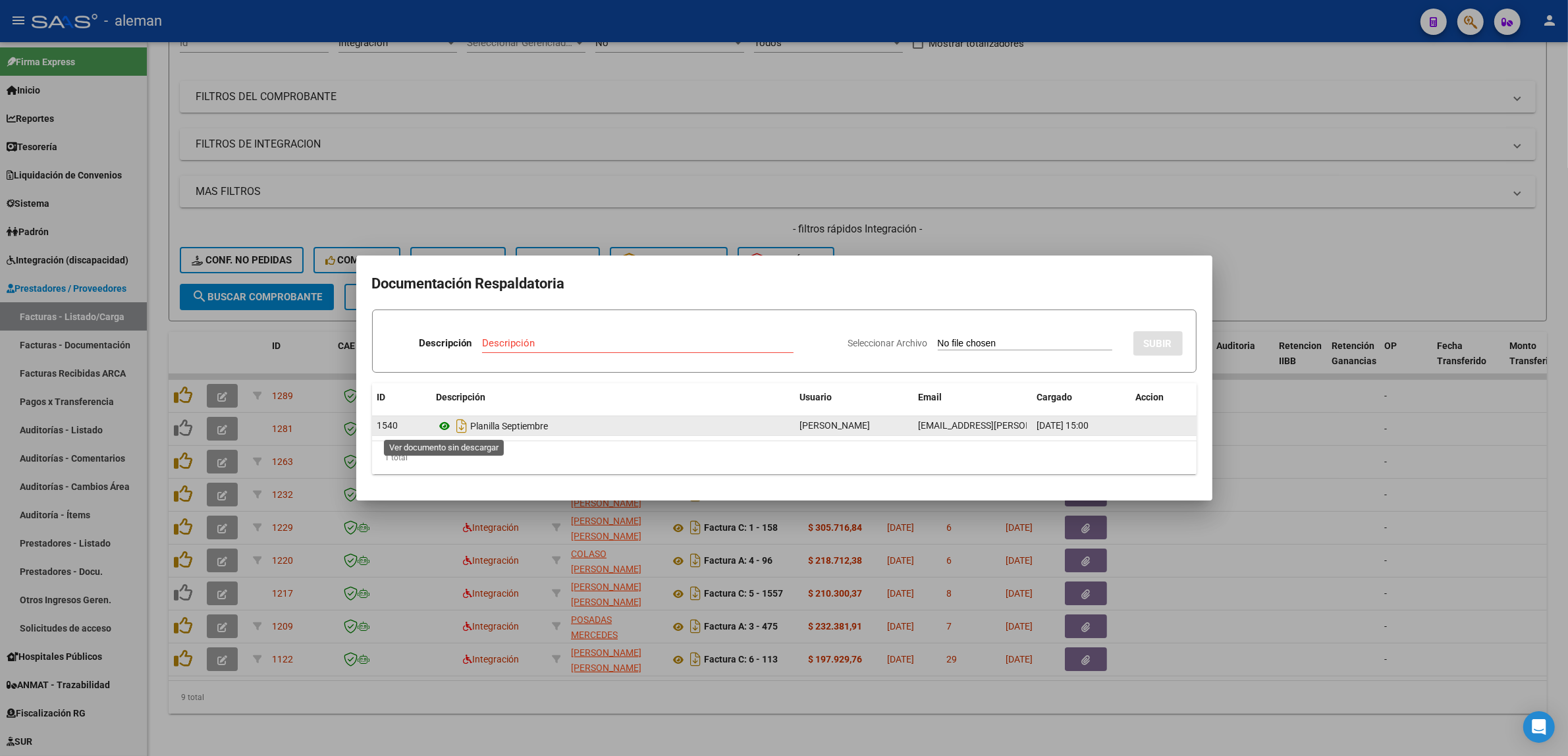
click at [448, 425] on icon at bounding box center [445, 426] width 17 height 15
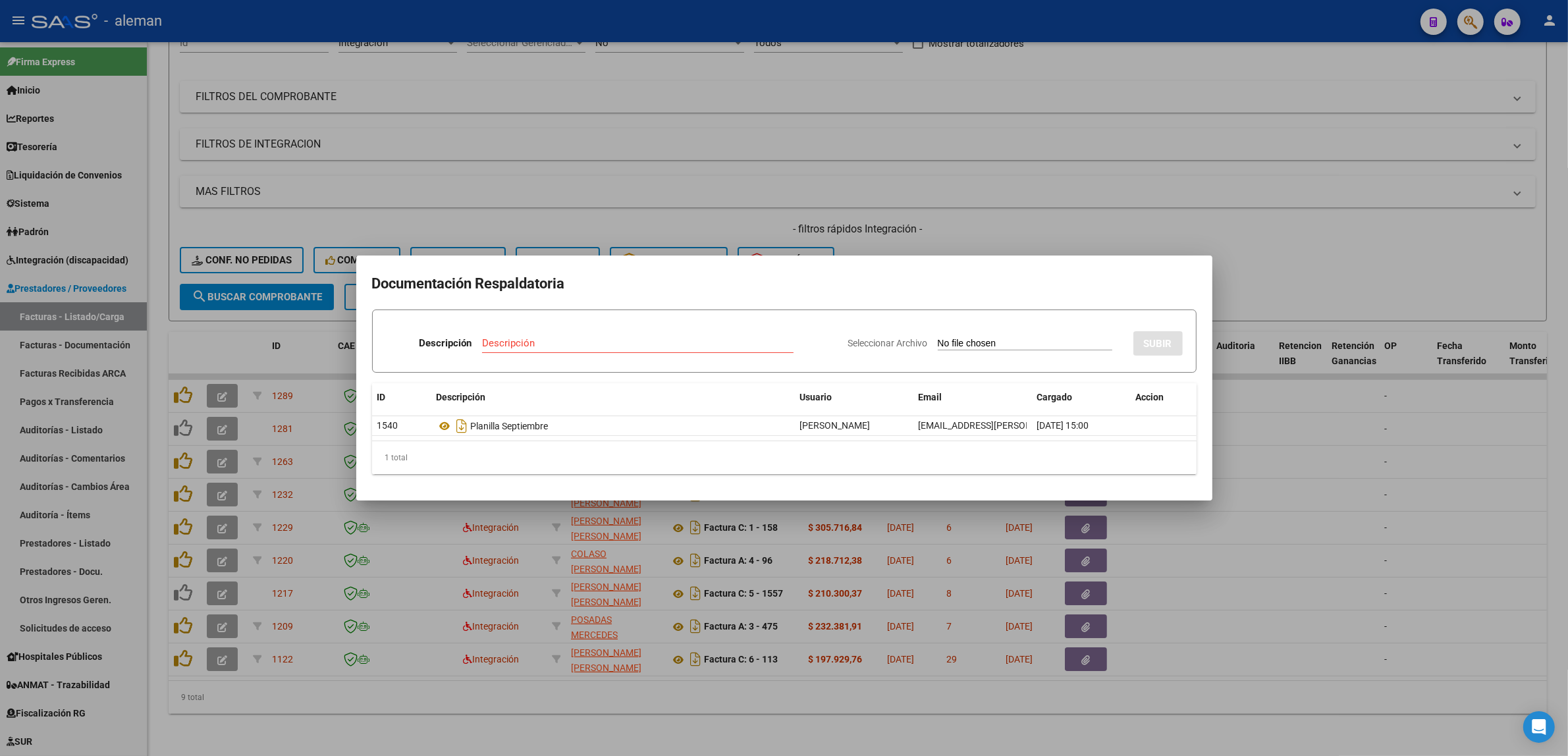
click at [1242, 459] on div at bounding box center [784, 378] width 1568 height 756
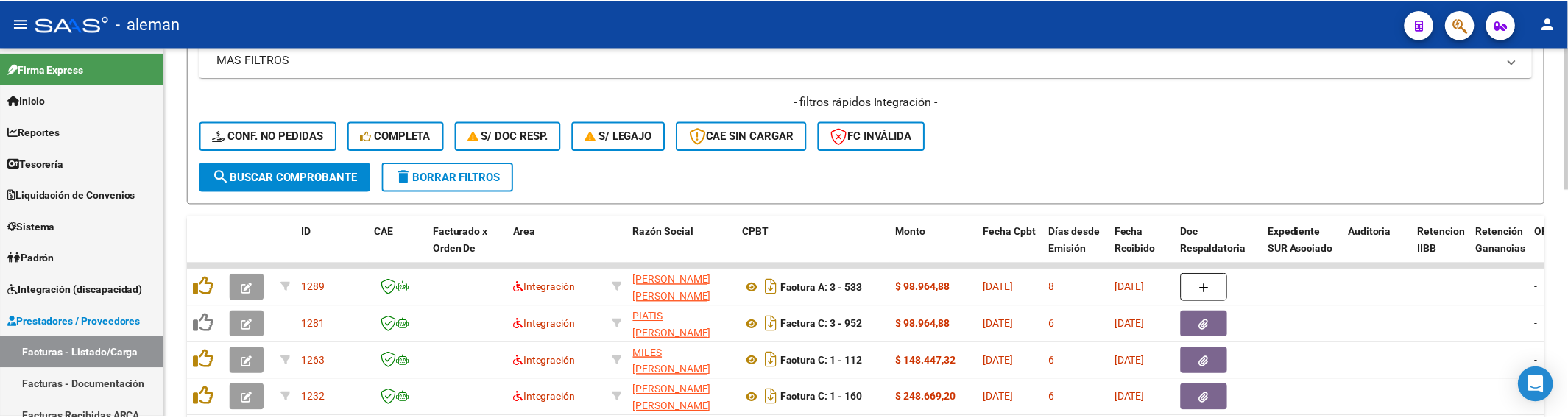
scroll to position [354, 0]
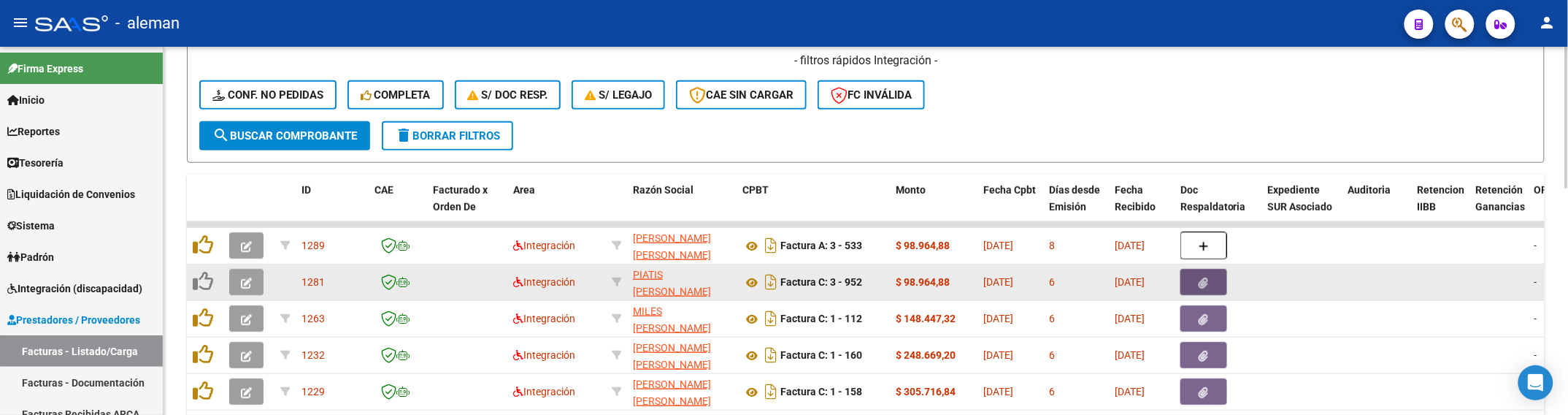
click at [1213, 274] on button "button" at bounding box center [1204, 282] width 47 height 27
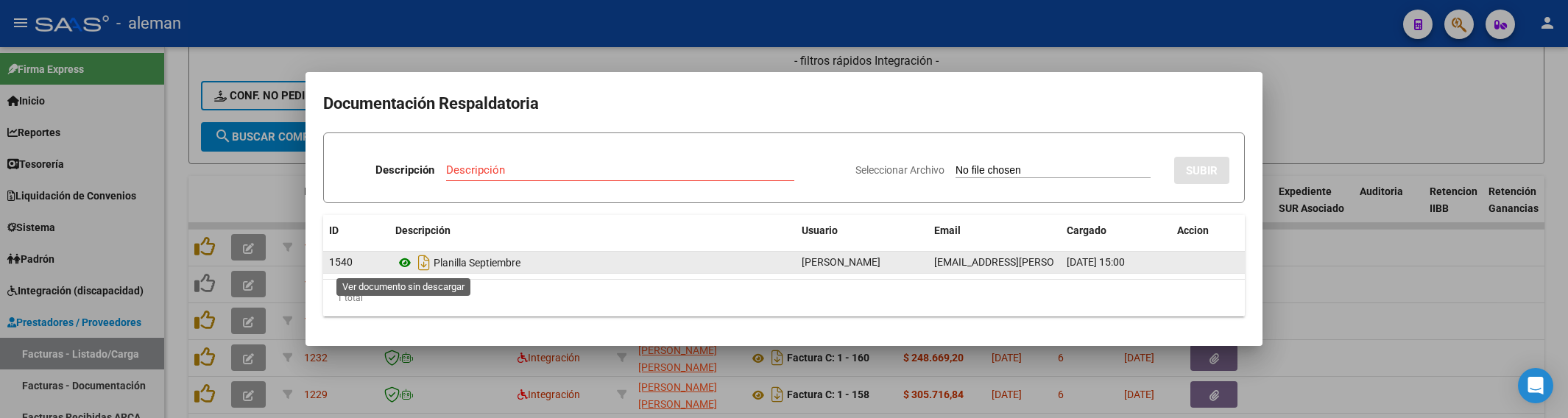
click at [405, 262] on icon at bounding box center [405, 262] width 19 height 17
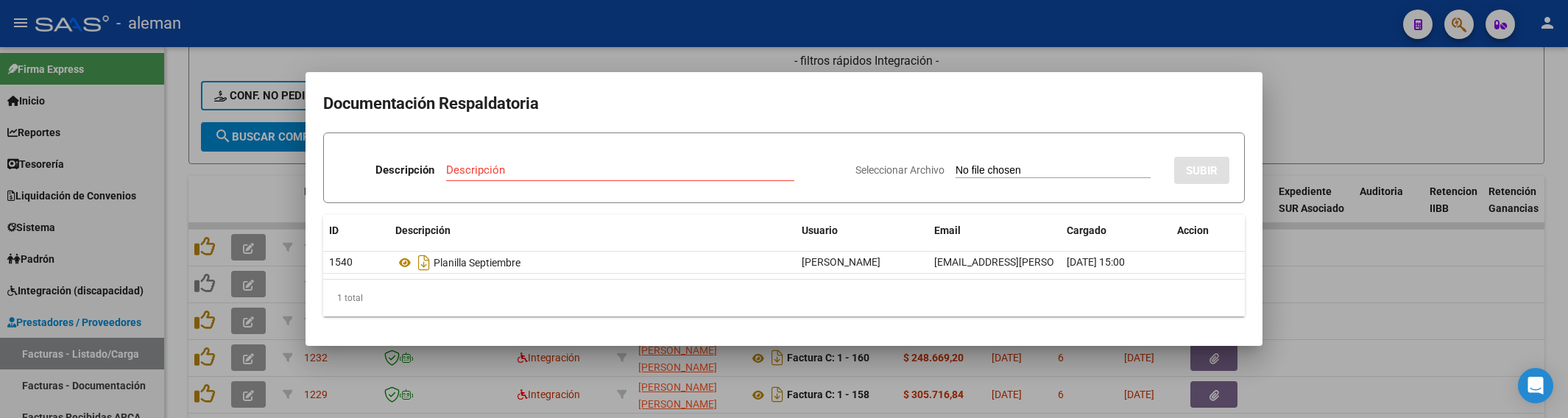
click at [1313, 332] on div at bounding box center [784, 209] width 1568 height 418
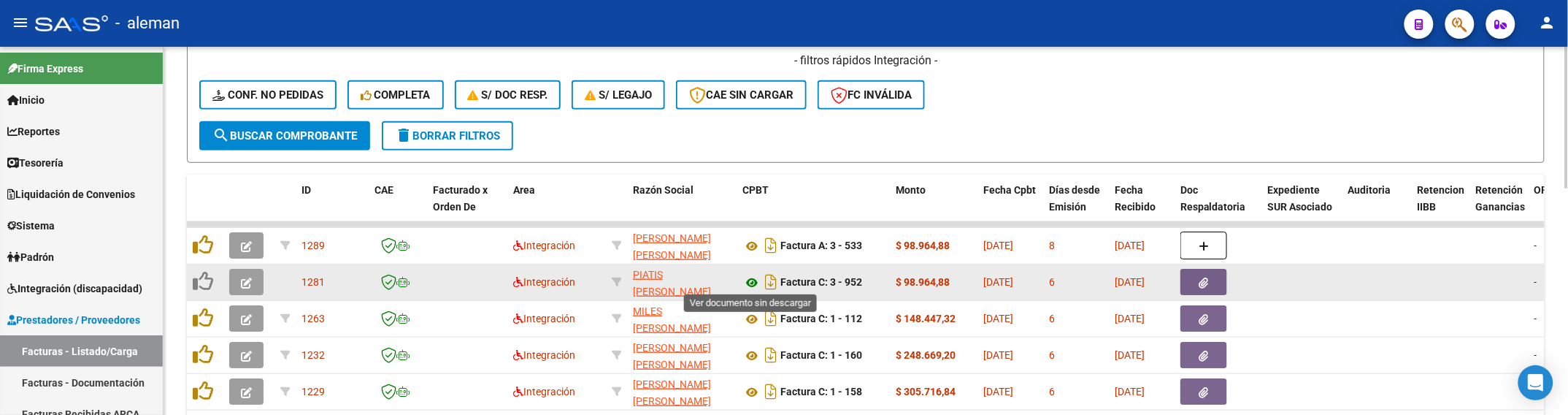
click at [756, 279] on icon at bounding box center [752, 282] width 19 height 17
click at [1193, 271] on button "button" at bounding box center [1204, 282] width 47 height 27
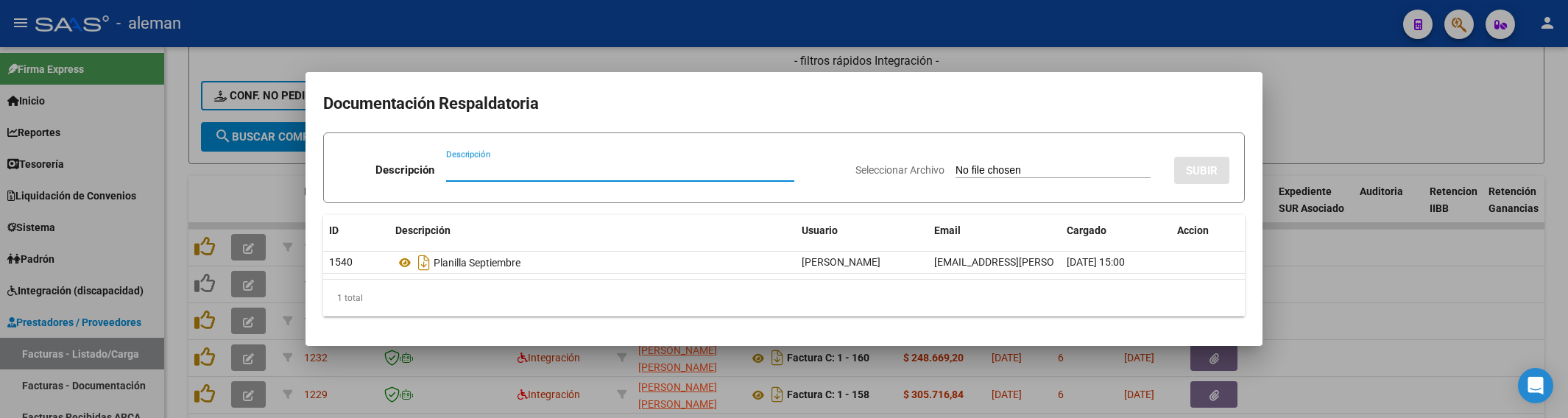
click at [1311, 270] on div at bounding box center [784, 209] width 1568 height 418
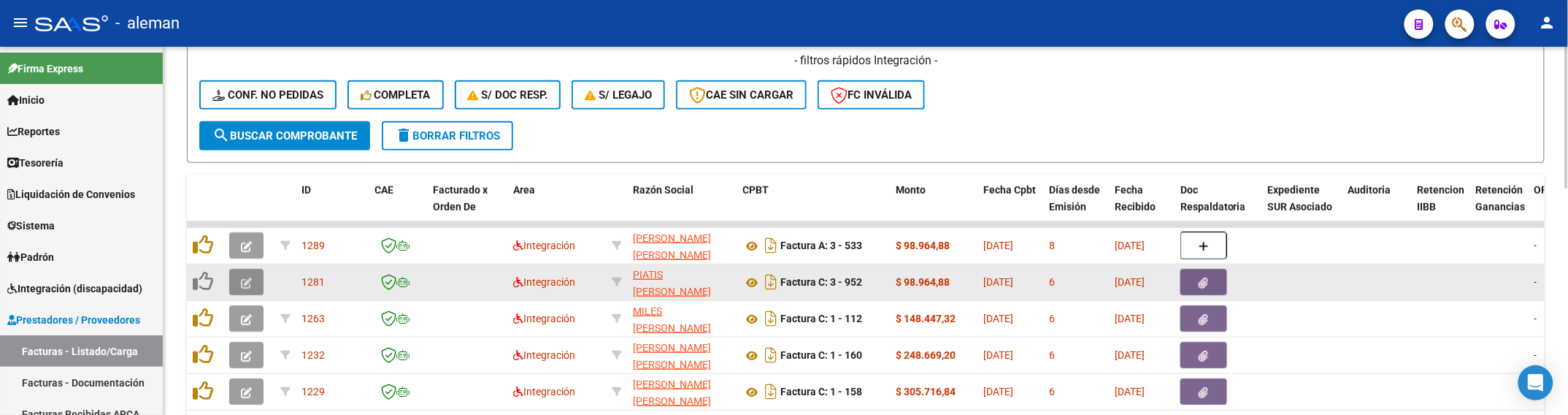
click at [249, 286] on button "button" at bounding box center [246, 282] width 34 height 27
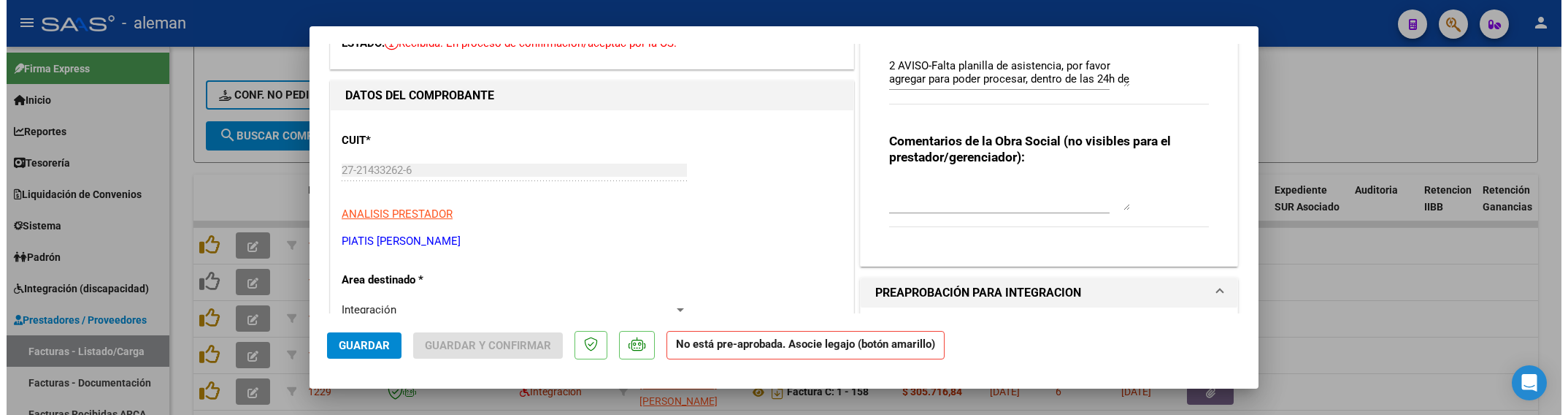
scroll to position [183, 0]
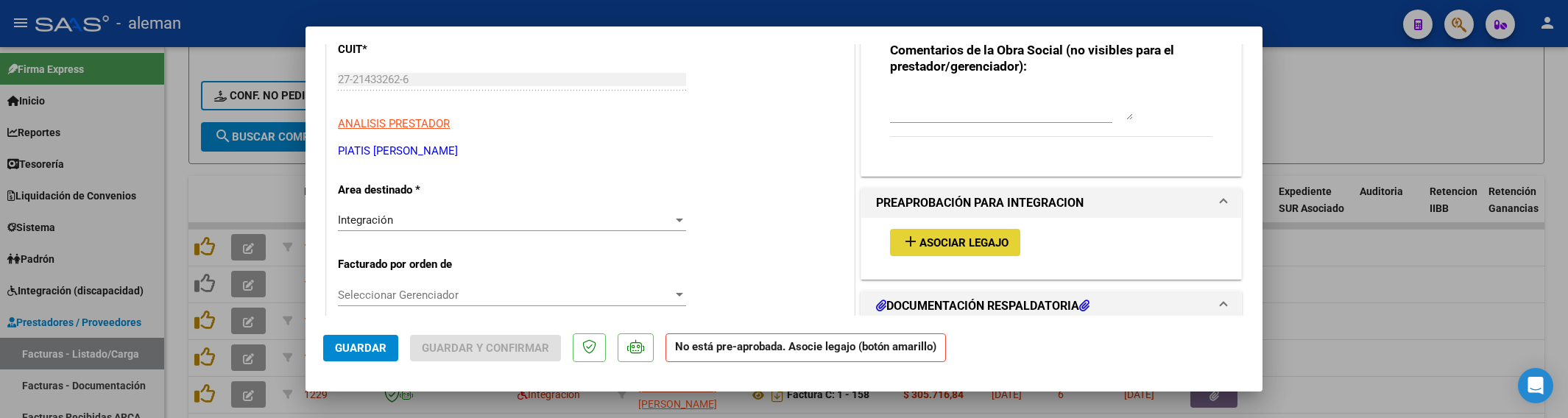
click at [984, 252] on button "add Asociar Legajo" at bounding box center [955, 242] width 130 height 28
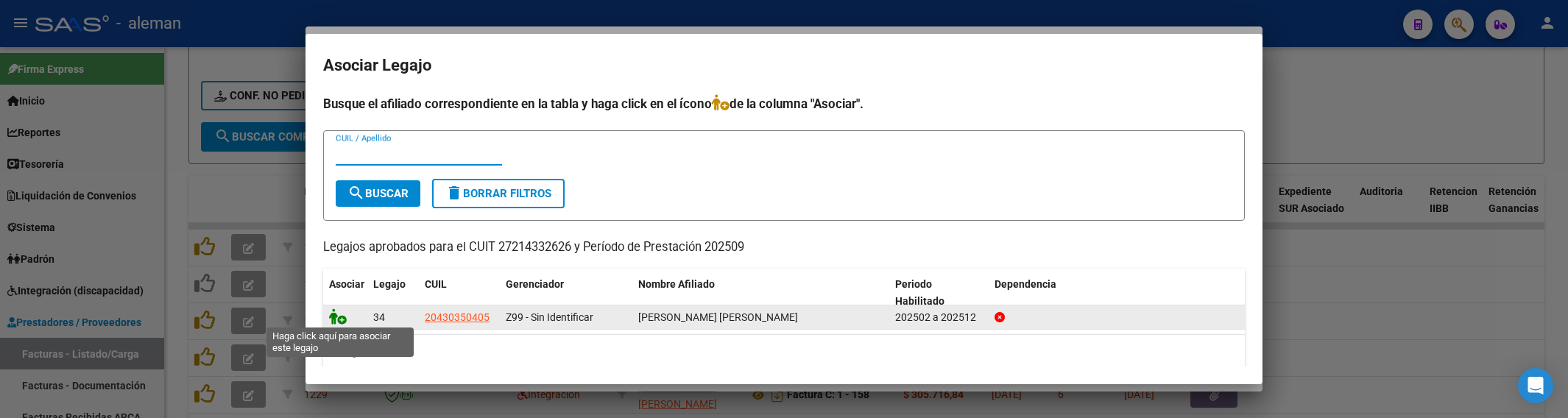
click at [340, 318] on icon at bounding box center [338, 316] width 17 height 16
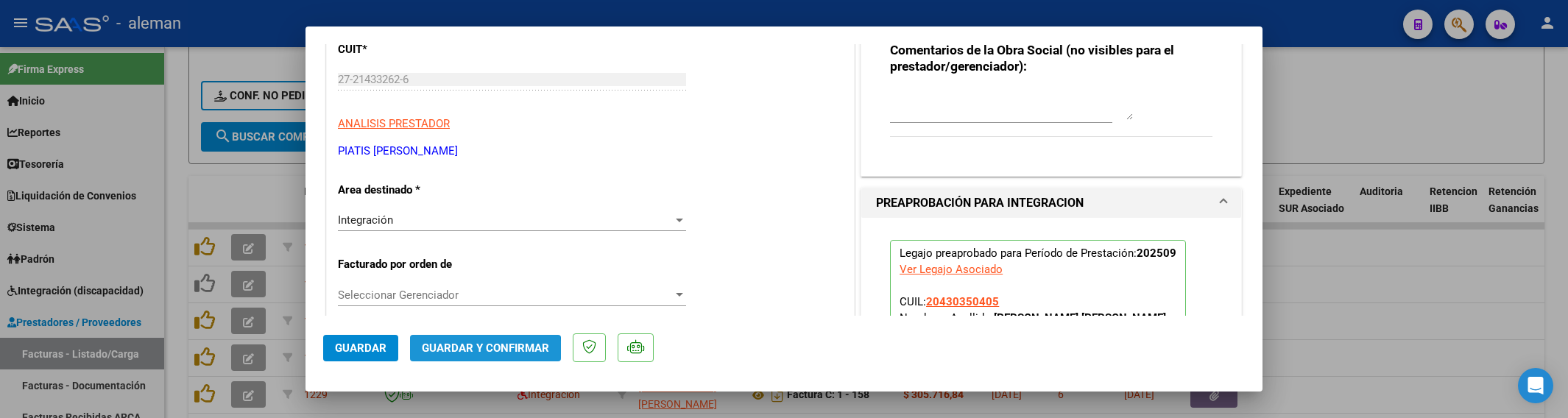
click at [465, 354] on span "Guardar y Confirmar" at bounding box center [486, 348] width 127 height 13
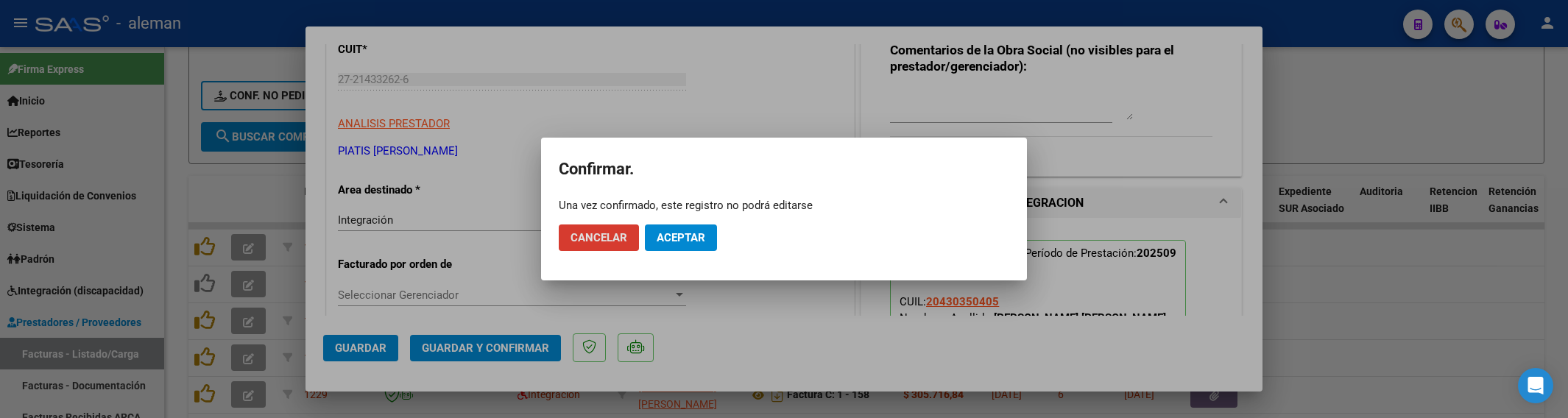
click at [704, 239] on span "Aceptar" at bounding box center [681, 237] width 49 height 13
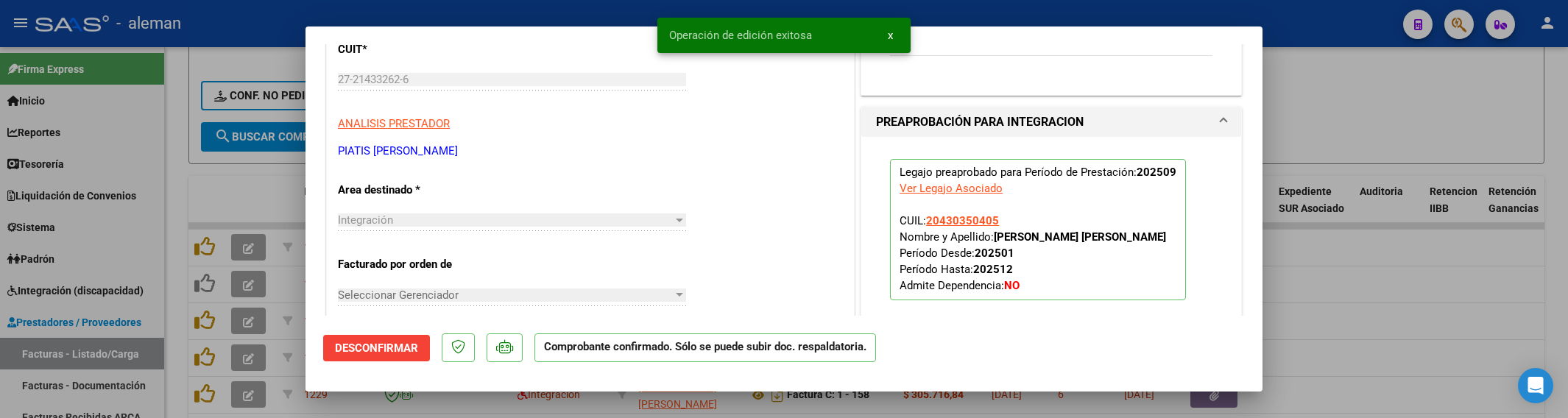
click at [1352, 314] on div at bounding box center [784, 209] width 1568 height 418
type input "$ 0,00"
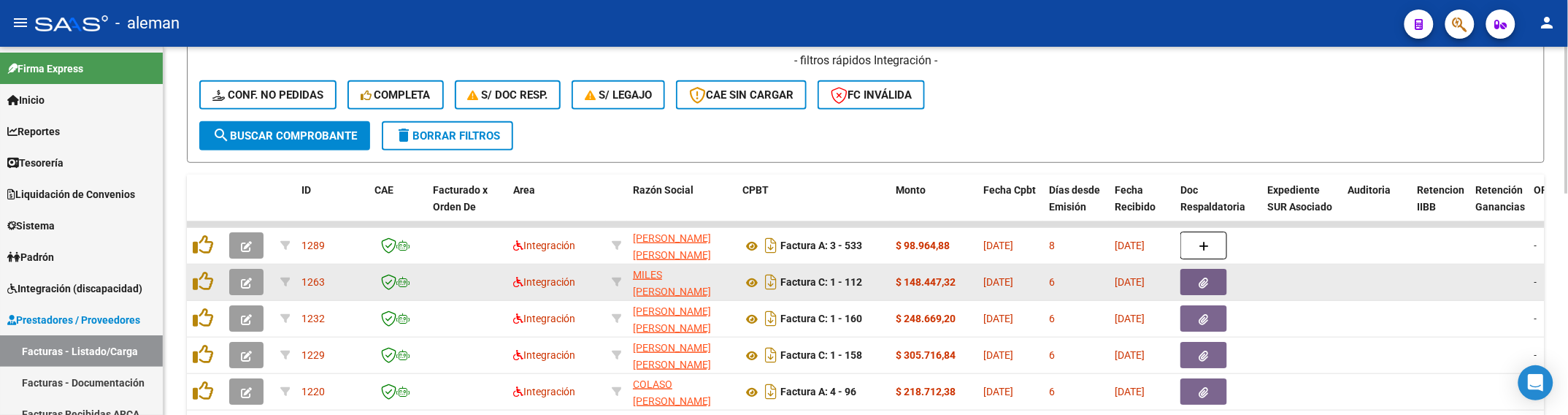
click at [1197, 271] on button "button" at bounding box center [1204, 282] width 47 height 27
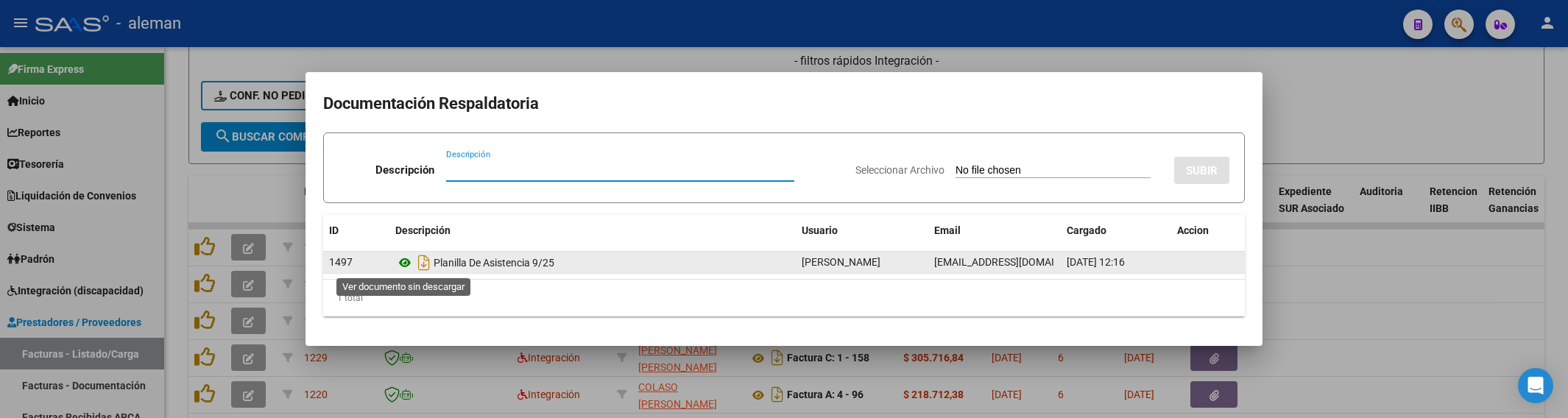
click at [406, 263] on icon at bounding box center [405, 262] width 19 height 17
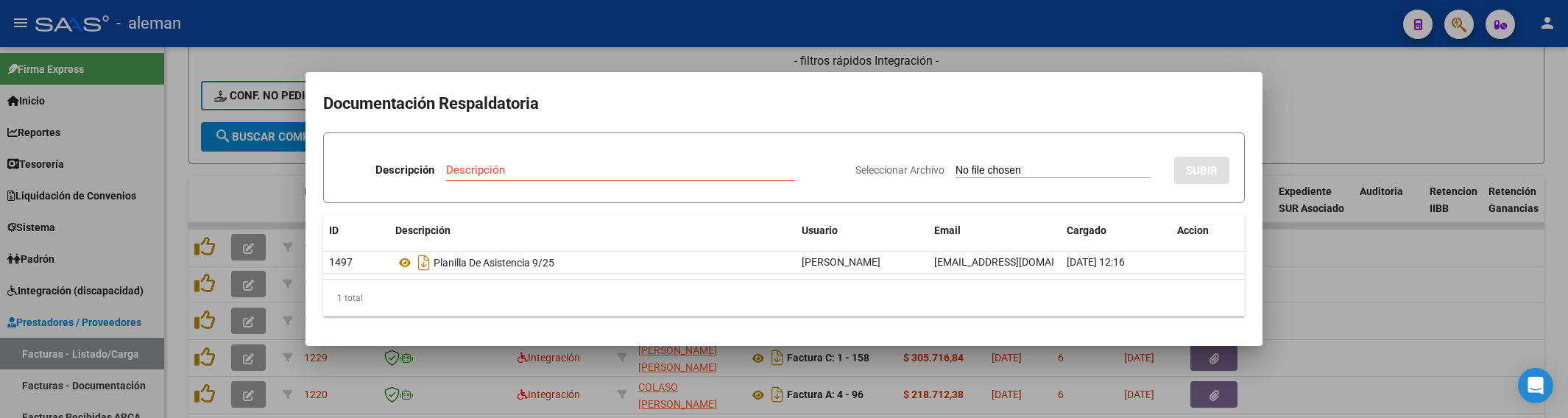
click at [1335, 287] on div at bounding box center [784, 209] width 1568 height 418
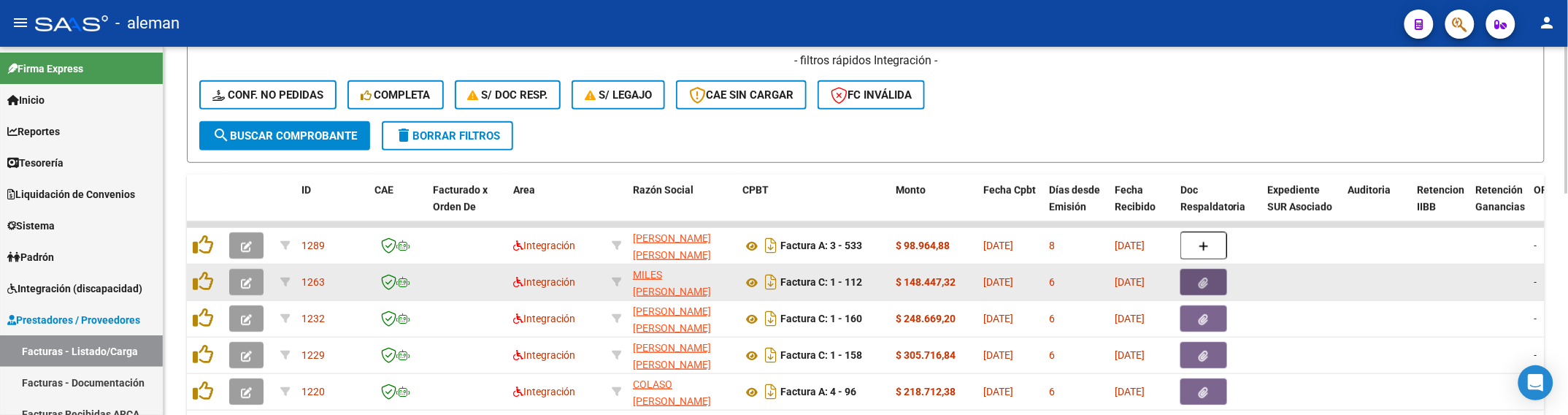
click at [1212, 278] on button "button" at bounding box center [1204, 282] width 47 height 27
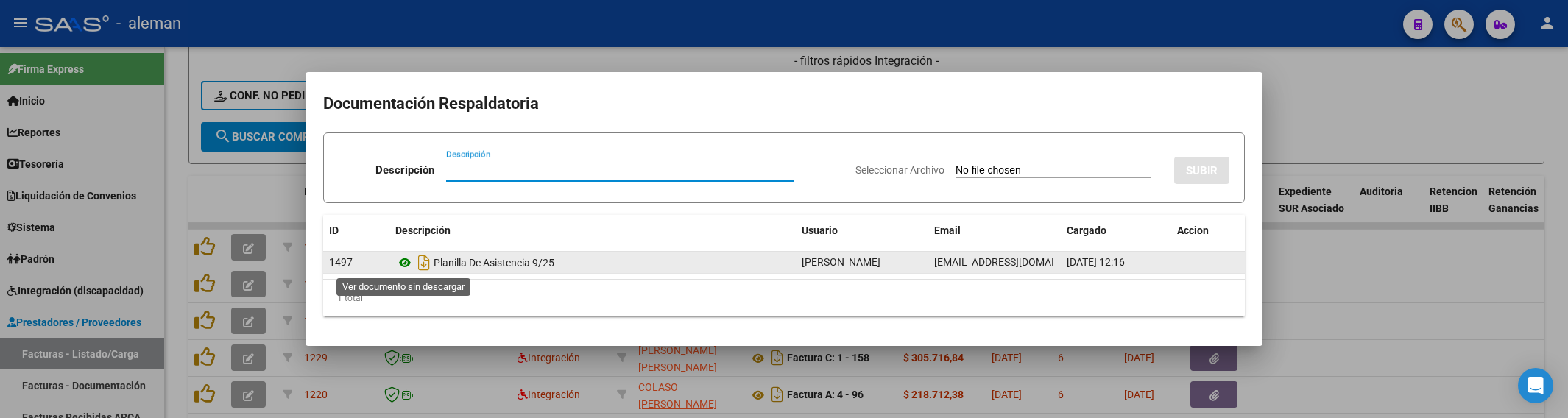
click at [403, 265] on icon at bounding box center [405, 262] width 19 height 17
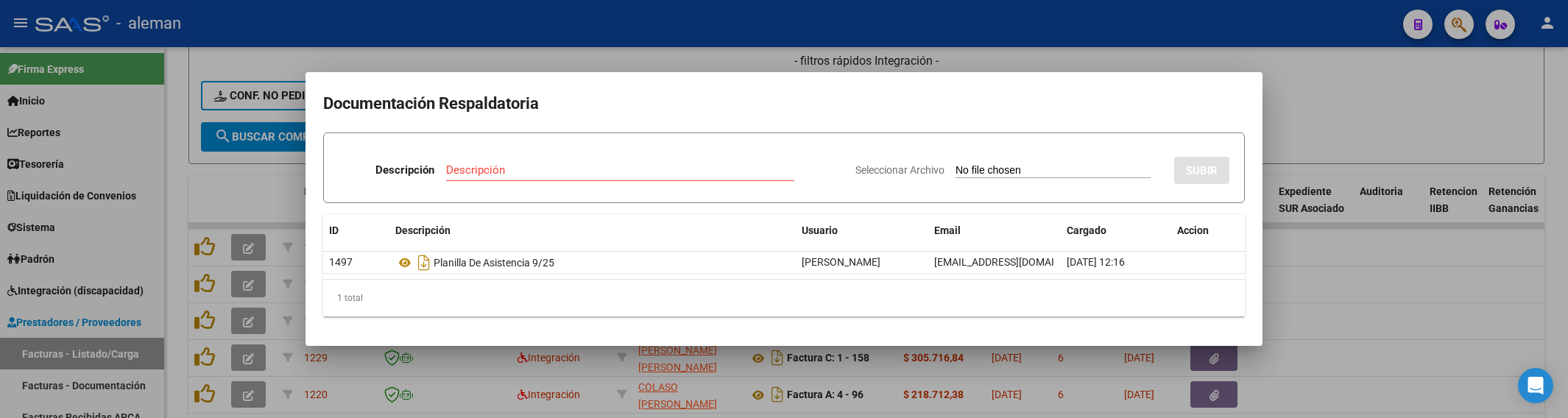
click at [1367, 328] on div at bounding box center [784, 209] width 1568 height 418
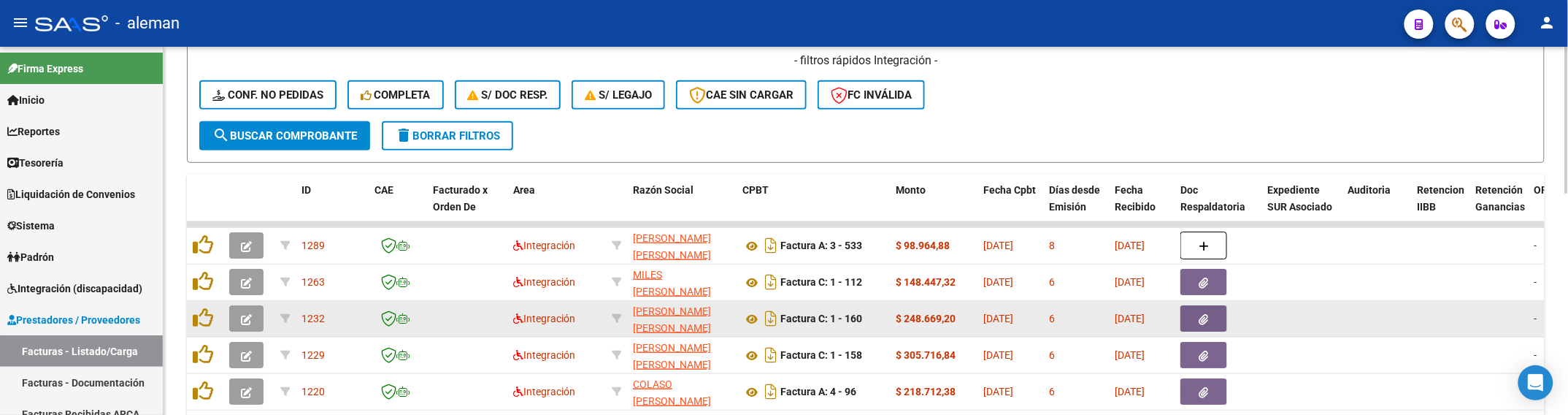
click at [1203, 324] on button "button" at bounding box center [1204, 319] width 47 height 27
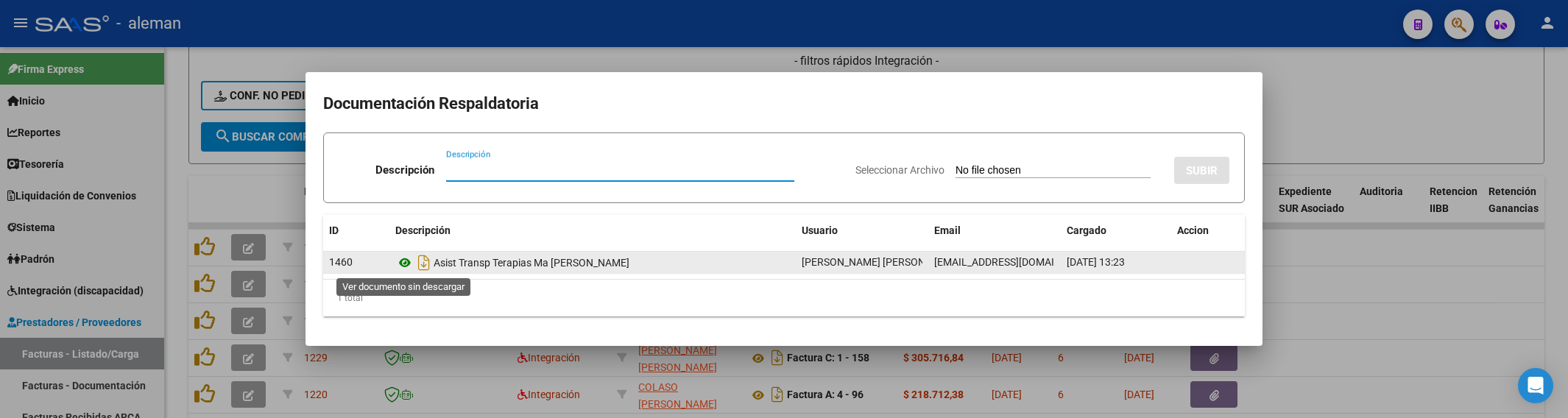
click at [399, 262] on icon at bounding box center [405, 262] width 19 height 17
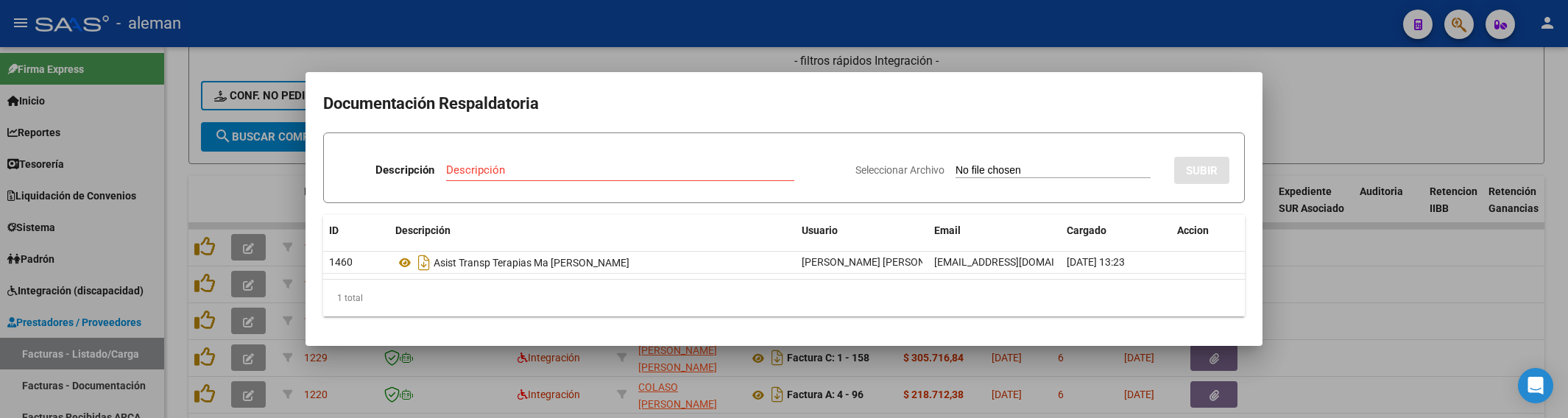
click at [1336, 293] on div at bounding box center [784, 209] width 1568 height 418
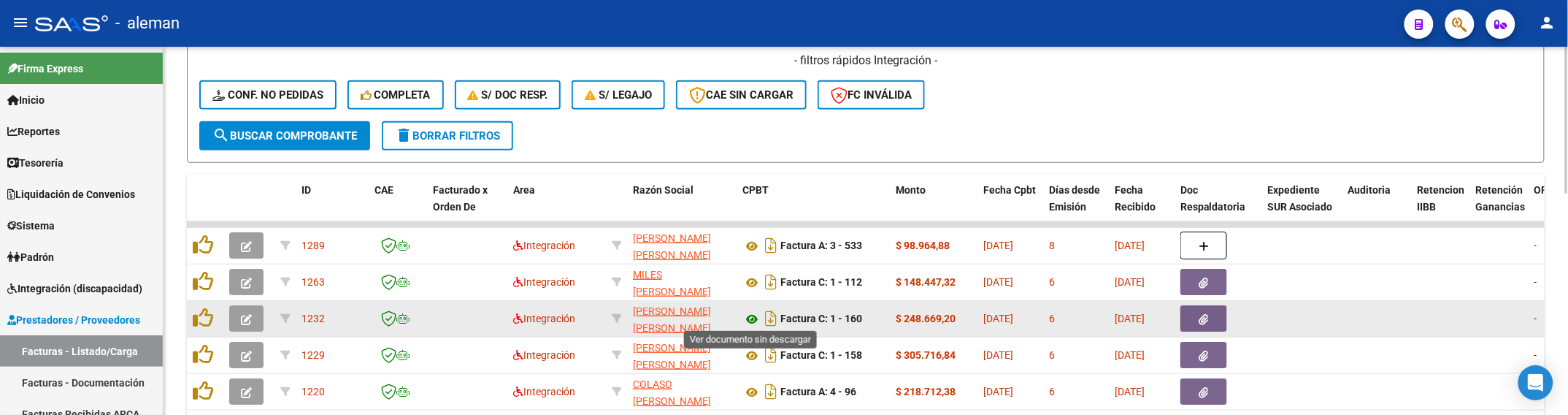
click at [748, 314] on icon at bounding box center [752, 319] width 19 height 17
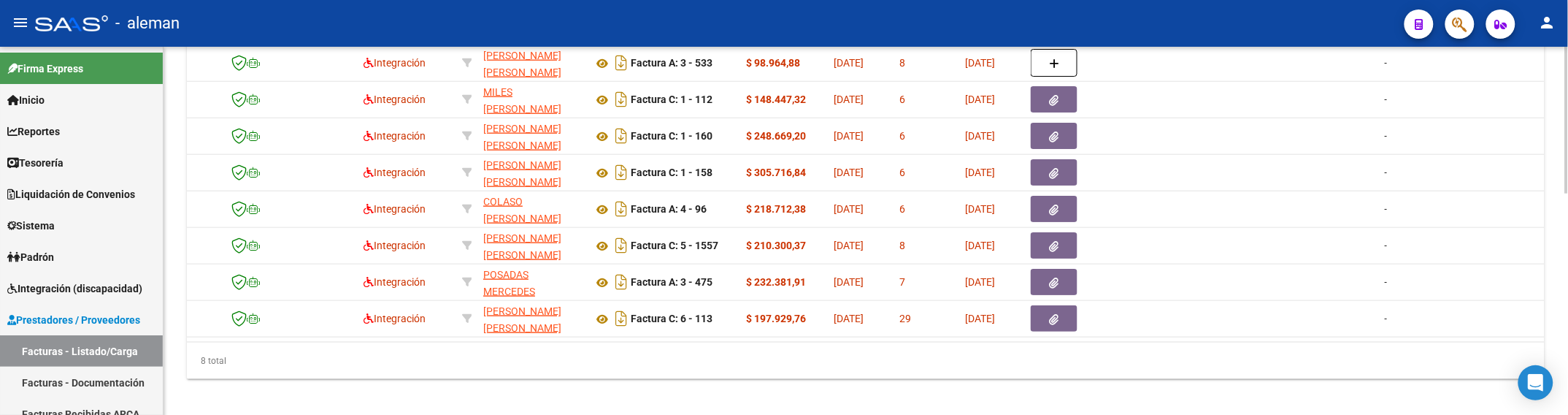
scroll to position [0, 0]
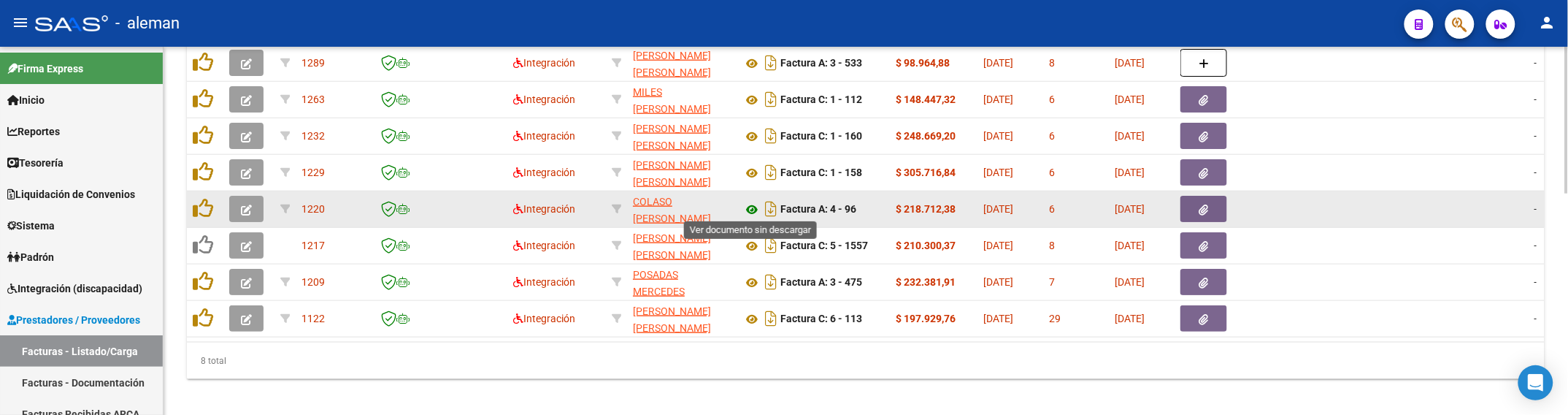
click at [750, 202] on icon at bounding box center [752, 210] width 19 height 17
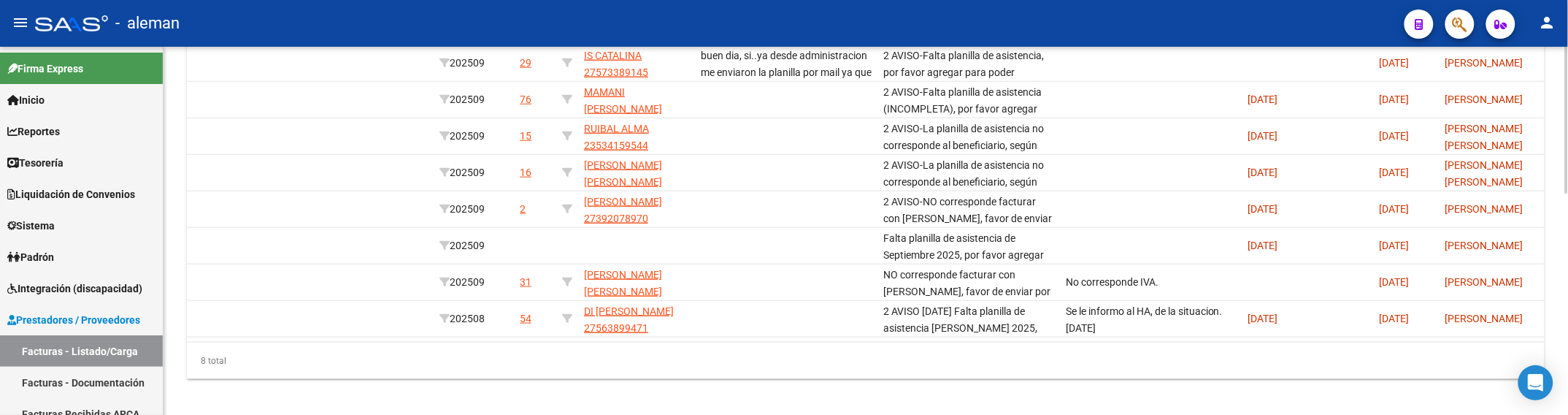
scroll to position [0, 1769]
click at [847, 359] on div "8 total" at bounding box center [866, 360] width 1358 height 37
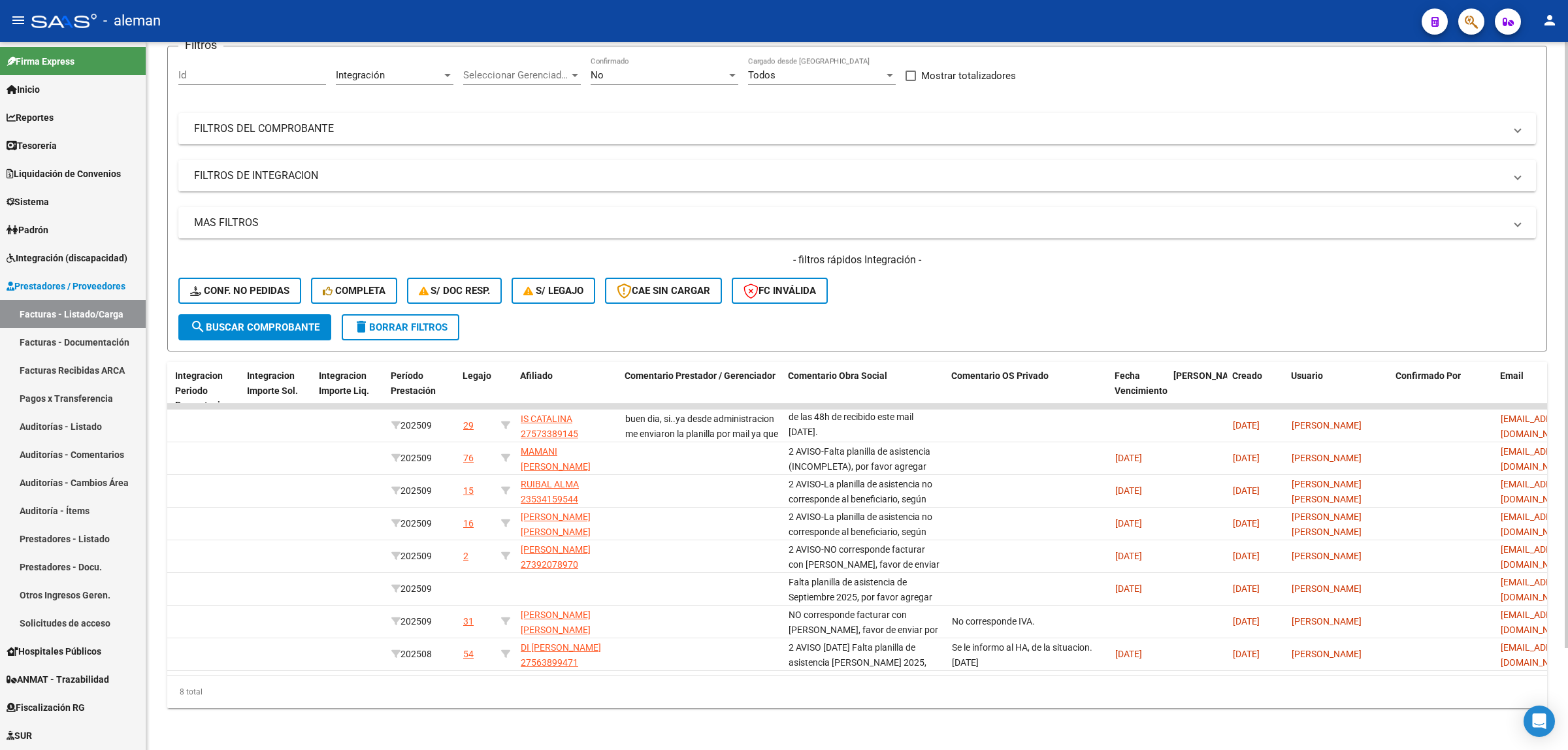
scroll to position [119, 0]
click at [70, 253] on span "Integración (discapacidad)" at bounding box center [66, 258] width 121 height 15
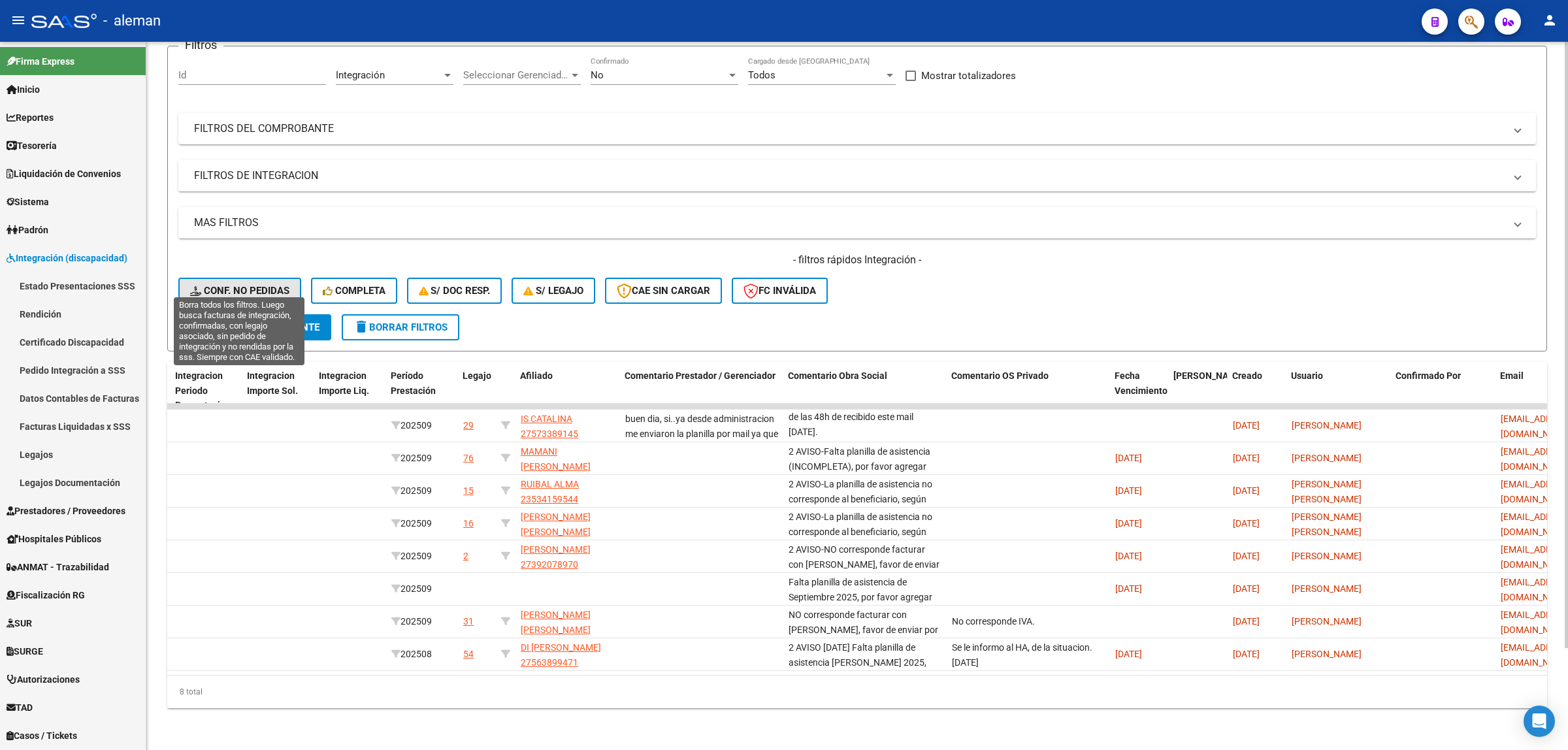
click at [274, 285] on span "Conf. no pedidas" at bounding box center [240, 290] width 99 height 12
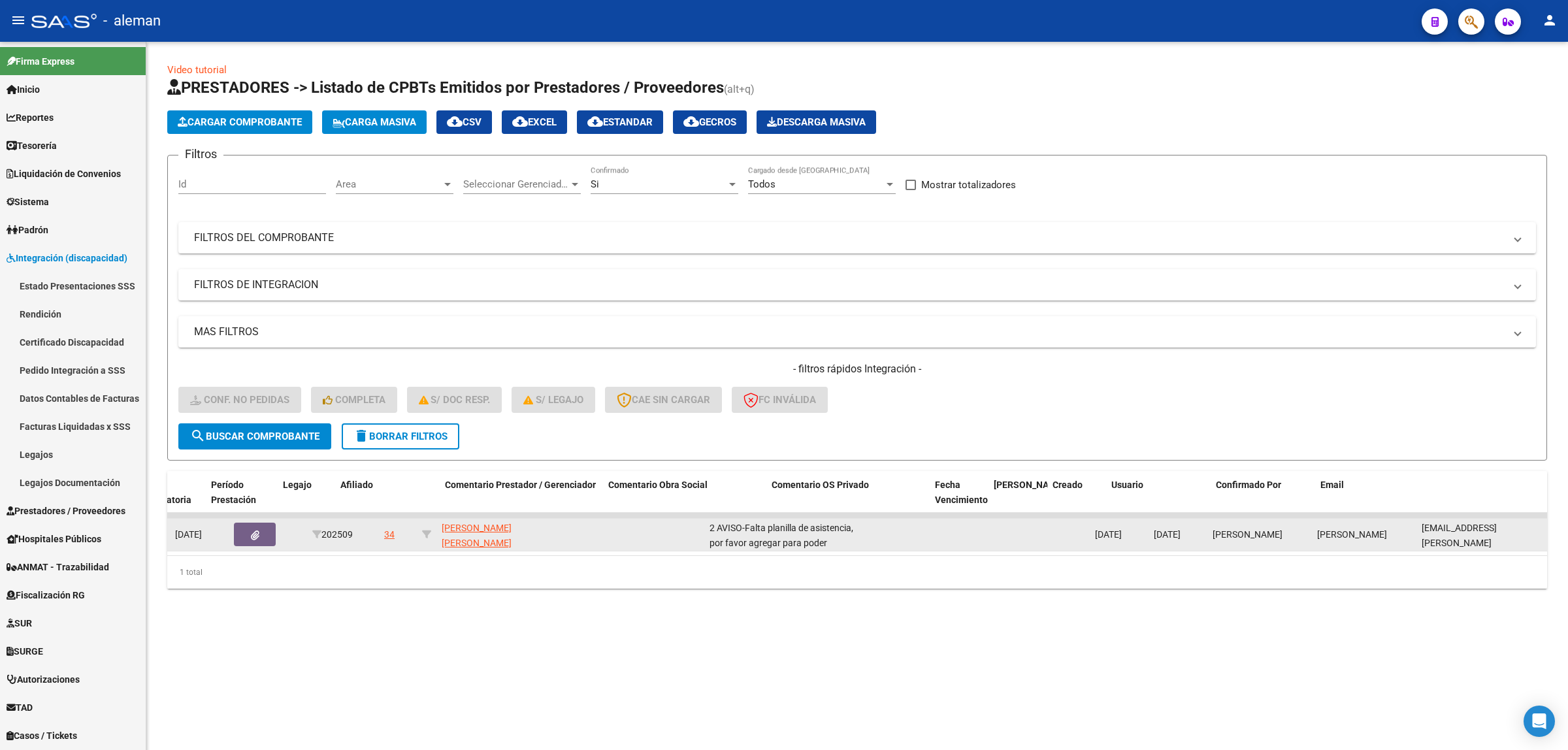
scroll to position [0, 711]
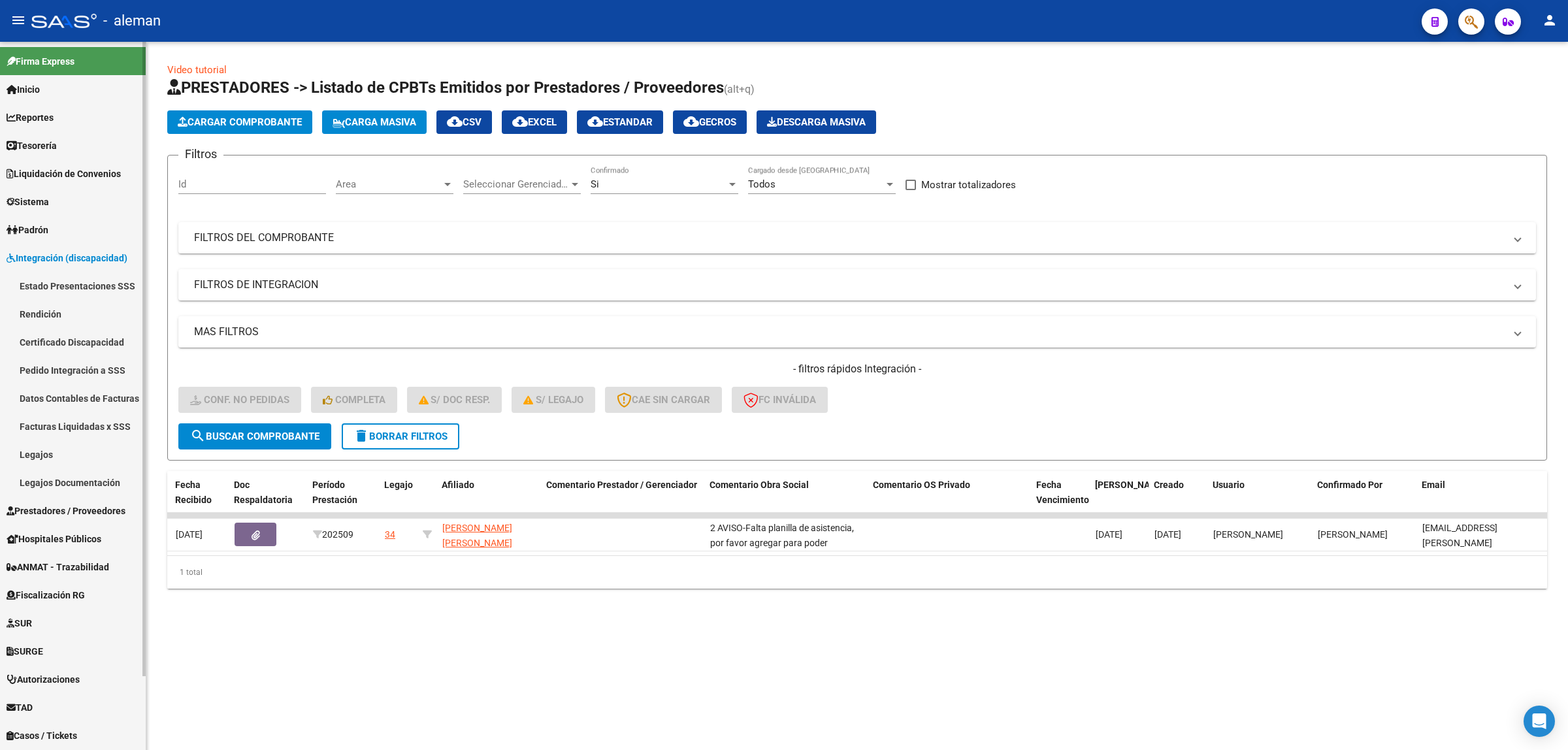
click at [78, 374] on link "Pedido Integración a SSS" at bounding box center [73, 370] width 146 height 28
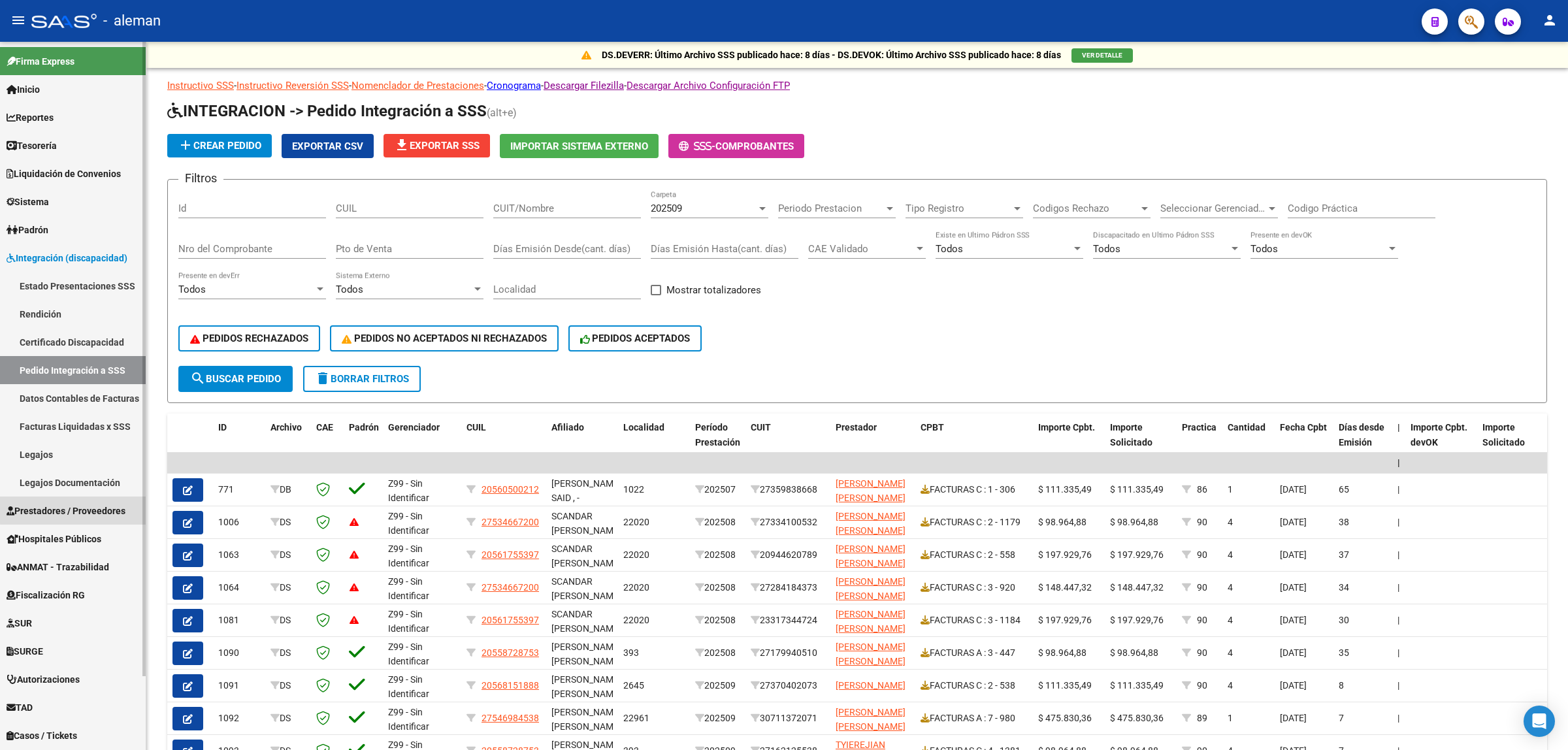
click at [86, 509] on span "Prestadores / Proveedores" at bounding box center [66, 511] width 119 height 15
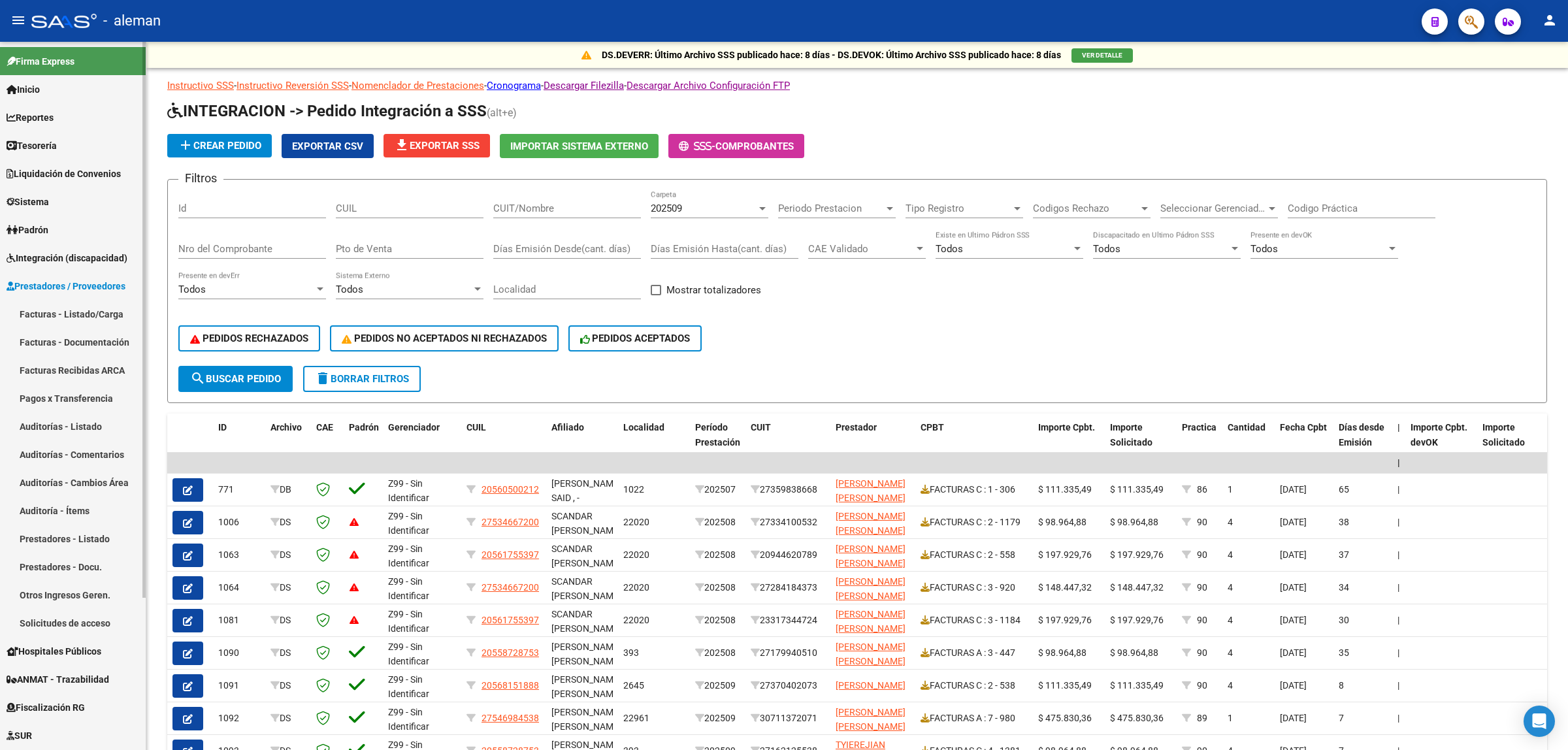
click at [78, 319] on link "Facturas - Listado/Carga" at bounding box center [73, 314] width 146 height 28
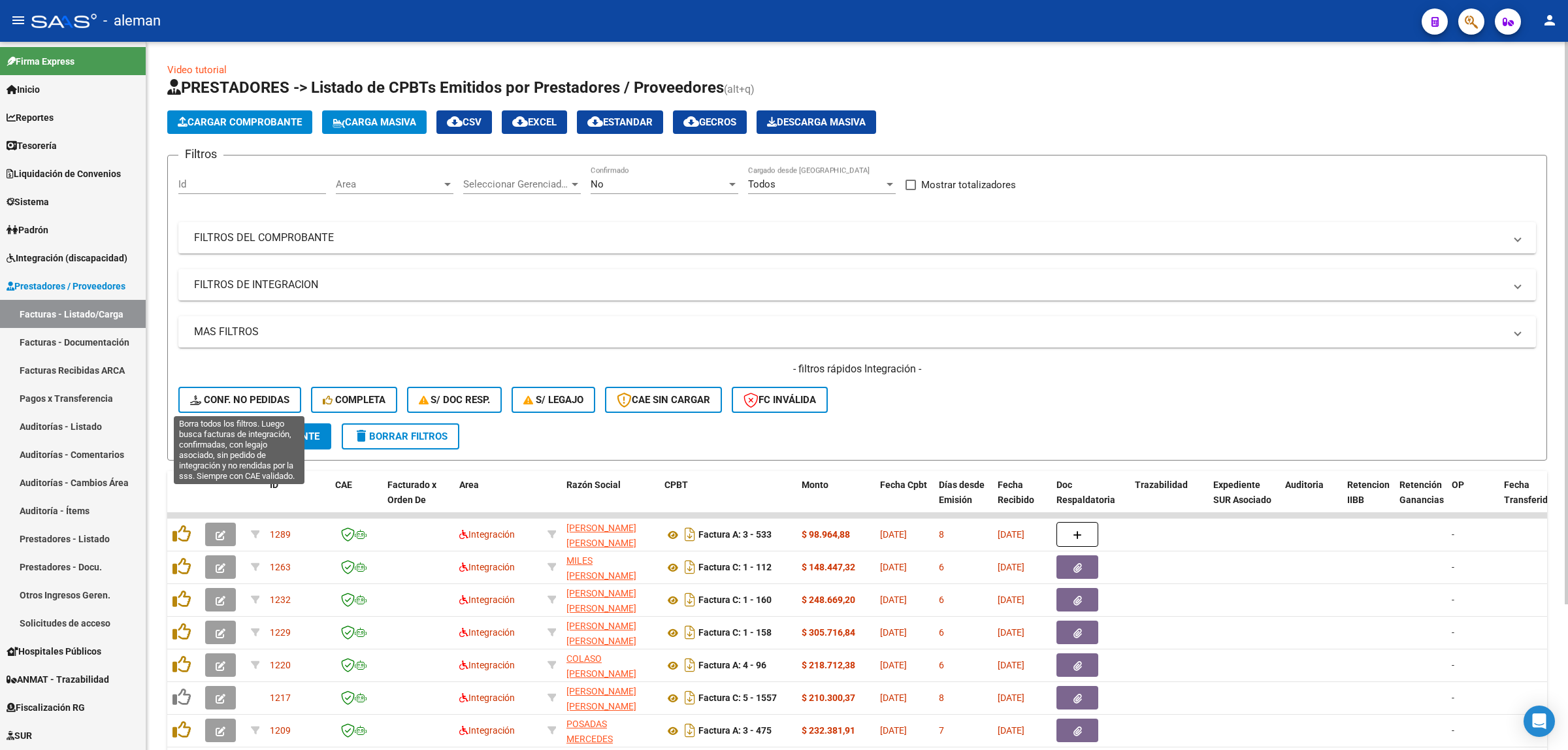
click at [284, 394] on span "Conf. no pedidas" at bounding box center [240, 400] width 99 height 12
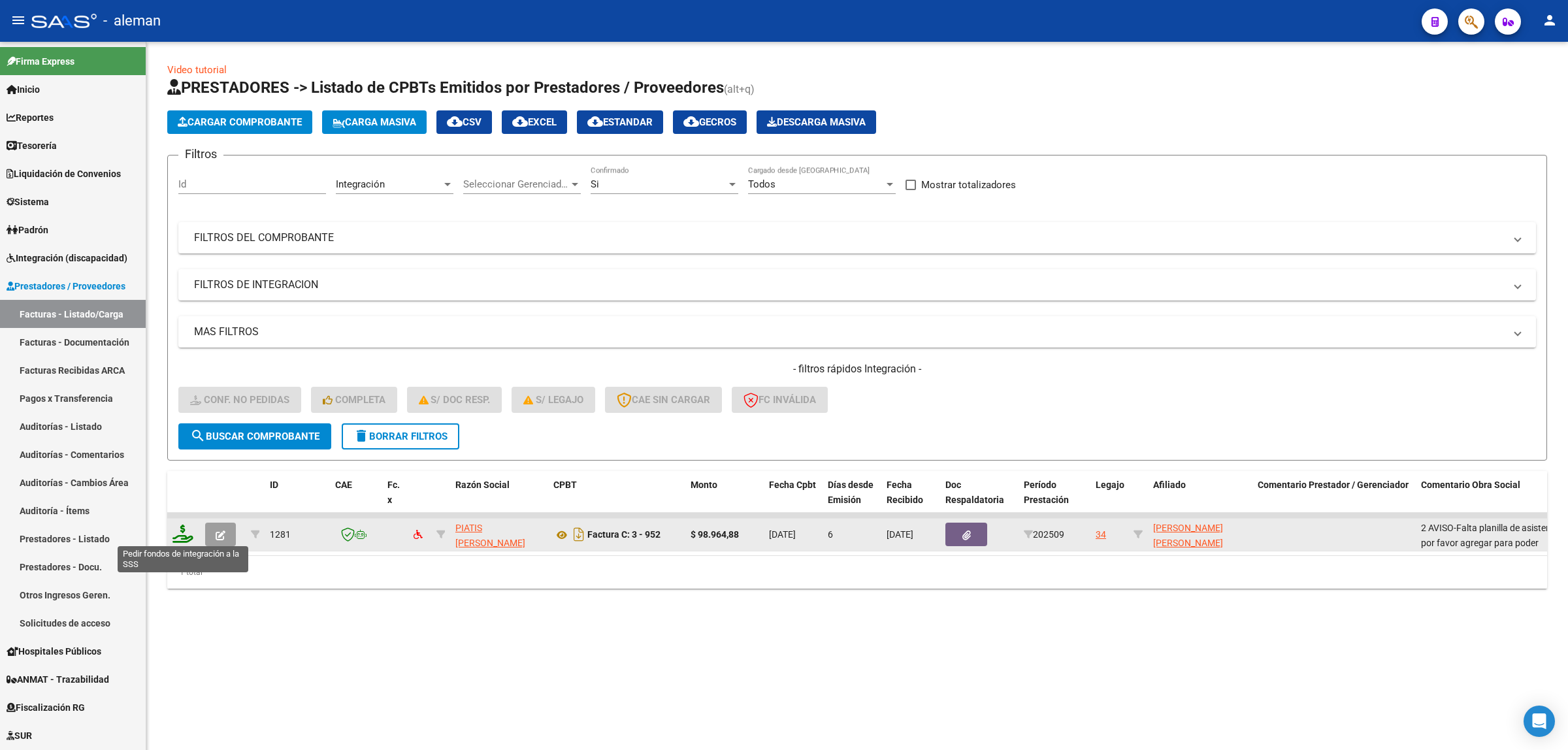
click at [183, 536] on icon at bounding box center [183, 534] width 21 height 18
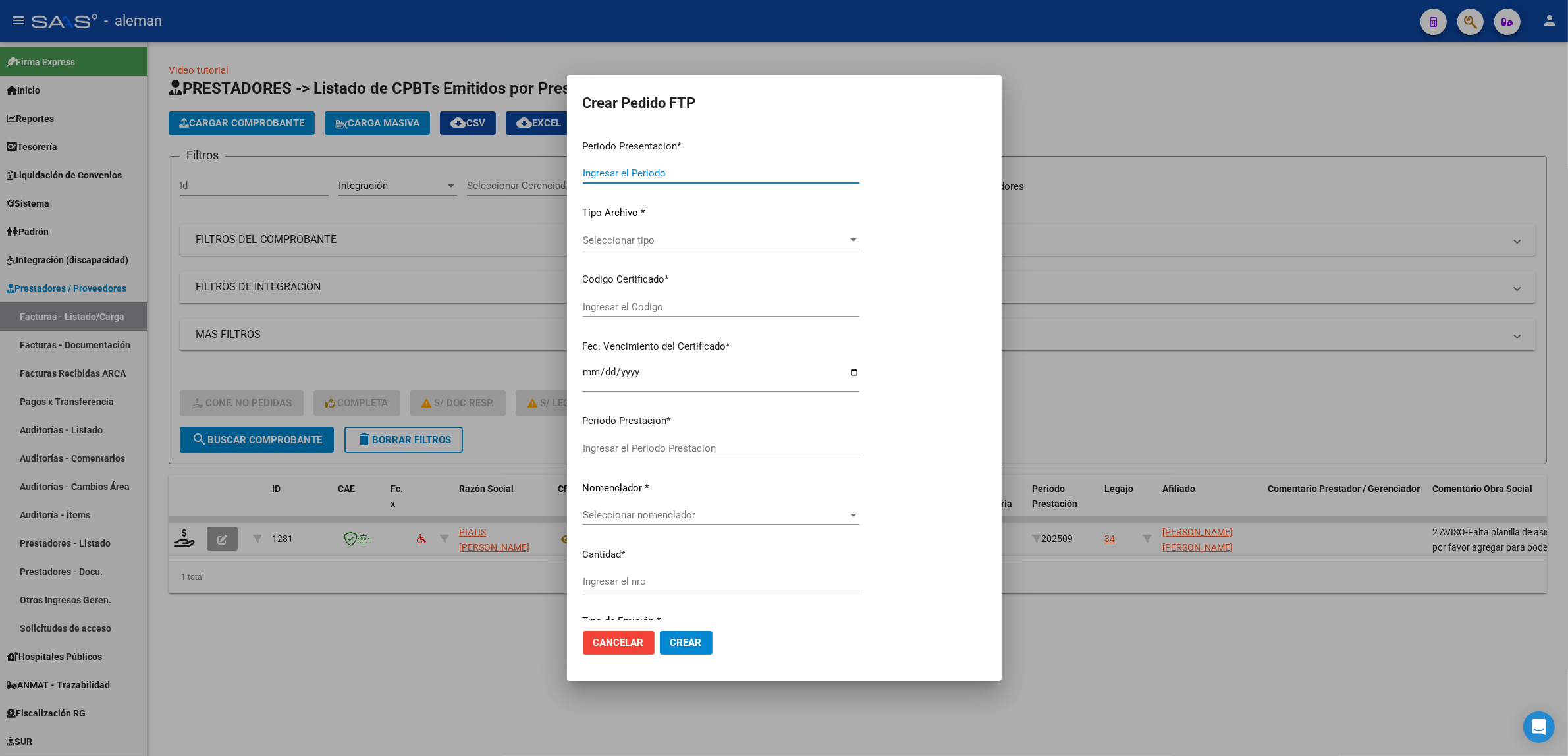
type input "202509"
type input "$ 98.964,88"
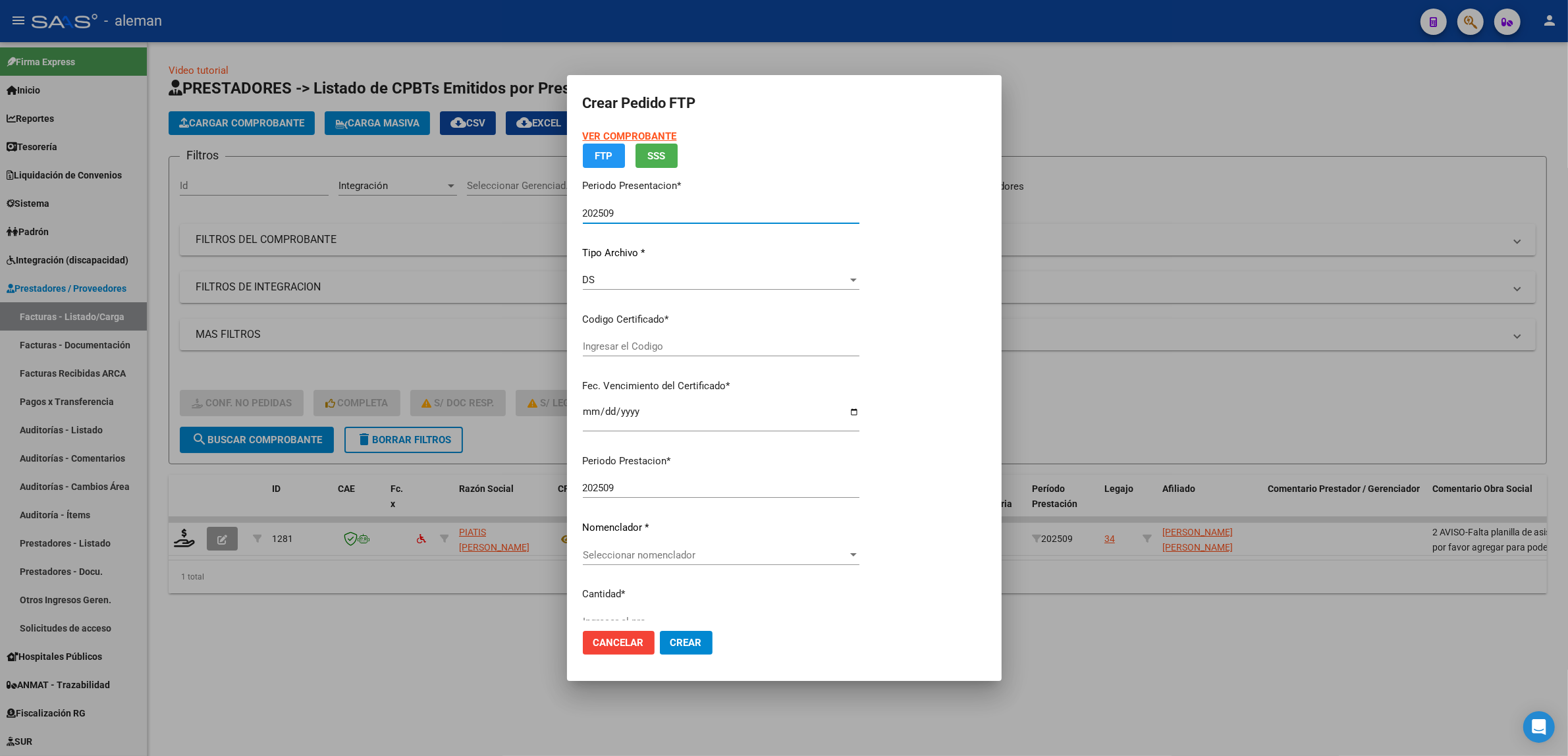
type input "ARG0200043030350402020021320300213CBA536"
type input "2030-02-13"
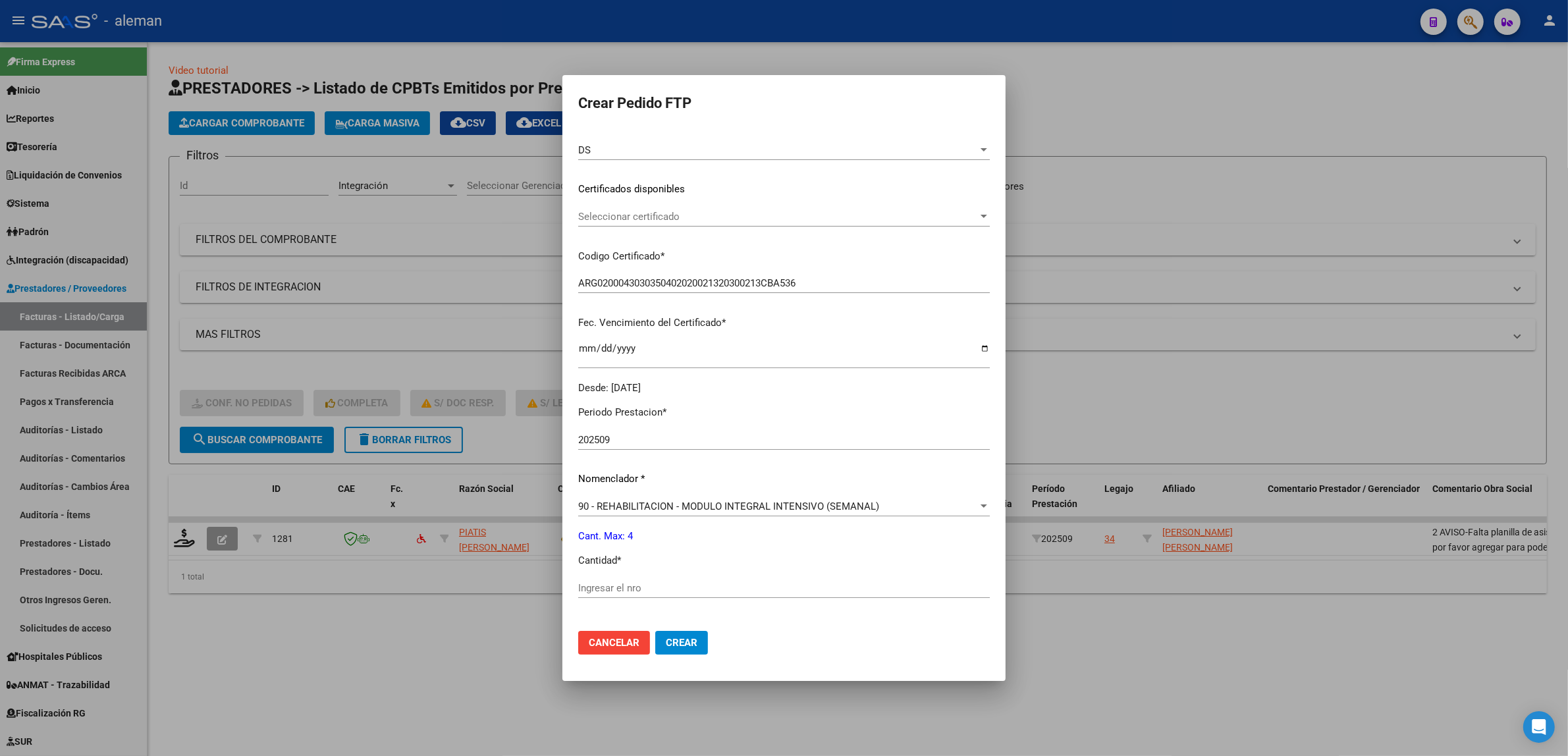
scroll to position [247, 0]
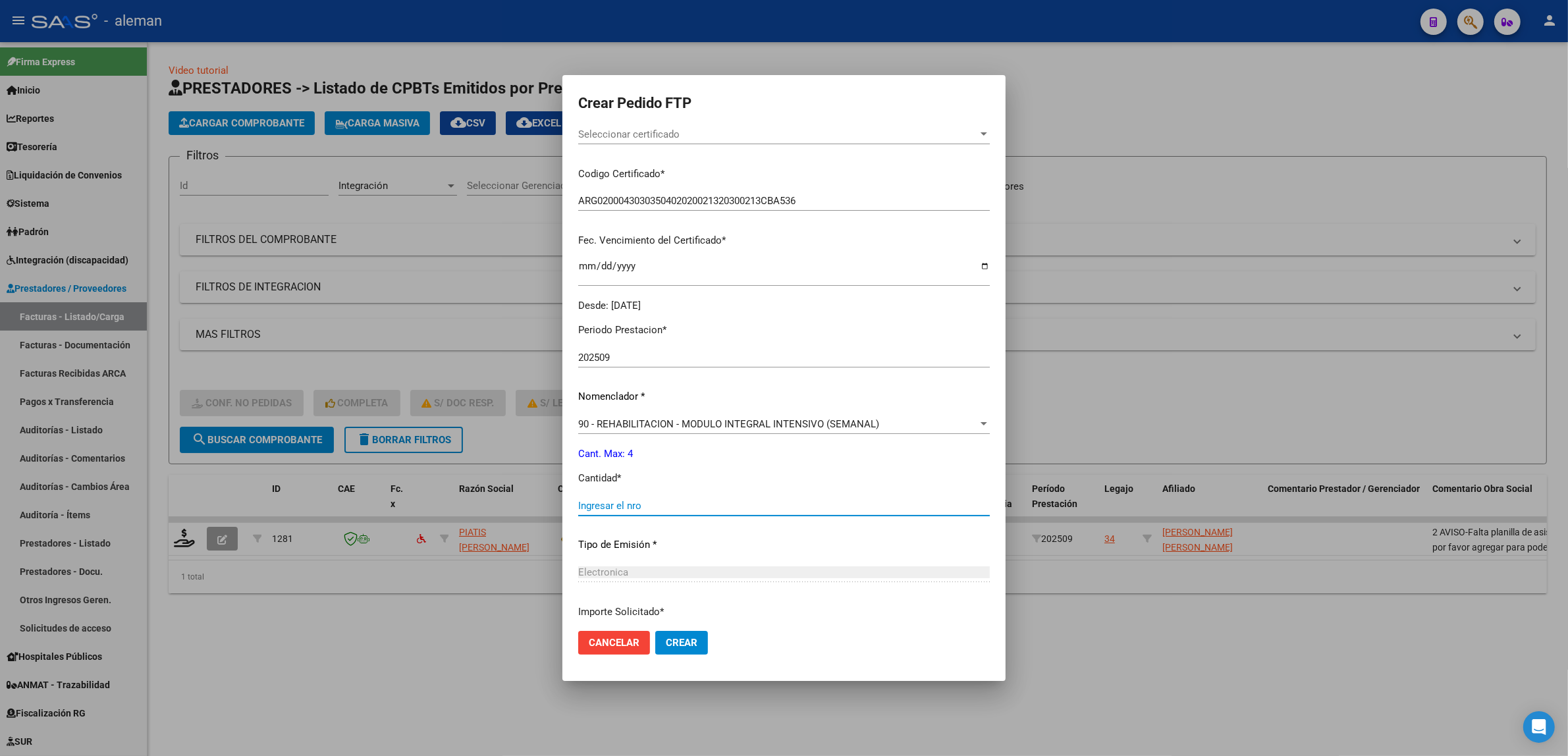
click at [679, 502] on input "Ingresar el nro" at bounding box center [783, 506] width 411 height 12
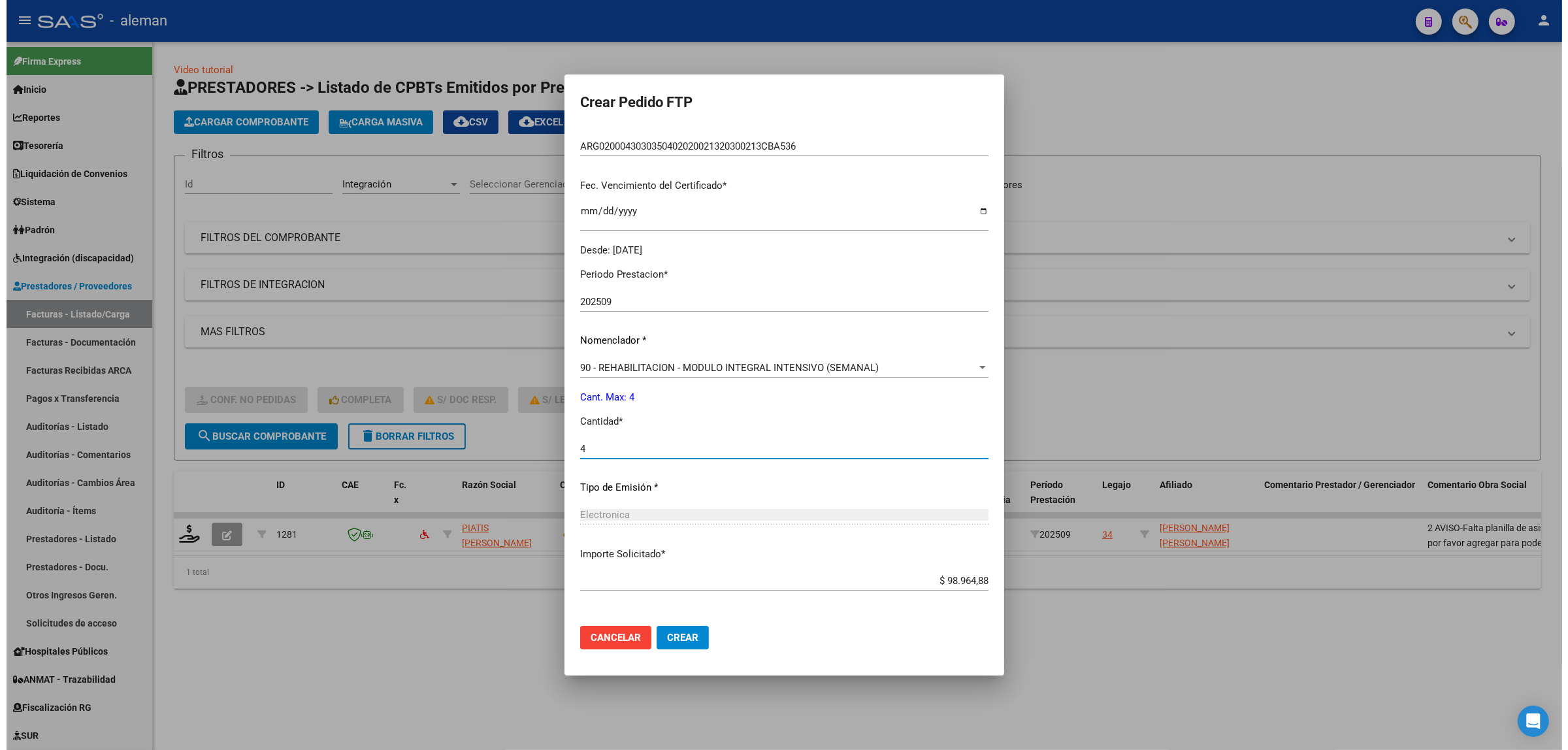
scroll to position [351, 0]
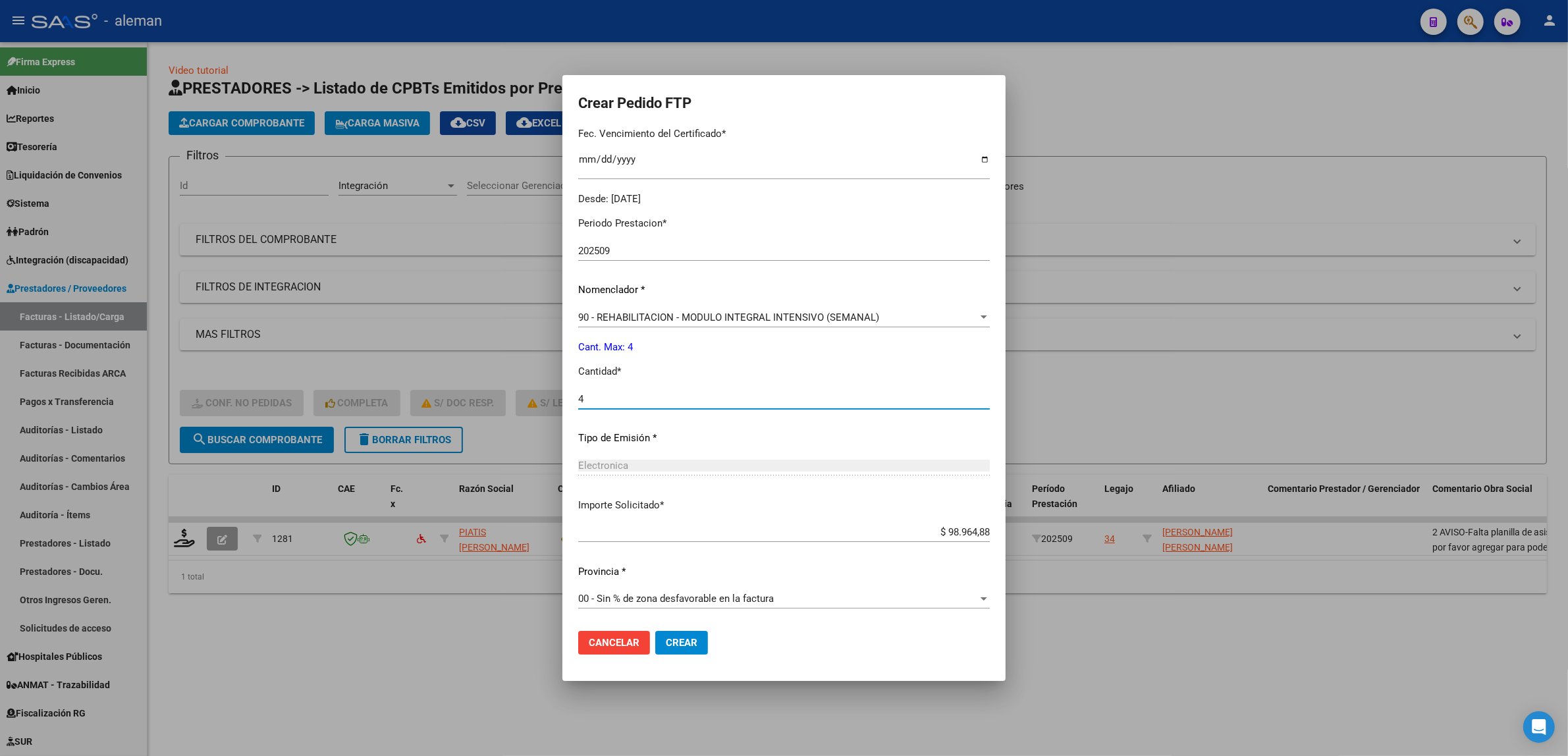
type input "4"
click at [670, 643] on span "Crear" at bounding box center [681, 643] width 32 height 12
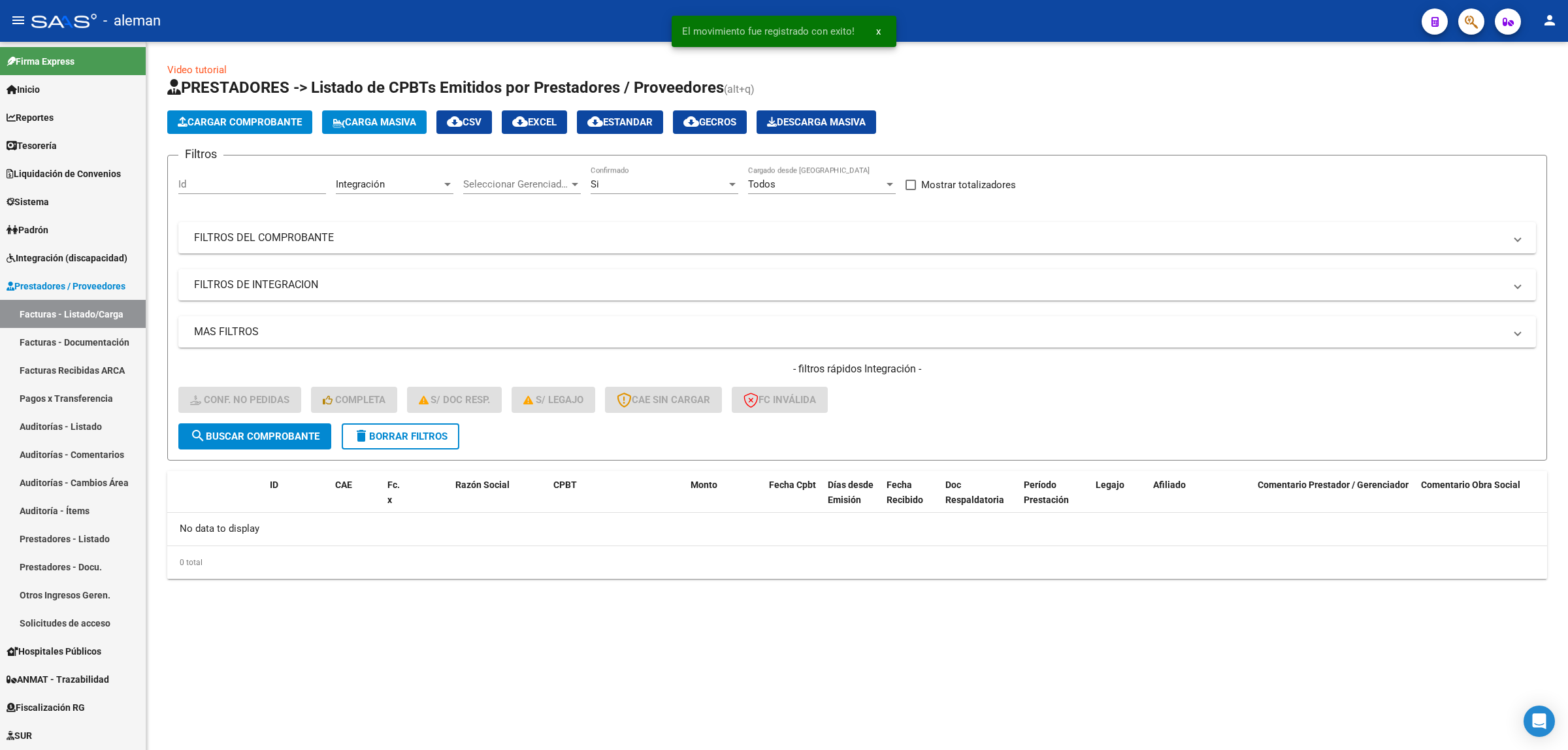
click at [693, 682] on mat-sidenav-content "Video tutorial PRESTADORES -> Listado de CPBTs Emitidos por Prestadores / Prove…" at bounding box center [857, 396] width 1422 height 708
click at [76, 255] on span "Integración (discapacidad)" at bounding box center [66, 258] width 121 height 15
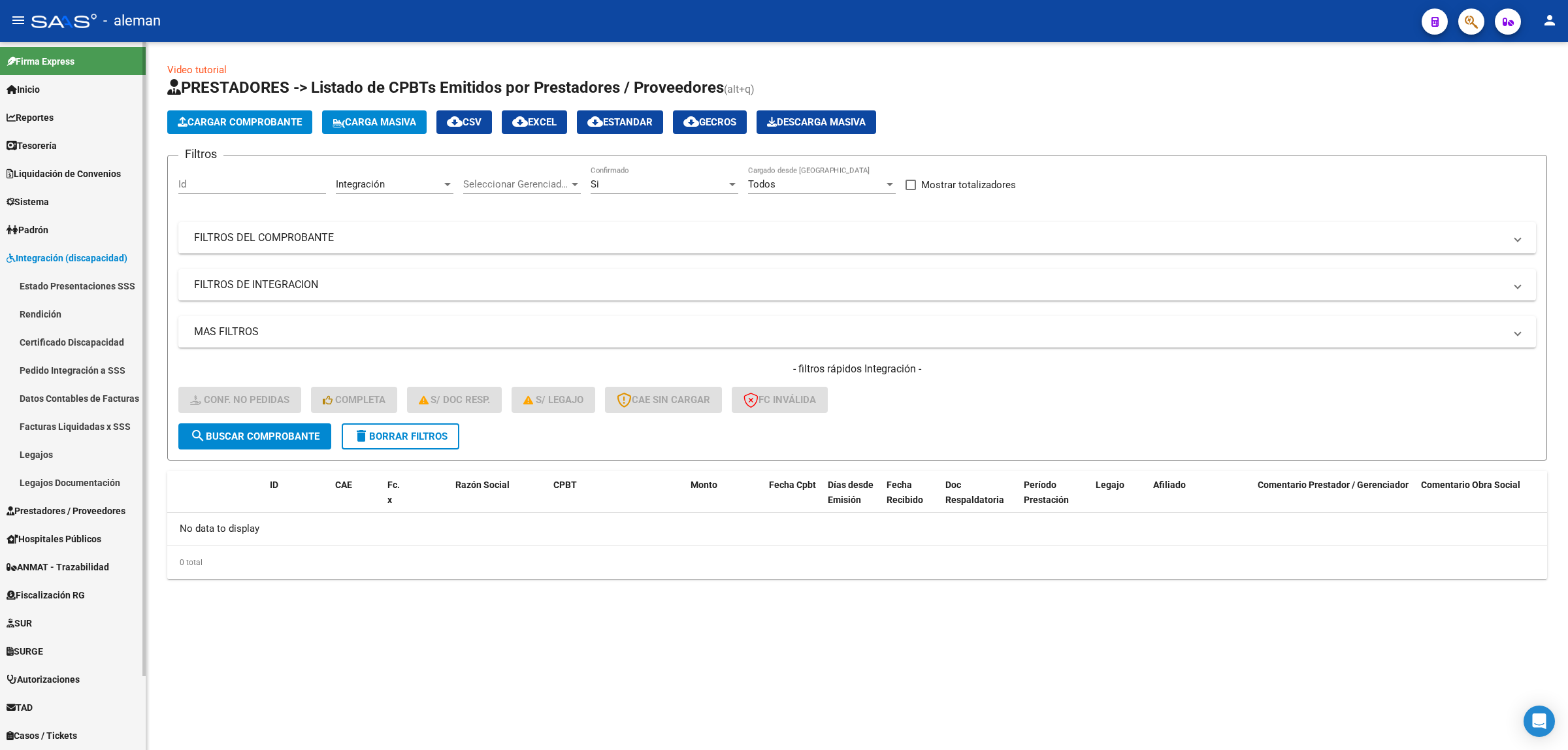
click at [68, 370] on link "Pedido Integración a SSS" at bounding box center [73, 370] width 146 height 28
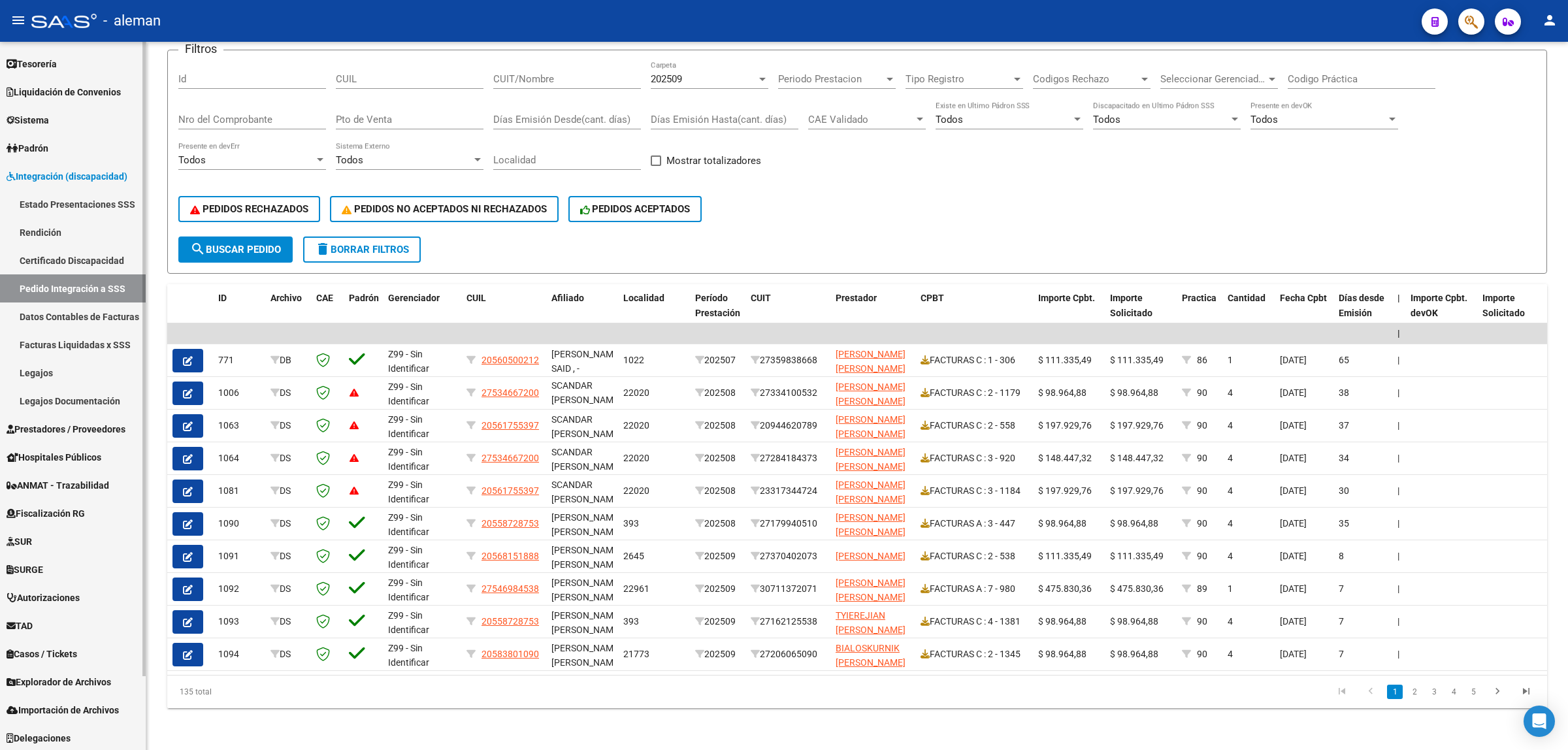
scroll to position [82, 0]
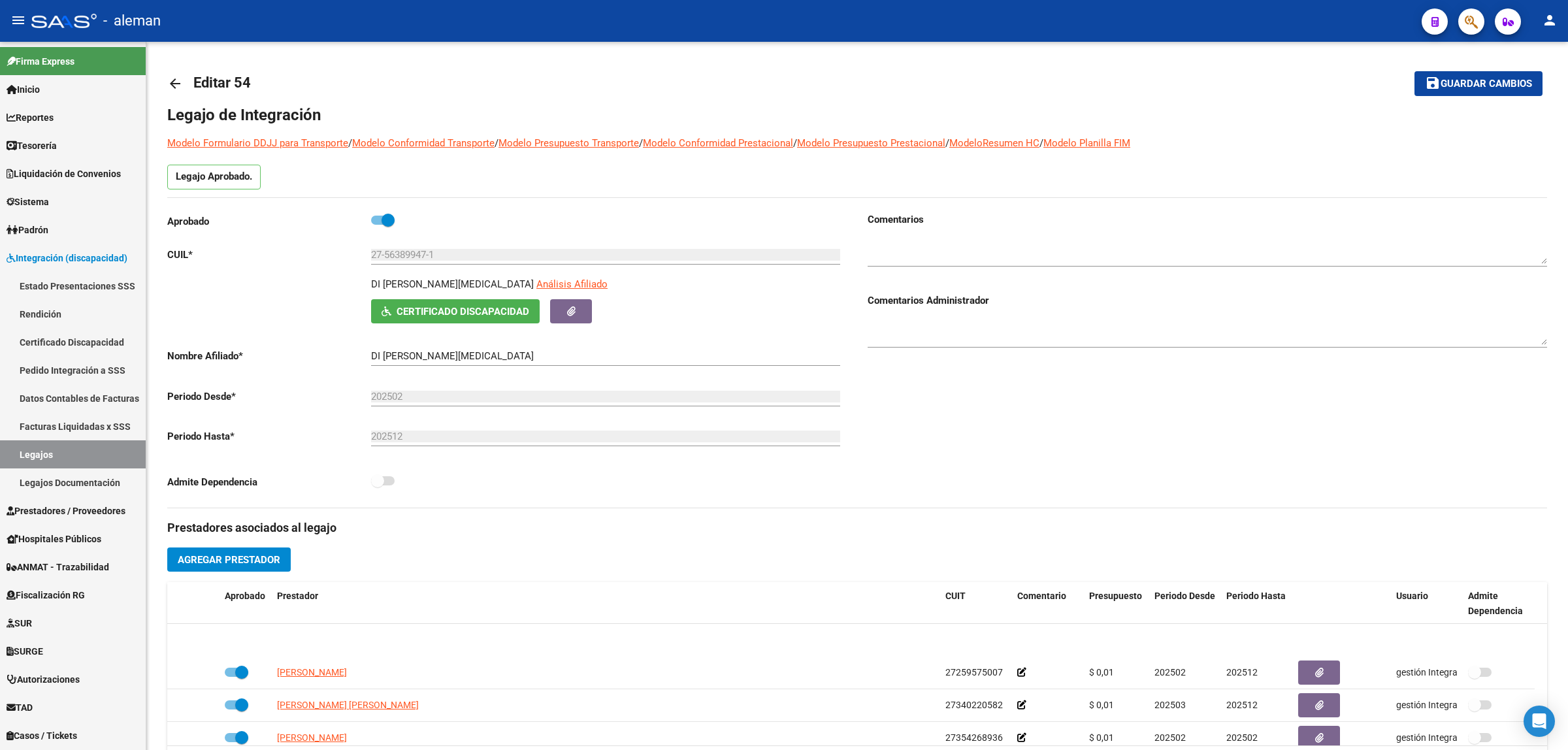
scroll to position [47, 0]
